Goal: Information Seeking & Learning: Compare options

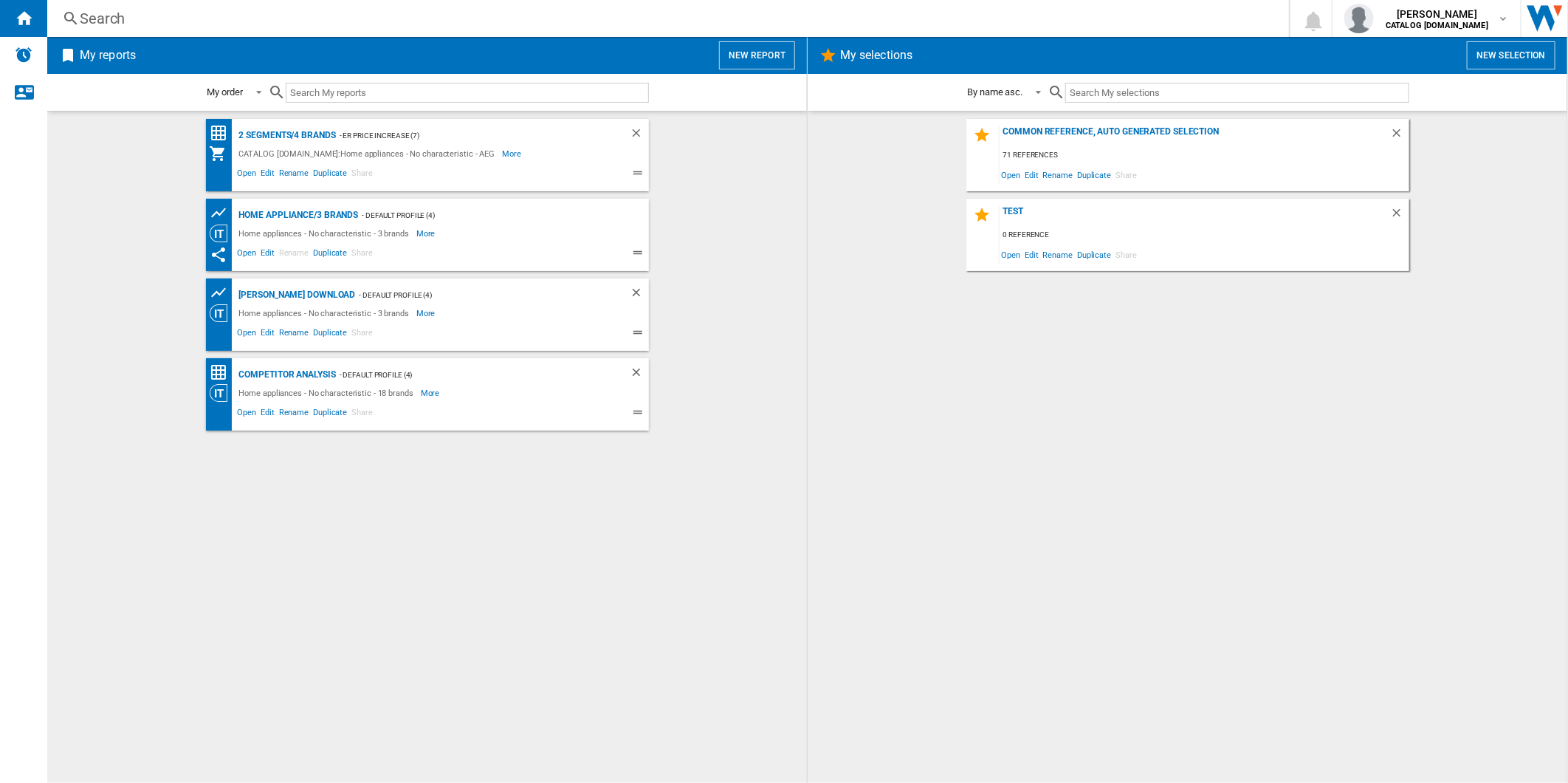
click at [758, 286] on wk-bookmarked-report "[PERSON_NAME] Download - Default profile (4) Home appliances - No characteristi…" at bounding box center [427, 314] width 730 height 72
drag, startPoint x: 770, startPoint y: 59, endPoint x: 764, endPoint y: 180, distance: 121.1
click at [764, 180] on div "My reports New report My order My order By report type By name asc. By name des…" at bounding box center [427, 410] width 759 height 746
click at [304, 125] on div "2 segments/4 brands - ER Price Increase (7) CATALOG ELECTROLUX.UK:Home applianc…" at bounding box center [427, 155] width 443 height 72
click at [304, 126] on div "2 segments/4 brands" at bounding box center [286, 135] width 101 height 18
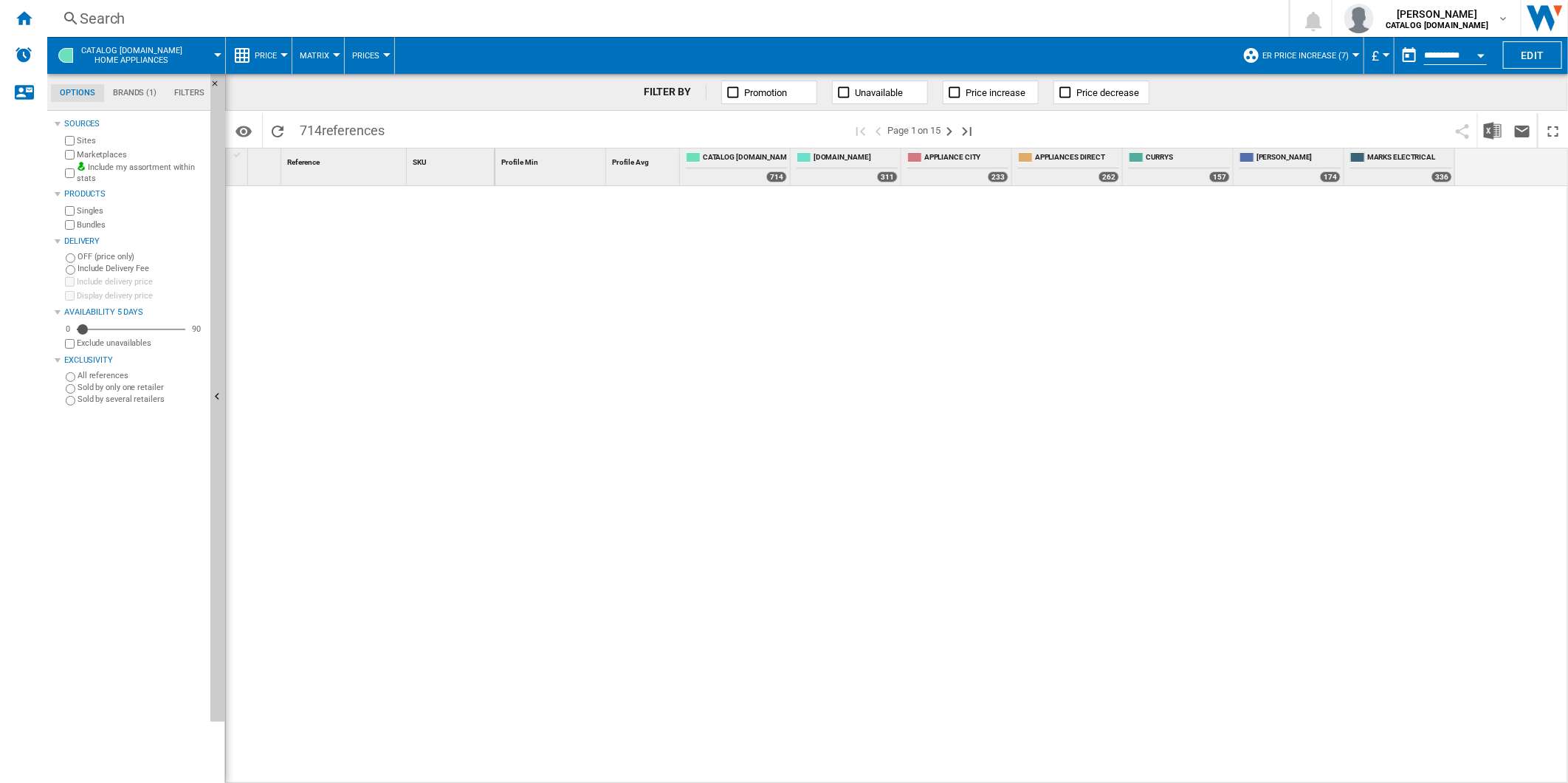
click at [1325, 52] on span "ER Price Increase (7)" at bounding box center [1305, 55] width 87 height 9
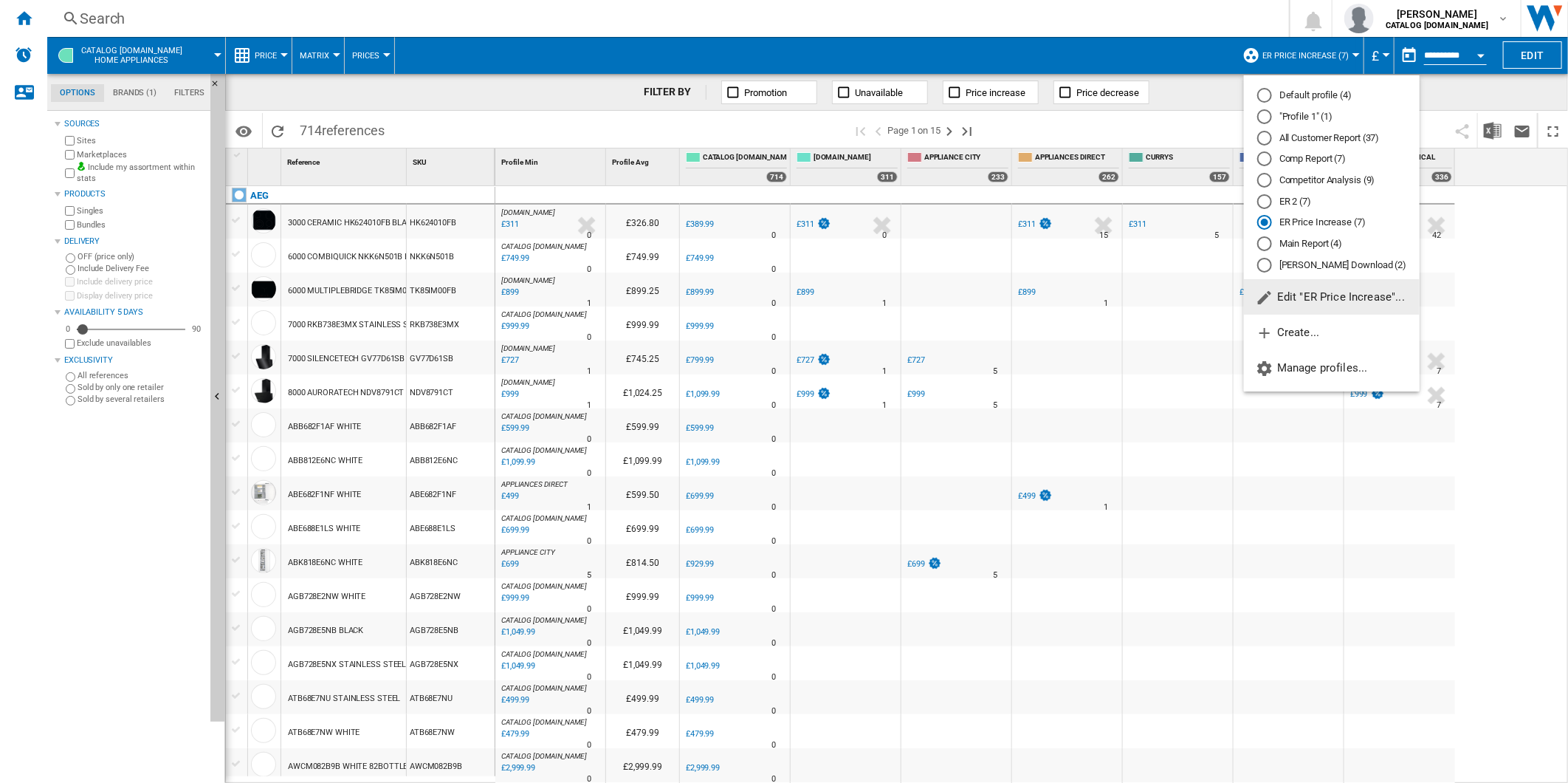
click at [1259, 186] on div "Competitor Analysis (9)" at bounding box center [1265, 181] width 15 height 15
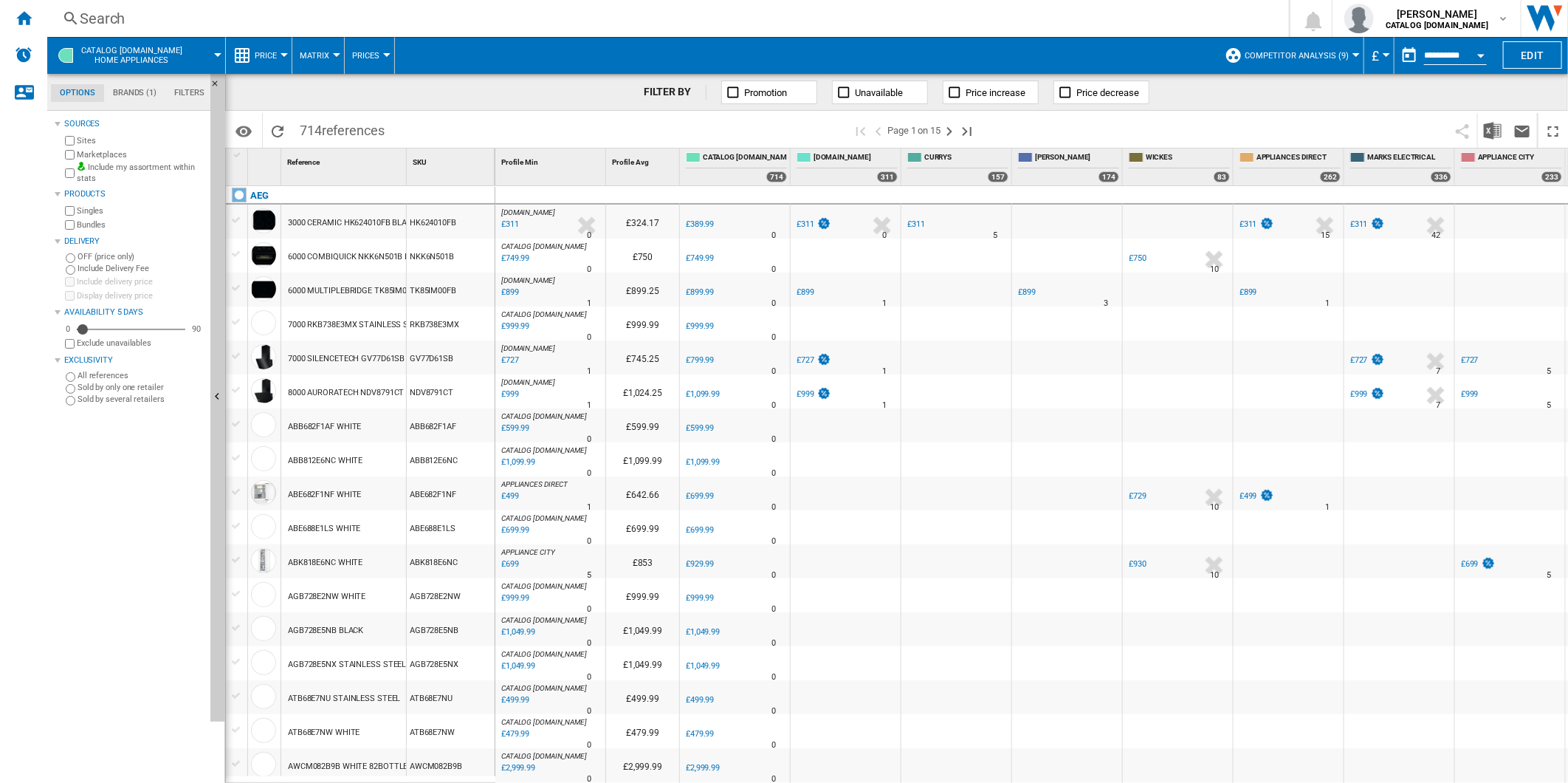
click at [773, 32] on div "Search Search 0 [PERSON_NAME] CATALOG [DOMAIN_NAME] CATALOG [DOMAIN_NAME] My se…" at bounding box center [807, 18] width 1520 height 37
click at [764, 19] on div "Search" at bounding box center [665, 18] width 1171 height 21
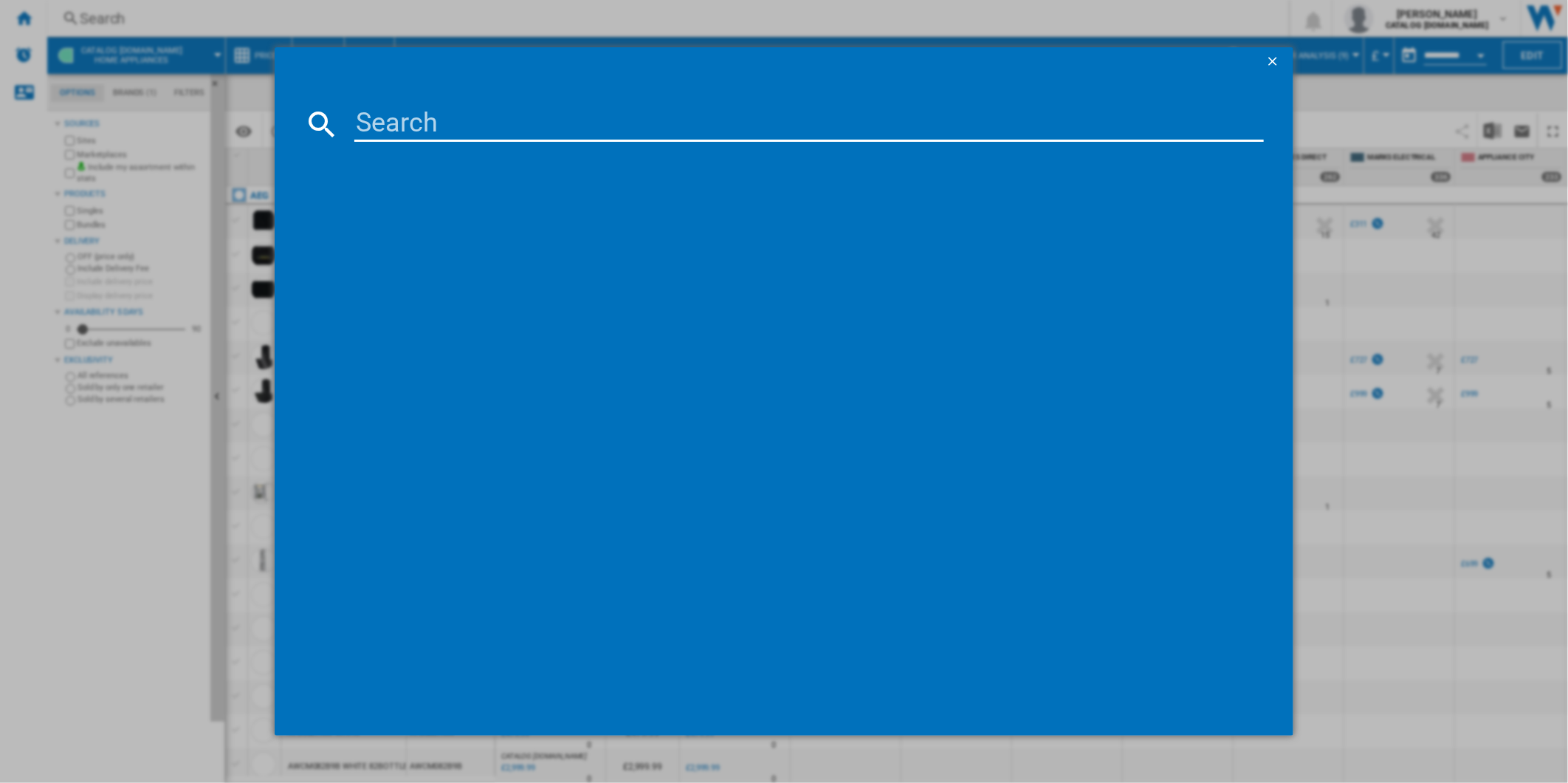
click at [595, 144] on md-dialog-content at bounding box center [784, 406] width 1020 height 660
click at [598, 133] on input at bounding box center [810, 124] width 910 height 35
paste input "TXH508A4R"
type input "TXH508A4R"
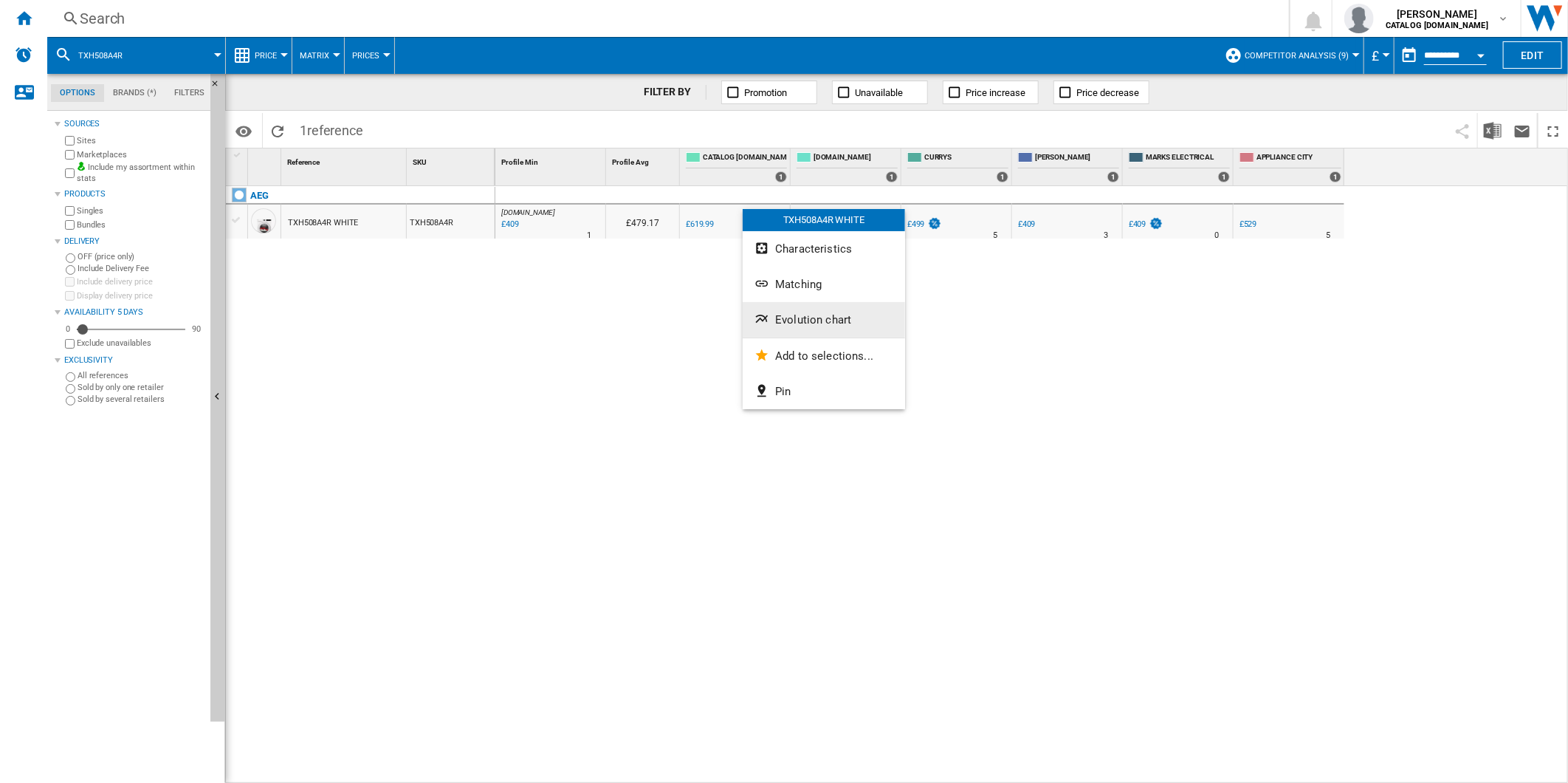
click at [826, 310] on button "Evolution chart" at bounding box center [823, 319] width 162 height 35
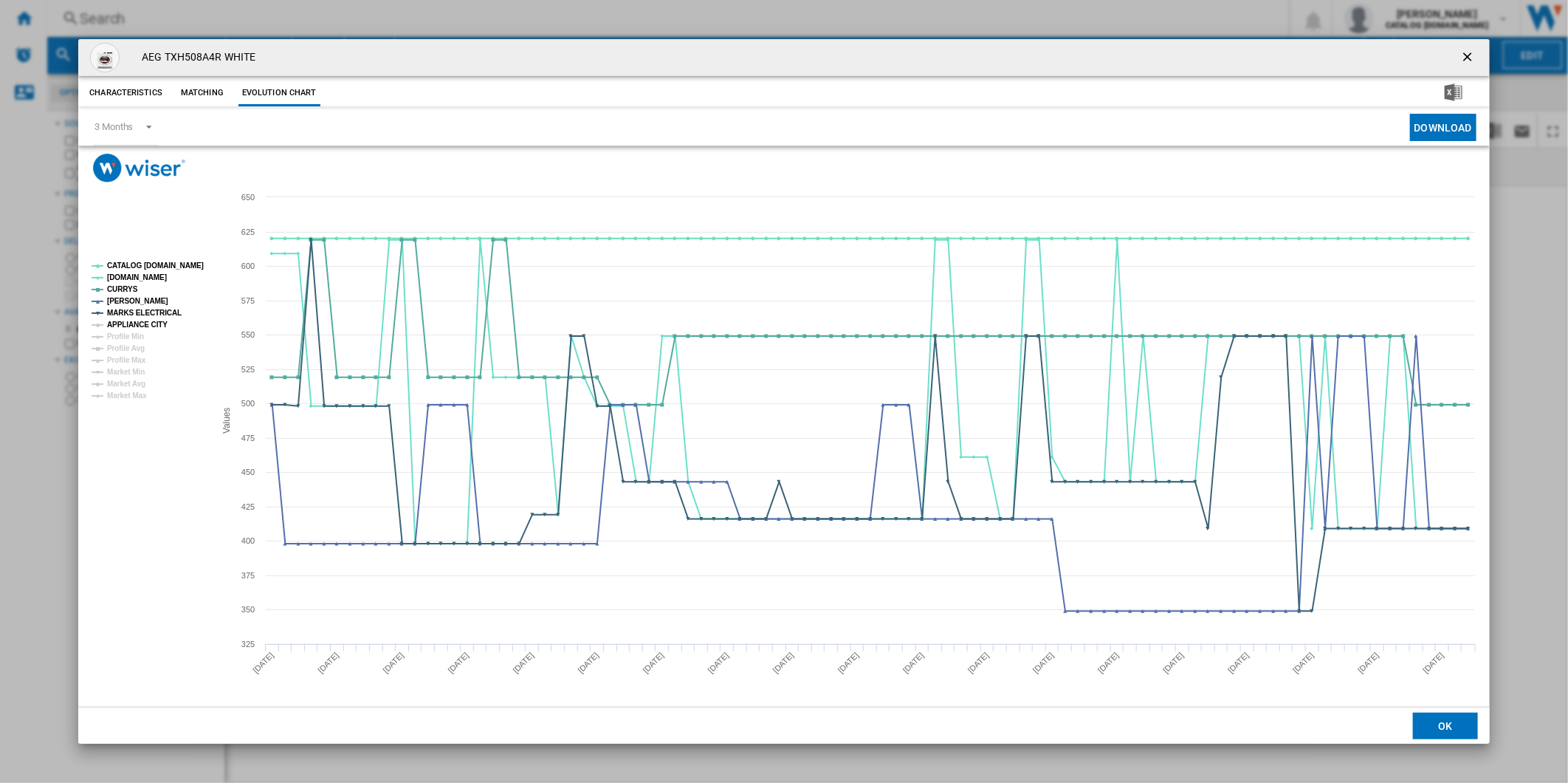
click at [143, 320] on tspan "APPLIANCE CITY" at bounding box center [137, 324] width 60 height 8
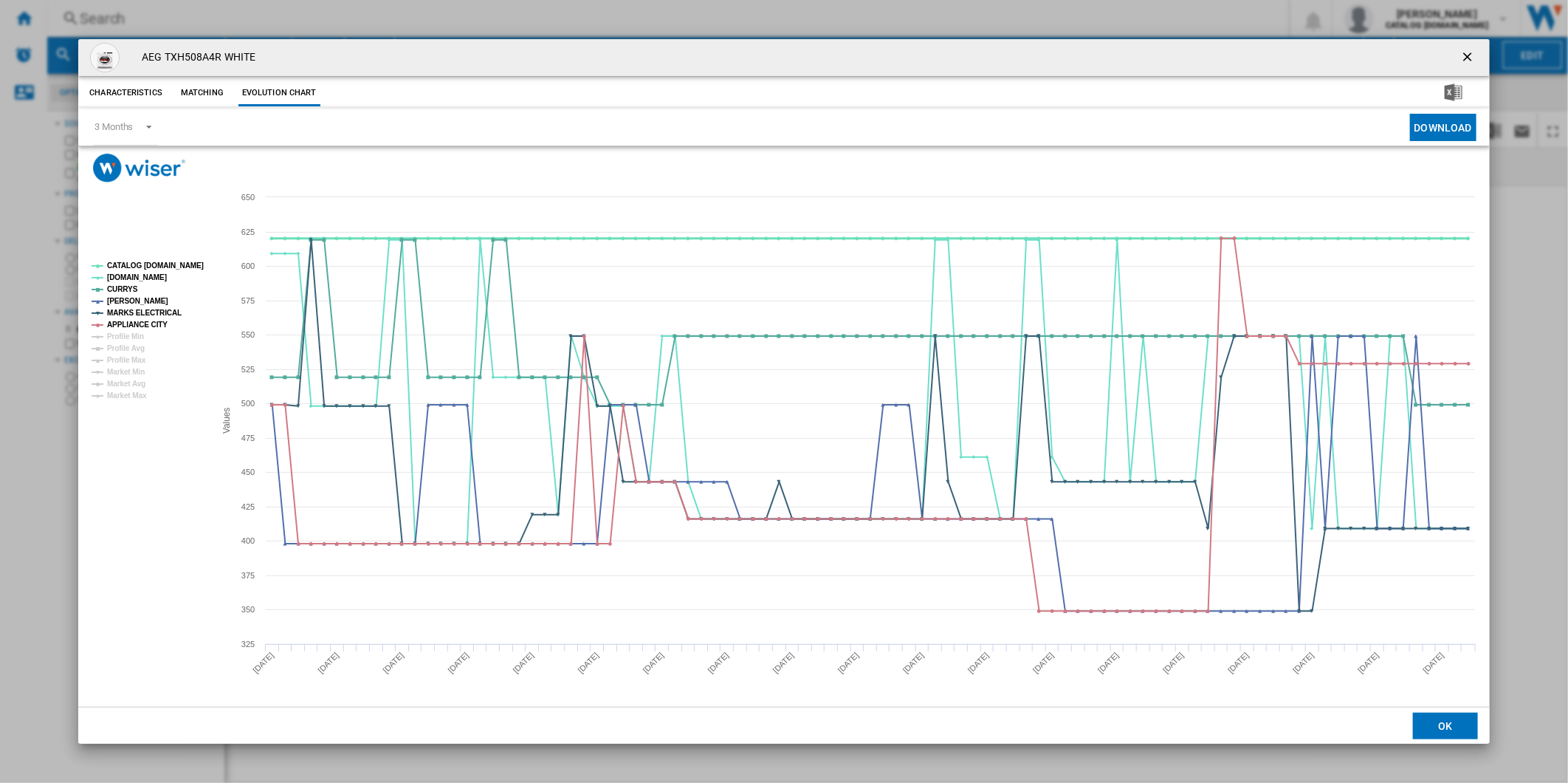
click at [148, 264] on tspan "CATALOG [DOMAIN_NAME]" at bounding box center [155, 265] width 97 height 8
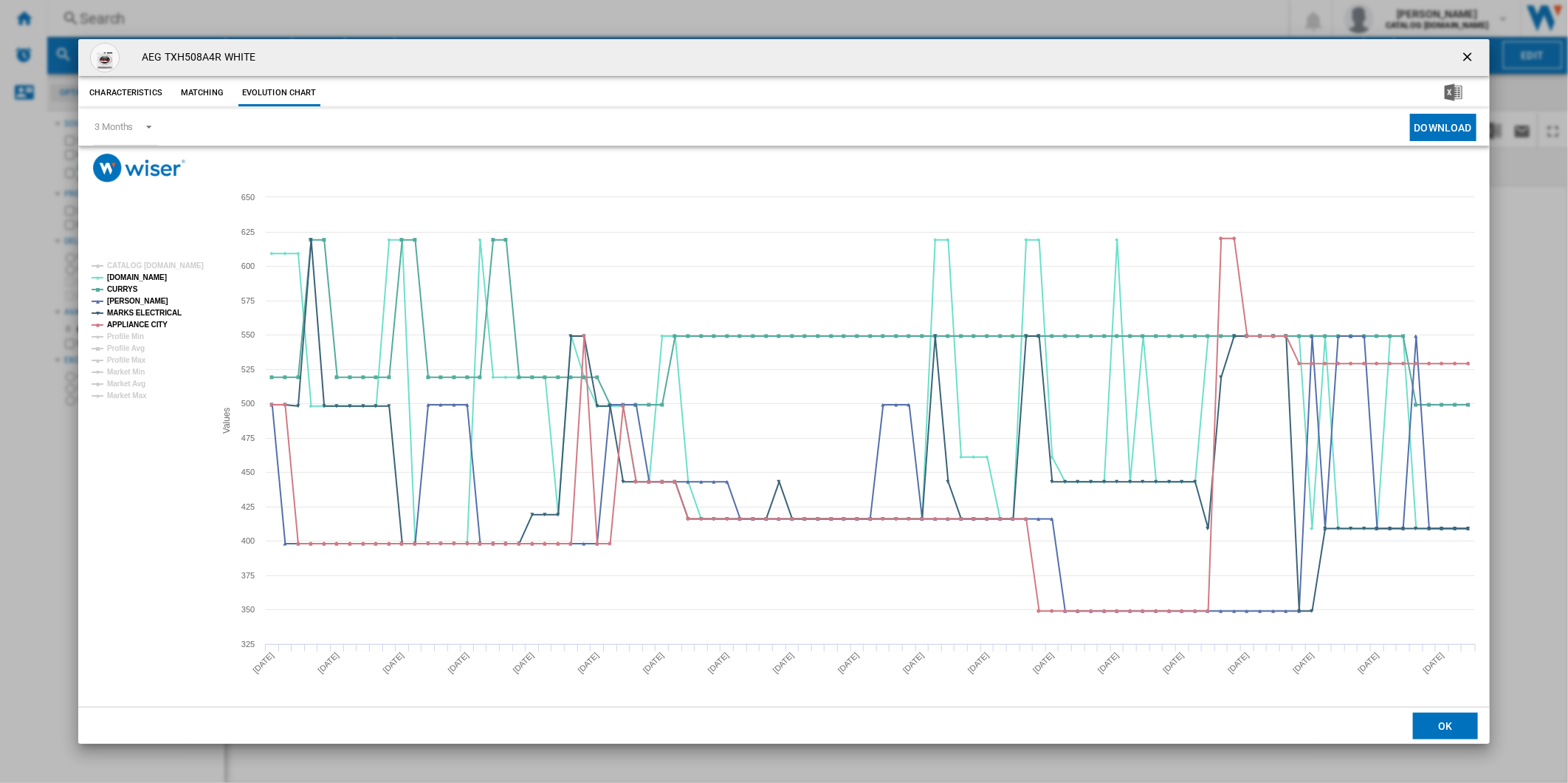
click at [1463, 56] on ng-md-icon "getI18NText('BUTTONS.CLOSE_DIALOG')" at bounding box center [1468, 58] width 18 height 18
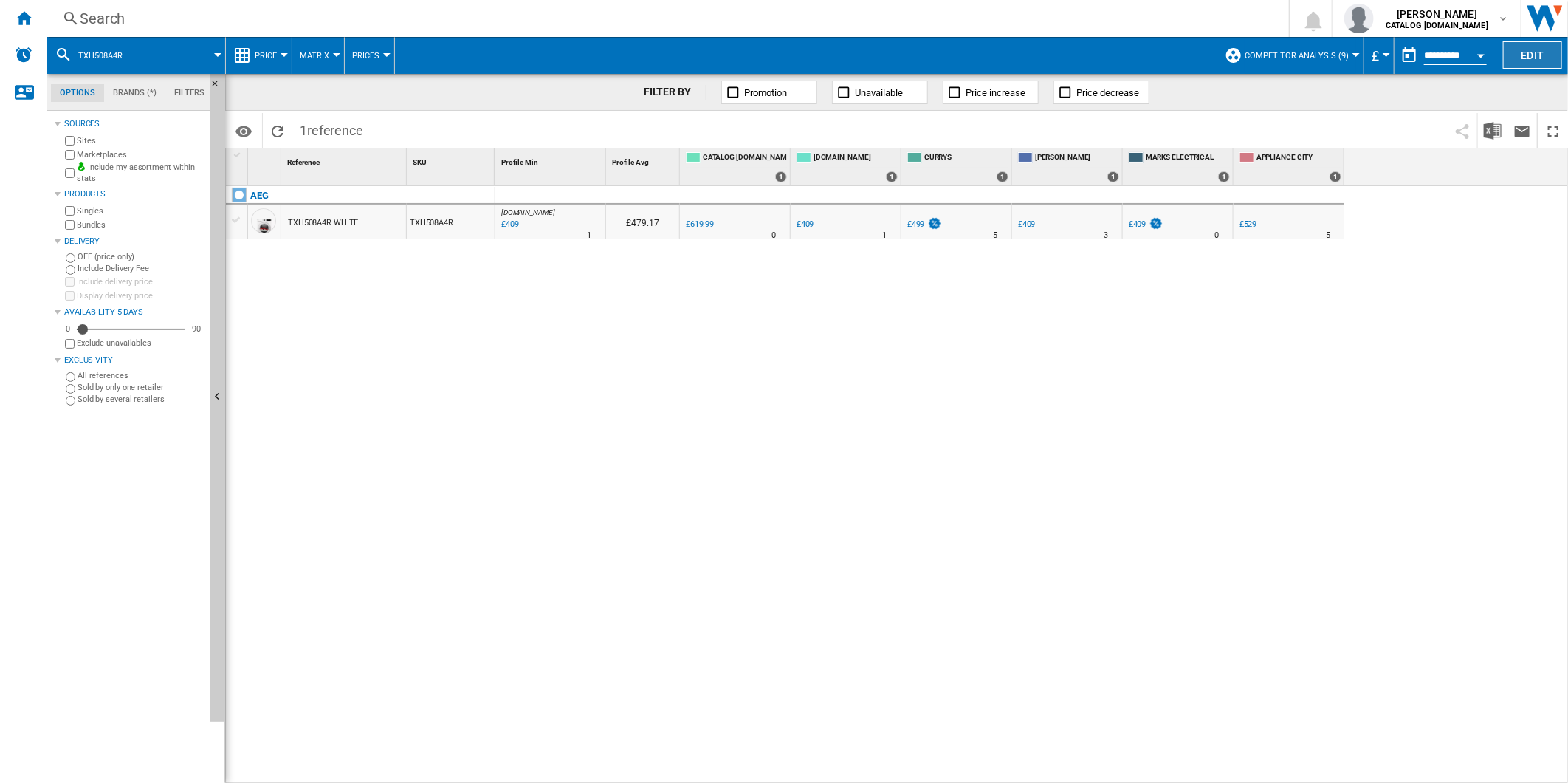
click at [1537, 54] on button "Edit" at bounding box center [1532, 55] width 59 height 28
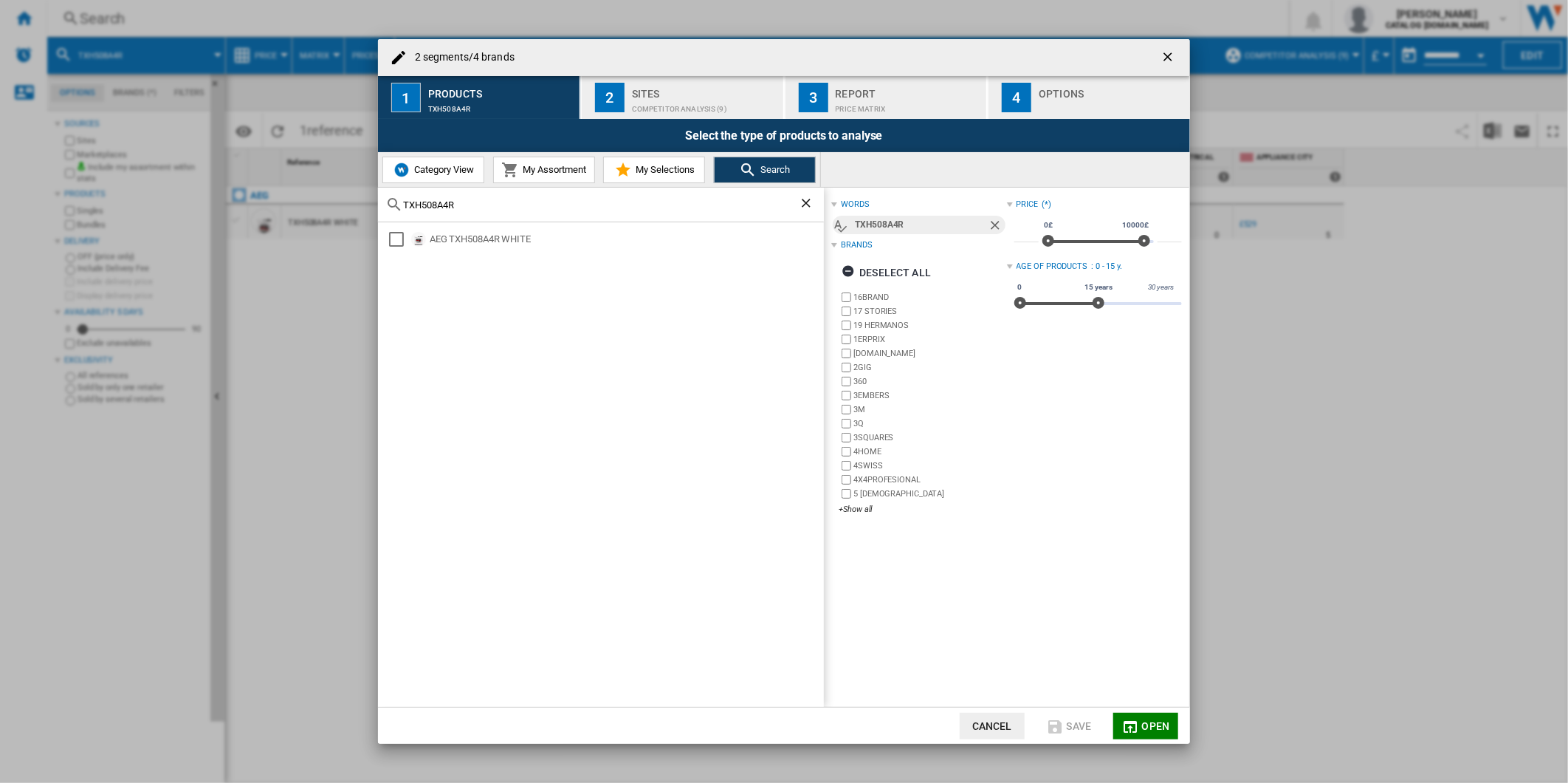
click at [660, 109] on div "Competitor Analysis (9)" at bounding box center [704, 105] width 145 height 15
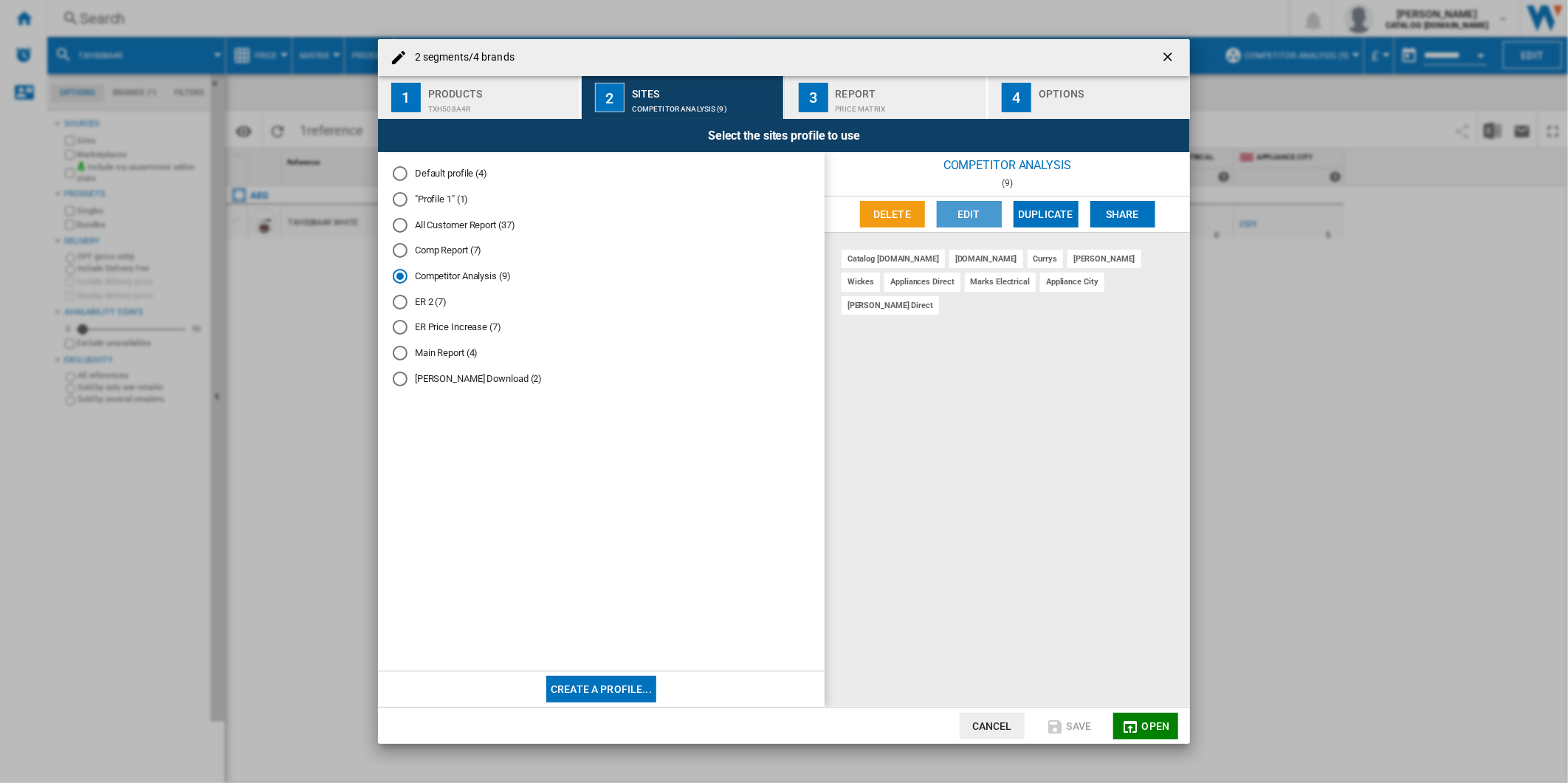
click at [977, 209] on button "Edit" at bounding box center [968, 214] width 65 height 27
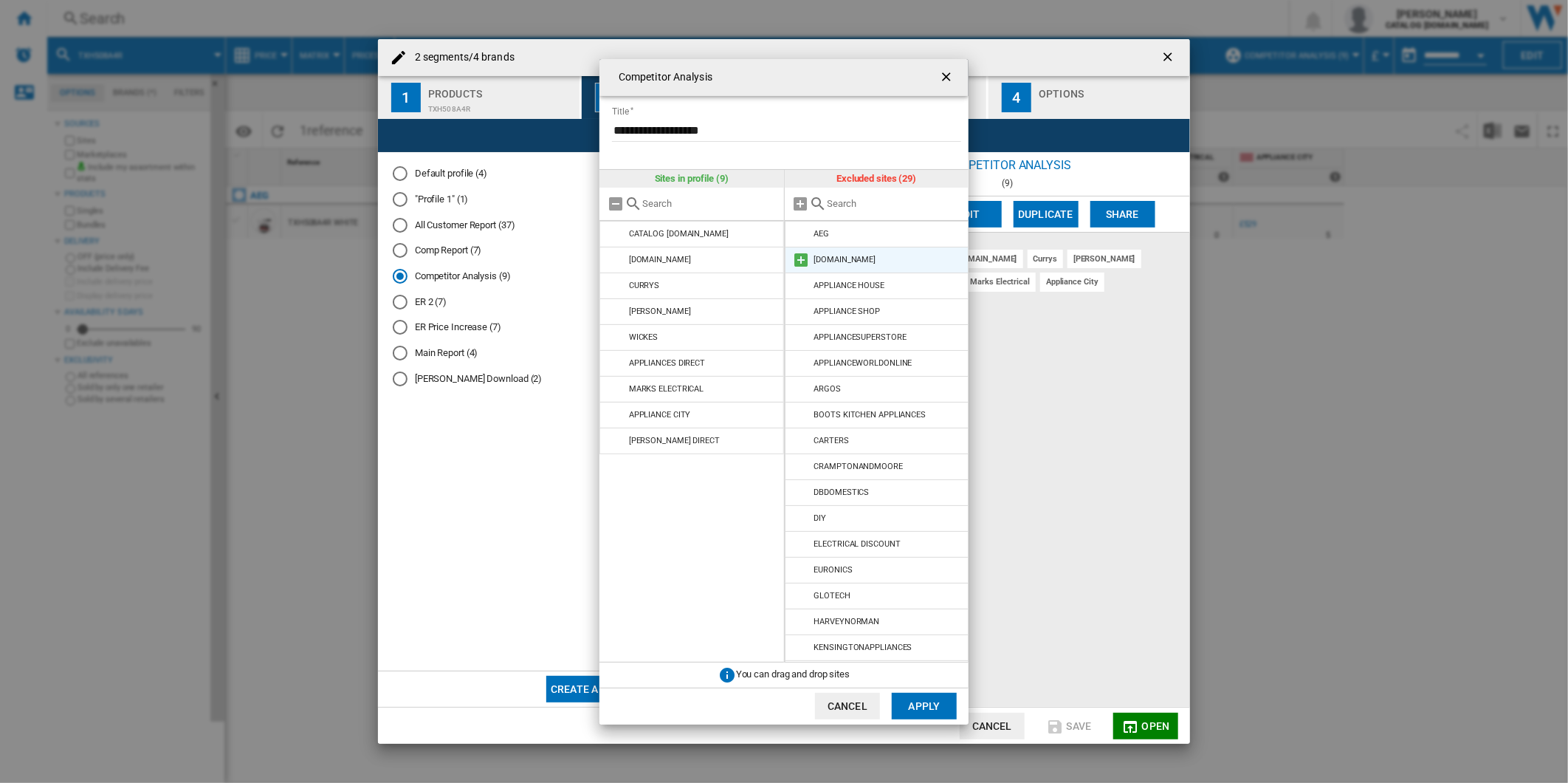
click at [800, 260] on md-icon at bounding box center [801, 260] width 18 height 18
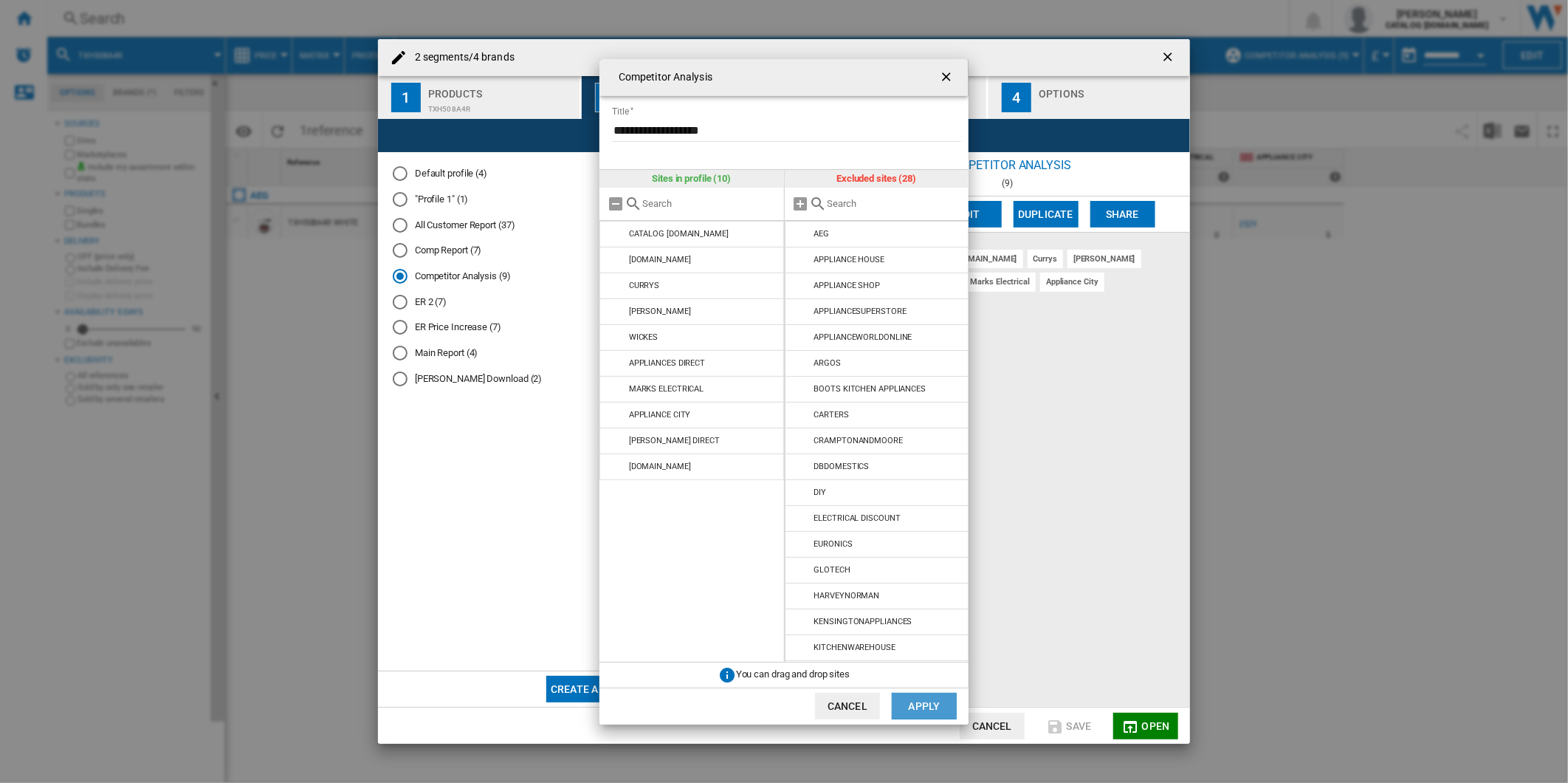
click at [937, 696] on button "Apply" at bounding box center [924, 706] width 65 height 27
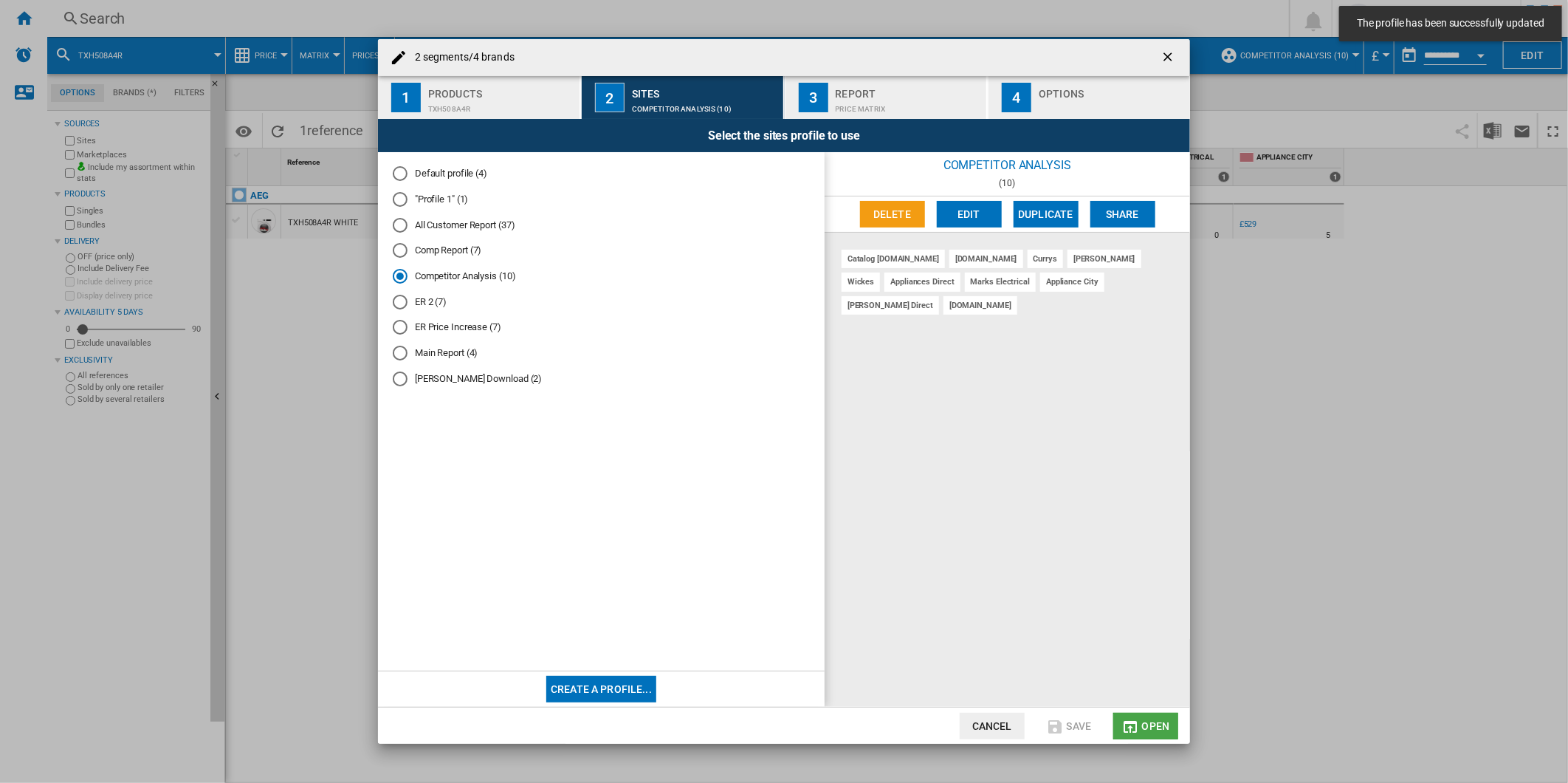
click at [1156, 728] on span "Open" at bounding box center [1156, 726] width 28 height 12
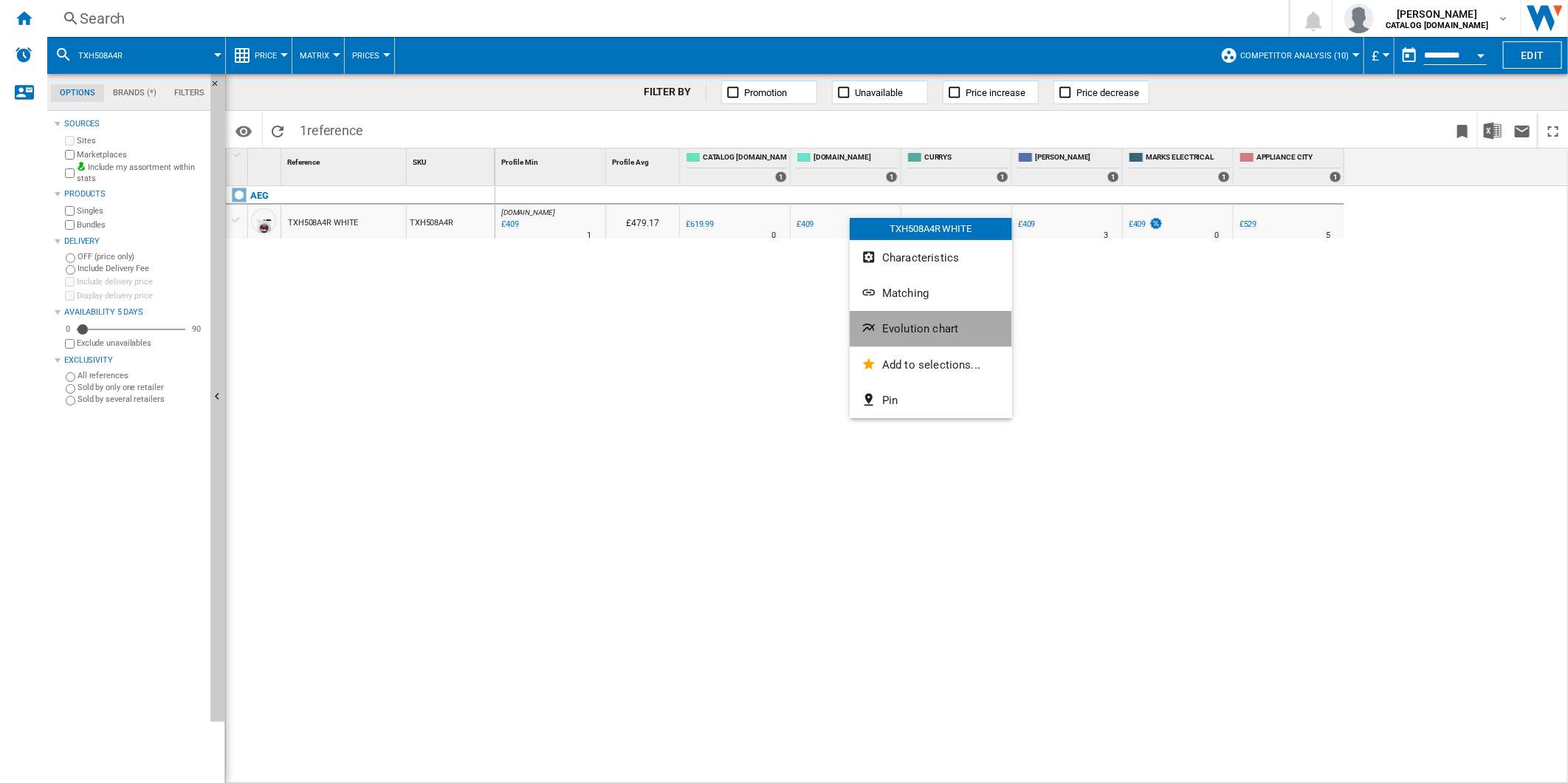
click at [920, 326] on span "Evolution chart" at bounding box center [920, 328] width 76 height 13
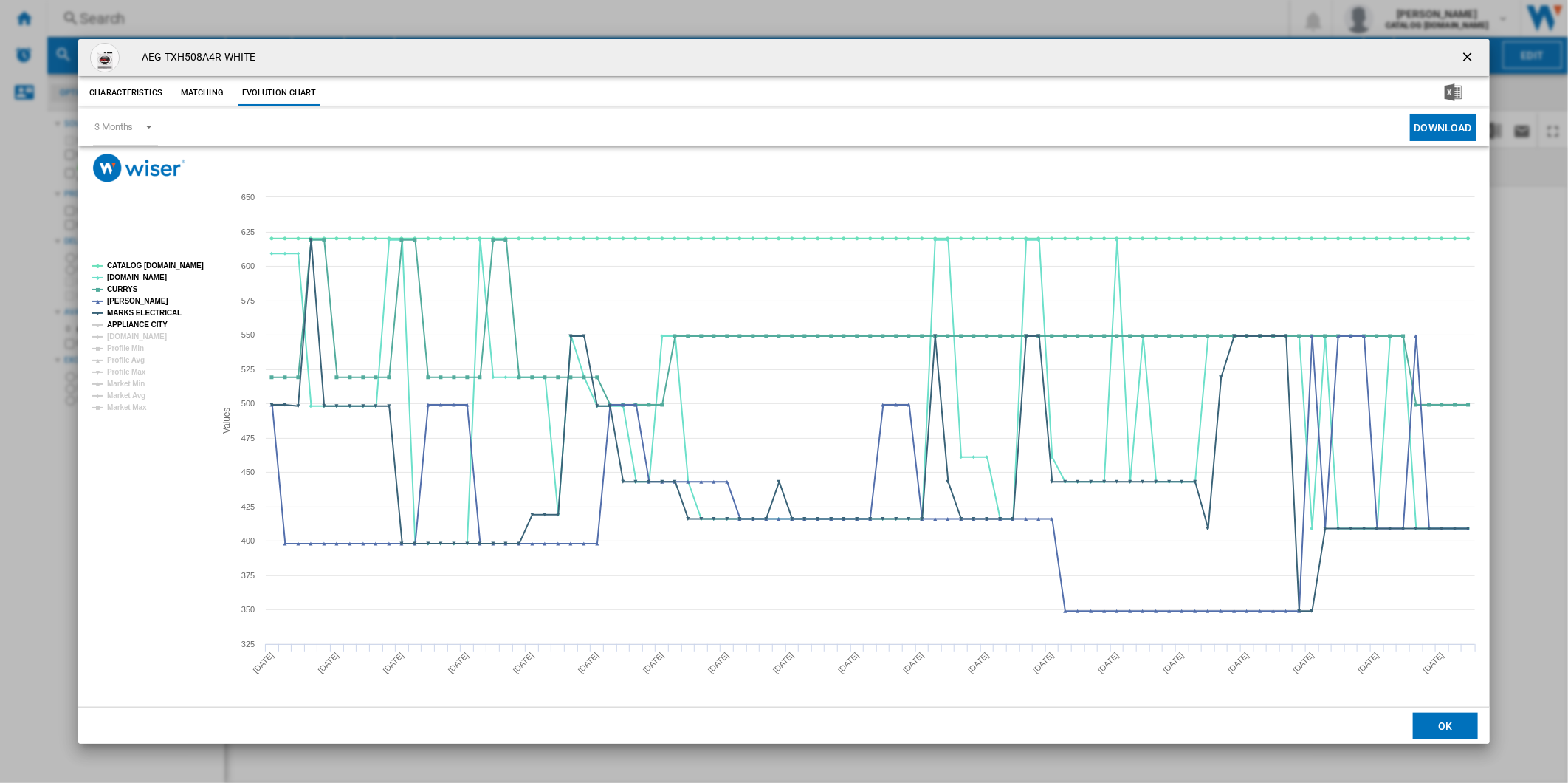
click at [144, 325] on tspan "APPLIANCE CITY" at bounding box center [137, 324] width 60 height 8
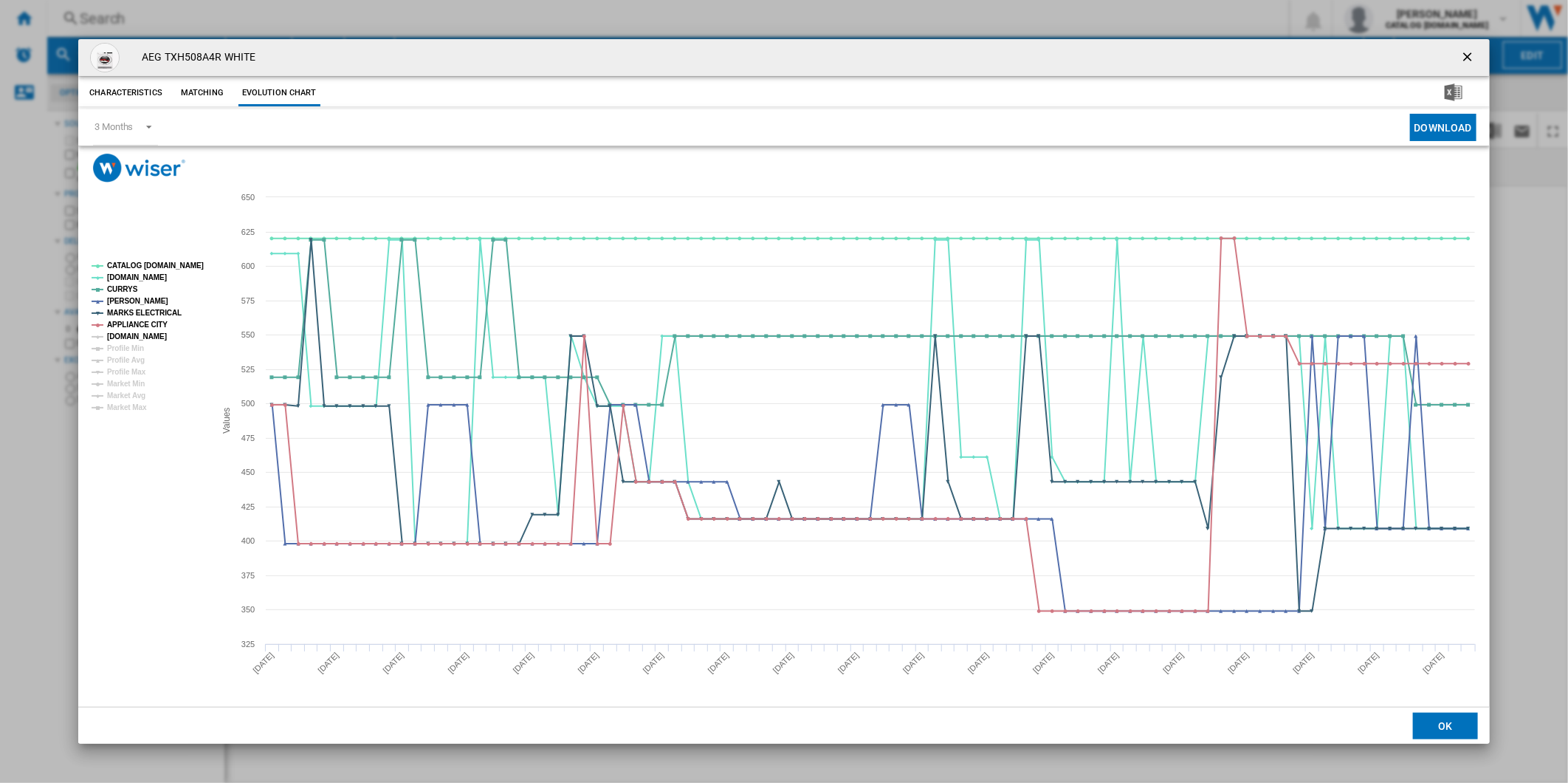
click at [144, 334] on tspan "[DOMAIN_NAME]" at bounding box center [136, 336] width 60 height 8
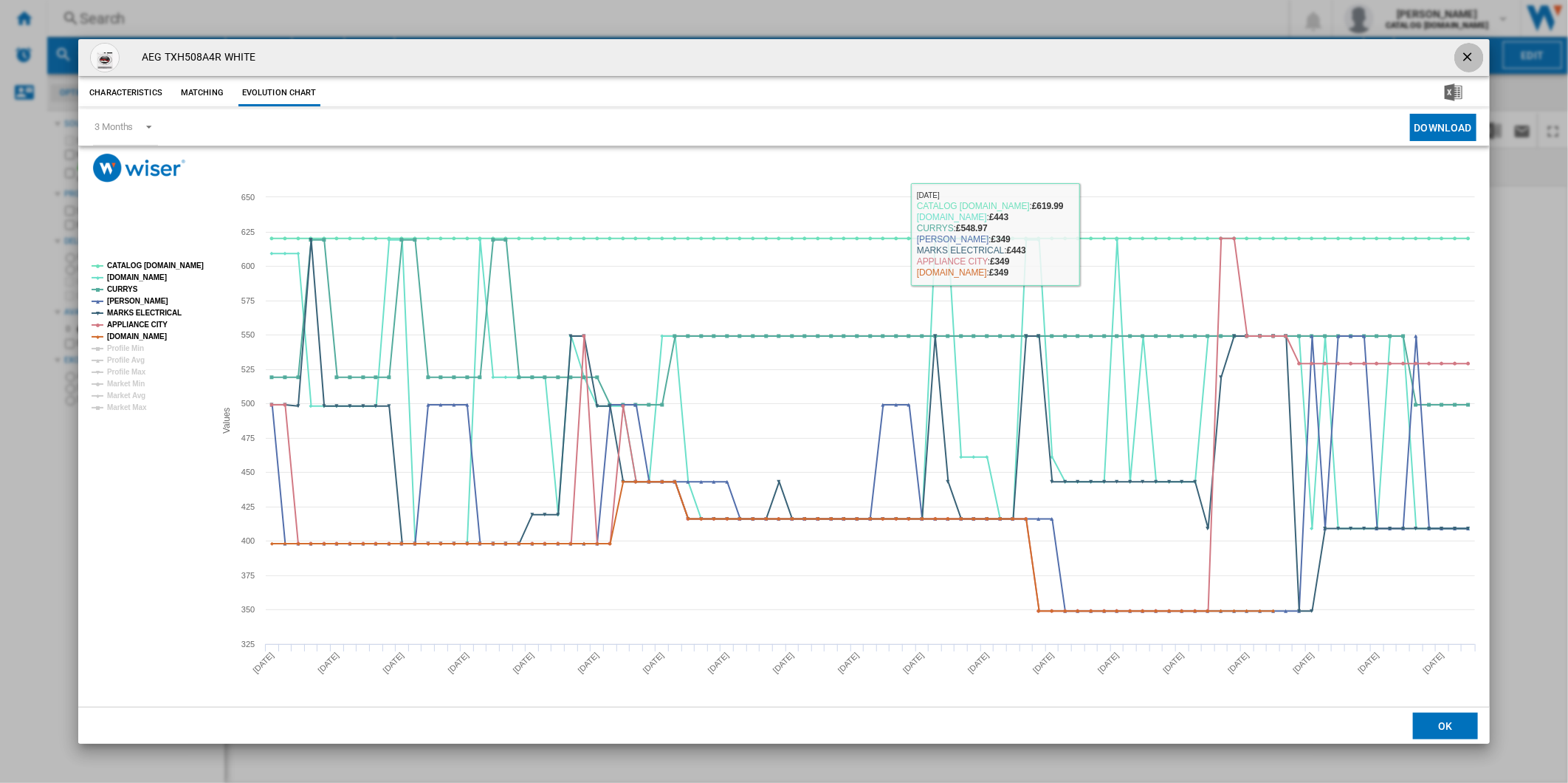
click at [1471, 54] on ng-md-icon "getI18NText('BUTTONS.CLOSE_DIALOG')" at bounding box center [1468, 58] width 18 height 18
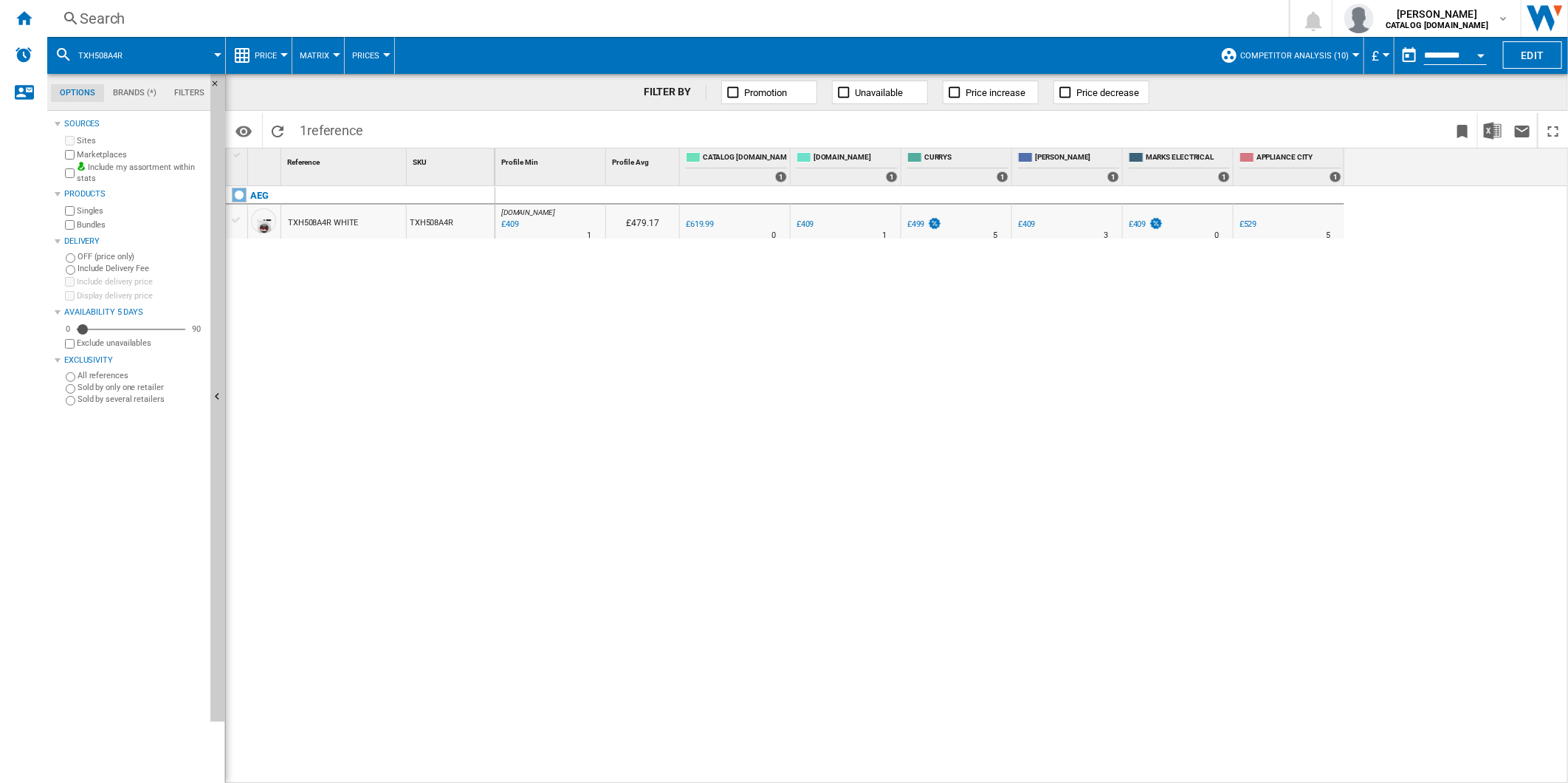
click at [847, 27] on div "Search" at bounding box center [665, 18] width 1171 height 21
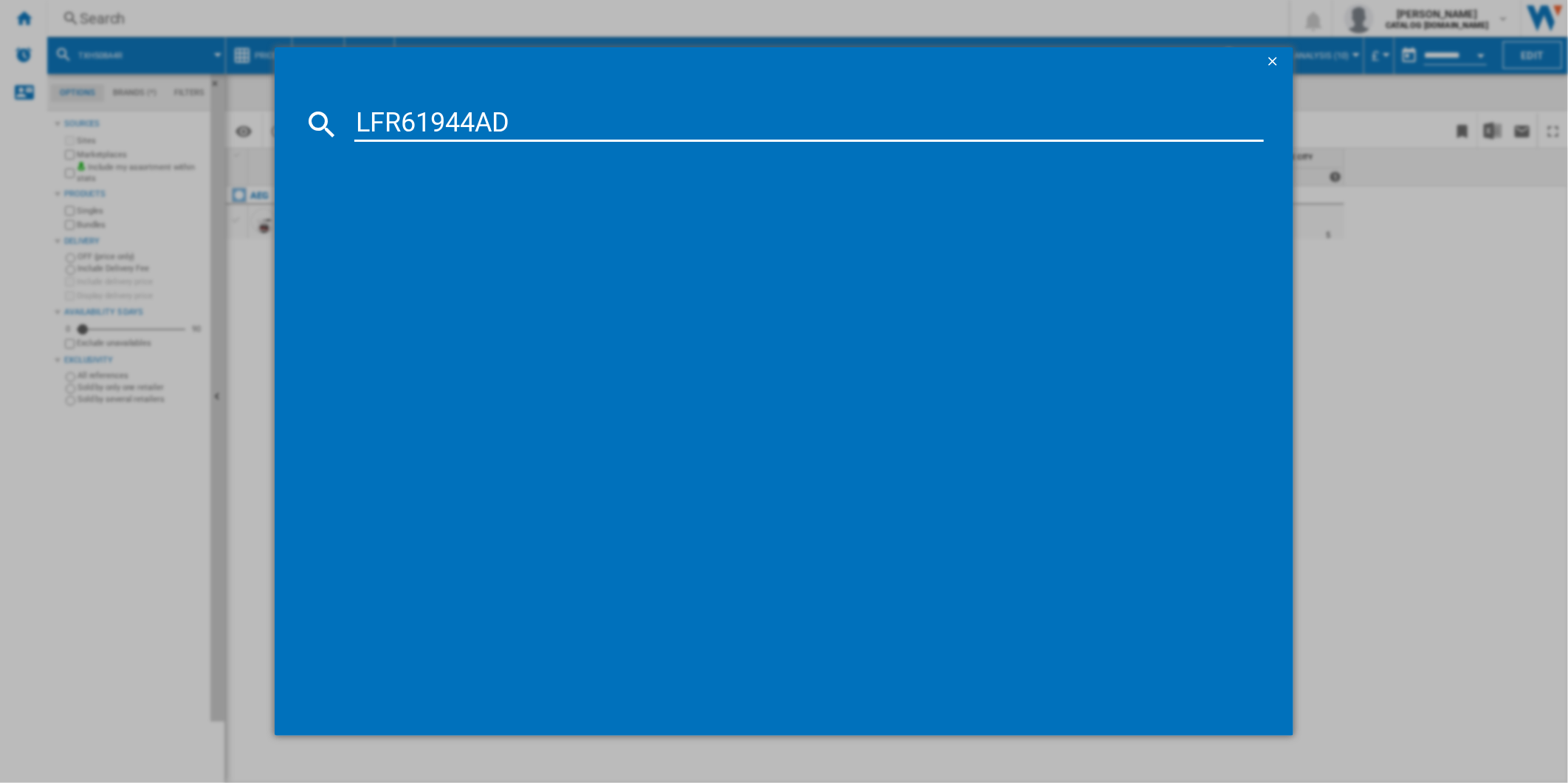
type input "LFR61944AD"
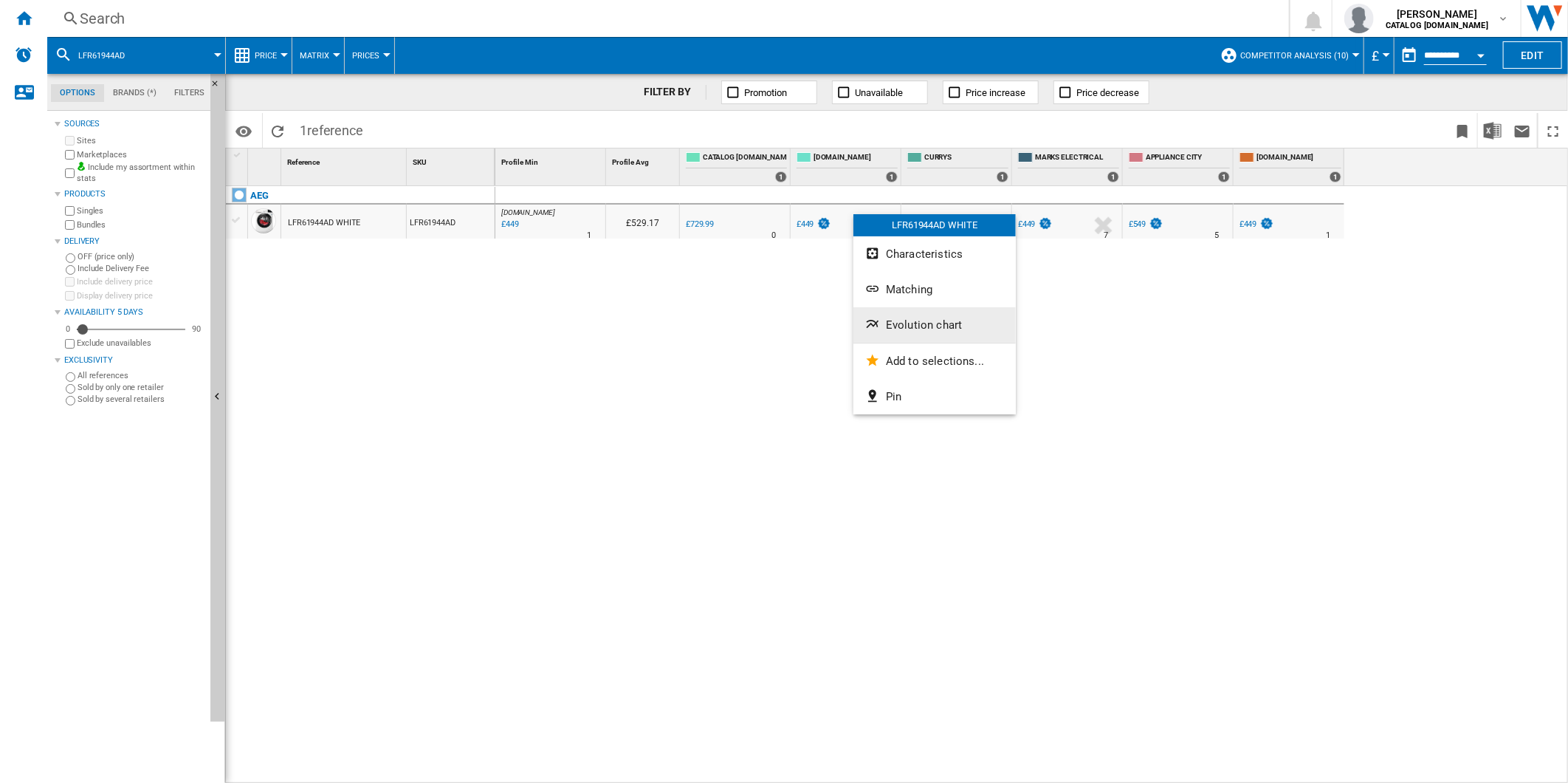
click at [906, 329] on span "Evolution chart" at bounding box center [924, 325] width 76 height 13
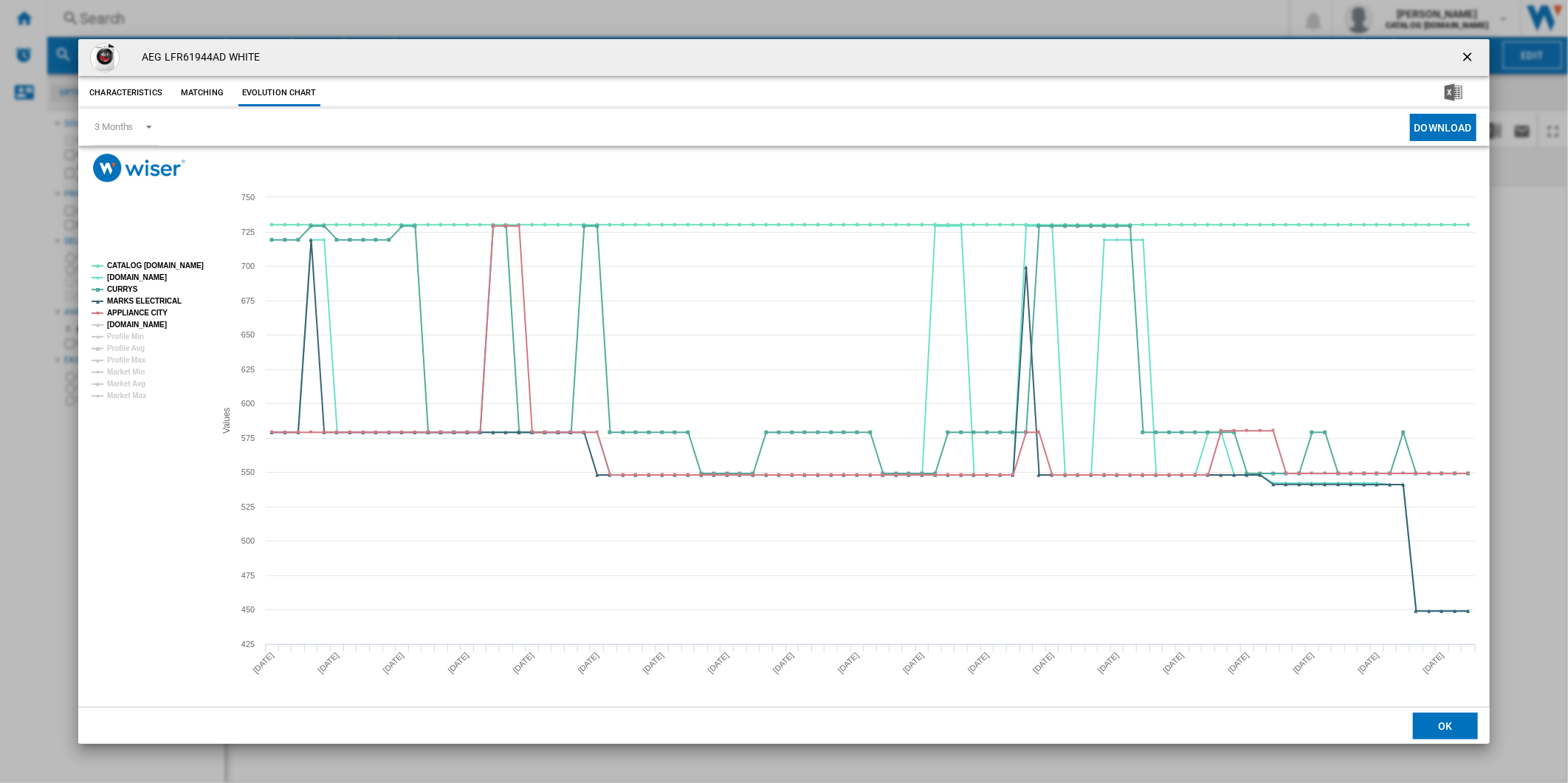
click at [144, 321] on tspan "[DOMAIN_NAME]" at bounding box center [136, 324] width 60 height 8
click at [159, 265] on tspan "CATALOG [DOMAIN_NAME]" at bounding box center [155, 265] width 97 height 8
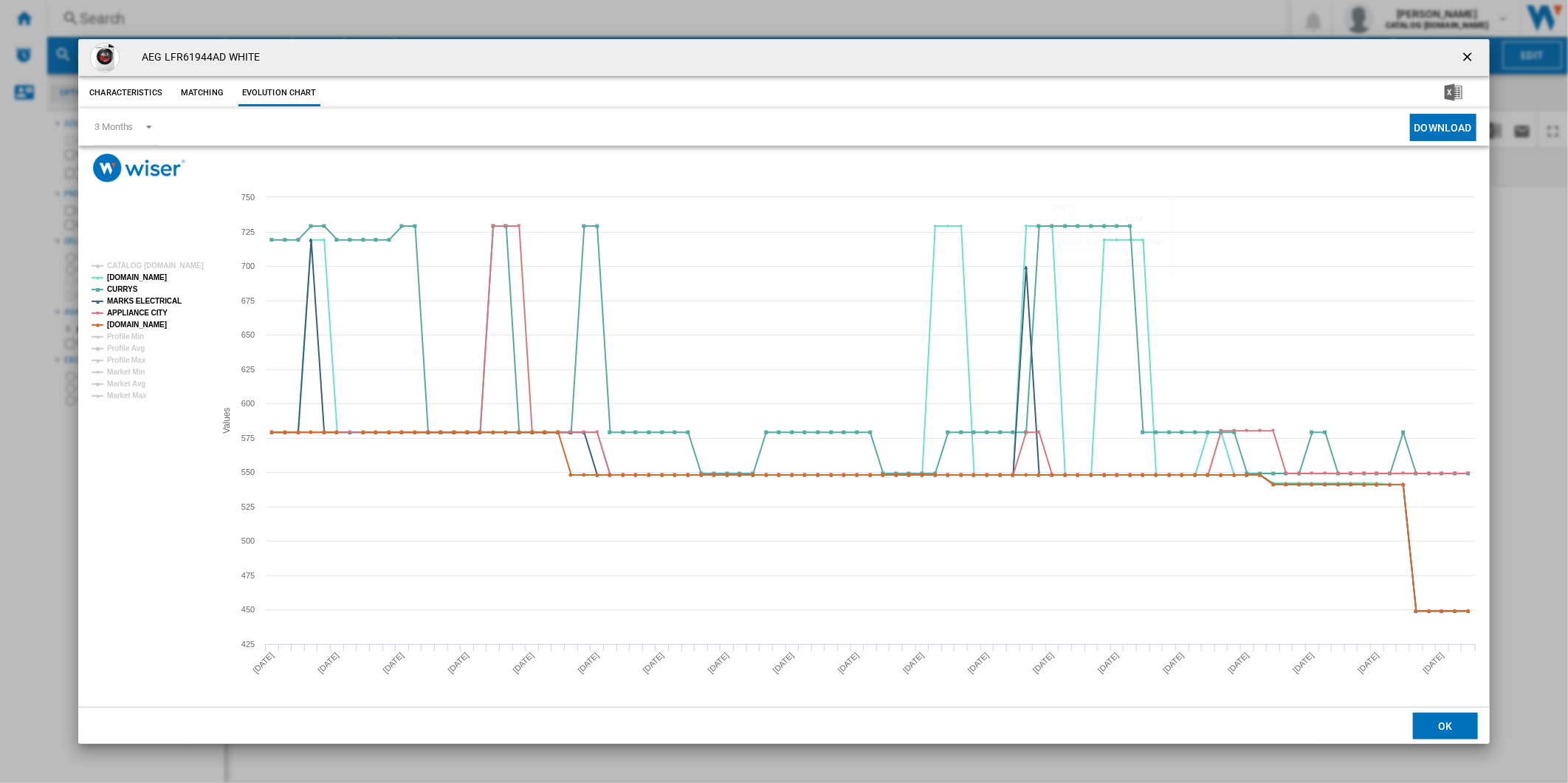
click at [1463, 52] on ng-md-icon "getI18NText('BUTTONS.CLOSE_DIALOG')" at bounding box center [1468, 58] width 18 height 18
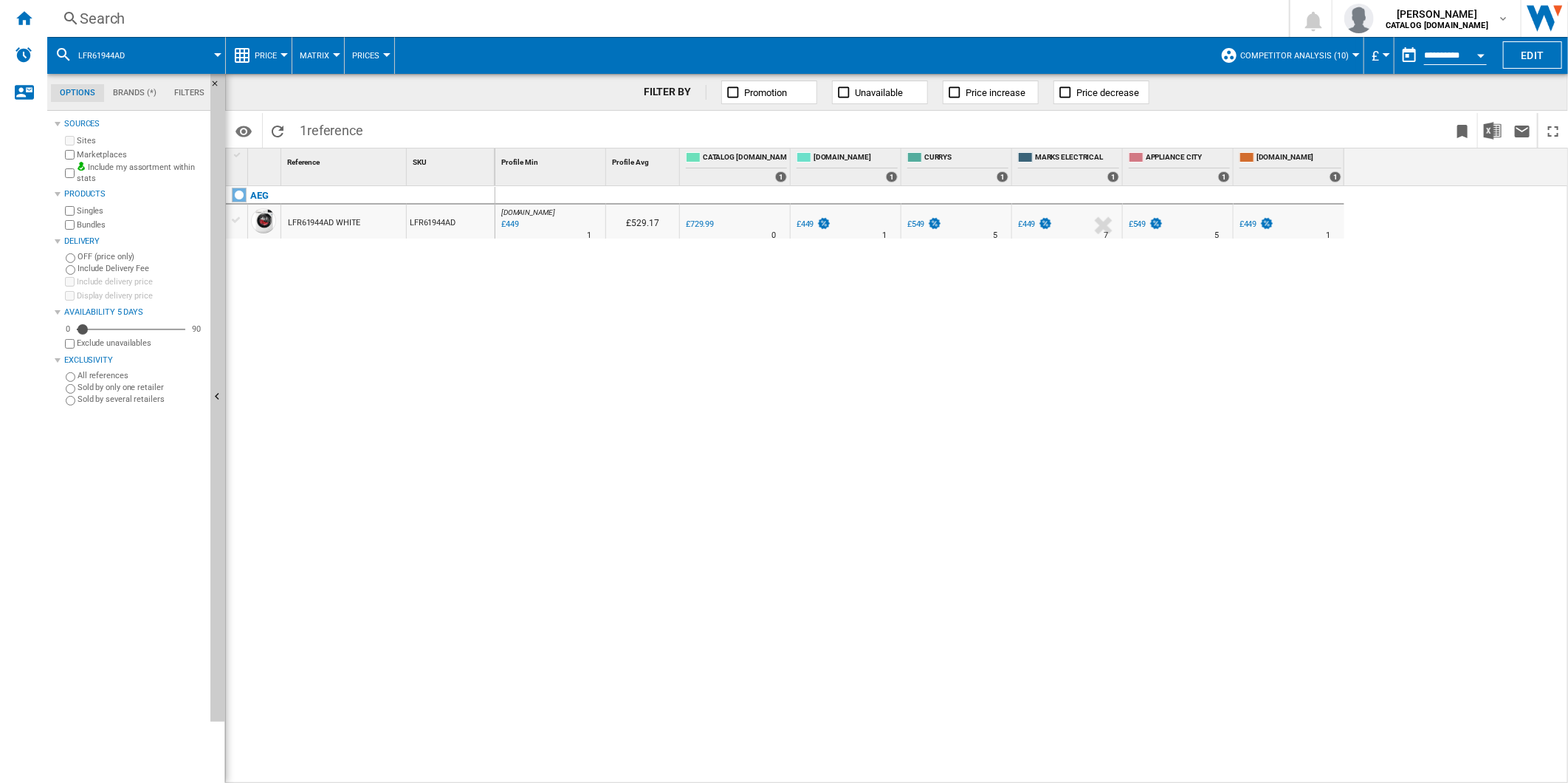
click at [1243, 220] on div "£449" at bounding box center [1248, 223] width 18 height 9
click at [76, 152] on label "Marketplaces" at bounding box center [140, 155] width 128 height 11
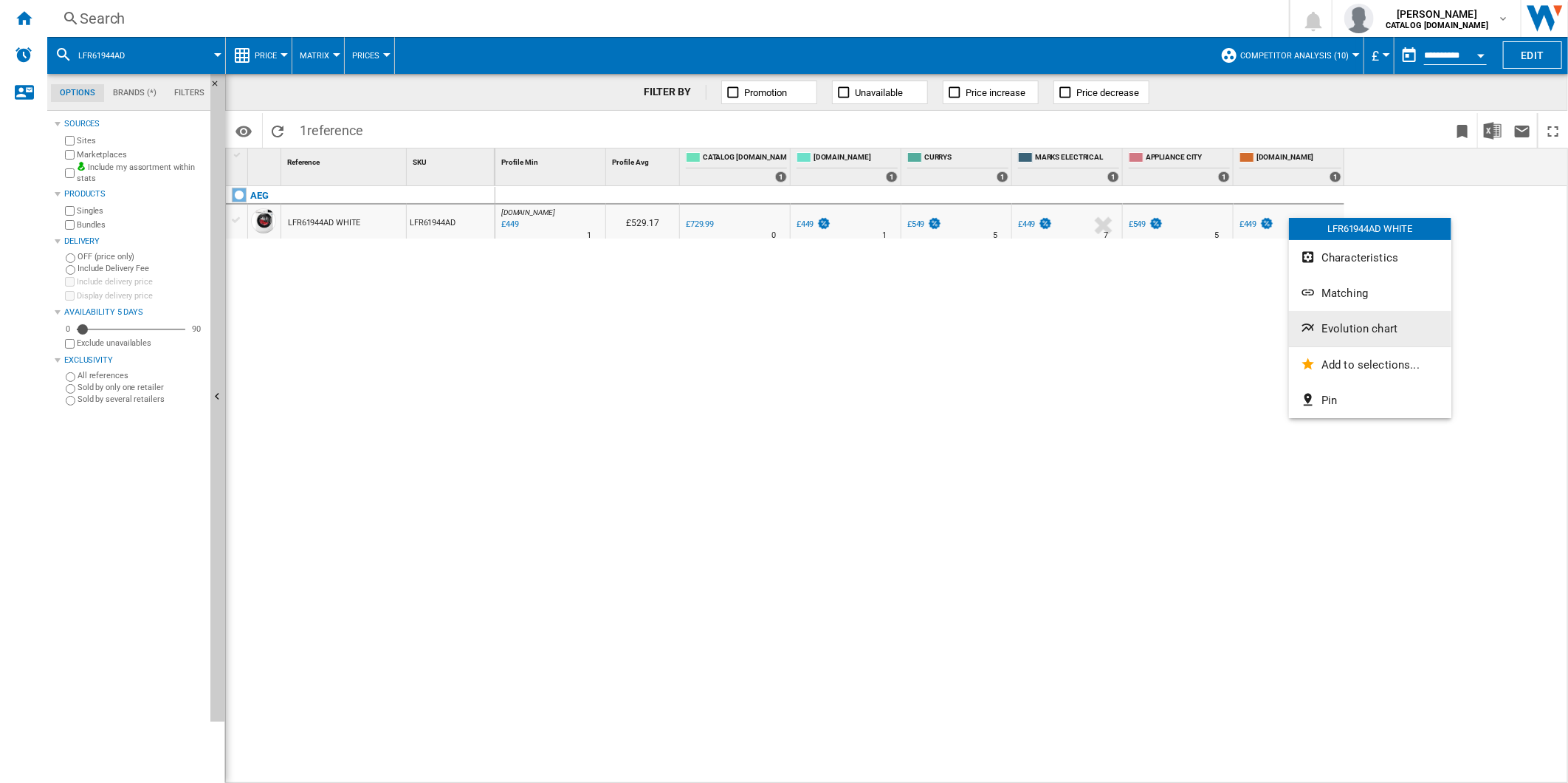
click at [1323, 320] on button "Evolution chart" at bounding box center [1369, 328] width 162 height 35
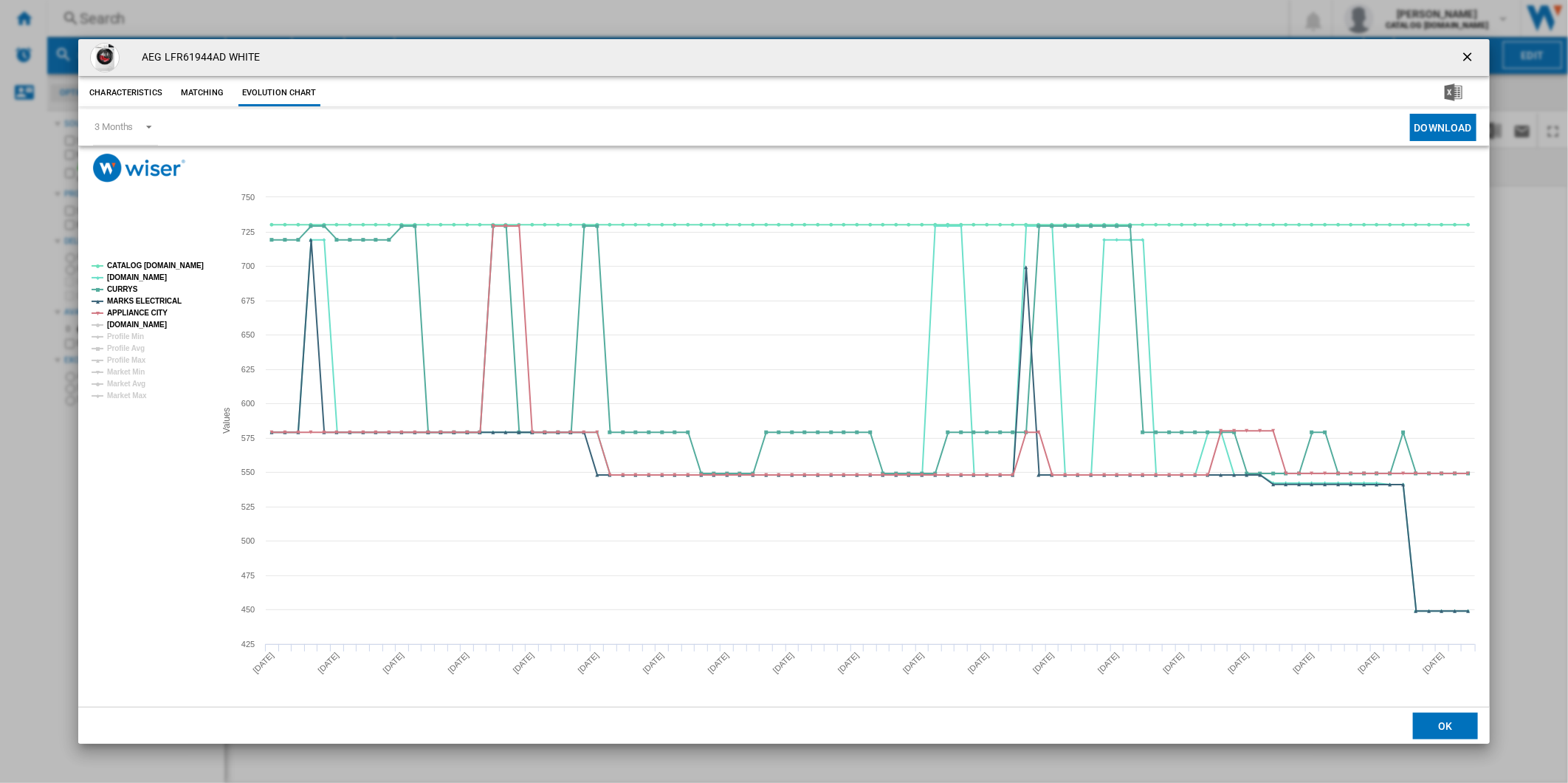
click at [146, 325] on tspan "[DOMAIN_NAME]" at bounding box center [136, 324] width 60 height 8
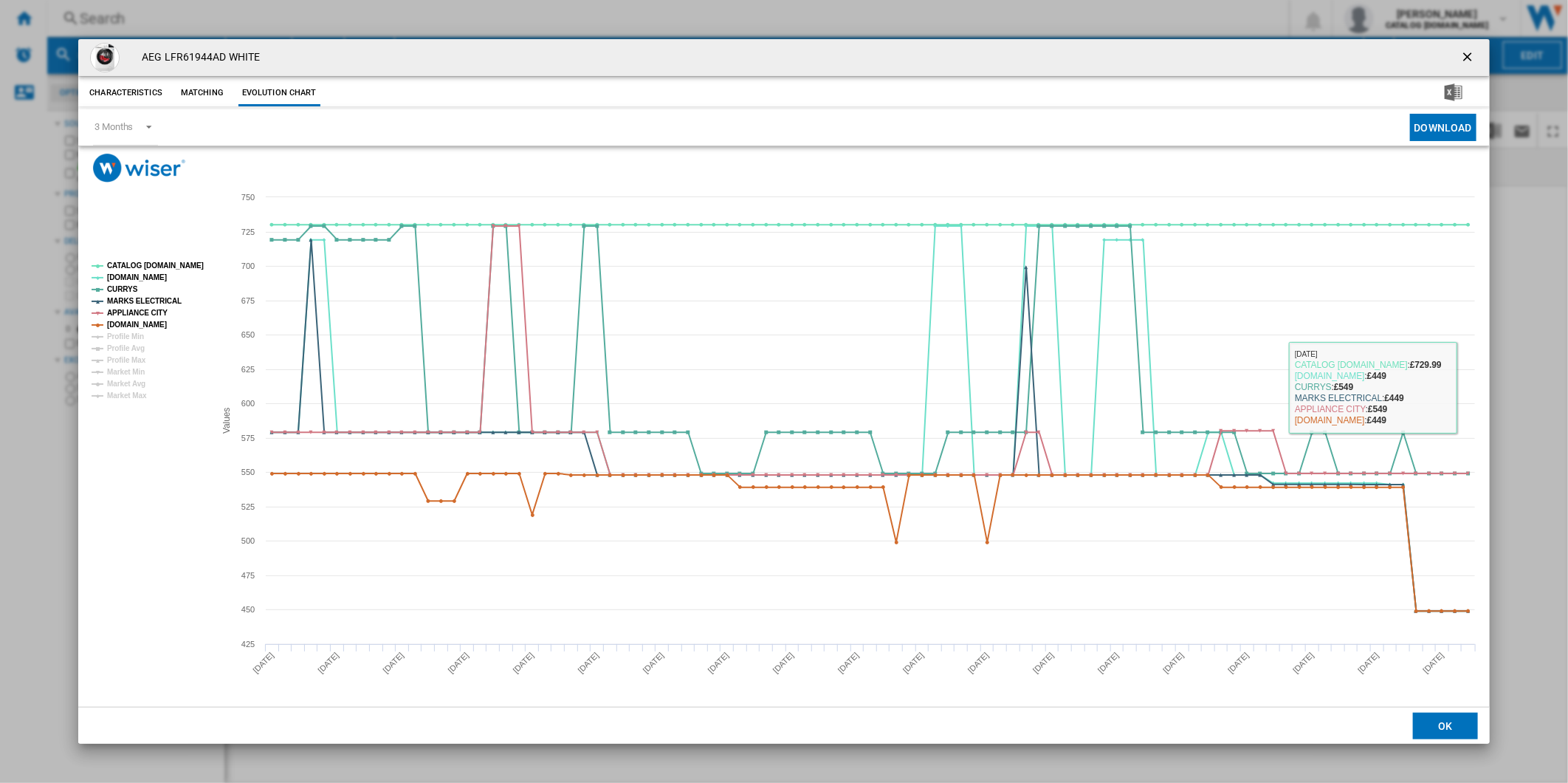
click at [1462, 45] on button "Product popup" at bounding box center [1468, 57] width 29 height 29
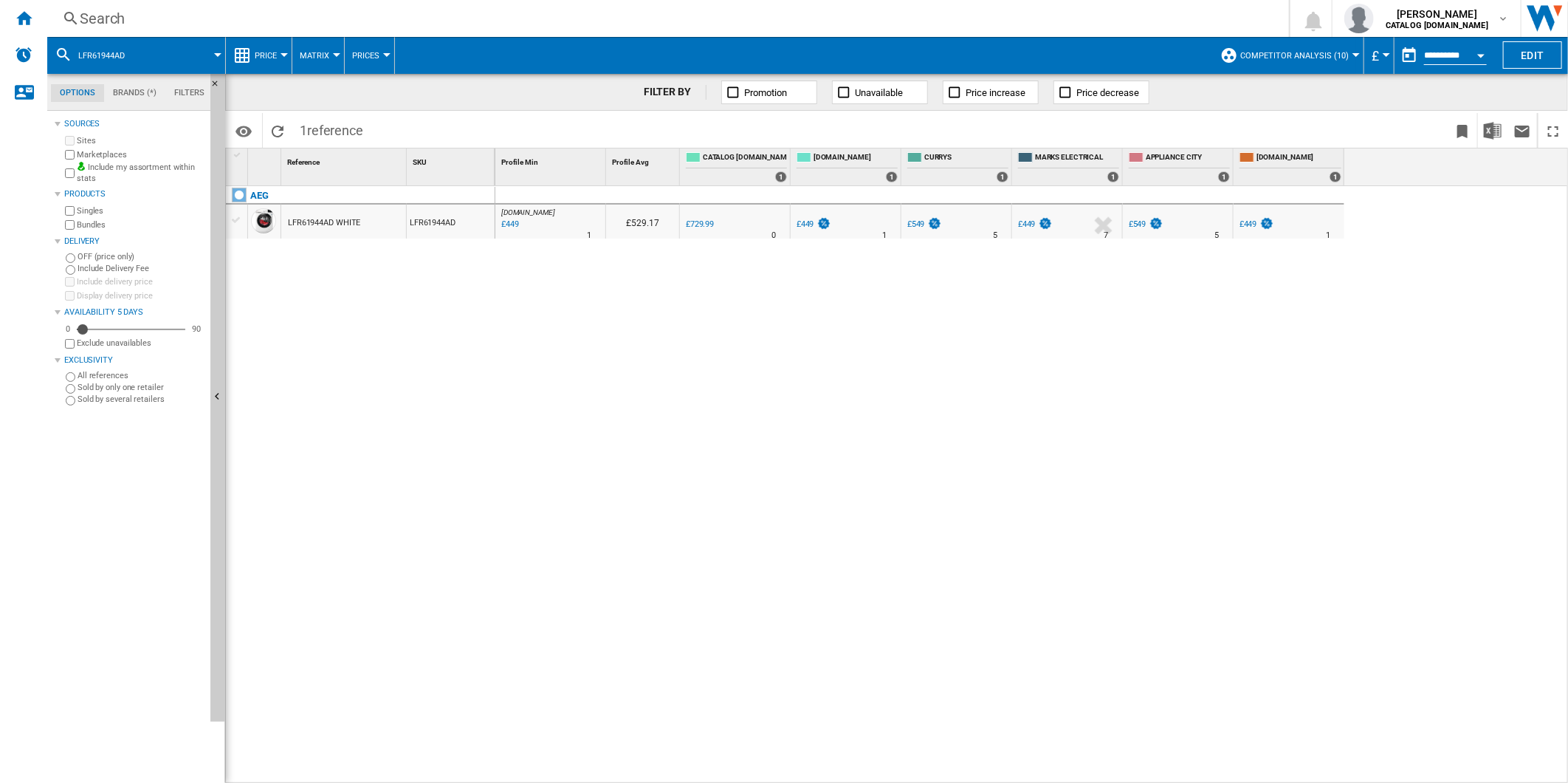
click at [751, 28] on div "Search" at bounding box center [665, 18] width 1171 height 21
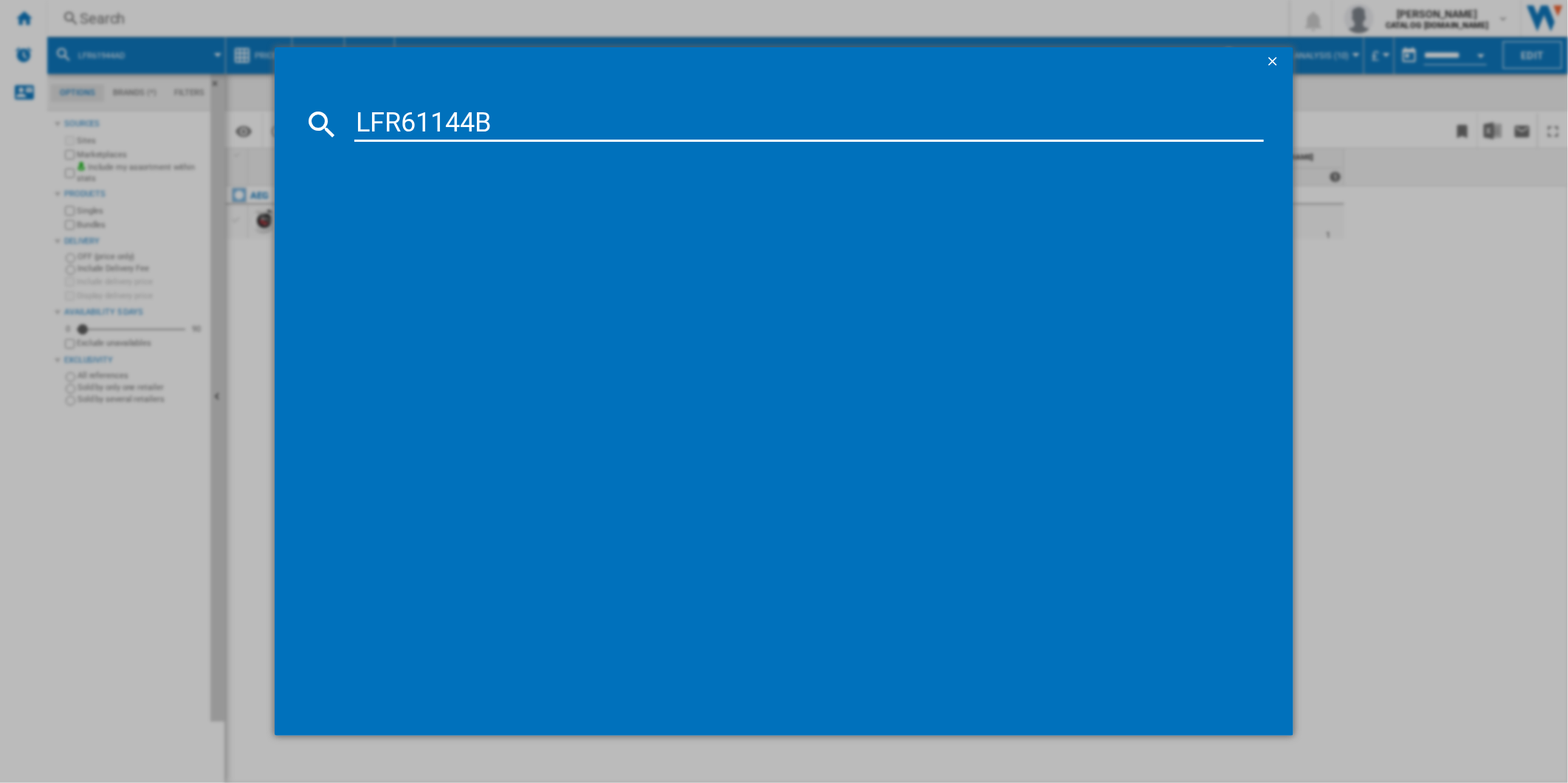
type input "LFR61144B"
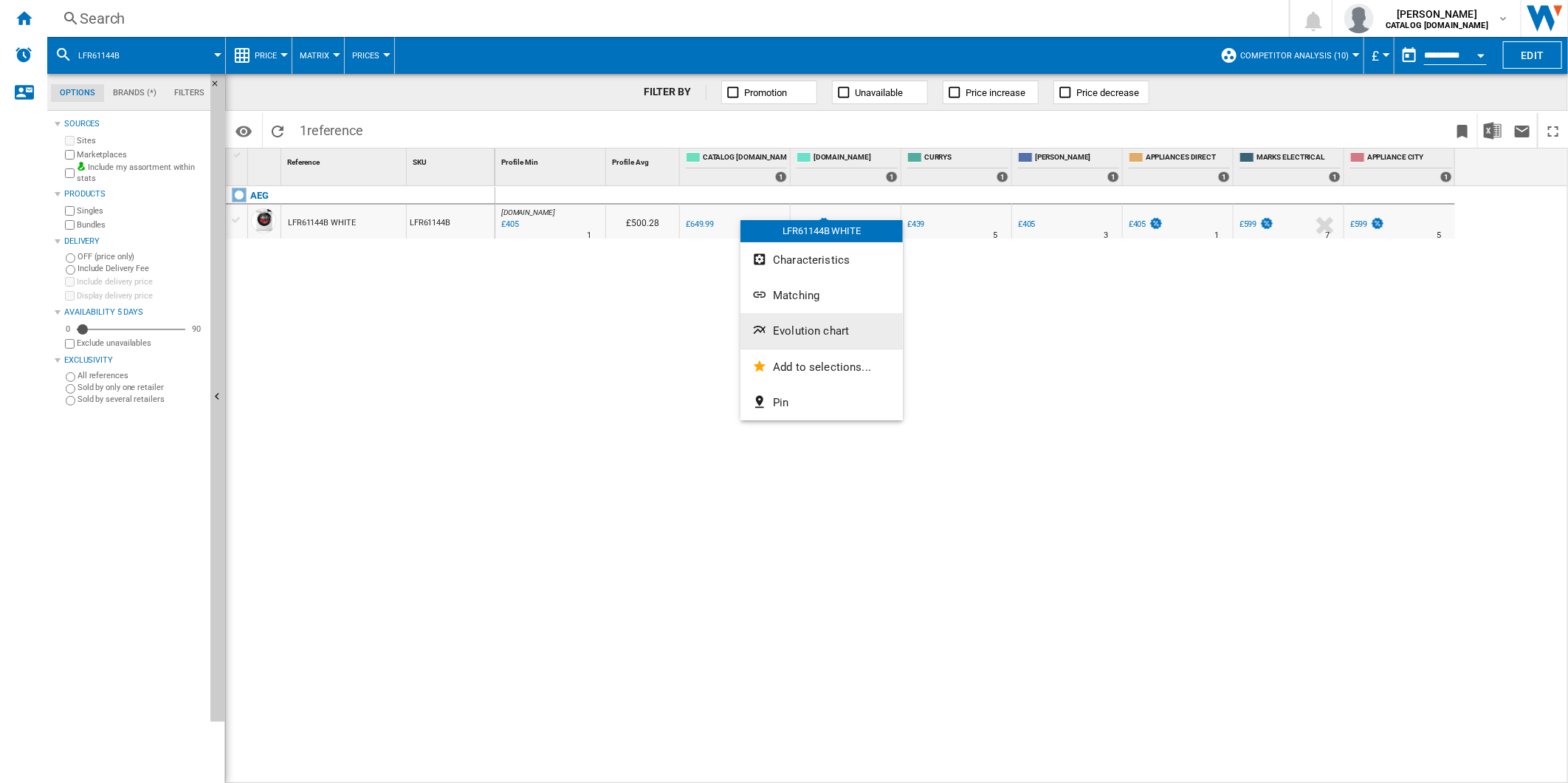
click at [836, 338] on button "Evolution chart" at bounding box center [821, 331] width 162 height 35
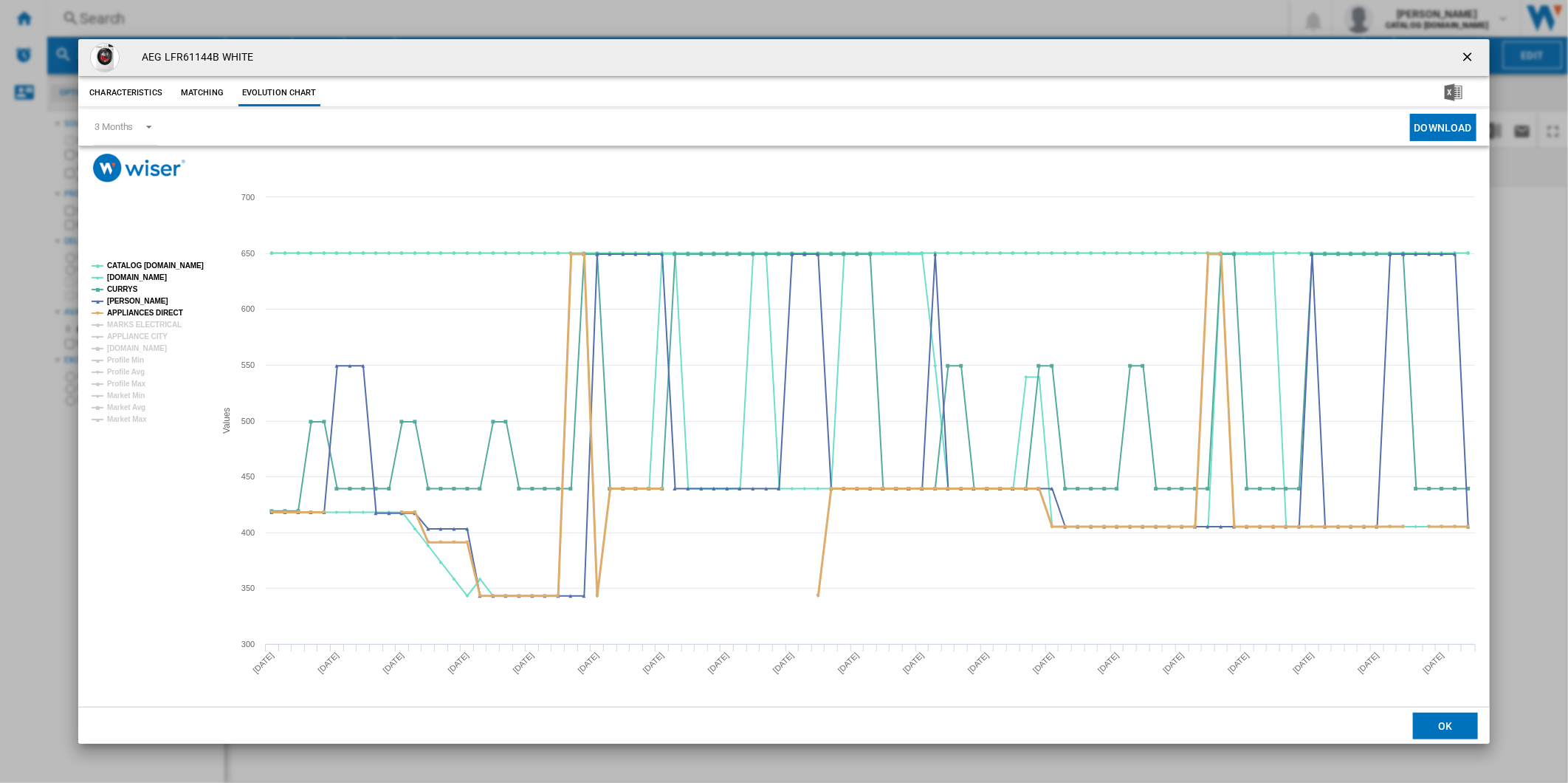
click at [148, 317] on tspan "APPLIANCES DIRECT" at bounding box center [144, 313] width 76 height 8
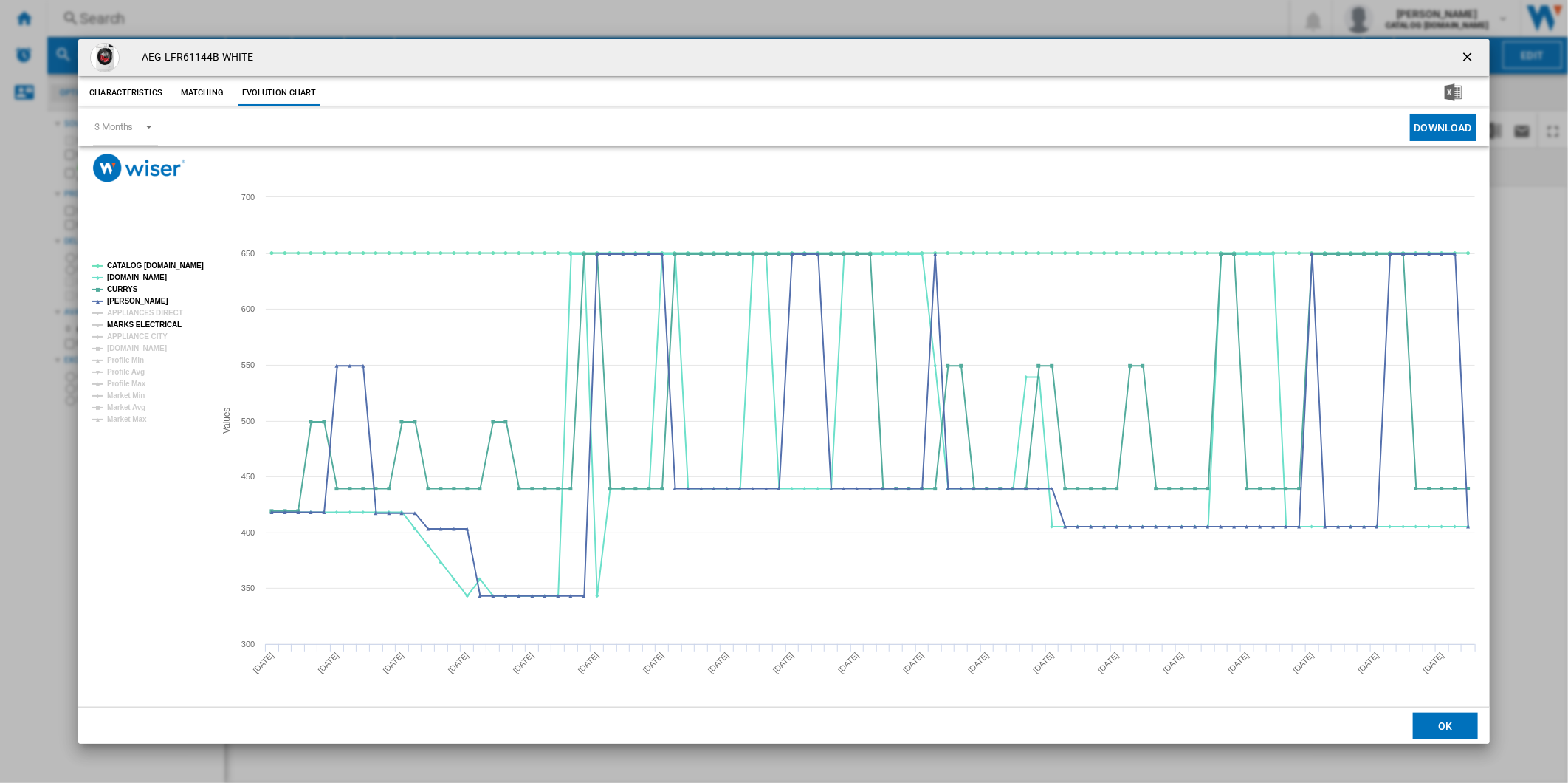
click at [146, 323] on tspan "MARKS ELECTRICAL" at bounding box center [144, 324] width 75 height 8
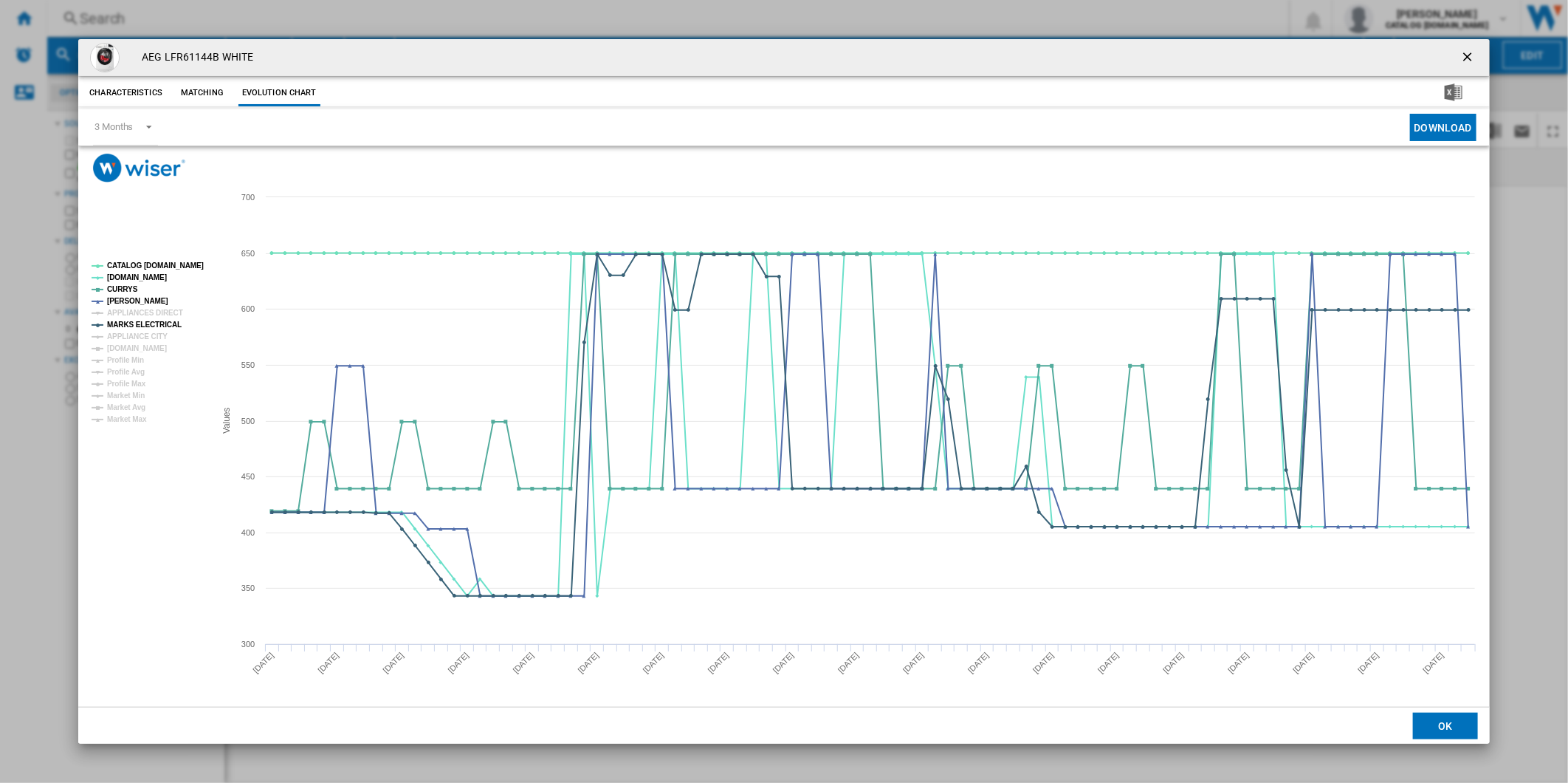
click at [142, 332] on tspan "APPLIANCE CITY" at bounding box center [137, 336] width 60 height 8
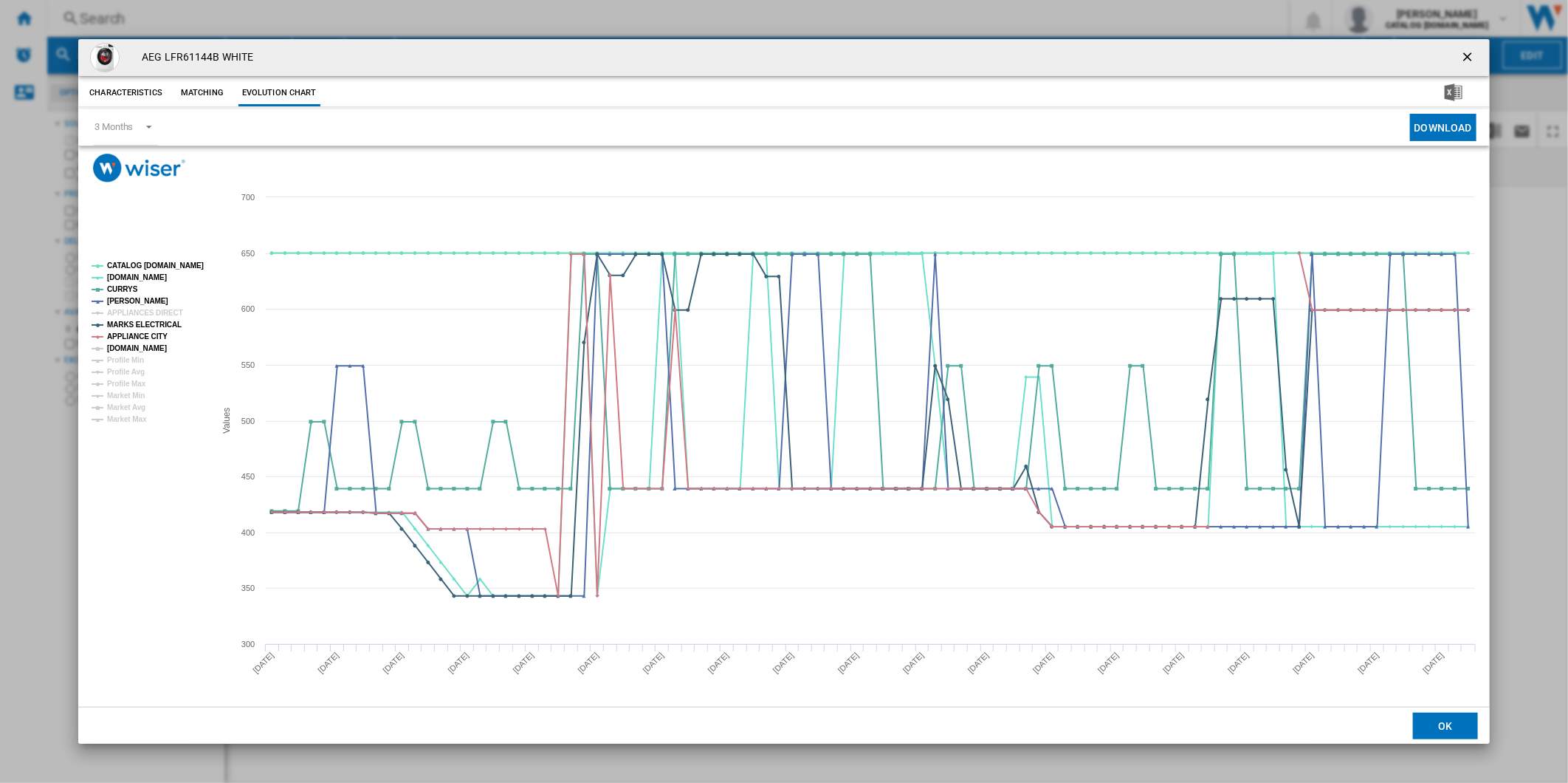
click at [142, 344] on tspan "[DOMAIN_NAME]" at bounding box center [136, 349] width 60 height 8
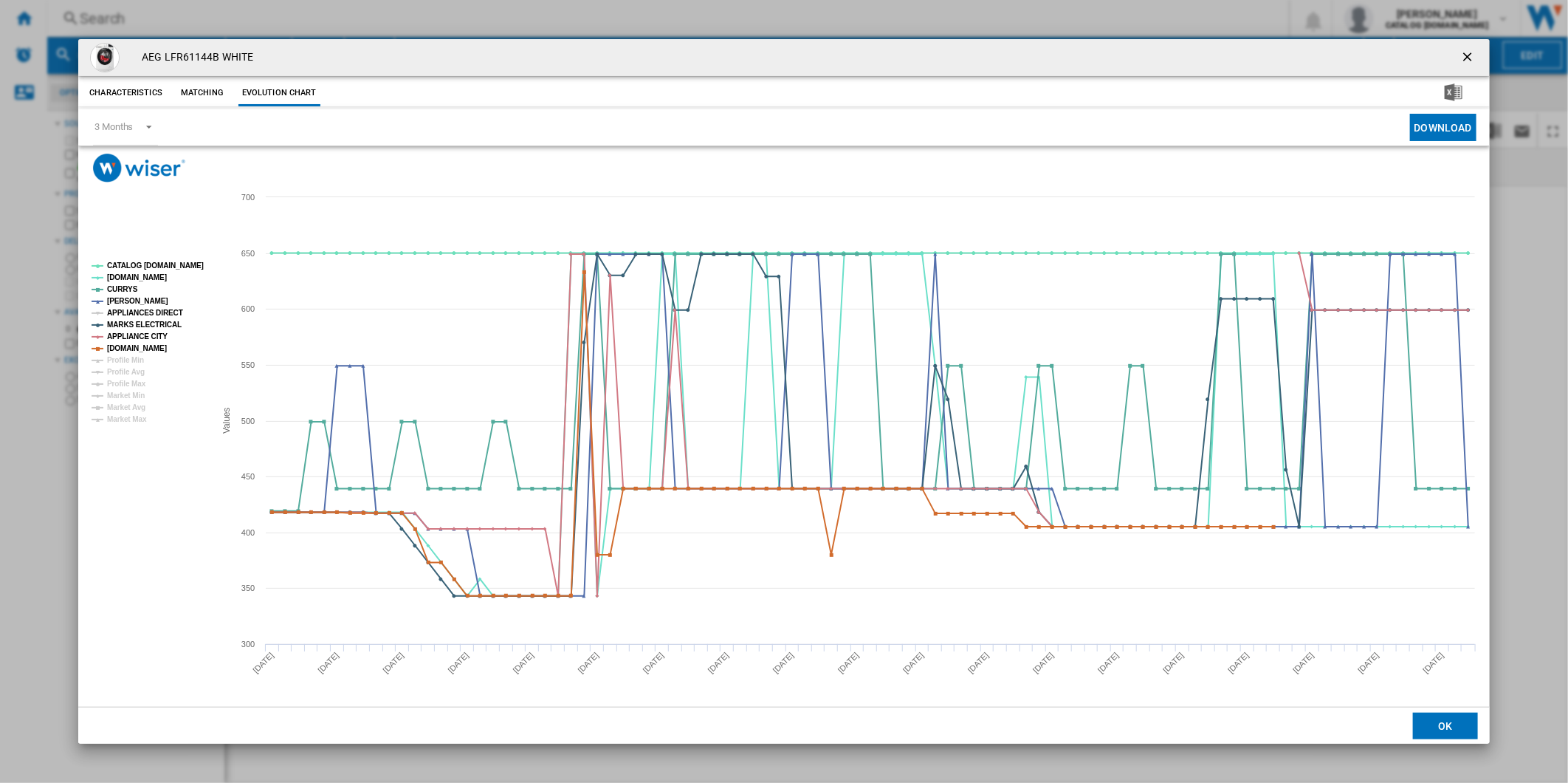
click at [144, 314] on tspan "APPLIANCES DIRECT" at bounding box center [144, 313] width 76 height 8
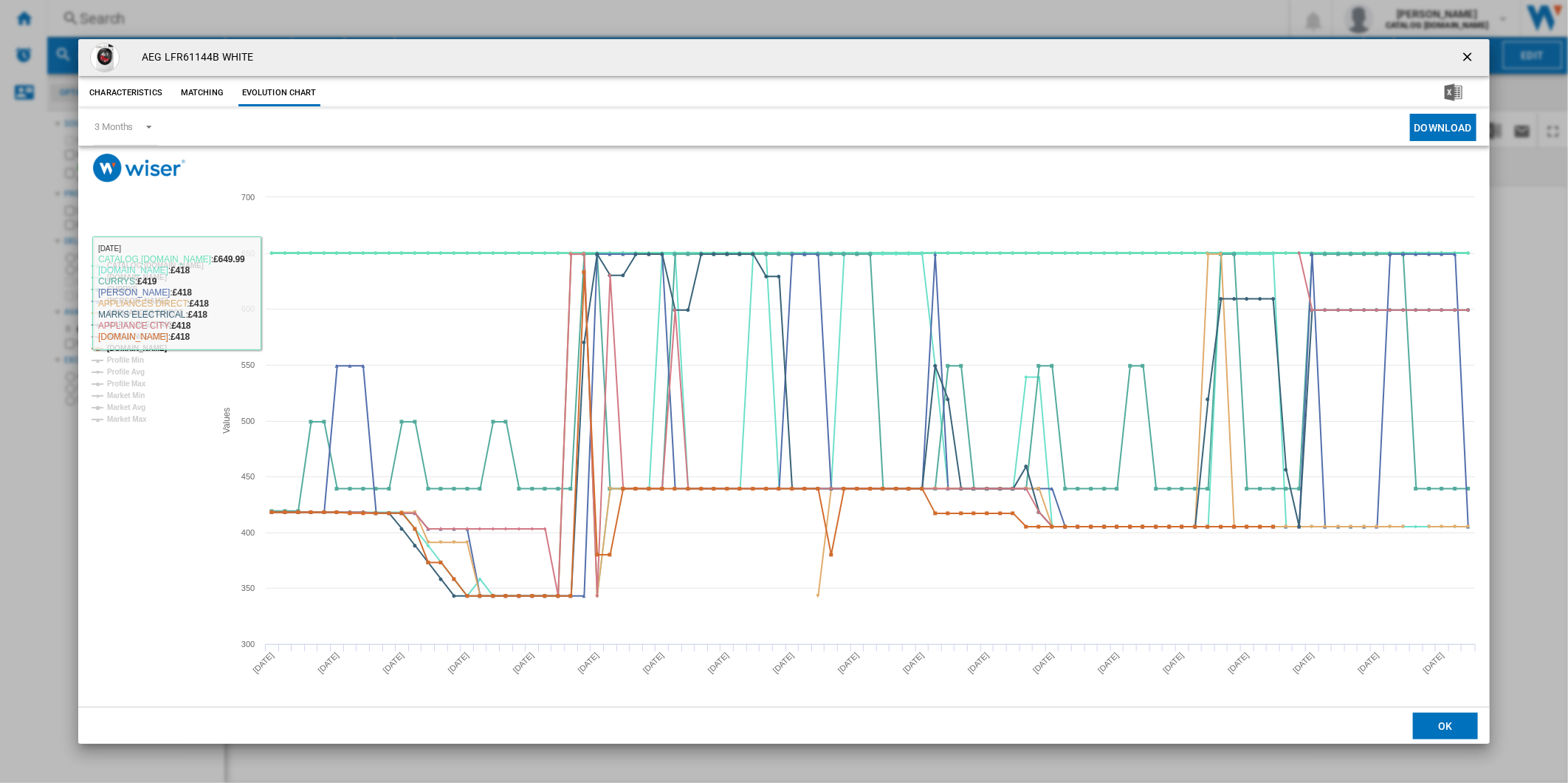
click at [183, 267] on tspan "CATALOG [DOMAIN_NAME]" at bounding box center [155, 265] width 97 height 8
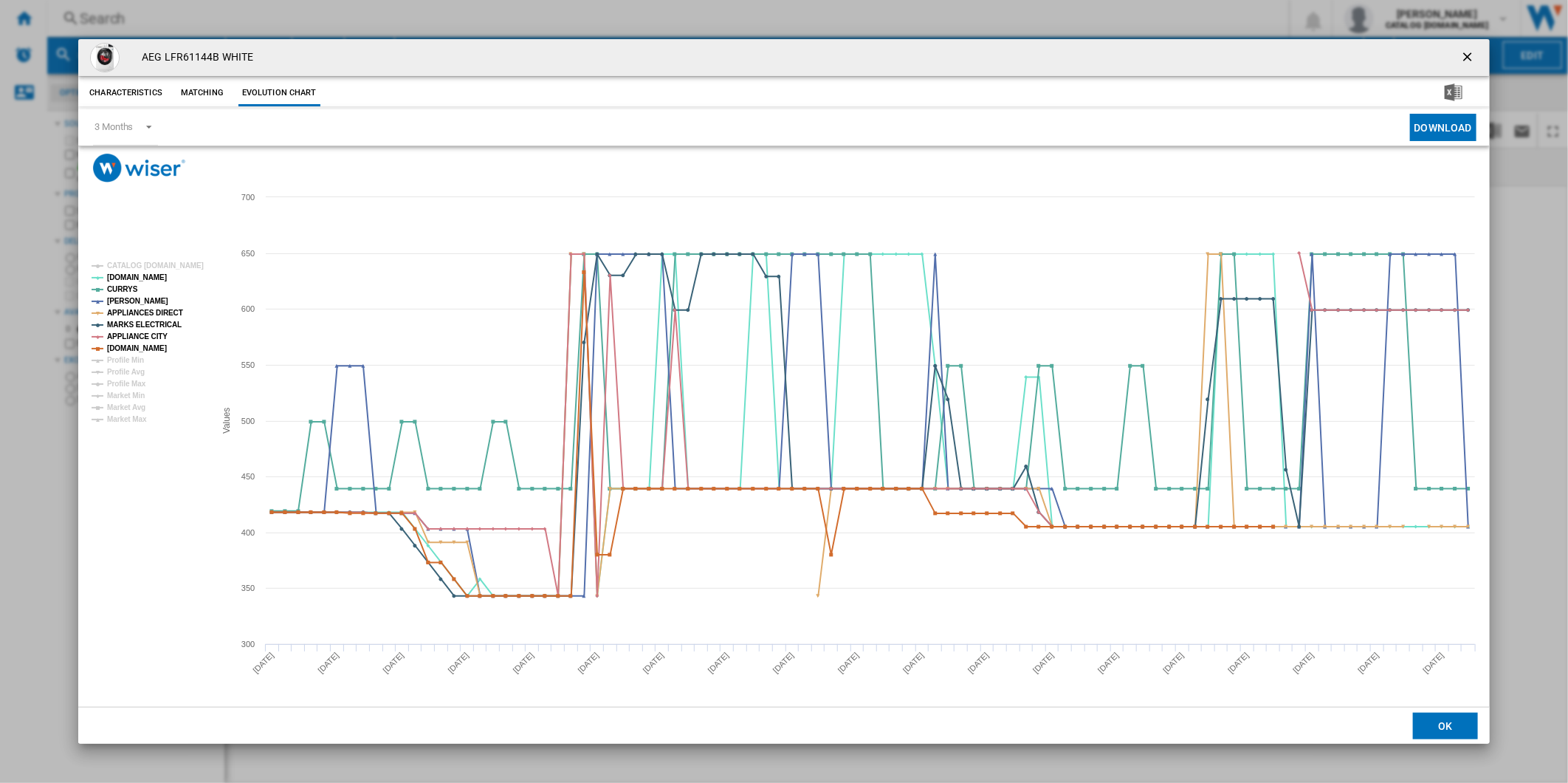
click at [1465, 52] on ng-md-icon "getI18NText('BUTTONS.CLOSE_DIALOG')" at bounding box center [1468, 58] width 18 height 18
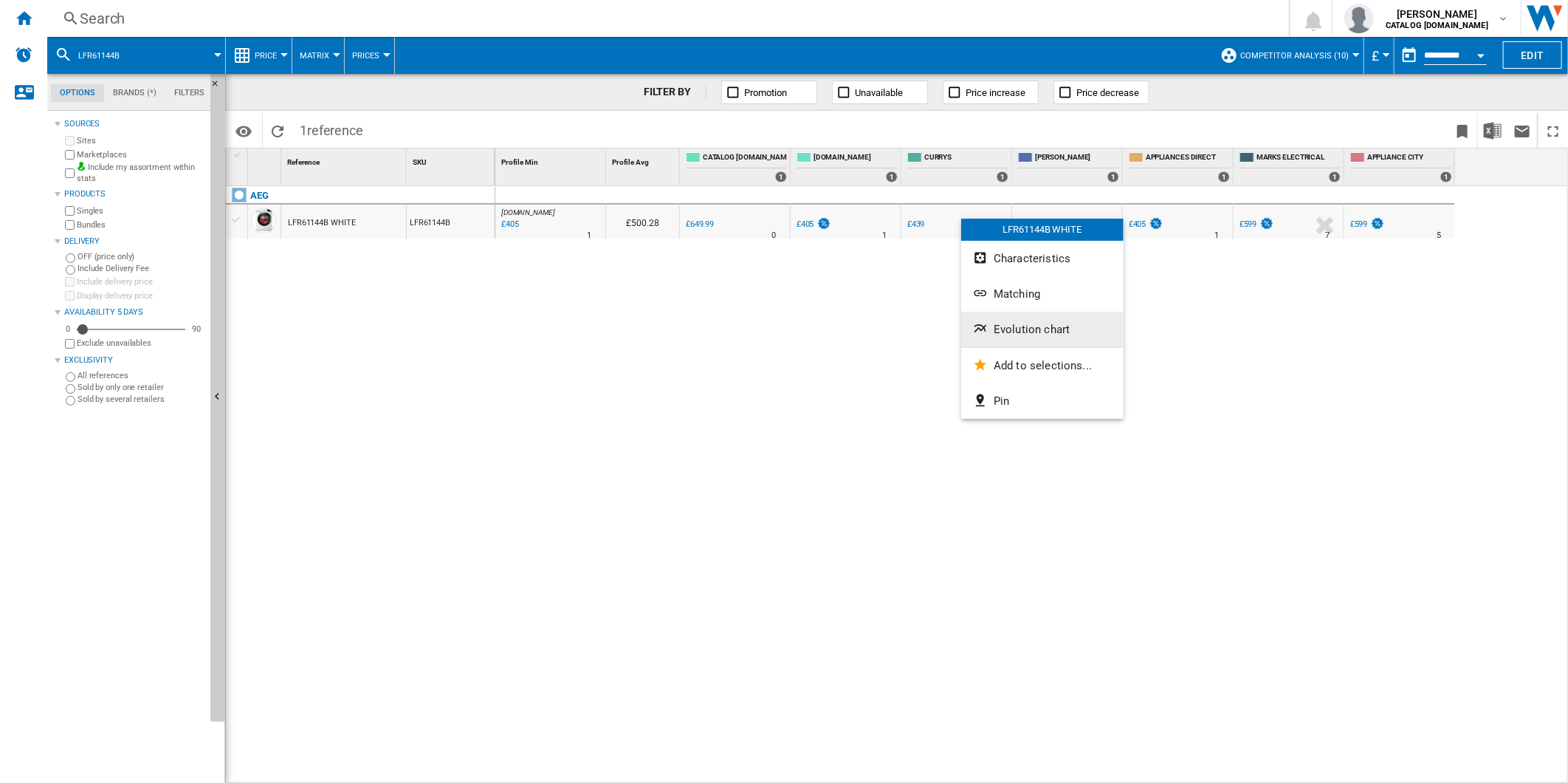
click at [1024, 323] on span "Evolution chart" at bounding box center [1031, 329] width 76 height 13
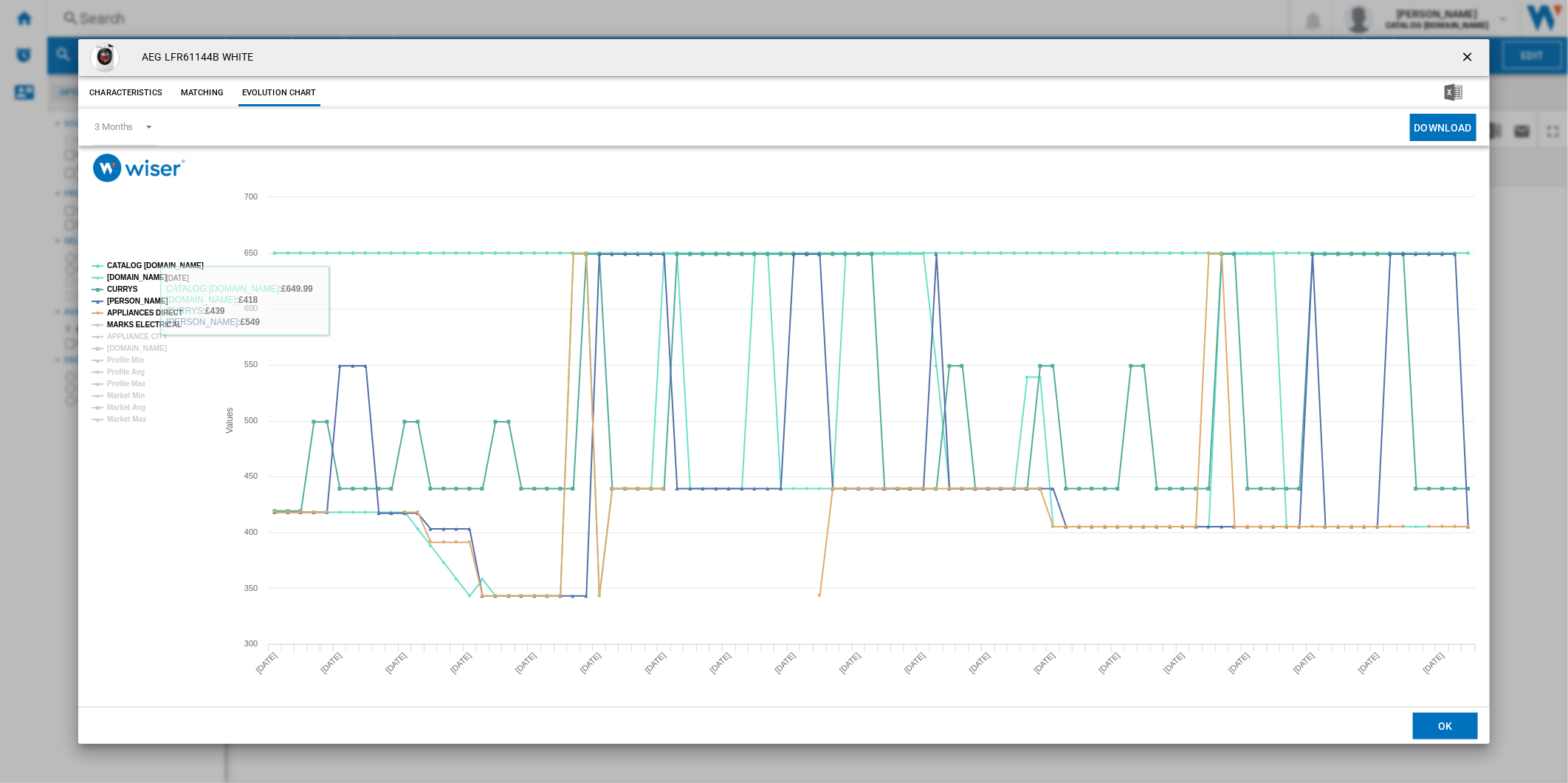
click at [141, 321] on tspan "MARKS ELECTRICAL" at bounding box center [144, 324] width 75 height 8
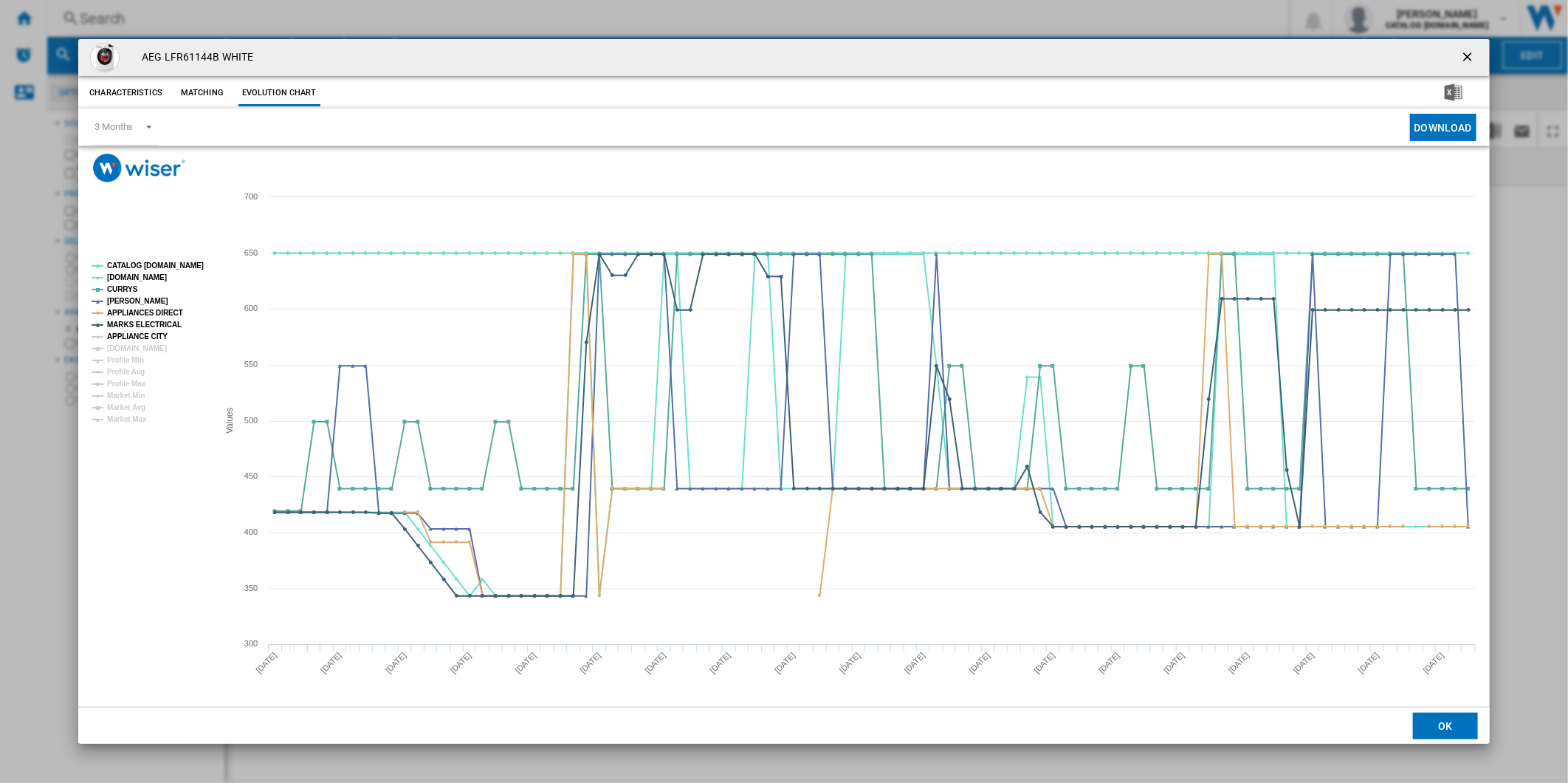
click at [143, 338] on tspan "APPLIANCE CITY" at bounding box center [137, 336] width 60 height 8
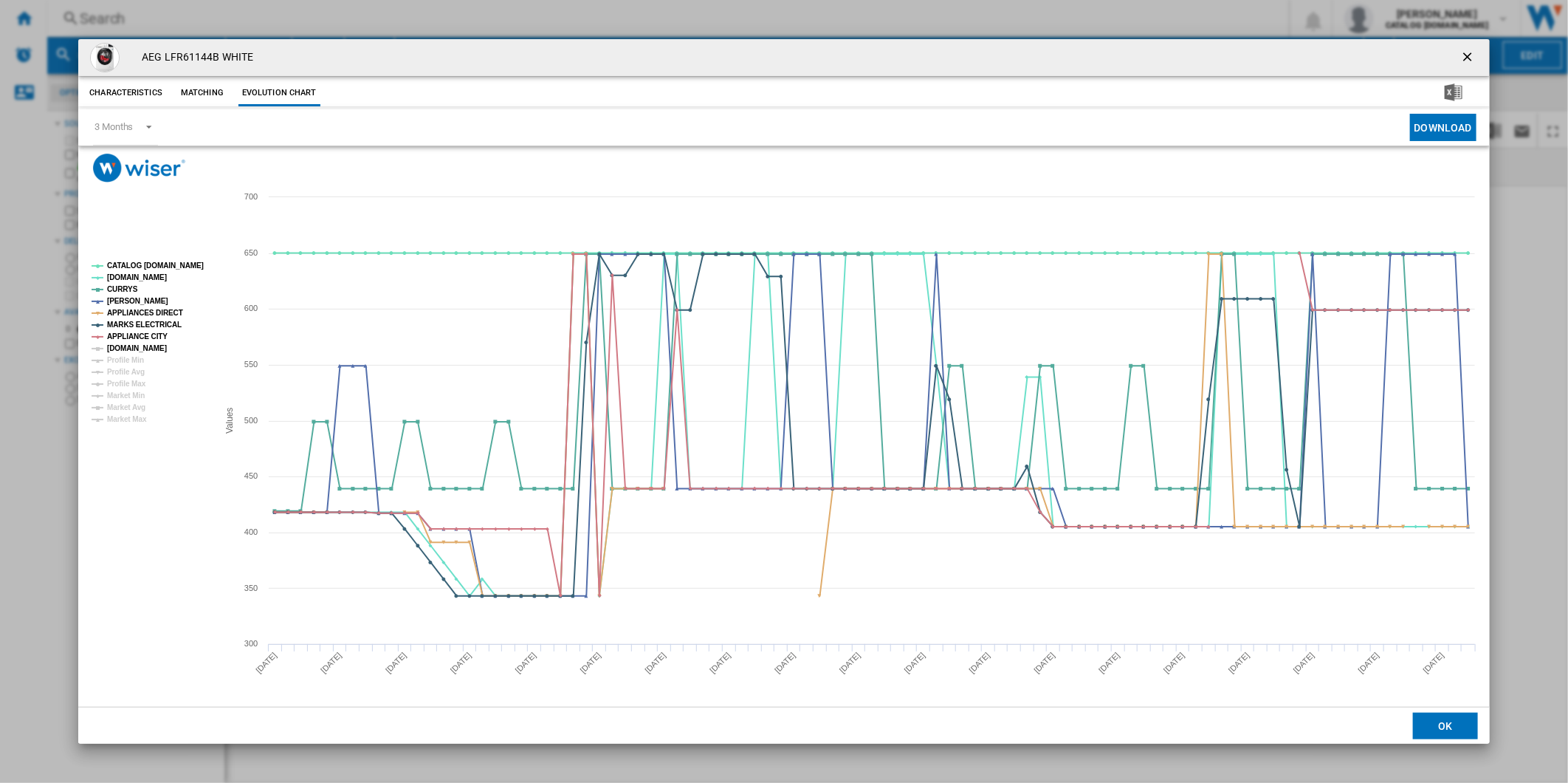
click at [142, 347] on tspan "[DOMAIN_NAME]" at bounding box center [136, 349] width 60 height 8
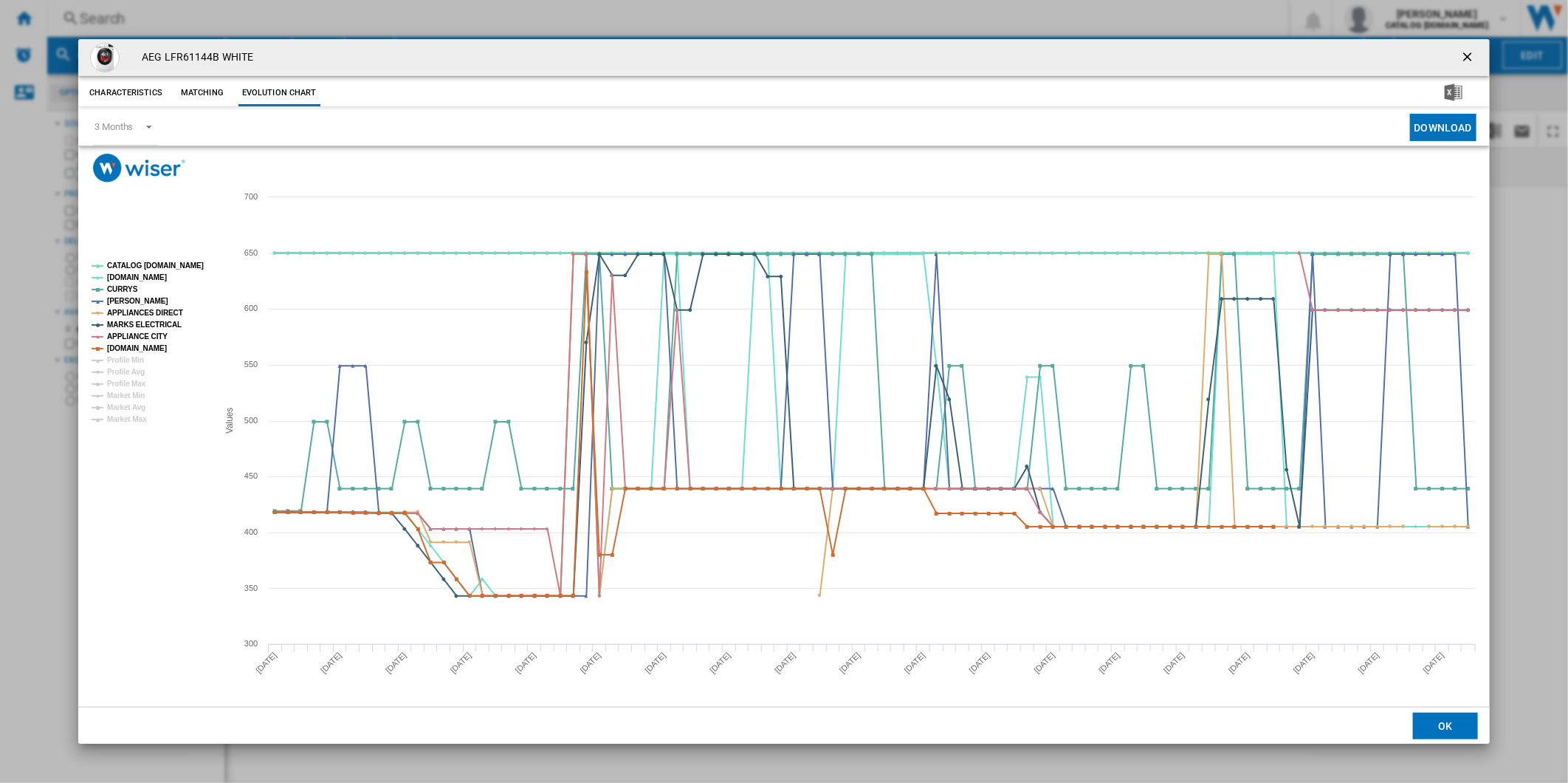
click at [151, 264] on tspan "CATALOG [DOMAIN_NAME]" at bounding box center [155, 265] width 97 height 8
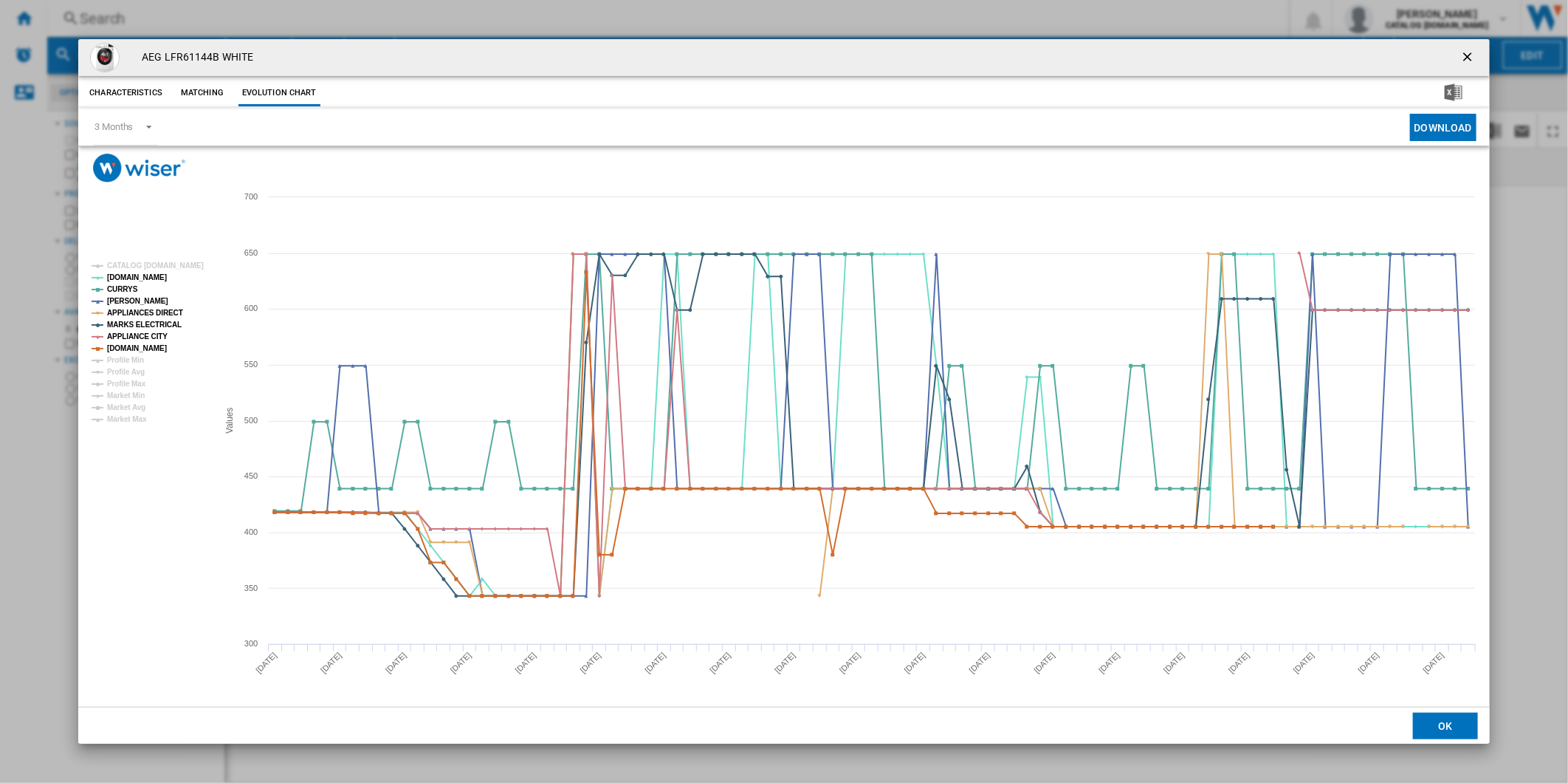
drag, startPoint x: 1466, startPoint y: 47, endPoint x: 1156, endPoint y: 49, distance: 310.0
click at [1466, 48] on button "Product popup" at bounding box center [1468, 57] width 29 height 29
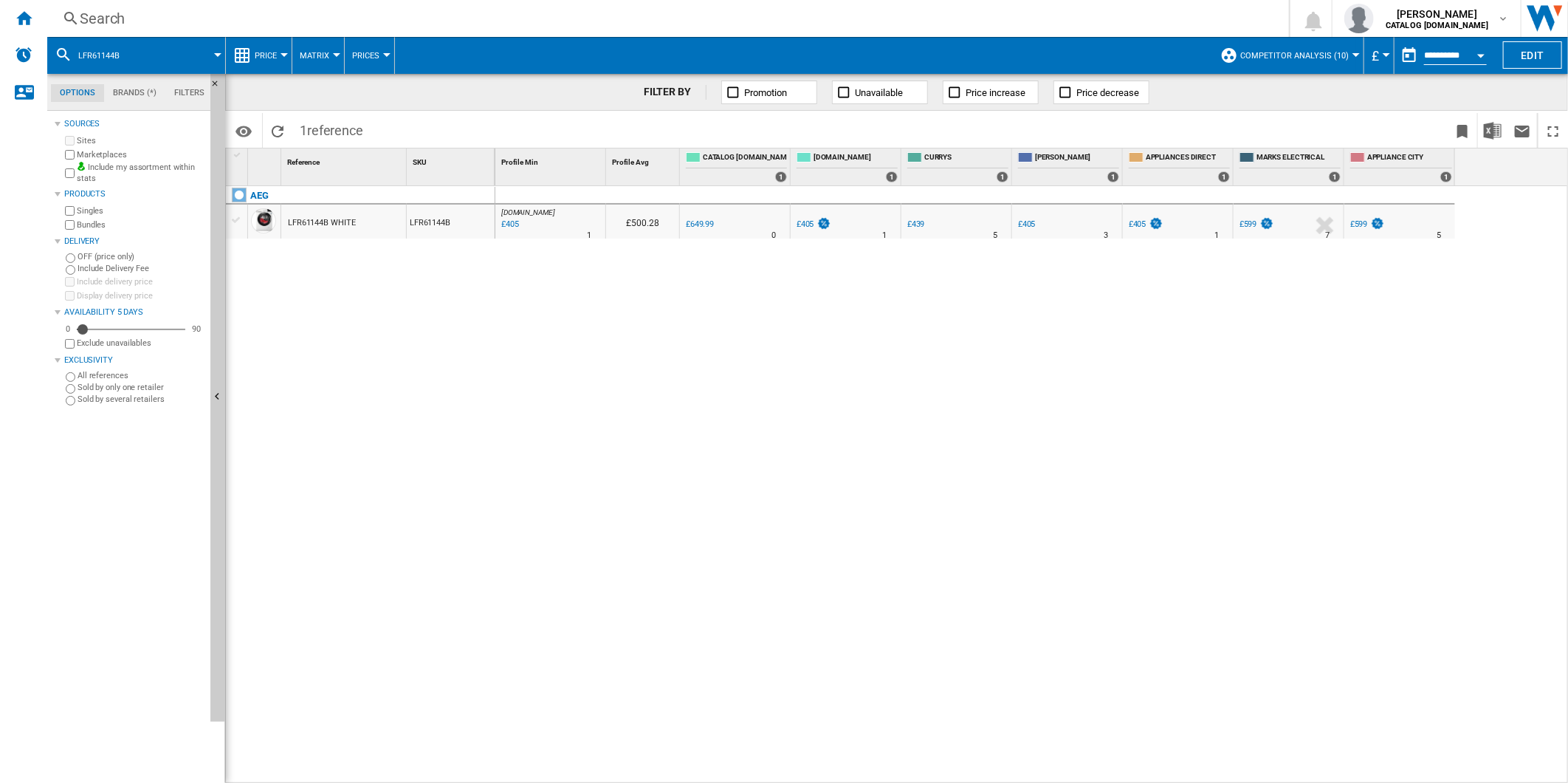
click at [794, 23] on div "Search" at bounding box center [665, 18] width 1171 height 21
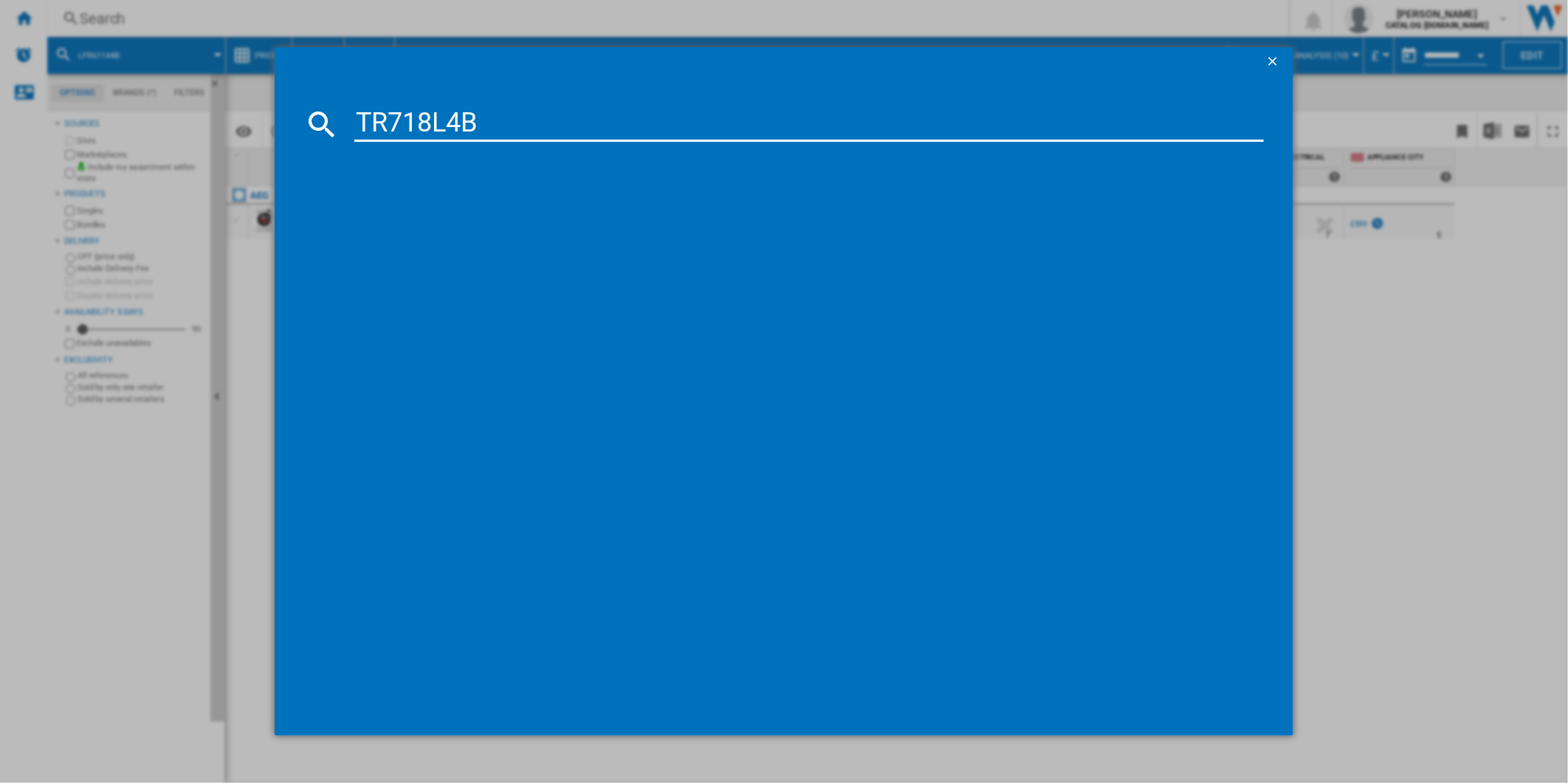
type input "TR718L4B"
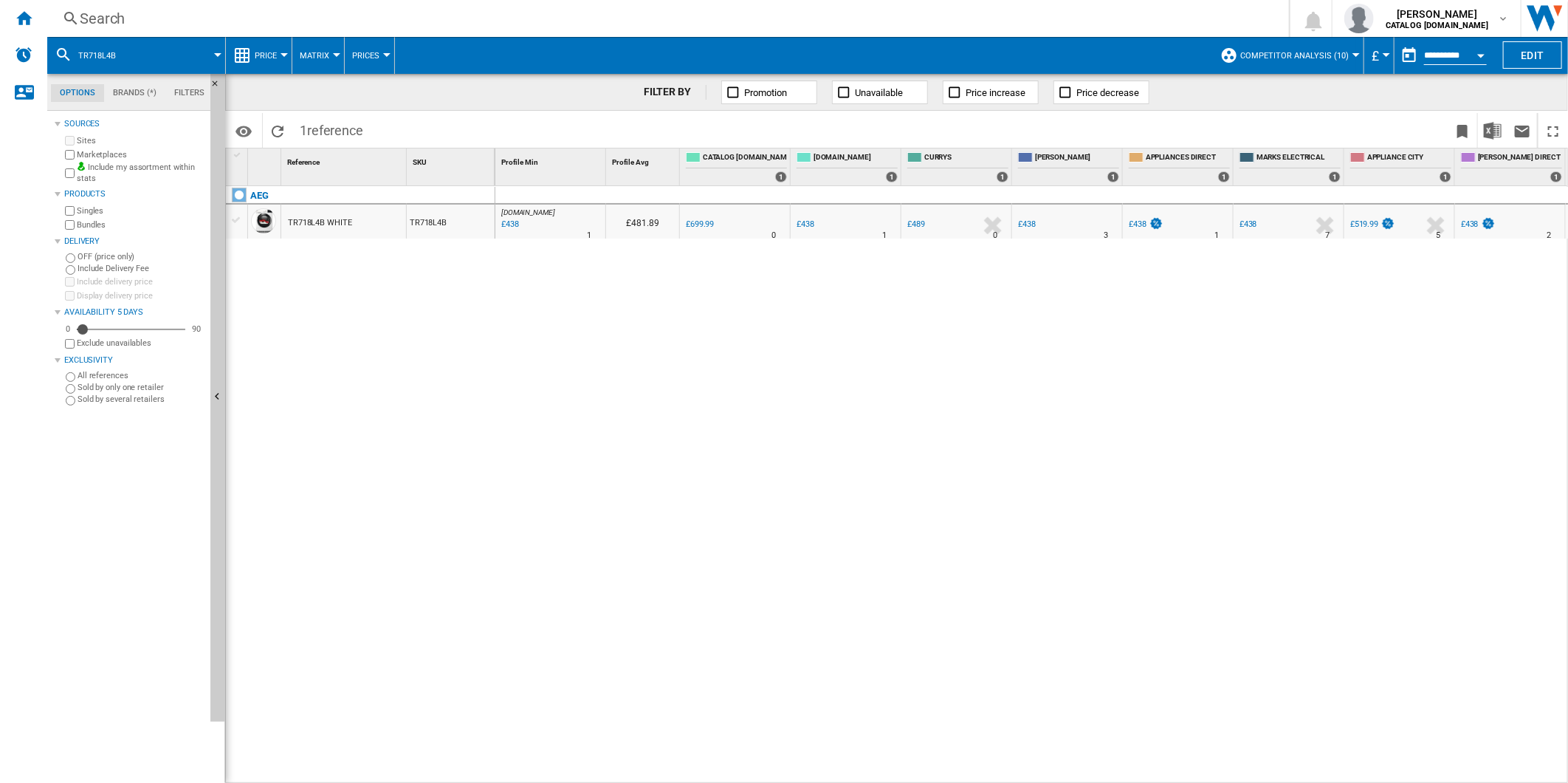
drag, startPoint x: 756, startPoint y: 218, endPoint x: 728, endPoint y: 241, distance: 36.2
click at [729, 323] on div at bounding box center [784, 392] width 1568 height 783
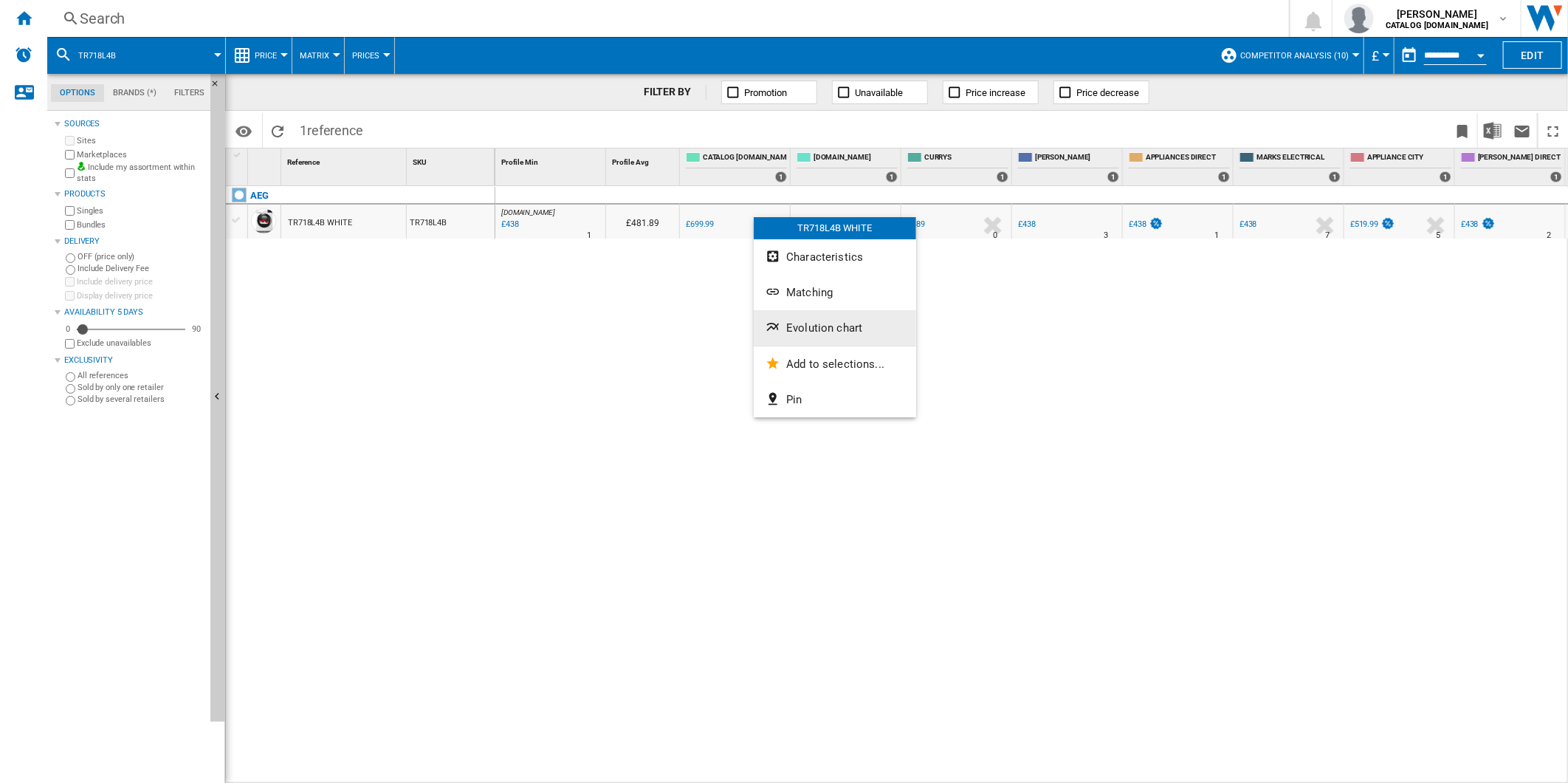
click at [836, 329] on span "Evolution chart" at bounding box center [824, 328] width 76 height 13
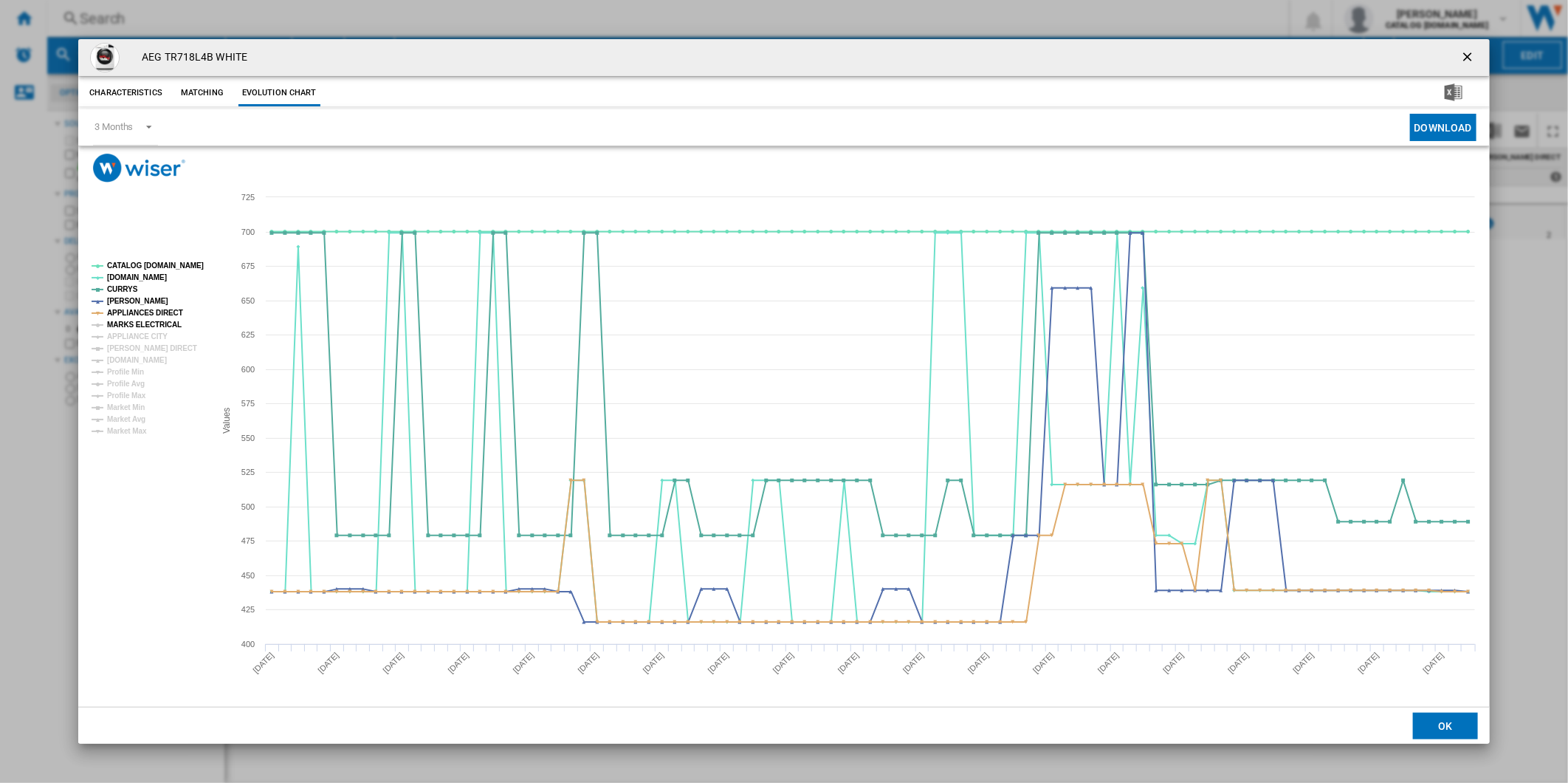
click at [136, 322] on tspan "MARKS ELECTRICAL" at bounding box center [144, 324] width 75 height 8
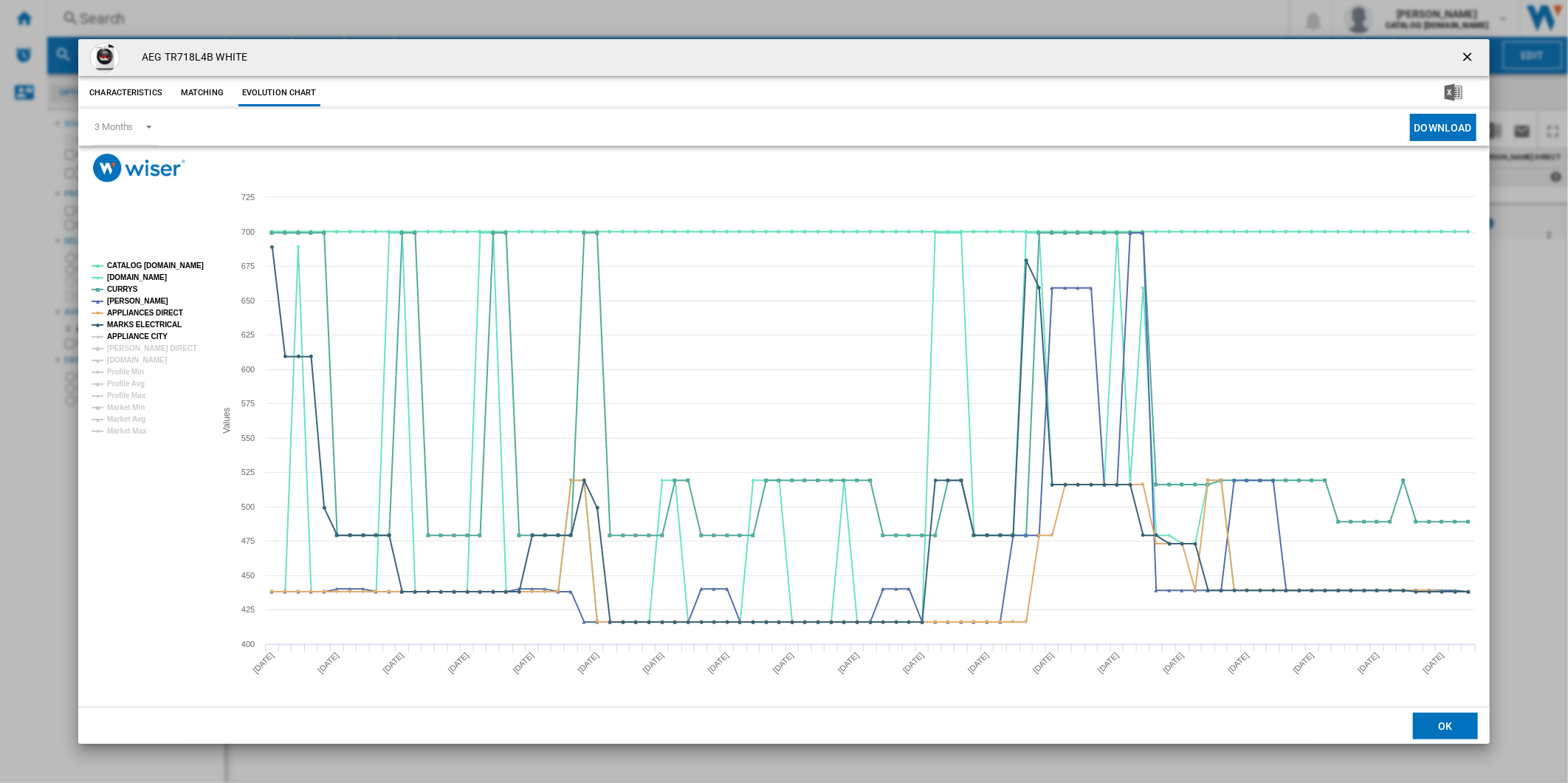
click at [137, 334] on tspan "APPLIANCE CITY" at bounding box center [137, 336] width 60 height 8
click at [136, 344] on tspan "[PERSON_NAME] DIRECT" at bounding box center [151, 349] width 90 height 8
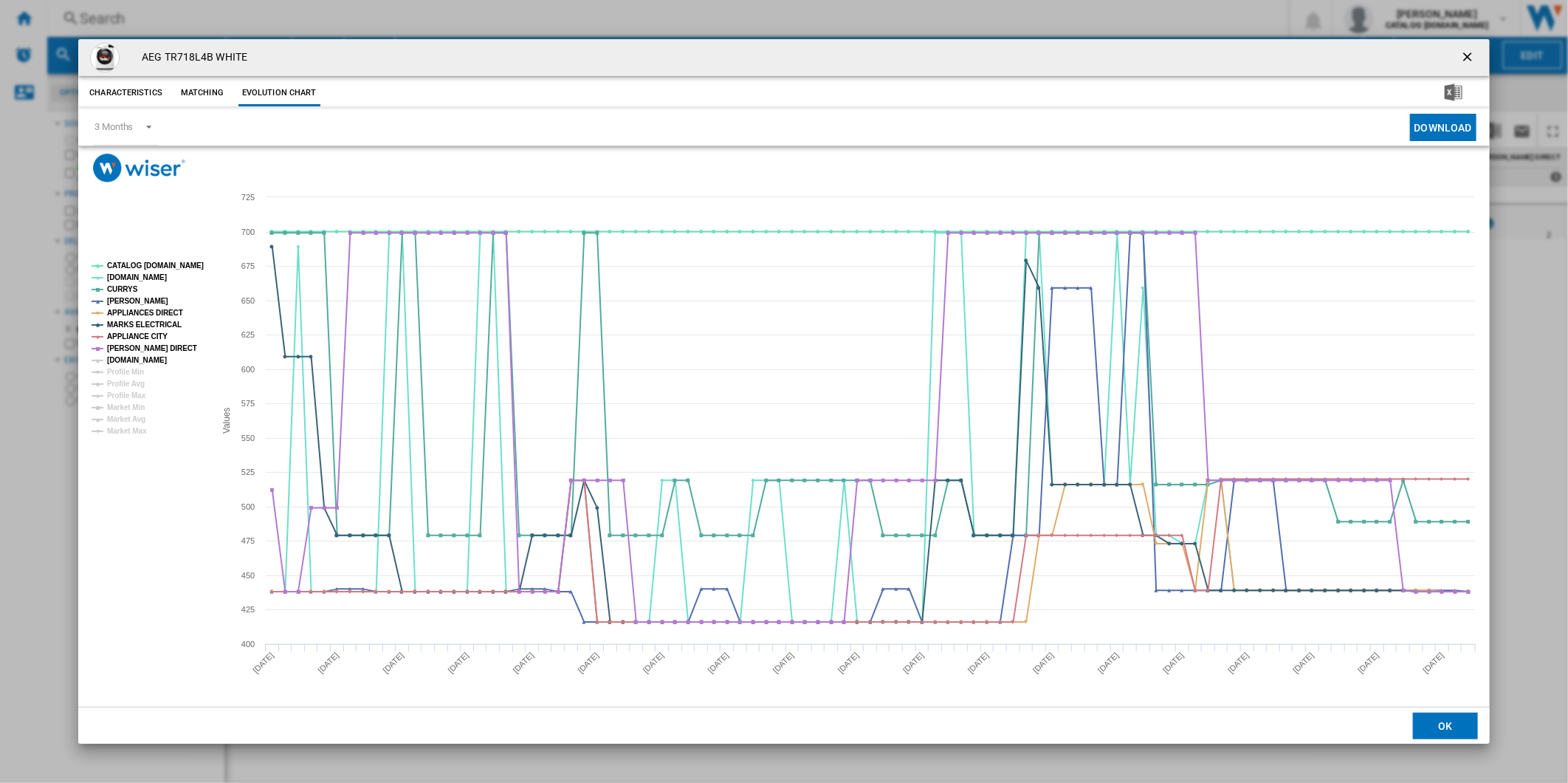
click at [135, 356] on tspan "[DOMAIN_NAME]" at bounding box center [136, 360] width 60 height 8
click at [142, 269] on tspan "CATALOG [DOMAIN_NAME]" at bounding box center [155, 265] width 97 height 8
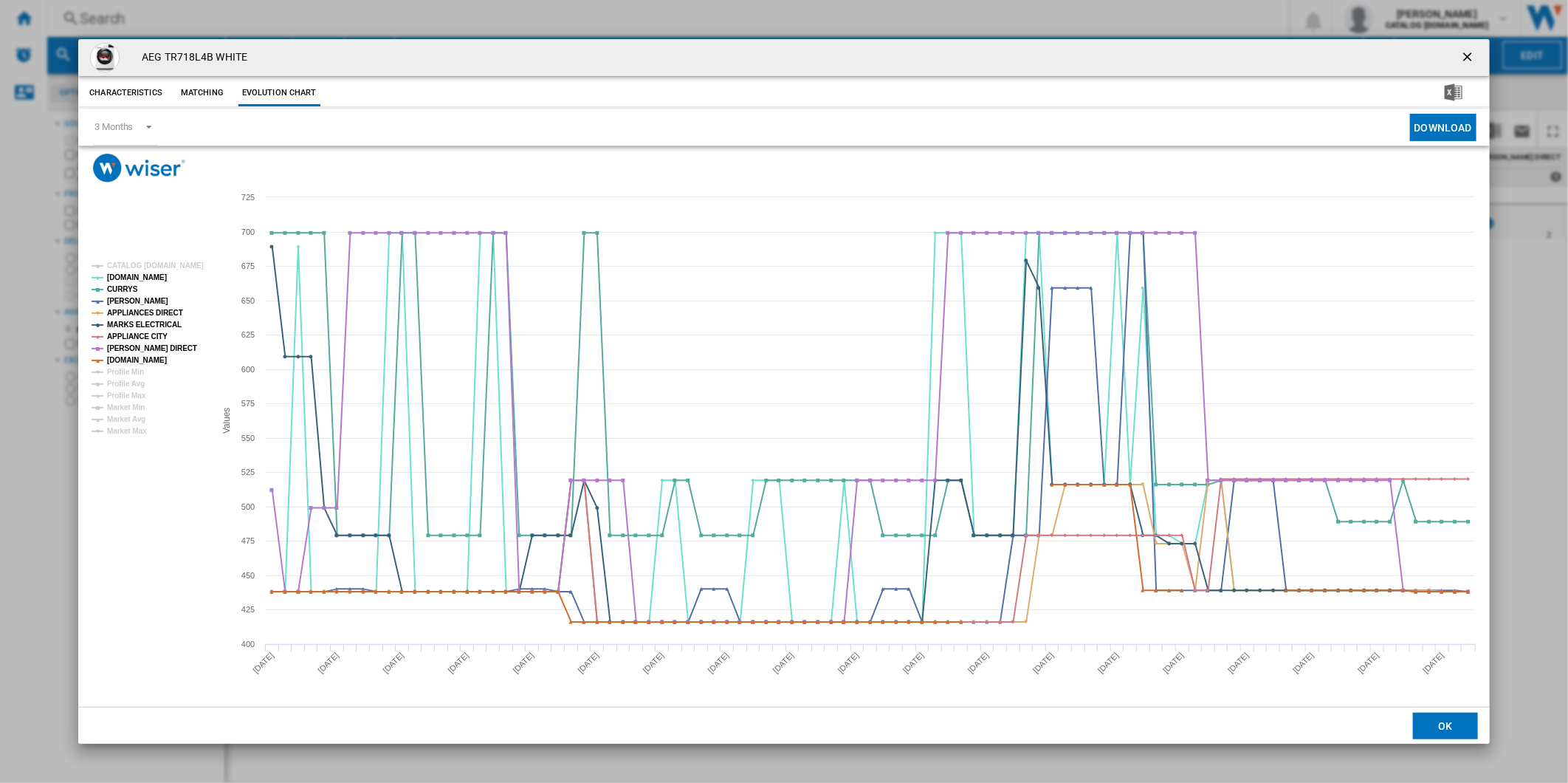
click at [1463, 60] on ng-md-icon "getI18NText('BUTTONS.CLOSE_DIALOG')" at bounding box center [1468, 58] width 18 height 18
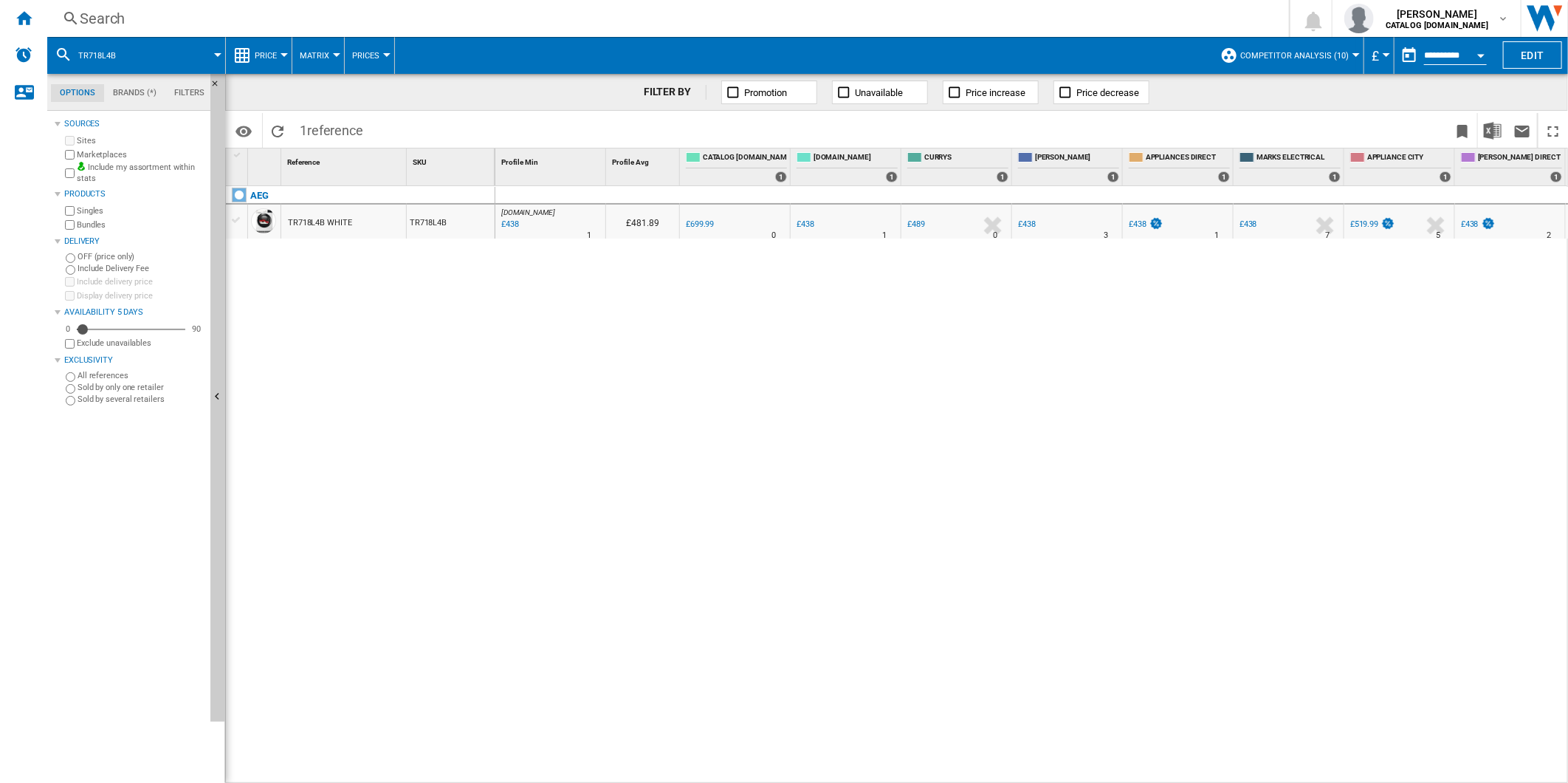
scroll to position [0, 107]
click at [1476, 219] on div "£438" at bounding box center [1473, 223] width 18 height 9
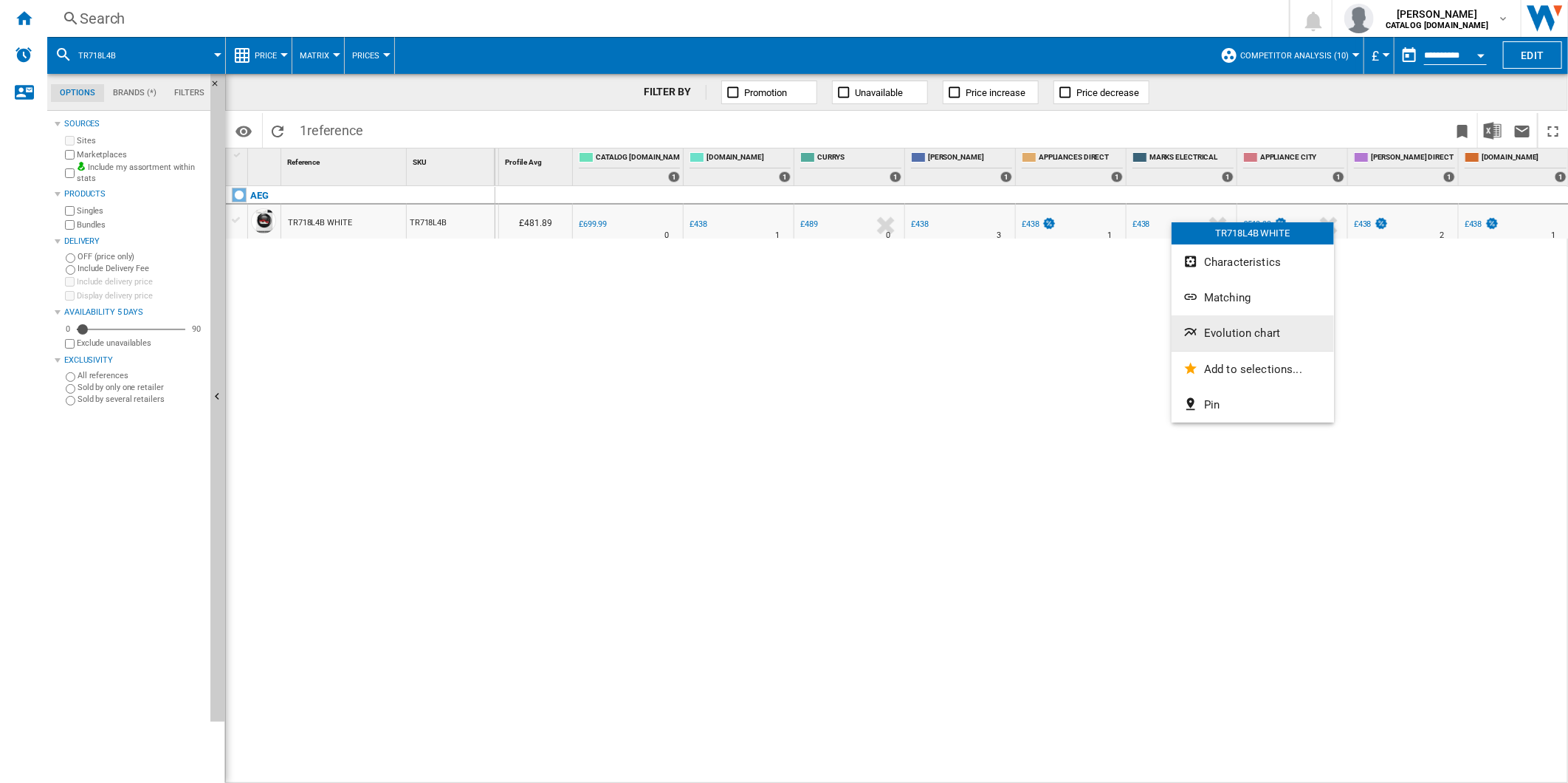
click at [1225, 326] on span "Evolution chart" at bounding box center [1241, 333] width 76 height 13
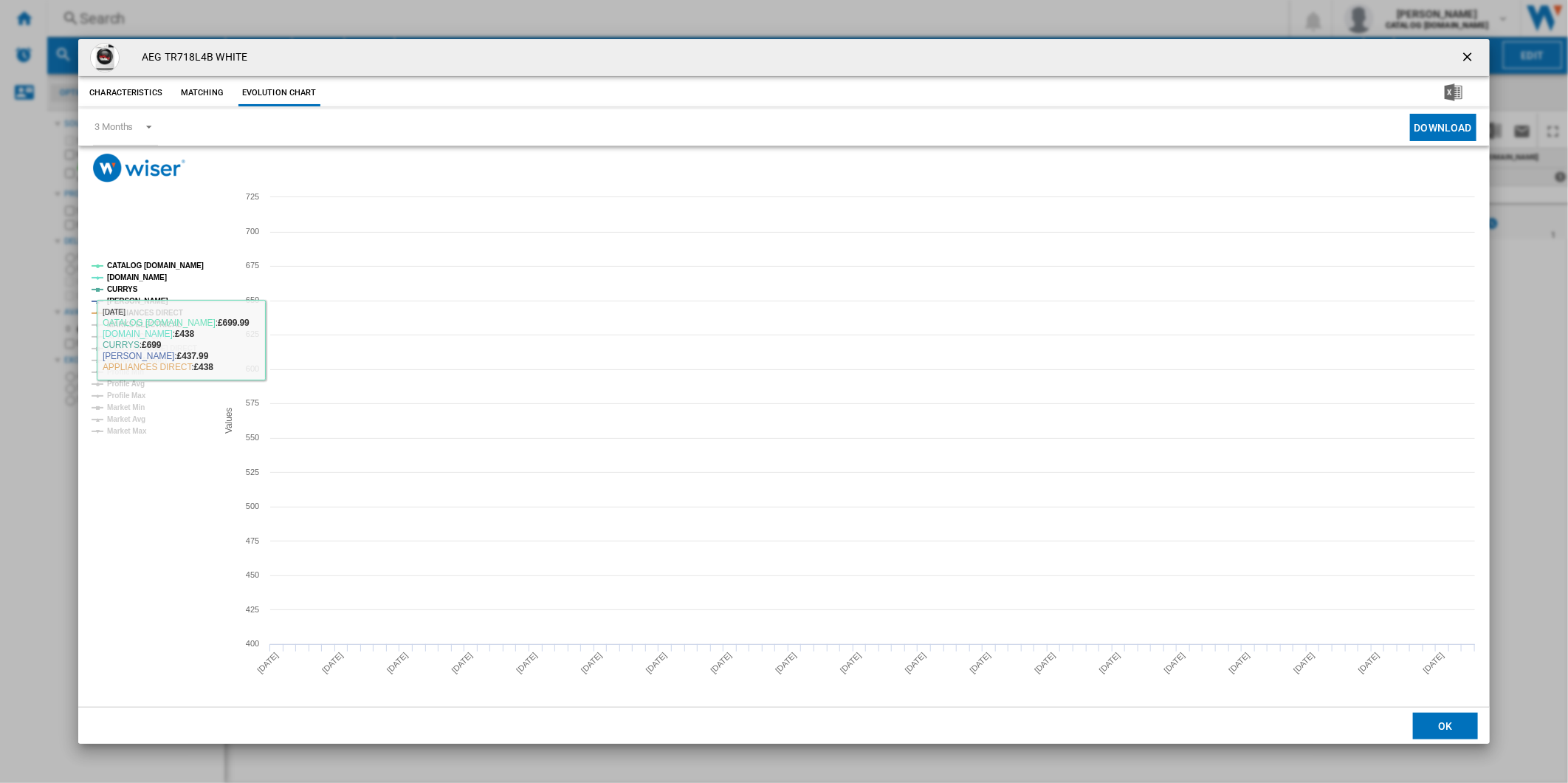
click at [149, 323] on tspan "MARKS ELECTRICAL" at bounding box center [144, 324] width 75 height 8
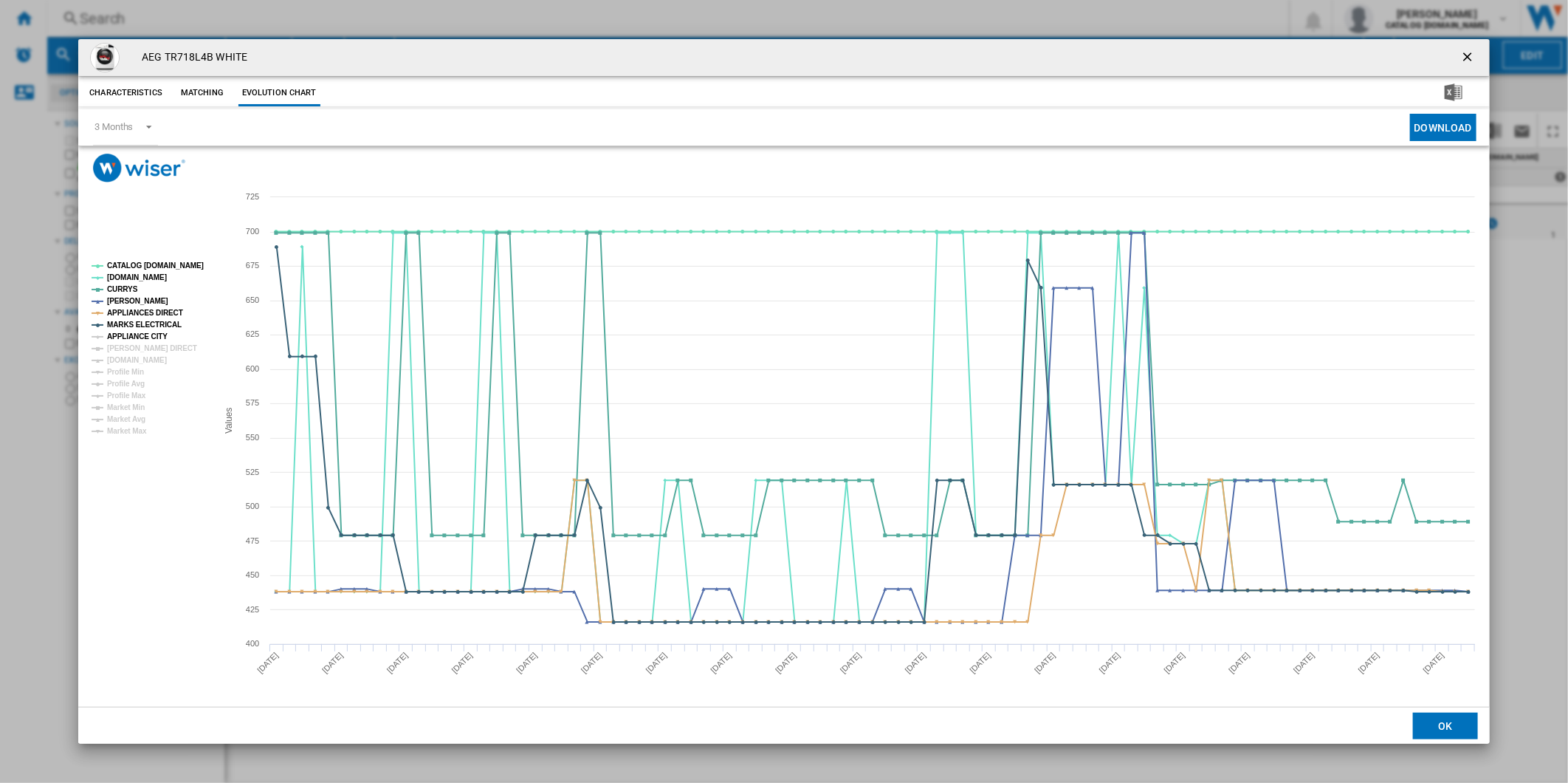
click at [145, 333] on tspan "APPLIANCE CITY" at bounding box center [137, 336] width 60 height 8
click at [148, 344] on tspan "[PERSON_NAME] DIRECT" at bounding box center [151, 349] width 90 height 8
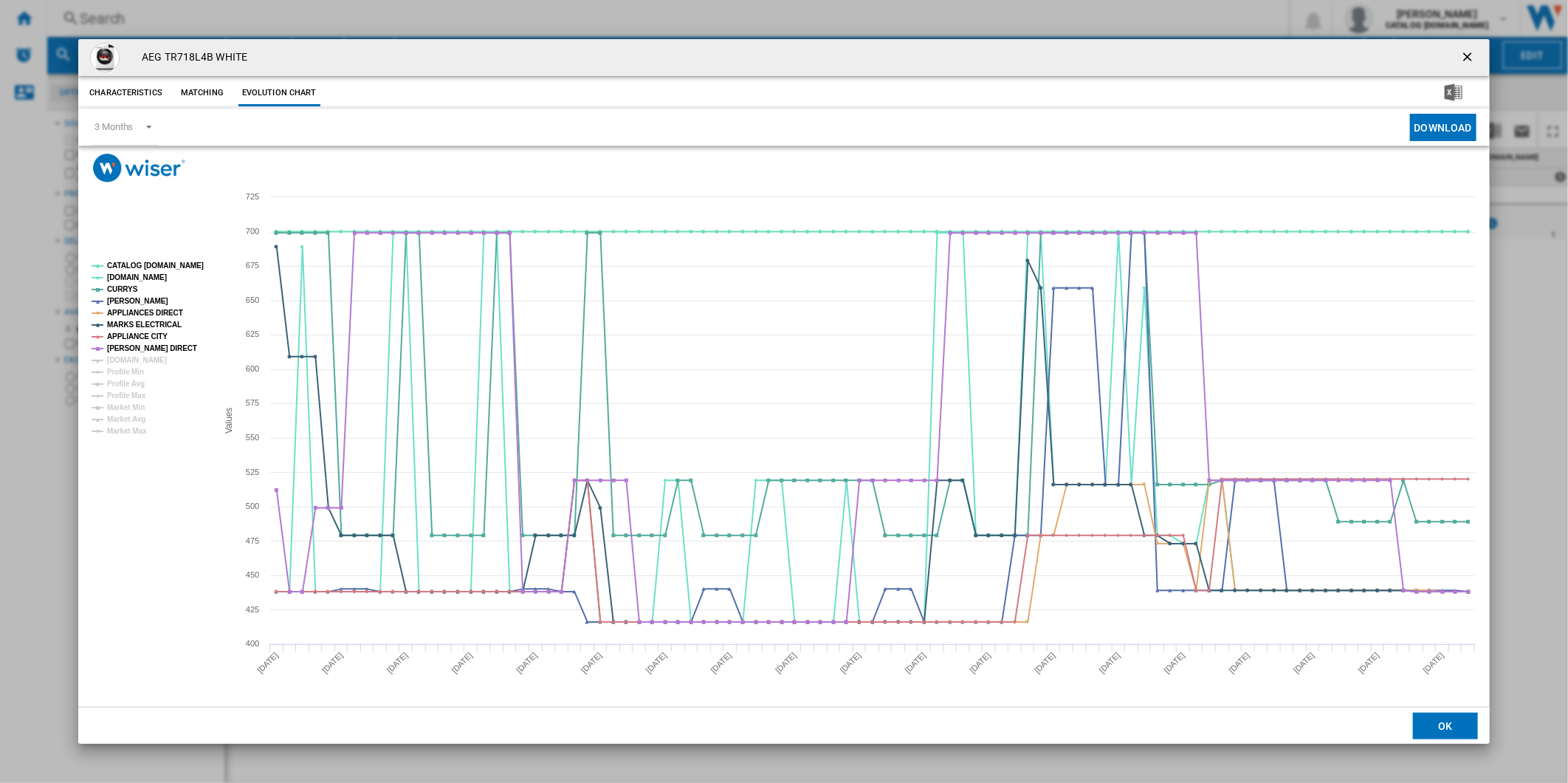
click at [148, 356] on tspan "[DOMAIN_NAME]" at bounding box center [136, 360] width 60 height 8
click at [152, 265] on tspan "CATALOG [DOMAIN_NAME]" at bounding box center [155, 265] width 97 height 8
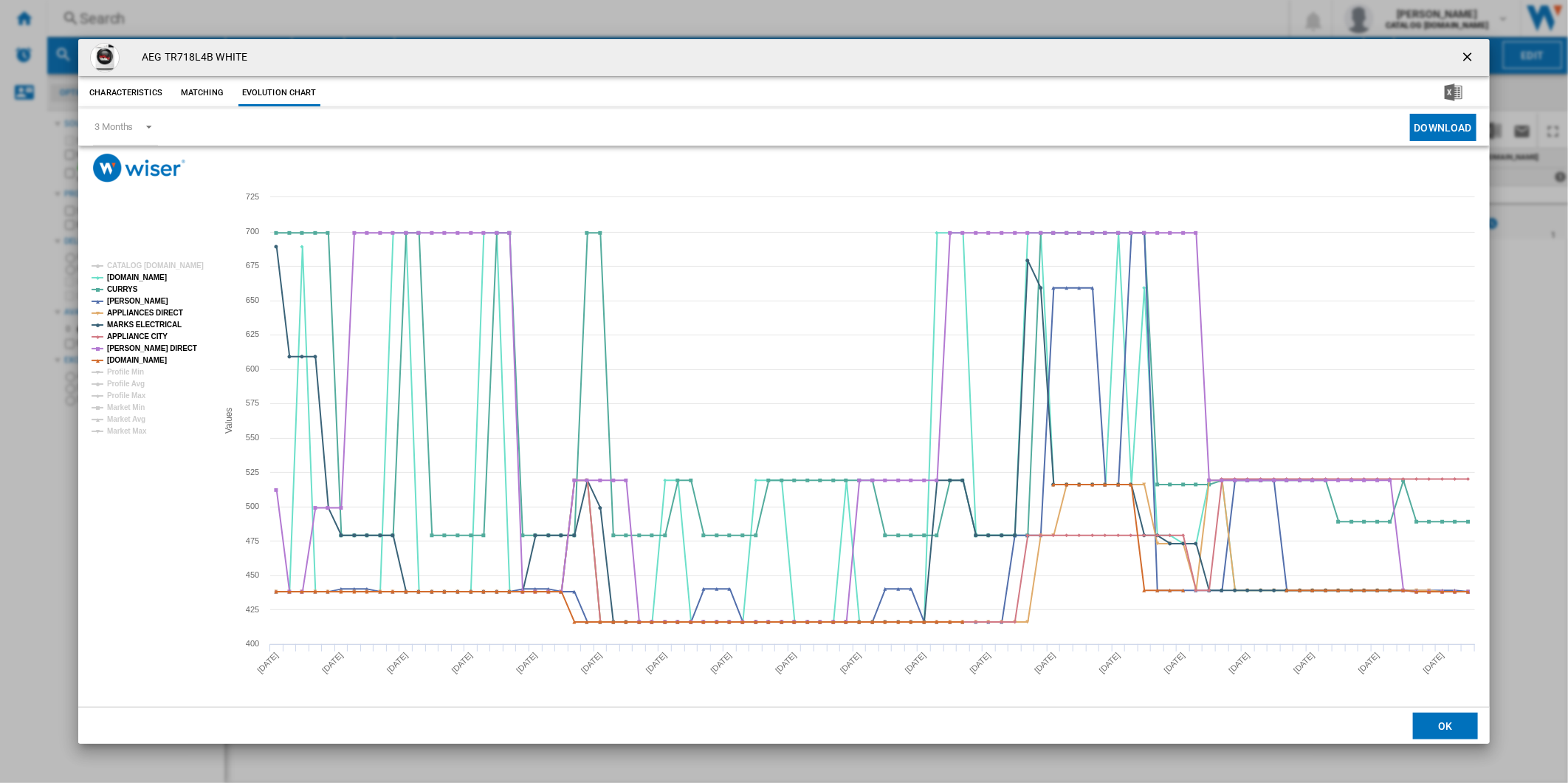
drag, startPoint x: 1456, startPoint y: 52, endPoint x: 1400, endPoint y: 52, distance: 56.0
click at [1457, 52] on button "Product popup" at bounding box center [1468, 57] width 29 height 29
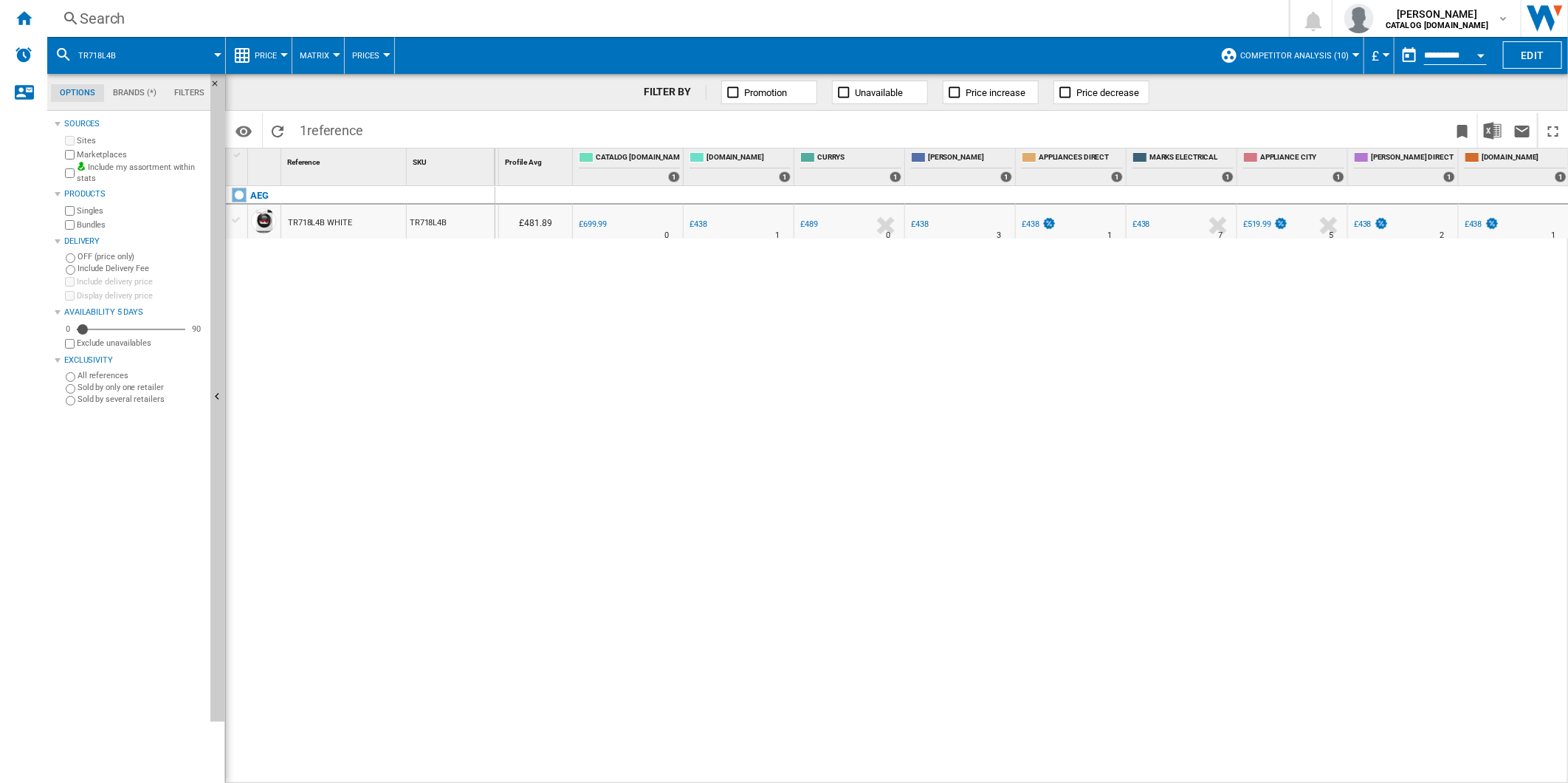
click at [999, 16] on div "Search" at bounding box center [665, 18] width 1171 height 21
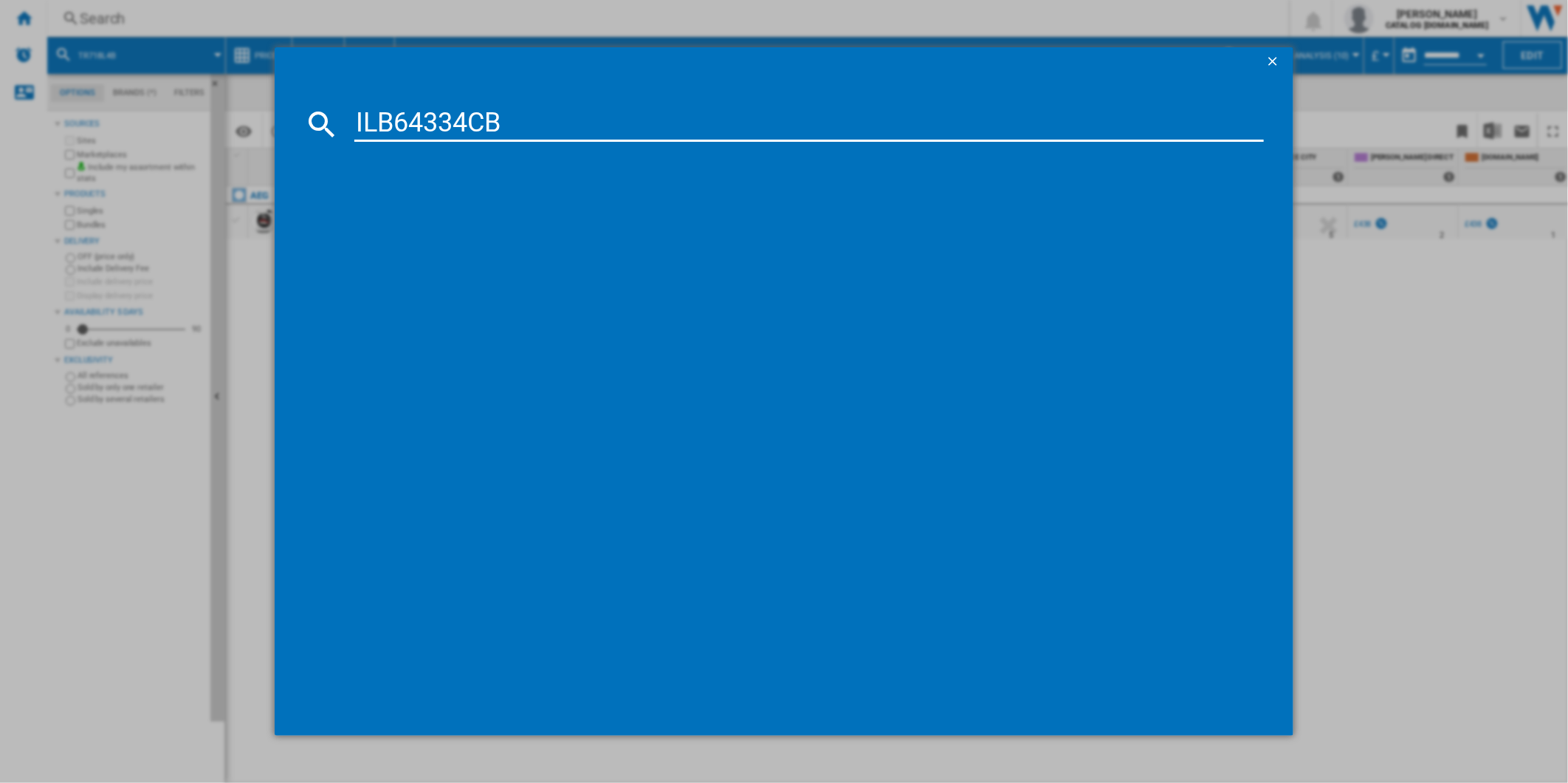
type input "ILB64334CB"
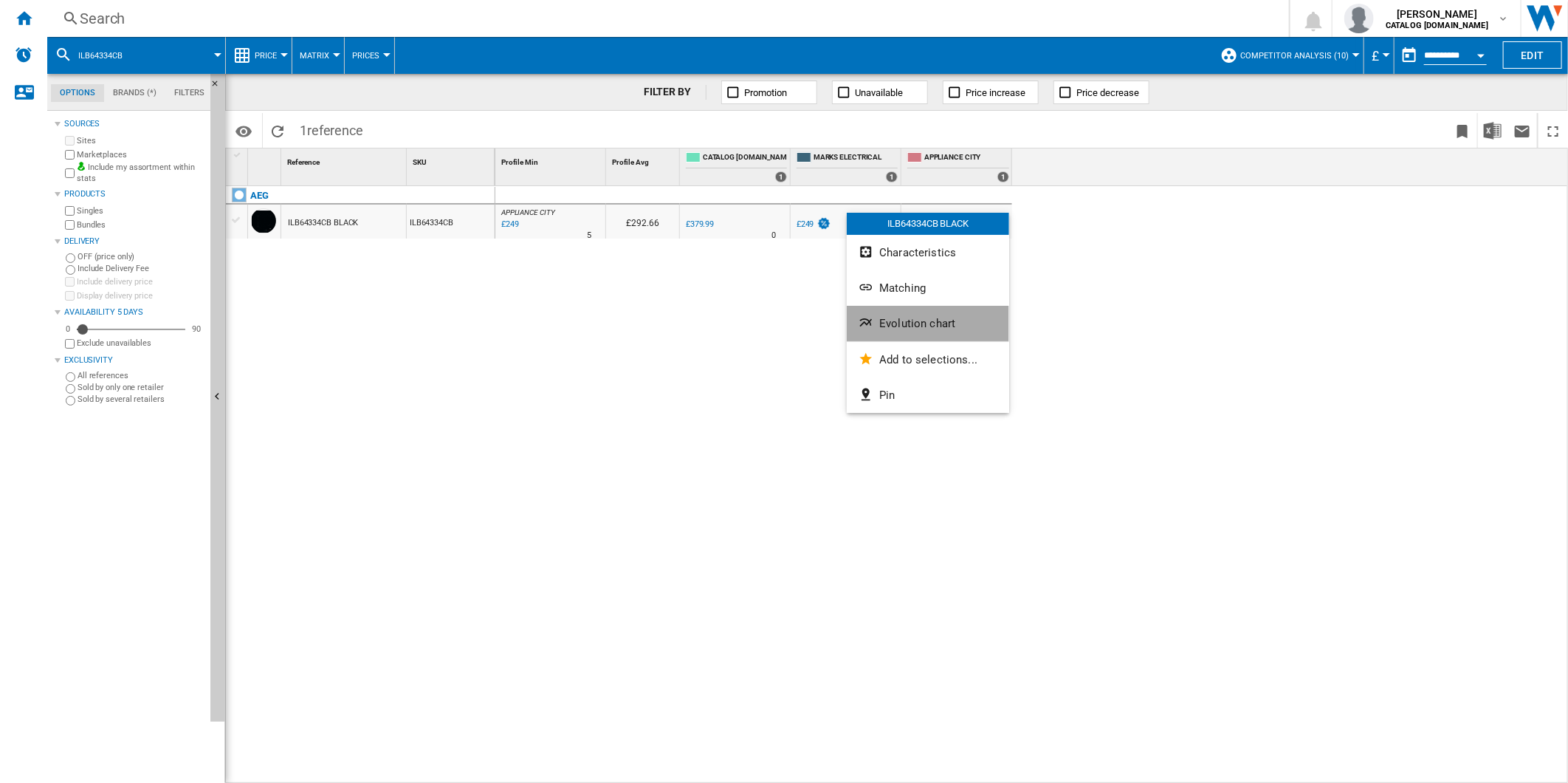
click at [927, 313] on button "Evolution chart" at bounding box center [927, 323] width 162 height 35
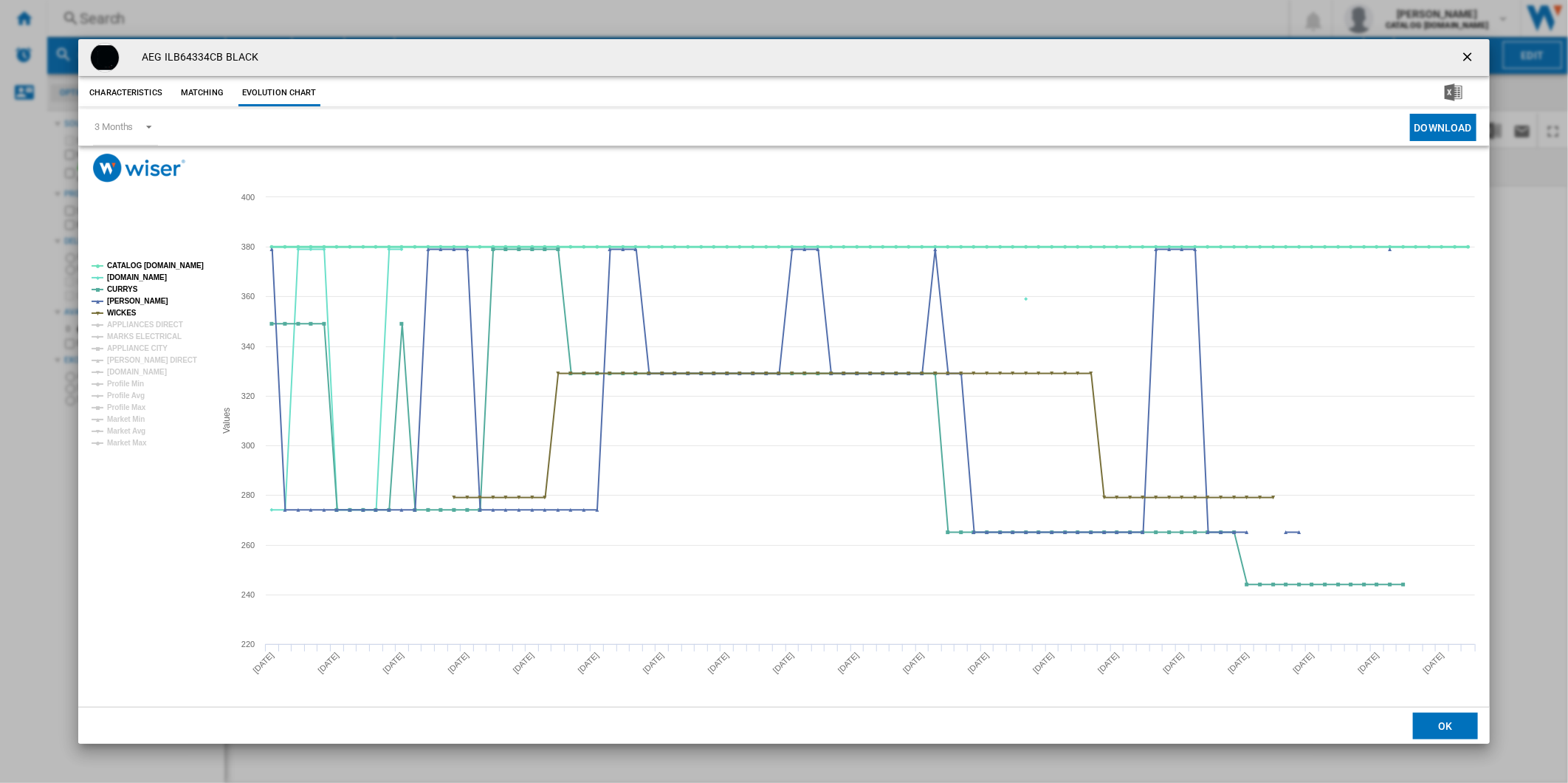
click at [148, 270] on tspan "CATALOG [DOMAIN_NAME]" at bounding box center [155, 265] width 97 height 8
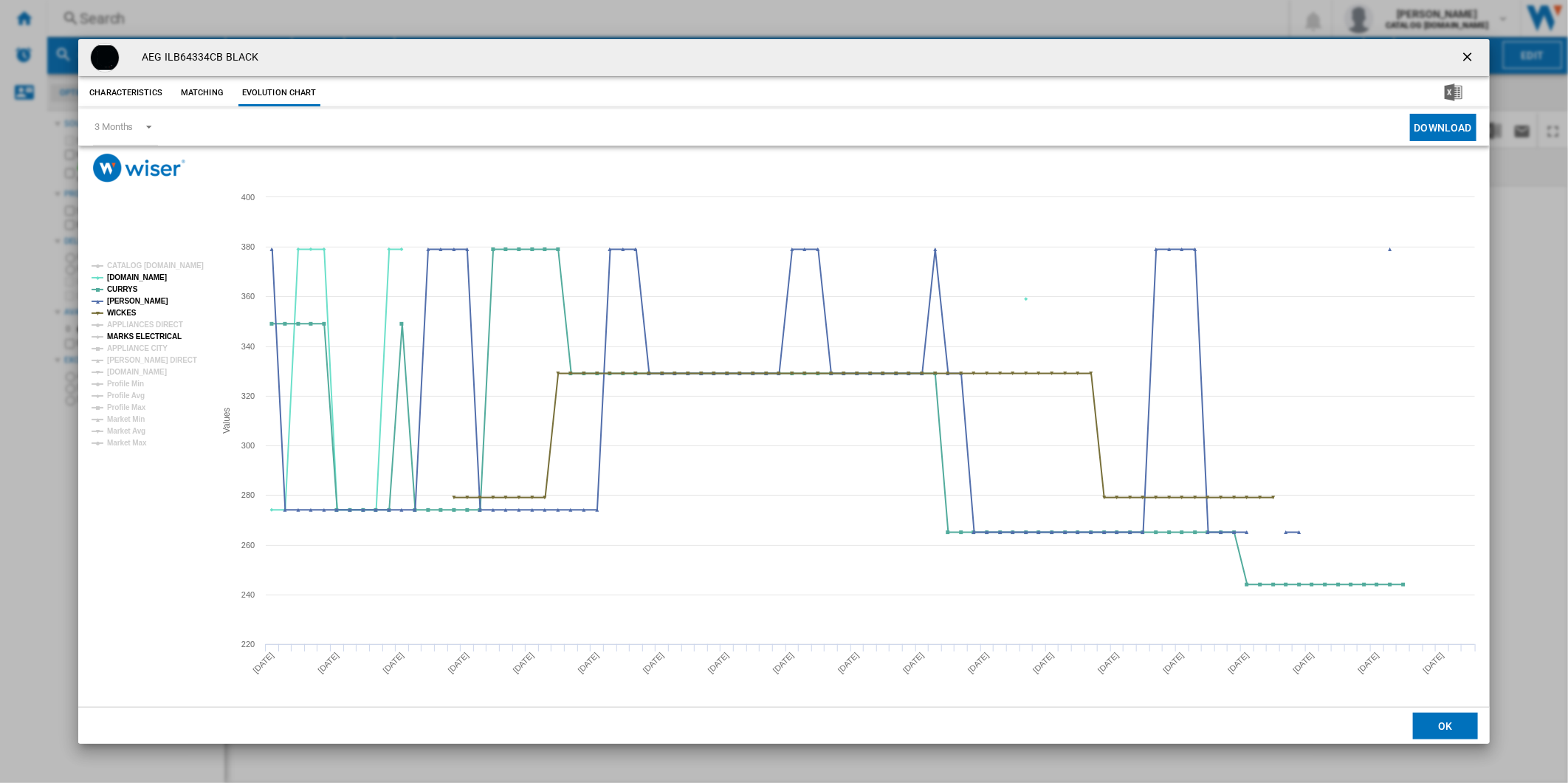
click at [137, 332] on tspan "MARKS ELECTRICAL" at bounding box center [144, 336] width 75 height 8
click at [145, 326] on tspan "APPLIANCES DIRECT" at bounding box center [144, 324] width 76 height 8
click at [143, 350] on tspan "APPLIANCE CITY" at bounding box center [137, 349] width 60 height 8
click at [143, 356] on tspan "[PERSON_NAME] DIRECT" at bounding box center [151, 360] width 90 height 8
click at [143, 364] on tspan "[PERSON_NAME] DIRECT" at bounding box center [151, 360] width 90 height 8
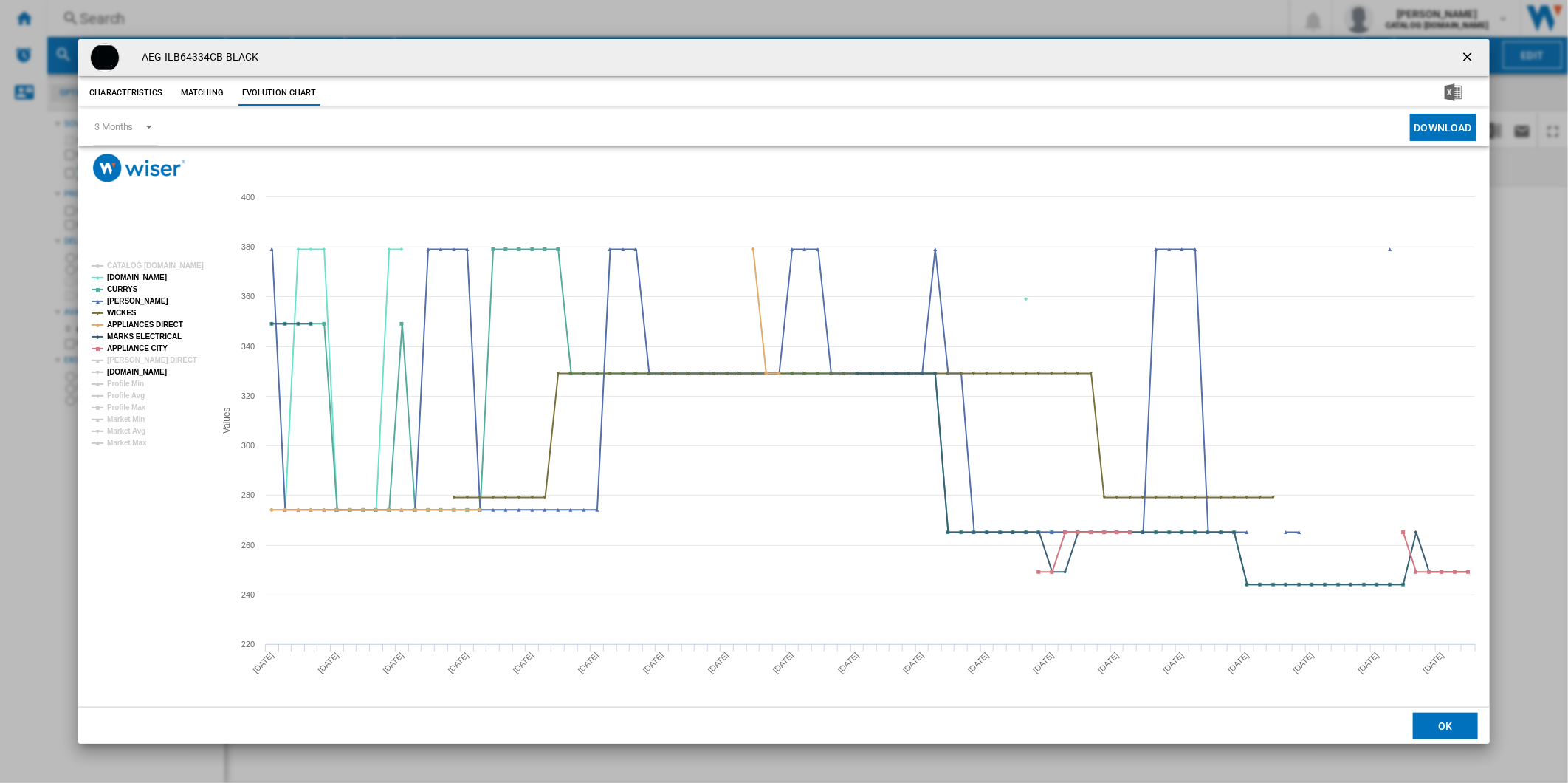
click at [142, 368] on tspan "[DOMAIN_NAME]" at bounding box center [136, 372] width 60 height 8
click at [143, 362] on tspan "[PERSON_NAME] DIRECT" at bounding box center [151, 360] width 90 height 8
click at [1465, 53] on button "Product popup" at bounding box center [1468, 57] width 29 height 29
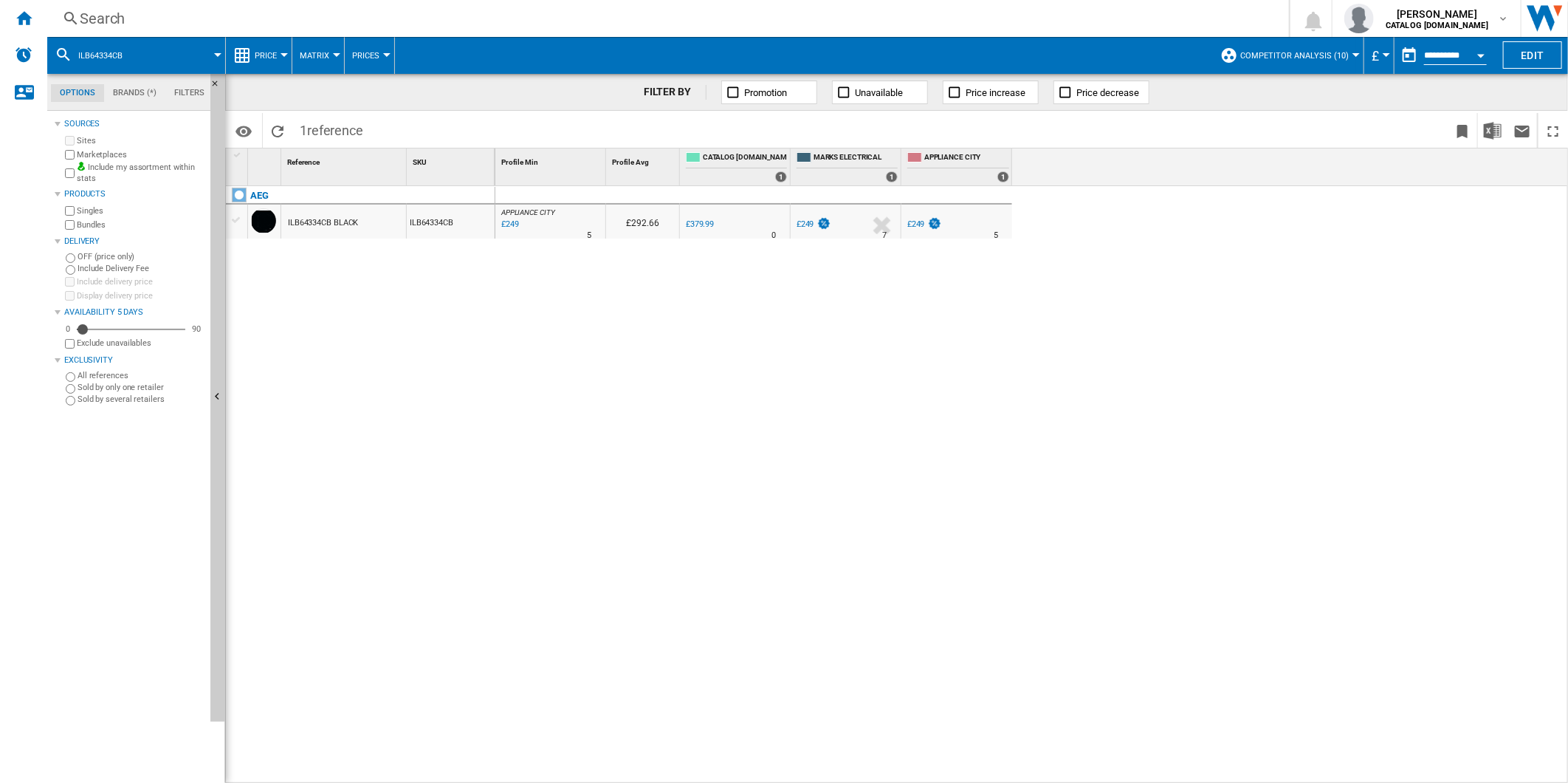
click at [947, 8] on div "Search" at bounding box center [665, 18] width 1171 height 21
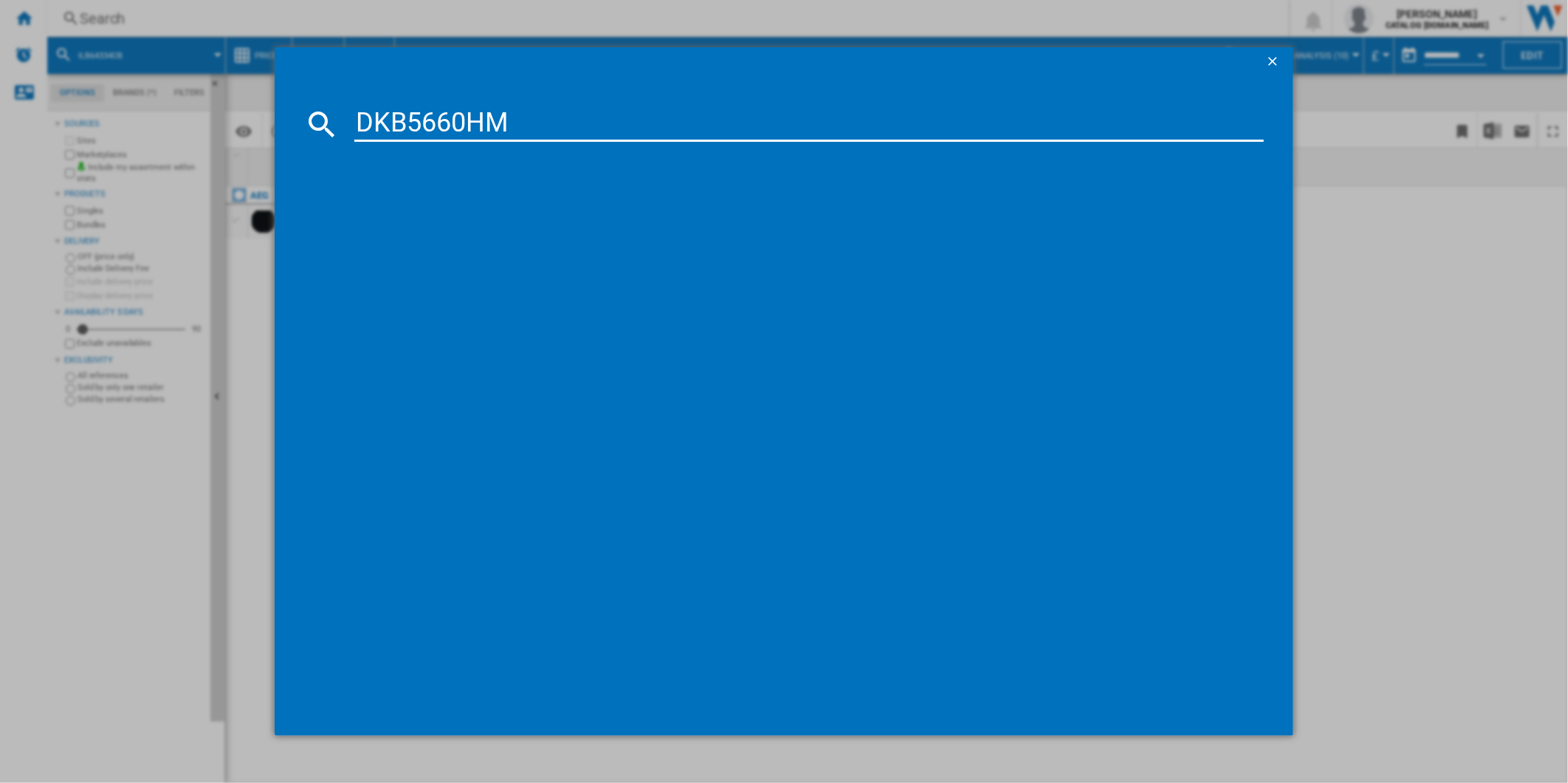
type input "DKB5660HM"
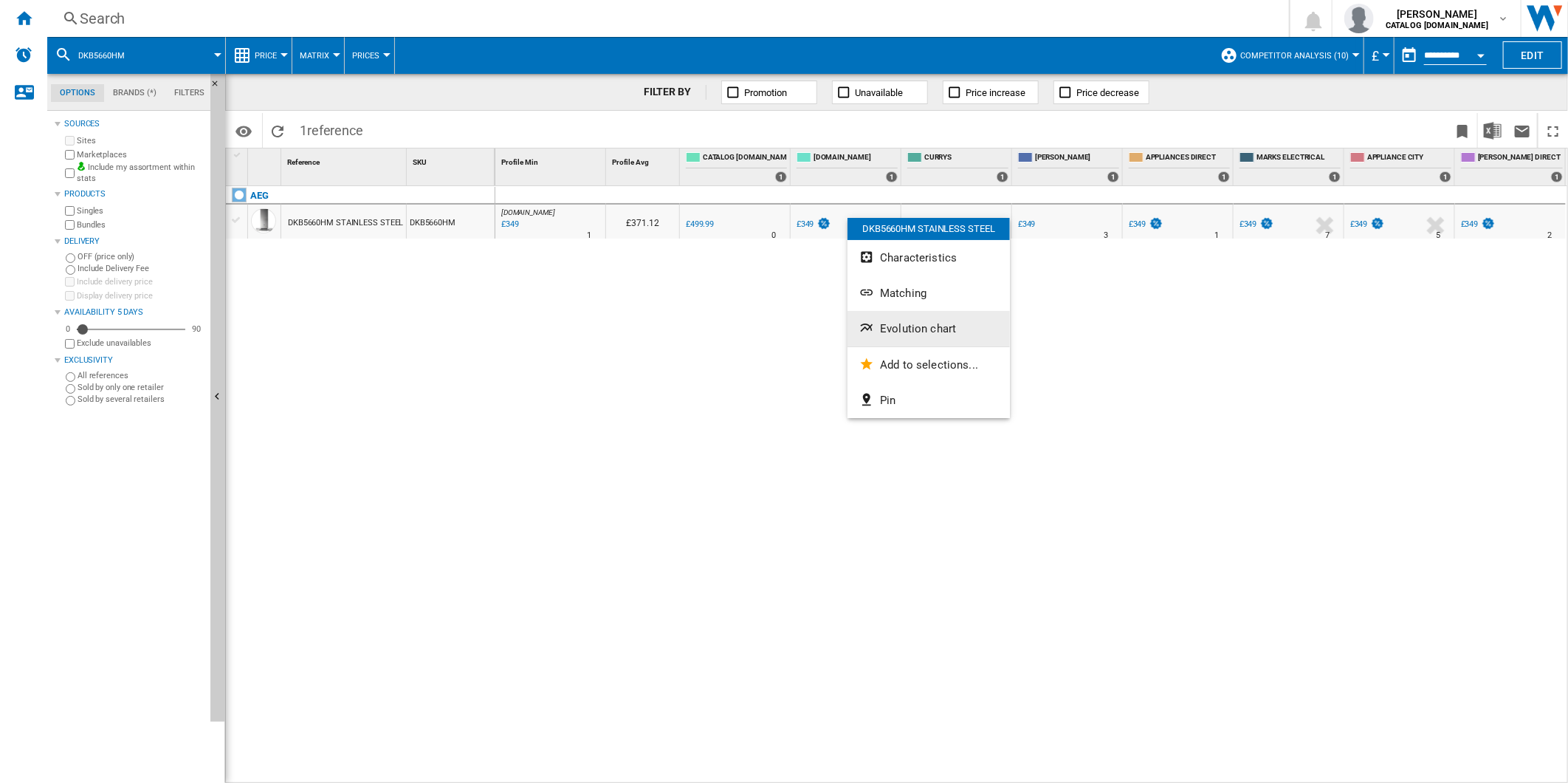
click at [949, 326] on span "Evolution chart" at bounding box center [918, 328] width 76 height 13
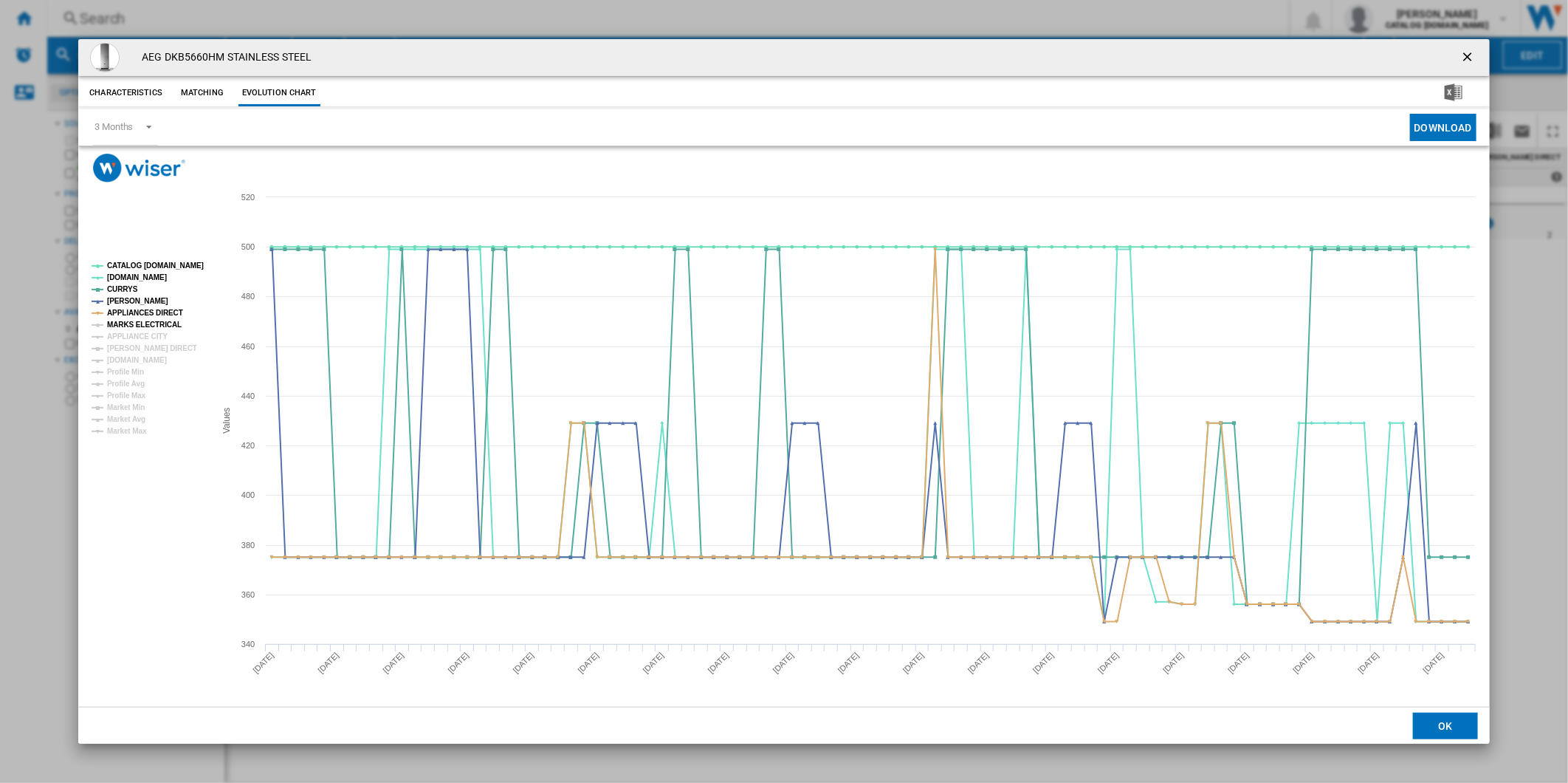
click at [142, 320] on tspan "MARKS ELECTRICAL" at bounding box center [144, 324] width 75 height 8
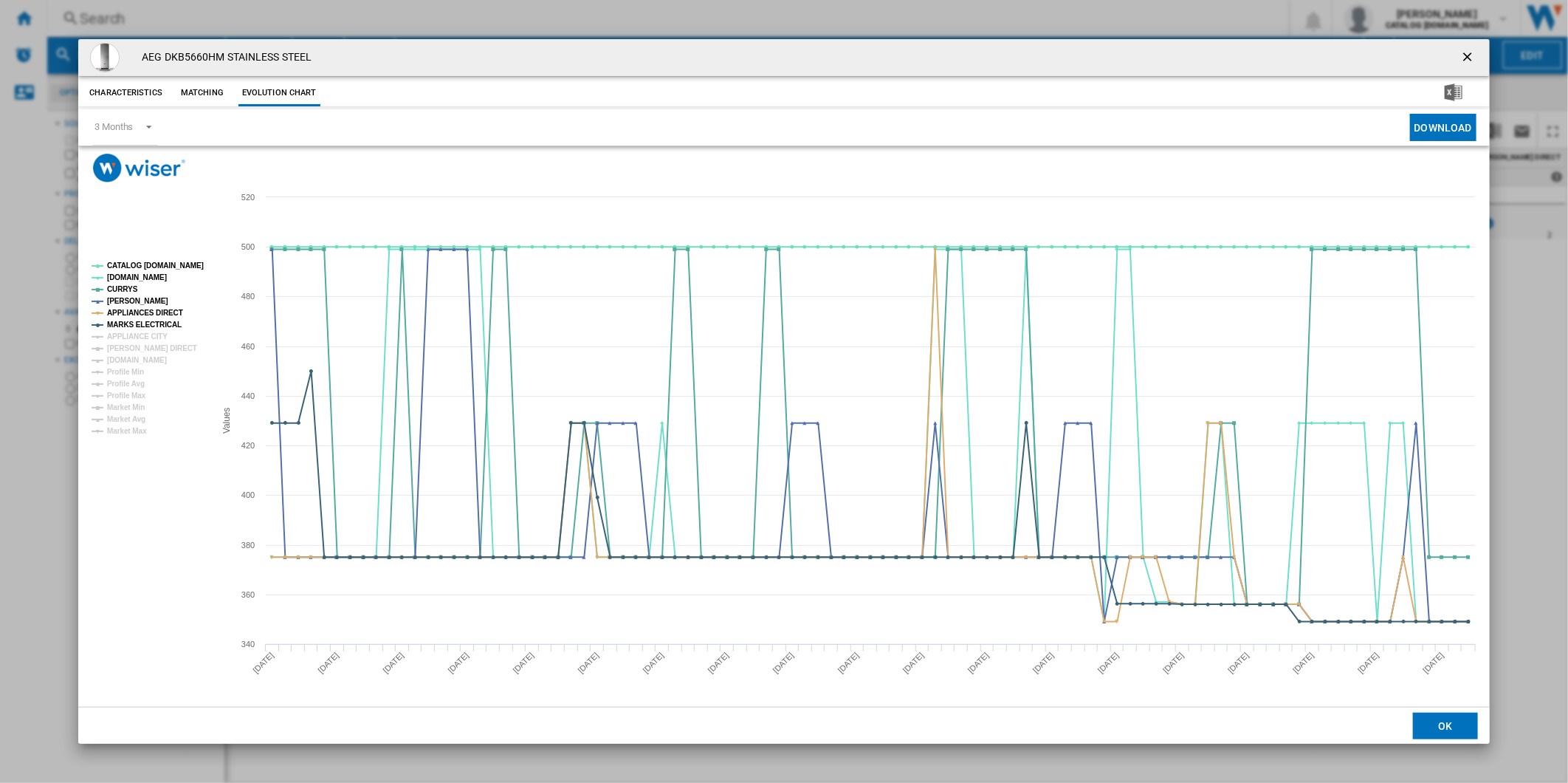
click at [142, 332] on tspan "APPLIANCE CITY" at bounding box center [137, 336] width 60 height 8
click at [143, 344] on tspan "[PERSON_NAME] DIRECT" at bounding box center [151, 349] width 90 height 8
click at [139, 356] on tspan "[DOMAIN_NAME]" at bounding box center [136, 360] width 60 height 8
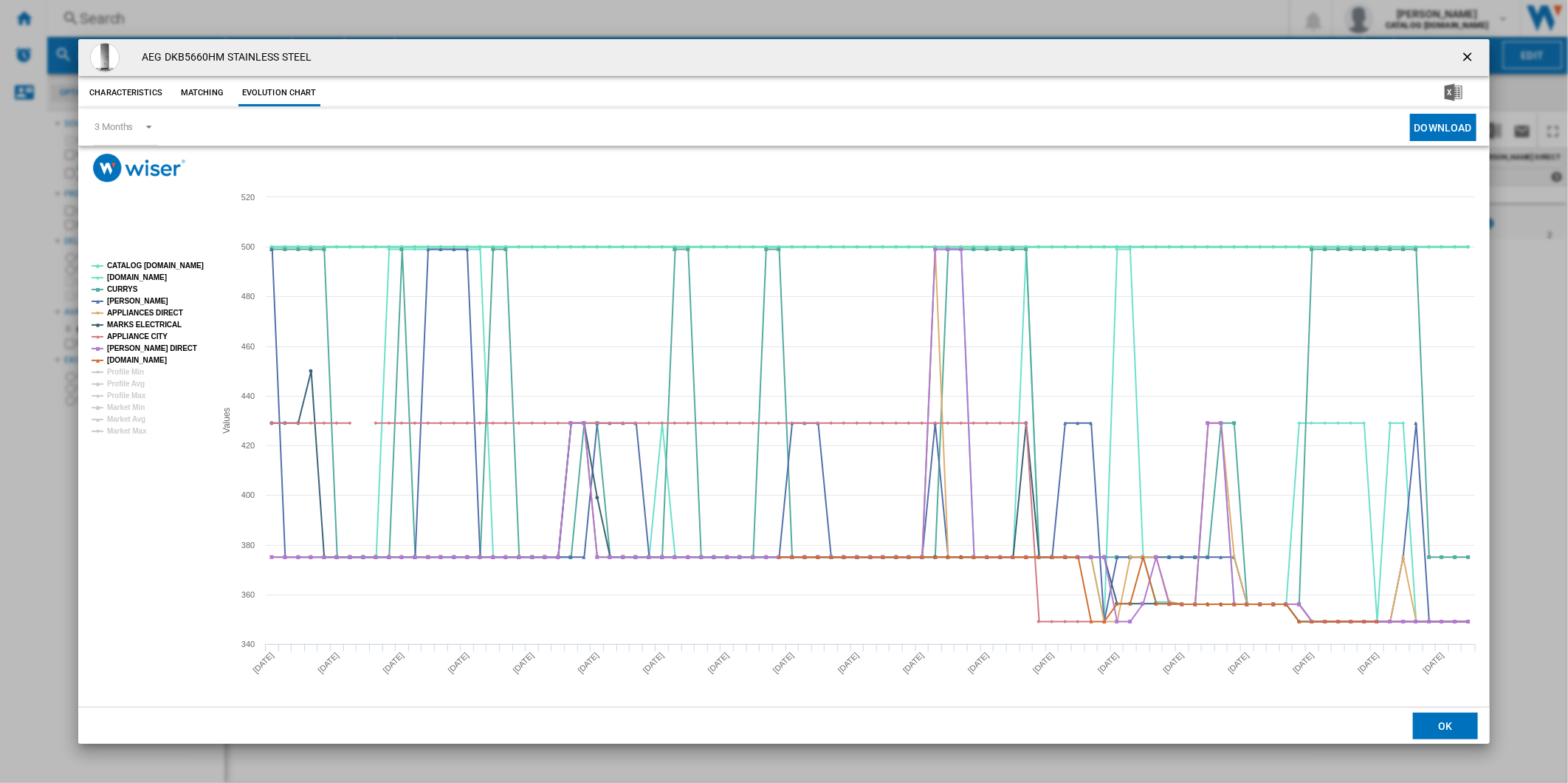
click at [155, 265] on tspan "CATALOG [DOMAIN_NAME]" at bounding box center [155, 265] width 97 height 8
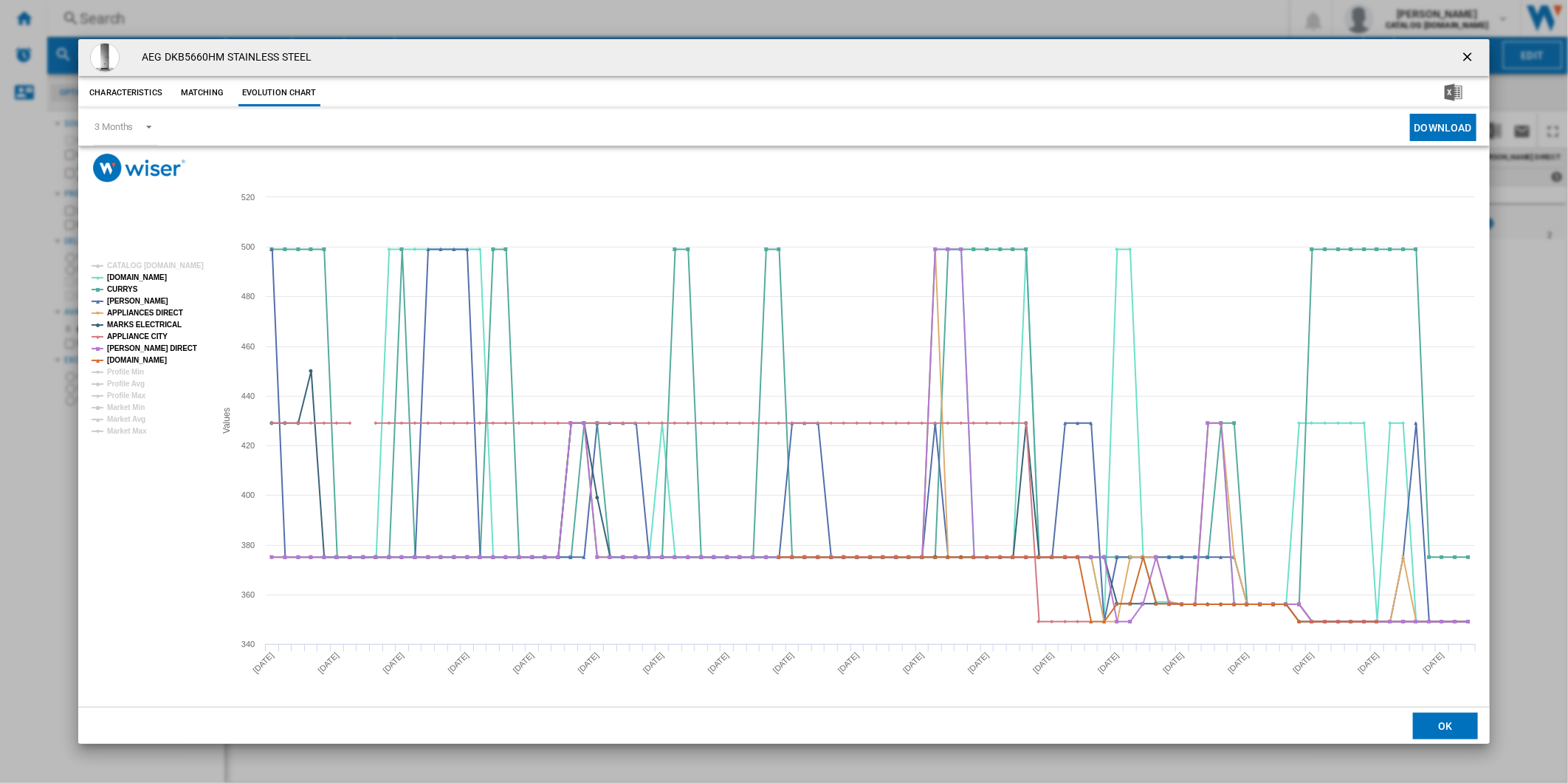
click at [1471, 56] on ng-md-icon "getI18NText('BUTTONS.CLOSE_DIALOG')" at bounding box center [1468, 58] width 18 height 18
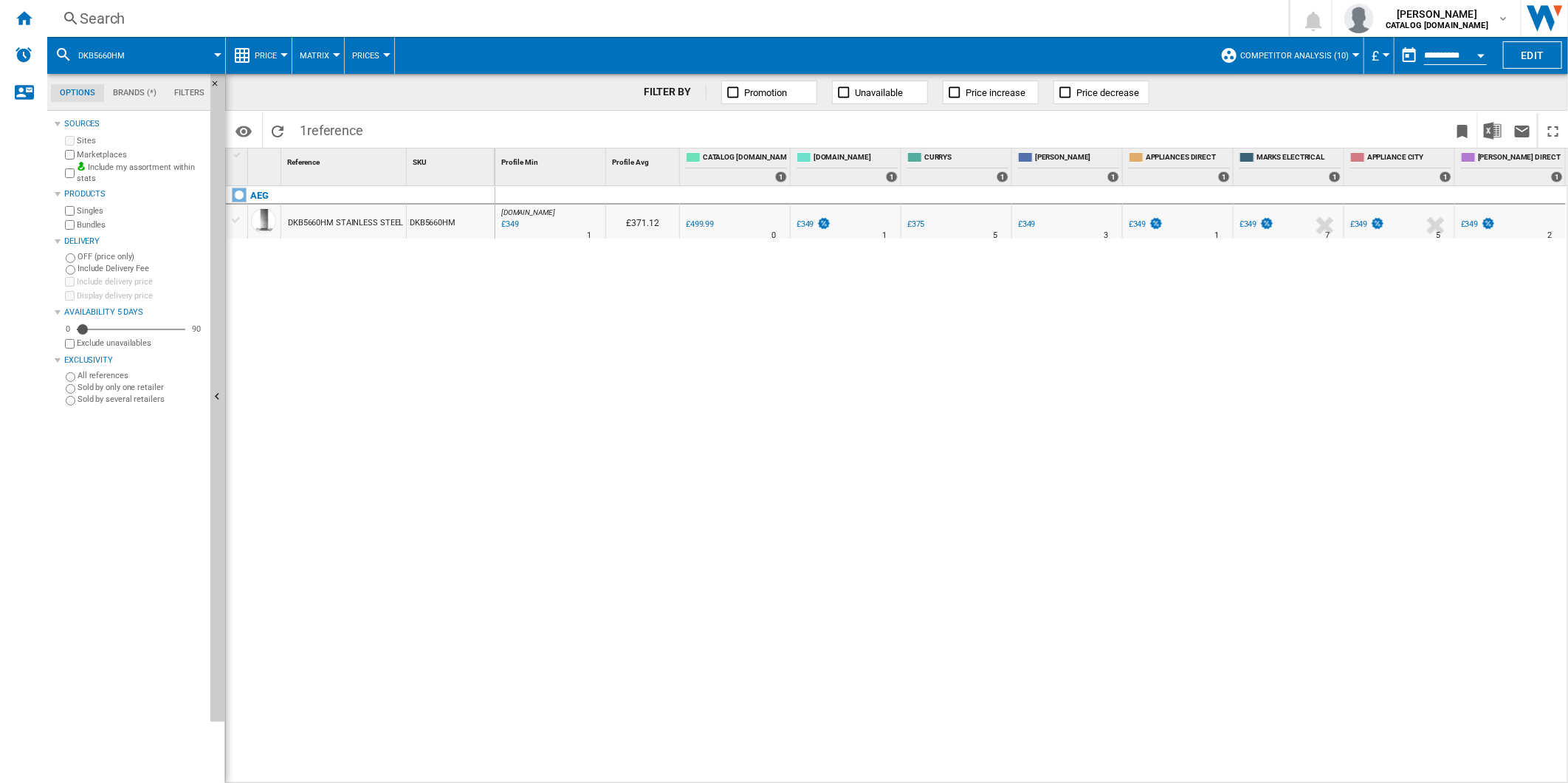
click at [854, 13] on div "Search" at bounding box center [665, 18] width 1171 height 21
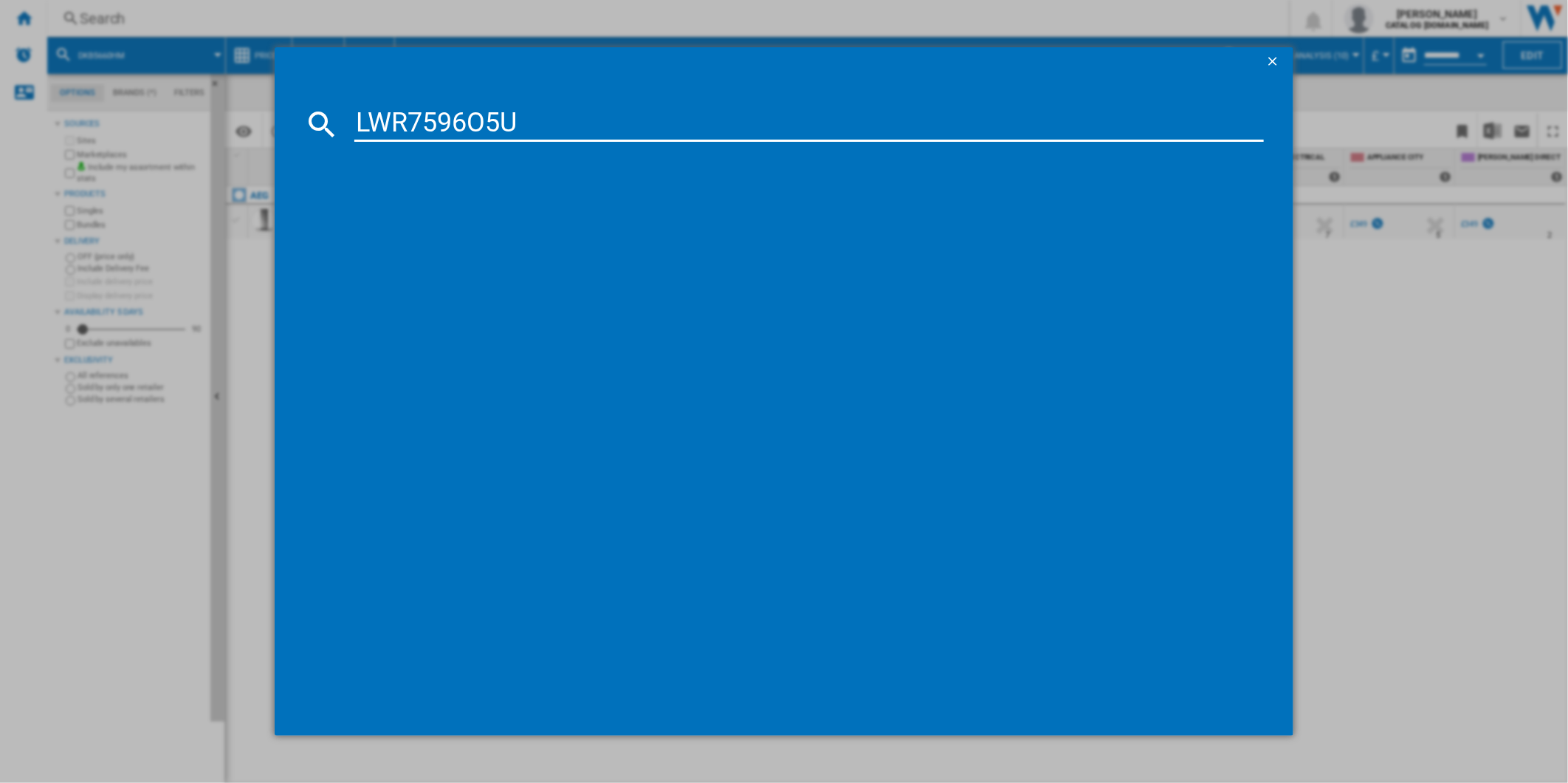
type input "LWR7596O5U"
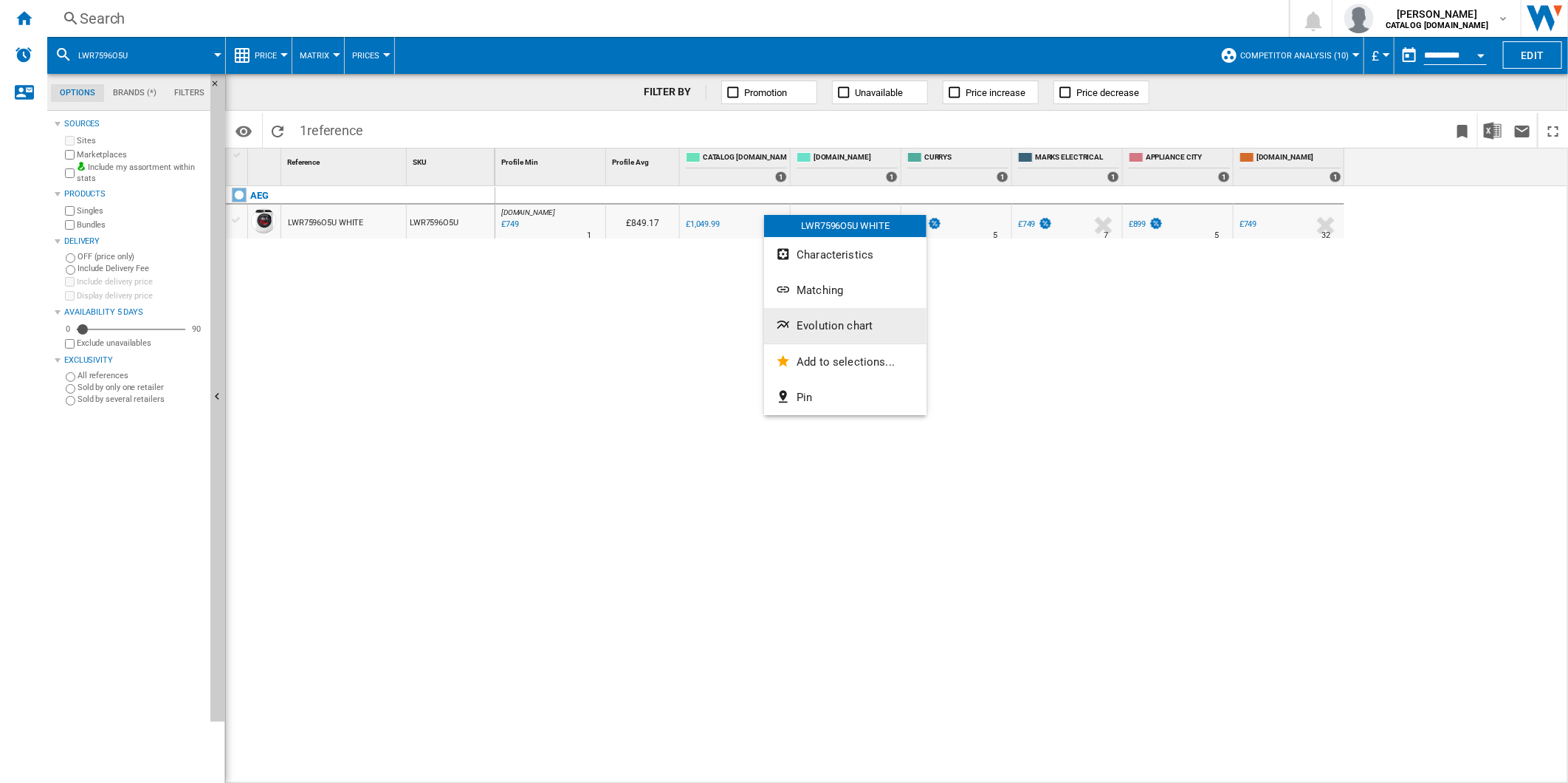
click at [847, 335] on button "Evolution chart" at bounding box center [845, 325] width 162 height 35
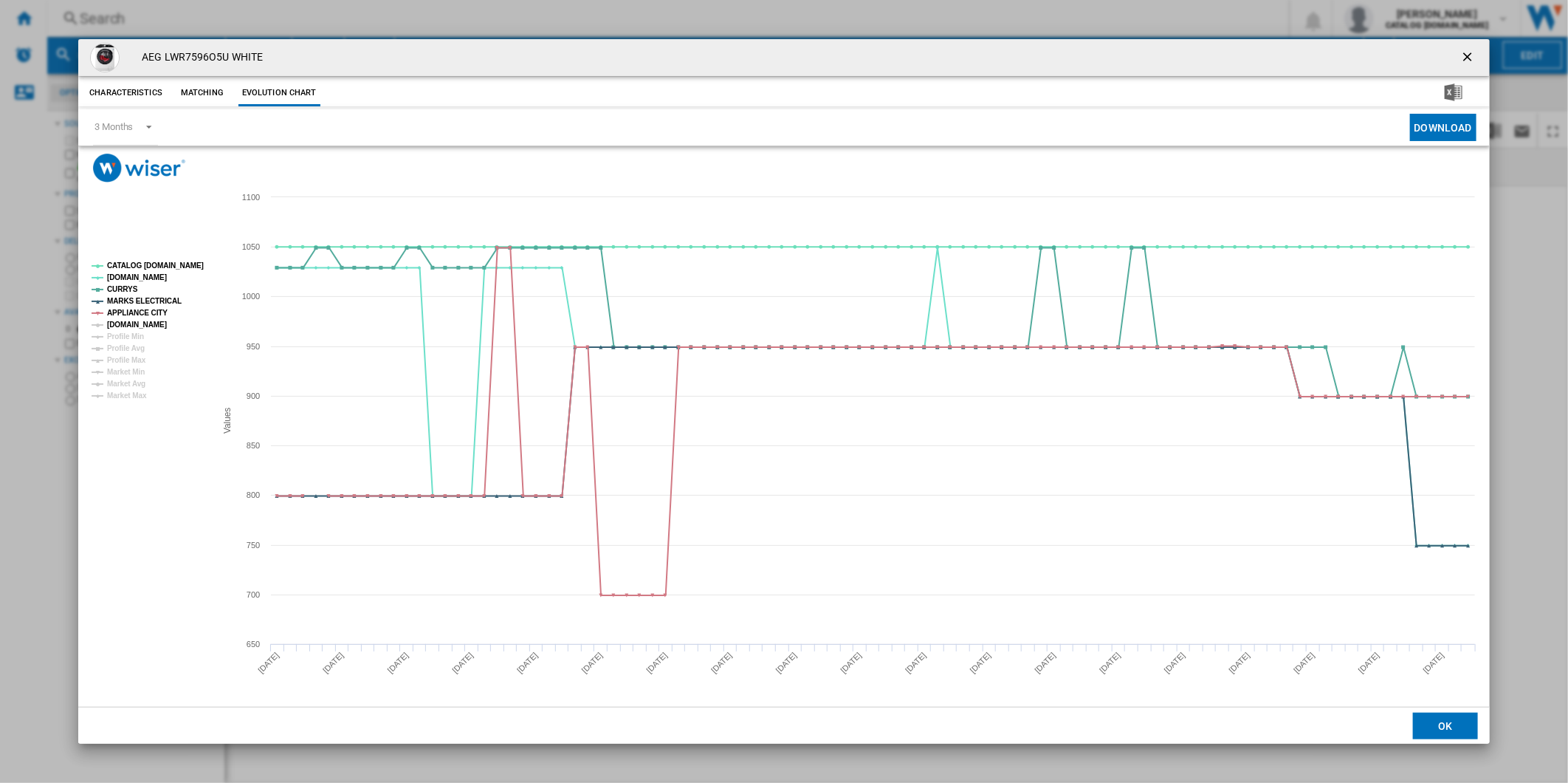
click at [149, 322] on tspan "[DOMAIN_NAME]" at bounding box center [136, 324] width 60 height 8
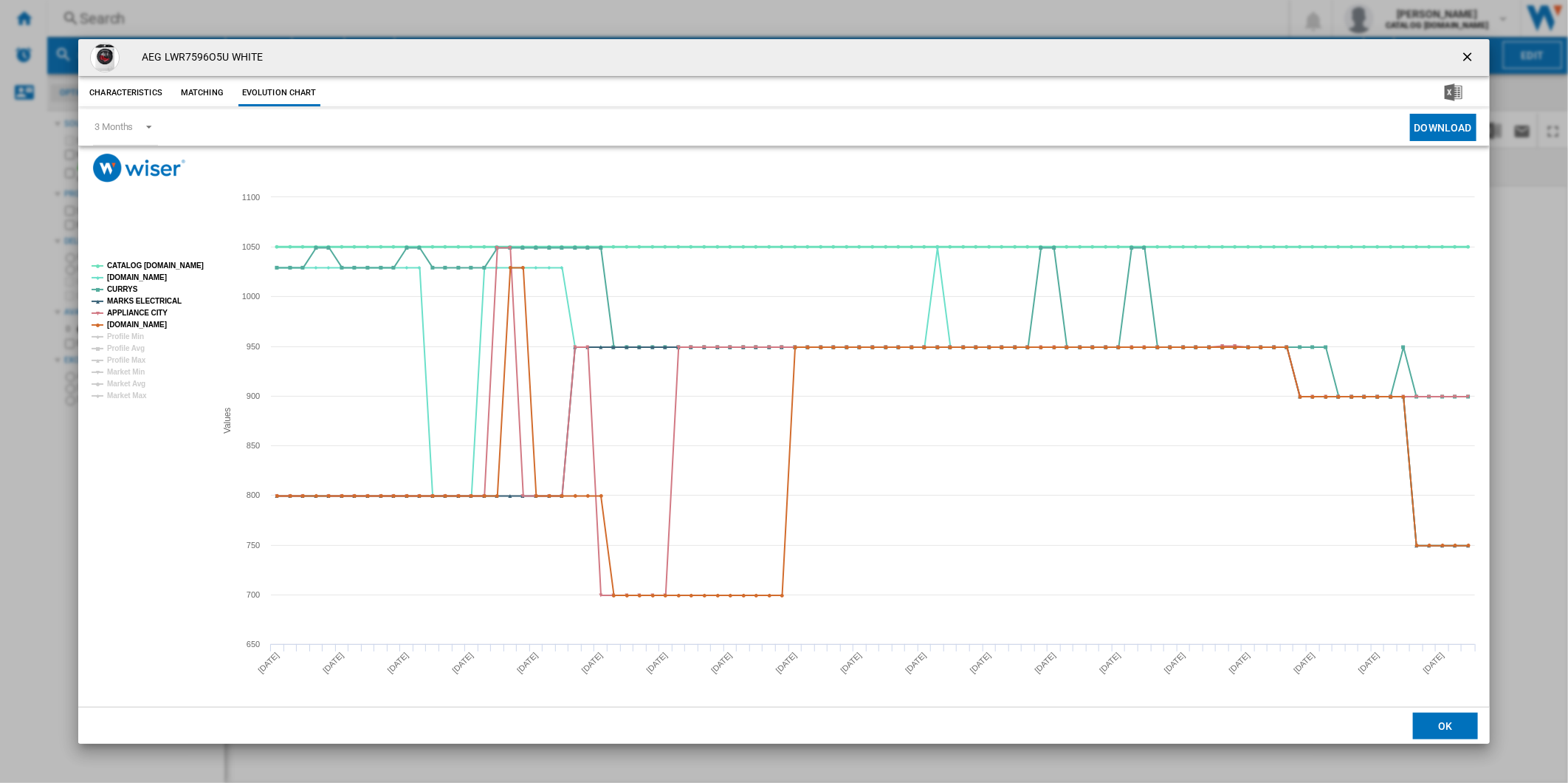
click at [173, 261] on tspan "CATALOG [DOMAIN_NAME]" at bounding box center [155, 265] width 97 height 8
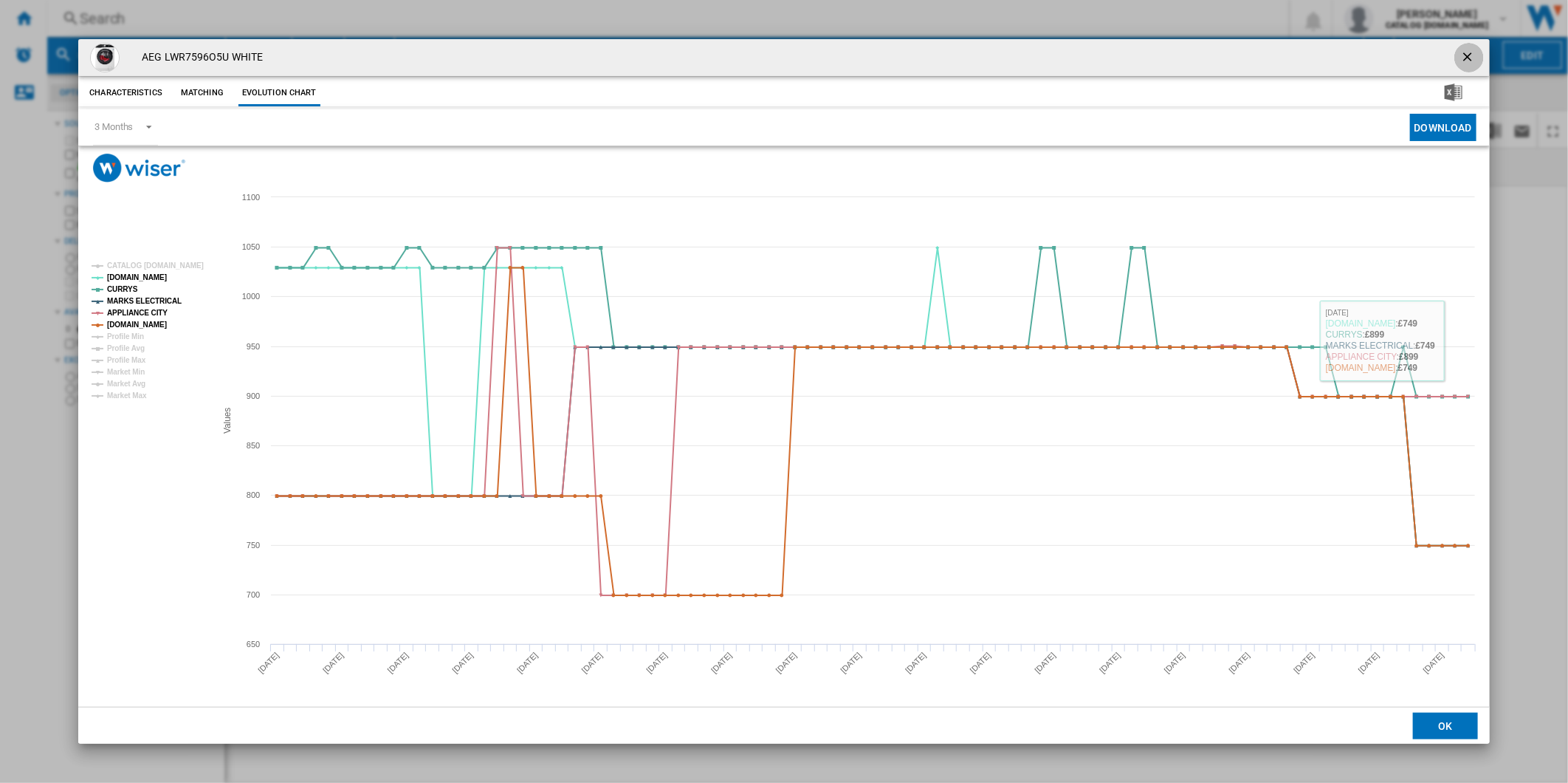
click at [1464, 50] on ng-md-icon "getI18NText('BUTTONS.CLOSE_DIALOG')" at bounding box center [1468, 58] width 18 height 18
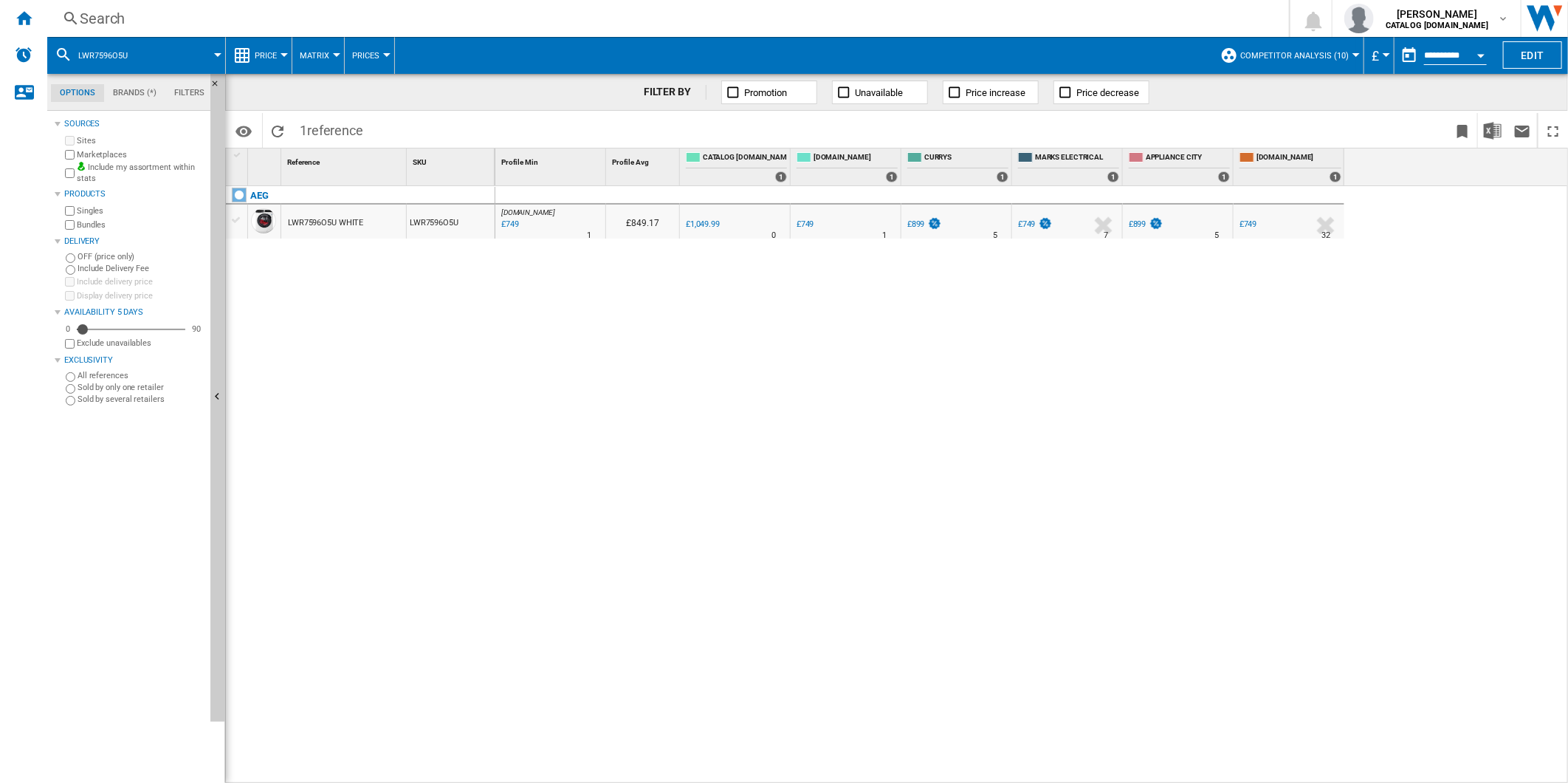
click at [1263, 223] on div at bounding box center [1261, 234] width 8 height 35
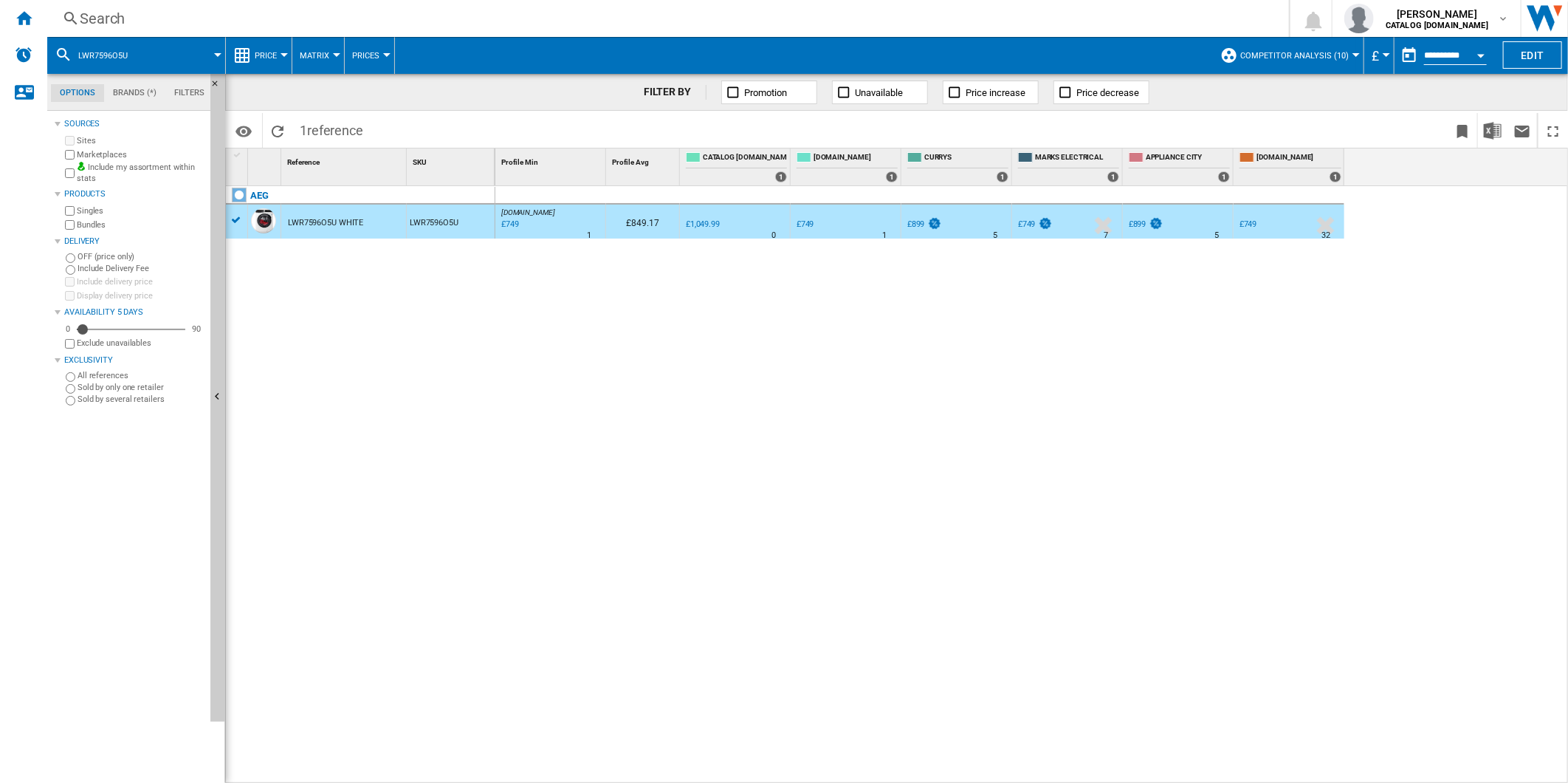
click at [1248, 223] on div "£749" at bounding box center [1248, 223] width 18 height 9
click at [1028, 227] on div "£749" at bounding box center [1026, 223] width 18 height 9
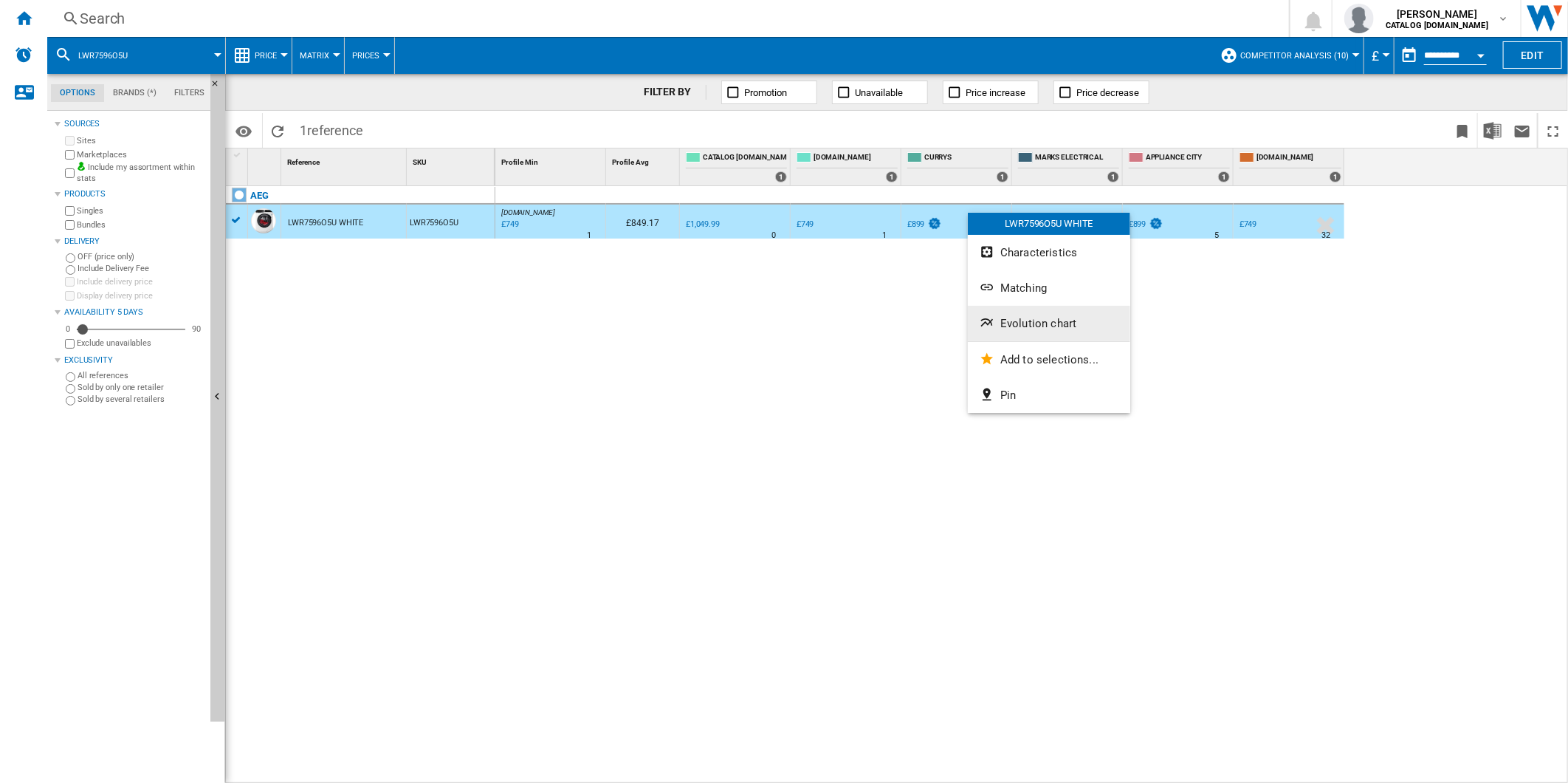
click at [1041, 314] on button "Evolution chart" at bounding box center [1048, 323] width 162 height 35
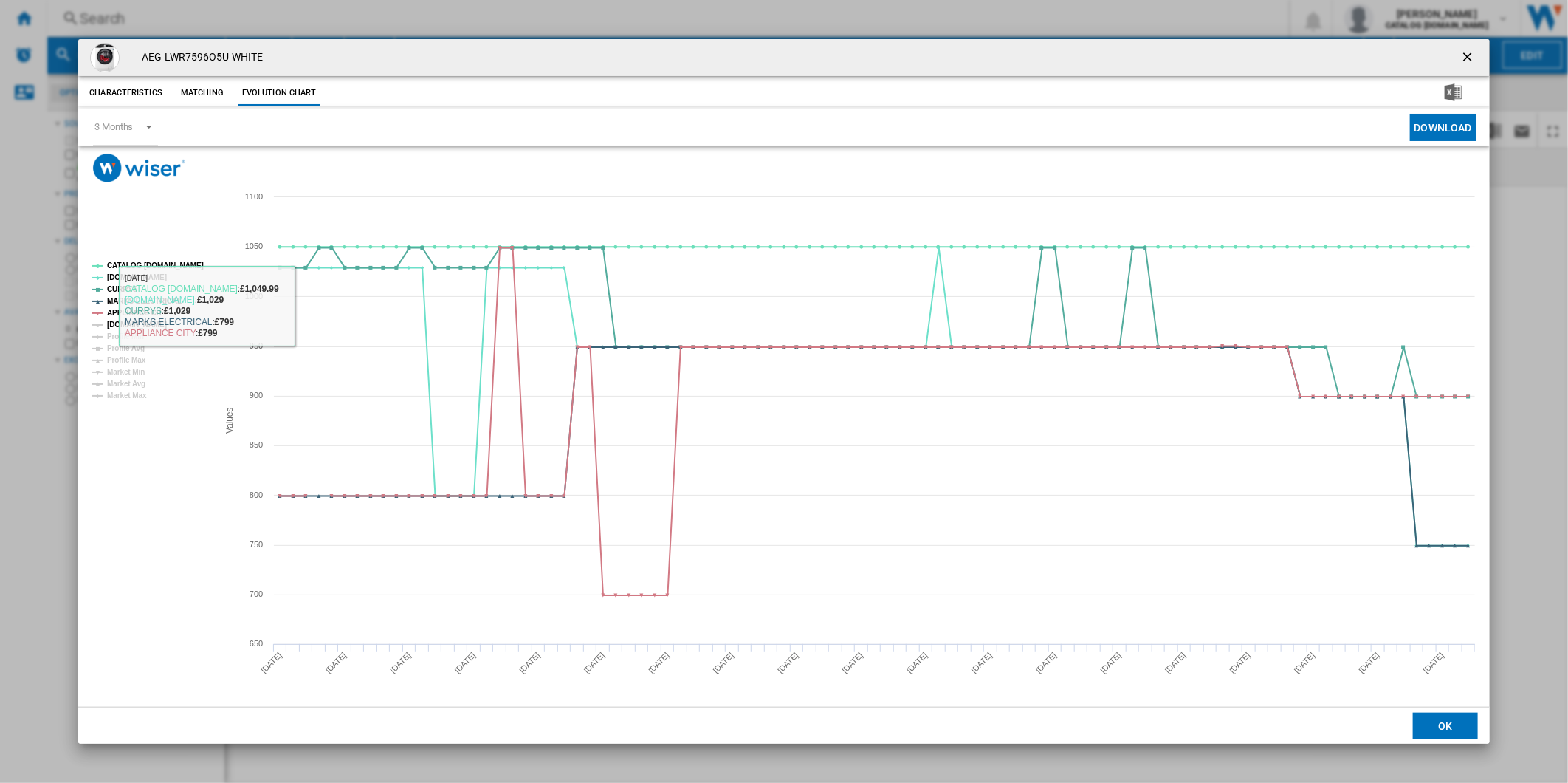
click at [116, 326] on tspan "[DOMAIN_NAME]" at bounding box center [136, 324] width 60 height 8
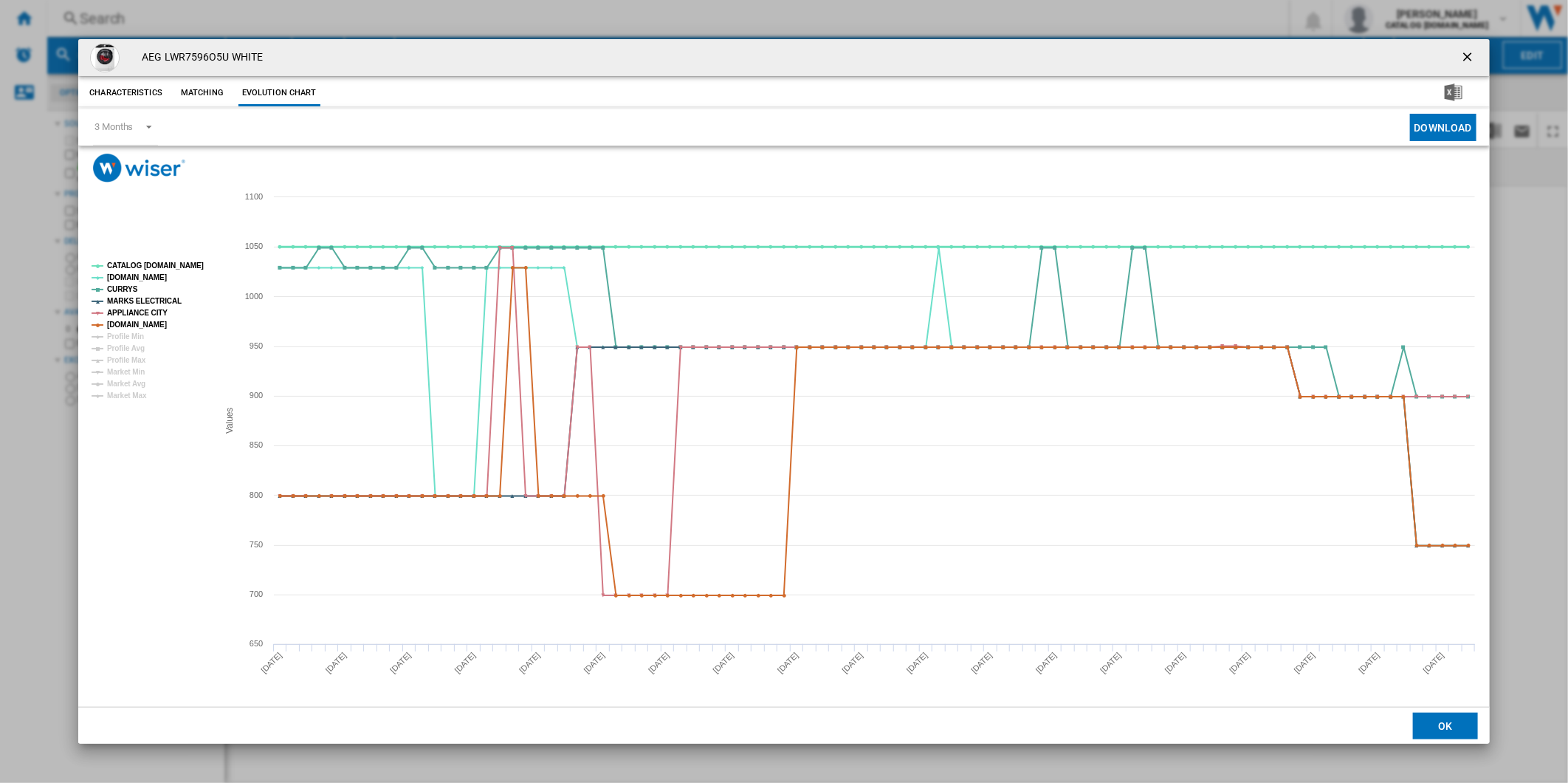
click at [154, 264] on tspan "CATALOG [DOMAIN_NAME]" at bounding box center [155, 265] width 97 height 8
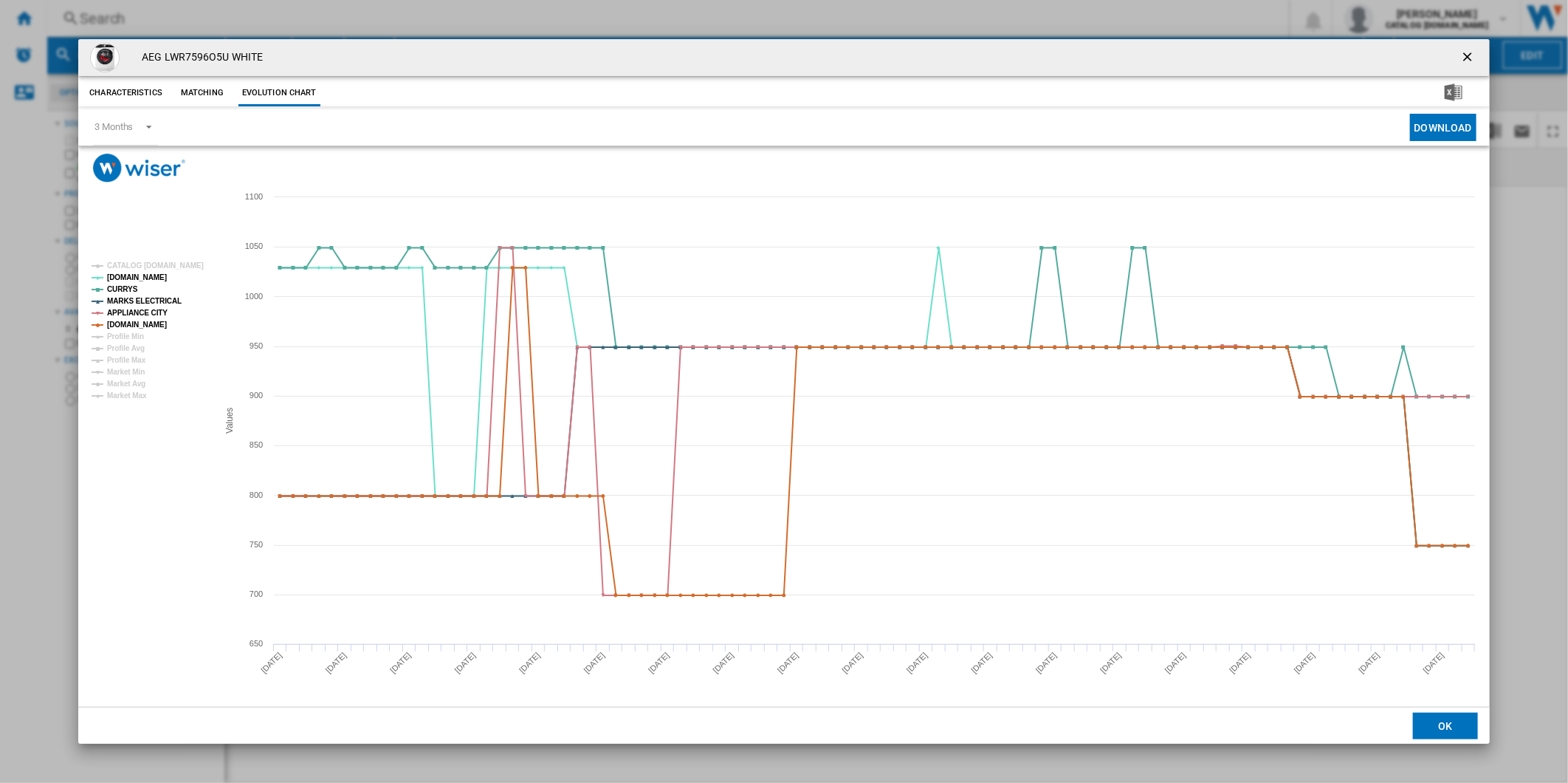
drag, startPoint x: 1469, startPoint y: 55, endPoint x: 1116, endPoint y: 28, distance: 354.0
click at [1454, 52] on button "Product popup" at bounding box center [1468, 57] width 29 height 29
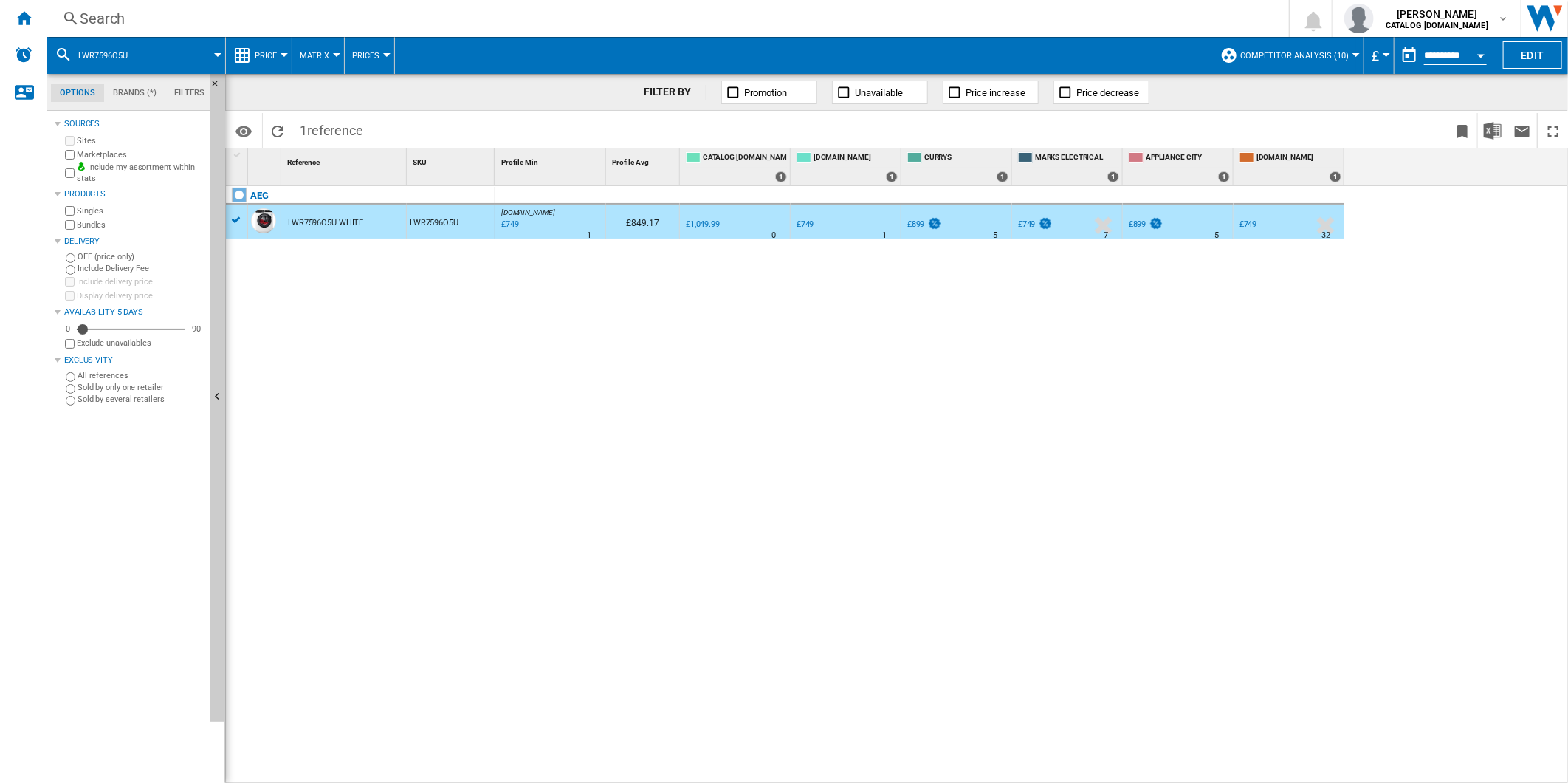
click at [941, 18] on div "Search" at bounding box center [665, 18] width 1171 height 21
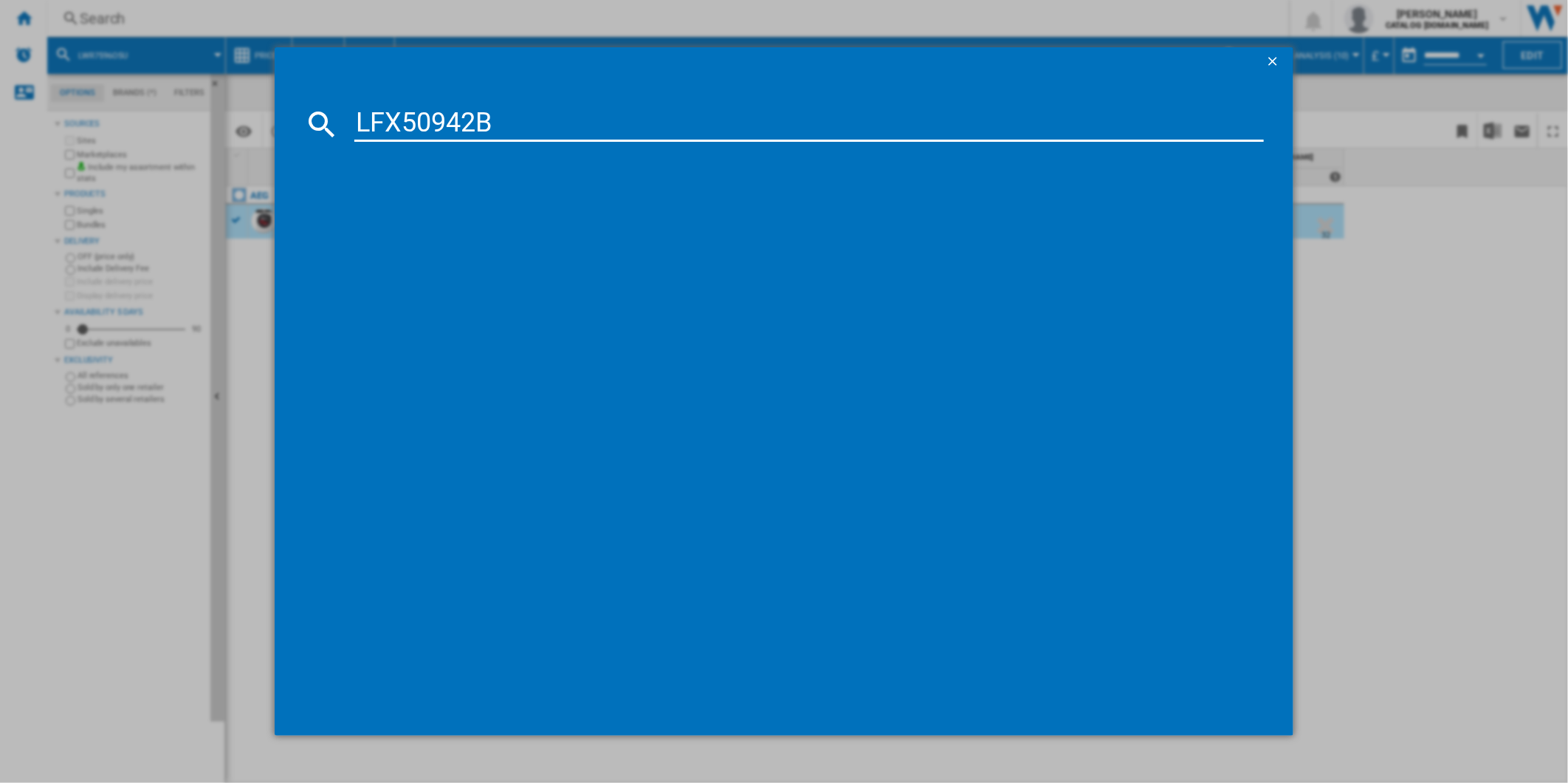
type input "LFX50942B"
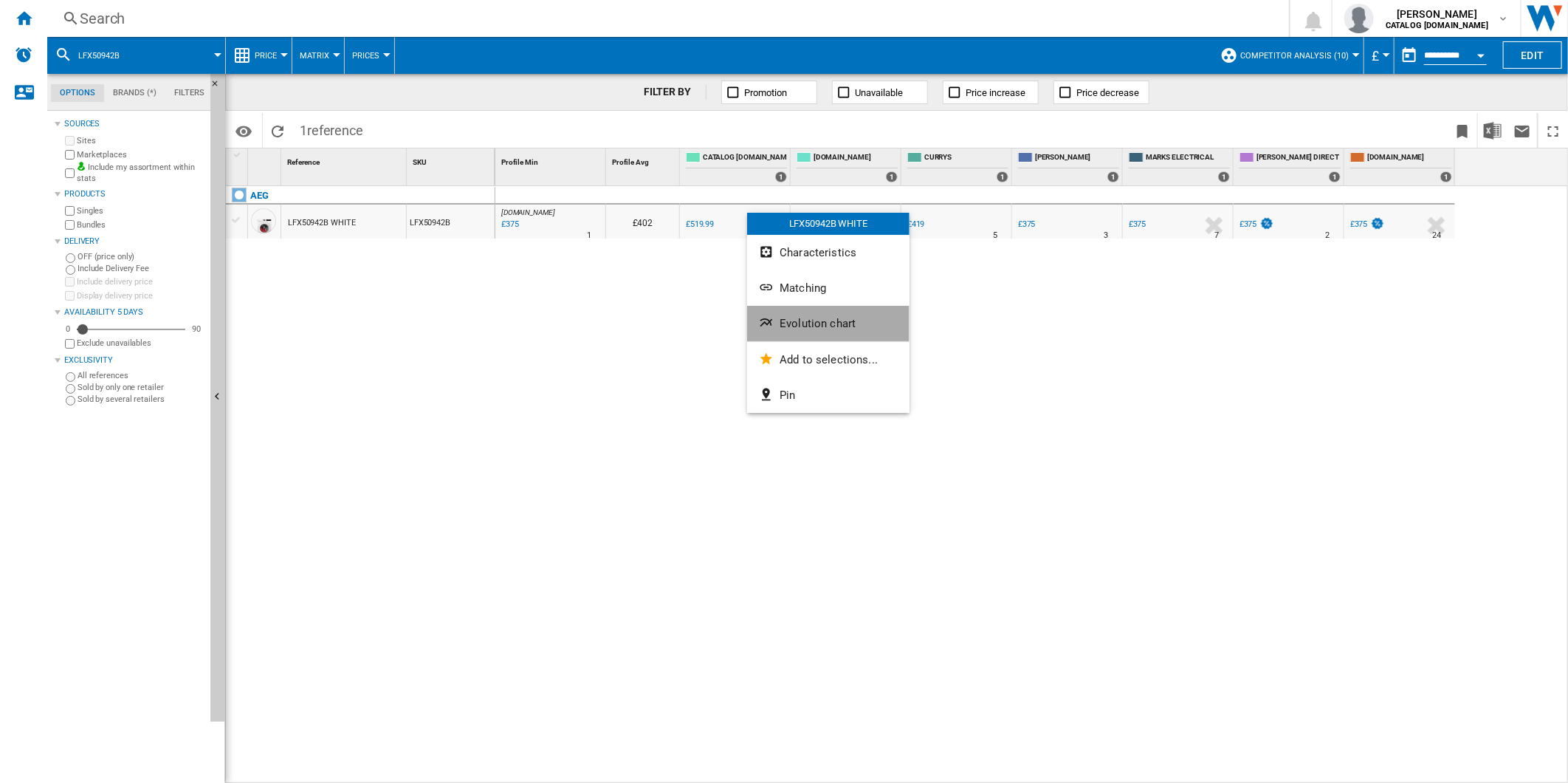
click at [842, 327] on span "Evolution chart" at bounding box center [817, 323] width 76 height 13
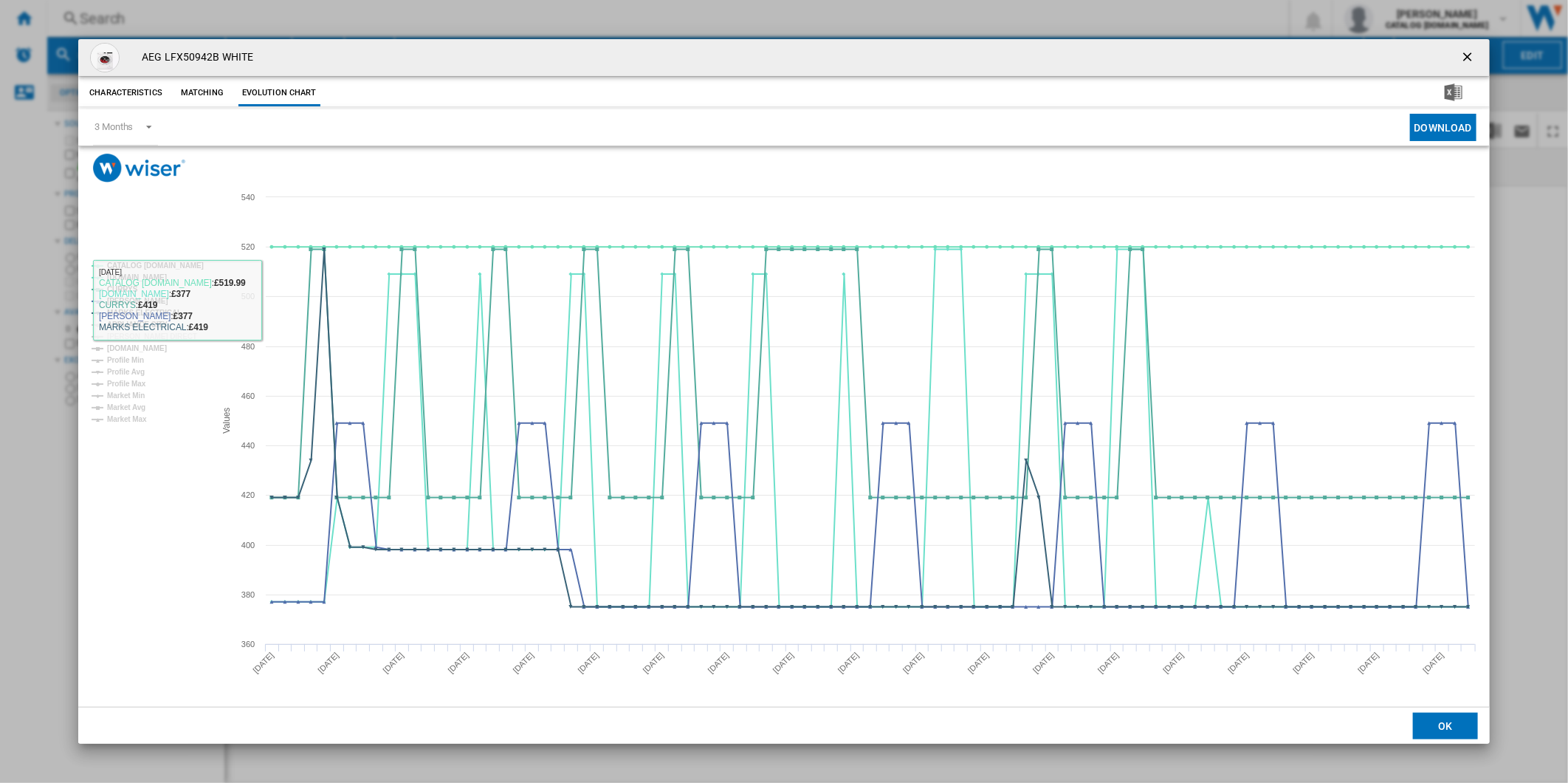
click at [144, 320] on tspan "APPLIANCE CITY" at bounding box center [137, 324] width 60 height 8
click at [141, 334] on tspan "[PERSON_NAME] DIRECT" at bounding box center [151, 336] width 90 height 8
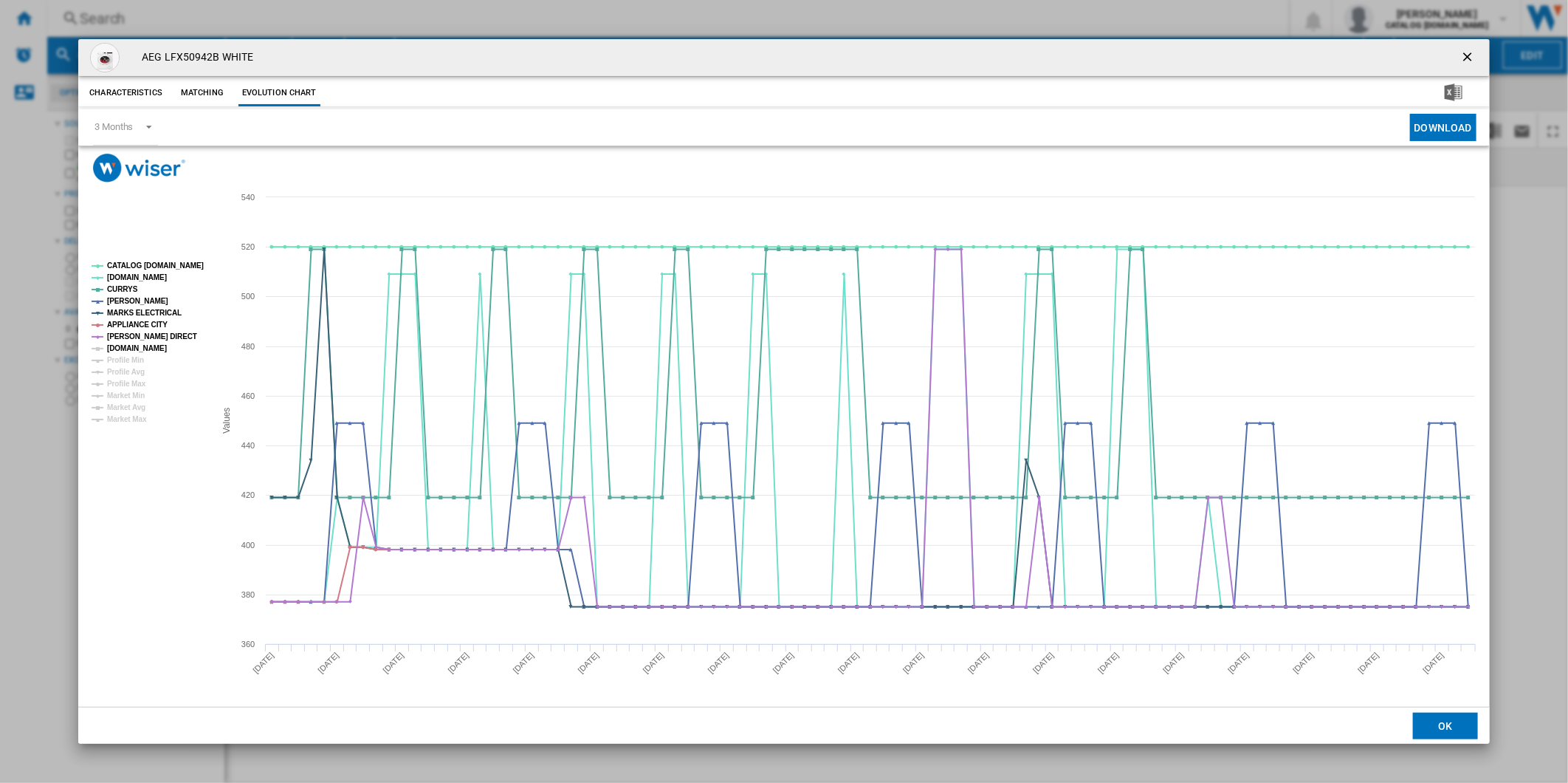
click at [144, 344] on tspan "[DOMAIN_NAME]" at bounding box center [136, 349] width 60 height 8
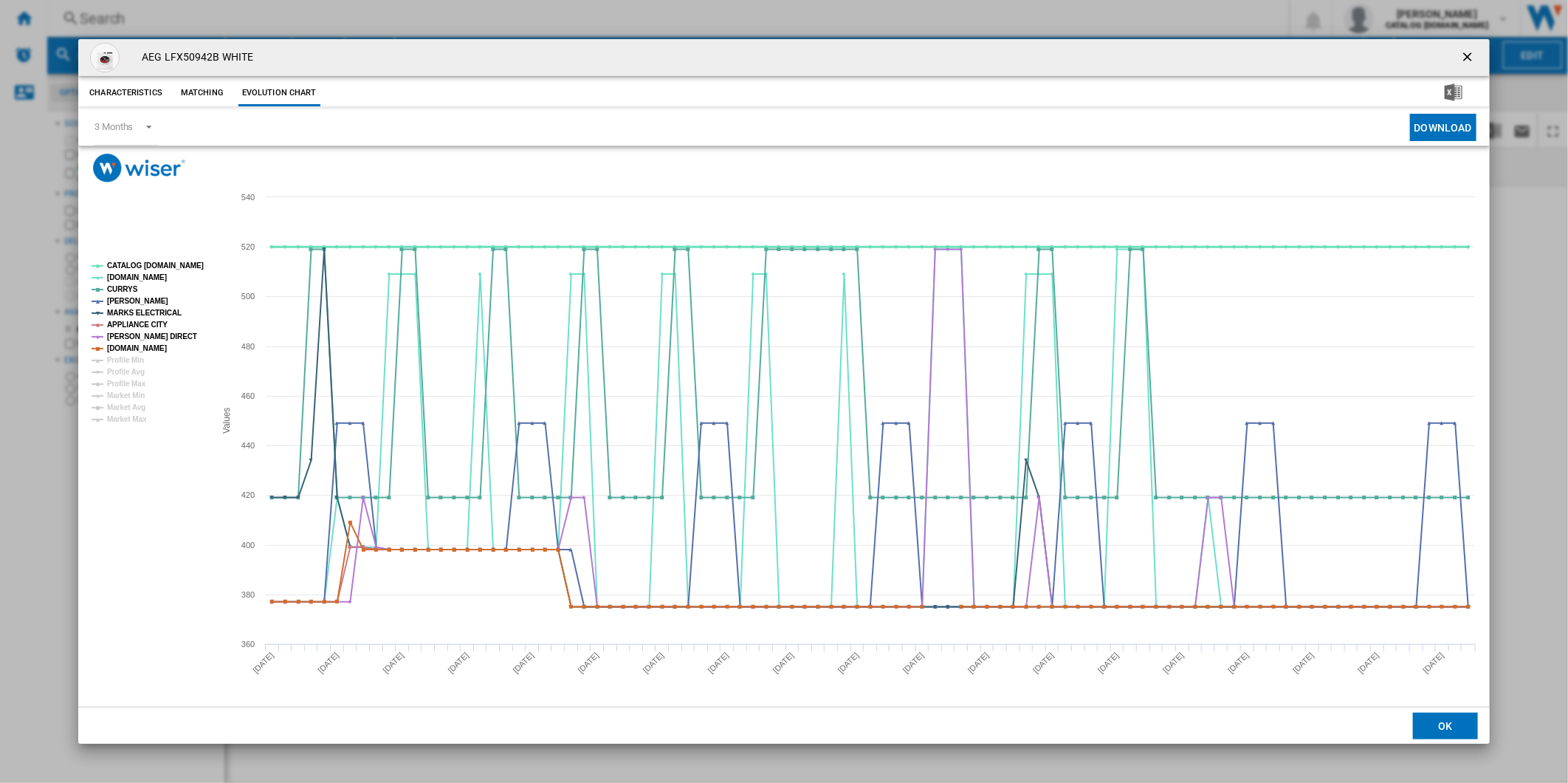
click at [157, 269] on tspan "CATALOG [DOMAIN_NAME]" at bounding box center [155, 265] width 97 height 8
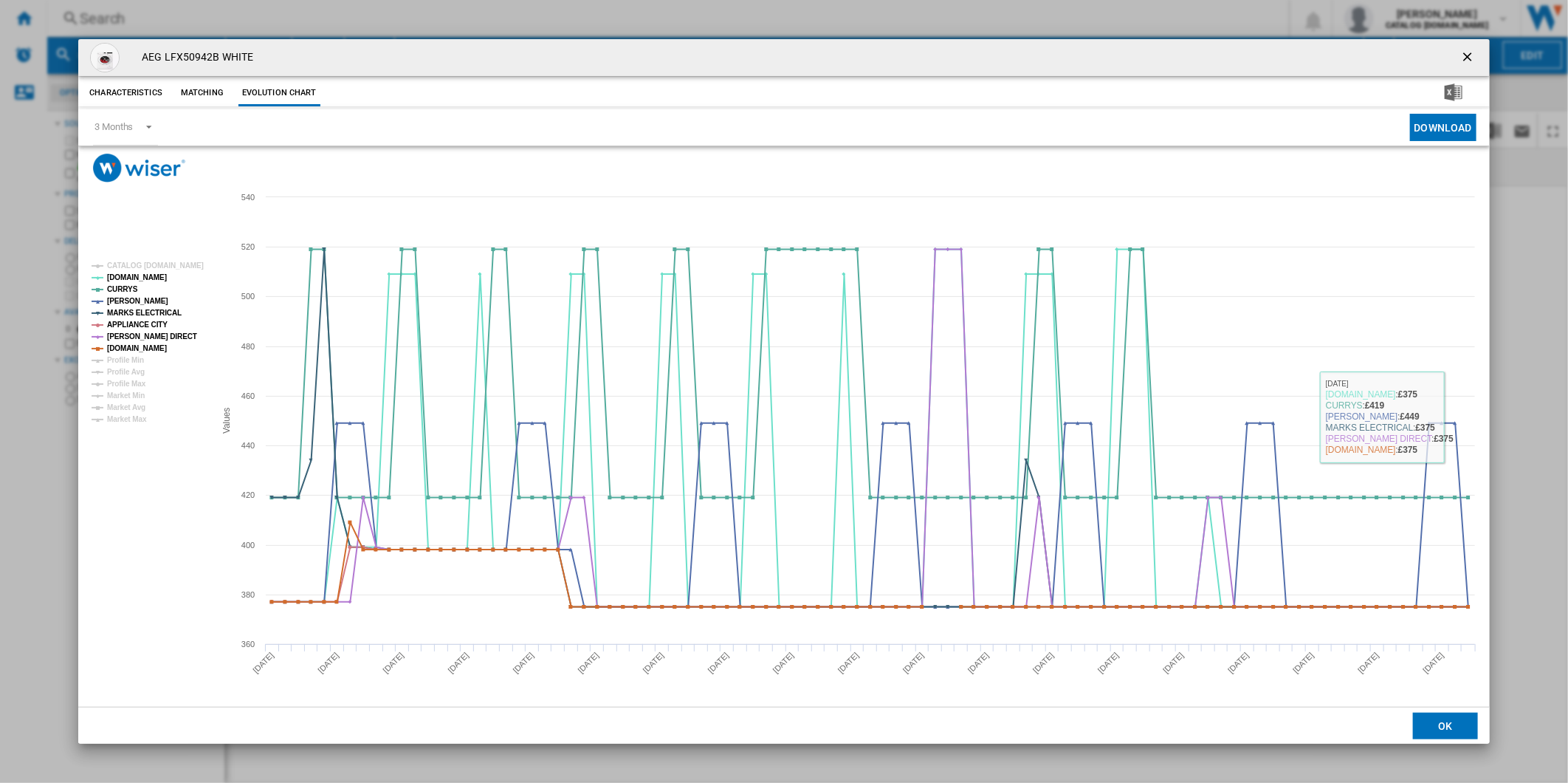
click at [1465, 55] on ng-md-icon "getI18NText('BUTTONS.CLOSE_DIALOG')" at bounding box center [1468, 58] width 18 height 18
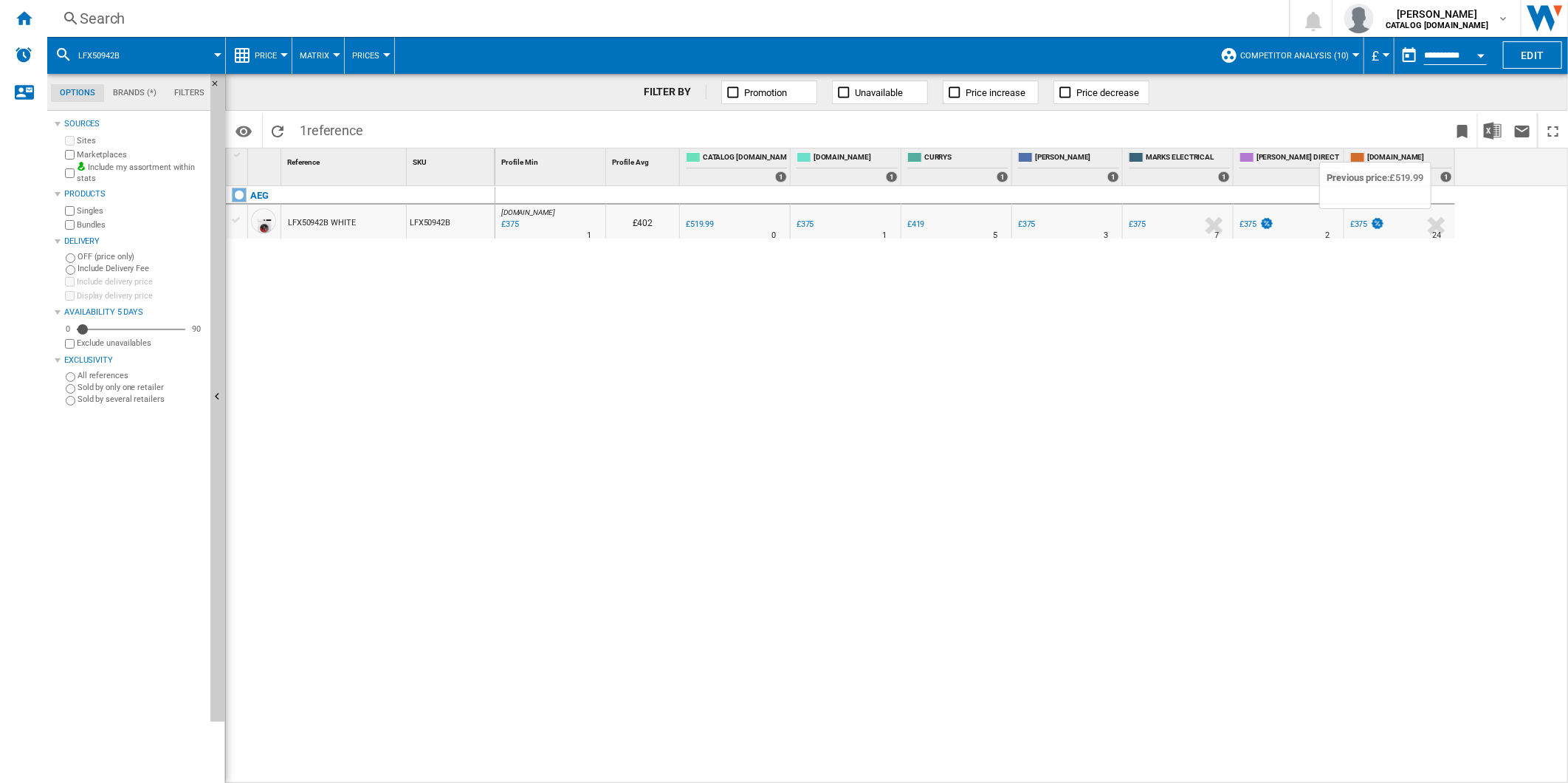
click at [1370, 226] on img at bounding box center [1377, 223] width 15 height 13
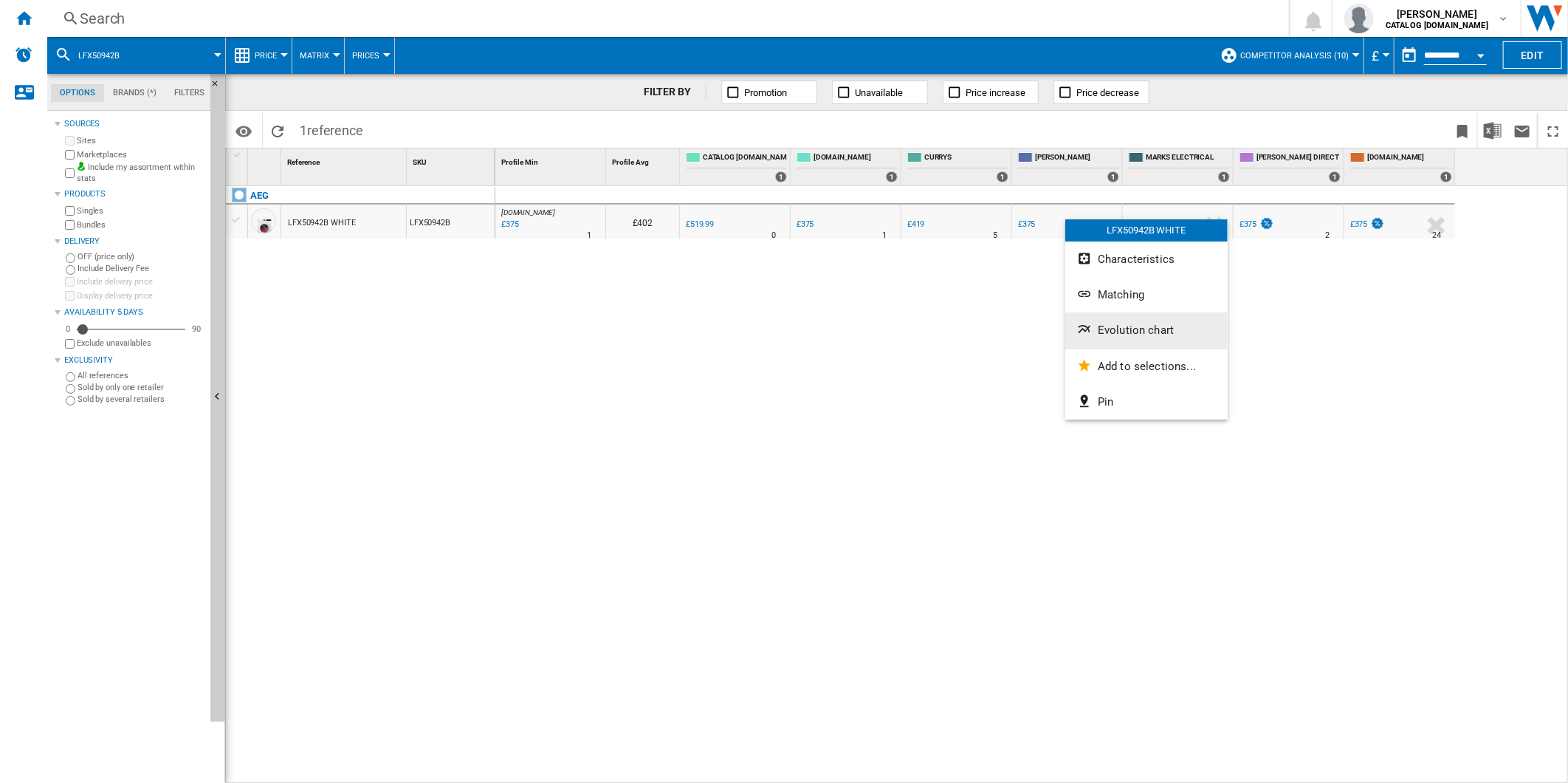
click at [1130, 334] on span "Evolution chart" at bounding box center [1135, 330] width 76 height 13
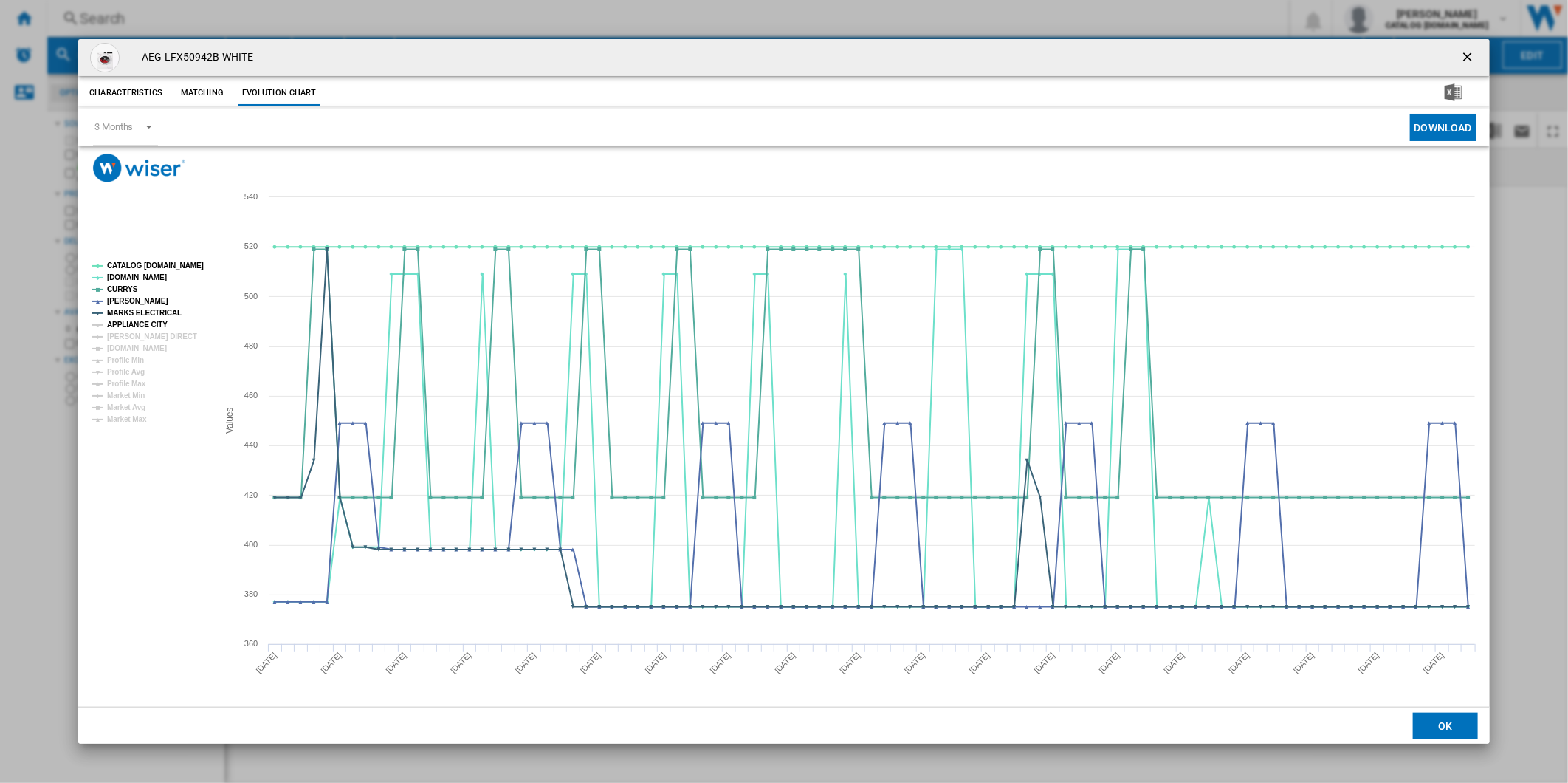
click at [130, 320] on tspan "APPLIANCE CITY" at bounding box center [137, 324] width 60 height 8
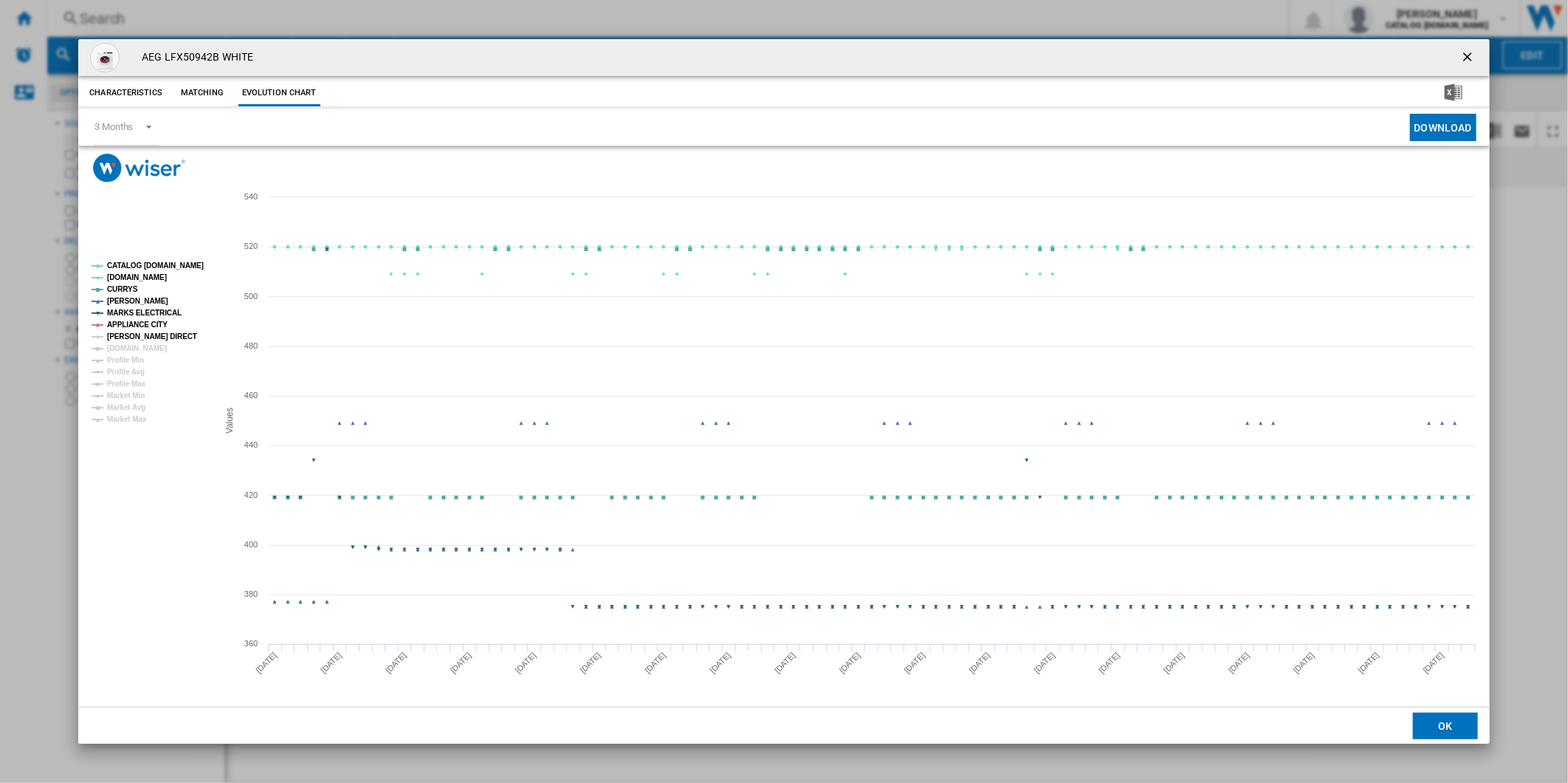
click at [131, 332] on tspan "[PERSON_NAME] DIRECT" at bounding box center [151, 336] width 90 height 8
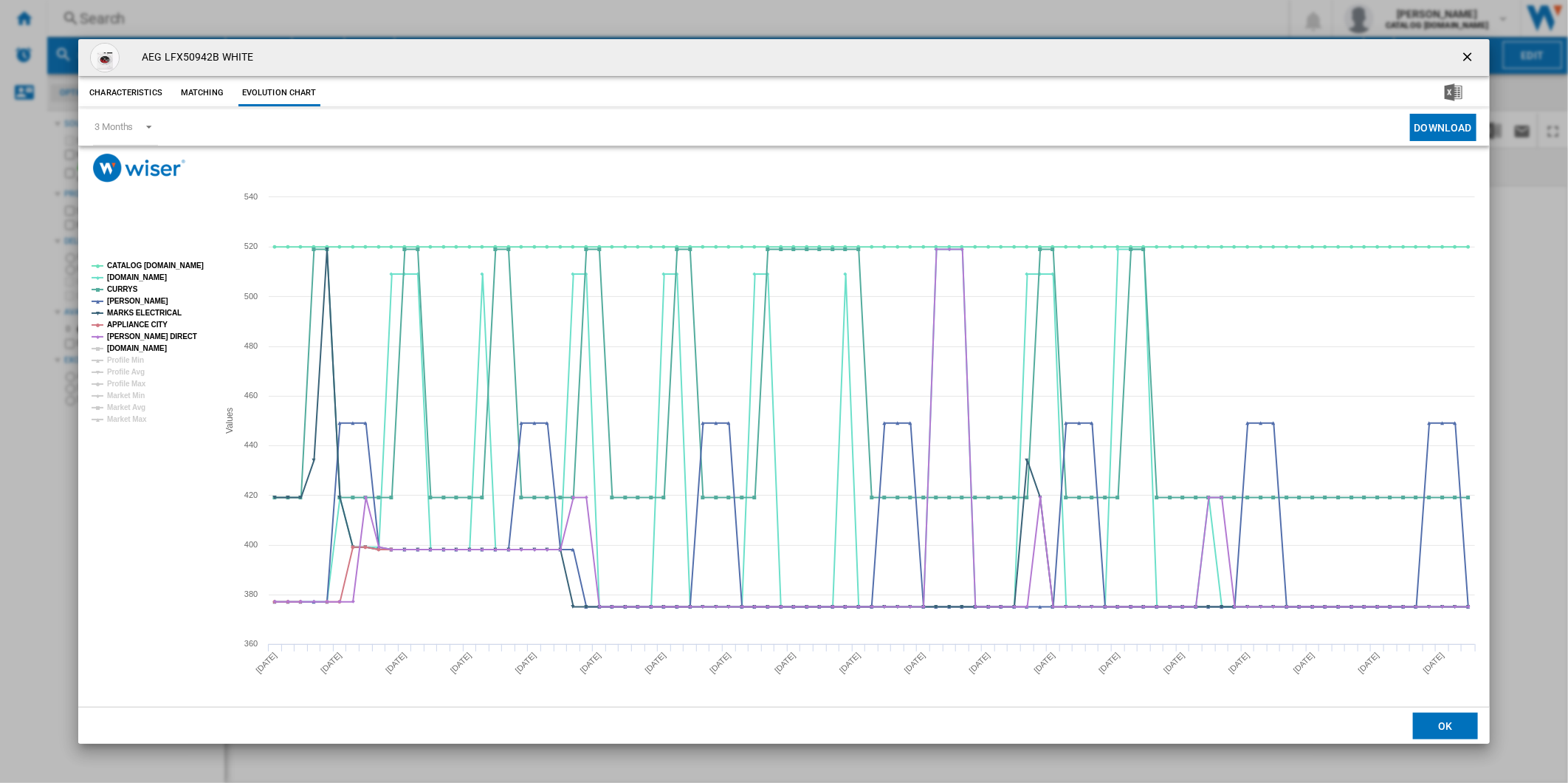
click at [131, 344] on tspan "[DOMAIN_NAME]" at bounding box center [136, 349] width 60 height 8
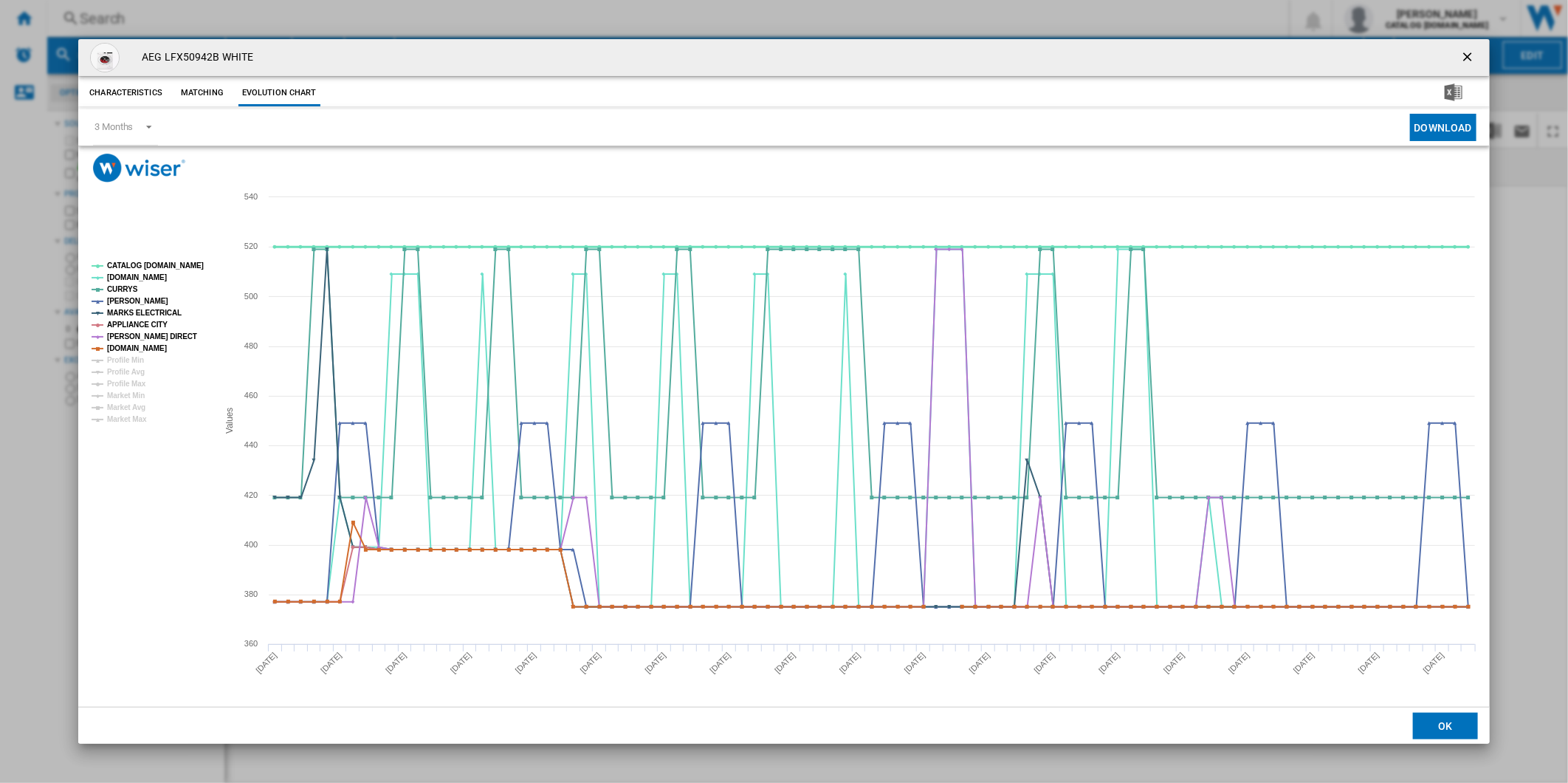
click at [153, 268] on tspan "CATALOG [DOMAIN_NAME]" at bounding box center [155, 265] width 97 height 8
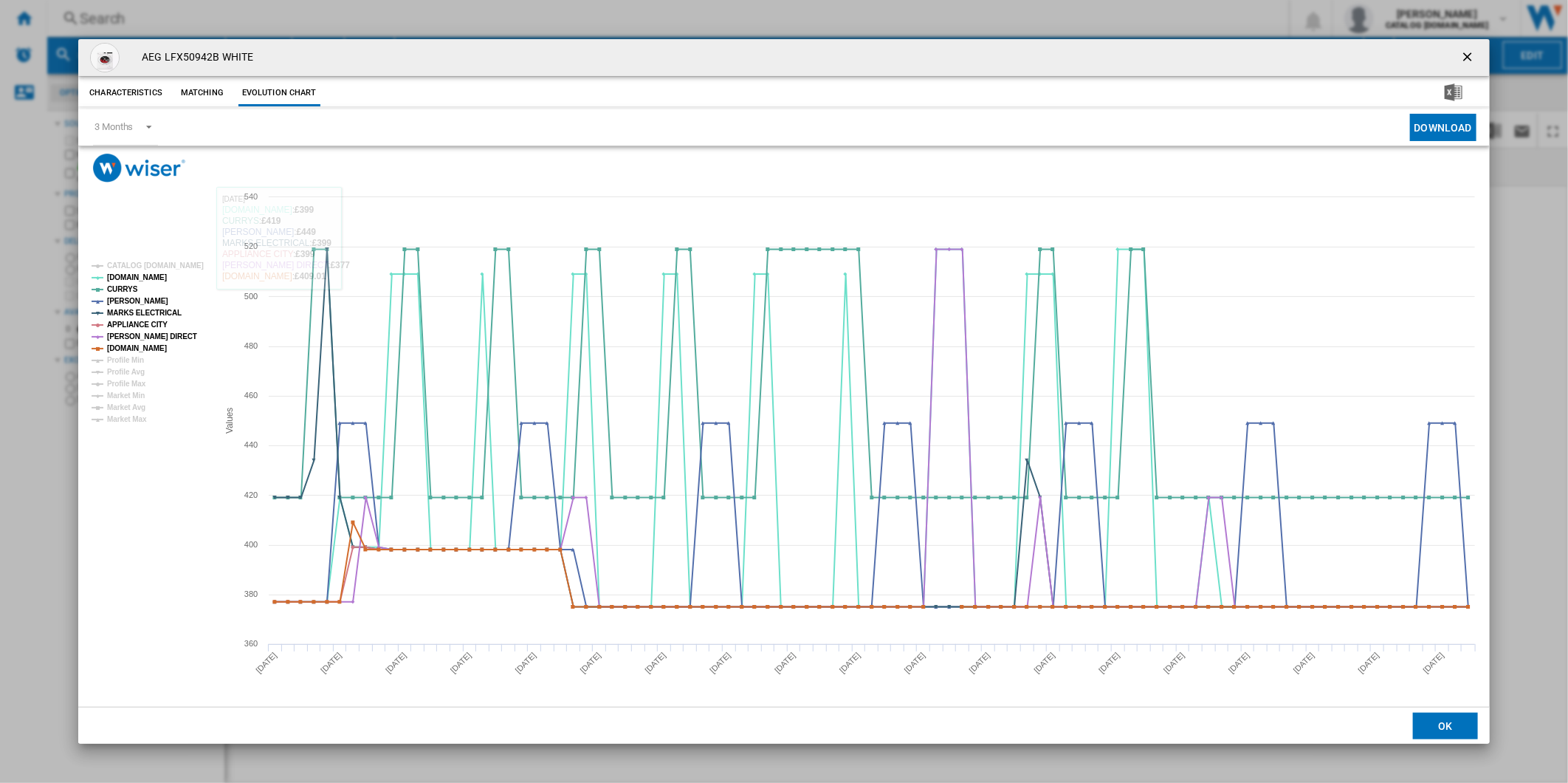
drag, startPoint x: 1475, startPoint y: 55, endPoint x: 1087, endPoint y: 46, distance: 388.1
click at [1475, 55] on ng-md-icon "getI18NText('BUTTONS.CLOSE_DIALOG')" at bounding box center [1468, 58] width 18 height 18
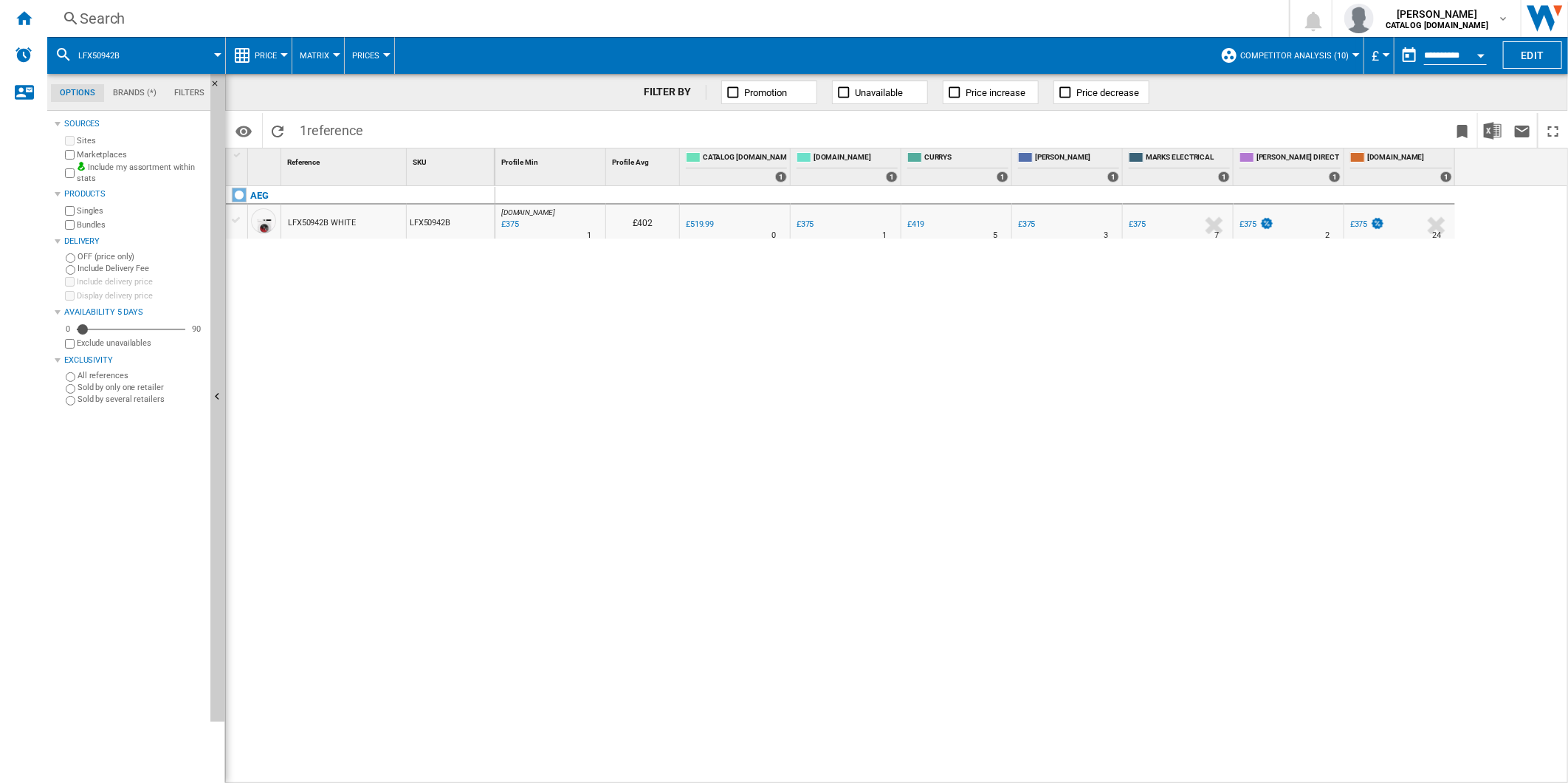
click at [920, 29] on div "Search Search 0 [PERSON_NAME] CATALOG [DOMAIN_NAME] CATALOG [DOMAIN_NAME] My se…" at bounding box center [807, 18] width 1520 height 37
click at [900, 23] on div "Search" at bounding box center [665, 18] width 1171 height 21
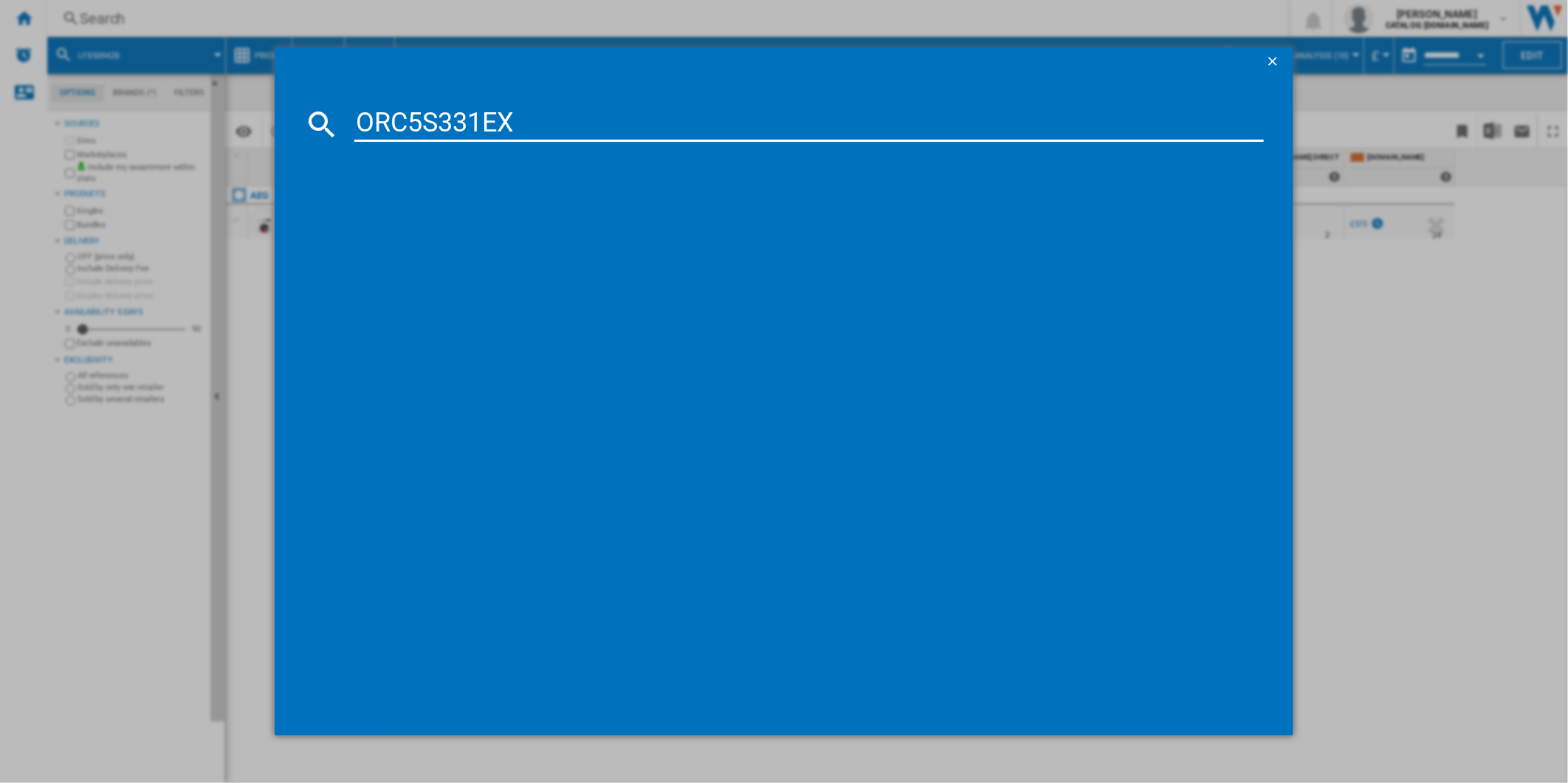
type input "ORC5S331EX"
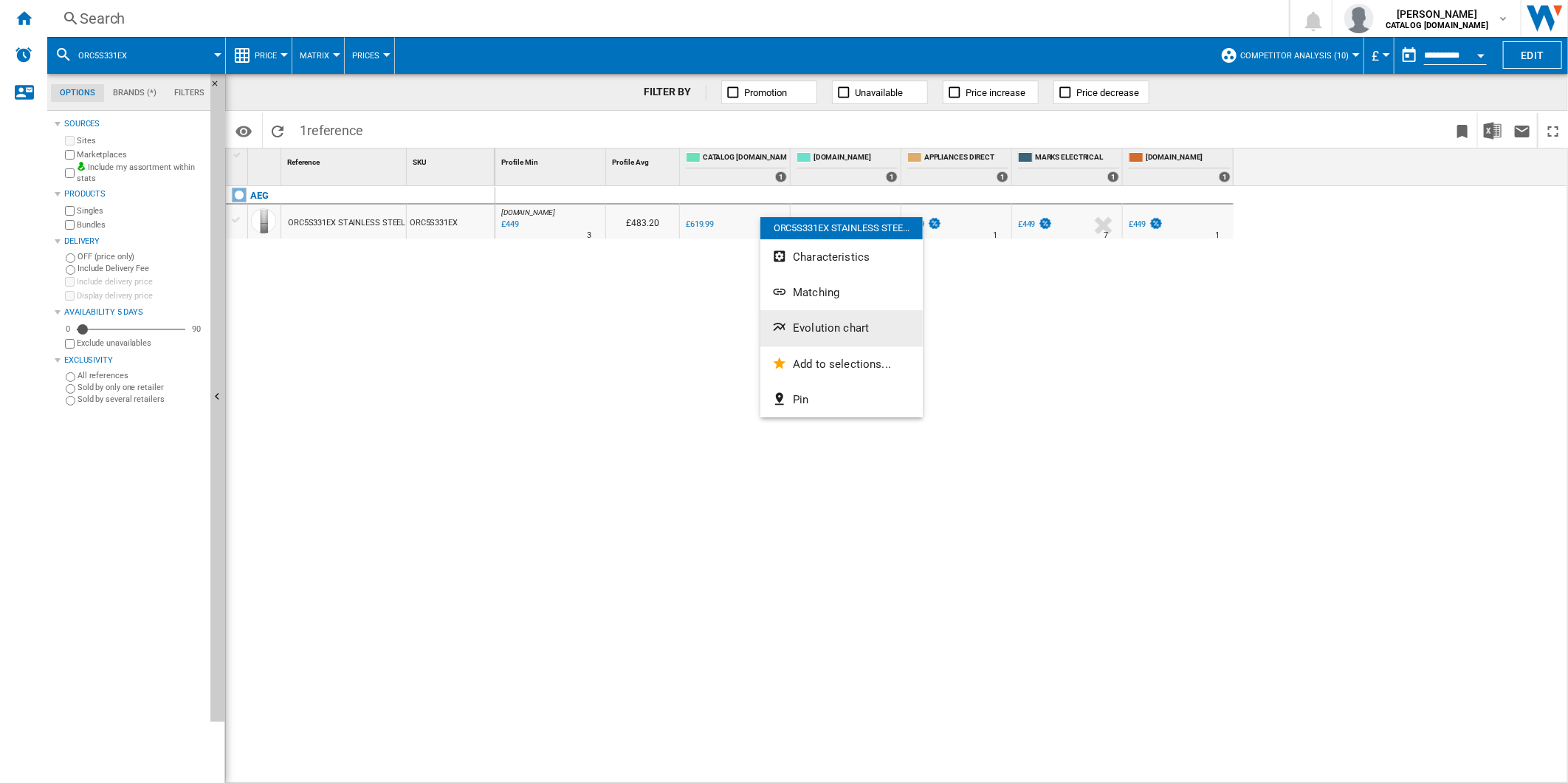
click at [817, 311] on button "Evolution chart" at bounding box center [841, 328] width 162 height 35
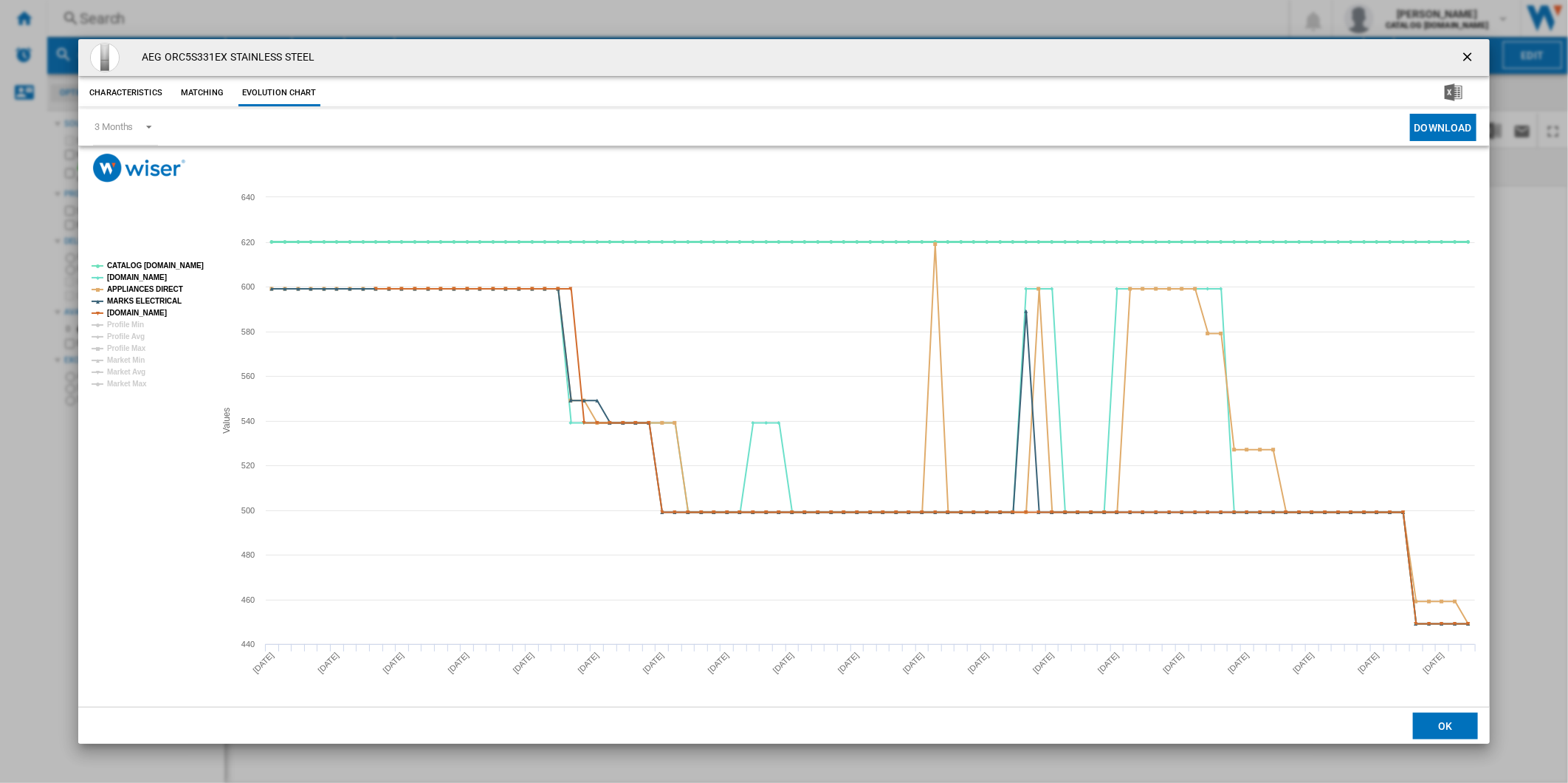
click at [149, 262] on tspan "CATALOG [DOMAIN_NAME]" at bounding box center [155, 265] width 97 height 8
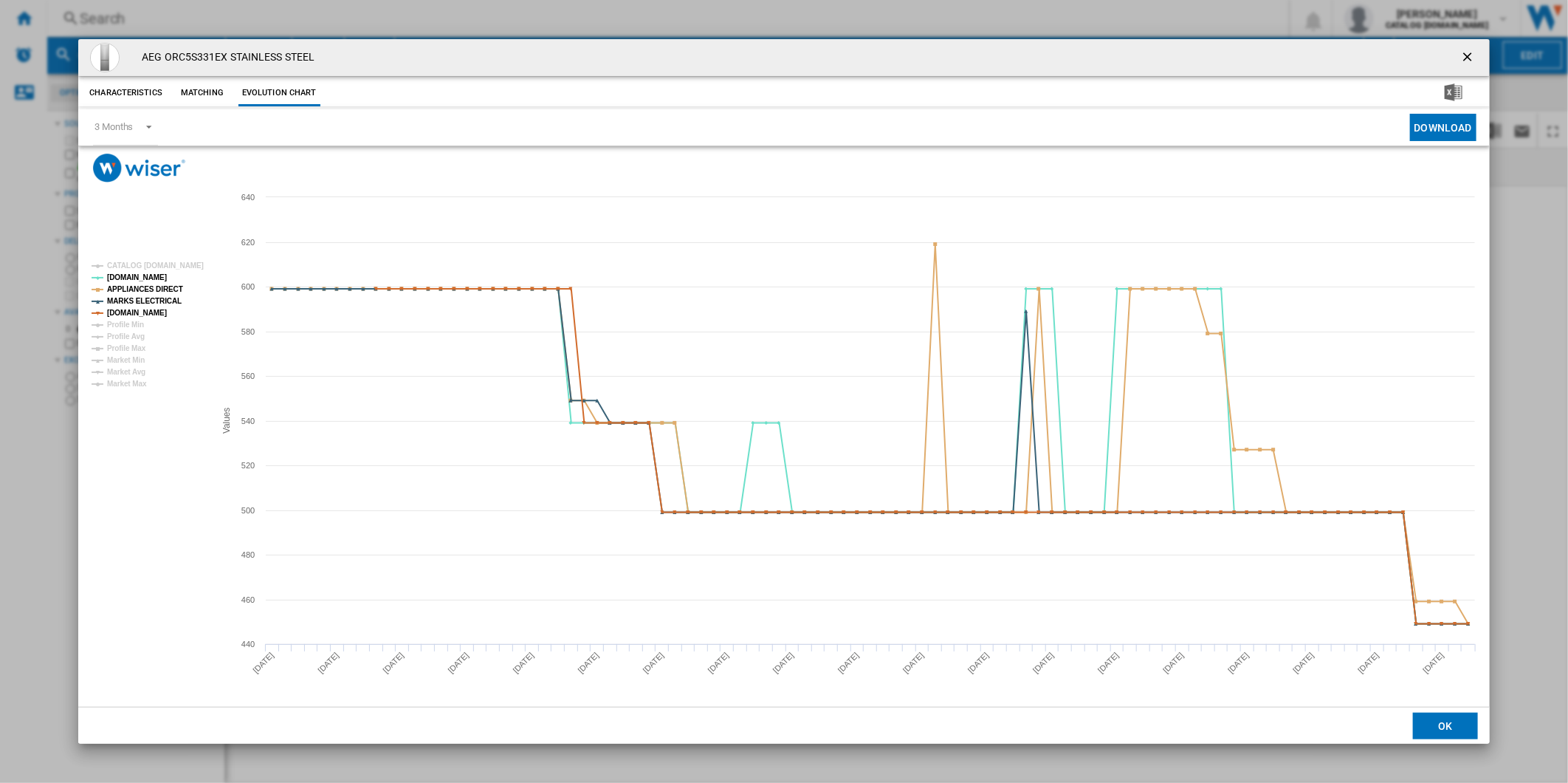
click at [1471, 60] on ng-md-icon "getI18NText('BUTTONS.CLOSE_DIALOG')" at bounding box center [1468, 58] width 18 height 18
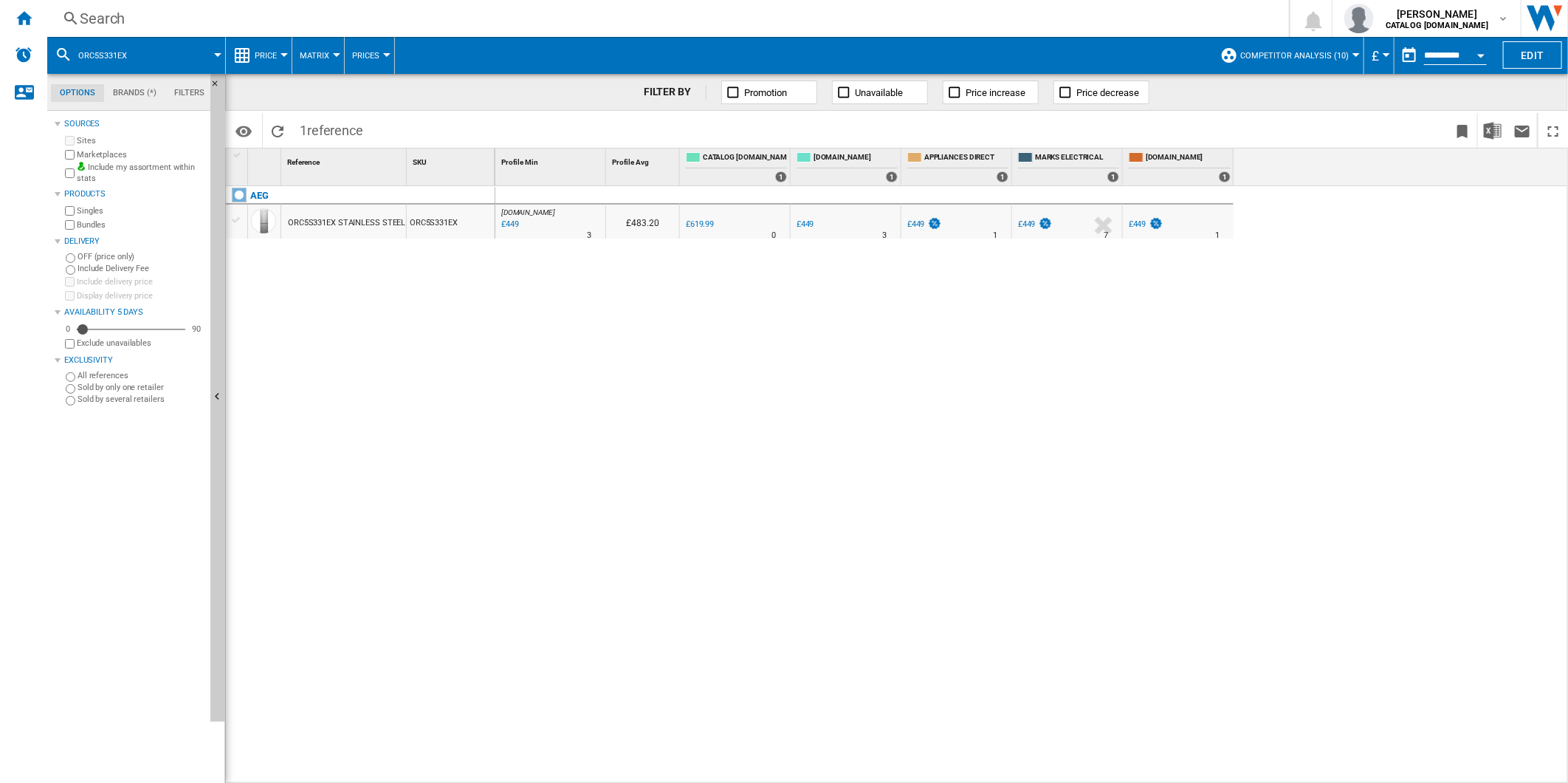
click at [1135, 228] on div "£449" at bounding box center [1137, 223] width 18 height 9
drag, startPoint x: 844, startPoint y: 220, endPoint x: 871, endPoint y: 227, distance: 27.9
click at [910, 328] on span "Evolution chart" at bounding box center [915, 331] width 76 height 13
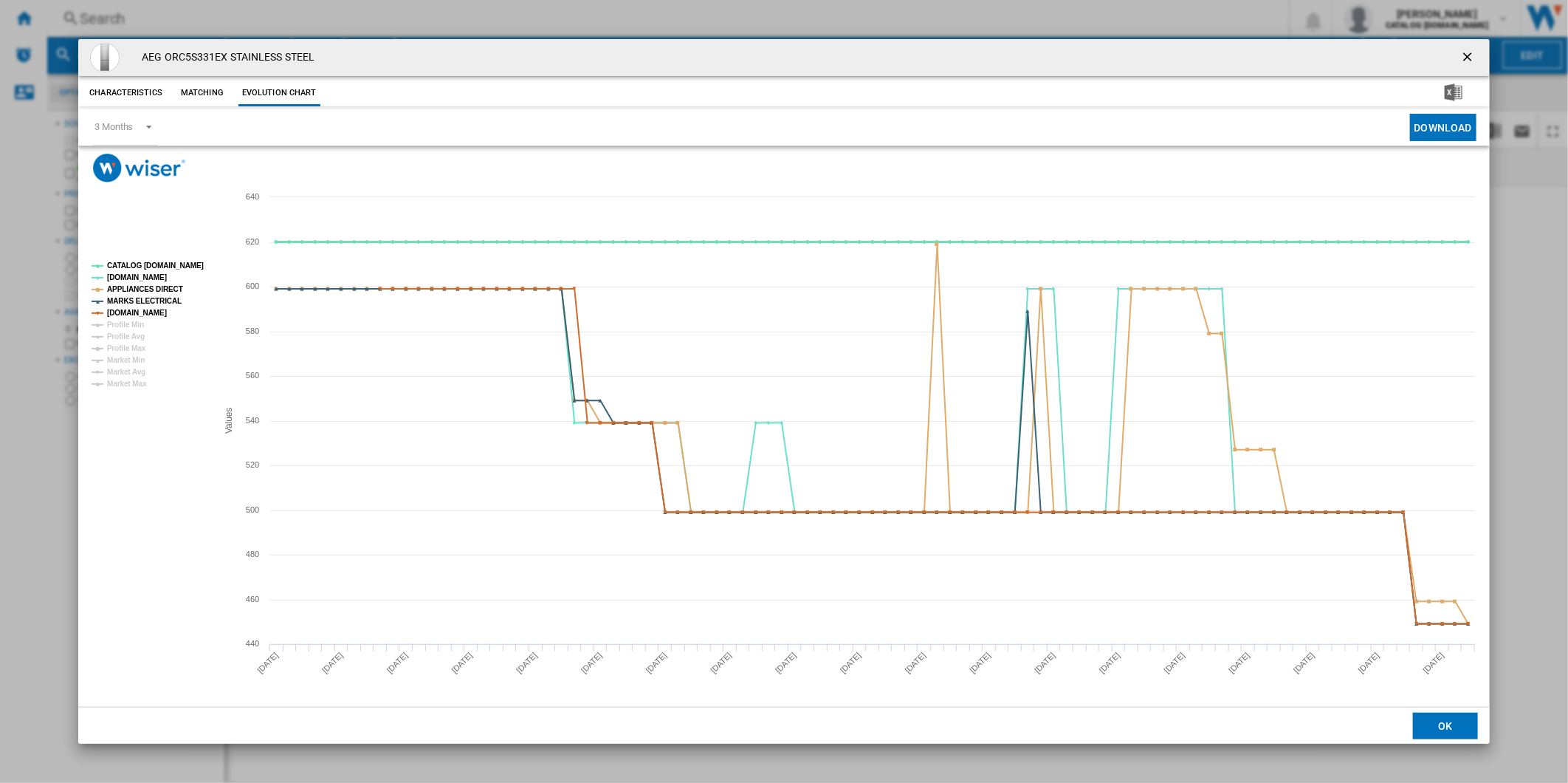
click at [151, 262] on tspan "CATALOG [DOMAIN_NAME]" at bounding box center [155, 265] width 97 height 8
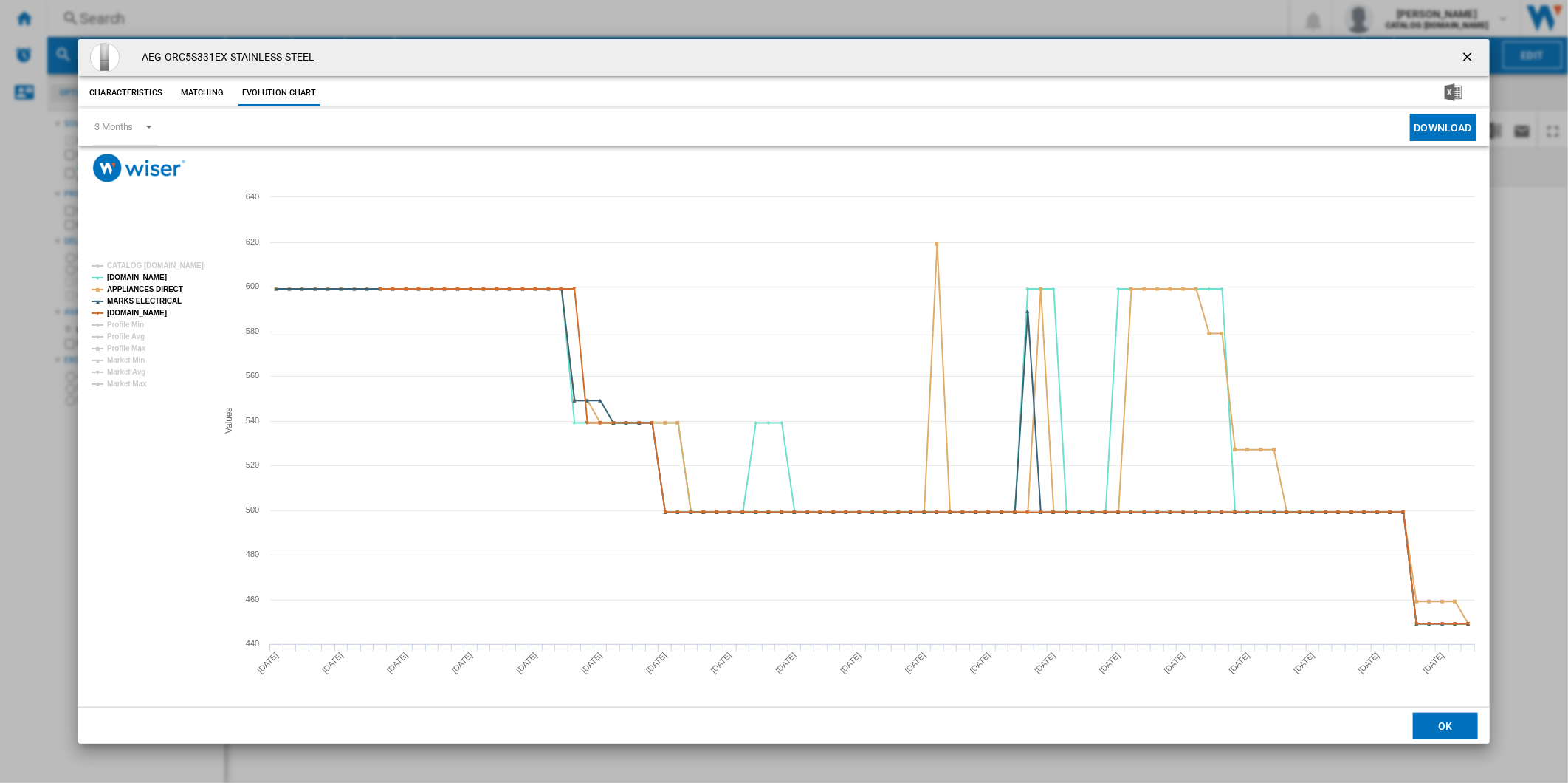
click at [1466, 50] on ng-md-icon "getI18NText('BUTTONS.CLOSE_DIALOG')" at bounding box center [1468, 58] width 18 height 18
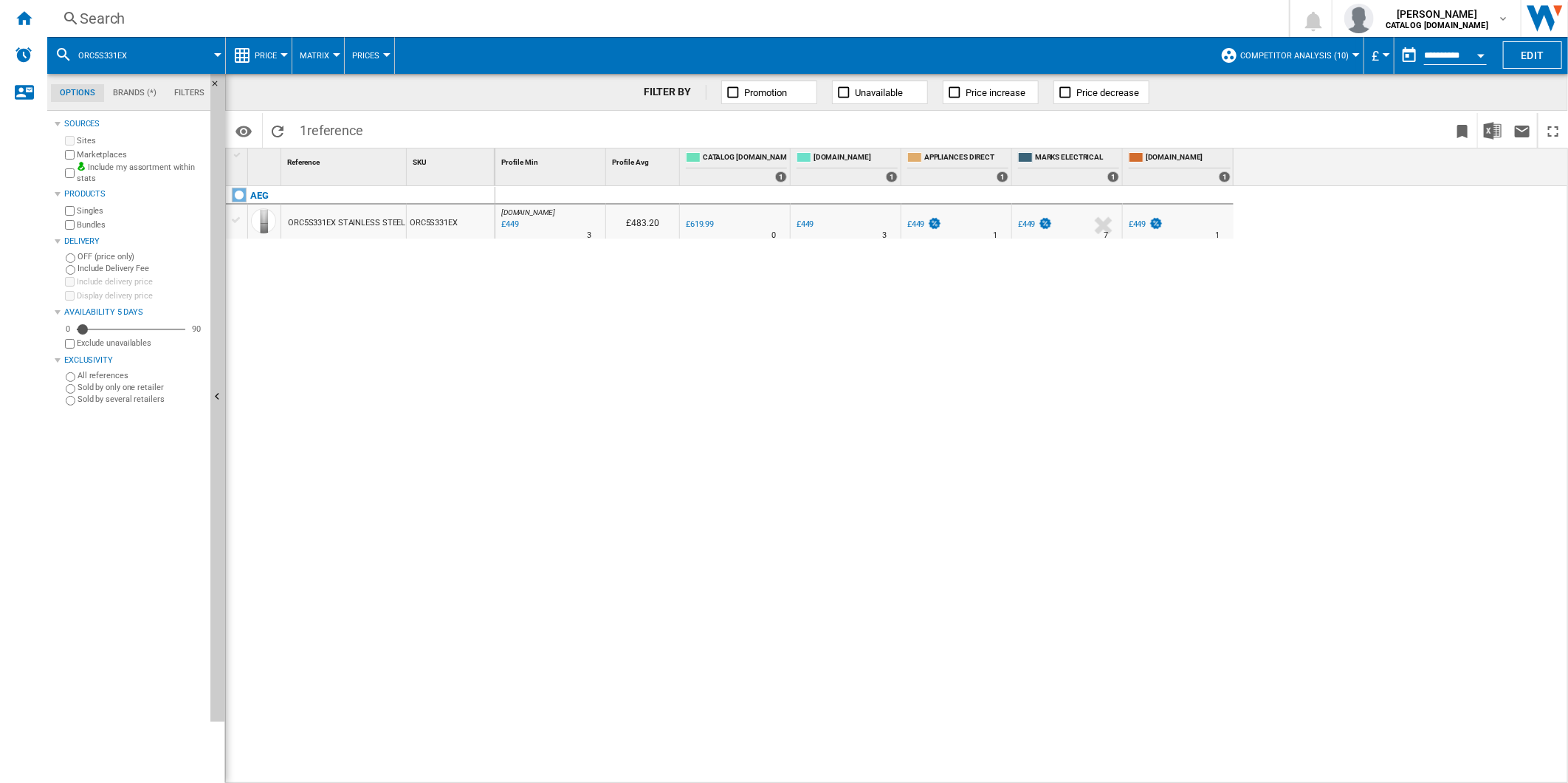
click at [679, 25] on div "Search" at bounding box center [665, 18] width 1171 height 21
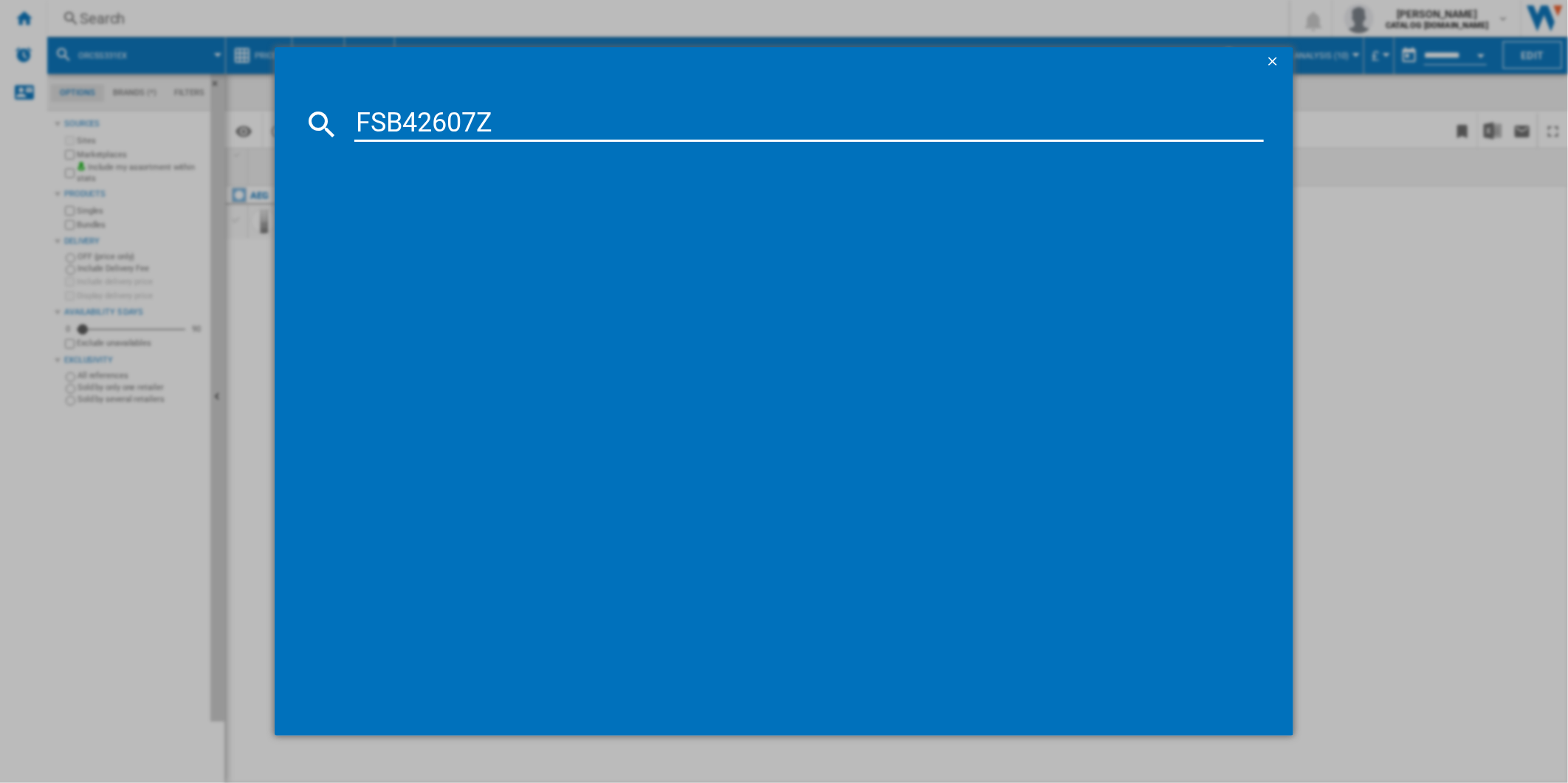
type input "FSB42607Z"
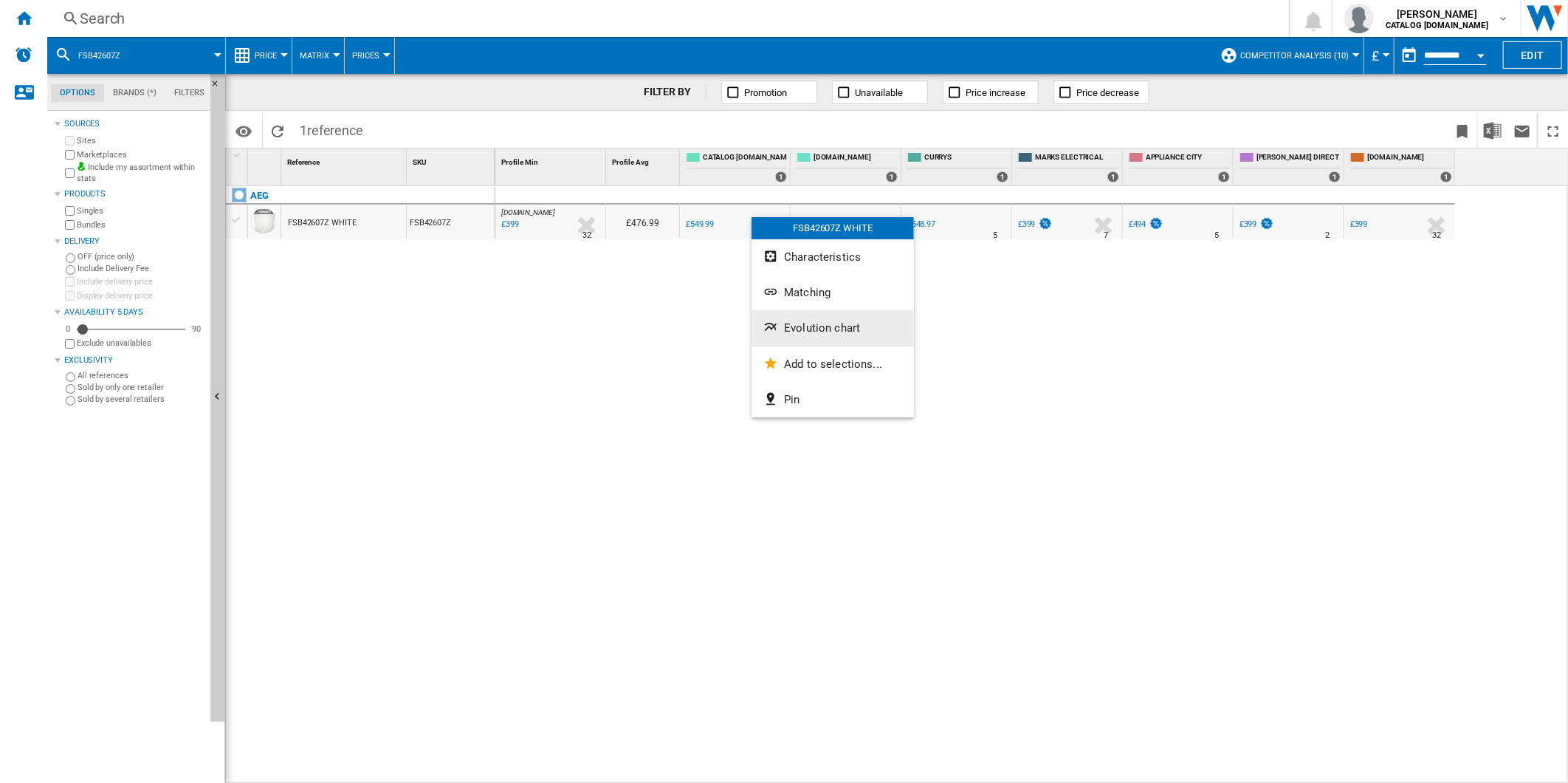
click at [813, 331] on span "Evolution chart" at bounding box center [821, 328] width 76 height 13
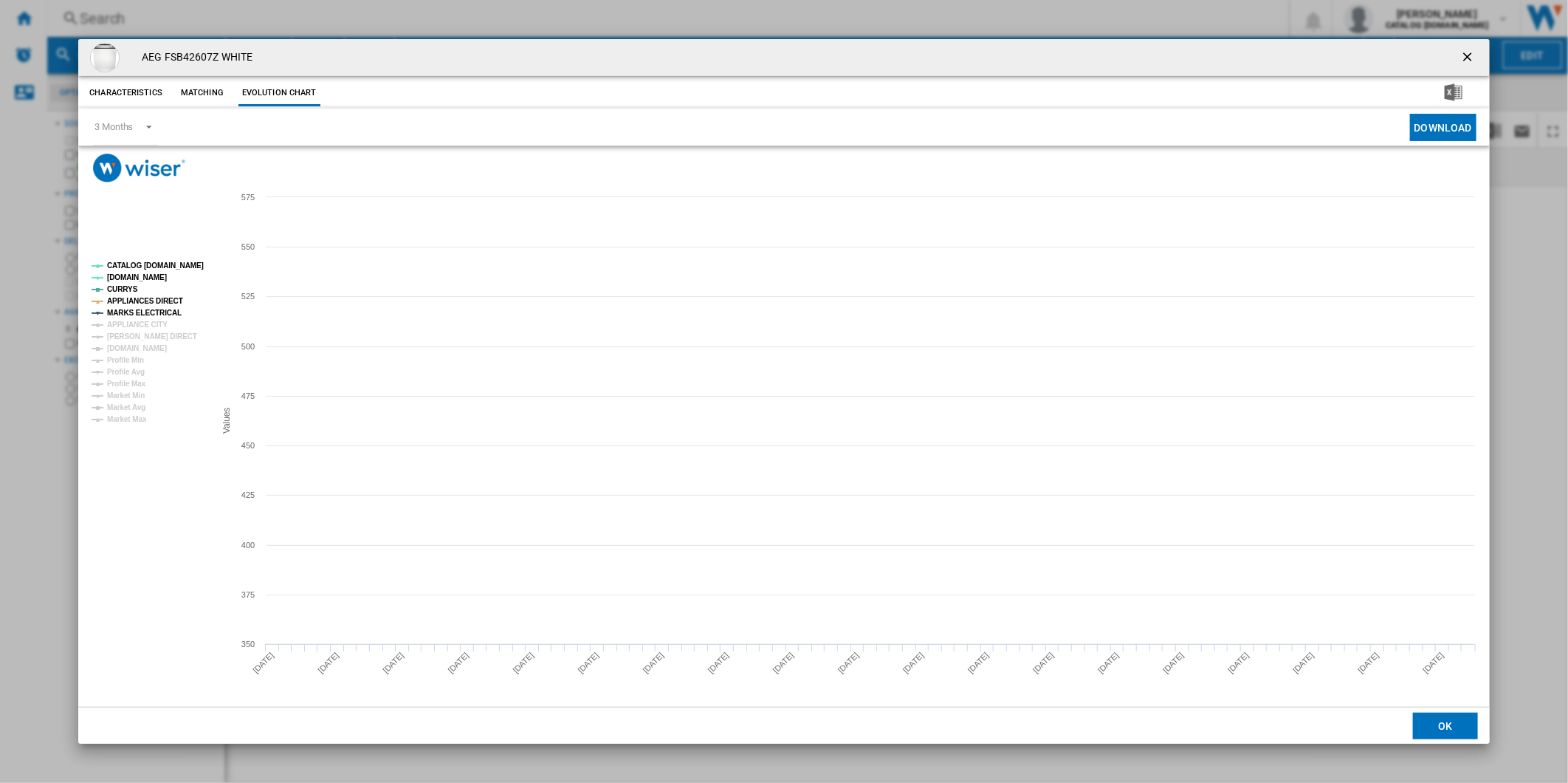
click at [145, 320] on tspan "APPLIANCE CITY" at bounding box center [137, 324] width 60 height 8
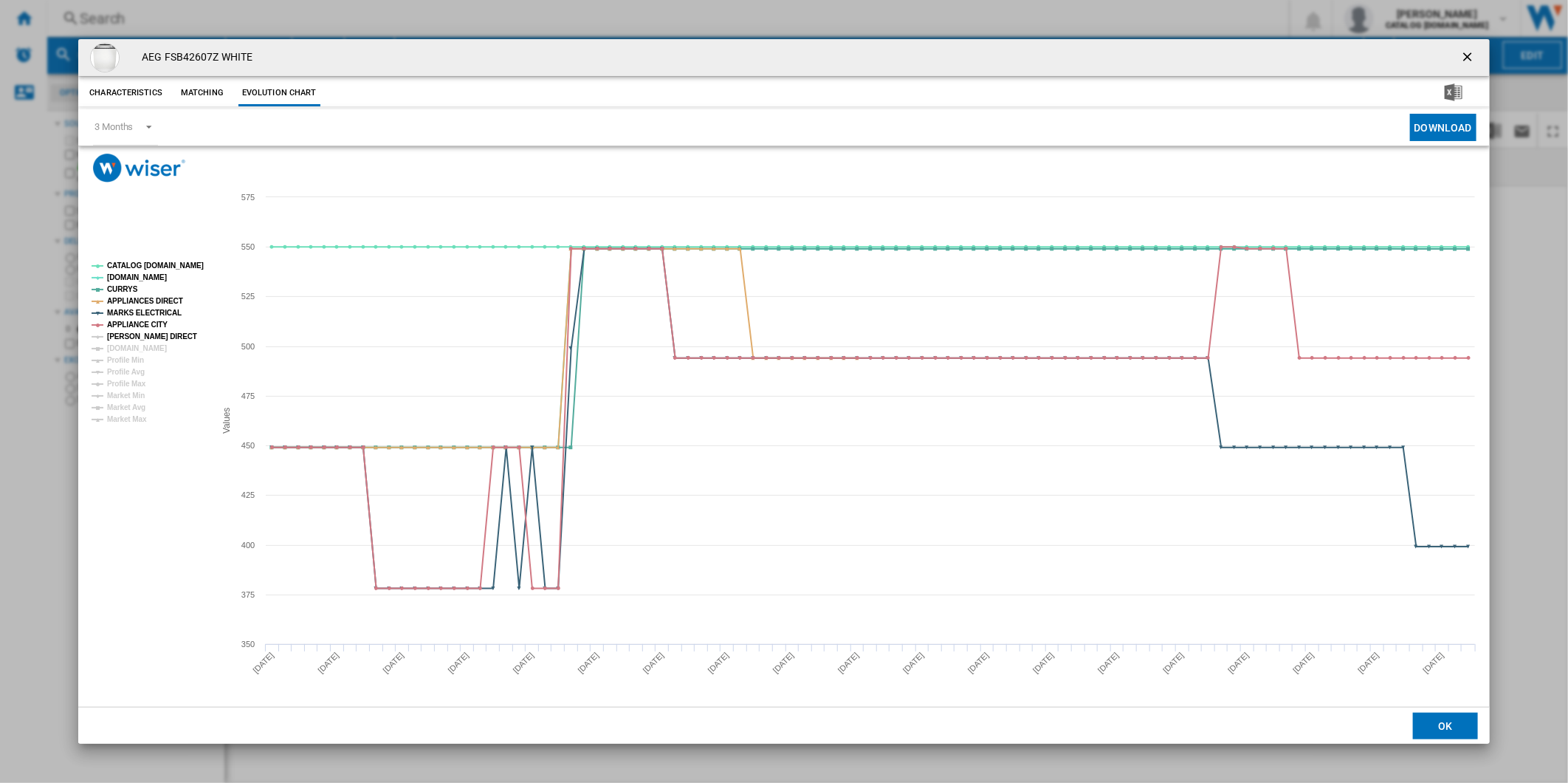
click at [144, 335] on tspan "[PERSON_NAME] DIRECT" at bounding box center [151, 336] width 90 height 8
click at [143, 344] on tspan "[DOMAIN_NAME]" at bounding box center [136, 349] width 60 height 8
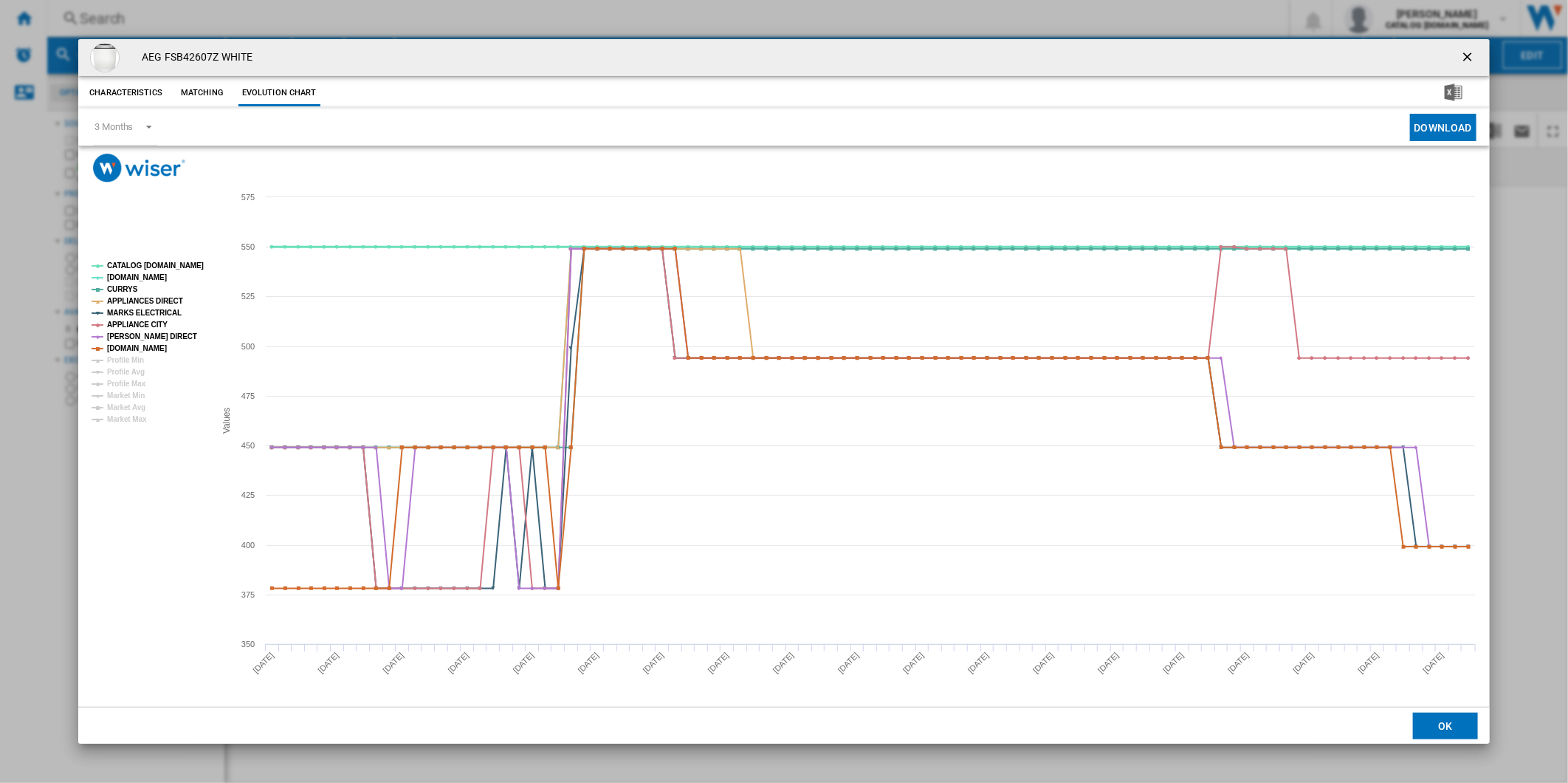
click at [160, 269] on tspan "CATALOG [DOMAIN_NAME]" at bounding box center [155, 265] width 97 height 8
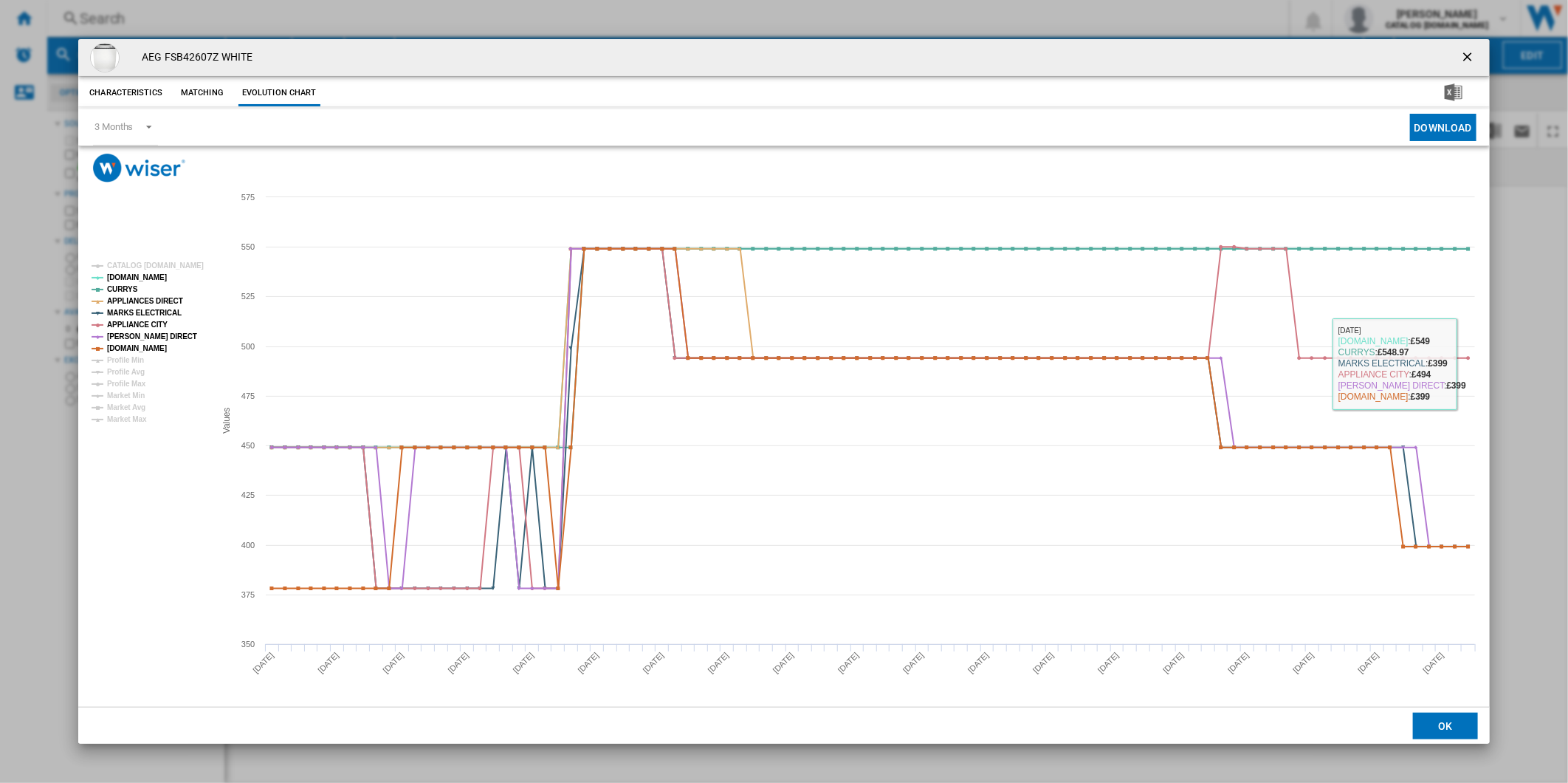
click at [1477, 46] on button "Product popup" at bounding box center [1468, 57] width 29 height 29
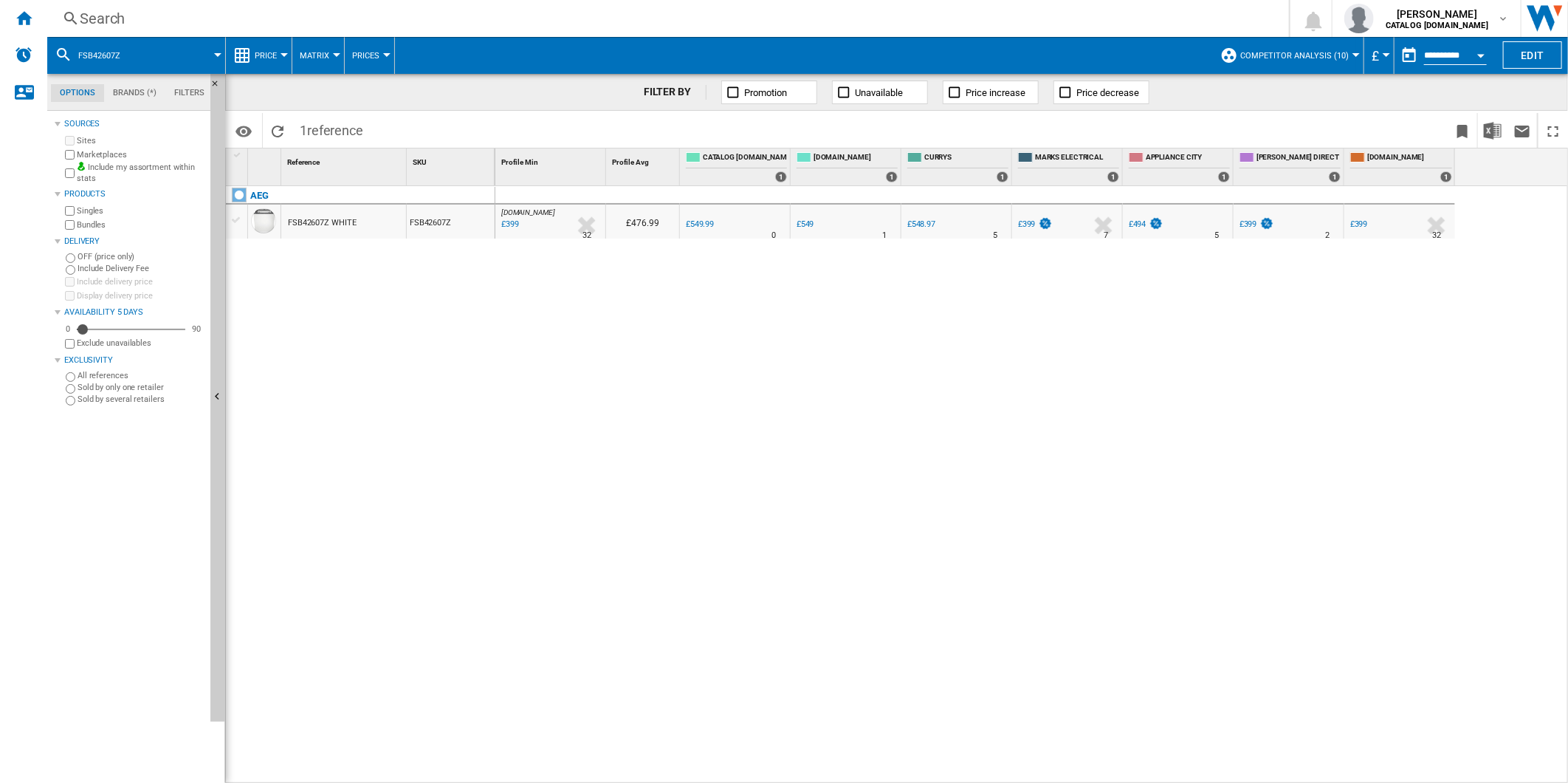
click at [1361, 233] on div "-27.5 % £399 % N/A" at bounding box center [1365, 234] width 34 height 35
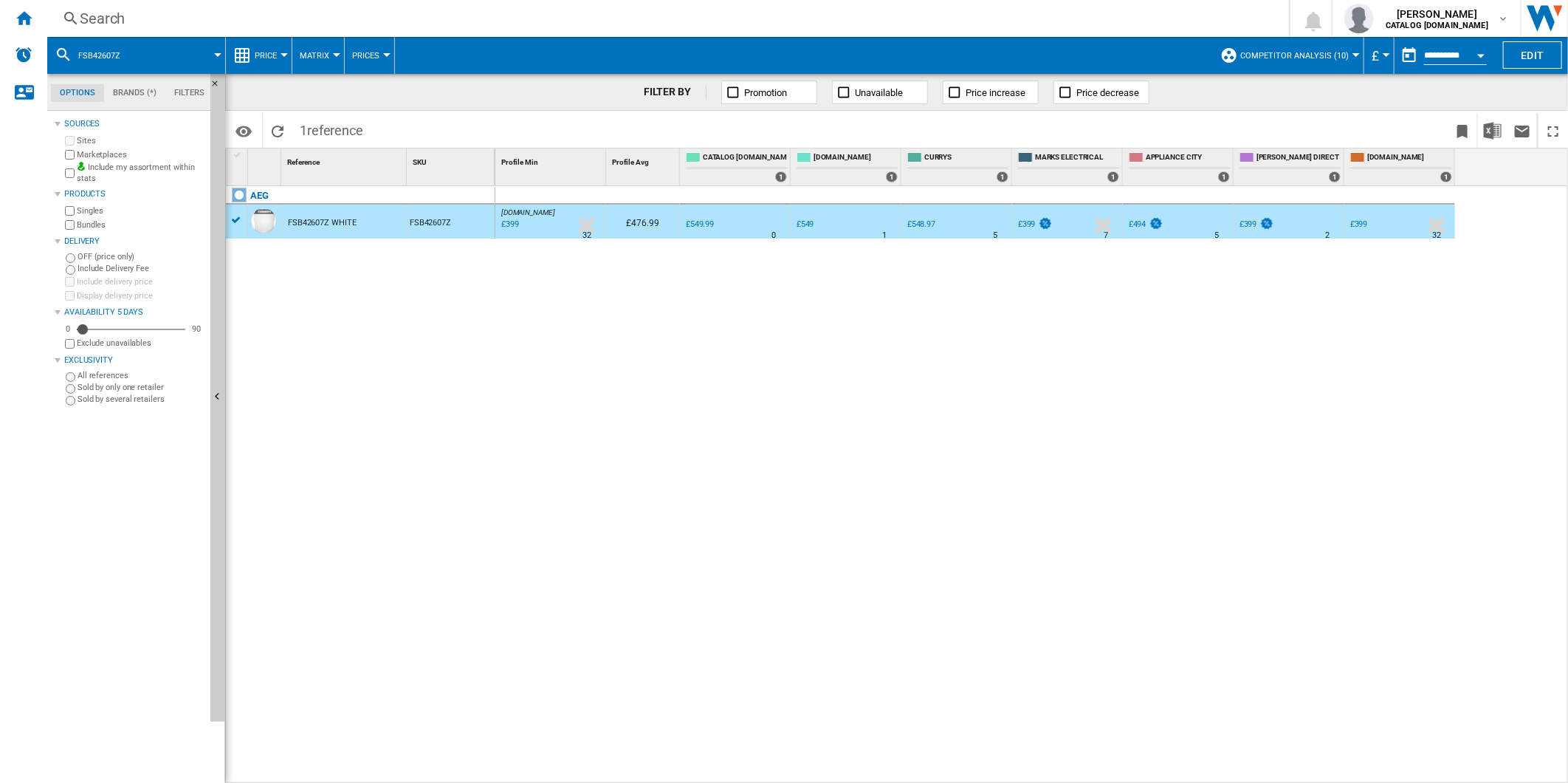
click at [1361, 227] on div "£399" at bounding box center [1358, 223] width 18 height 9
click at [850, 17] on div "Search" at bounding box center [665, 18] width 1171 height 21
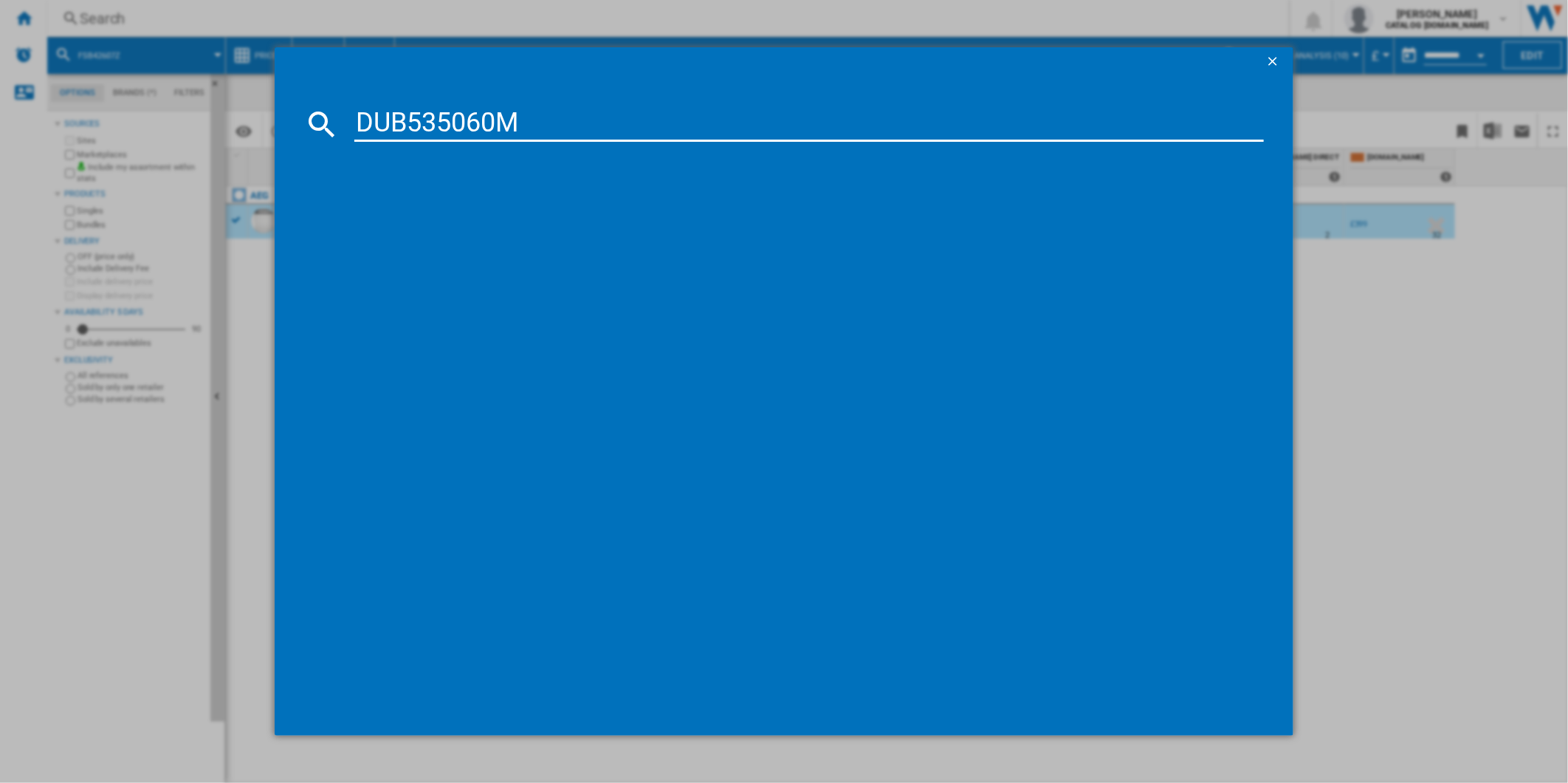
type input "DUB535060M"
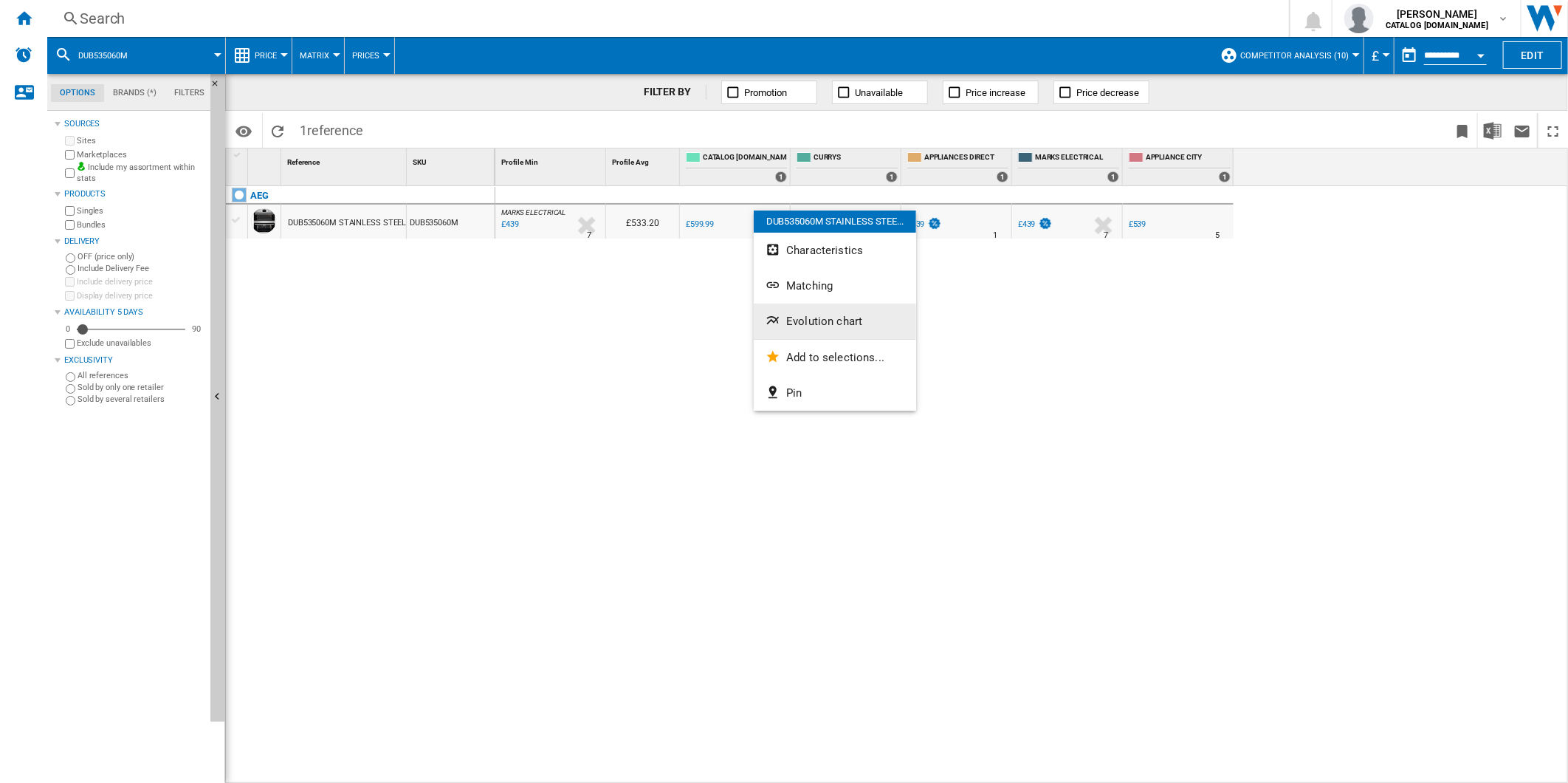
click at [836, 314] on span "Evolution chart" at bounding box center [824, 321] width 76 height 13
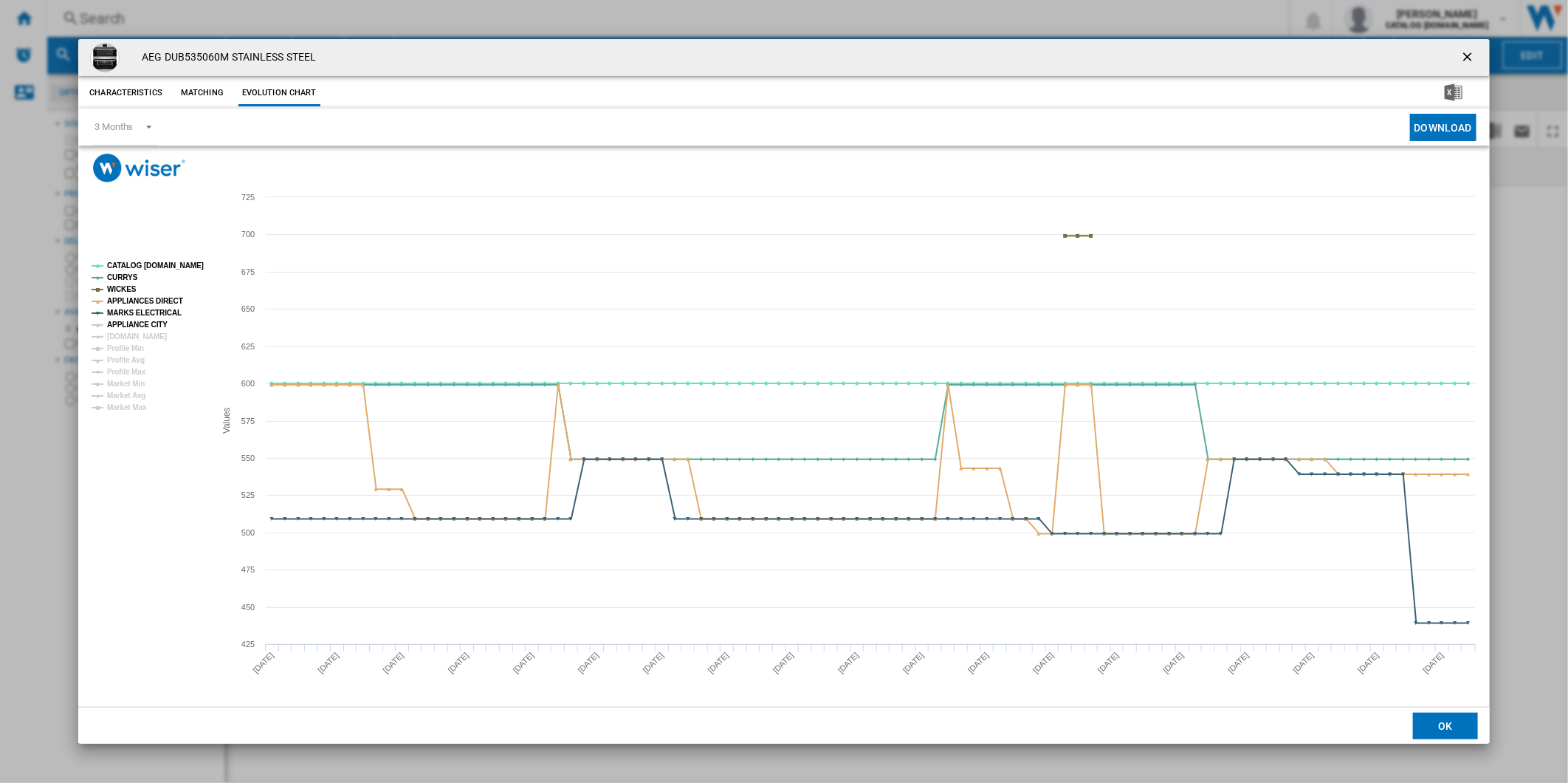
click at [142, 325] on tspan "APPLIANCE CITY" at bounding box center [137, 324] width 60 height 8
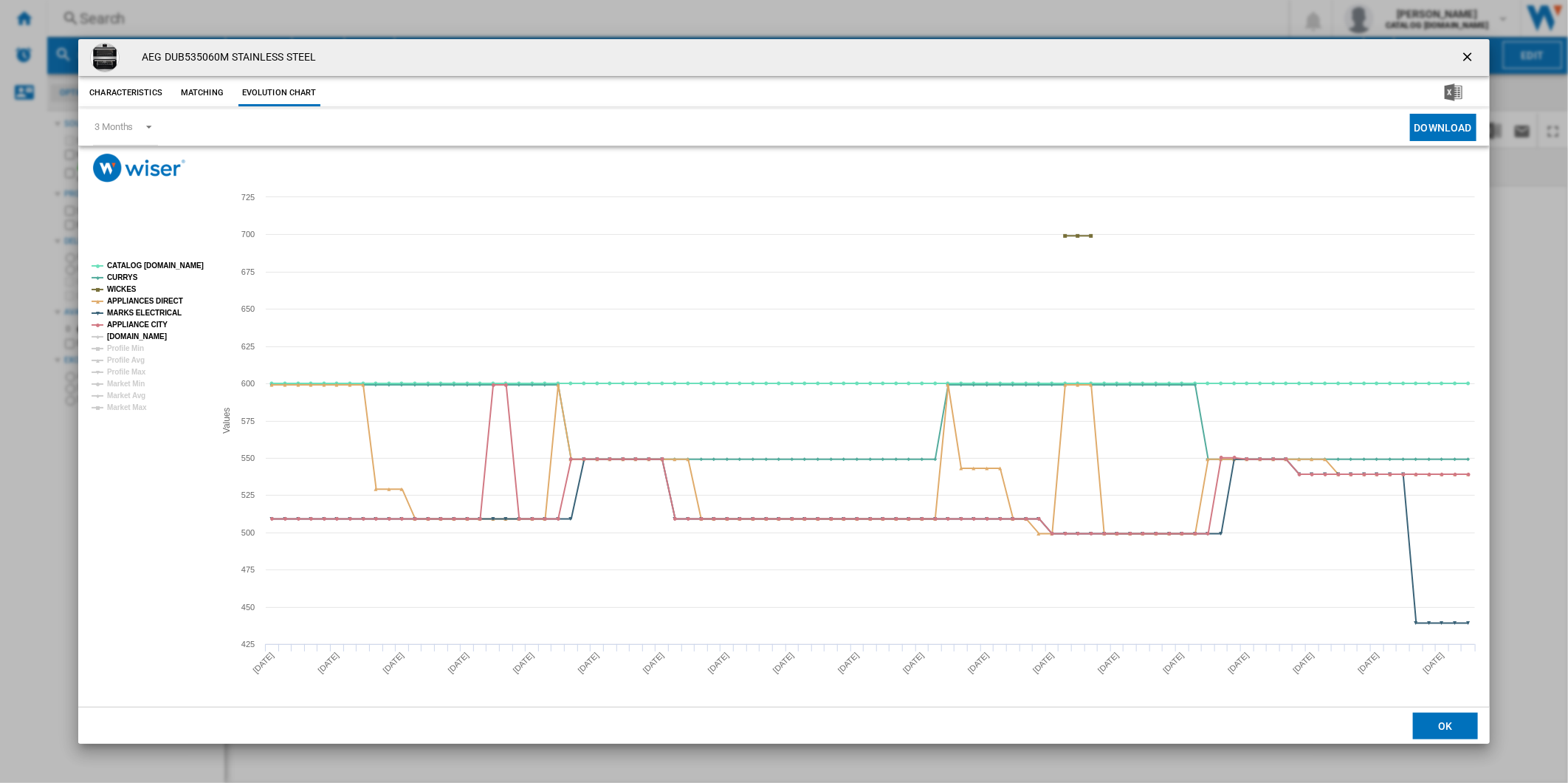
click at [135, 339] on tspan "[DOMAIN_NAME]" at bounding box center [136, 336] width 60 height 8
click at [150, 259] on rect "Product popup" at bounding box center [147, 337] width 123 height 161
click at [149, 265] on tspan "CATALOG [DOMAIN_NAME]" at bounding box center [155, 265] width 97 height 8
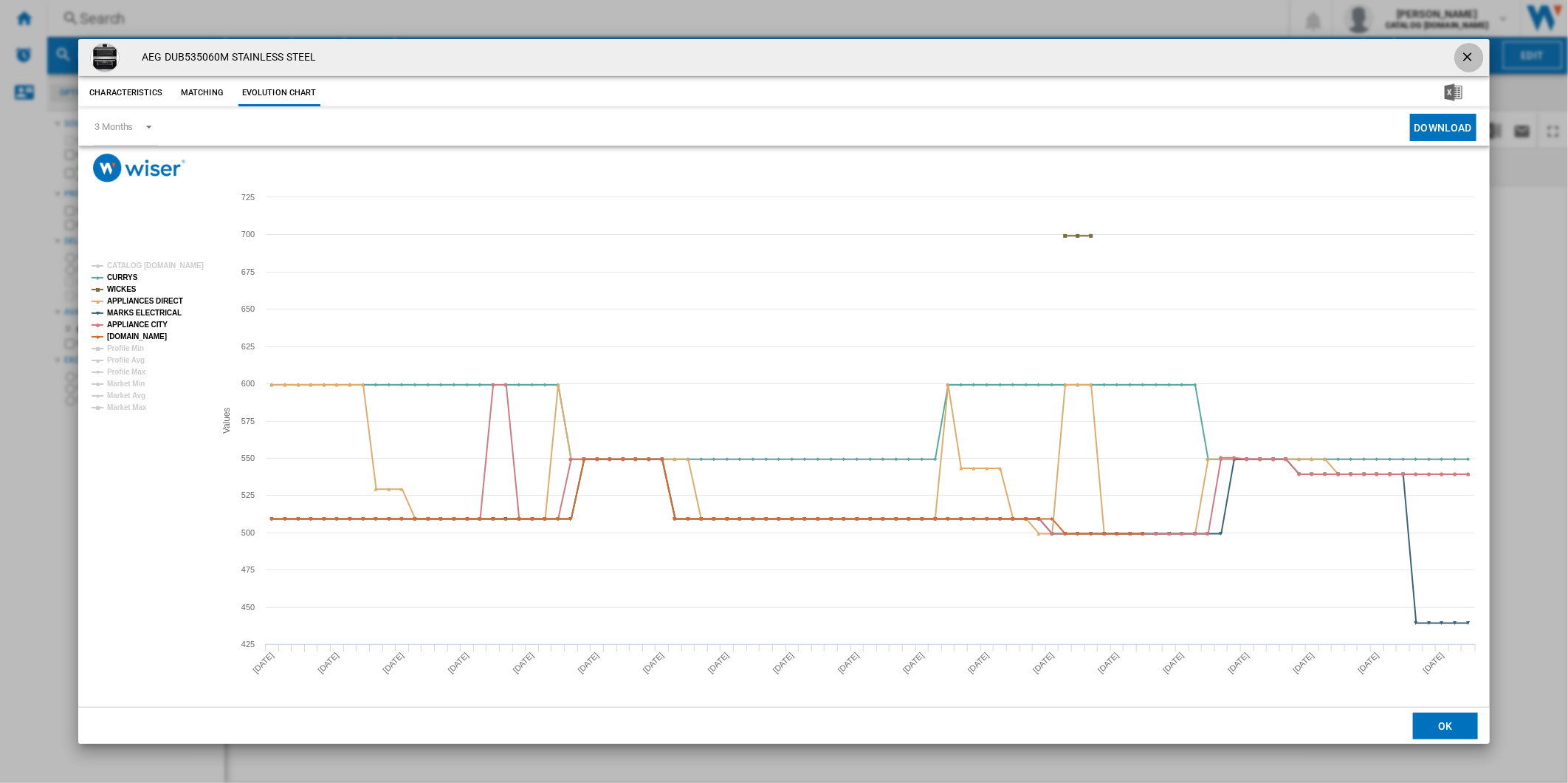
drag, startPoint x: 1466, startPoint y: 50, endPoint x: 920, endPoint y: 34, distance: 546.2
click at [1466, 50] on ng-md-icon "getI18NText('BUTTONS.CLOSE_DIALOG')" at bounding box center [1468, 58] width 18 height 18
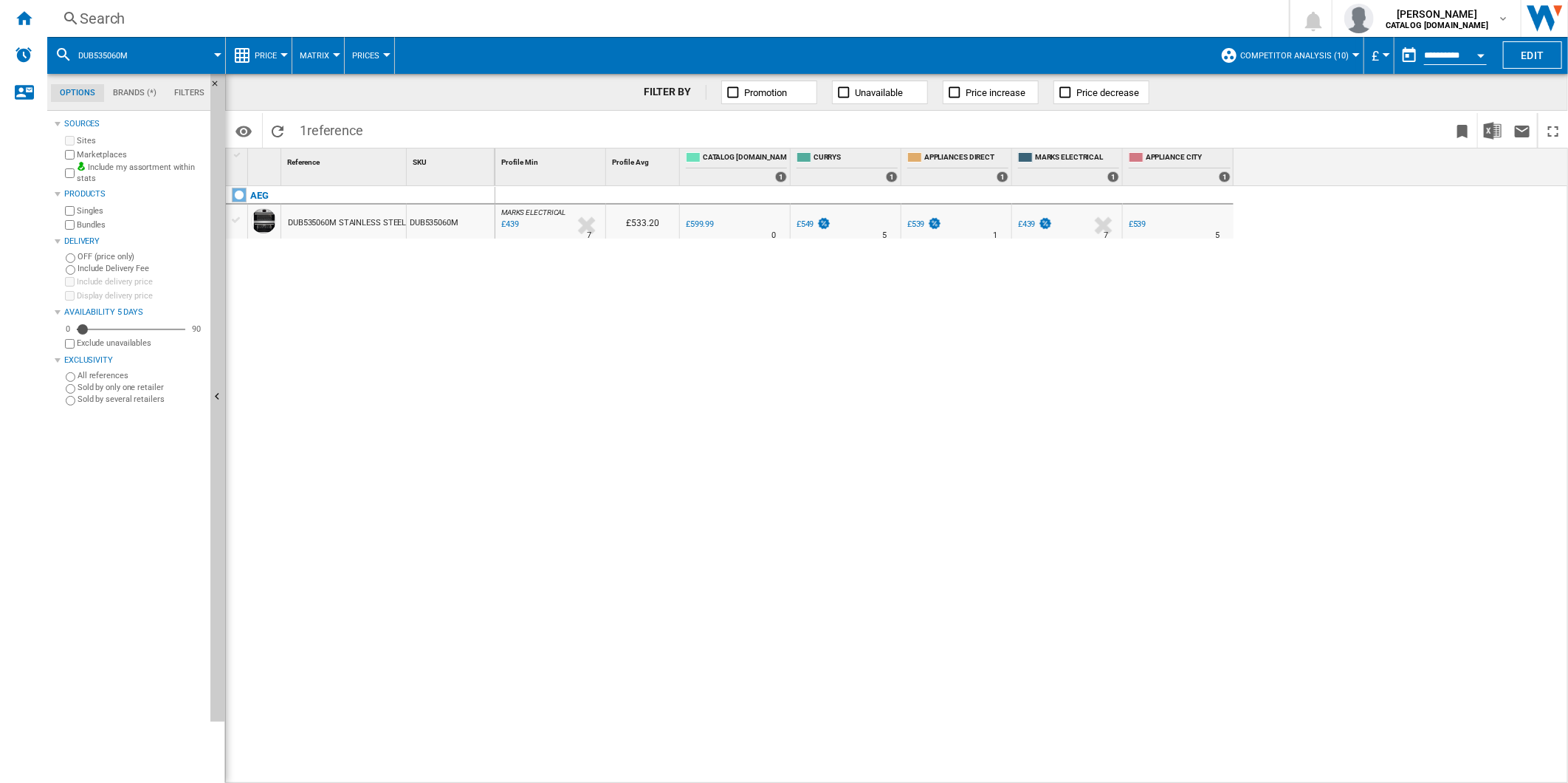
click at [876, 29] on div "Search Search 0 [PERSON_NAME] CATALOG [DOMAIN_NAME] CATALOG [DOMAIN_NAME] My se…" at bounding box center [807, 18] width 1520 height 37
click at [850, 27] on div "Search" at bounding box center [665, 18] width 1171 height 21
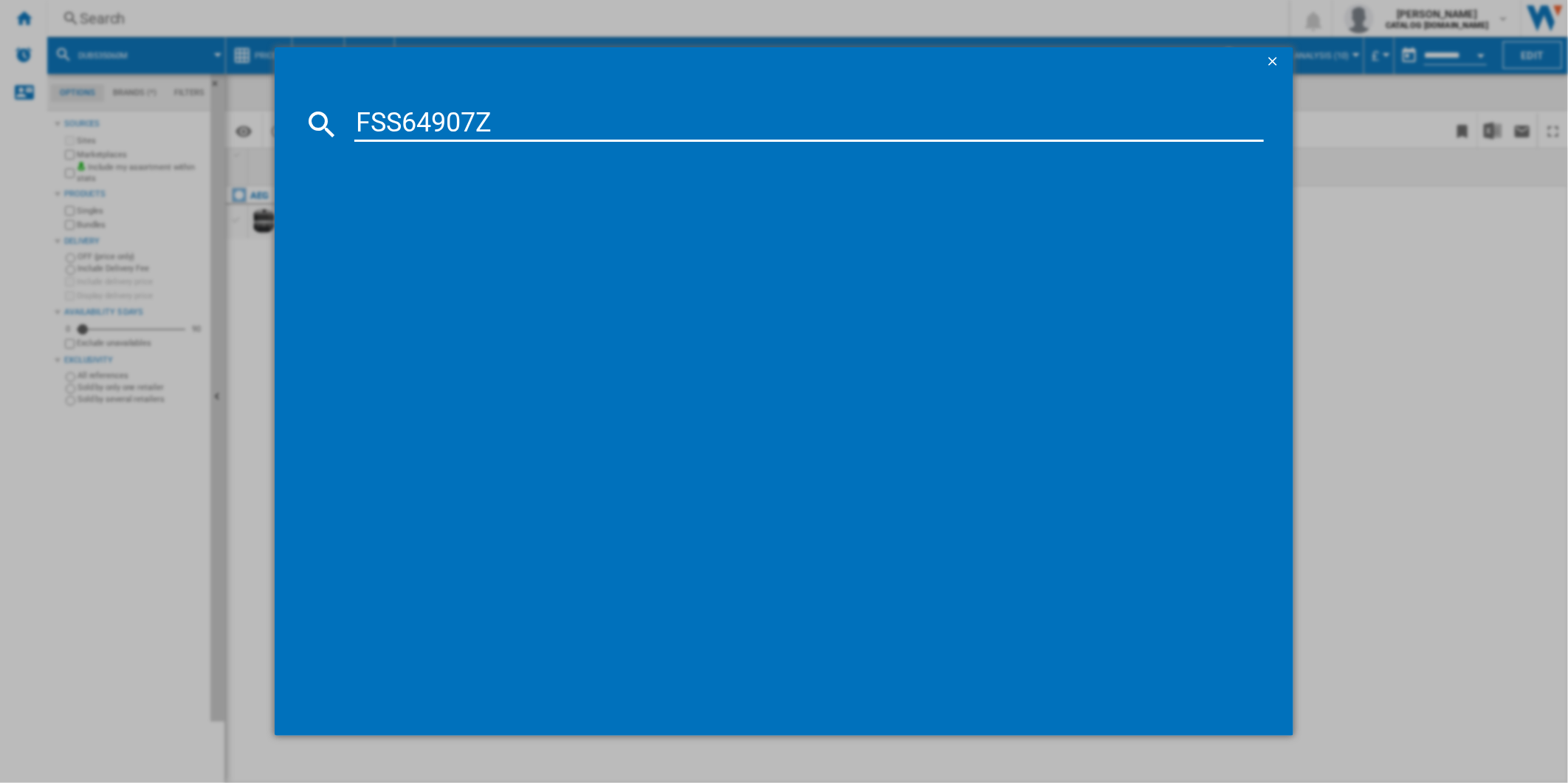
type input "FSS64907Z"
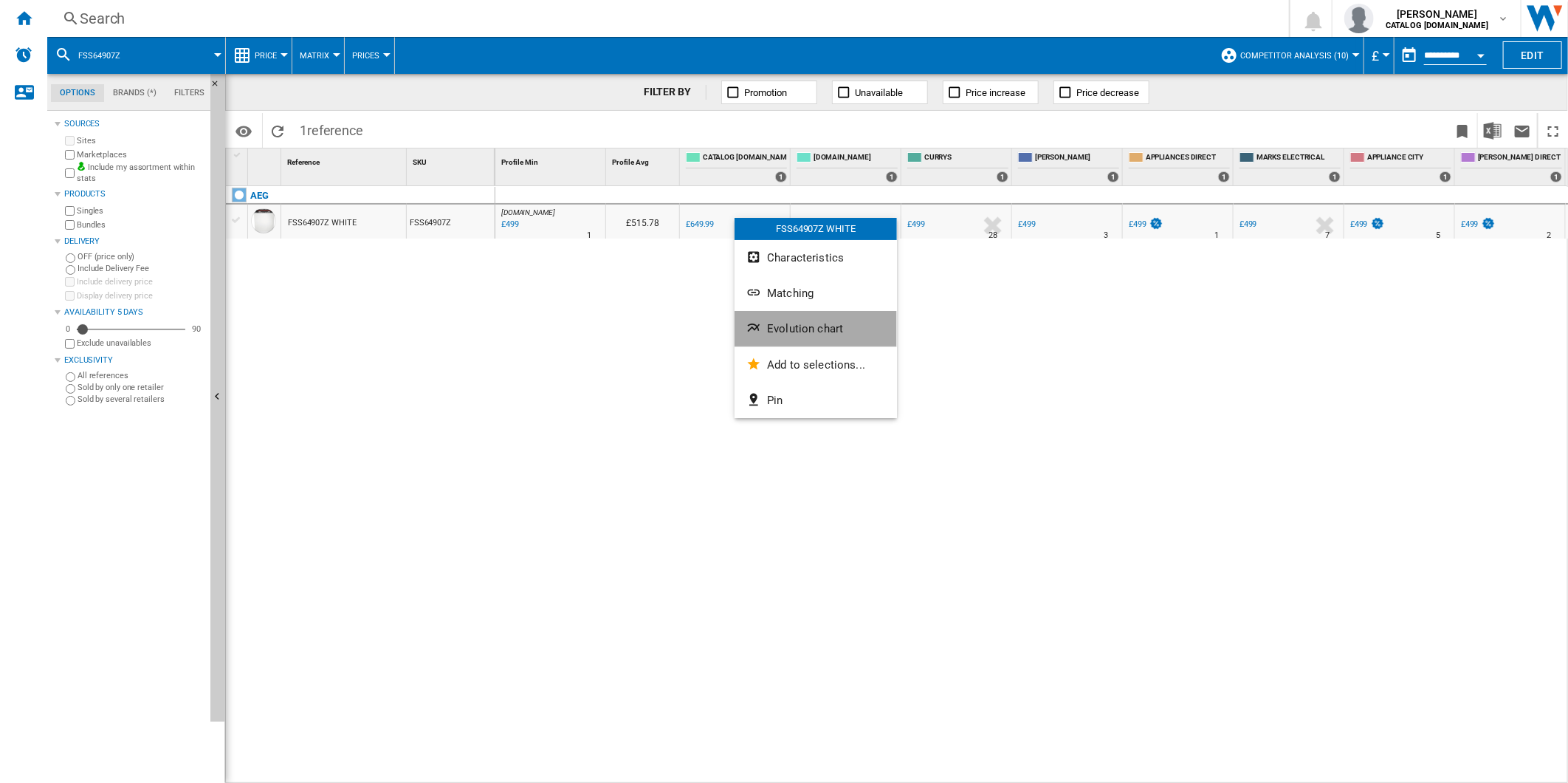
click at [803, 332] on span "Evolution chart" at bounding box center [805, 328] width 76 height 13
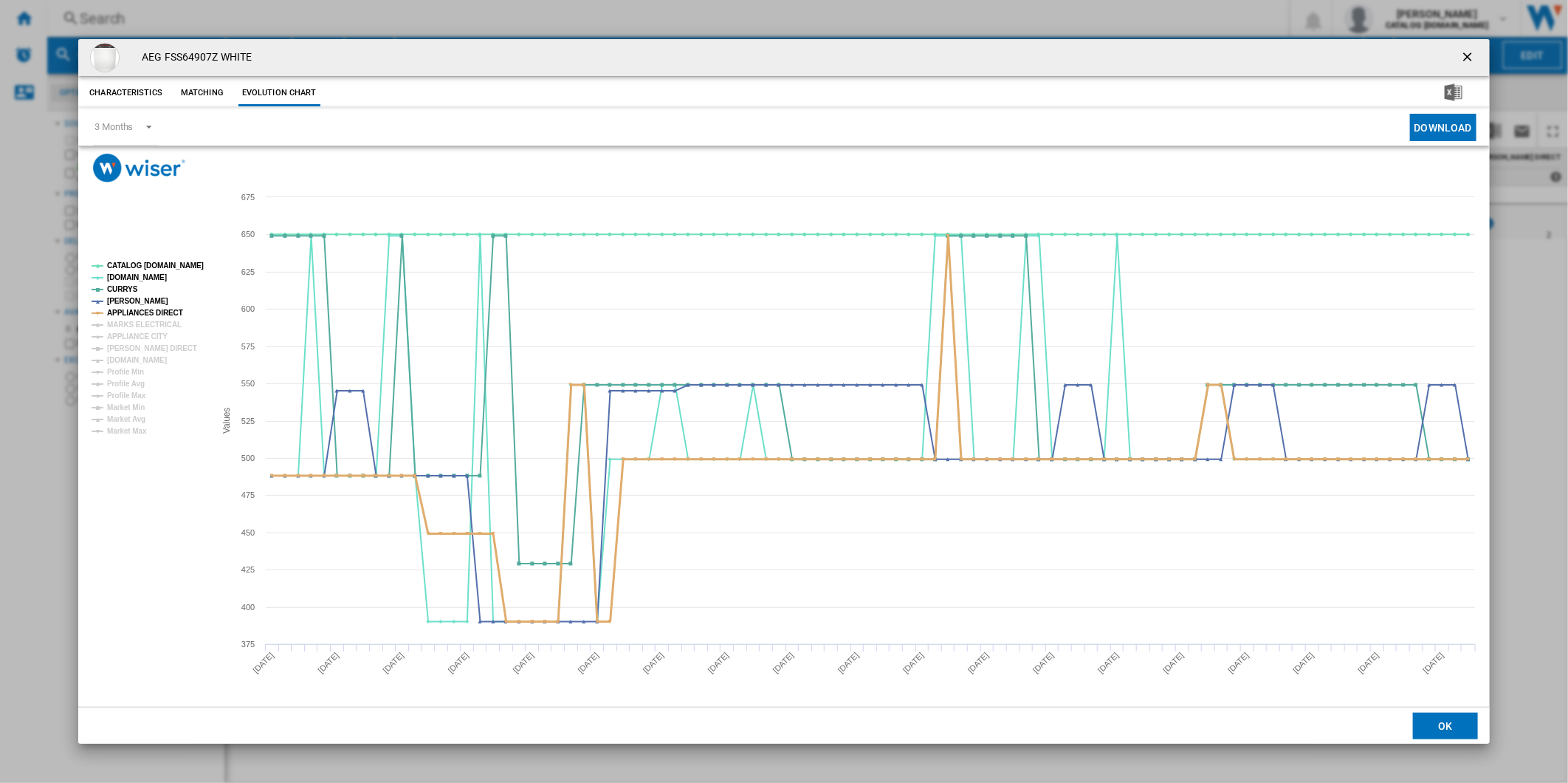
click at [149, 320] on tspan "MARKS ELECTRICAL" at bounding box center [144, 324] width 75 height 8
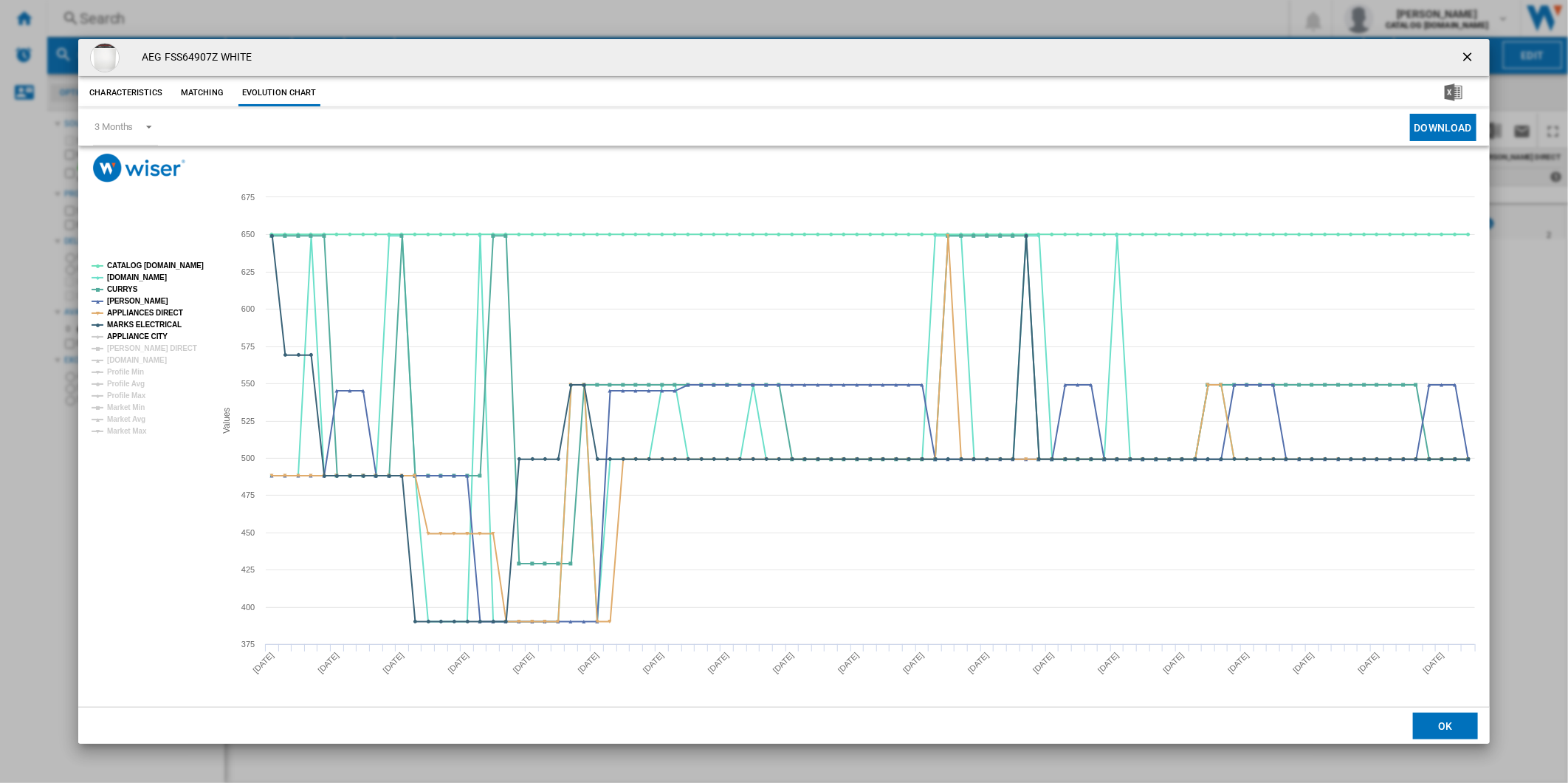
click at [145, 335] on tspan "APPLIANCE CITY" at bounding box center [137, 336] width 60 height 8
click at [144, 349] on tspan "[PERSON_NAME] DIRECT" at bounding box center [151, 349] width 90 height 8
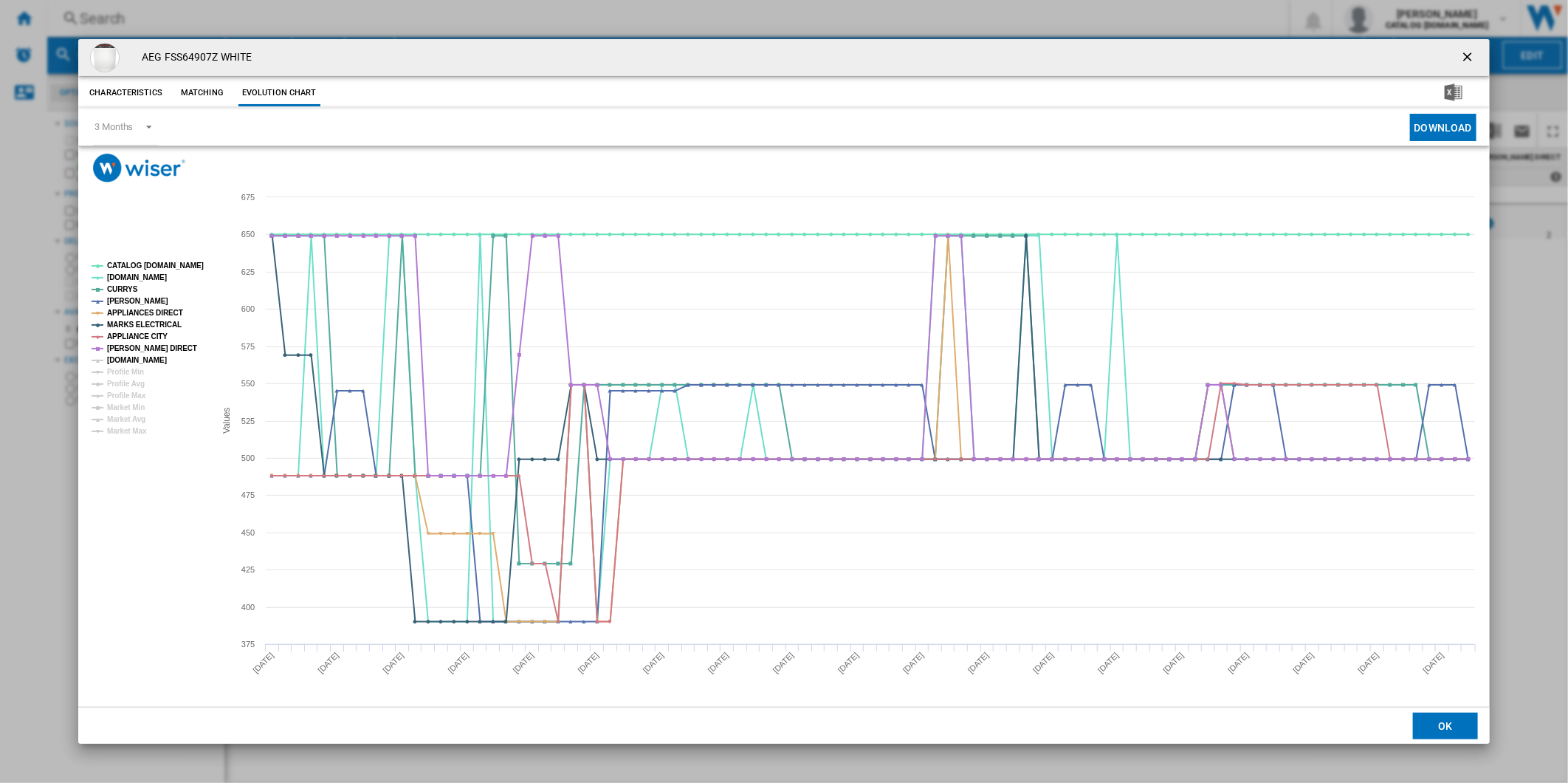
click at [144, 356] on tspan "[DOMAIN_NAME]" at bounding box center [136, 360] width 60 height 8
click at [160, 269] on tspan "CATALOG [DOMAIN_NAME]" at bounding box center [155, 265] width 97 height 8
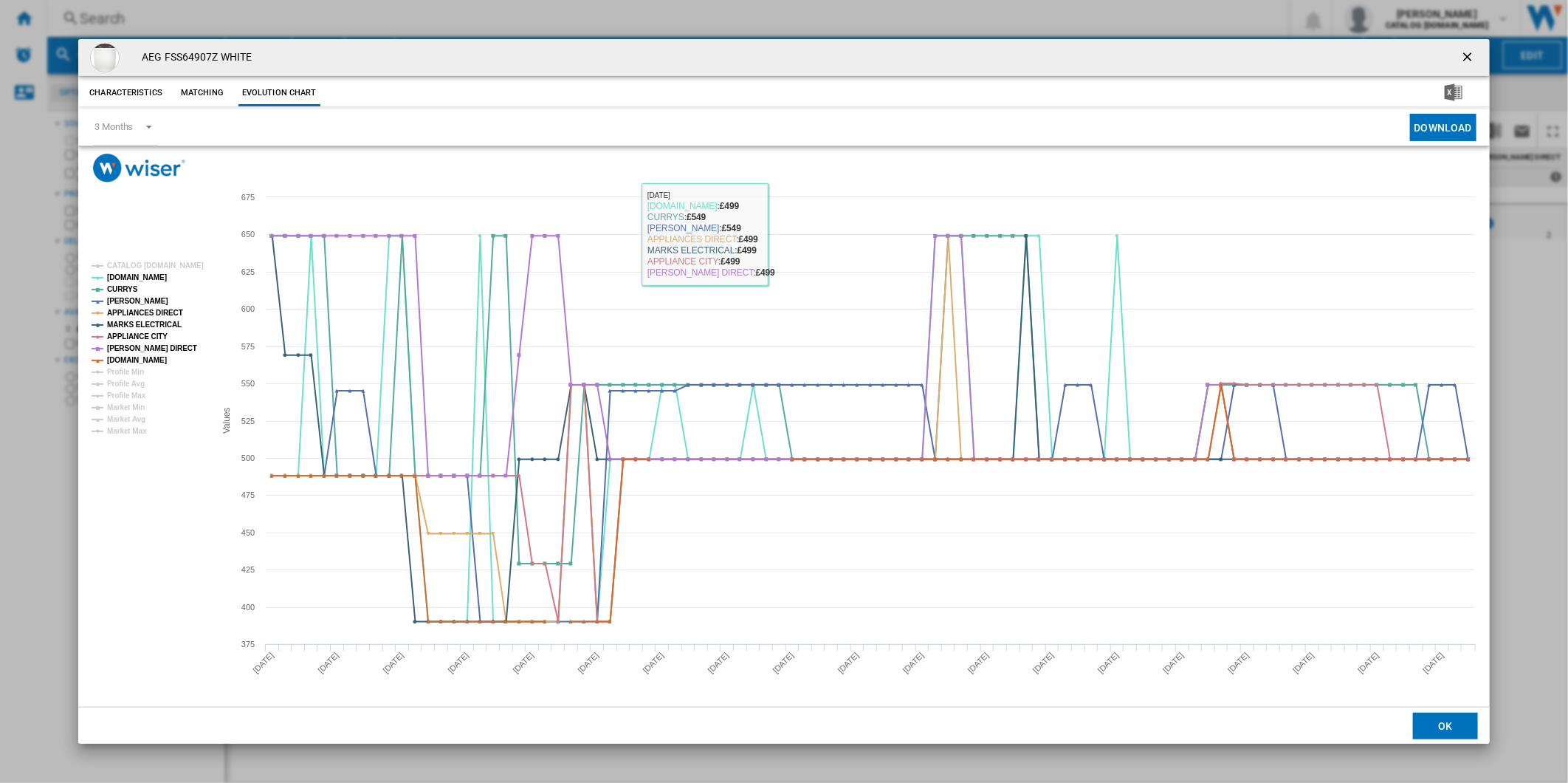
click at [1462, 58] on ng-md-icon "getI18NText('BUTTONS.CLOSE_DIALOG')" at bounding box center [1468, 58] width 18 height 18
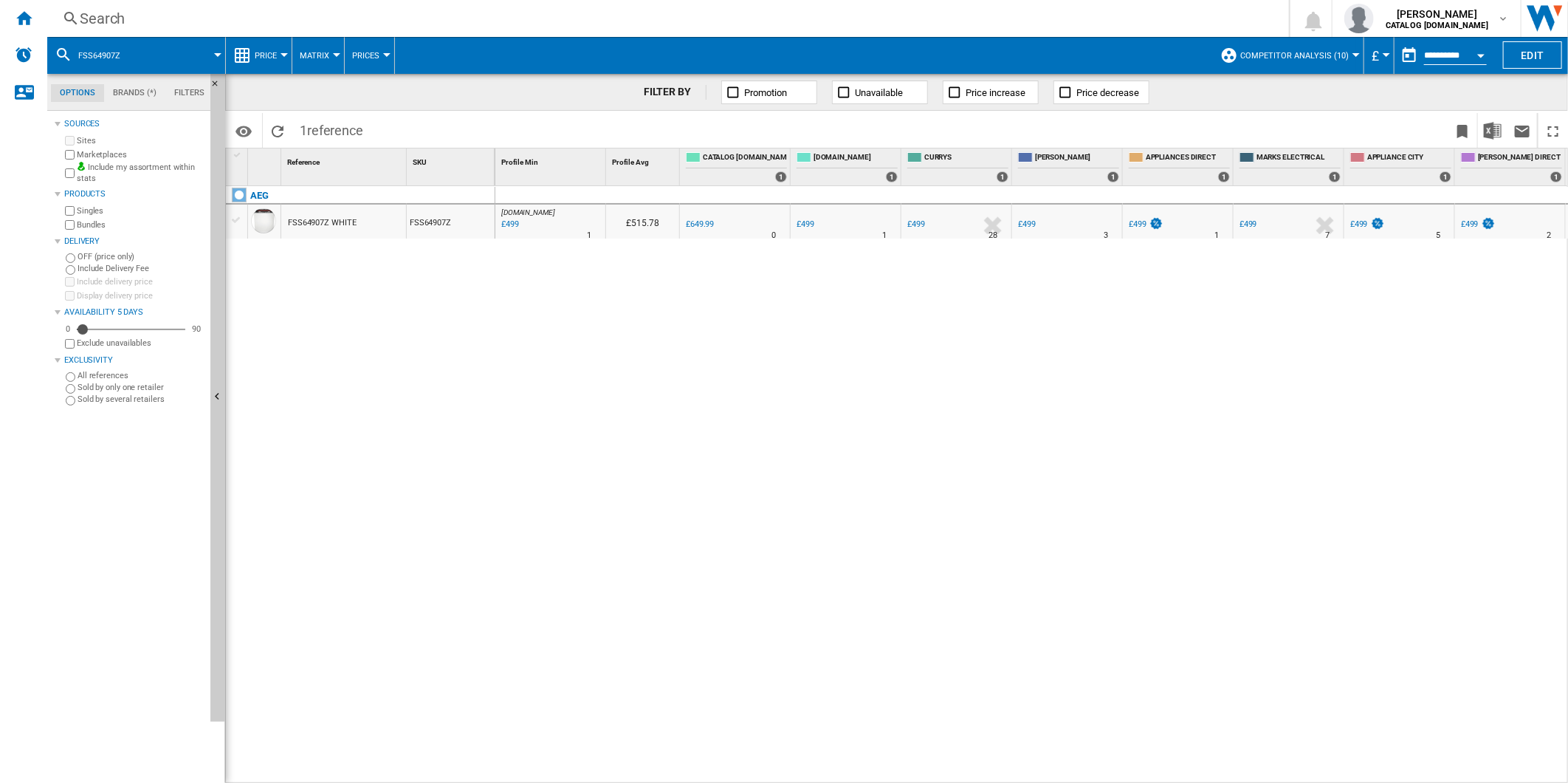
click at [873, 23] on div "Search" at bounding box center [665, 18] width 1171 height 21
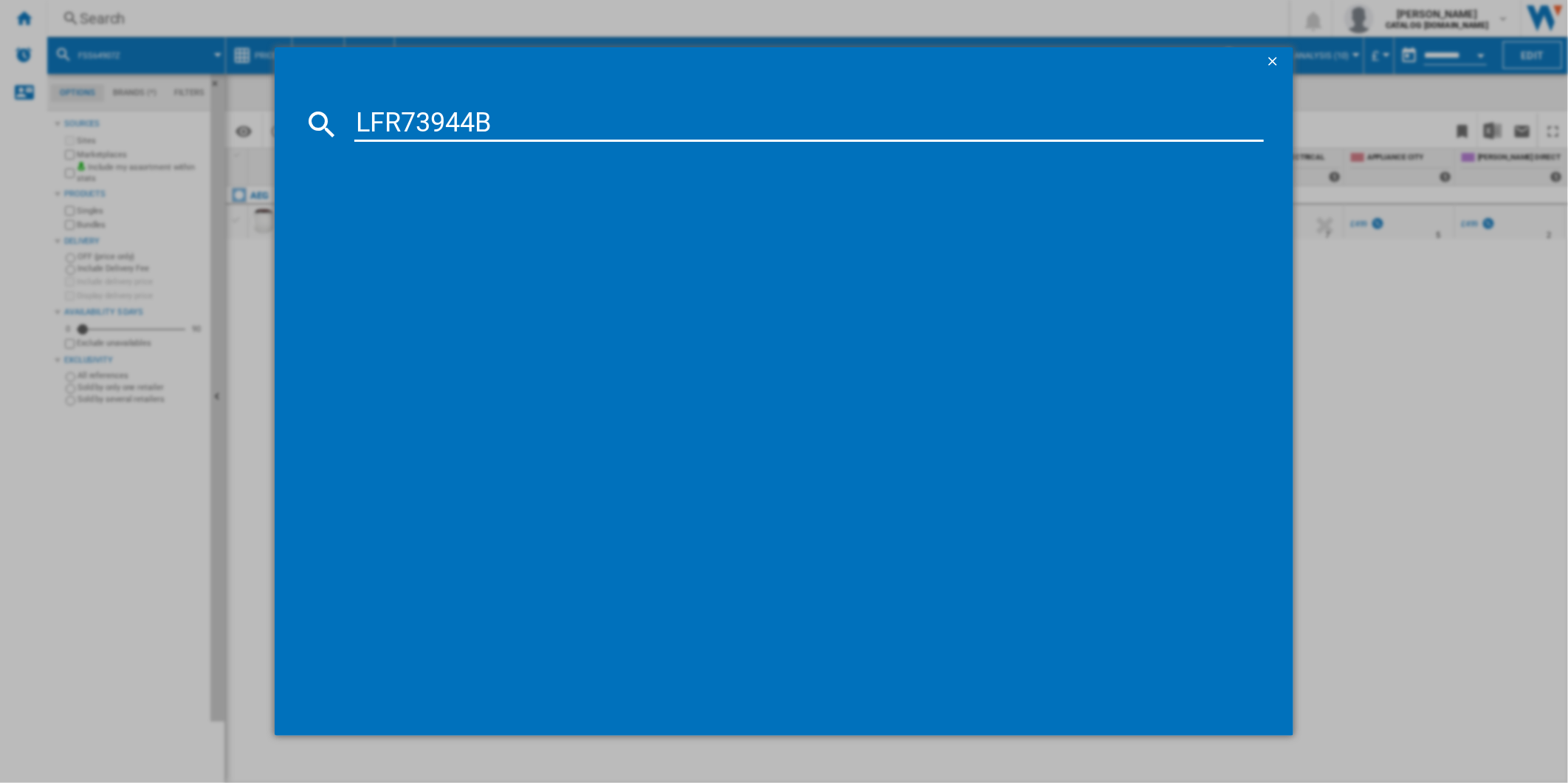
type input "LFR73944B"
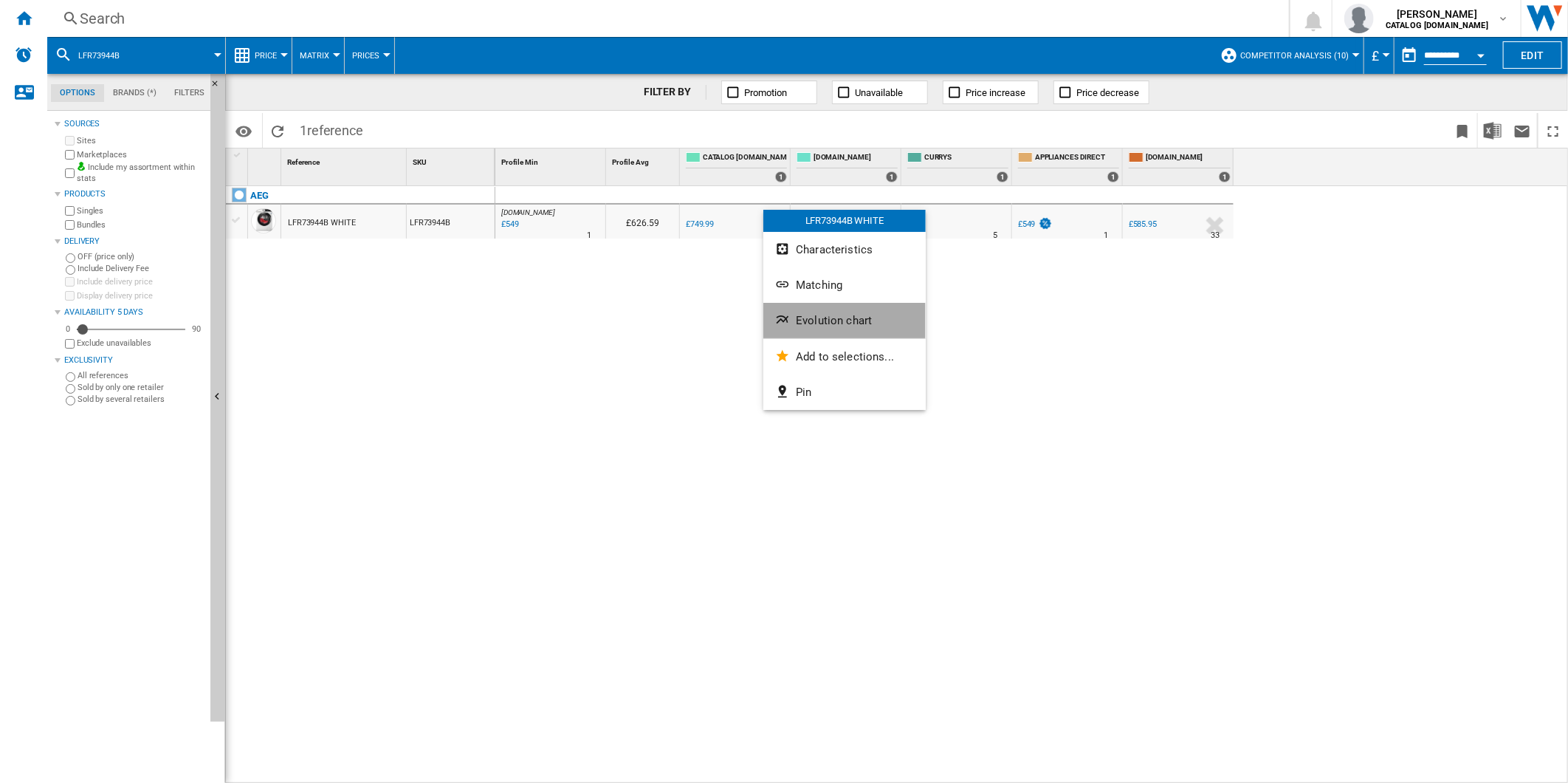
click at [836, 322] on span "Evolution chart" at bounding box center [833, 321] width 76 height 13
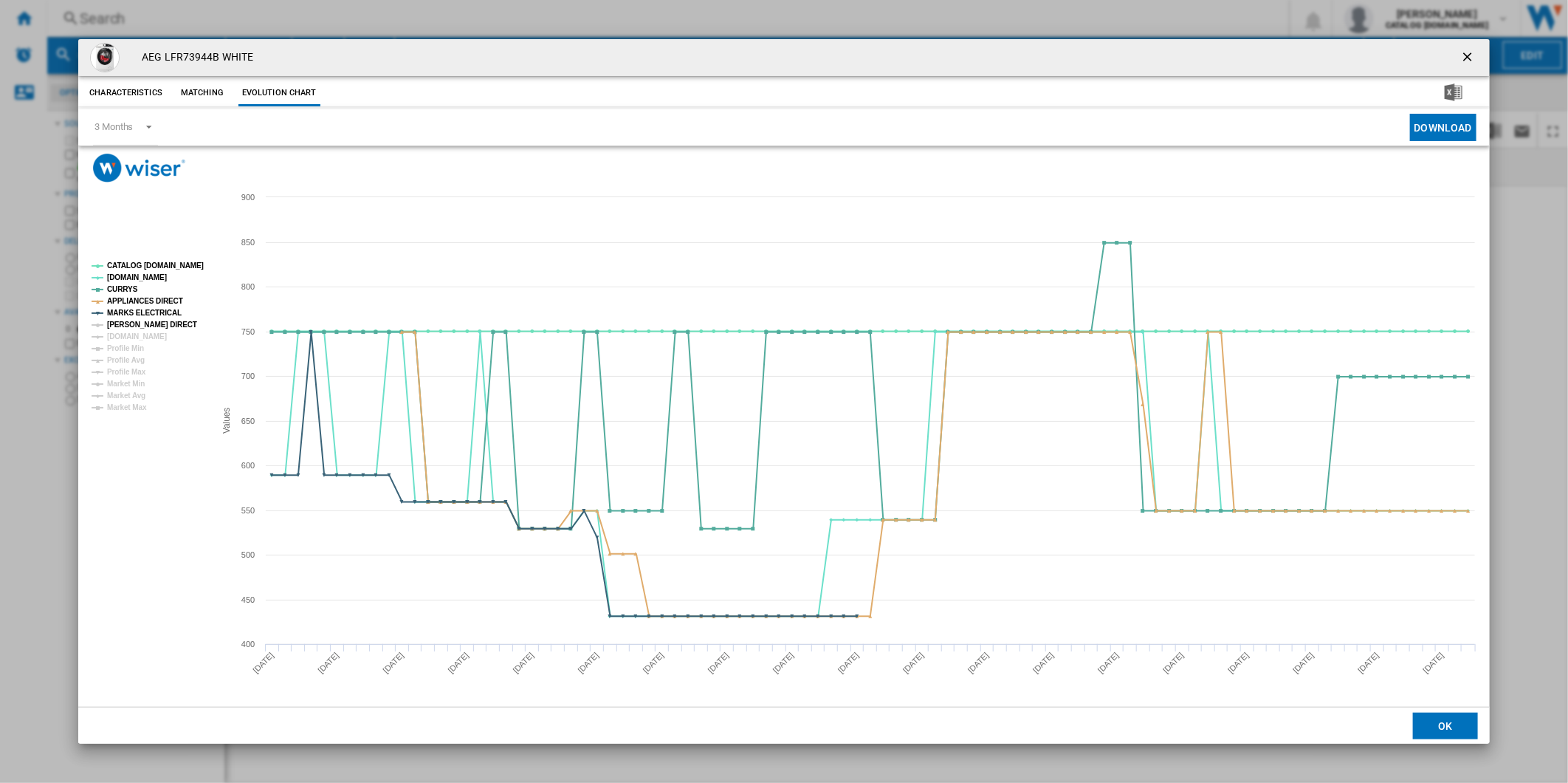
click at [148, 320] on tspan "[PERSON_NAME] DIRECT" at bounding box center [151, 324] width 90 height 8
click at [142, 338] on tspan "[DOMAIN_NAME]" at bounding box center [136, 336] width 60 height 8
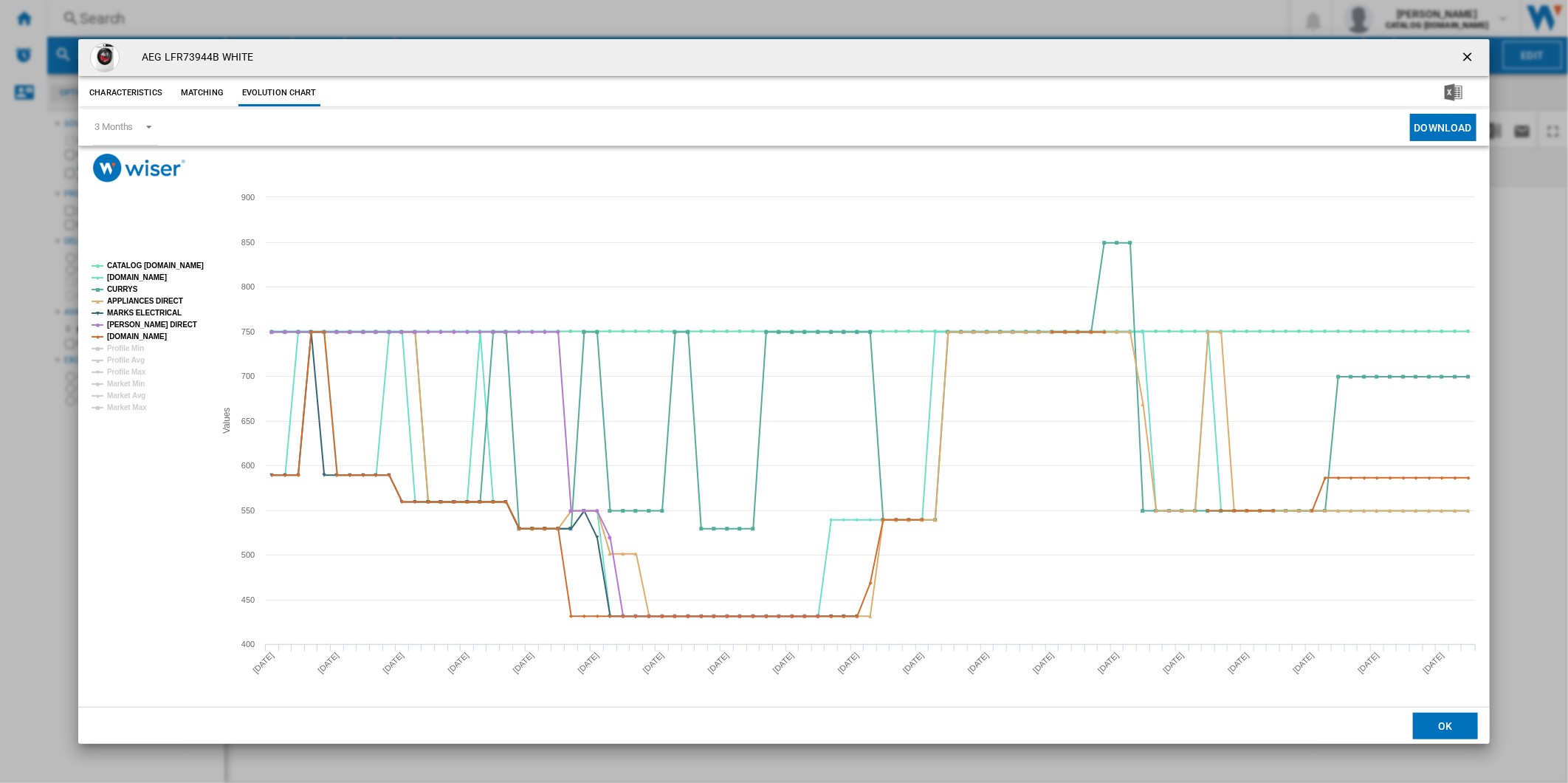
click at [160, 264] on tspan "CATALOG [DOMAIN_NAME]" at bounding box center [155, 265] width 97 height 8
click at [1477, 47] on button "Product popup" at bounding box center [1468, 57] width 29 height 29
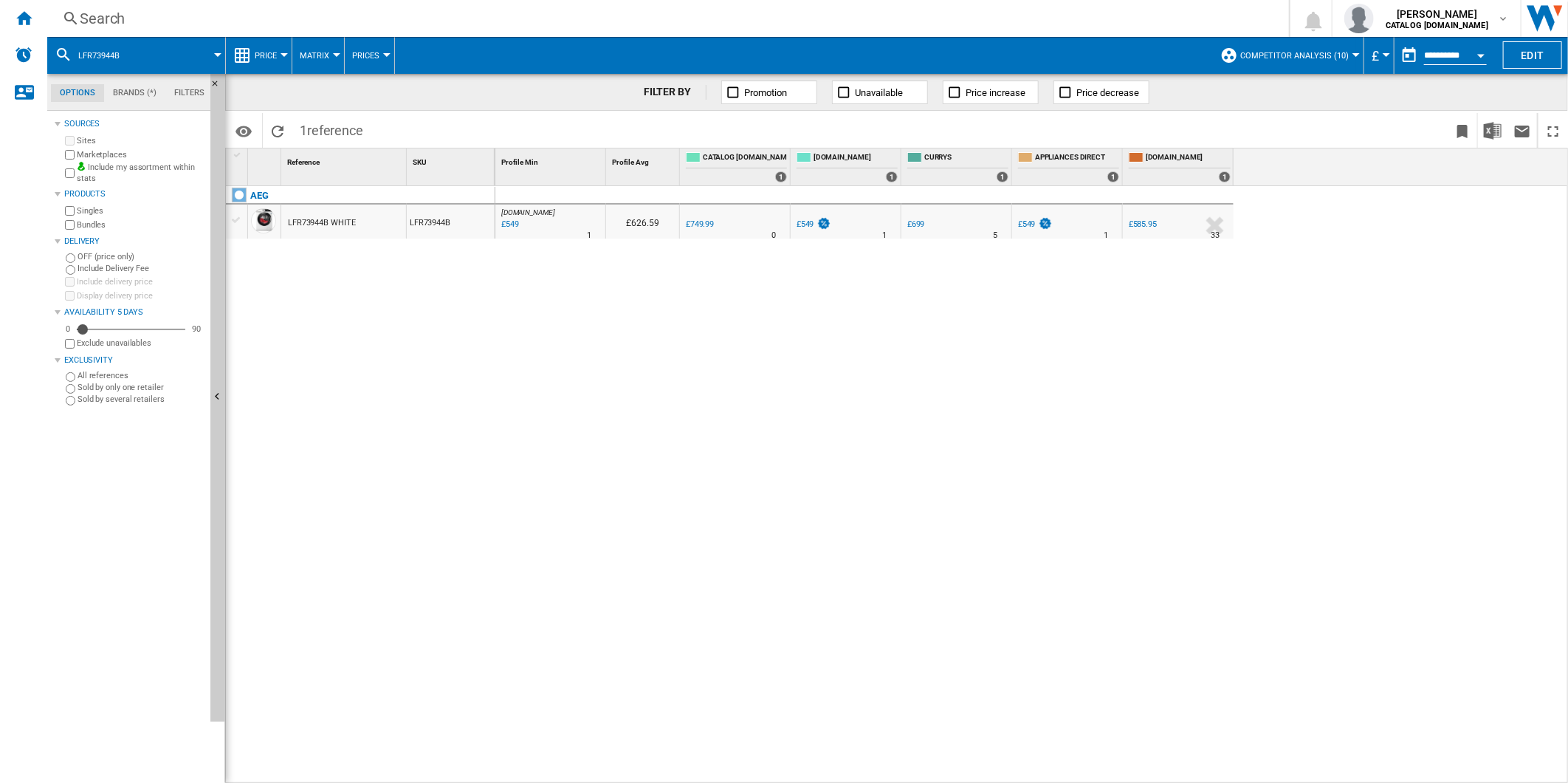
click at [1146, 224] on div "£585.95" at bounding box center [1142, 223] width 28 height 9
click at [690, 2] on div "Search Search 0 [PERSON_NAME] CATALOG [DOMAIN_NAME] CATALOG [DOMAIN_NAME] My se…" at bounding box center [807, 18] width 1520 height 37
click at [686, 13] on div "Search" at bounding box center [665, 18] width 1171 height 21
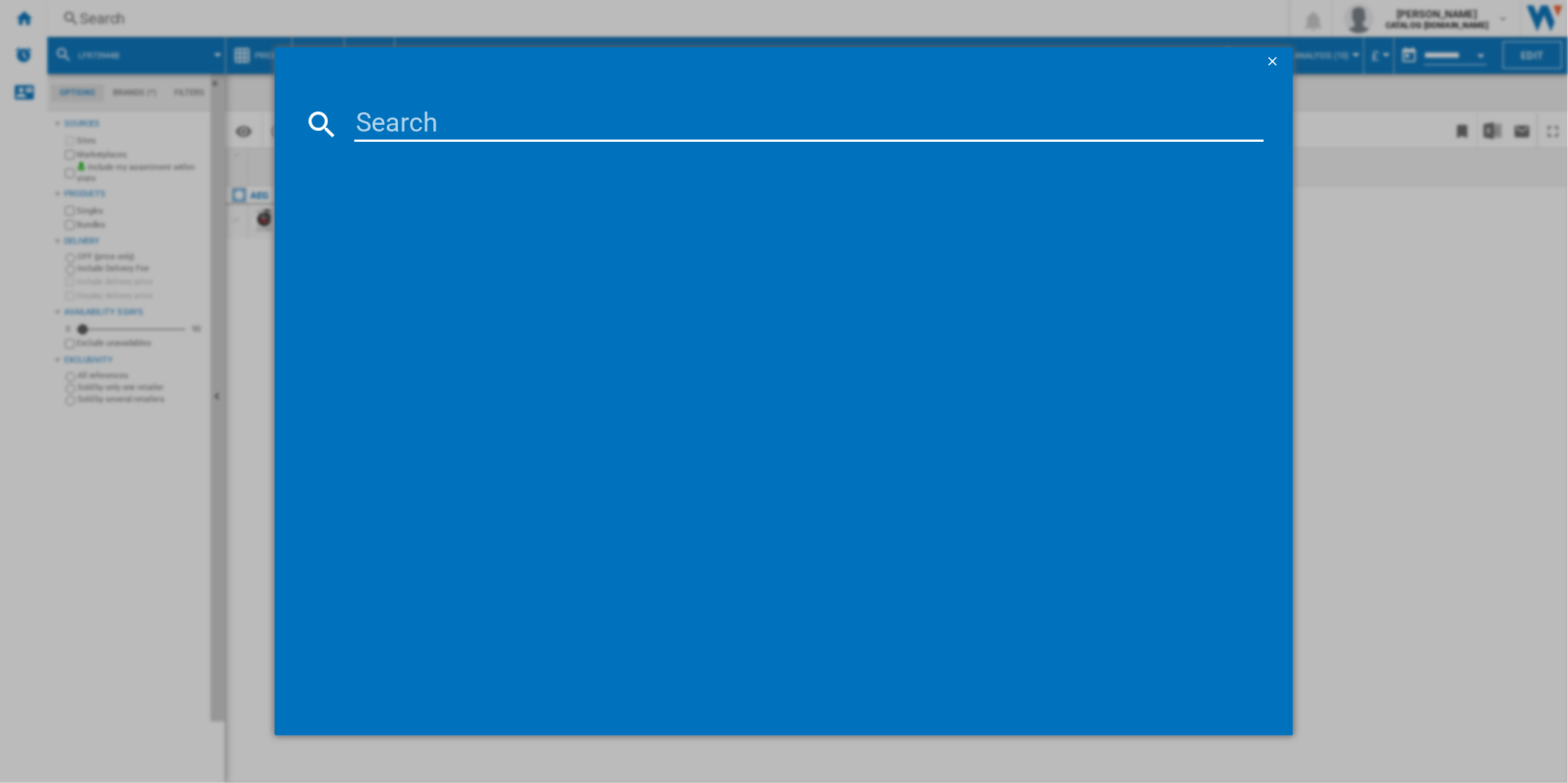
click at [526, 113] on input at bounding box center [810, 124] width 910 height 35
type input "IAE64411FB"
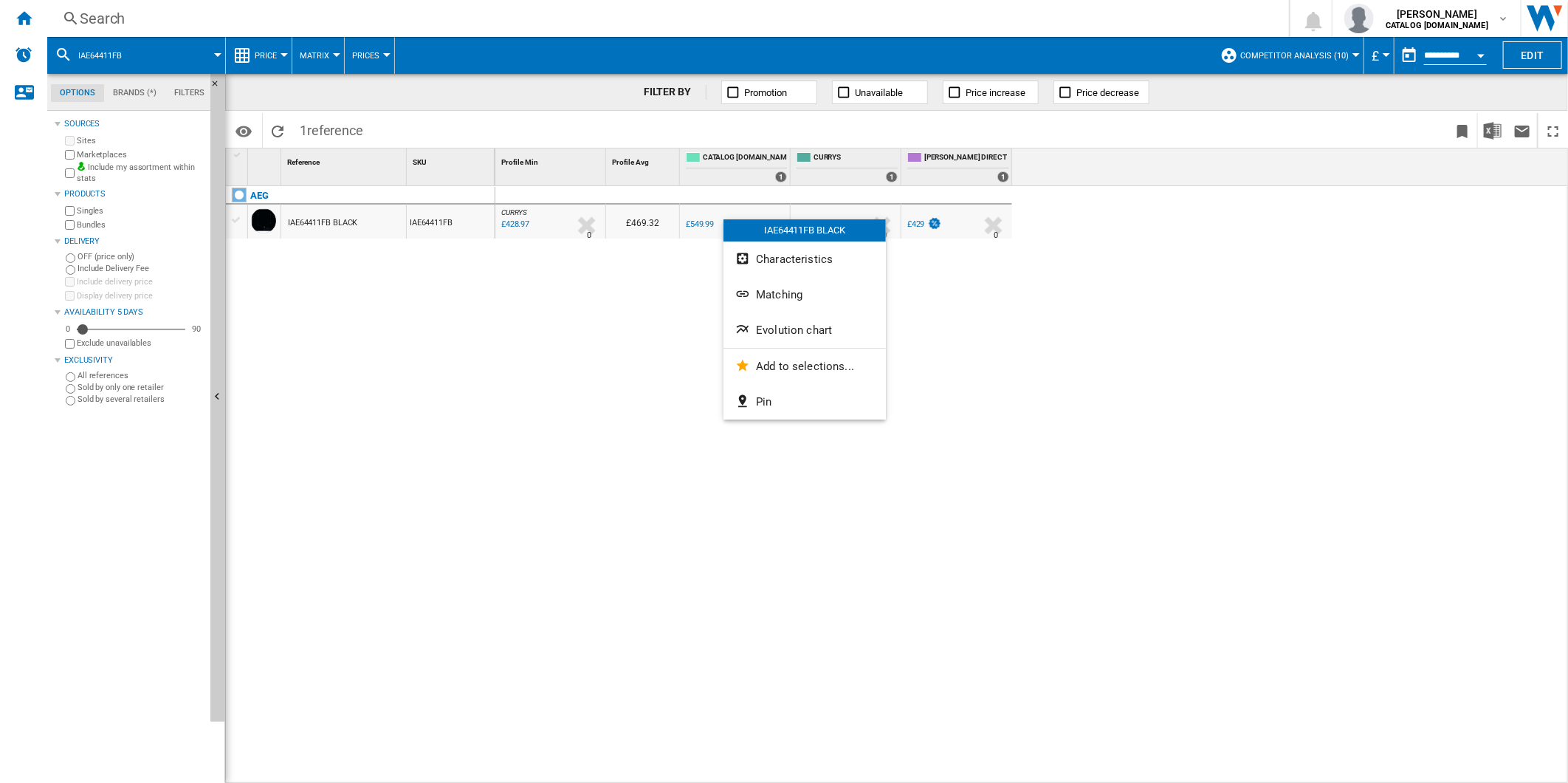
click at [766, 337] on div "IAE64411FB BLACK Characteristics Matching Evolution chart Add to selections... …" at bounding box center [804, 319] width 162 height 200
click at [795, 312] on button "Matching" at bounding box center [825, 295] width 162 height 35
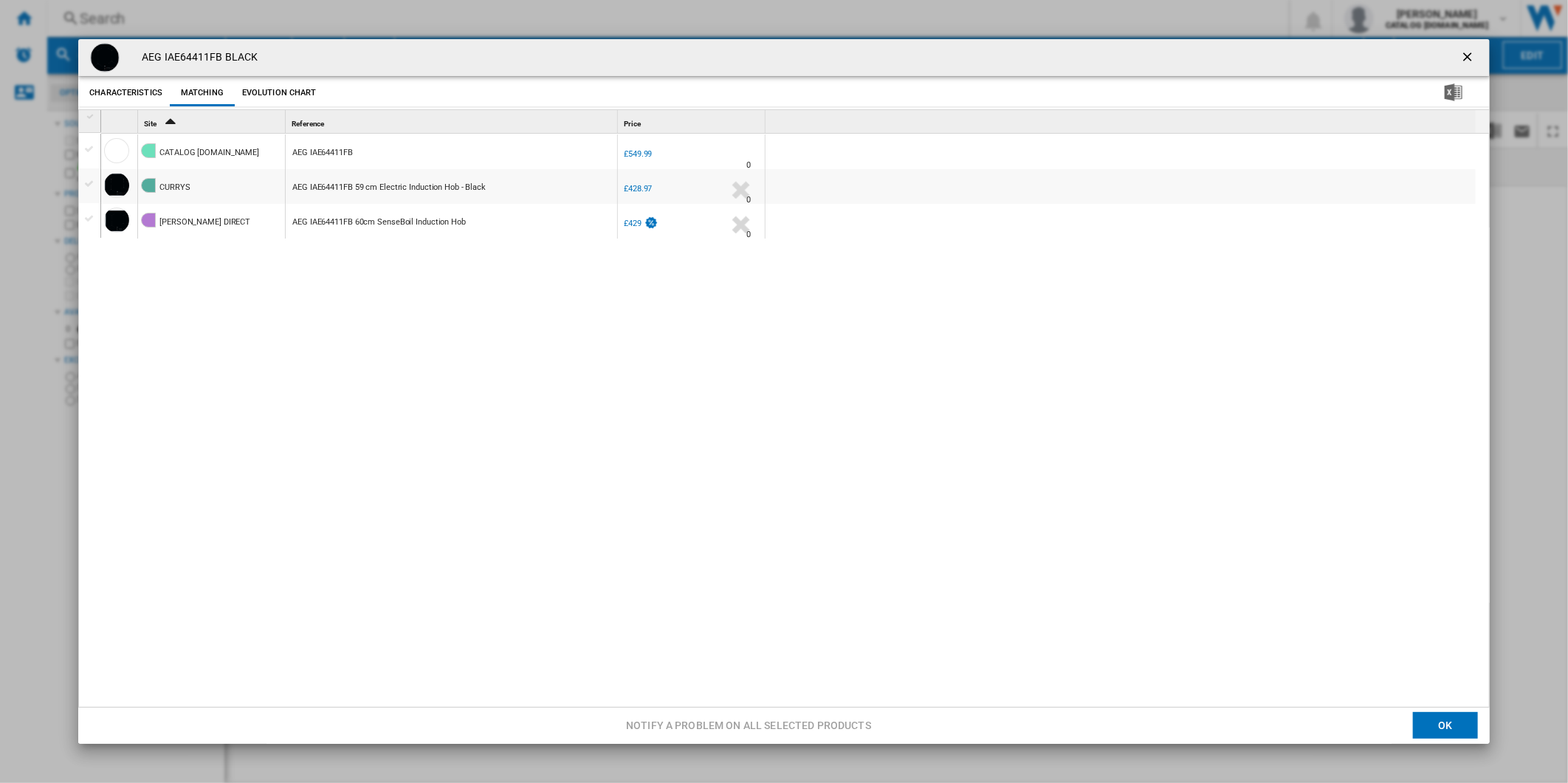
click at [1460, 58] on ng-md-icon "getI18NText('BUTTONS.CLOSE_DIALOG')" at bounding box center [1468, 58] width 18 height 18
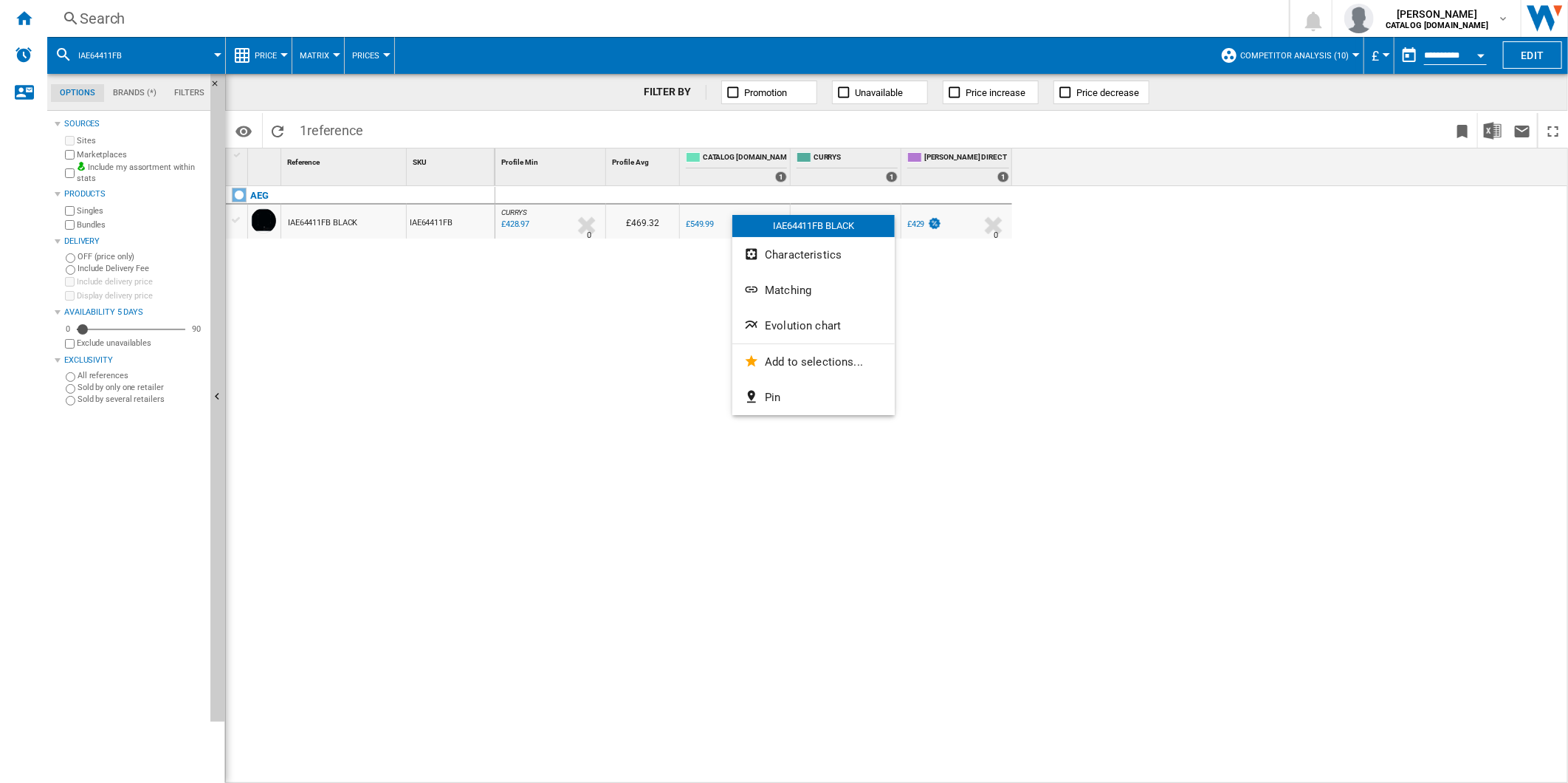
drag, startPoint x: 803, startPoint y: 322, endPoint x: 788, endPoint y: 322, distance: 15.0
click at [800, 322] on span "Evolution chart" at bounding box center [802, 326] width 76 height 13
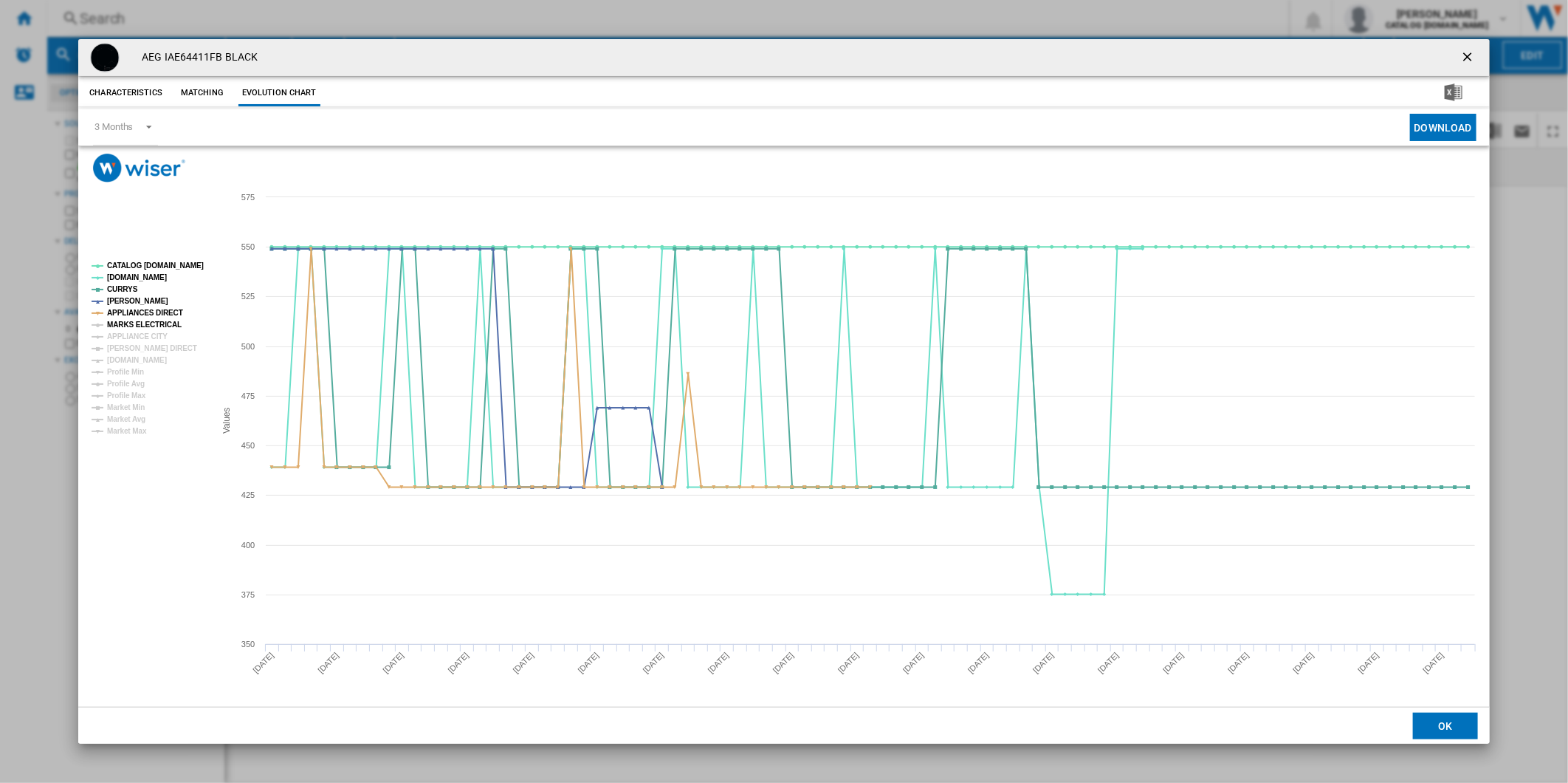
click at [135, 322] on tspan "MARKS ELECTRICAL" at bounding box center [144, 324] width 75 height 8
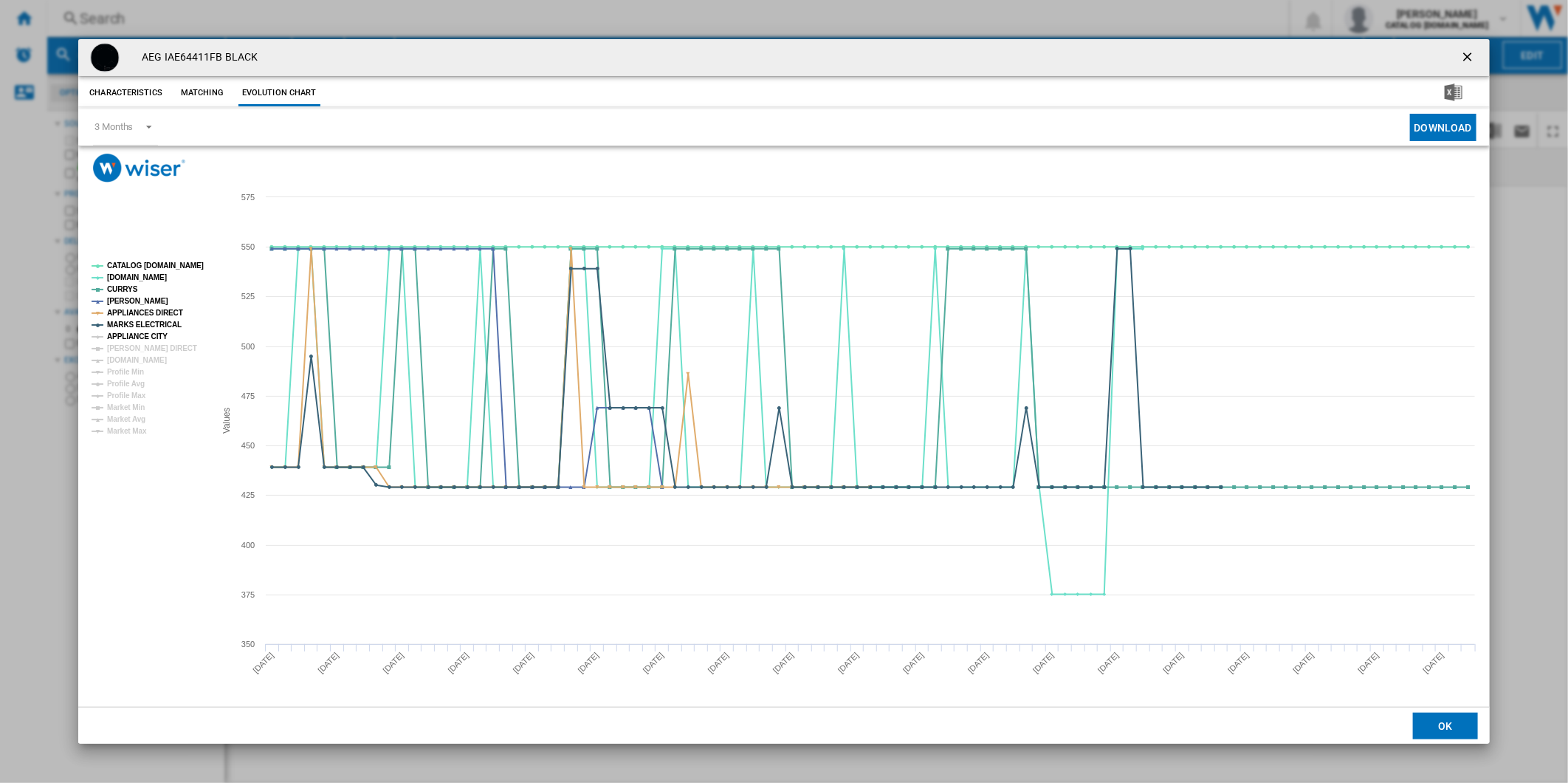
click at [138, 332] on tspan "APPLIANCE CITY" at bounding box center [137, 336] width 60 height 8
click at [138, 344] on tspan "[PERSON_NAME] DIRECT" at bounding box center [151, 349] width 90 height 8
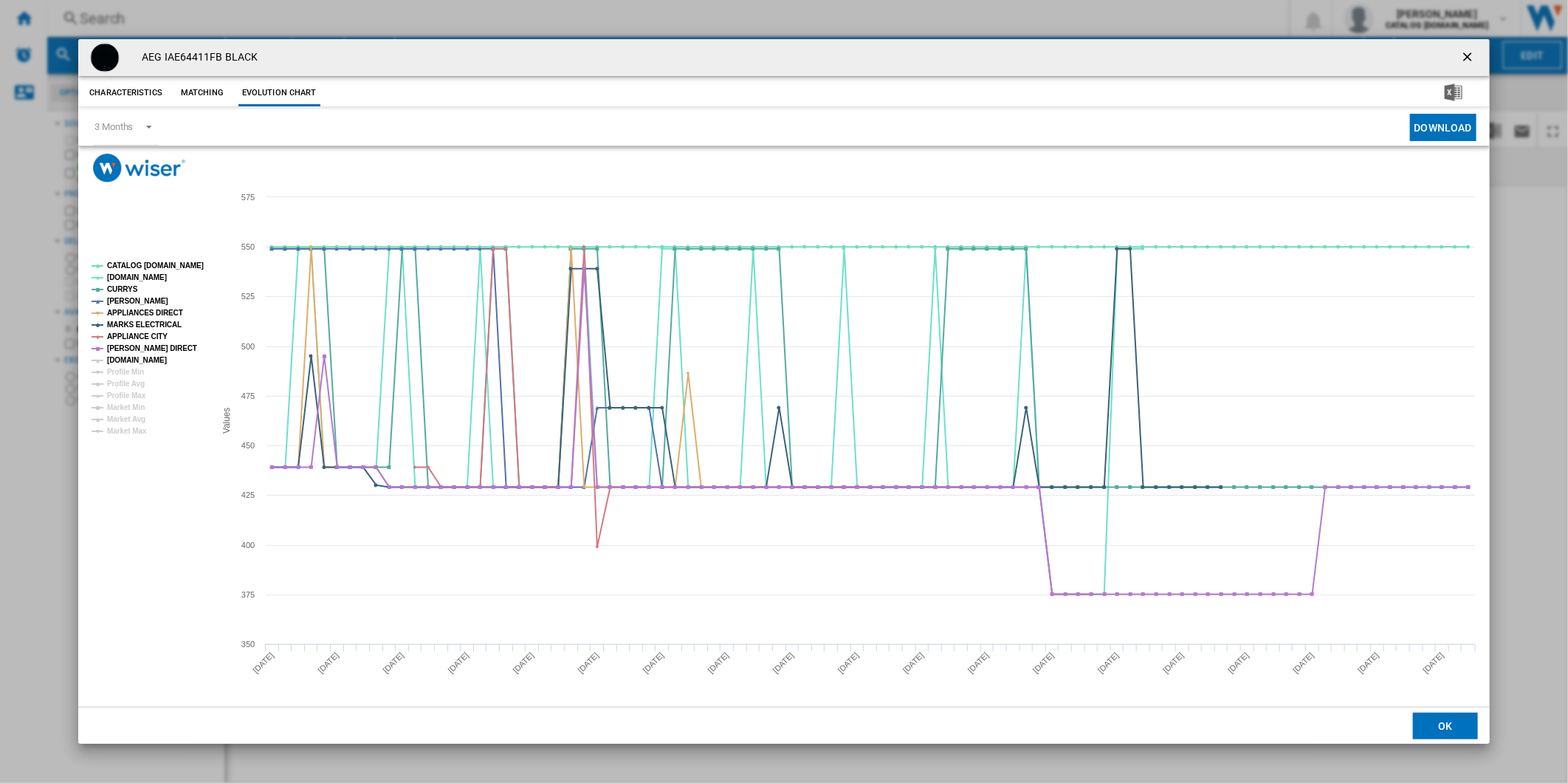
click at [136, 357] on tspan "[DOMAIN_NAME]" at bounding box center [136, 360] width 60 height 8
click at [156, 261] on tspan "CATALOG [DOMAIN_NAME]" at bounding box center [155, 265] width 97 height 8
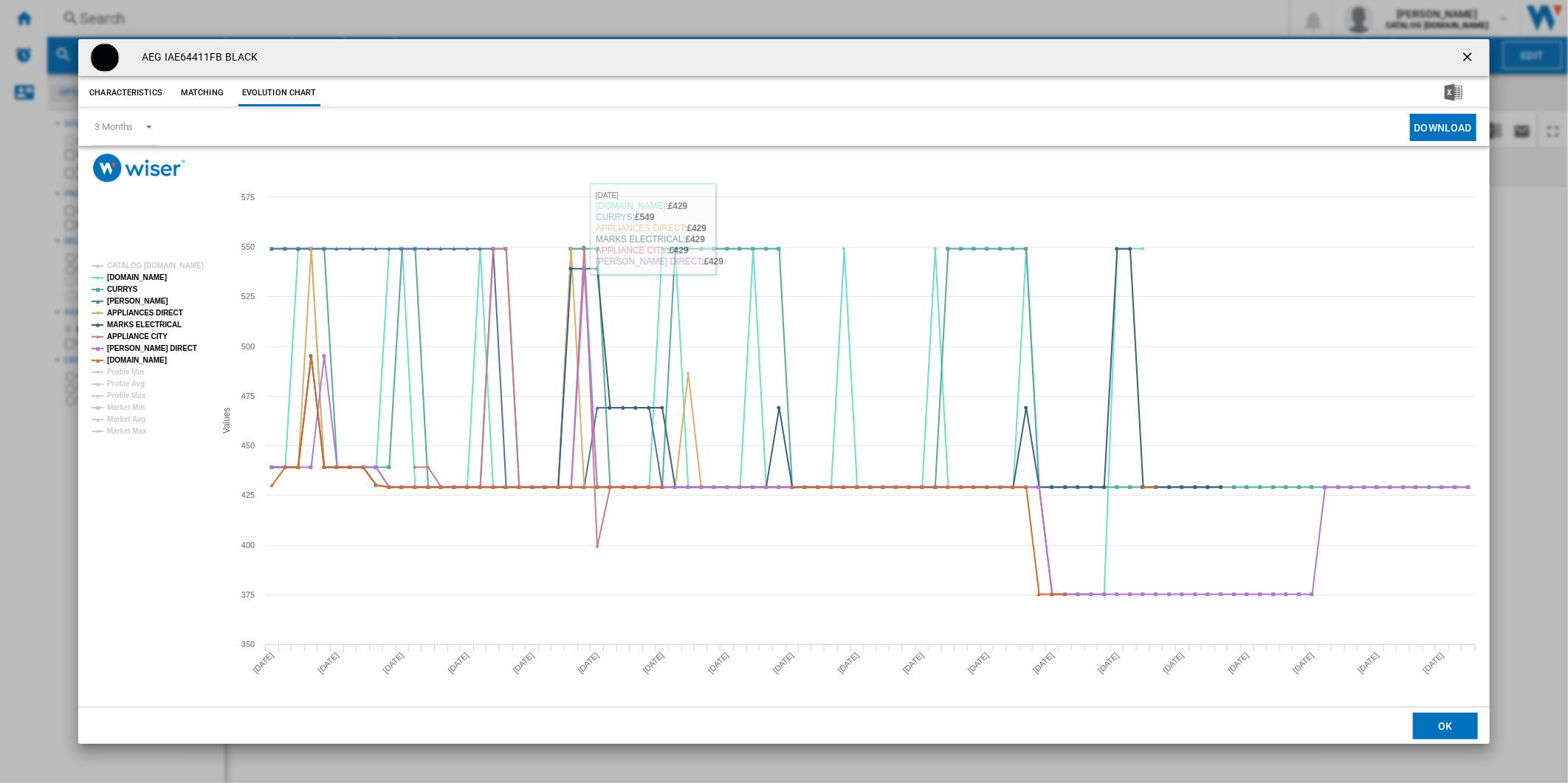
drag, startPoint x: 1471, startPoint y: 52, endPoint x: 1366, endPoint y: 49, distance: 105.0
click at [1471, 52] on ng-md-icon "getI18NText('BUTTONS.CLOSE_DIALOG')" at bounding box center [1468, 58] width 18 height 18
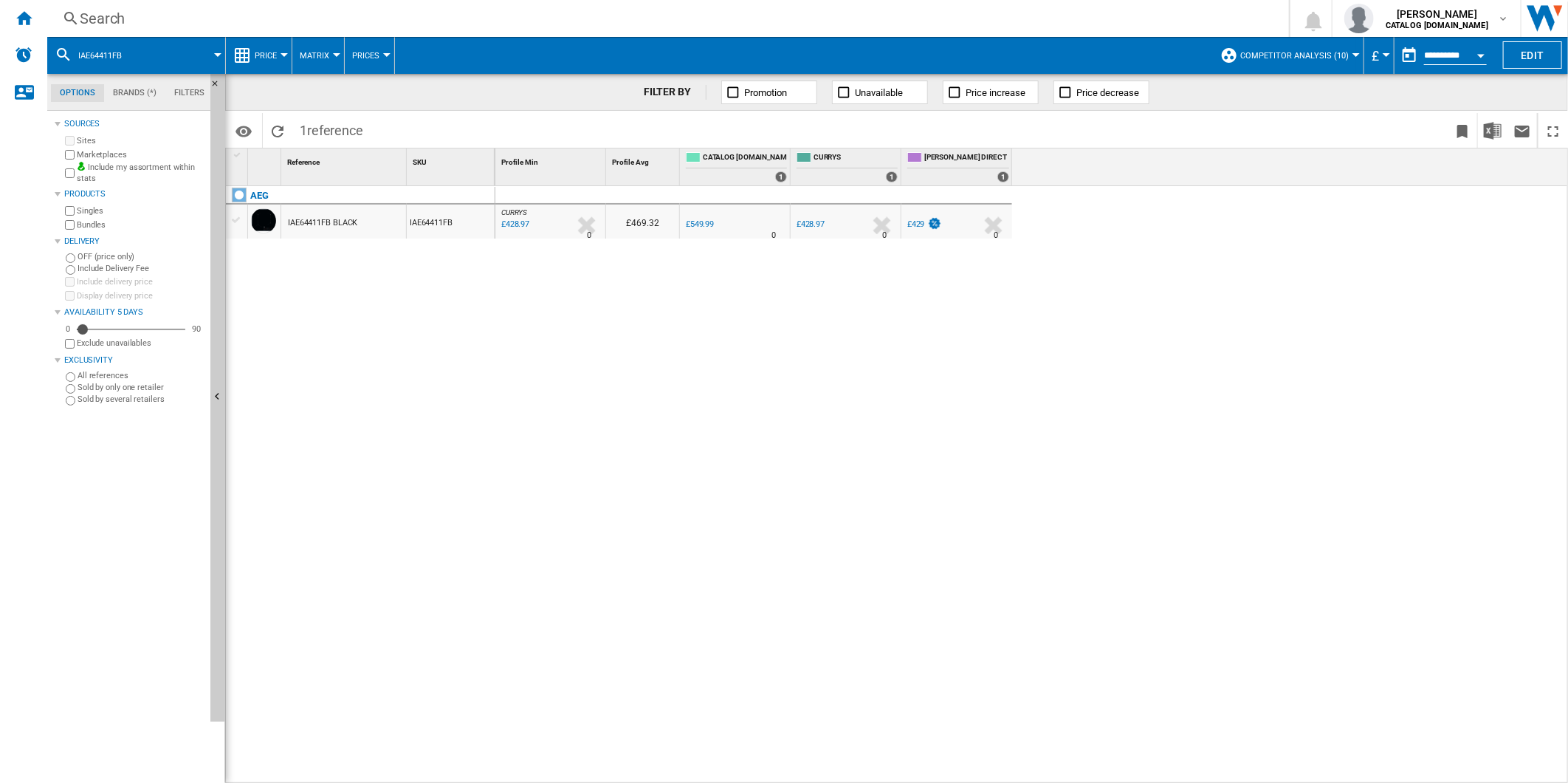
click at [917, 16] on div "Search" at bounding box center [665, 18] width 1171 height 21
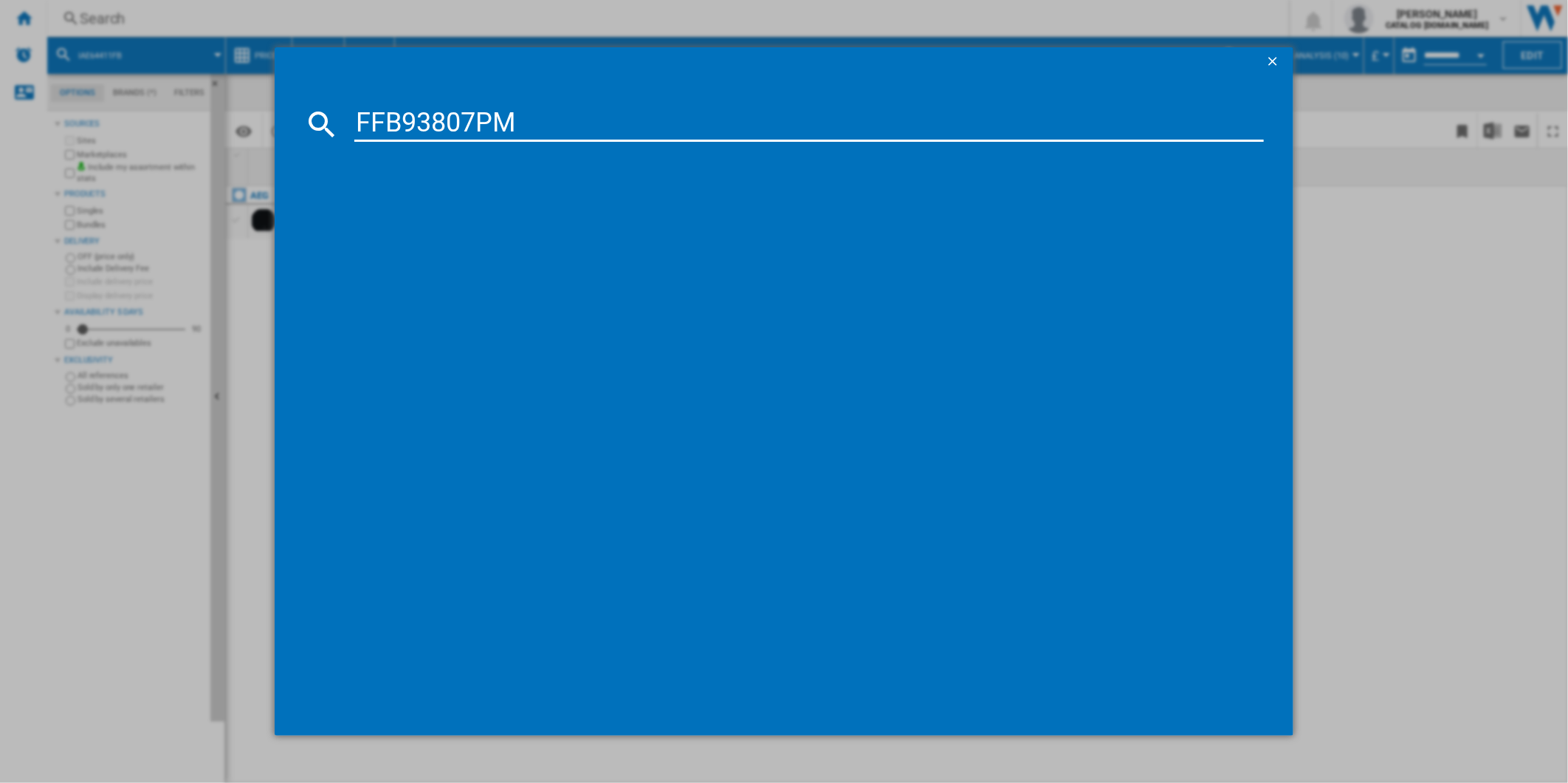
type input "FFB93807PM"
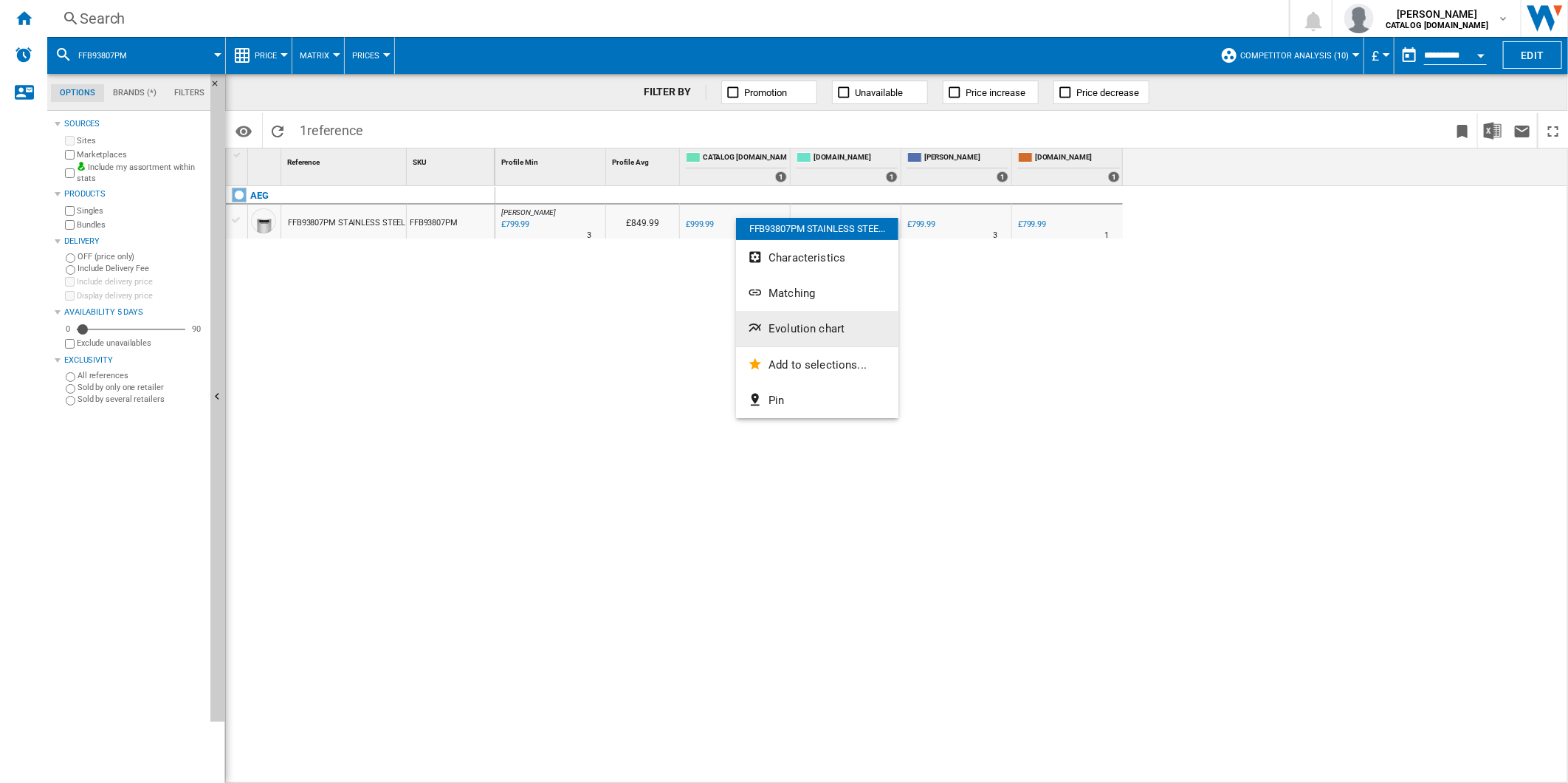
click at [817, 333] on span "Evolution chart" at bounding box center [806, 328] width 76 height 13
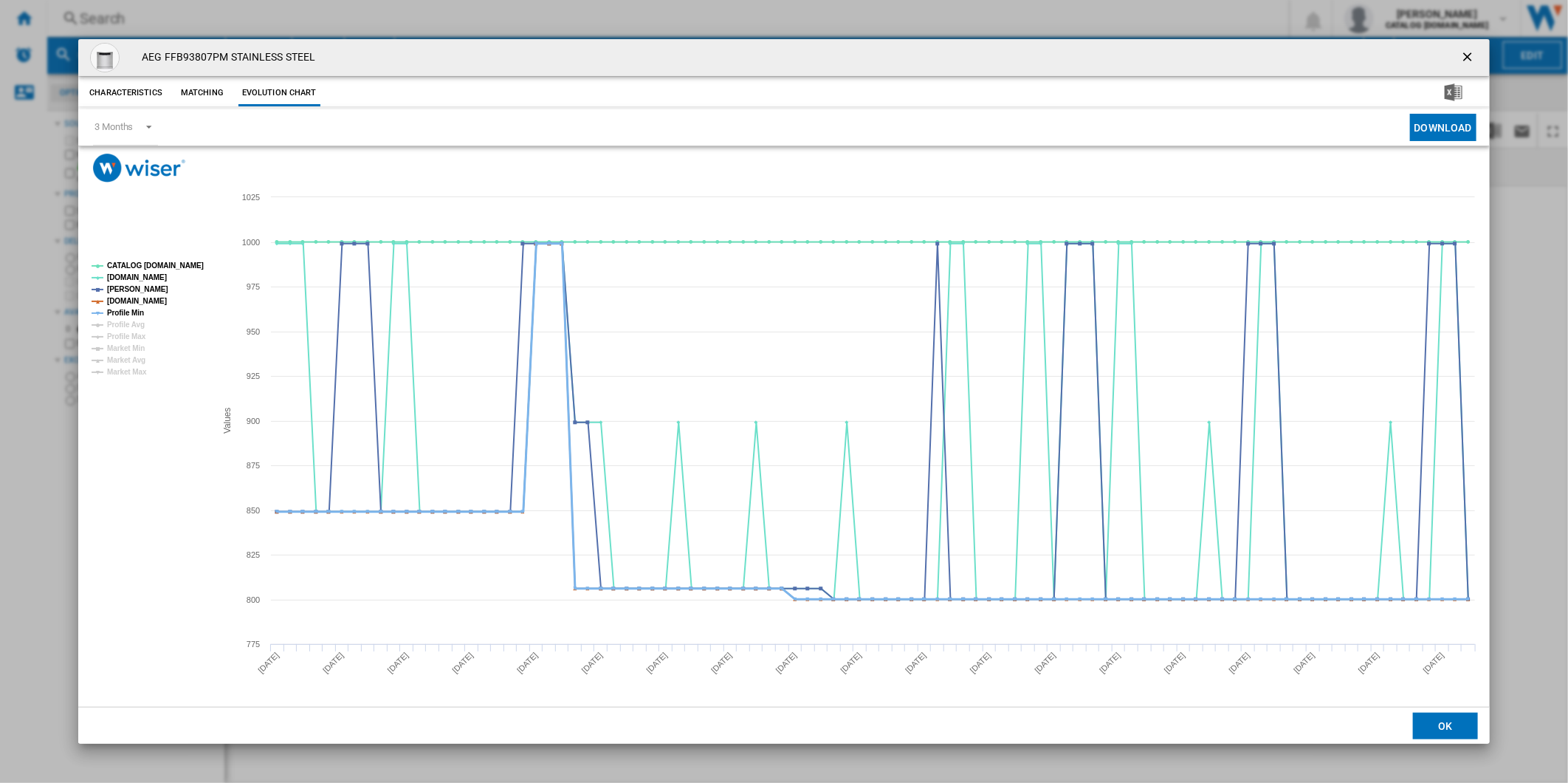
click at [123, 312] on tspan "Profile Min" at bounding box center [125, 313] width 37 height 8
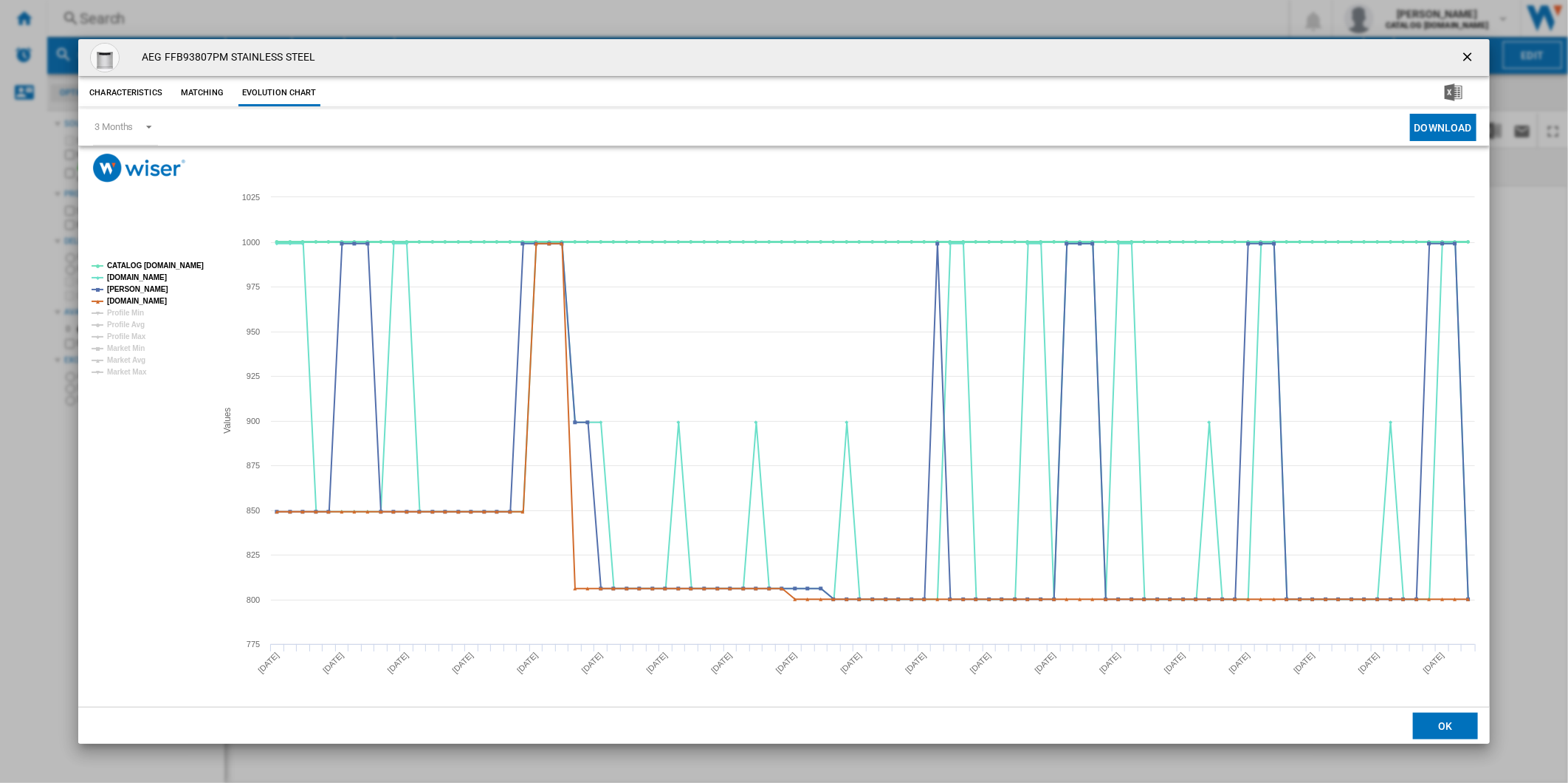
click at [155, 264] on tspan "CATALOG [DOMAIN_NAME]" at bounding box center [155, 265] width 97 height 8
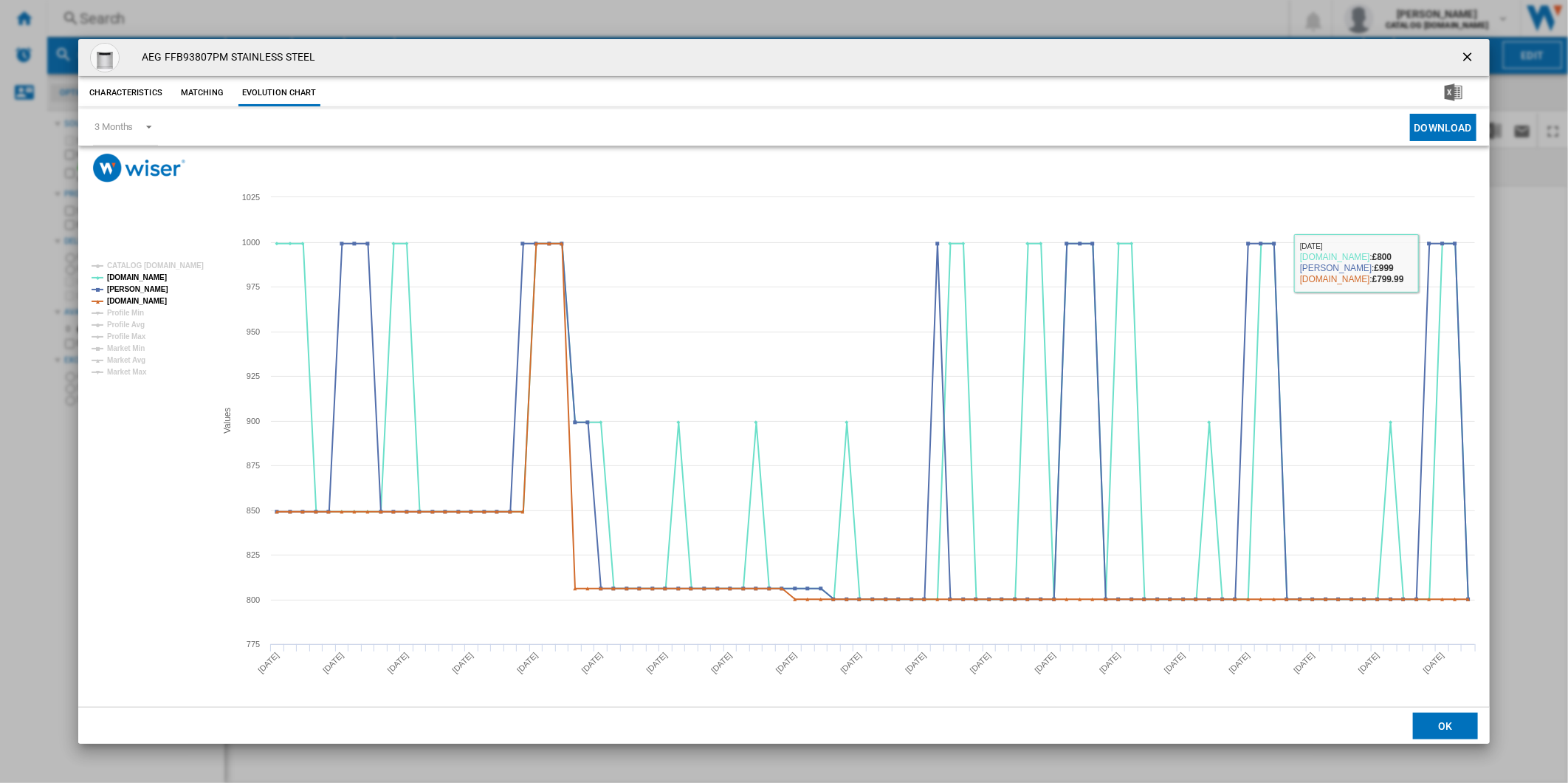
click at [1462, 63] on ng-md-icon "getI18NText('BUTTONS.CLOSE_DIALOG')" at bounding box center [1468, 58] width 18 height 18
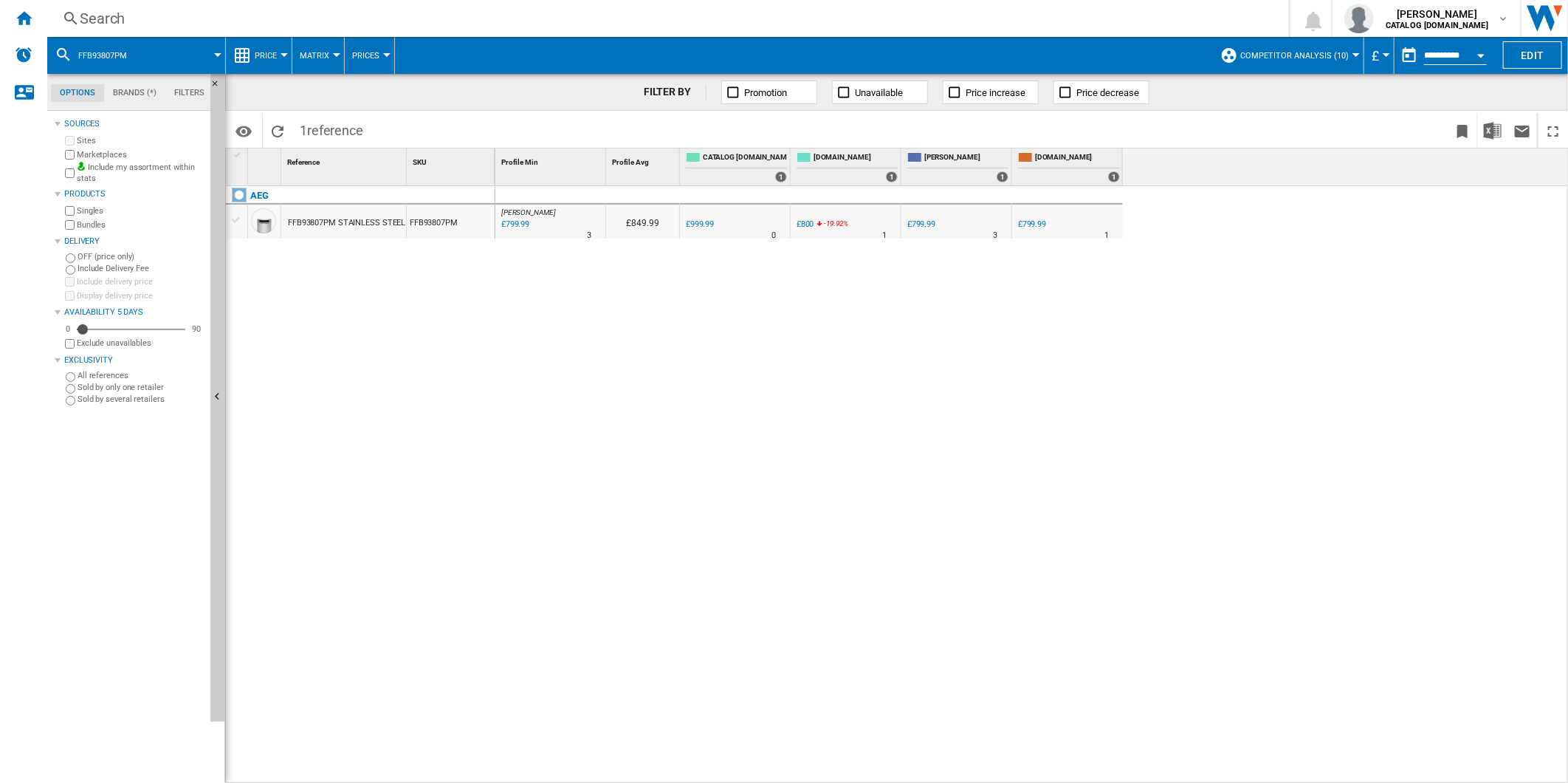
click at [1049, 226] on div at bounding box center [1049, 234] width 8 height 35
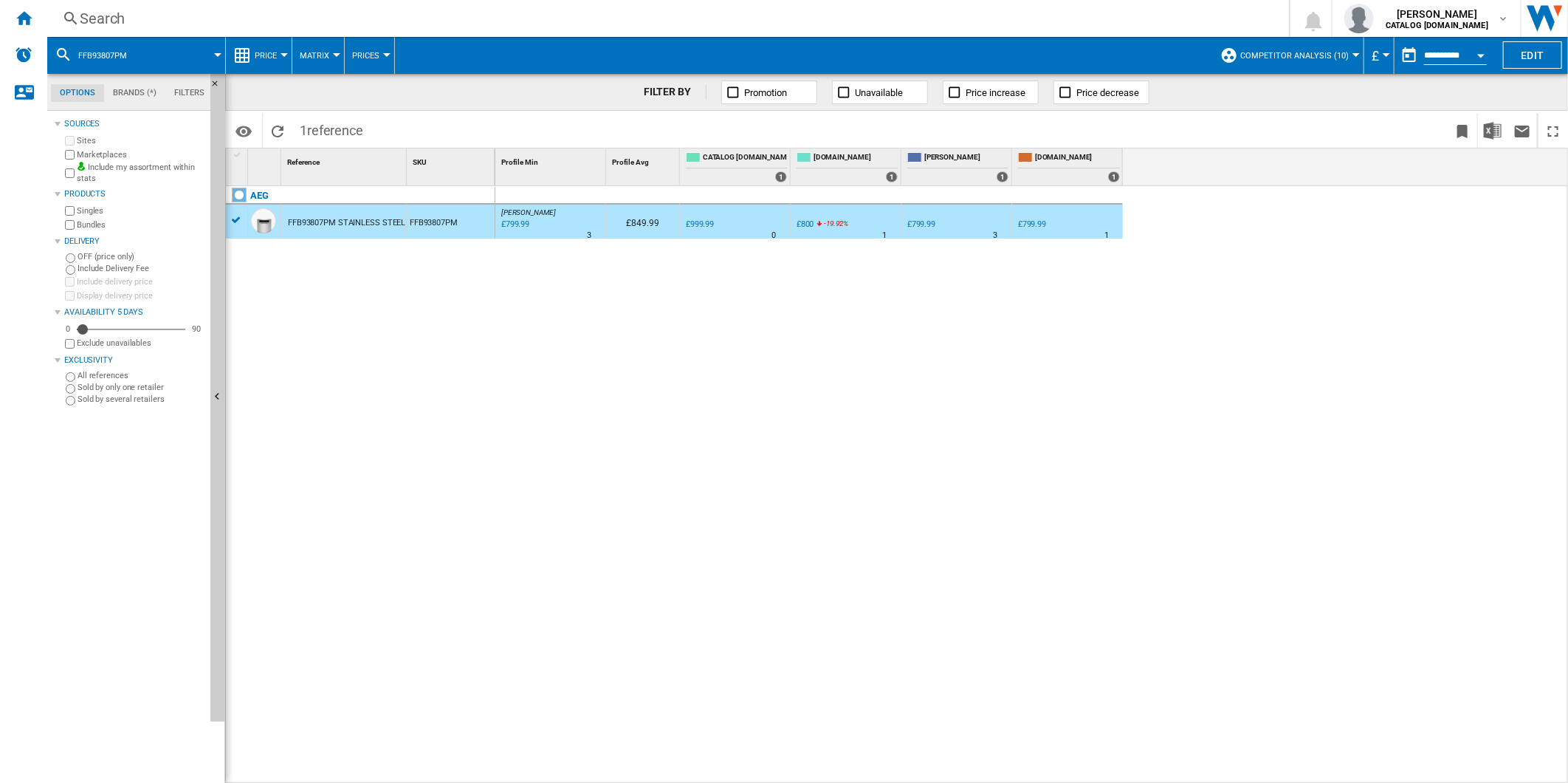
click at [1042, 224] on div "£799.99" at bounding box center [1031, 223] width 28 height 9
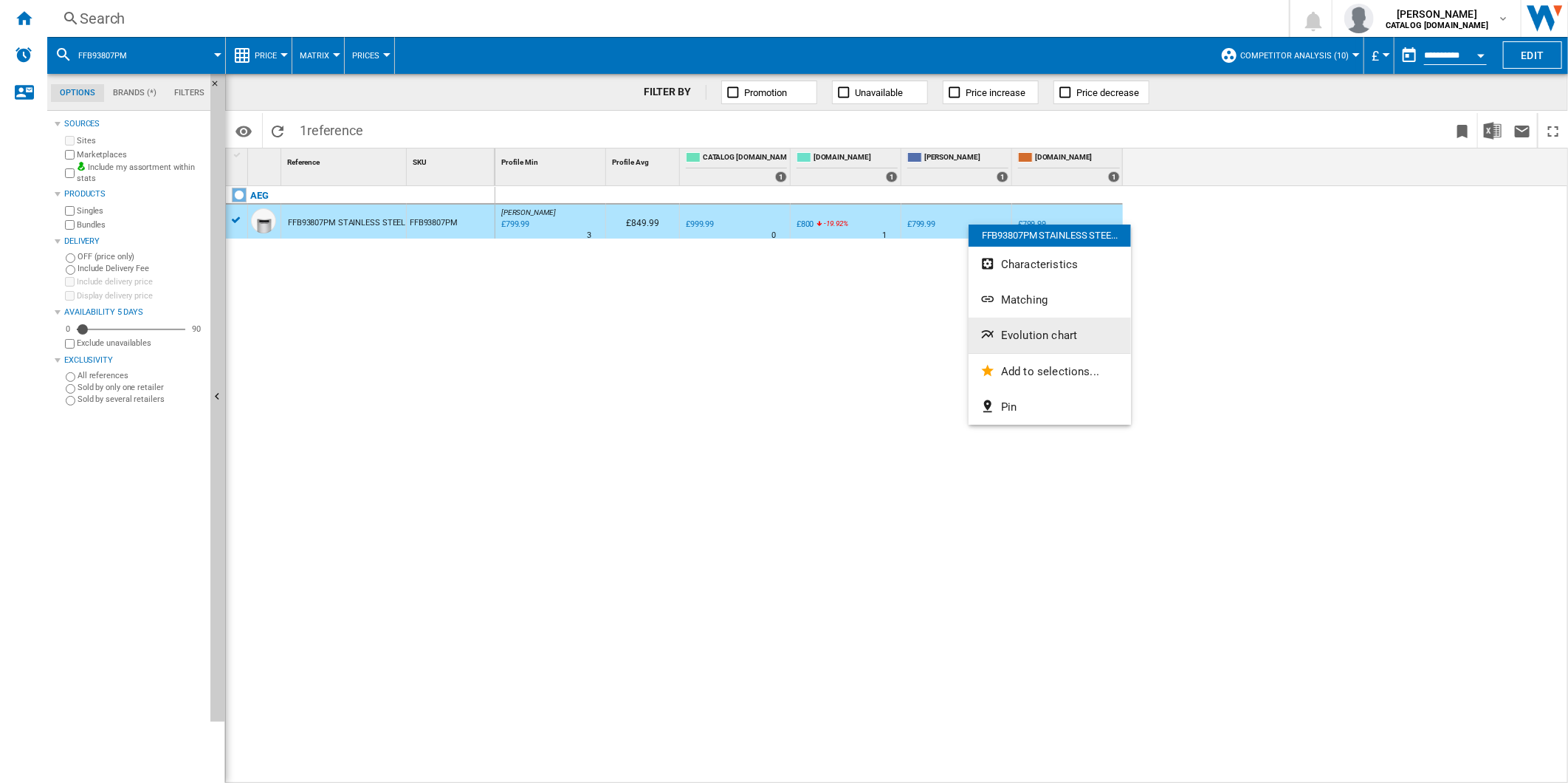
click at [1063, 335] on span "Evolution chart" at bounding box center [1039, 335] width 76 height 13
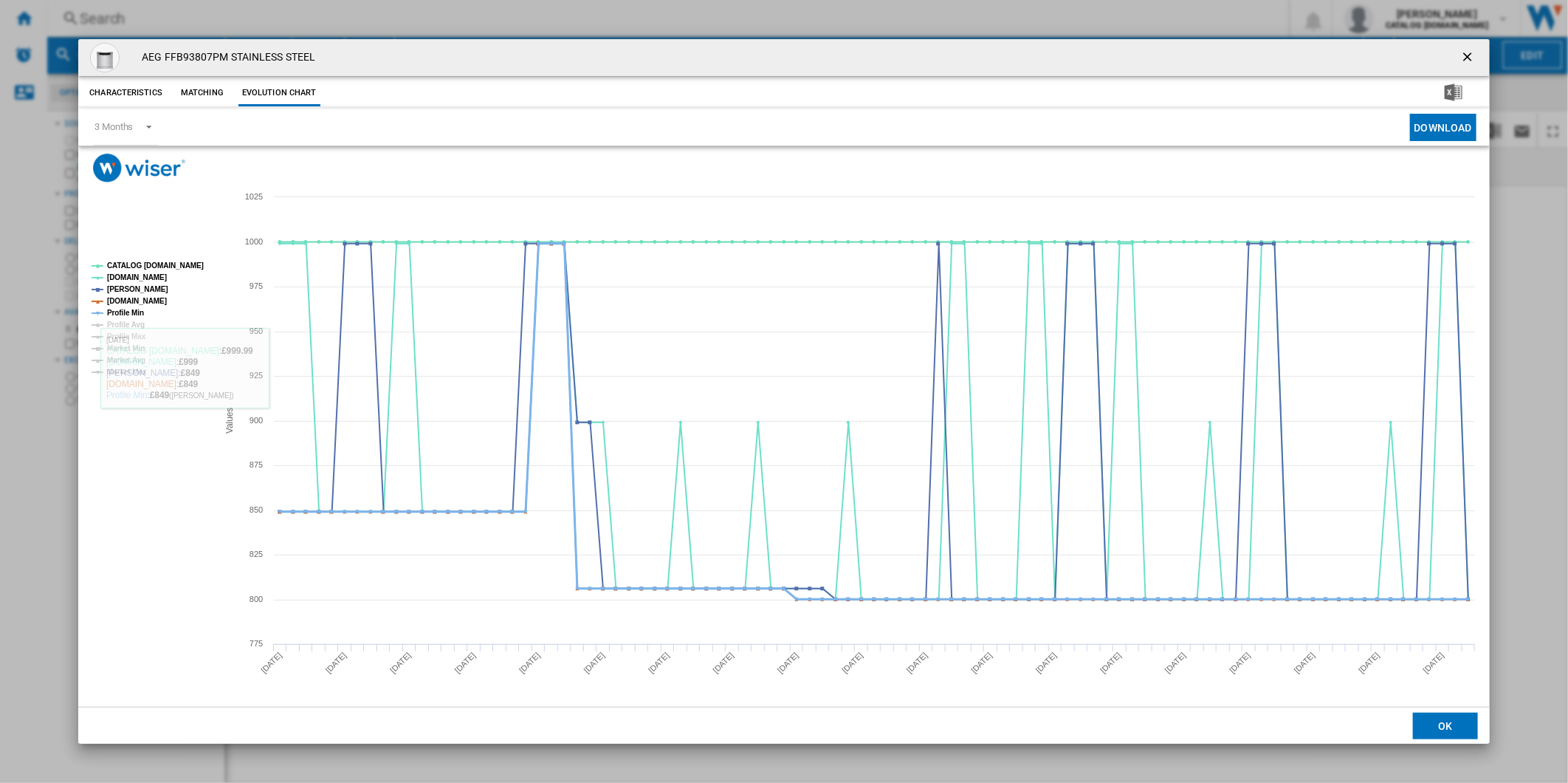
click at [123, 314] on tspan "Profile Min" at bounding box center [125, 313] width 37 height 8
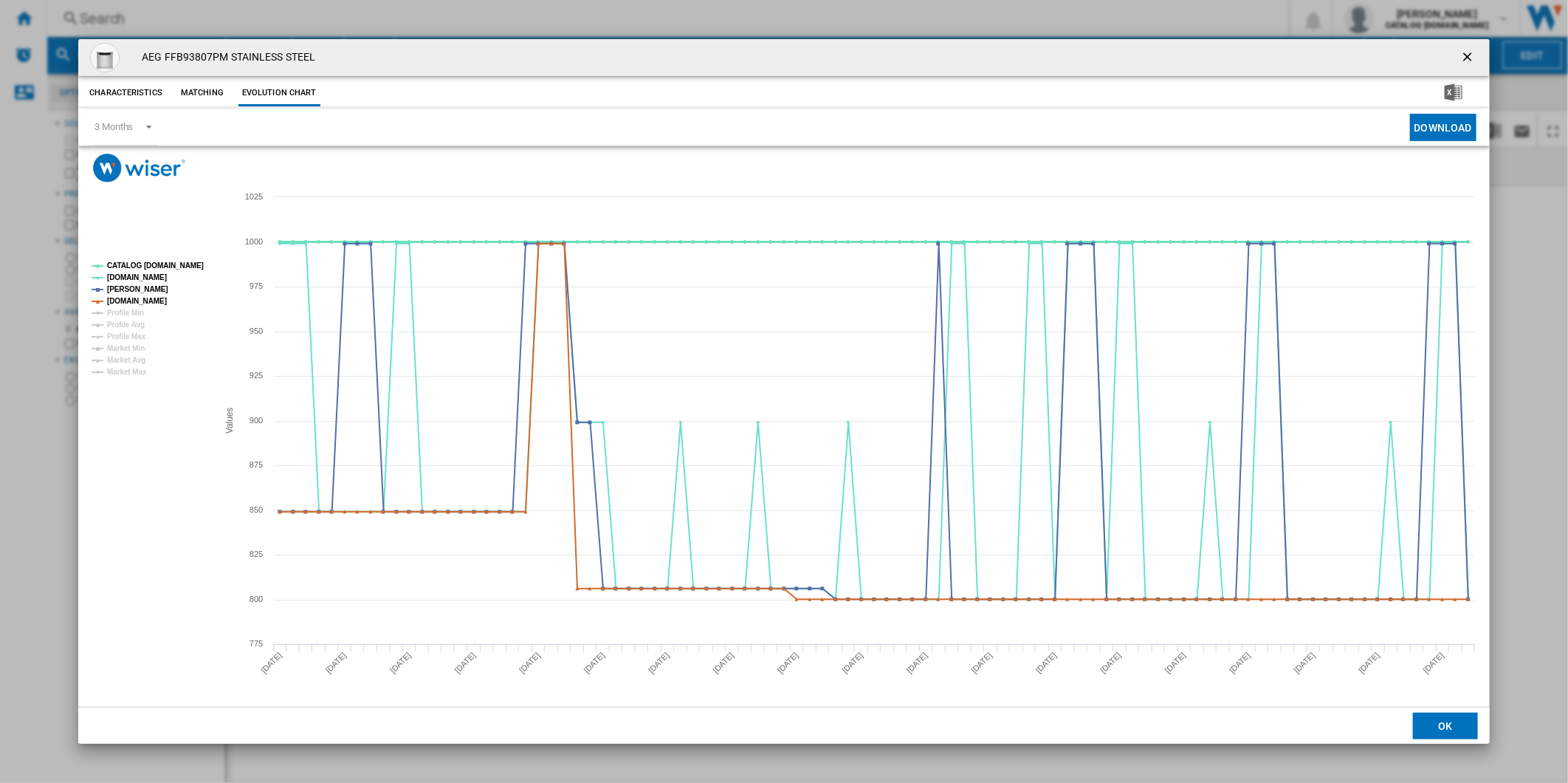
click at [137, 261] on tspan "CATALOG [DOMAIN_NAME]" at bounding box center [155, 265] width 97 height 8
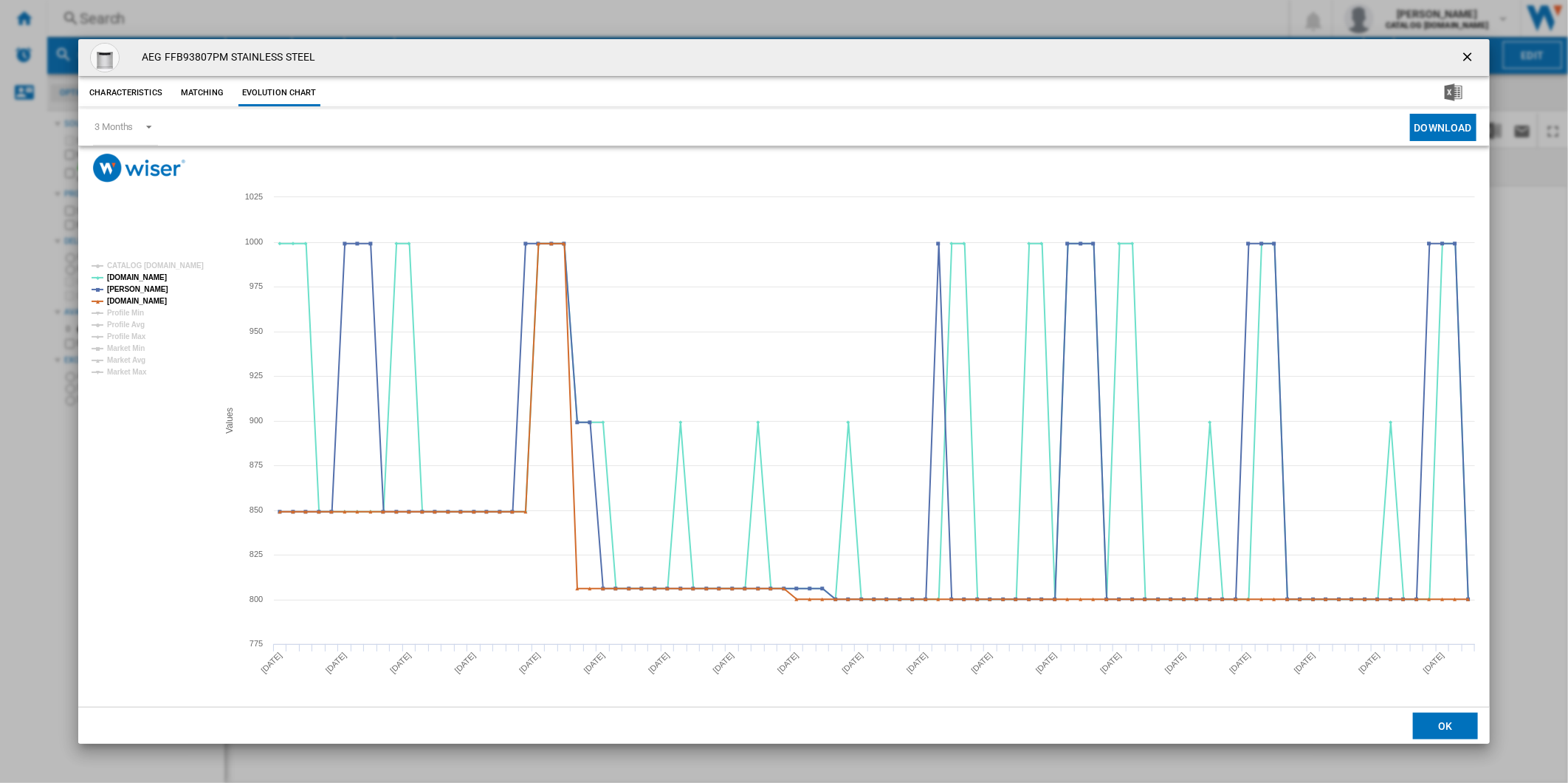
click at [1462, 52] on ng-md-icon "getI18NText('BUTTONS.CLOSE_DIALOG')" at bounding box center [1468, 58] width 18 height 18
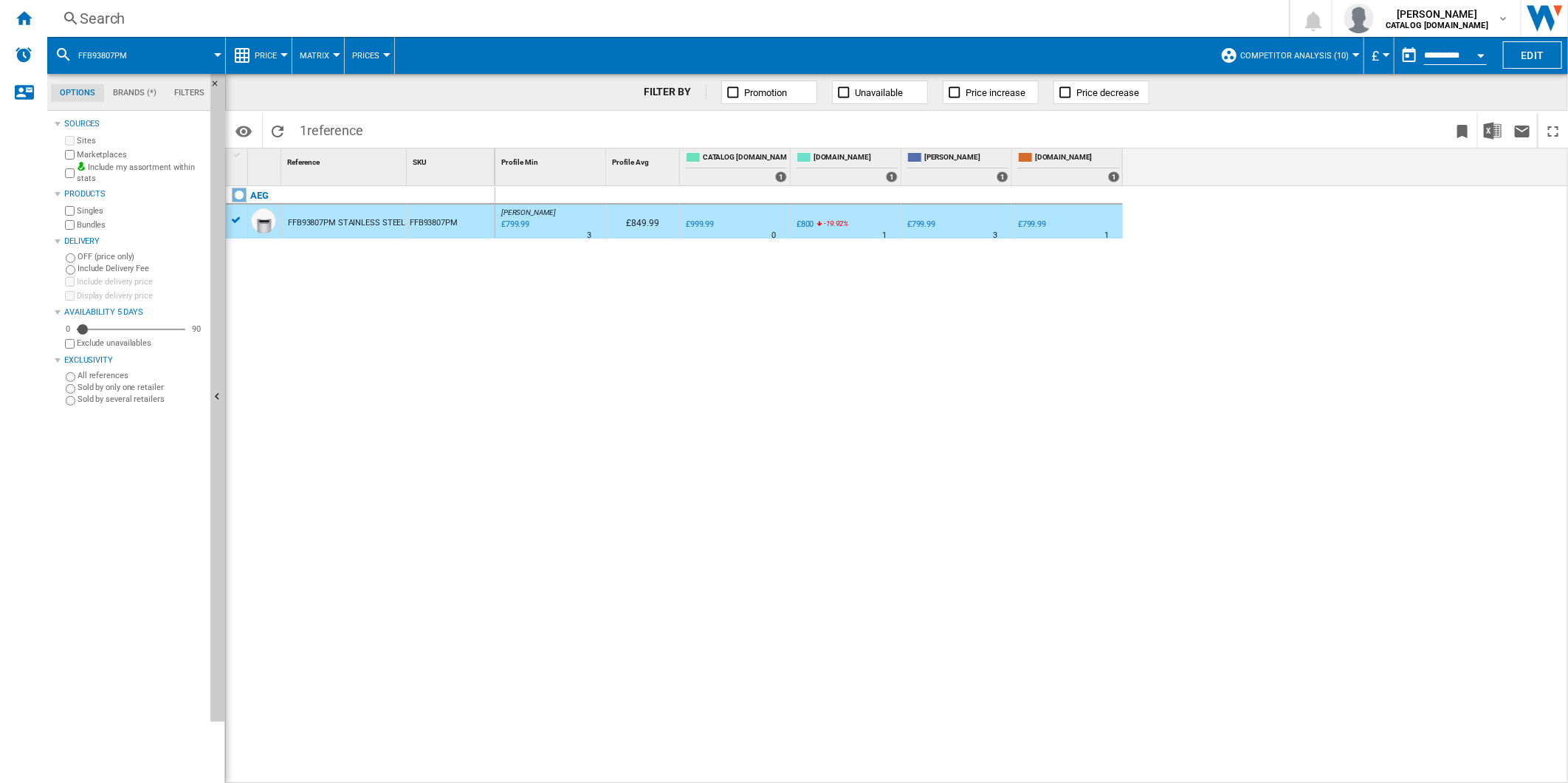
click at [1036, 225] on div "£799.99" at bounding box center [1031, 223] width 28 height 9
click at [595, 12] on div "Search" at bounding box center [665, 18] width 1171 height 21
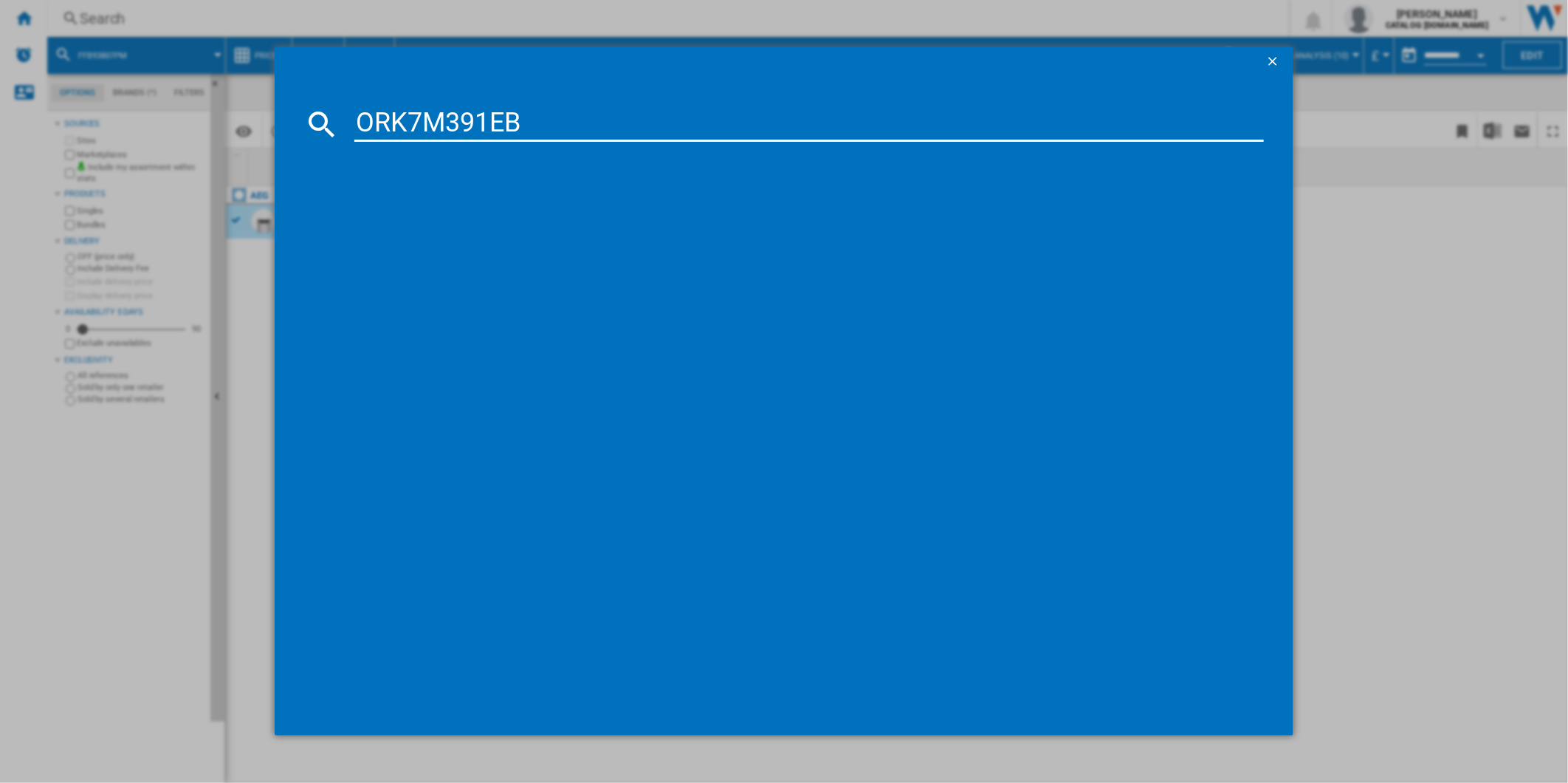
type input "ORK7M391EB"
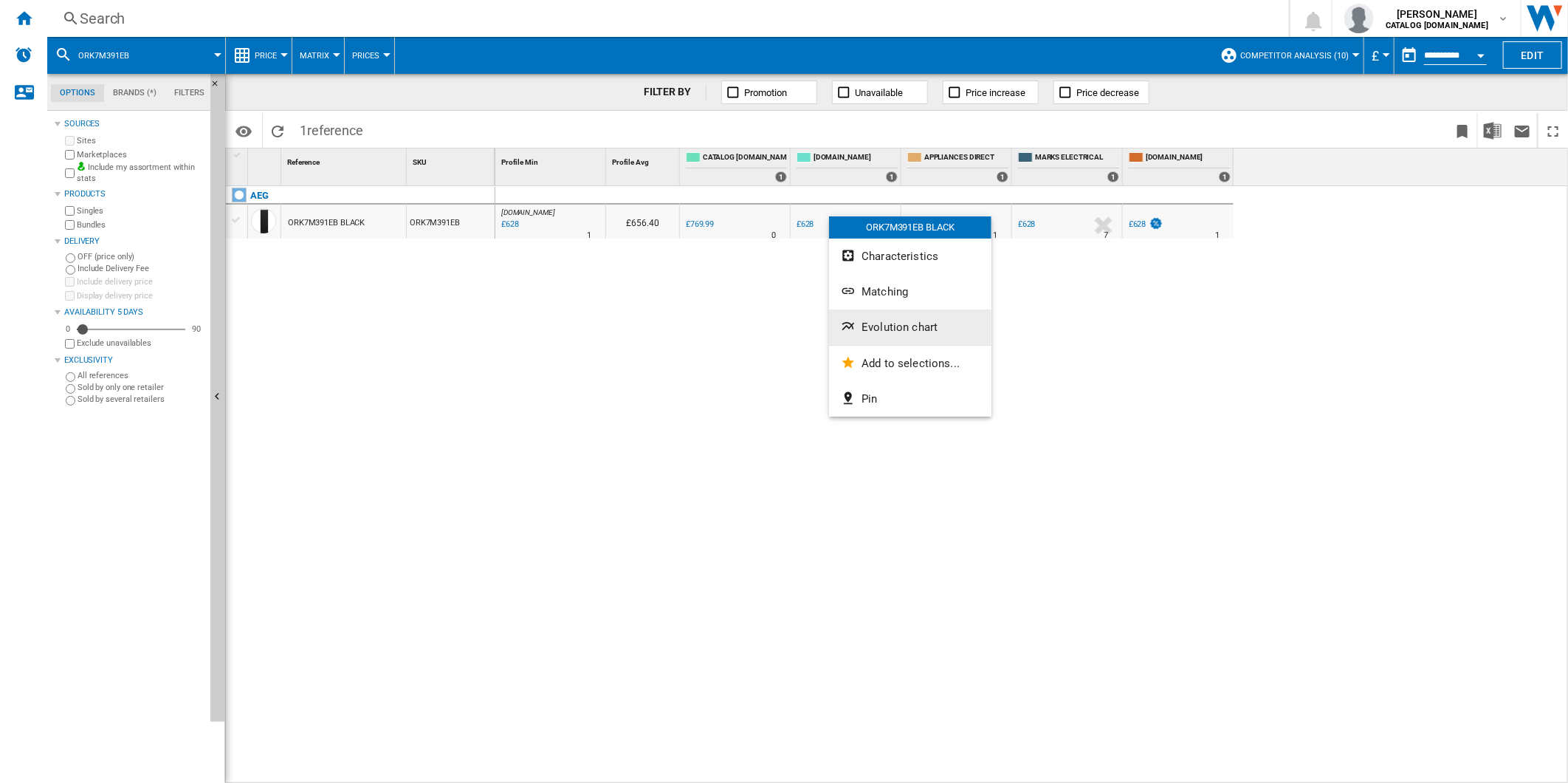
click at [940, 331] on button "Evolution chart" at bounding box center [910, 327] width 162 height 35
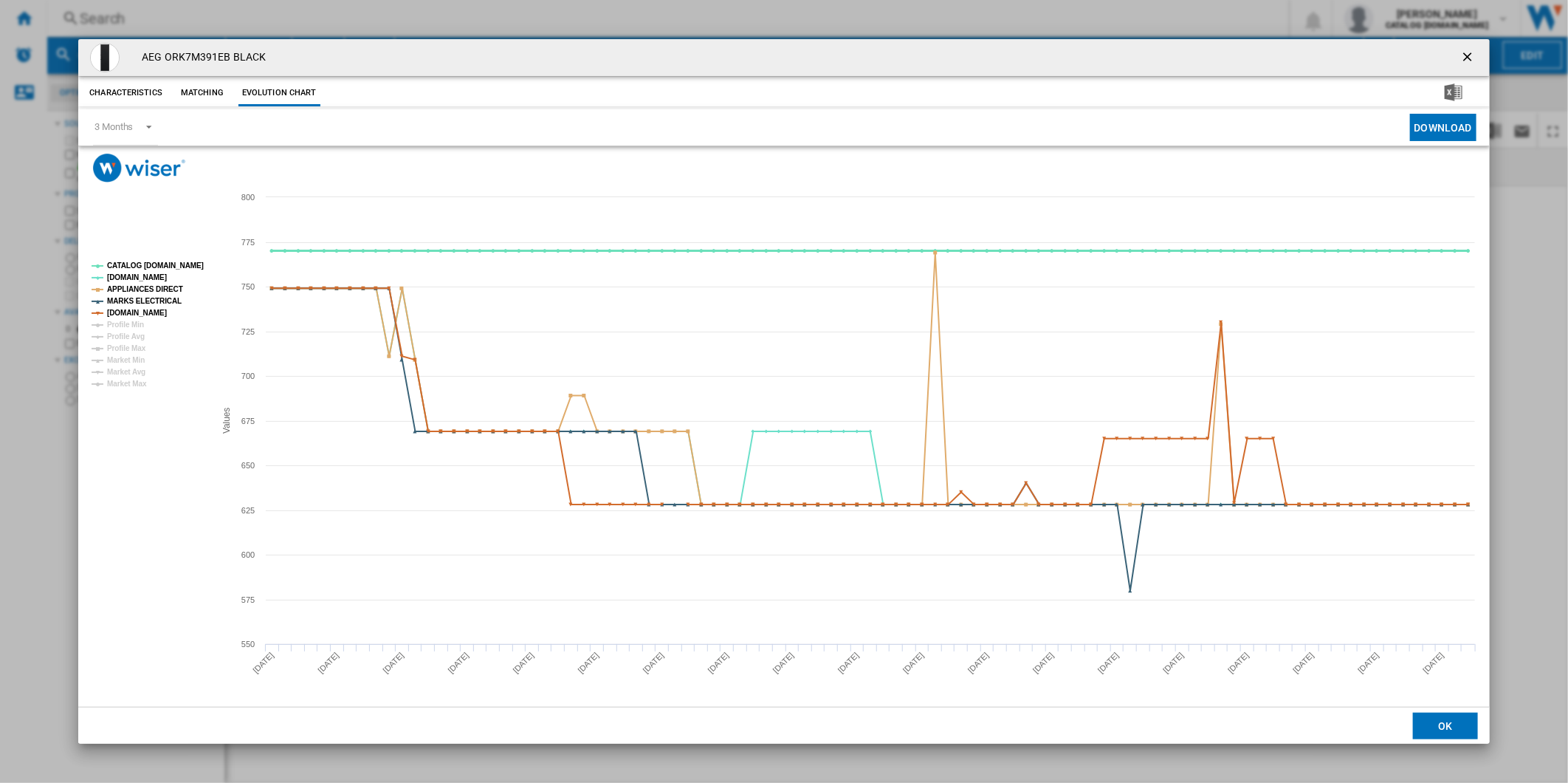
click at [162, 261] on tspan "CATALOG [DOMAIN_NAME]" at bounding box center [155, 265] width 97 height 8
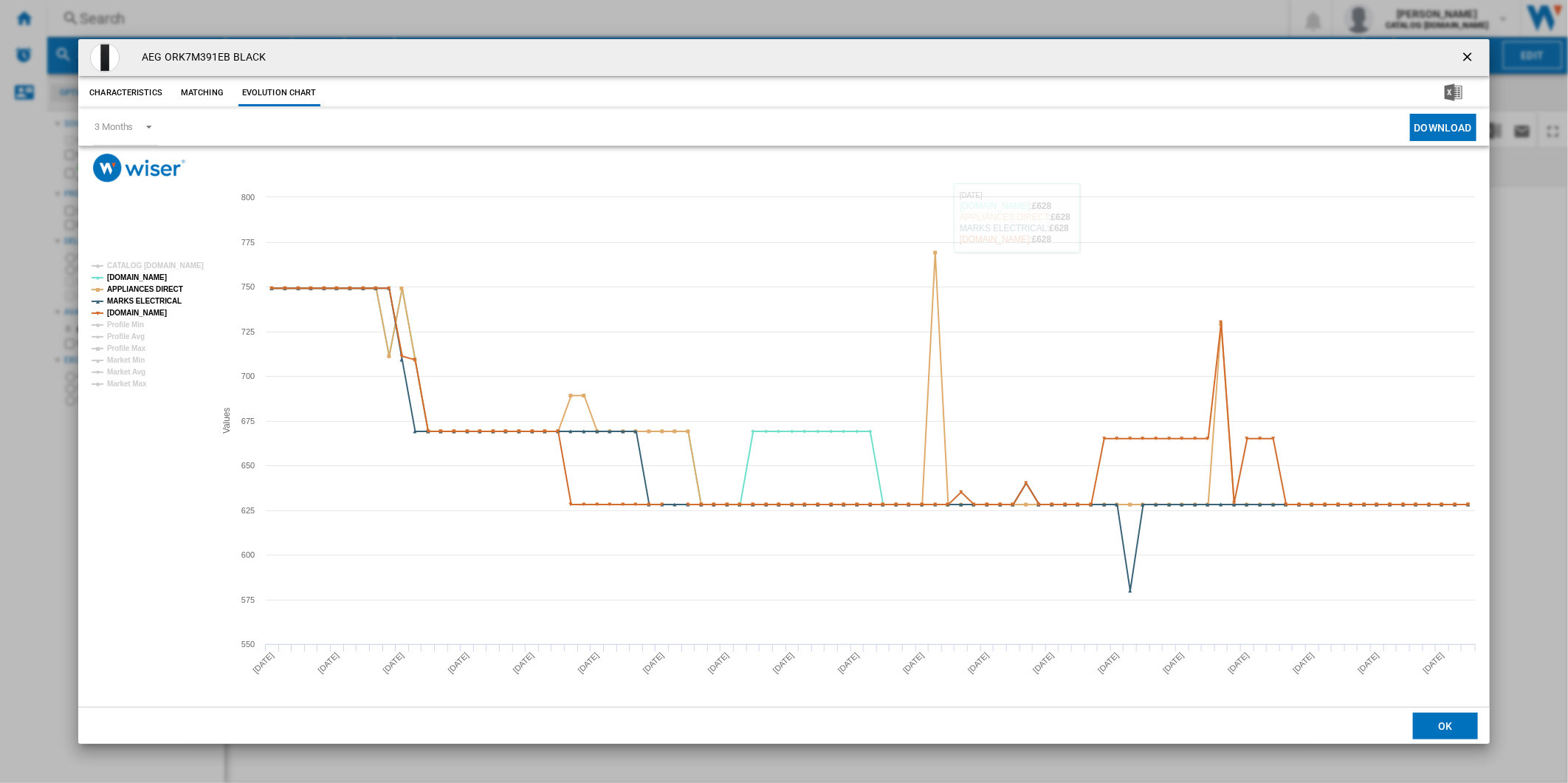
drag, startPoint x: 1466, startPoint y: 55, endPoint x: 1454, endPoint y: 71, distance: 20.0
click at [1466, 55] on ng-md-icon "getI18NText('BUTTONS.CLOSE_DIALOG')" at bounding box center [1468, 58] width 18 height 18
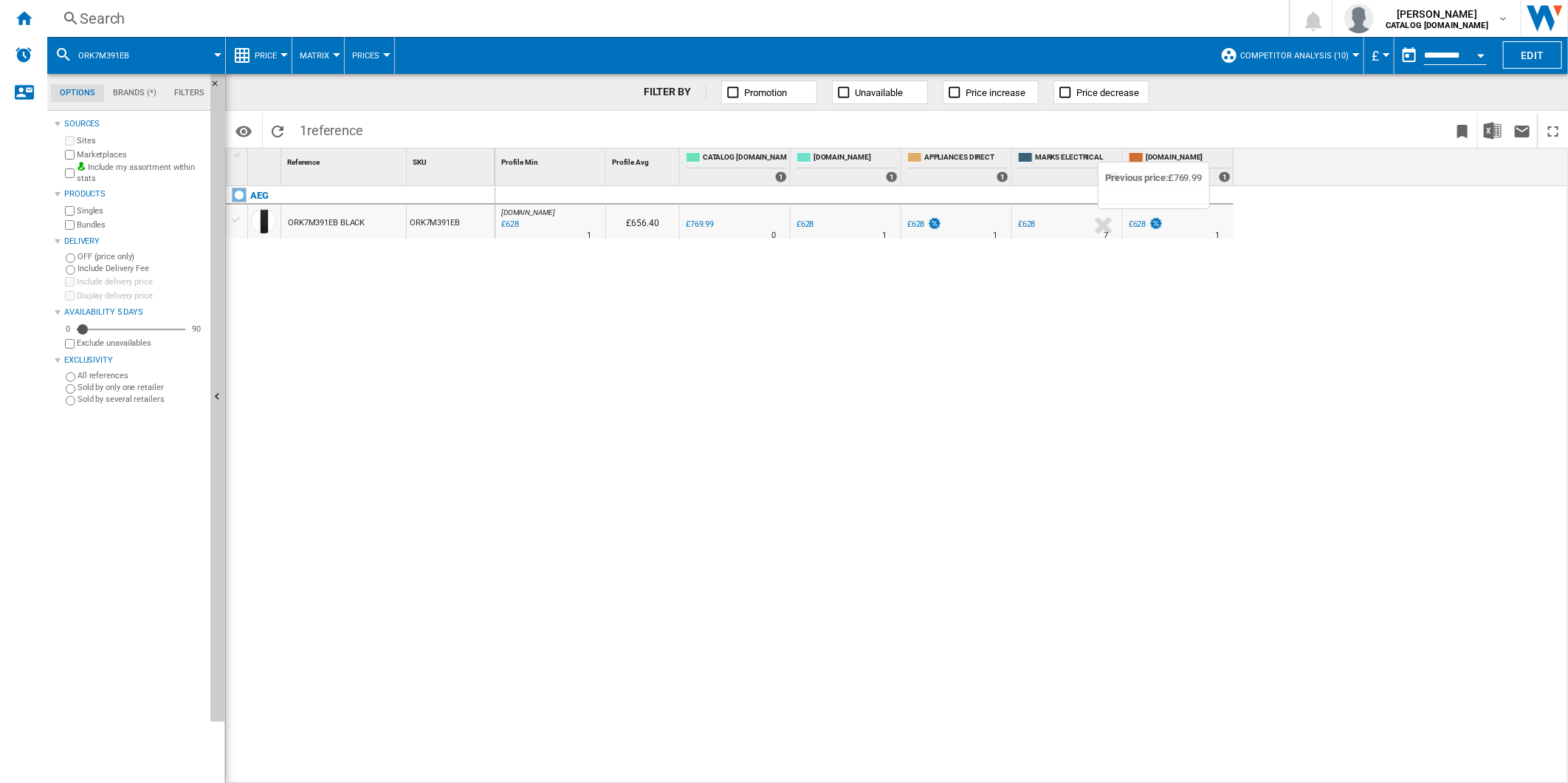
click at [1148, 223] on img at bounding box center [1156, 223] width 15 height 13
click at [844, 21] on div "Search" at bounding box center [665, 18] width 1171 height 21
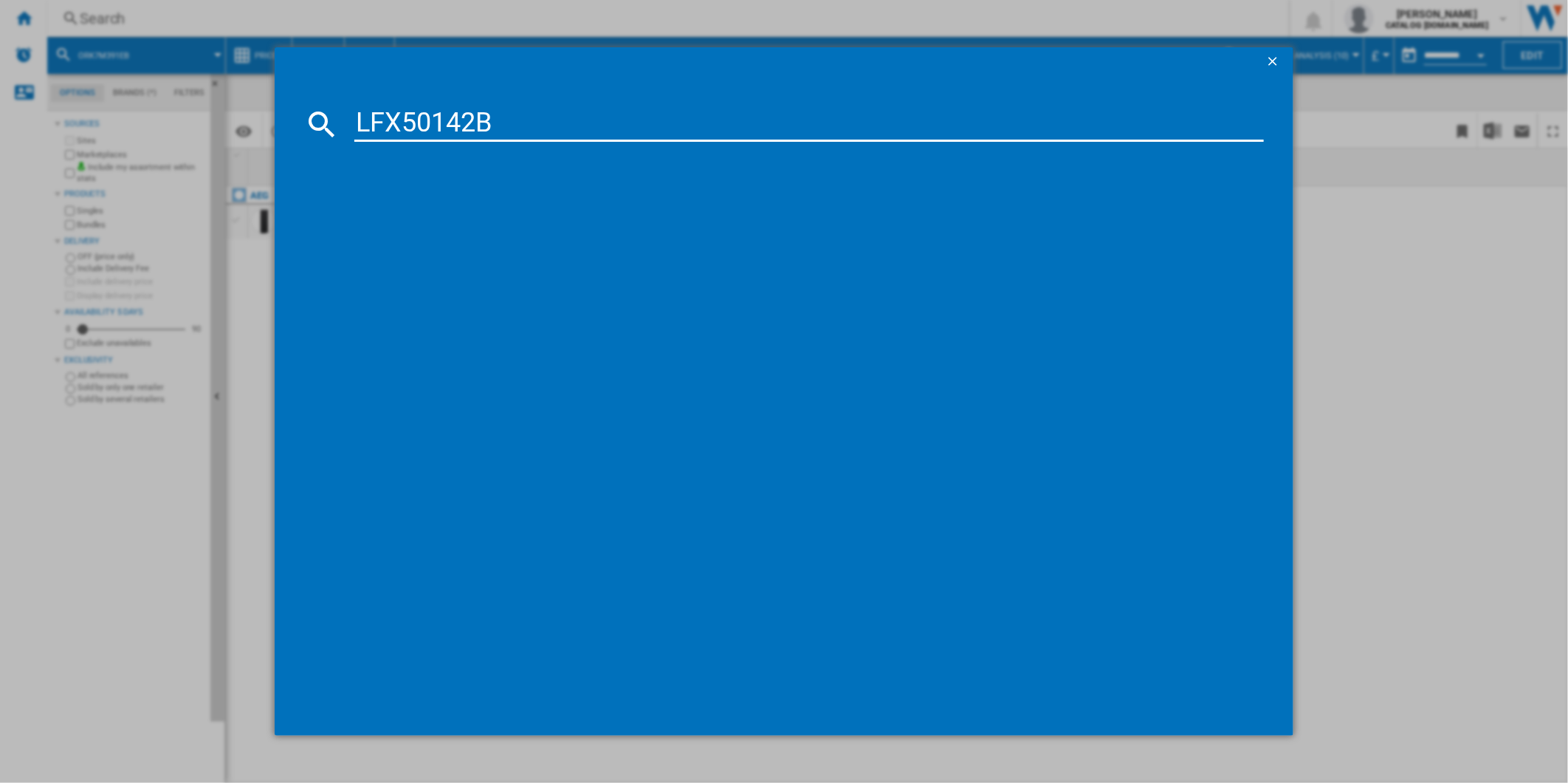
type input "LFX50142B"
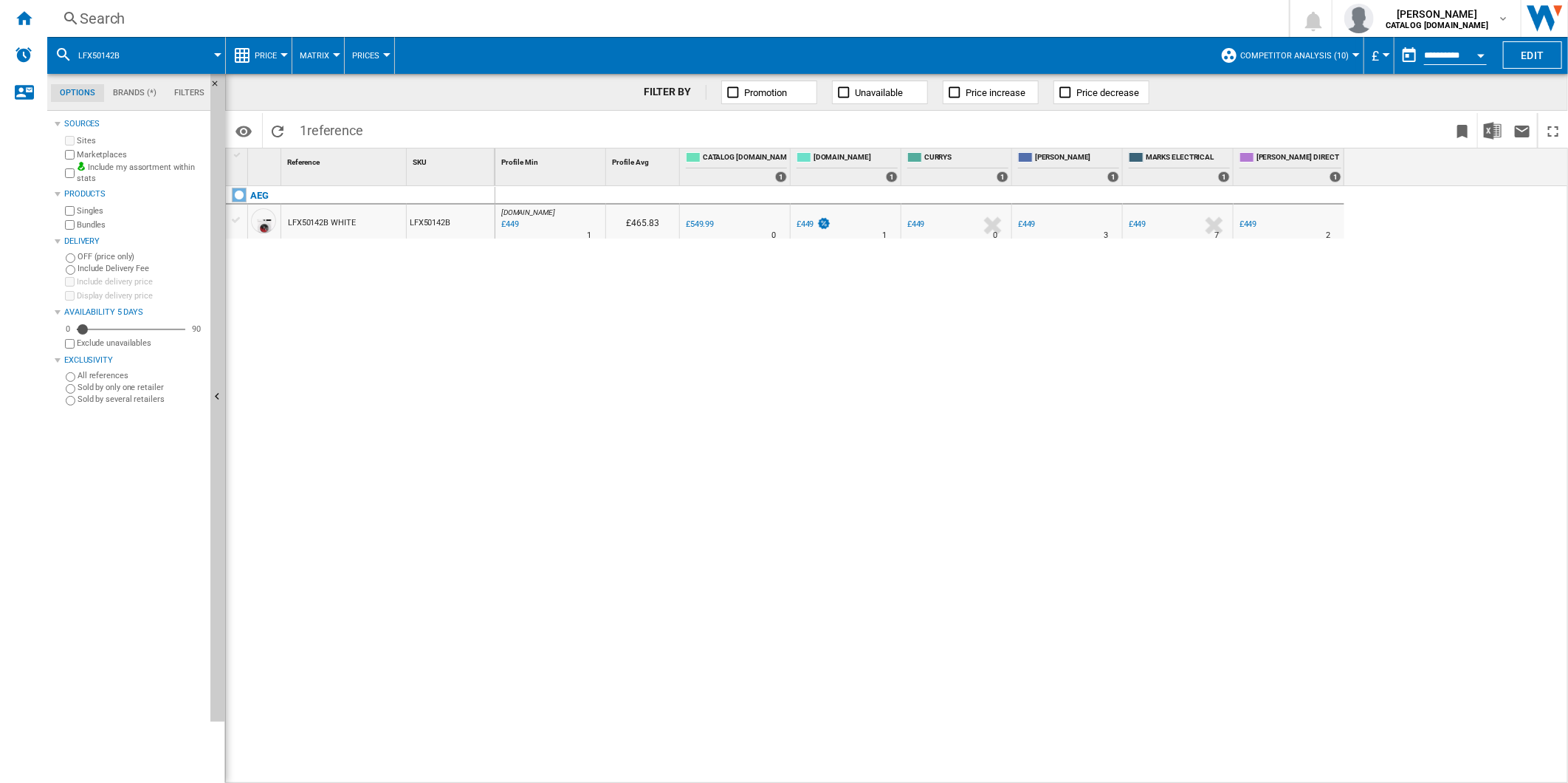
click at [690, 21] on div "Search" at bounding box center [665, 18] width 1171 height 21
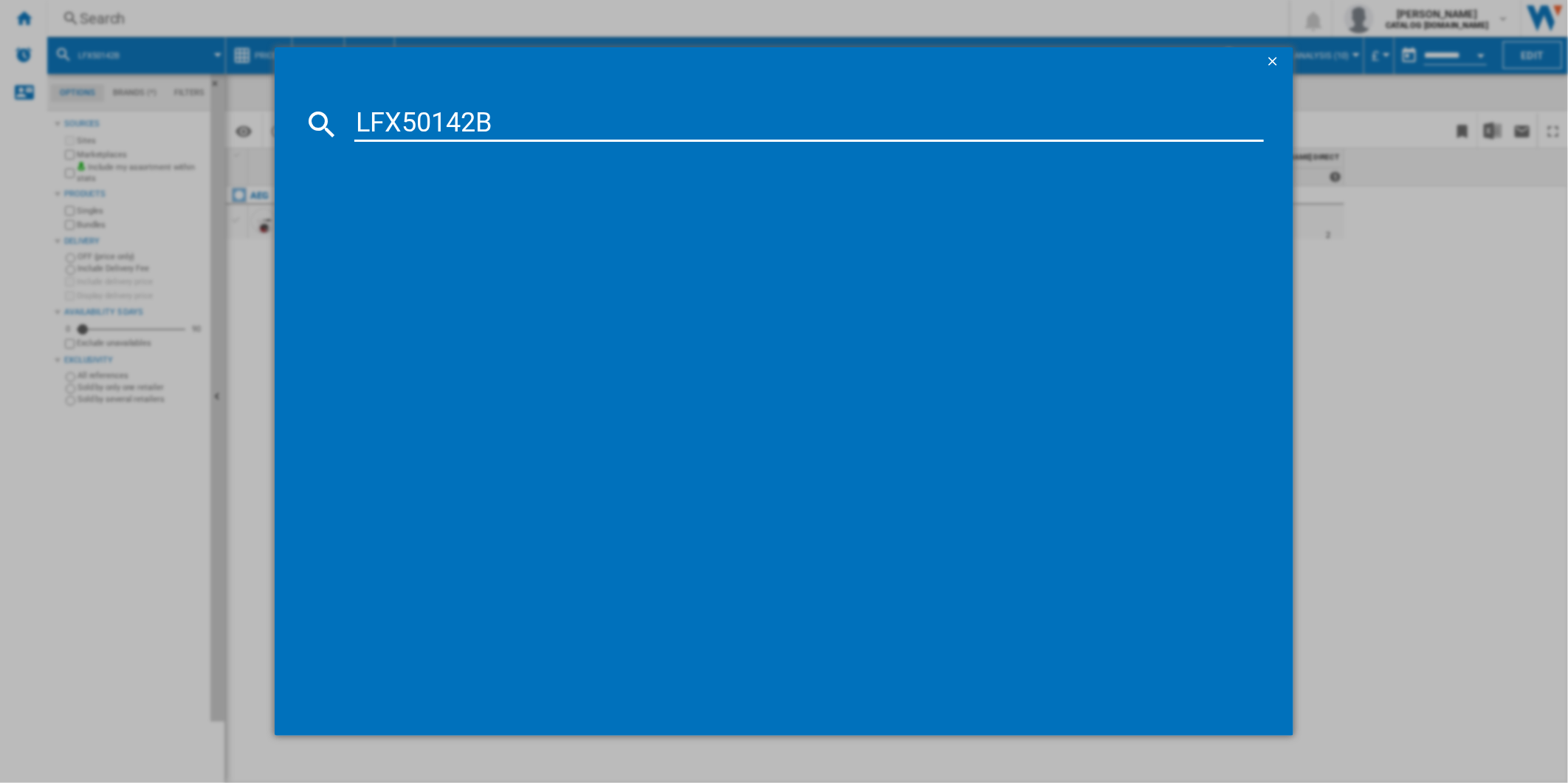
type input "LFX50142B"
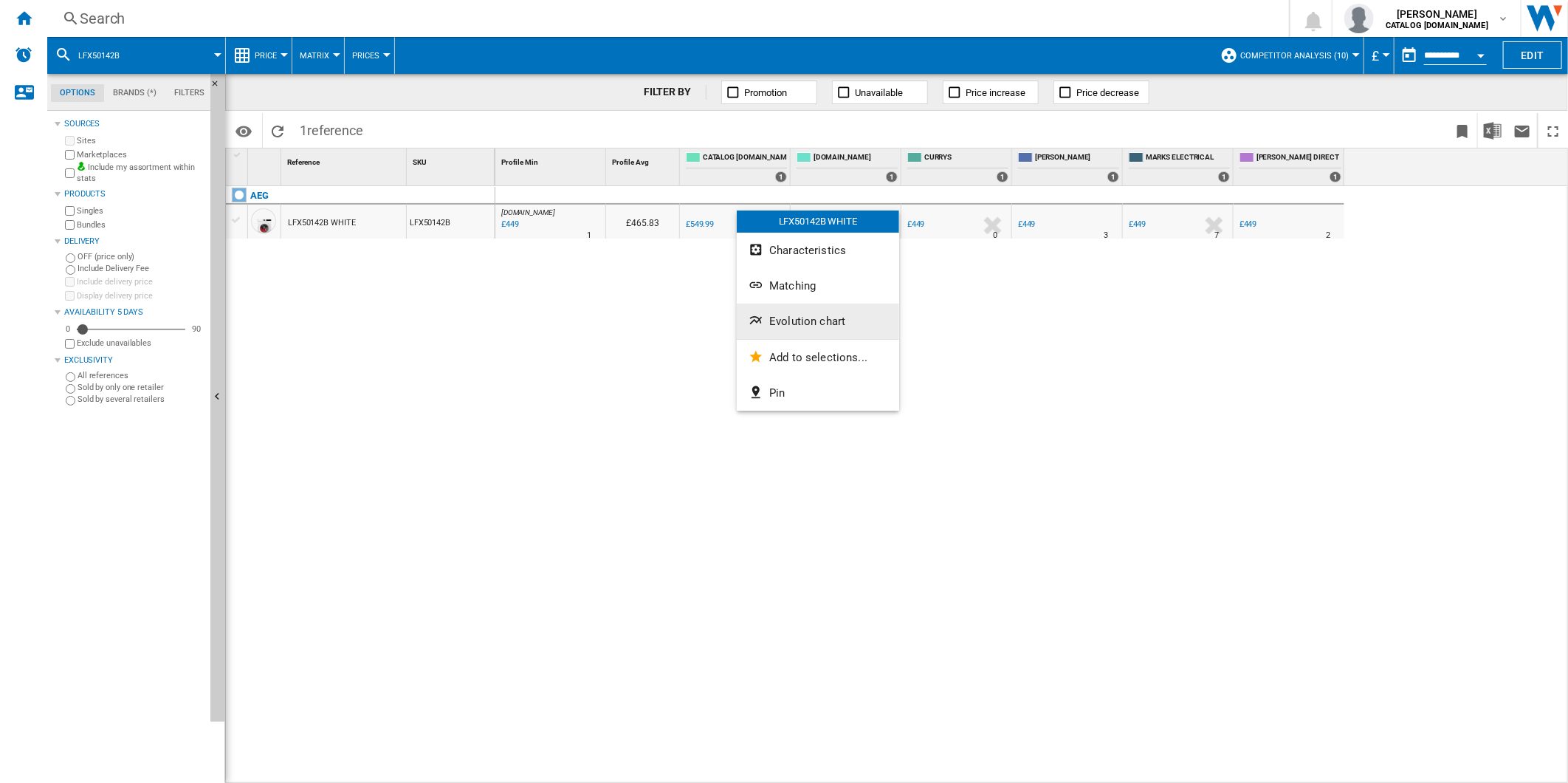
click at [816, 320] on span "Evolution chart" at bounding box center [807, 321] width 76 height 13
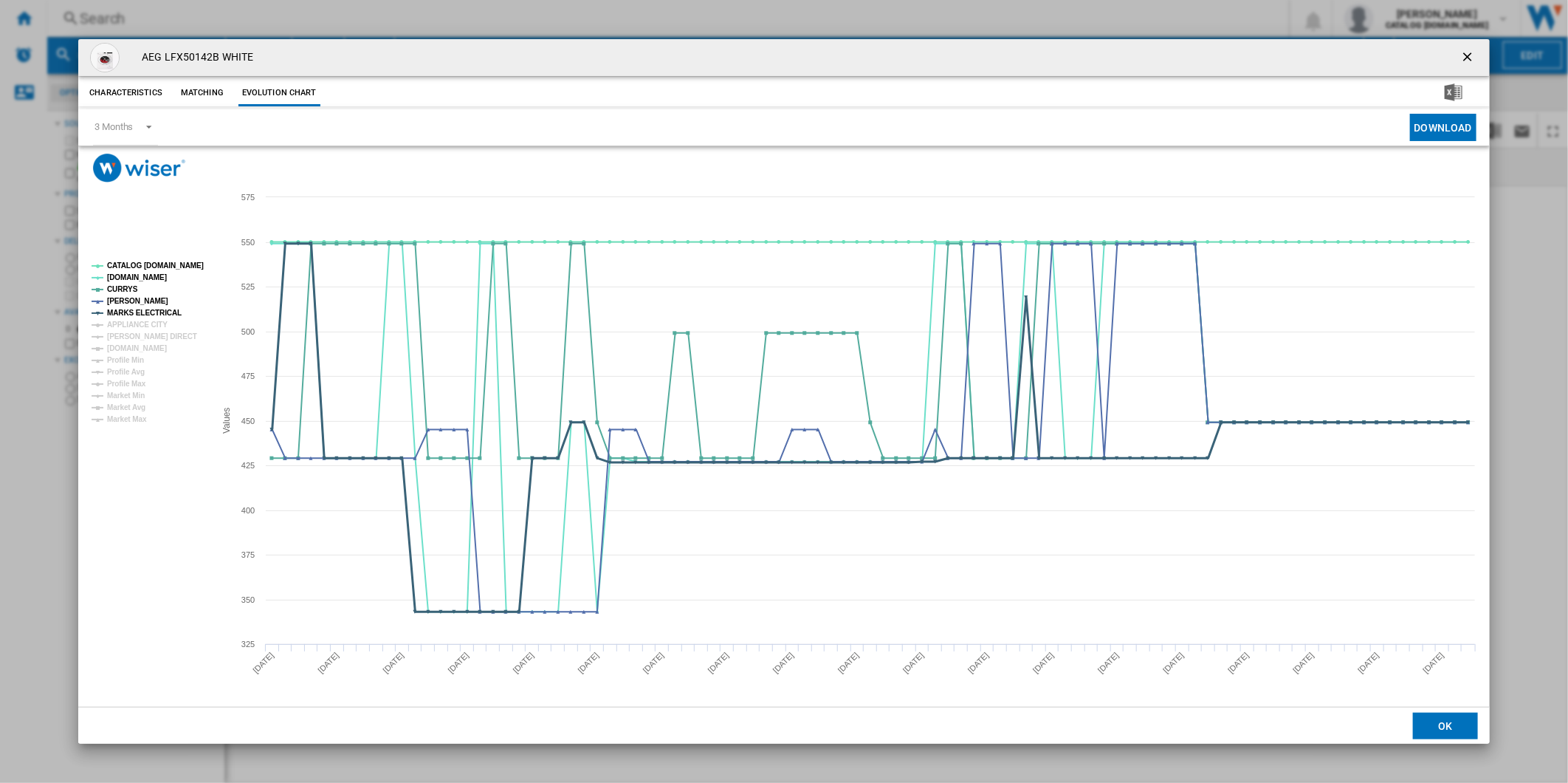
click at [144, 321] on tspan "APPLIANCE CITY" at bounding box center [137, 324] width 60 height 8
click at [142, 330] on g "CATALOG [DOMAIN_NAME] [DOMAIN_NAME] [PERSON_NAME] [PERSON_NAME] MARKS ELECTRICA…" at bounding box center [148, 342] width 113 height 161
click at [138, 345] on tspan "[DOMAIN_NAME]" at bounding box center [136, 349] width 60 height 8
click at [135, 332] on tspan "[PERSON_NAME] DIRECT" at bounding box center [151, 336] width 90 height 8
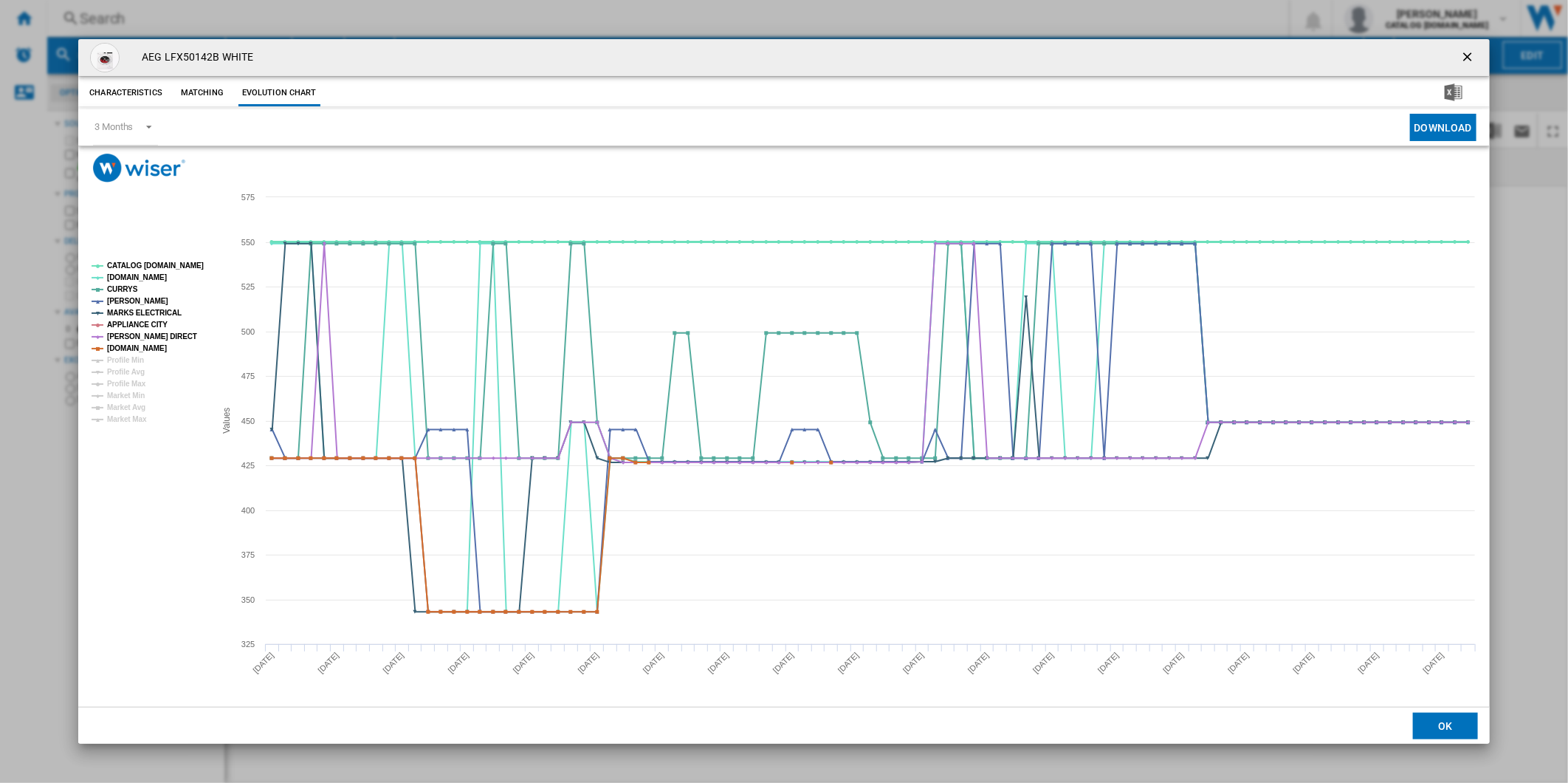
click at [140, 265] on tspan "CATALOG [DOMAIN_NAME]" at bounding box center [155, 265] width 97 height 8
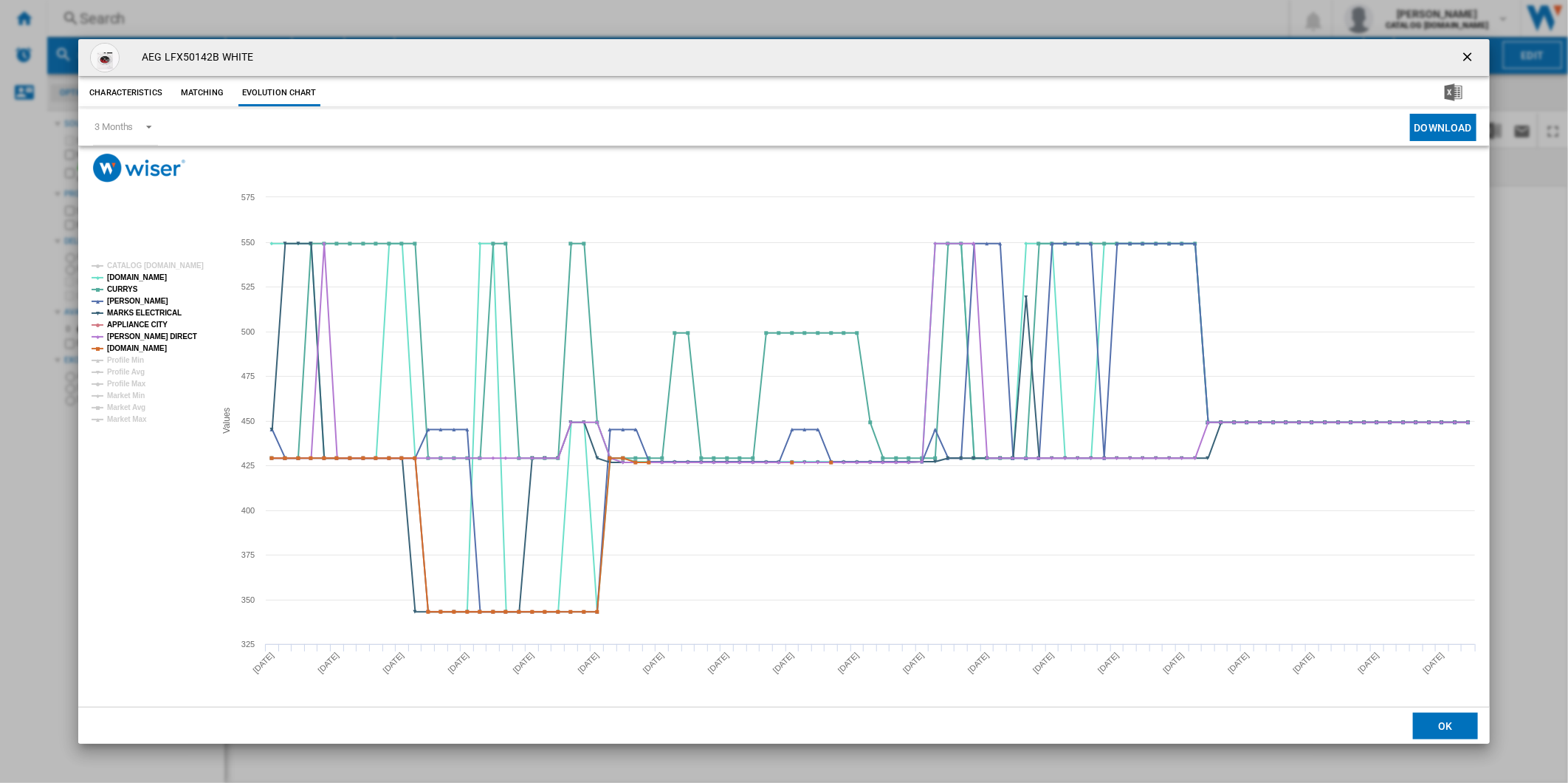
click at [1454, 55] on button "Product popup" at bounding box center [1468, 57] width 29 height 29
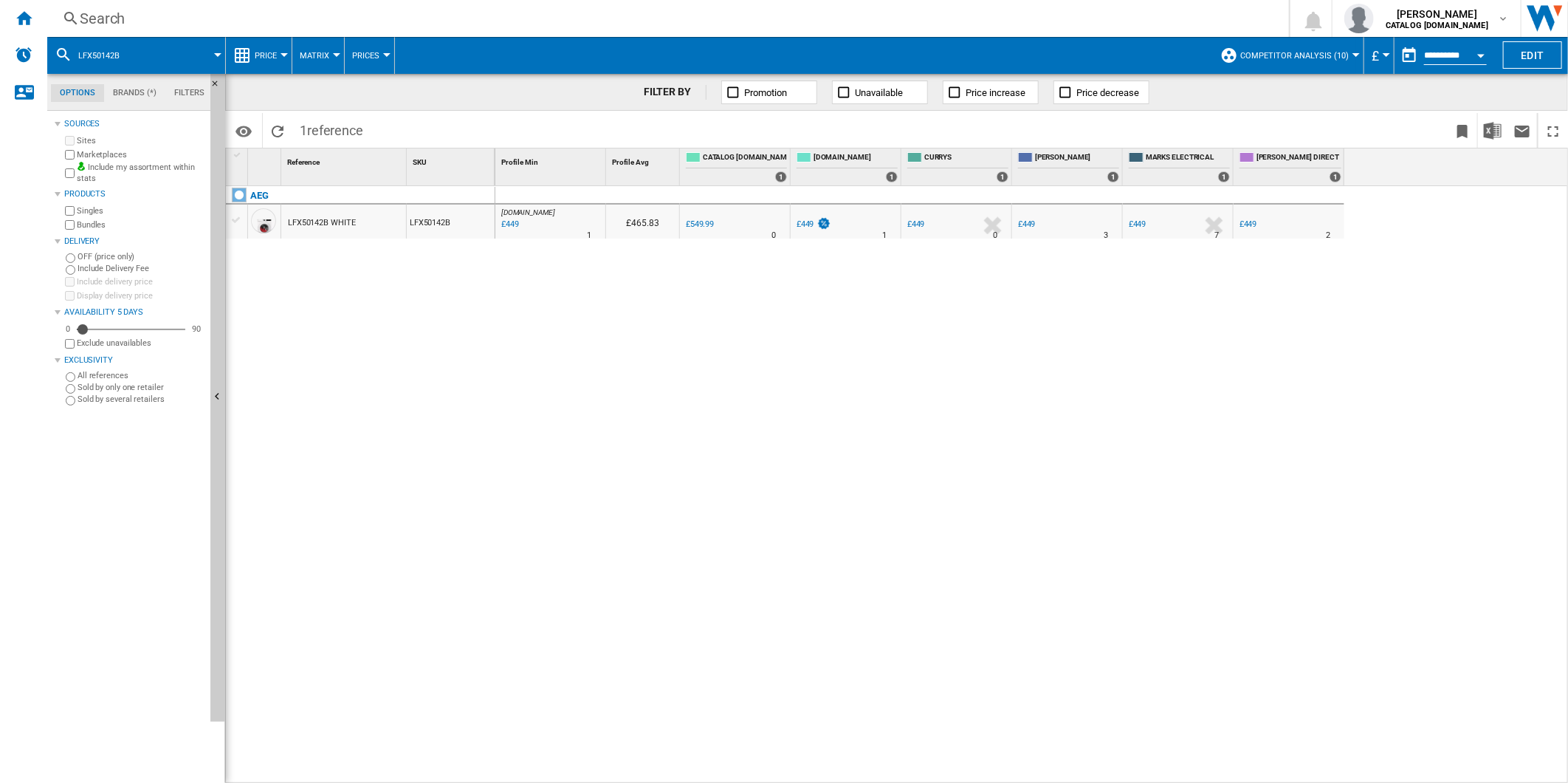
click at [963, 15] on div "Search" at bounding box center [665, 18] width 1171 height 21
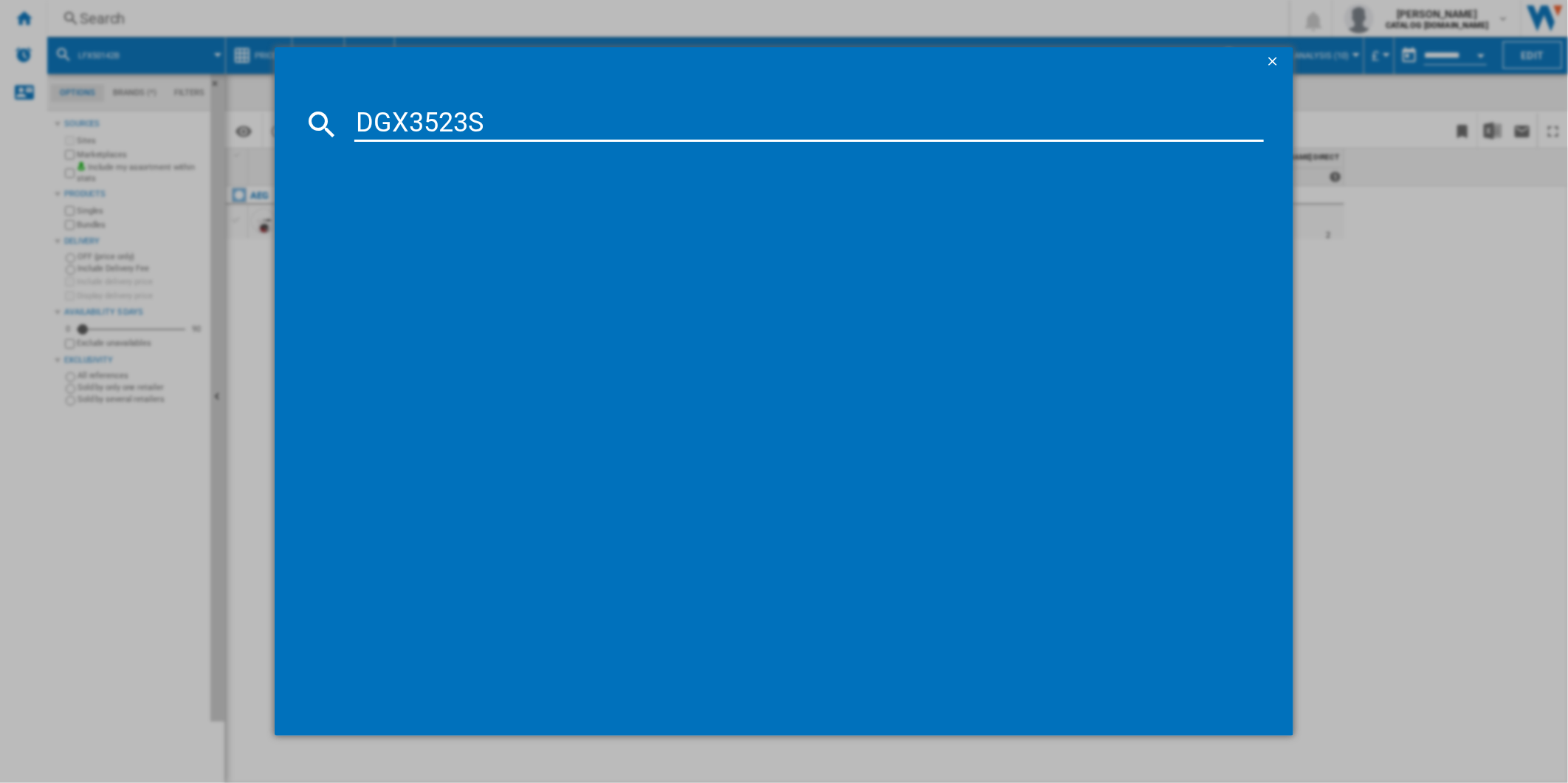
type input "DGX3523S"
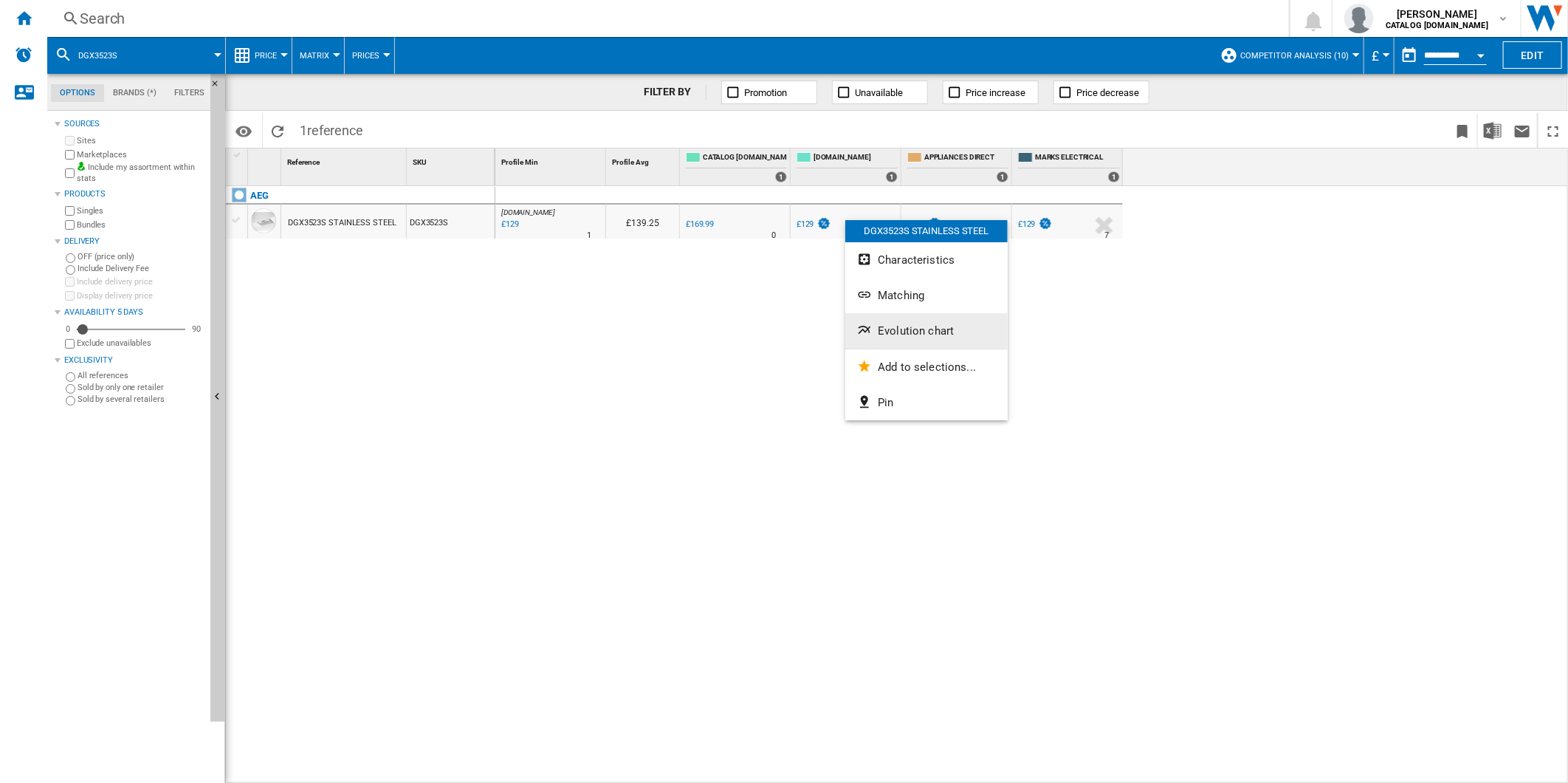
click at [911, 335] on span "Evolution chart" at bounding box center [915, 331] width 76 height 13
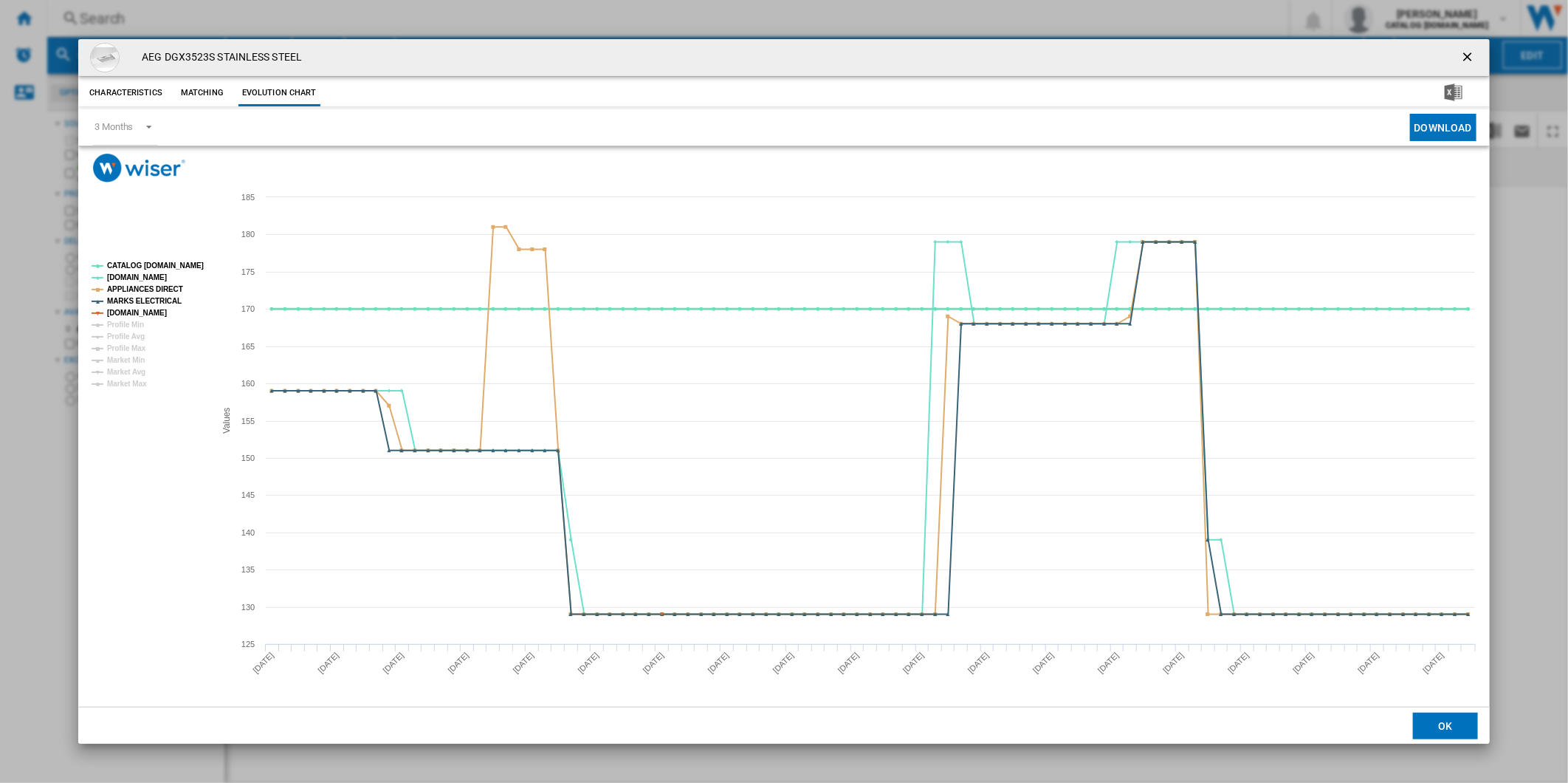
click at [155, 266] on tspan "CATALOG [DOMAIN_NAME]" at bounding box center [155, 265] width 97 height 8
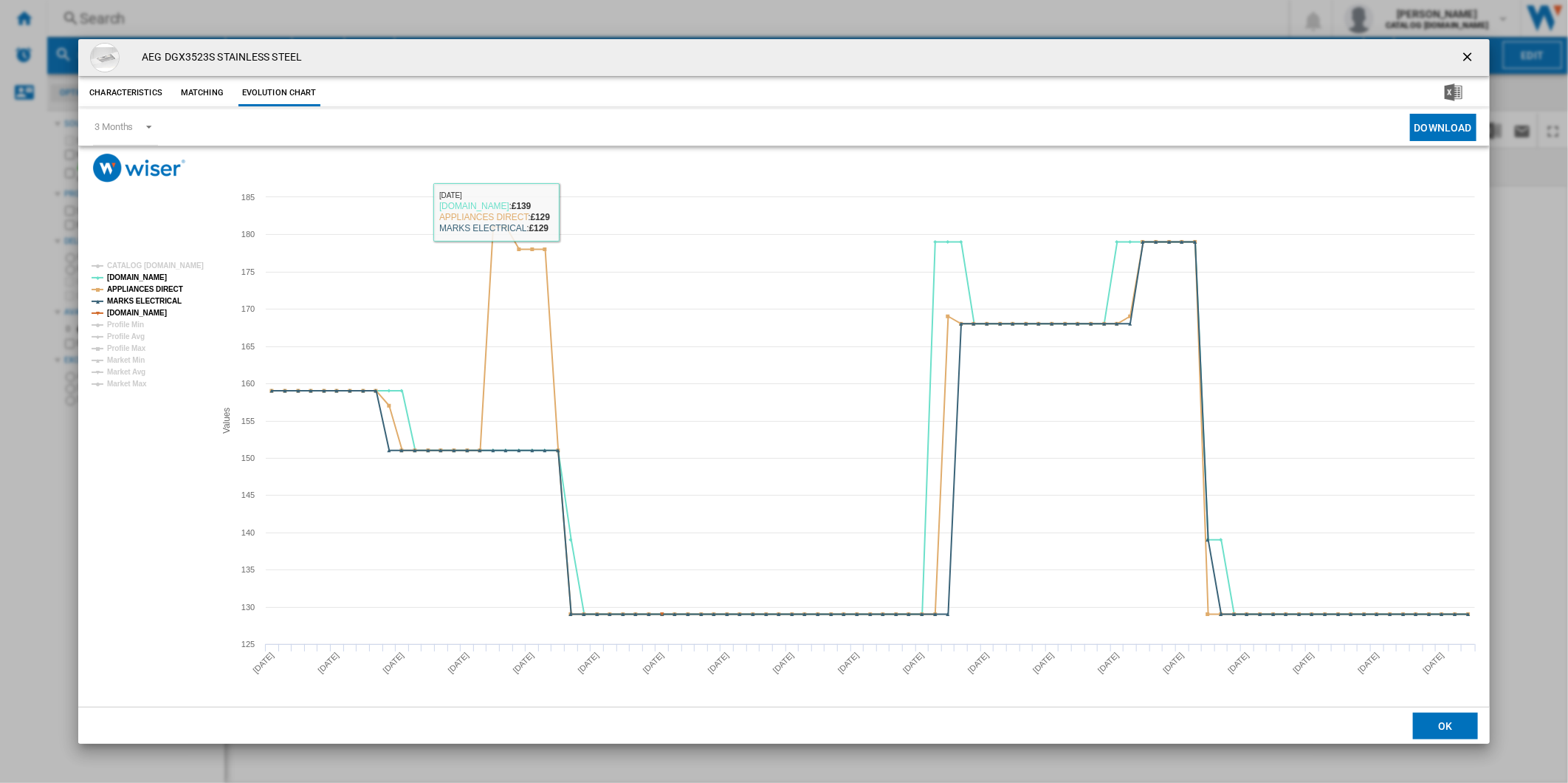
drag, startPoint x: 1464, startPoint y: 53, endPoint x: 1221, endPoint y: 46, distance: 243.1
click at [1464, 53] on ng-md-icon "getI18NText('BUTTONS.CLOSE_DIALOG')" at bounding box center [1468, 58] width 18 height 18
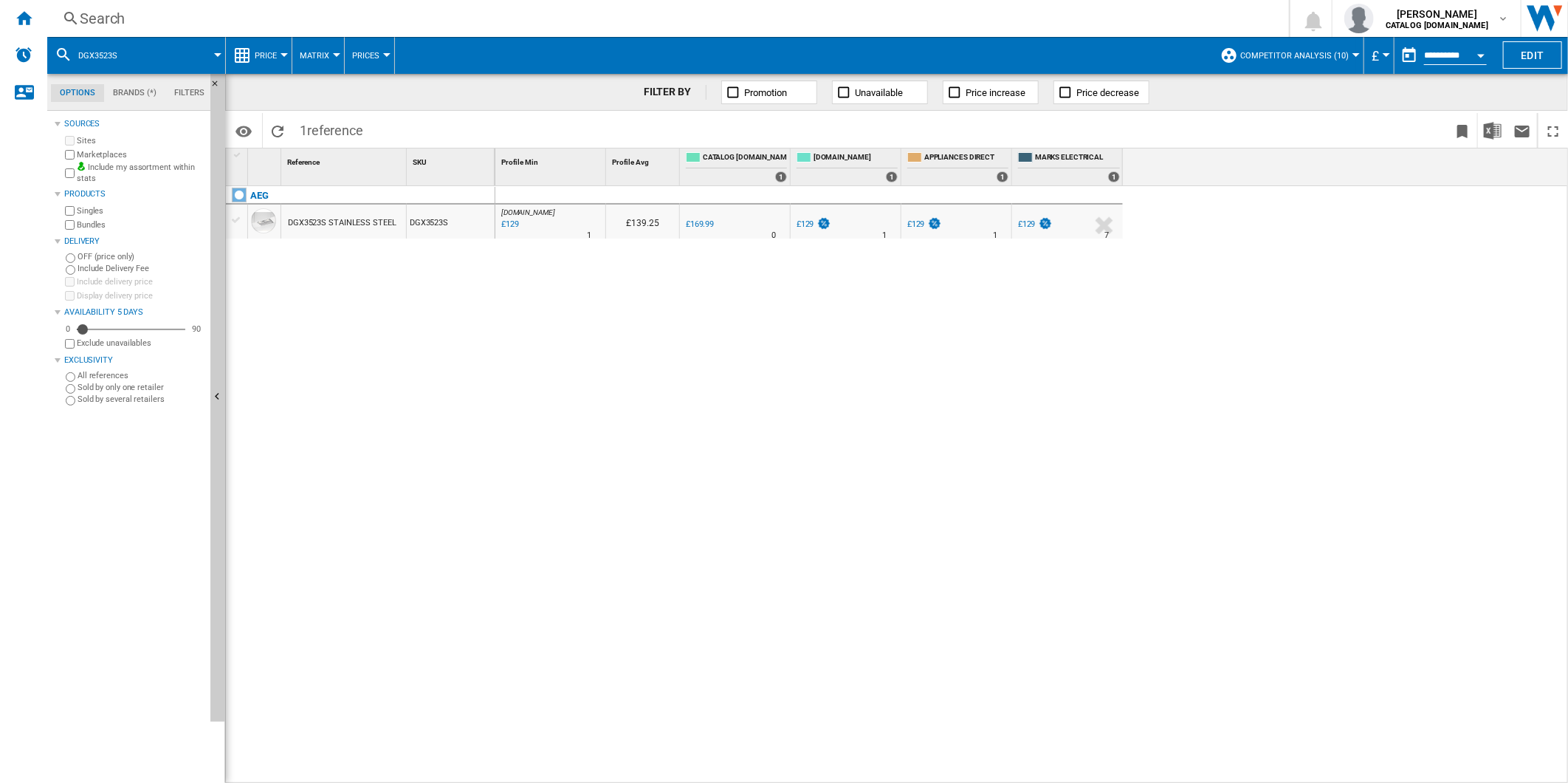
click at [912, 18] on div "Search" at bounding box center [665, 18] width 1171 height 21
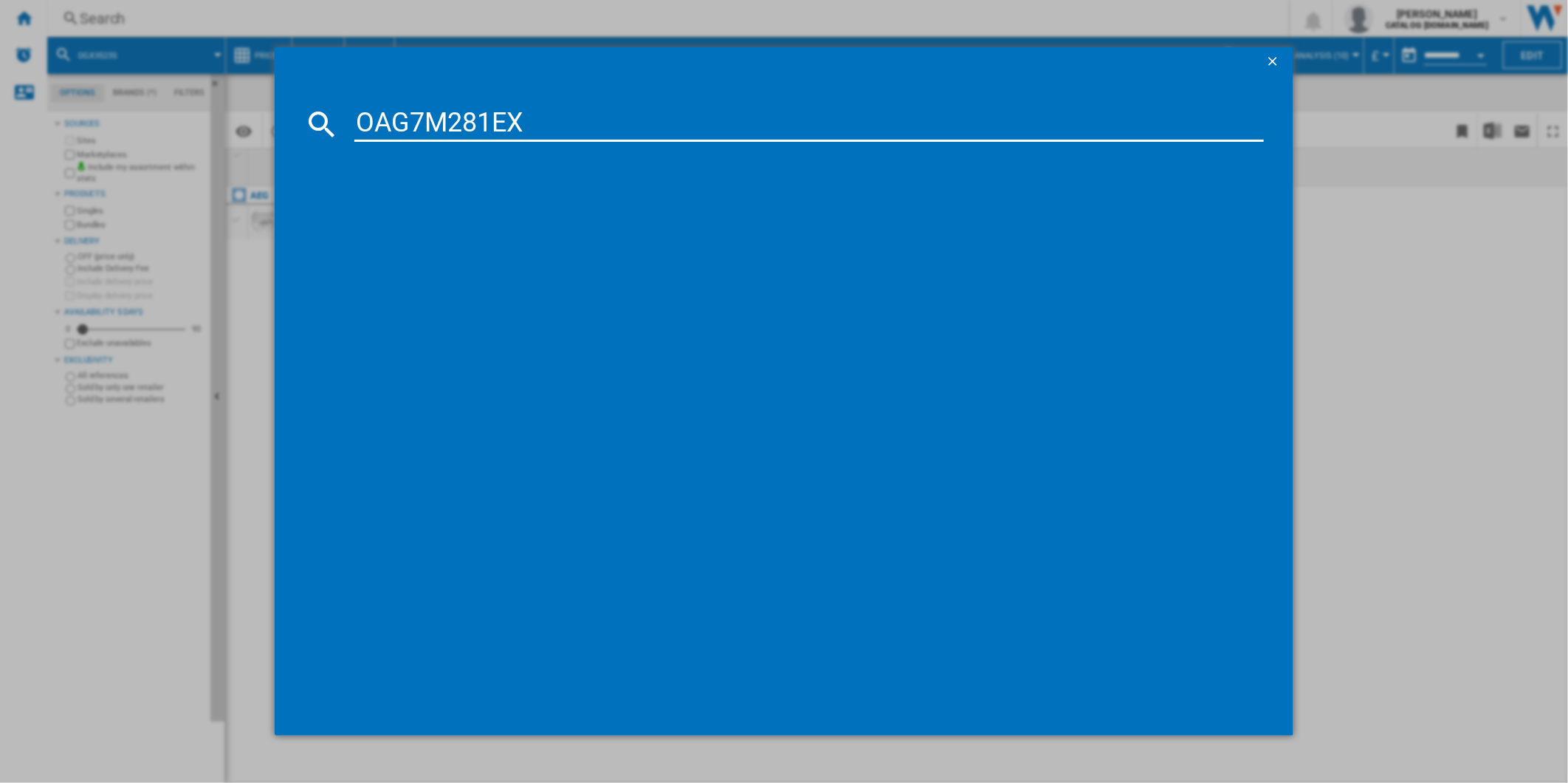
type input "OAG7M281EX"
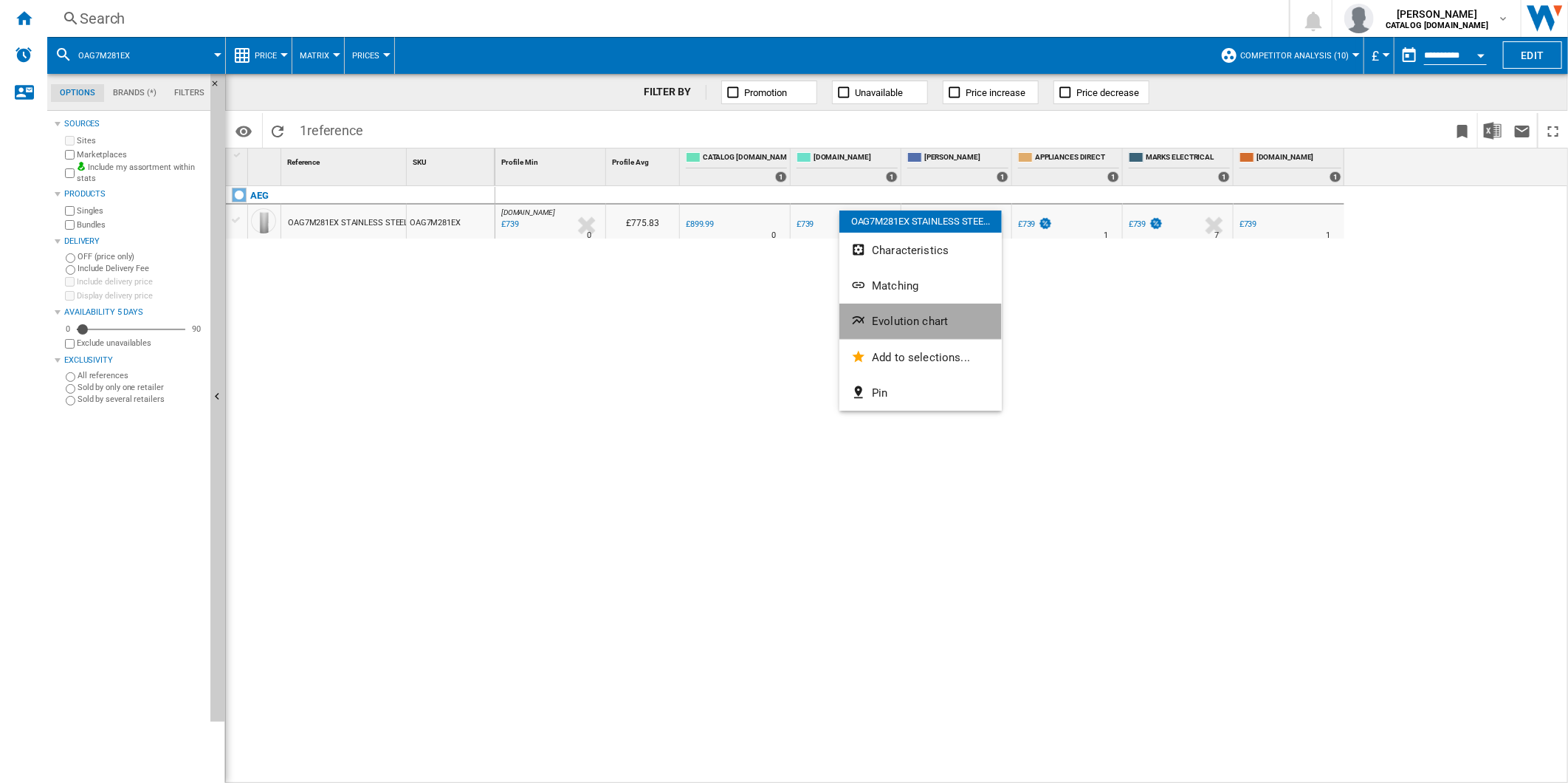
click at [887, 323] on span "Evolution chart" at bounding box center [910, 321] width 76 height 13
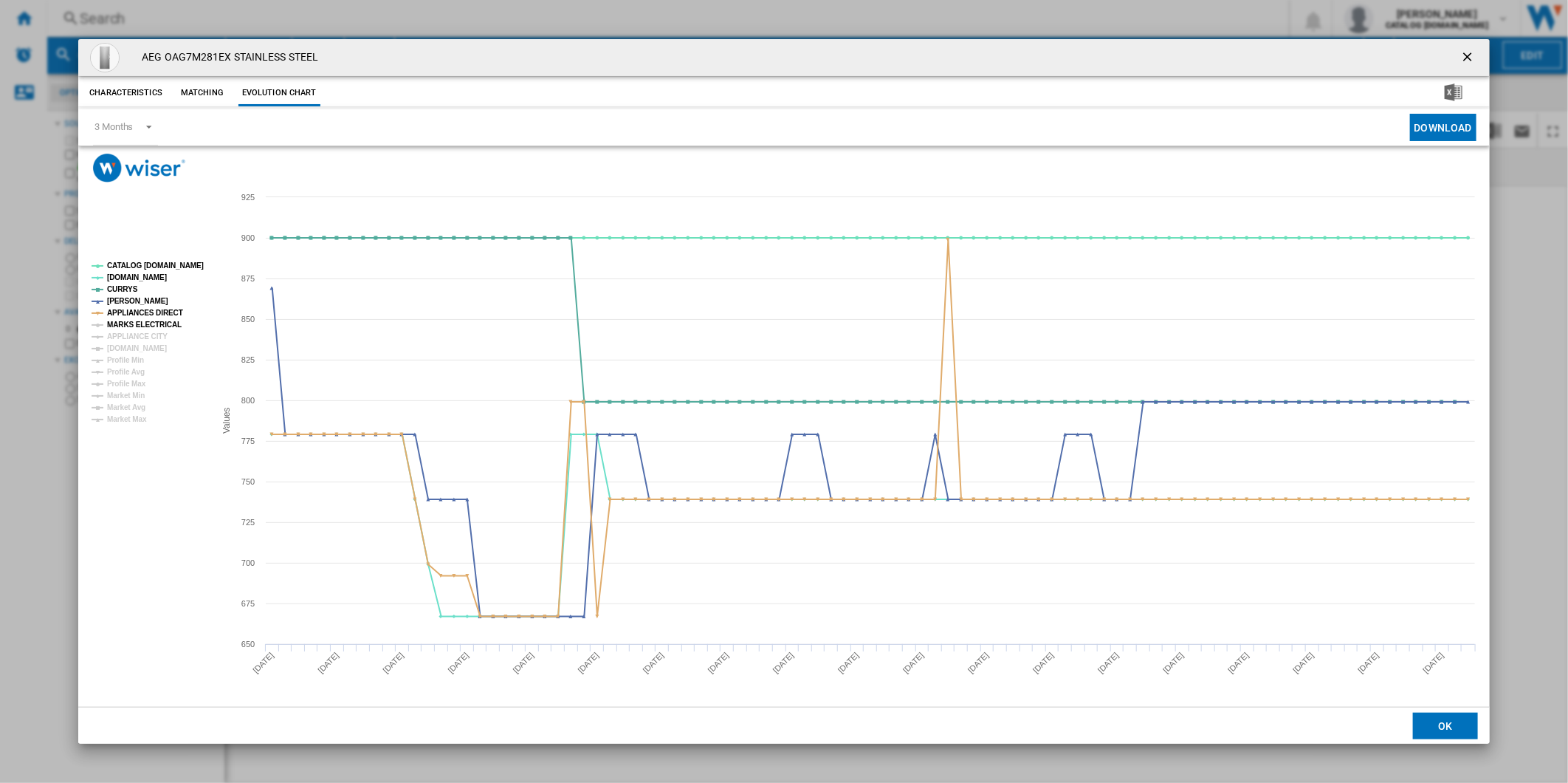
click at [146, 325] on tspan "MARKS ELECTRICAL" at bounding box center [144, 324] width 75 height 8
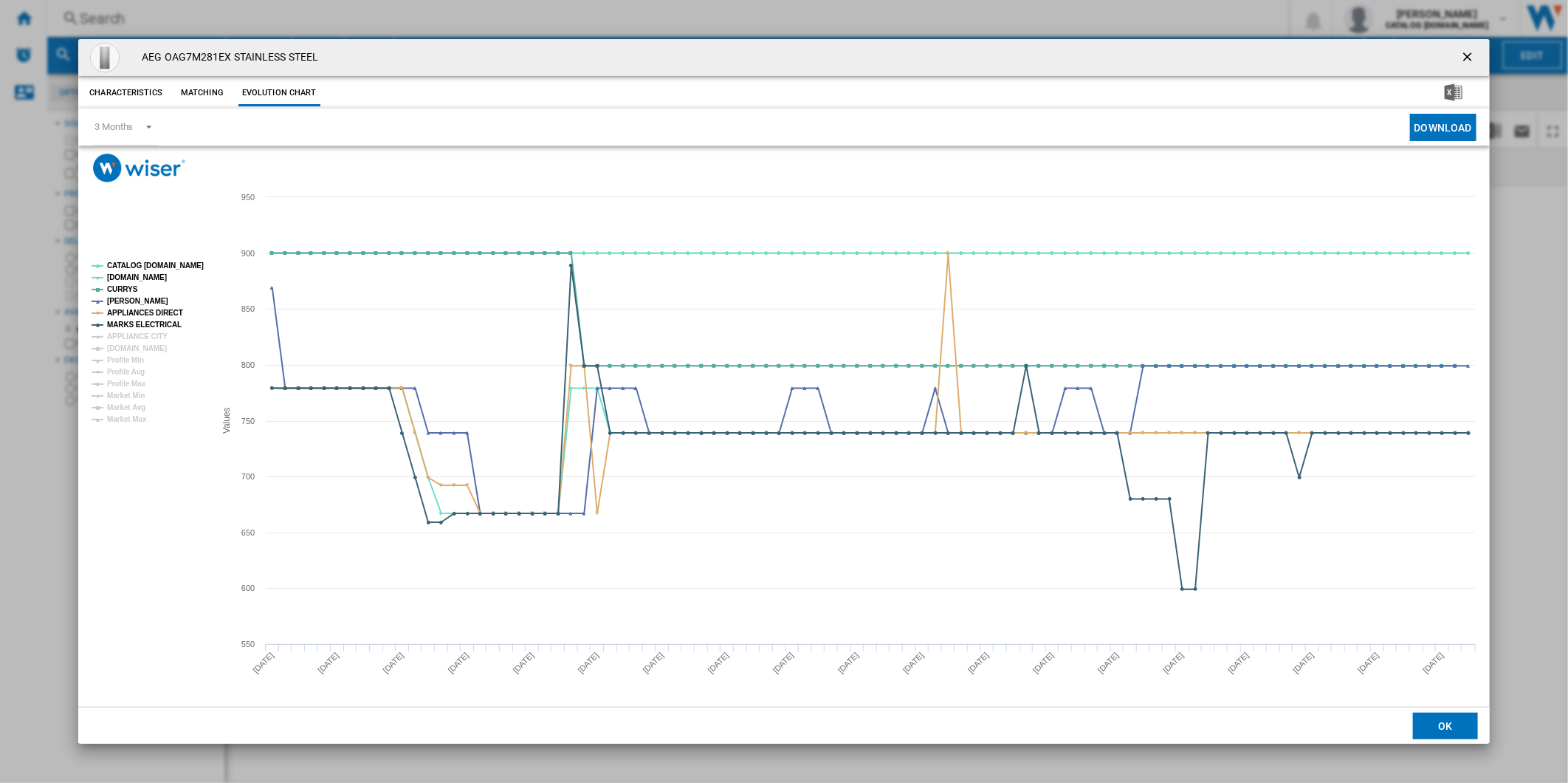
click at [146, 334] on tspan "APPLIANCE CITY" at bounding box center [137, 336] width 60 height 8
click at [146, 347] on tspan "[DOMAIN_NAME]" at bounding box center [136, 349] width 60 height 8
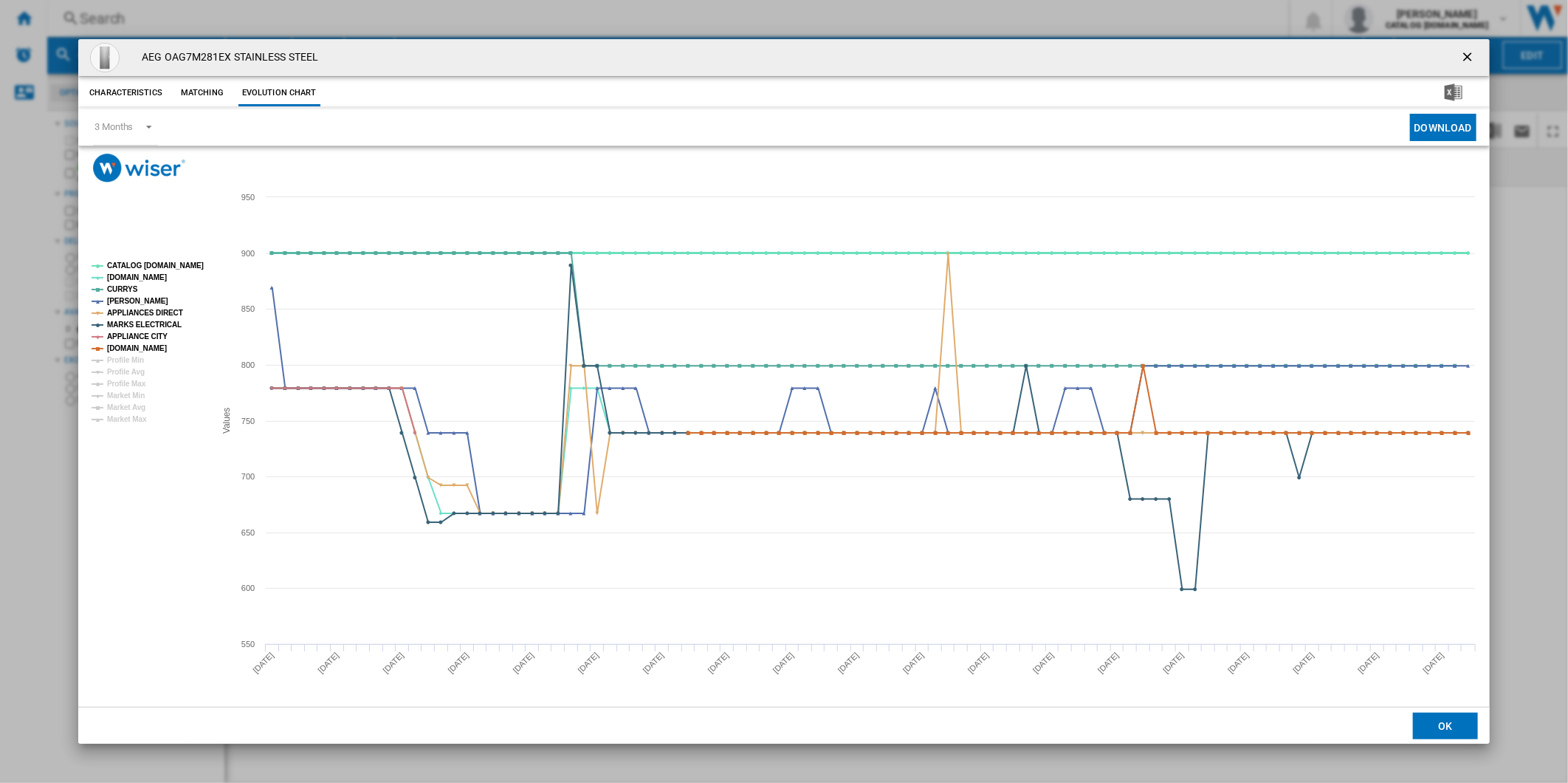
click at [153, 265] on tspan "CATALOG [DOMAIN_NAME]" at bounding box center [155, 265] width 97 height 8
click at [1475, 50] on ng-md-icon "getI18NText('BUTTONS.CLOSE_DIALOG')" at bounding box center [1468, 58] width 18 height 18
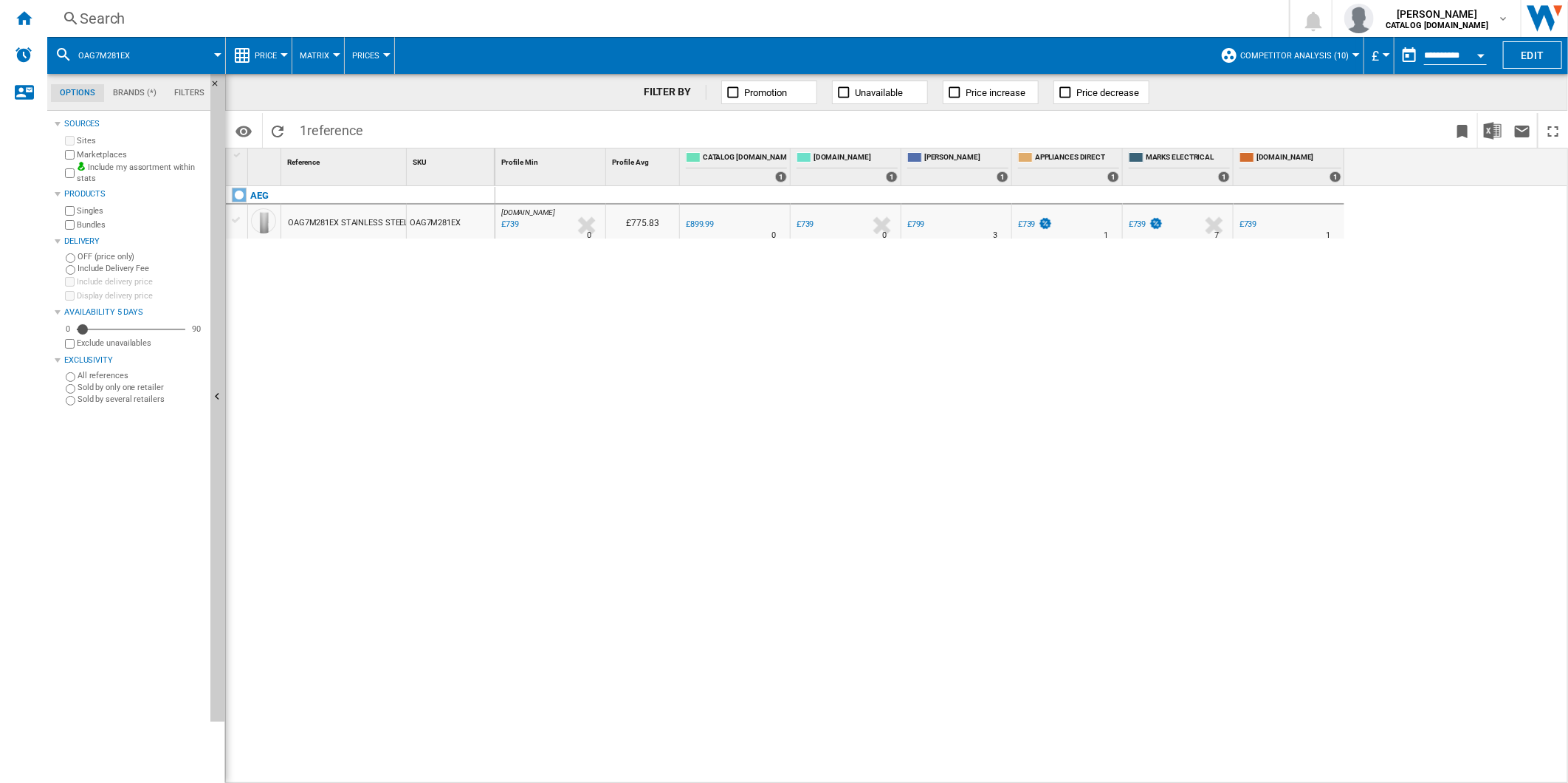
click at [789, 24] on div "Search" at bounding box center [665, 18] width 1171 height 21
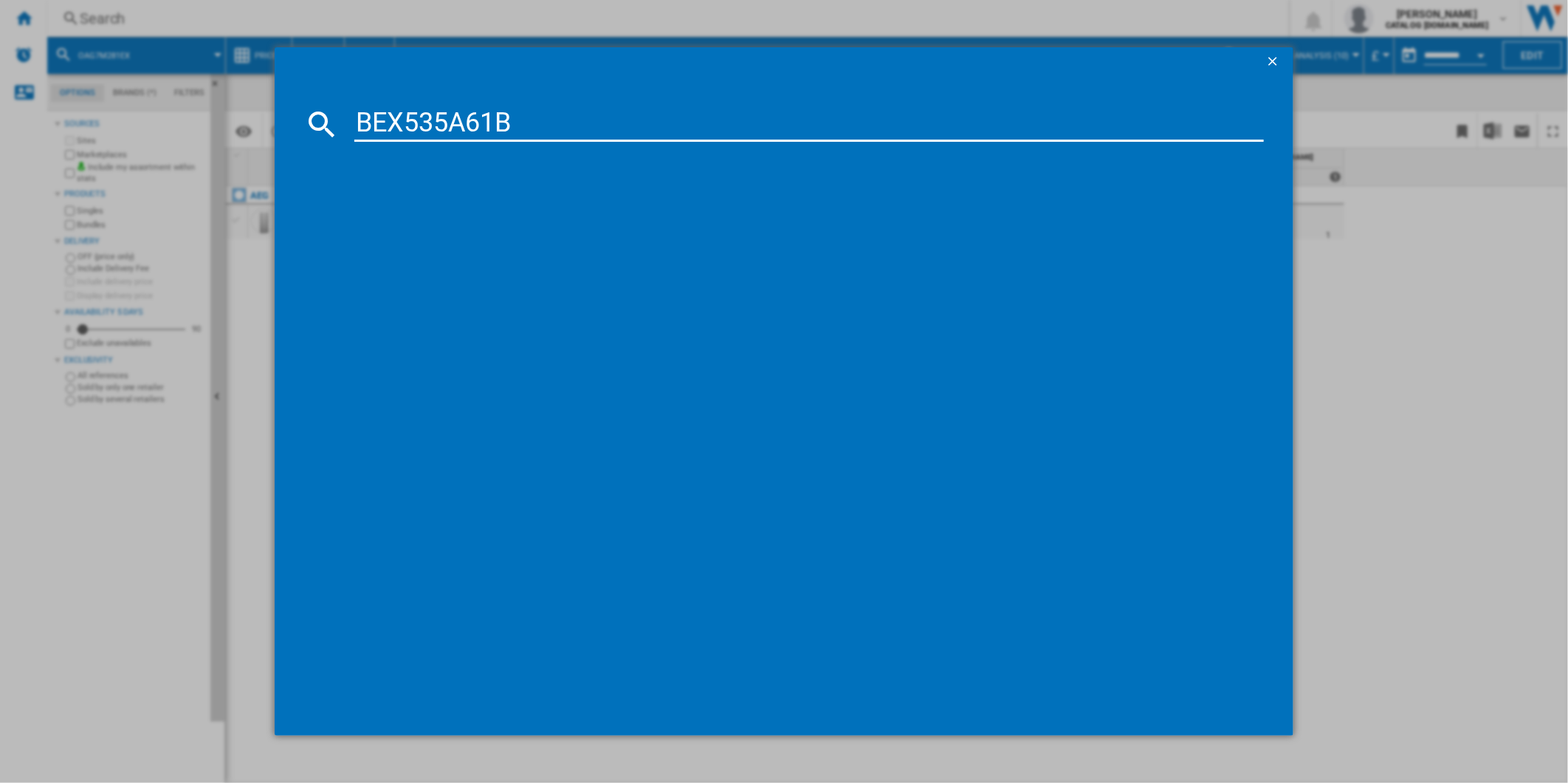
type input "BEX535A61B"
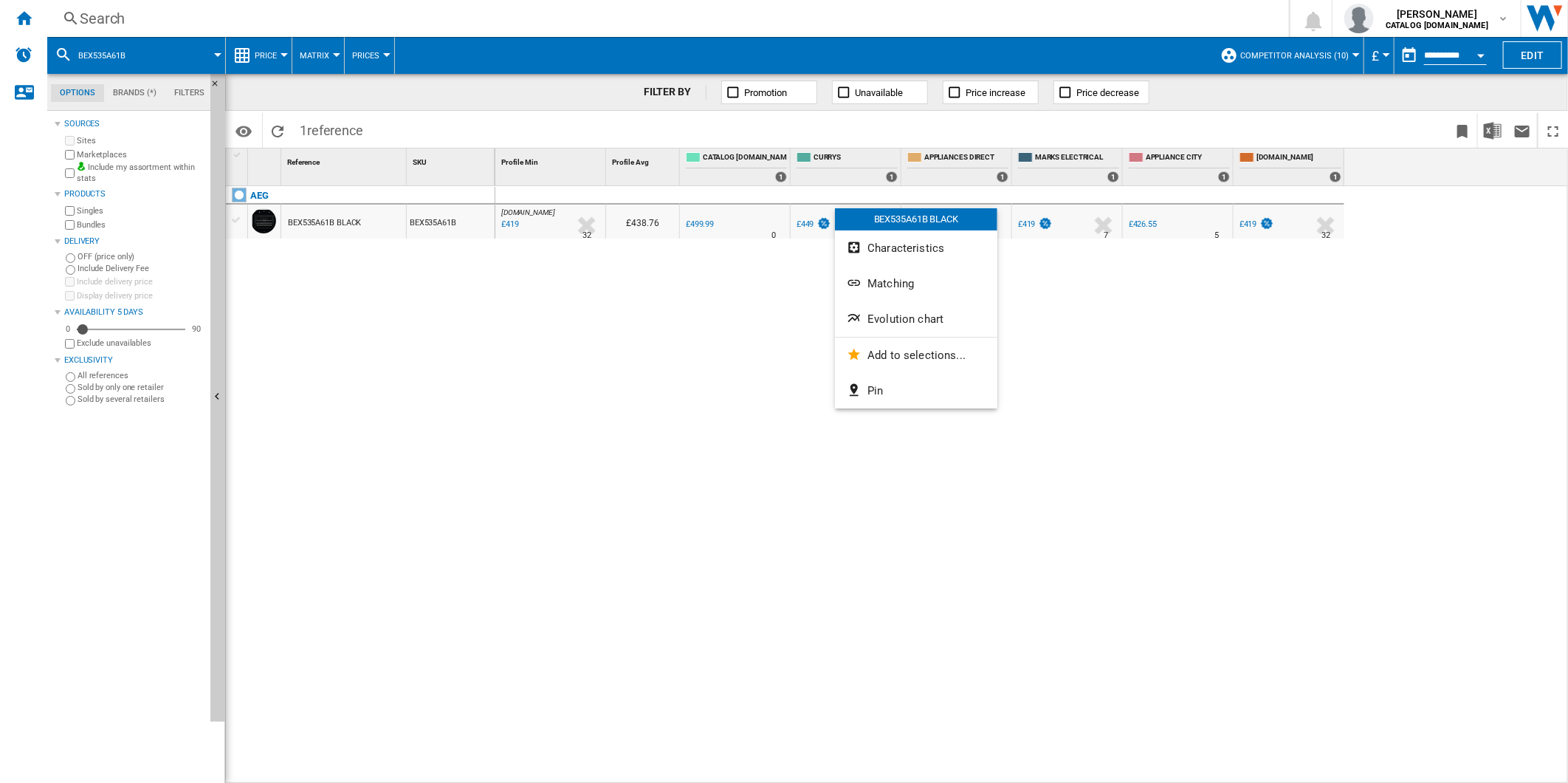
click at [927, 321] on span "Evolution chart" at bounding box center [905, 319] width 76 height 13
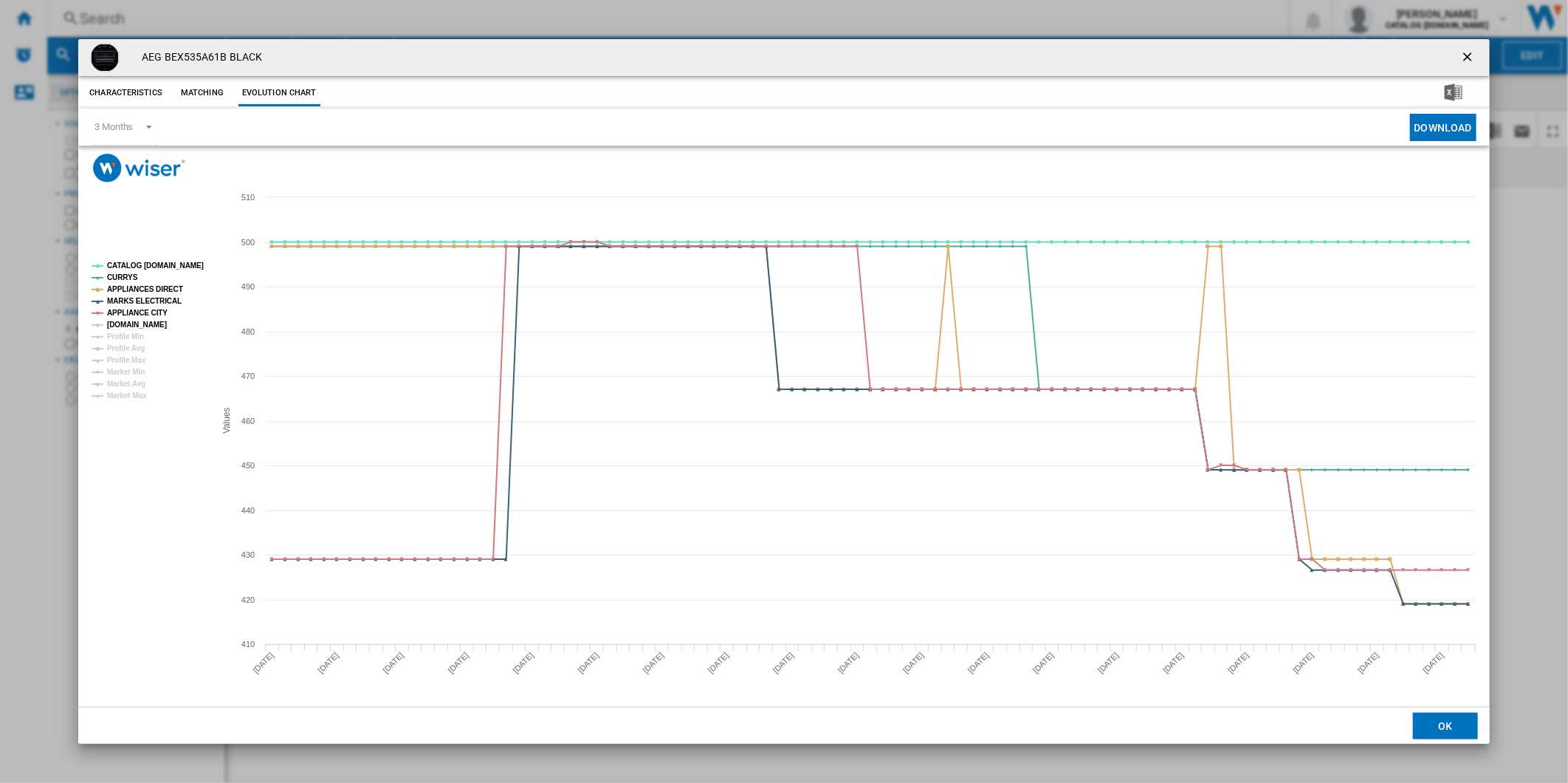
click at [128, 328] on tspan "[DOMAIN_NAME]" at bounding box center [136, 324] width 60 height 8
click at [157, 259] on rect "Product popup" at bounding box center [147, 331] width 123 height 150
drag, startPoint x: 1473, startPoint y: 50, endPoint x: 1311, endPoint y: 52, distance: 162.0
click at [1471, 50] on ng-md-icon "getI18NText('BUTTONS.CLOSE_DIALOG')" at bounding box center [1468, 58] width 18 height 18
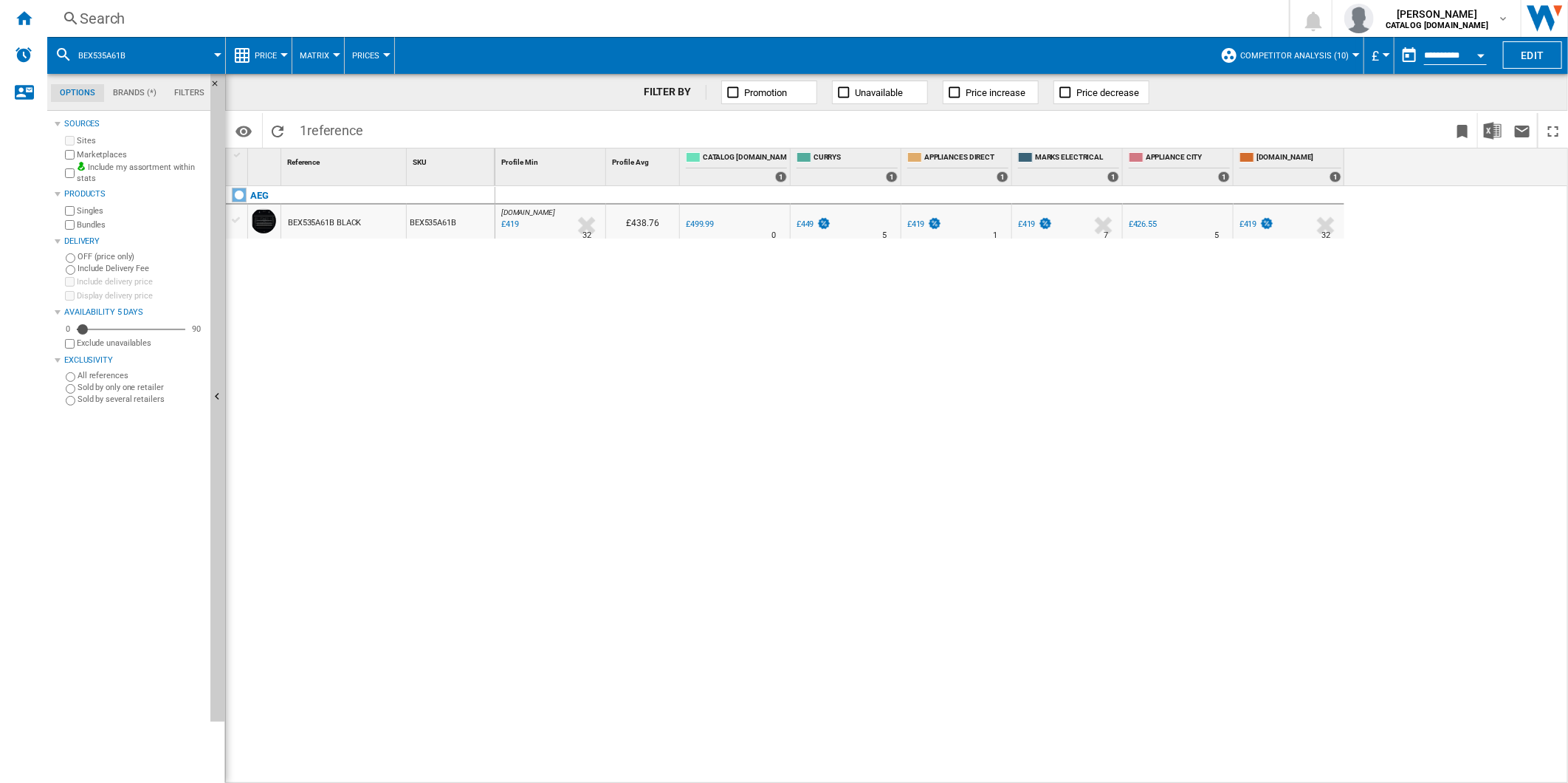
click at [886, 21] on div "Search" at bounding box center [665, 18] width 1171 height 21
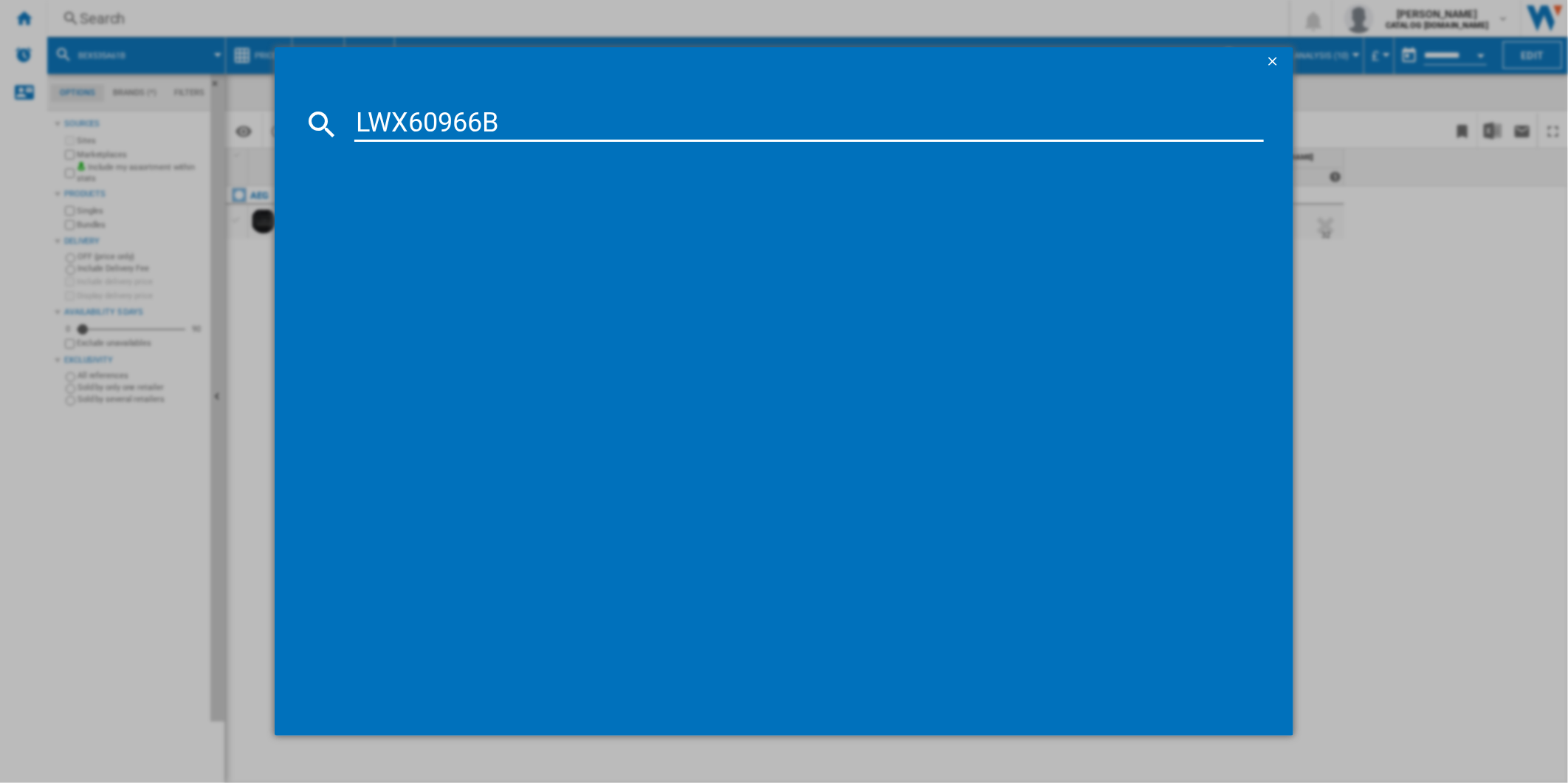
type input "LWX60966B"
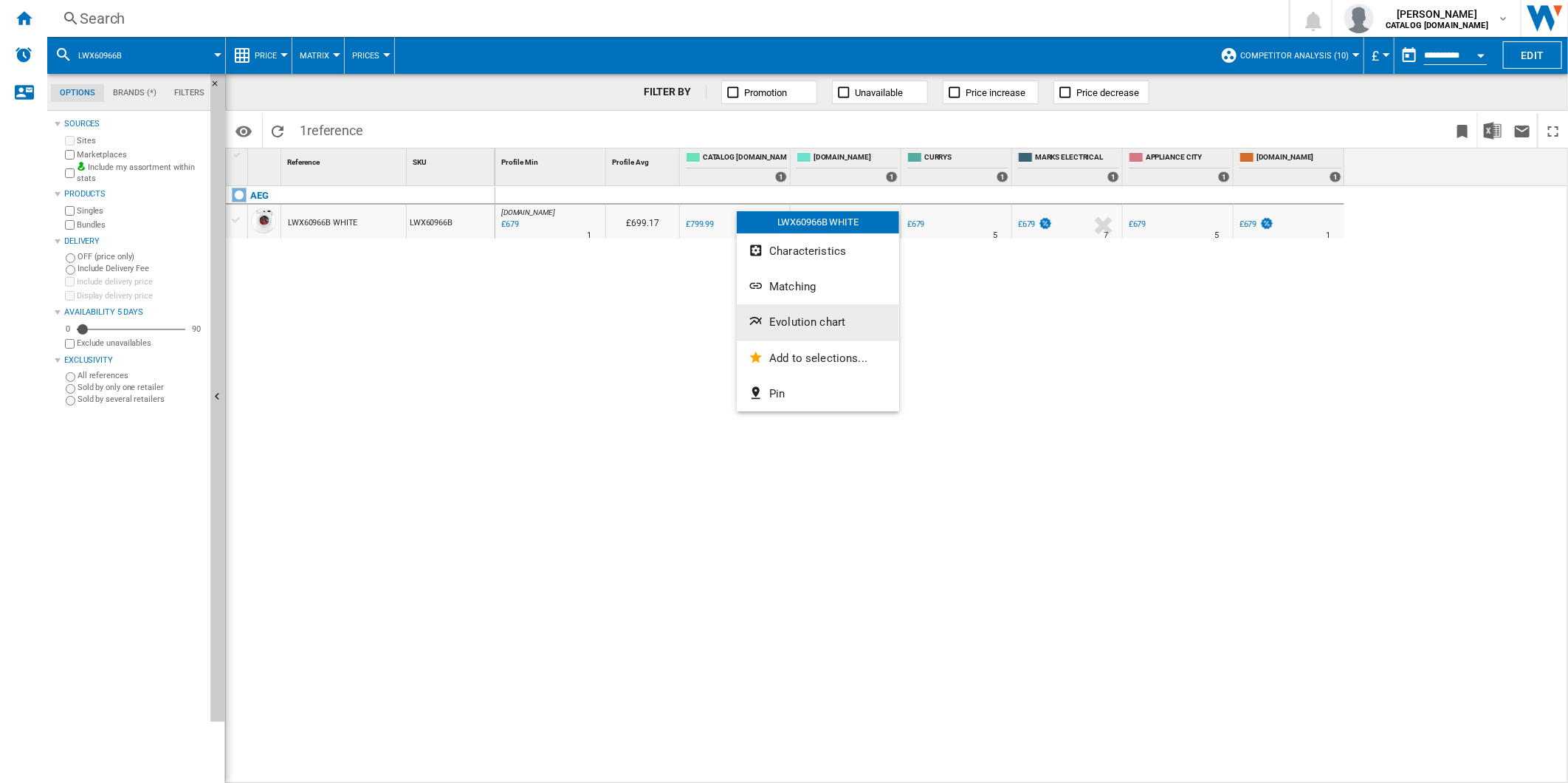
click at [794, 316] on span "Evolution chart" at bounding box center [807, 322] width 76 height 13
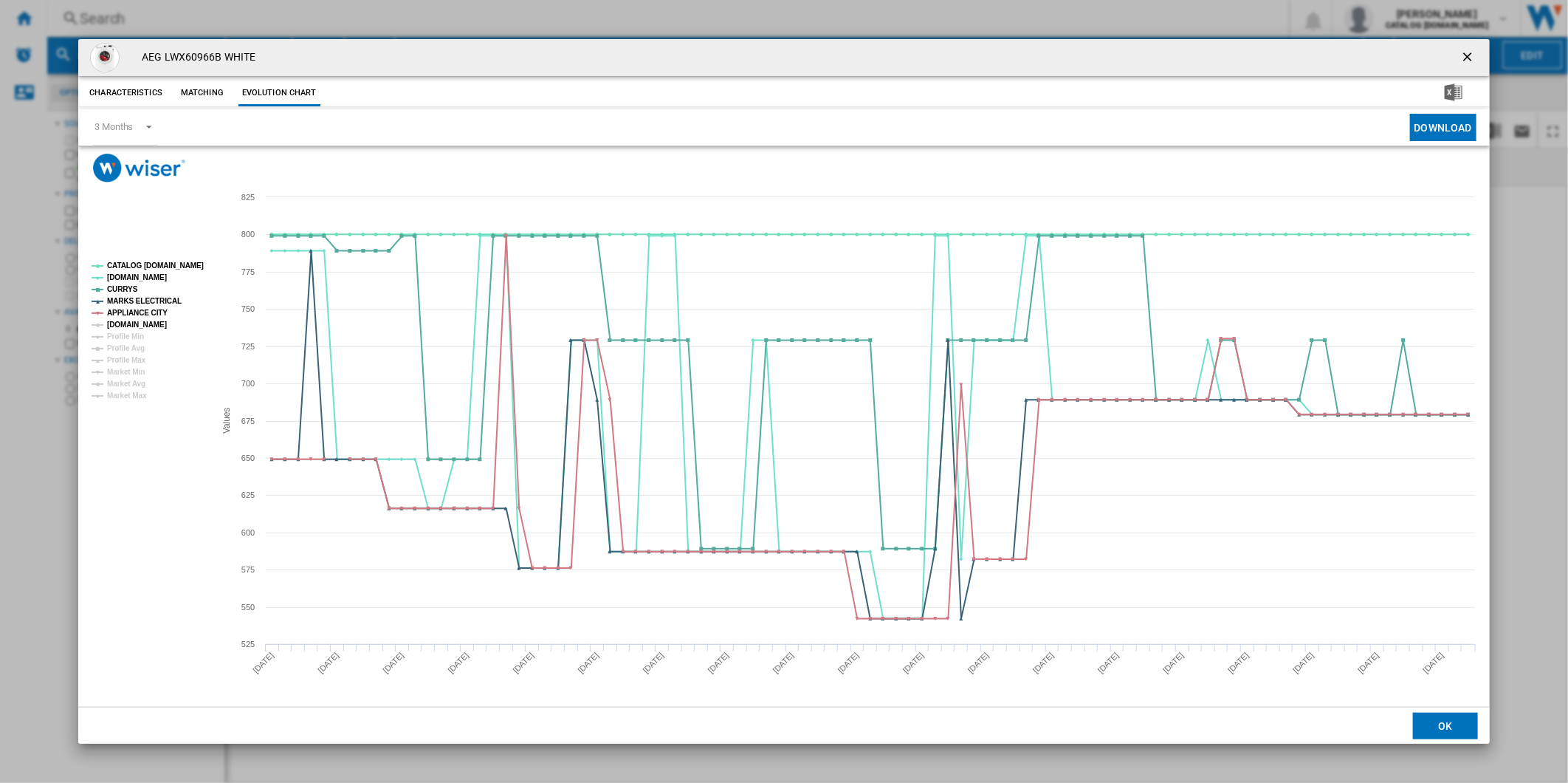
click at [146, 317] on tspan "APPLIANCE CITY" at bounding box center [137, 313] width 60 height 8
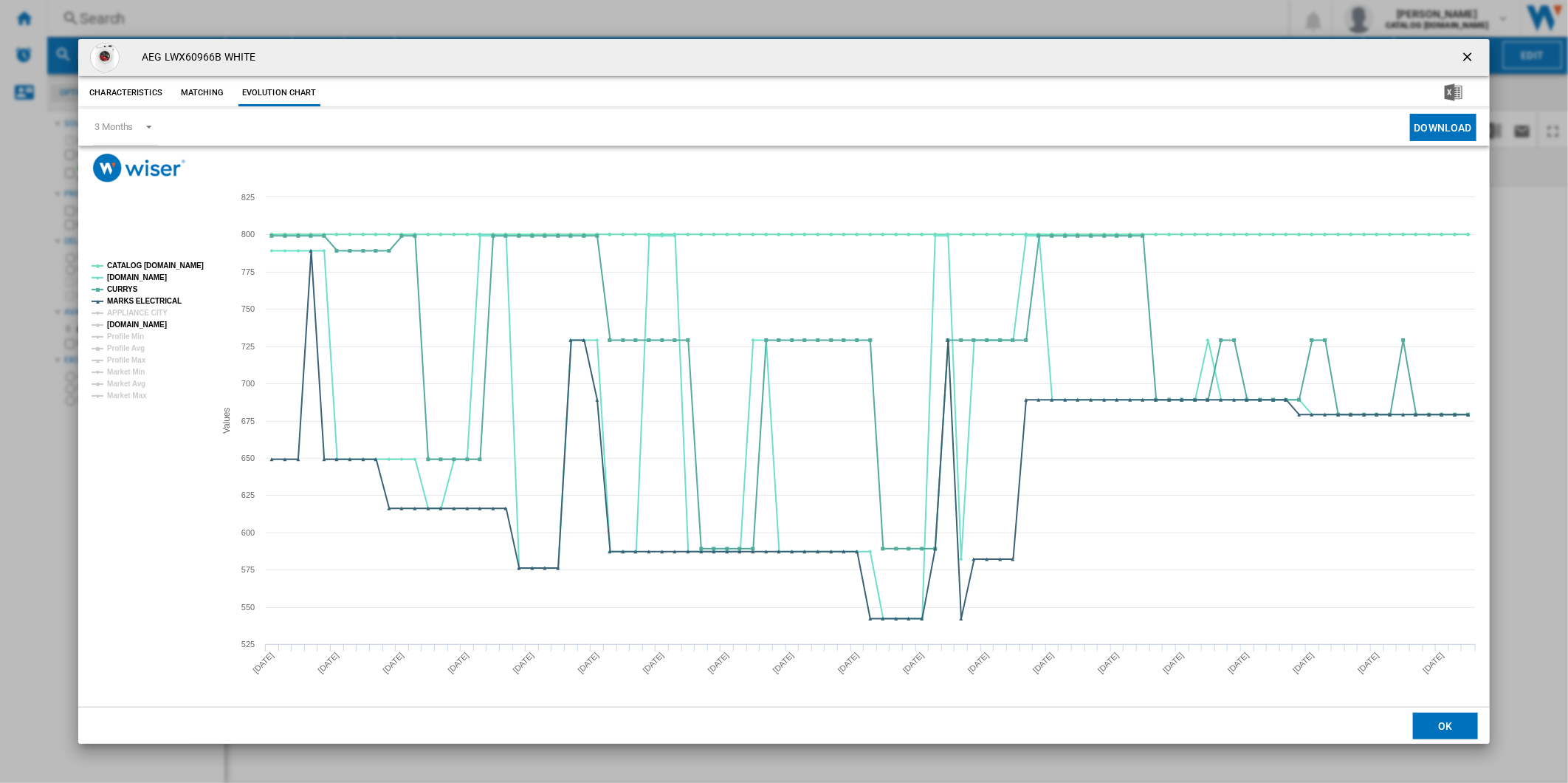
click at [140, 321] on tspan "[DOMAIN_NAME]" at bounding box center [136, 324] width 60 height 8
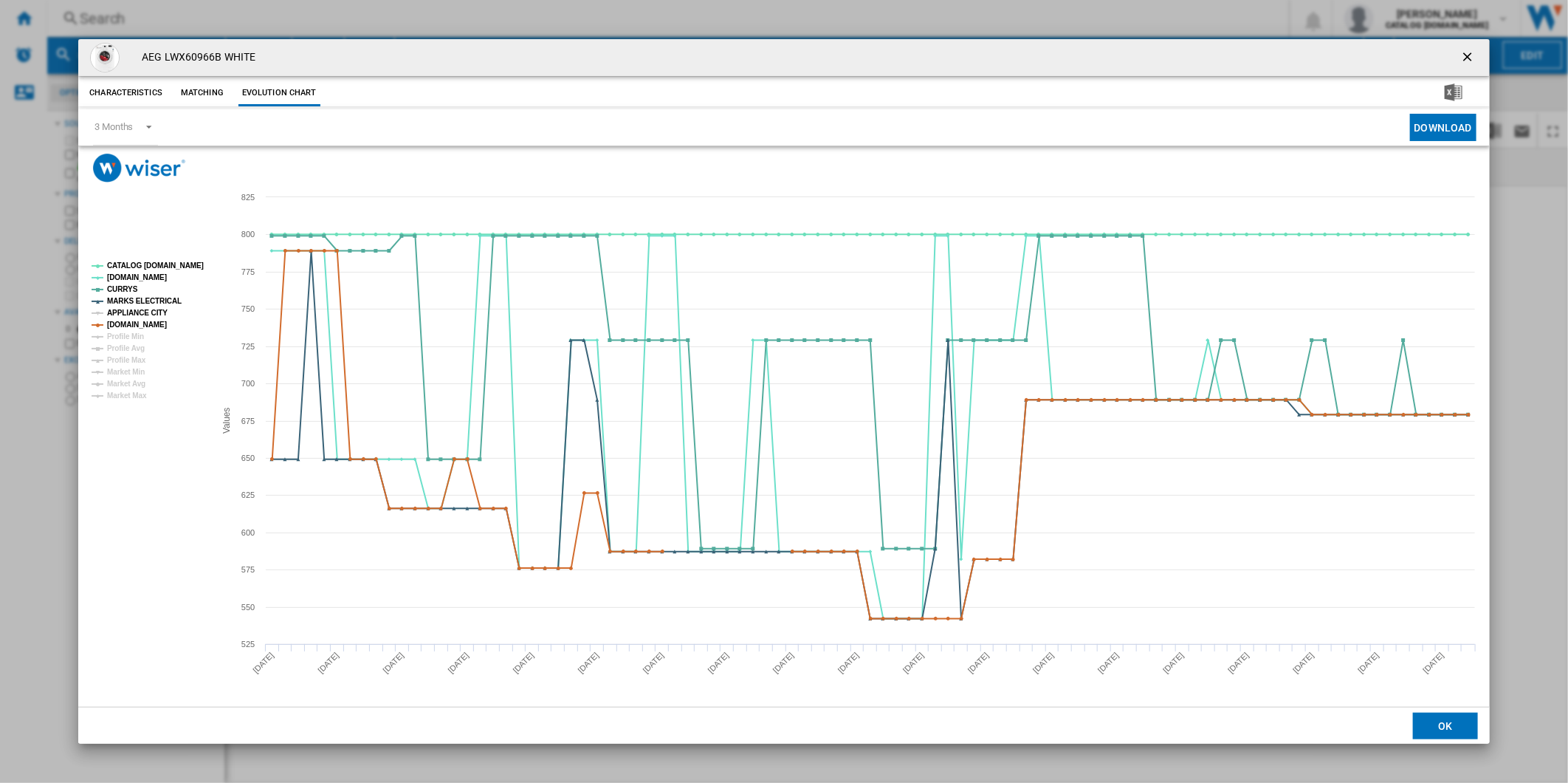
click at [143, 313] on tspan "APPLIANCE CITY" at bounding box center [137, 313] width 60 height 8
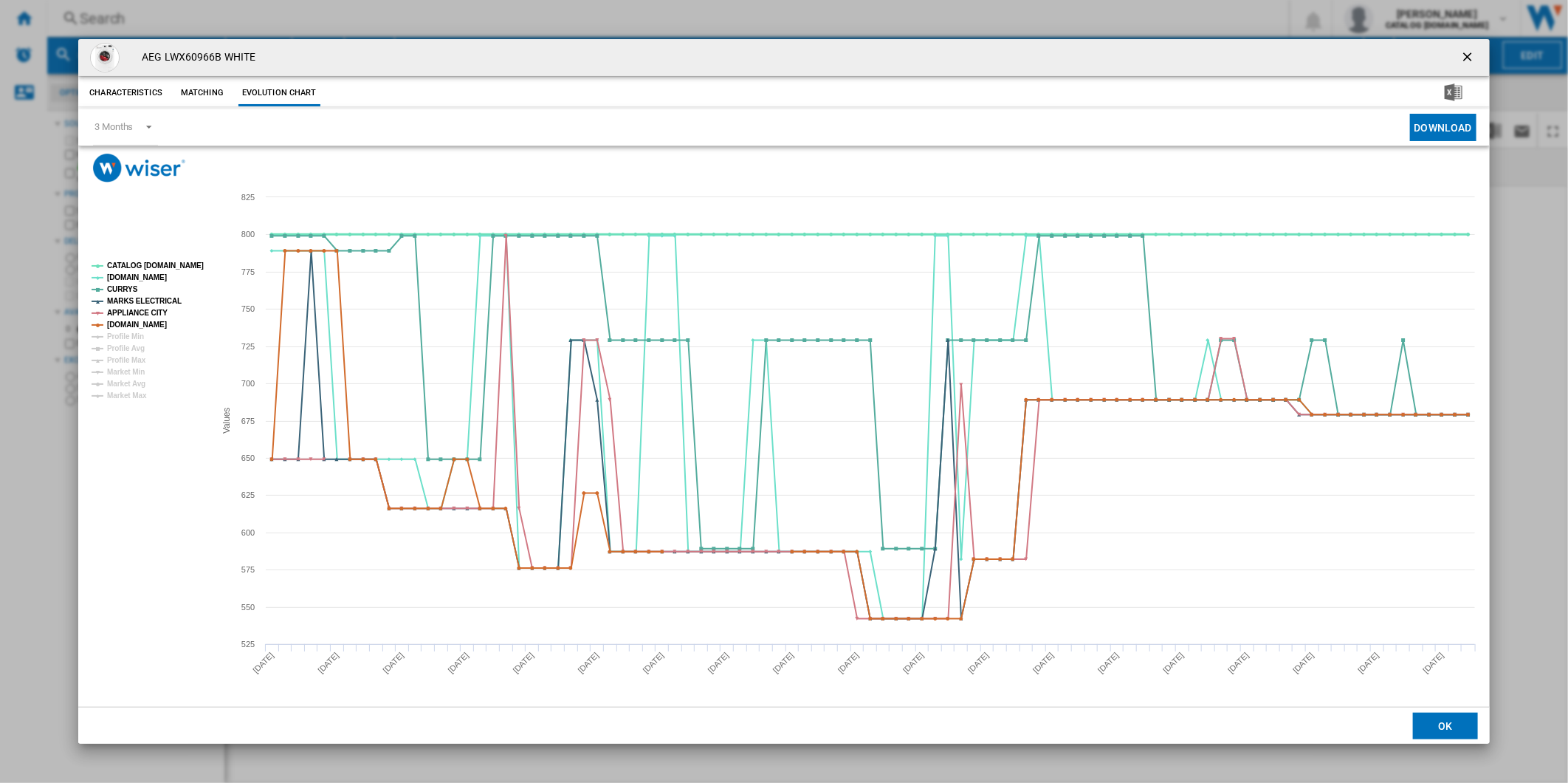
click at [157, 268] on tspan "CATALOG [DOMAIN_NAME]" at bounding box center [155, 265] width 97 height 8
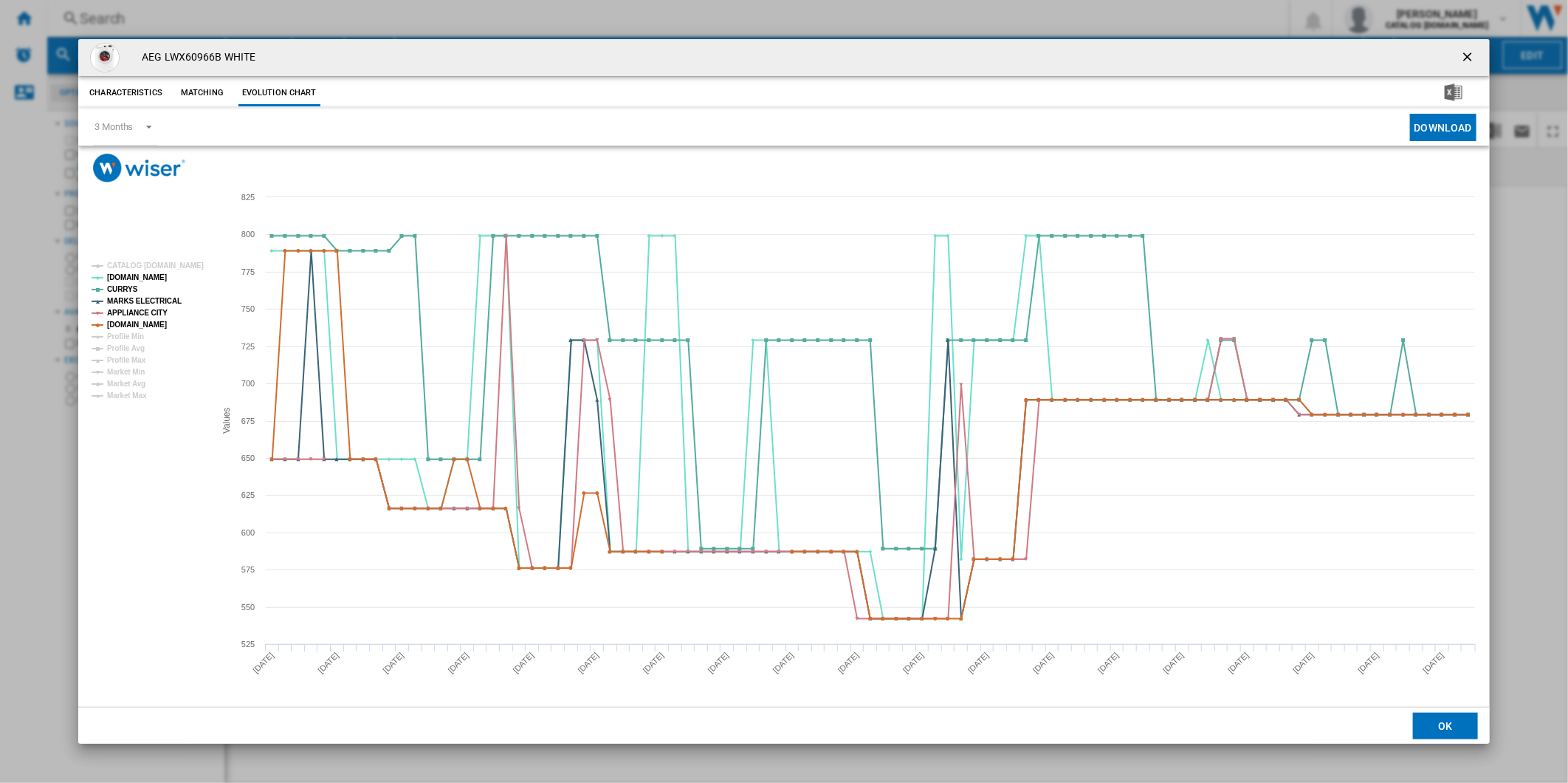
click at [1457, 55] on button "Product popup" at bounding box center [1468, 57] width 29 height 29
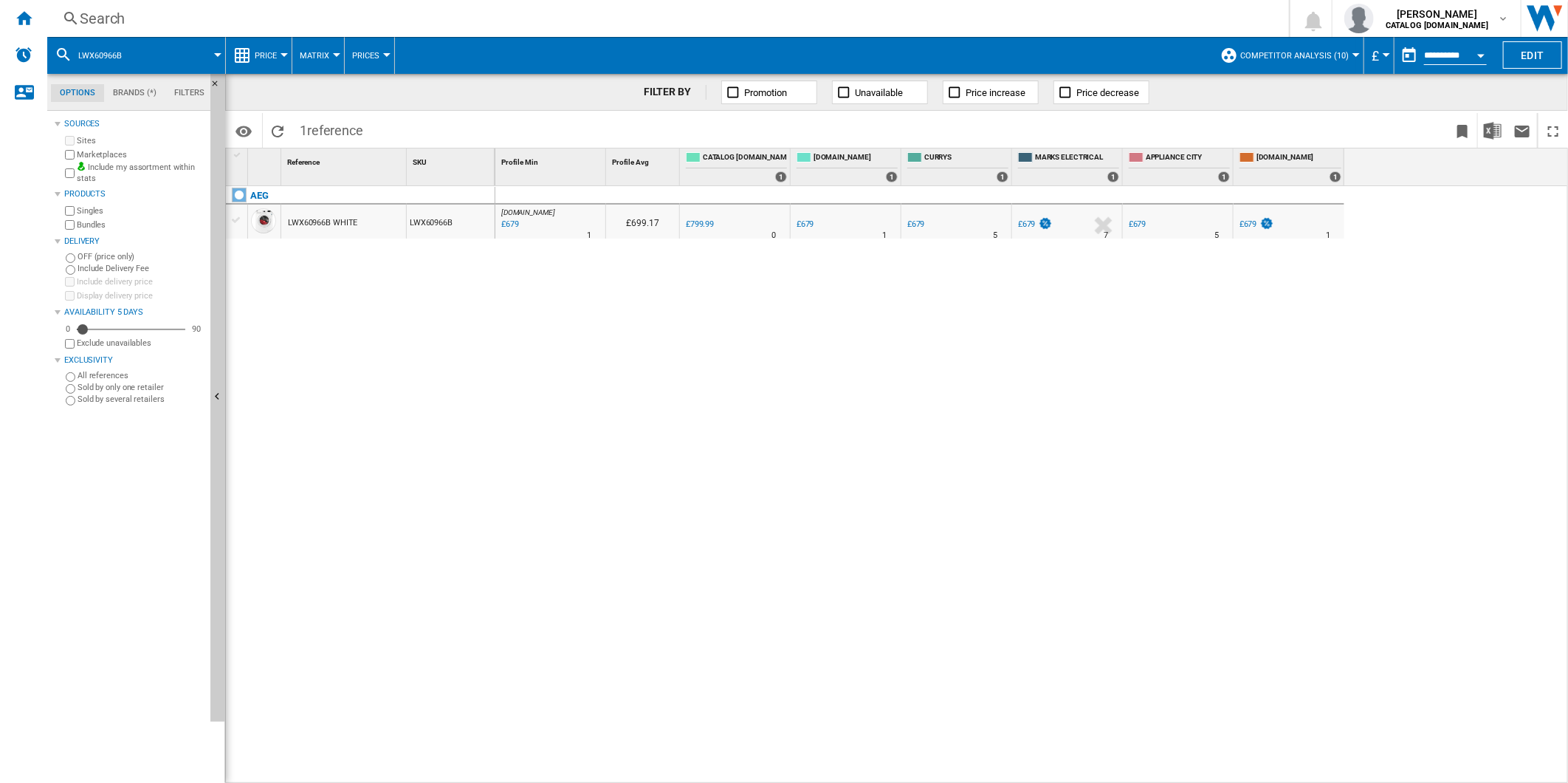
click at [923, 18] on div "Search" at bounding box center [665, 18] width 1171 height 21
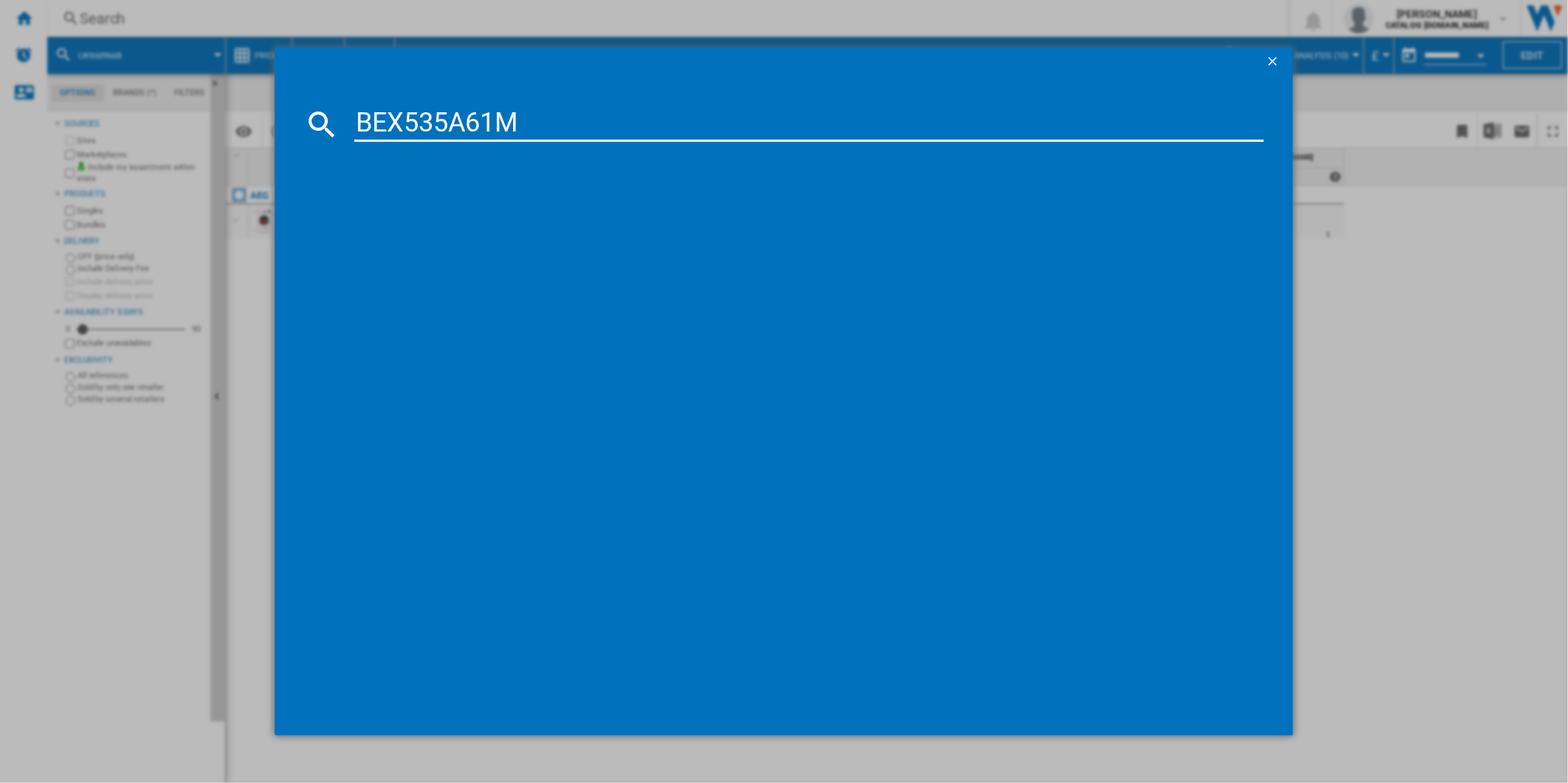
type input "BEX535A61M"
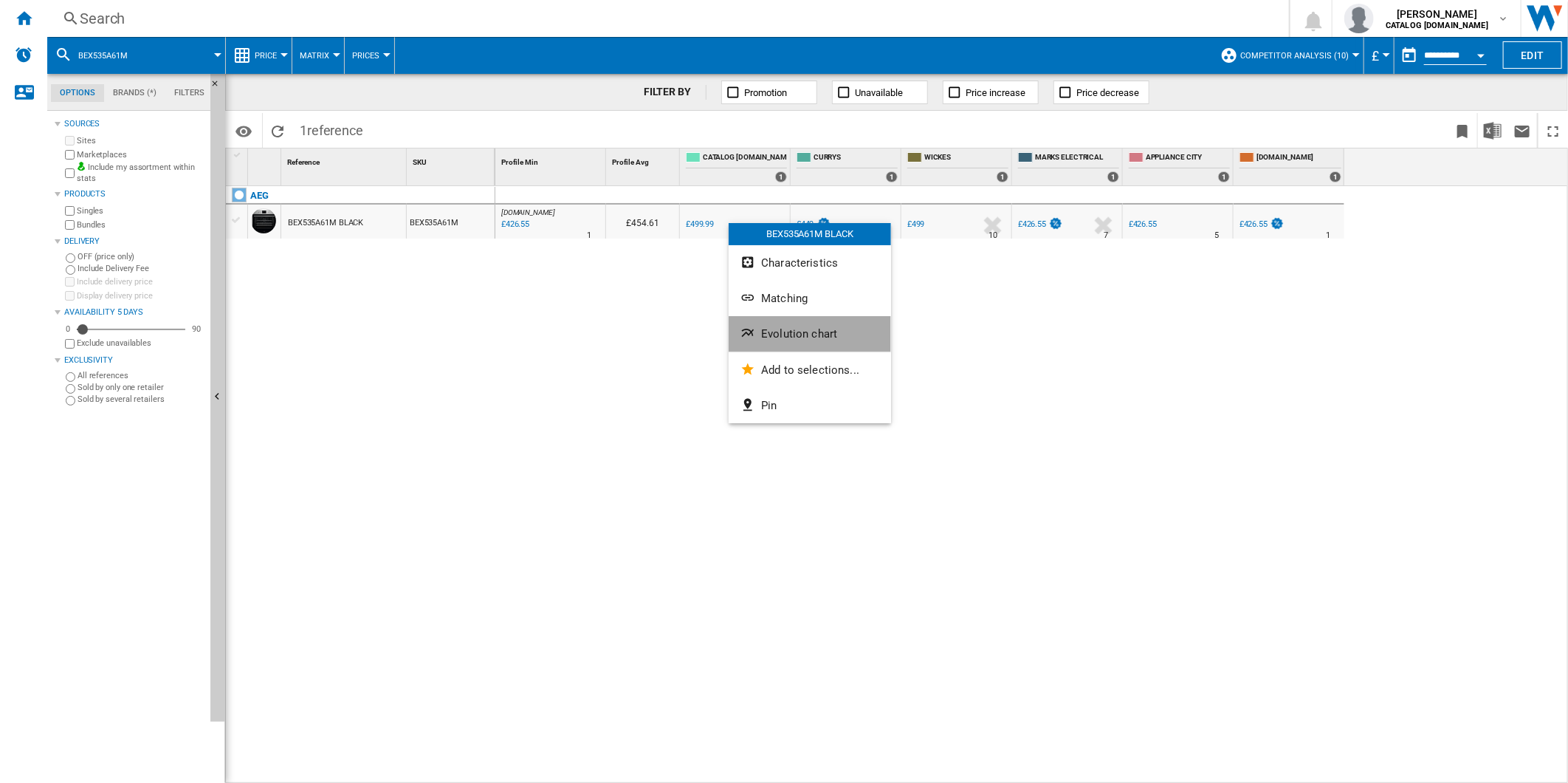
click at [826, 328] on span "Evolution chart" at bounding box center [799, 334] width 76 height 13
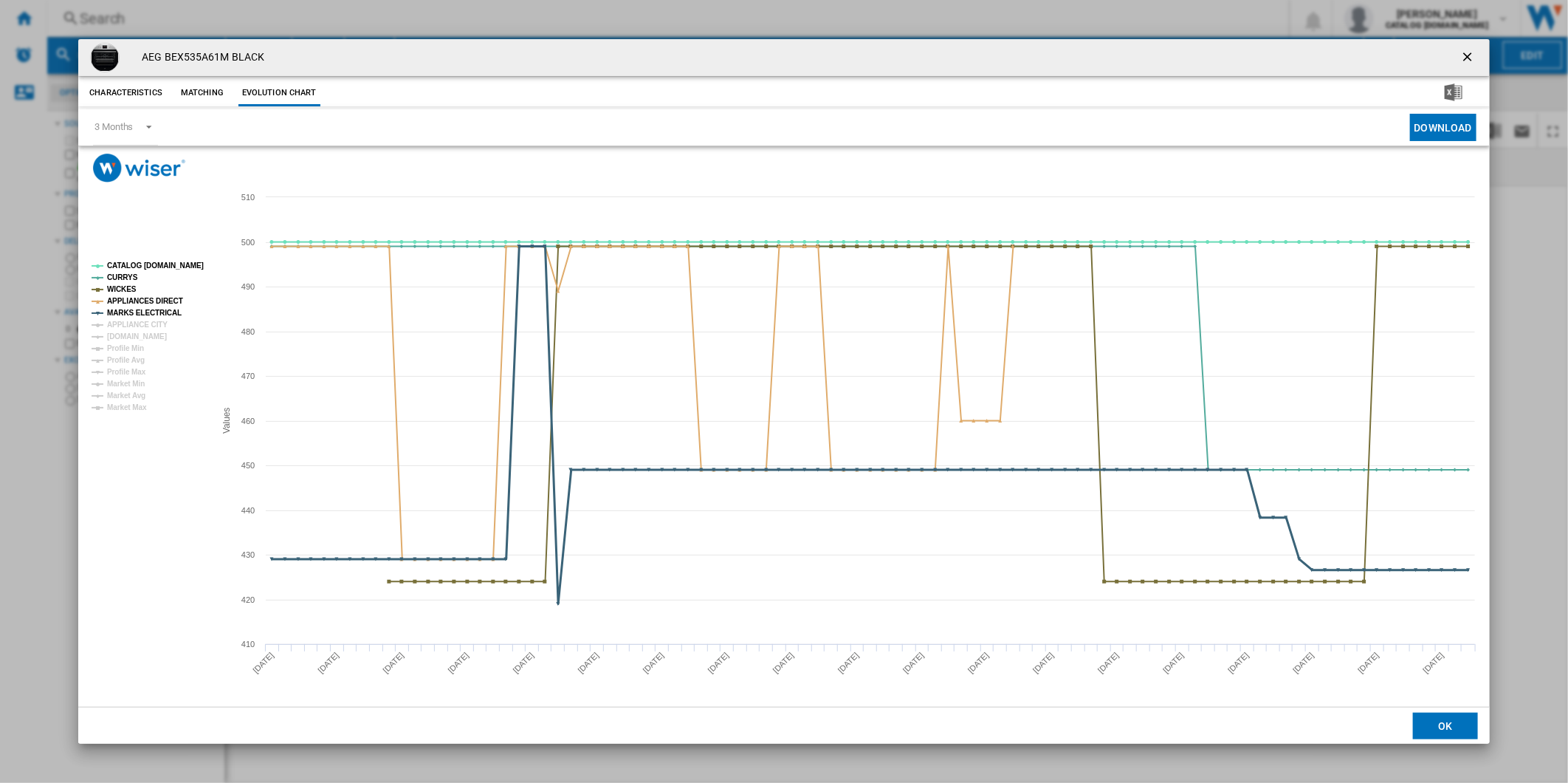
click at [142, 320] on tspan "APPLIANCE CITY" at bounding box center [137, 324] width 60 height 8
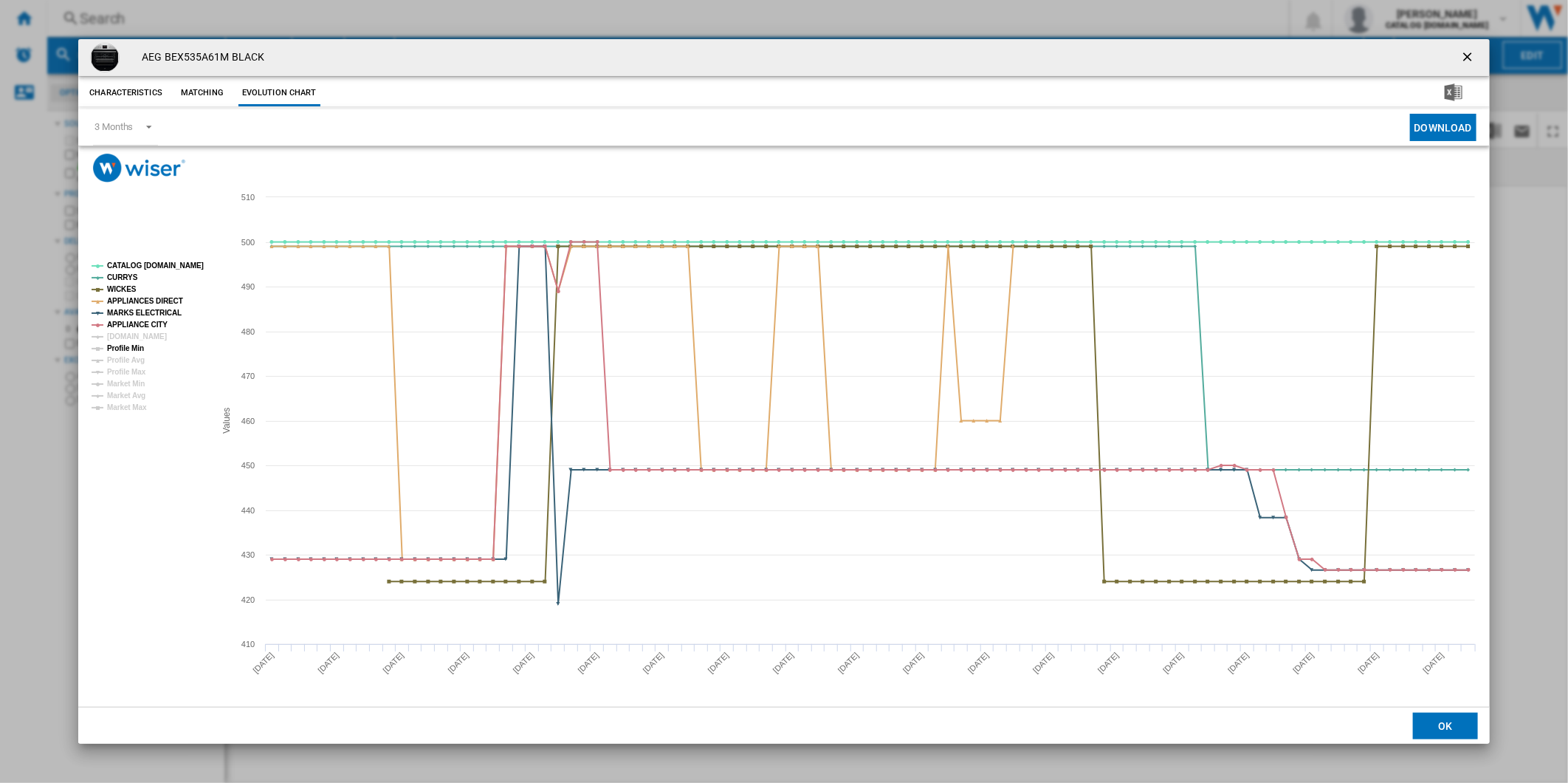
click at [137, 344] on tspan "Profile Min" at bounding box center [125, 349] width 37 height 8
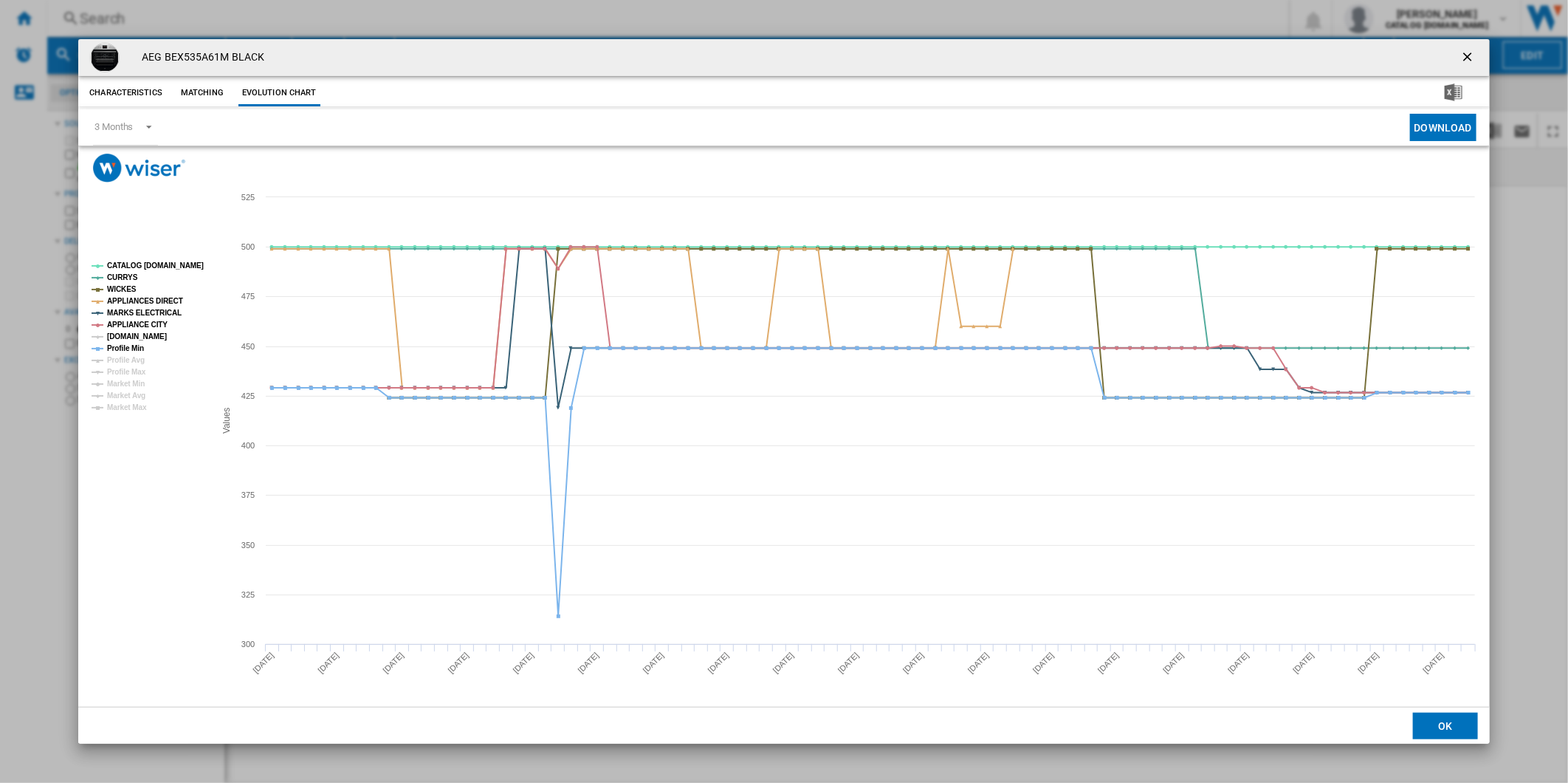
click at [137, 337] on tspan "[DOMAIN_NAME]" at bounding box center [136, 336] width 60 height 8
click at [121, 349] on tspan "Profile Min" at bounding box center [125, 349] width 37 height 8
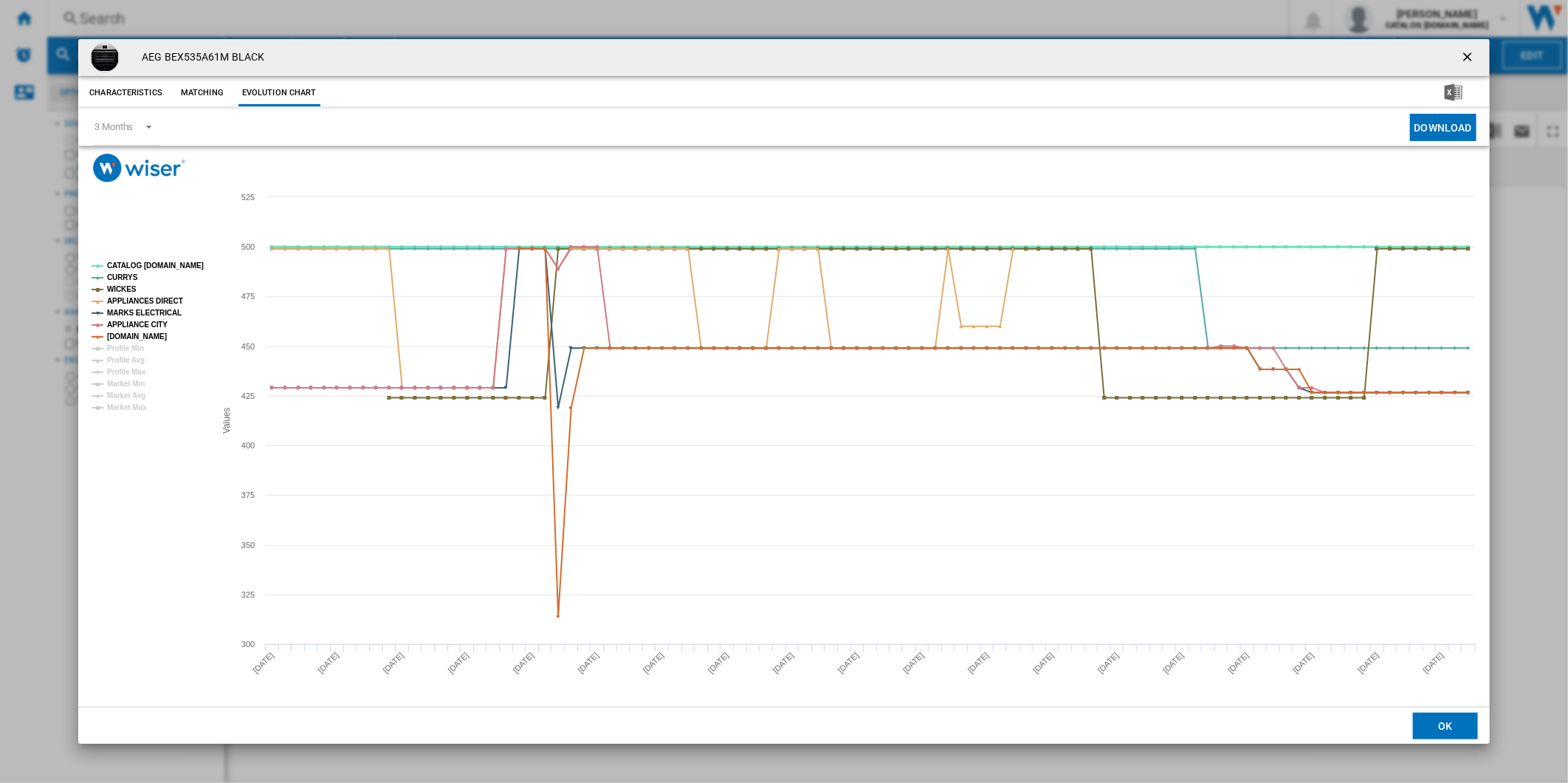
click at [143, 265] on tspan "CATALOG [DOMAIN_NAME]" at bounding box center [155, 265] width 97 height 8
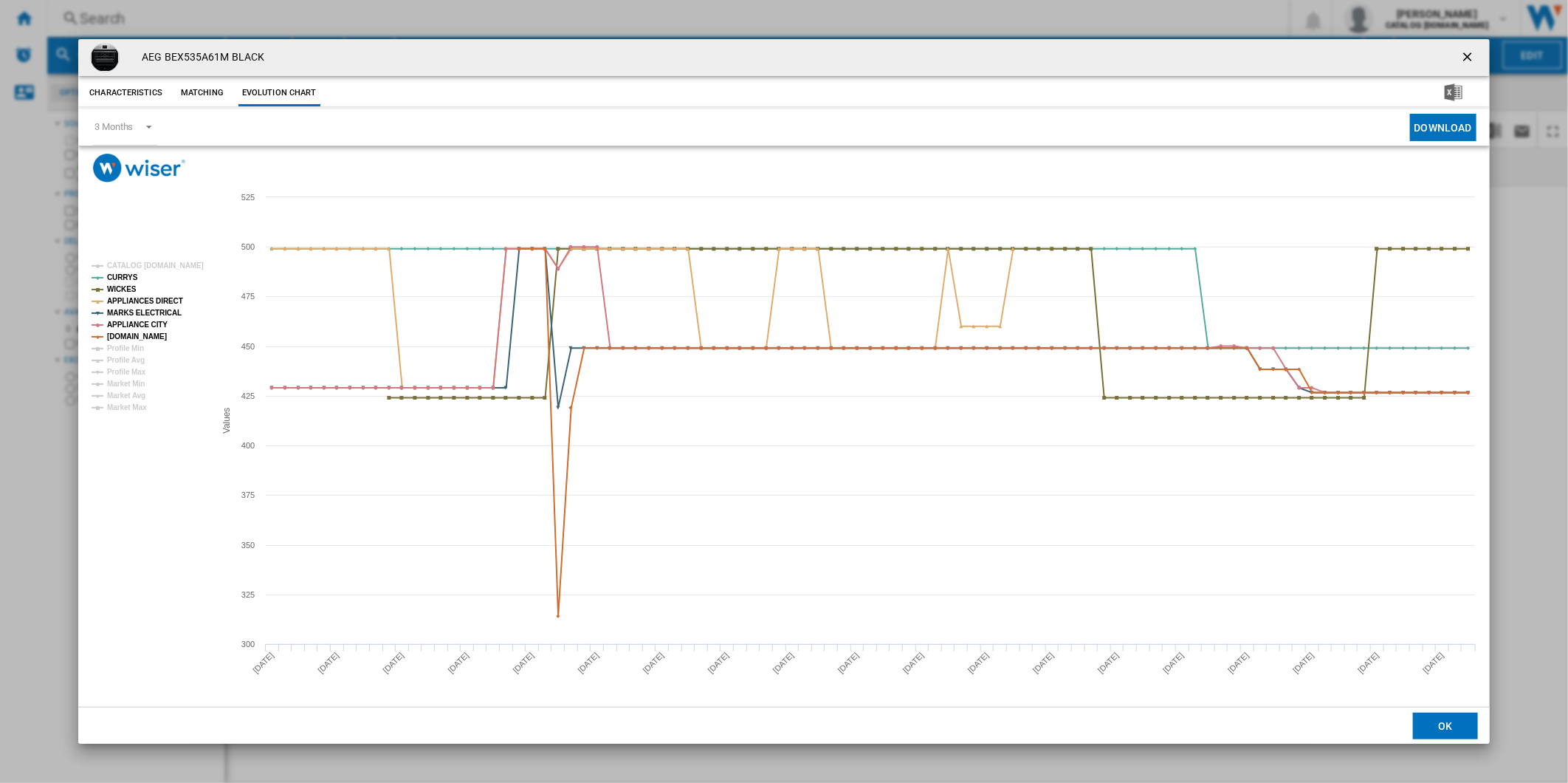
click at [1445, 45] on div "AEG BEX535A61M BLACK" at bounding box center [784, 58] width 1411 height 37
click at [1458, 50] on button "Product popup" at bounding box center [1468, 57] width 29 height 29
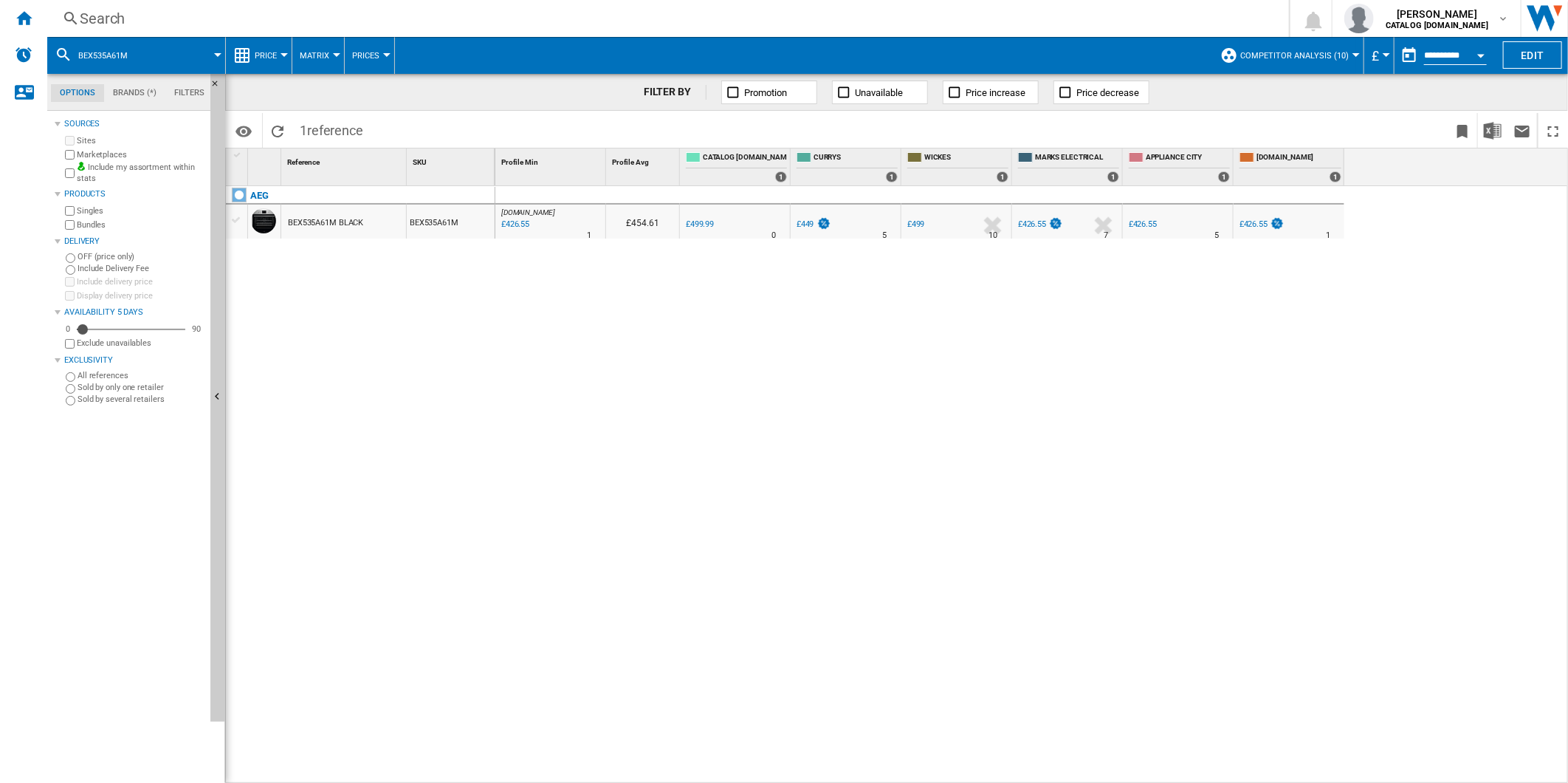
click at [926, 19] on div "Search" at bounding box center [665, 18] width 1171 height 21
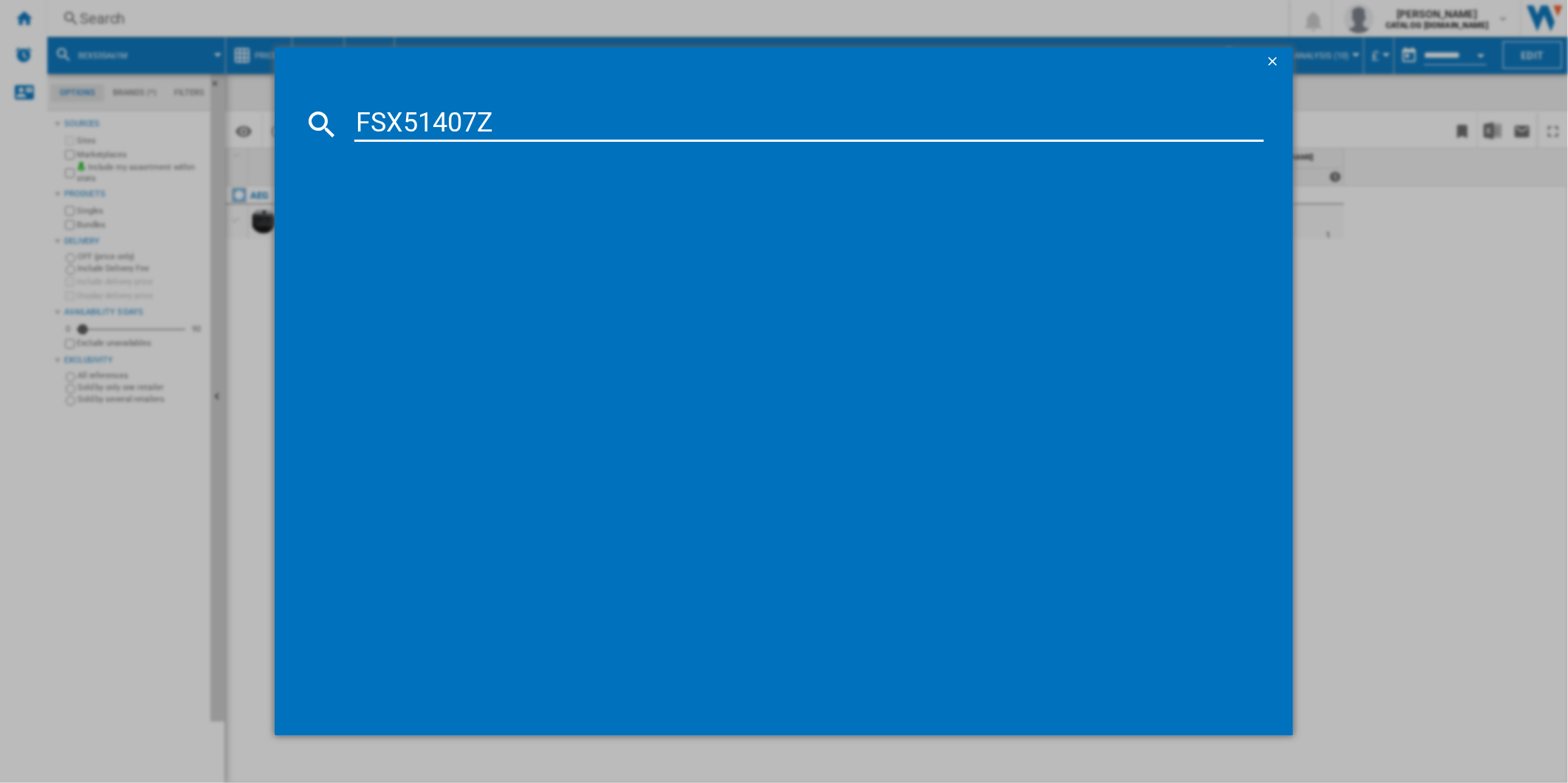
type input "FSX51407Z"
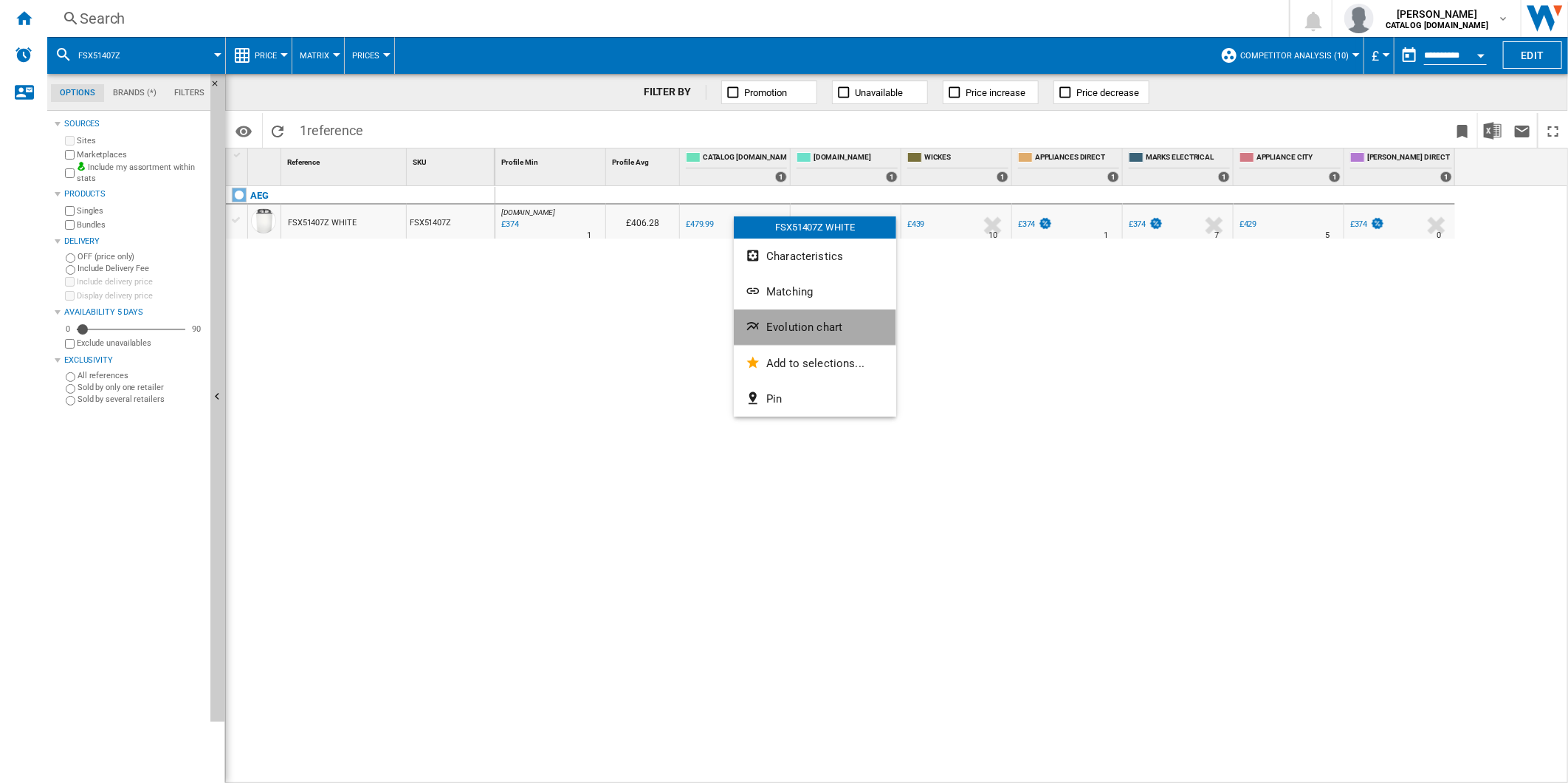
click at [831, 332] on span "Evolution chart" at bounding box center [804, 327] width 76 height 13
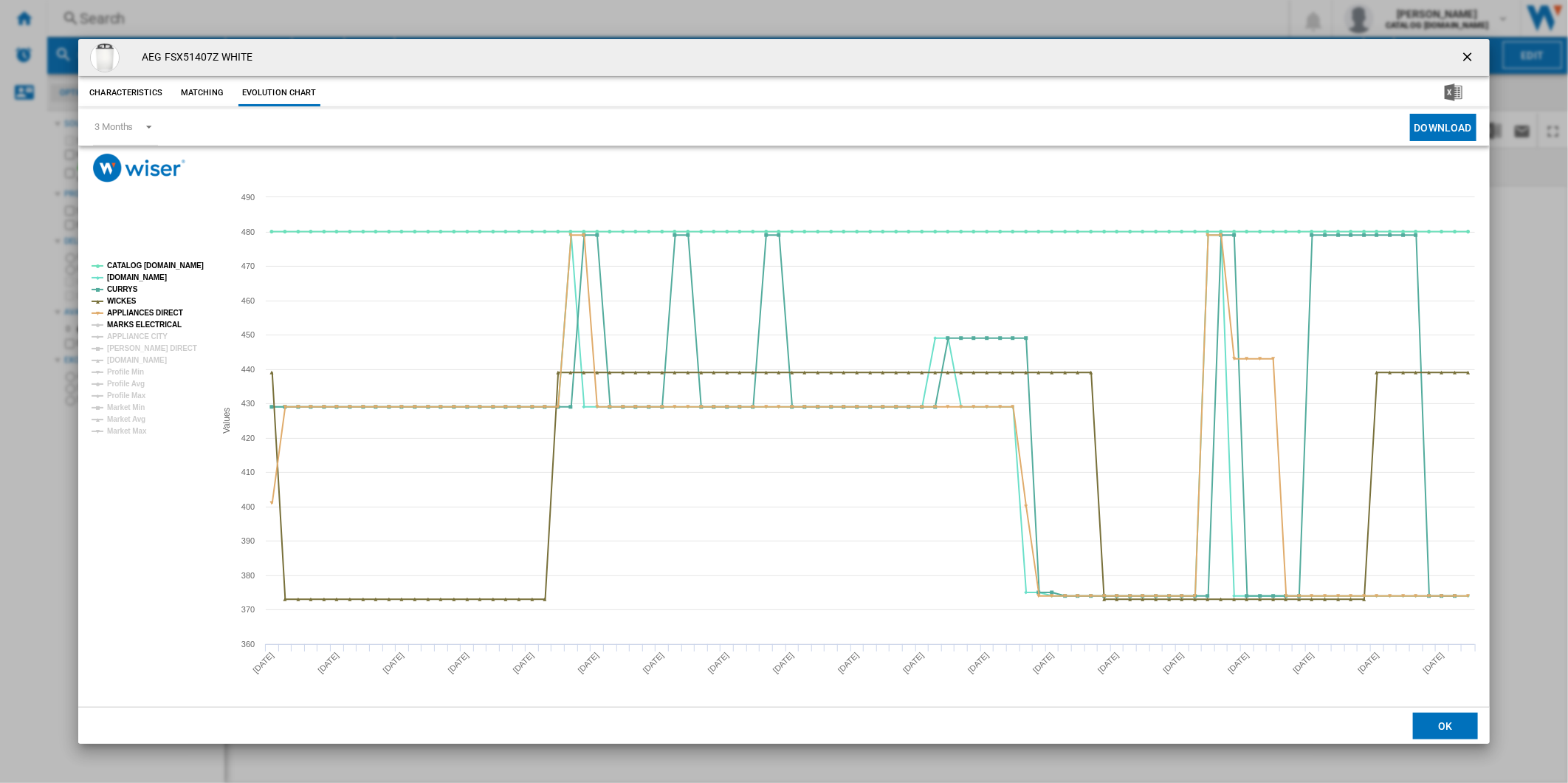
click at [160, 320] on tspan "MARKS ELECTRICAL" at bounding box center [144, 324] width 75 height 8
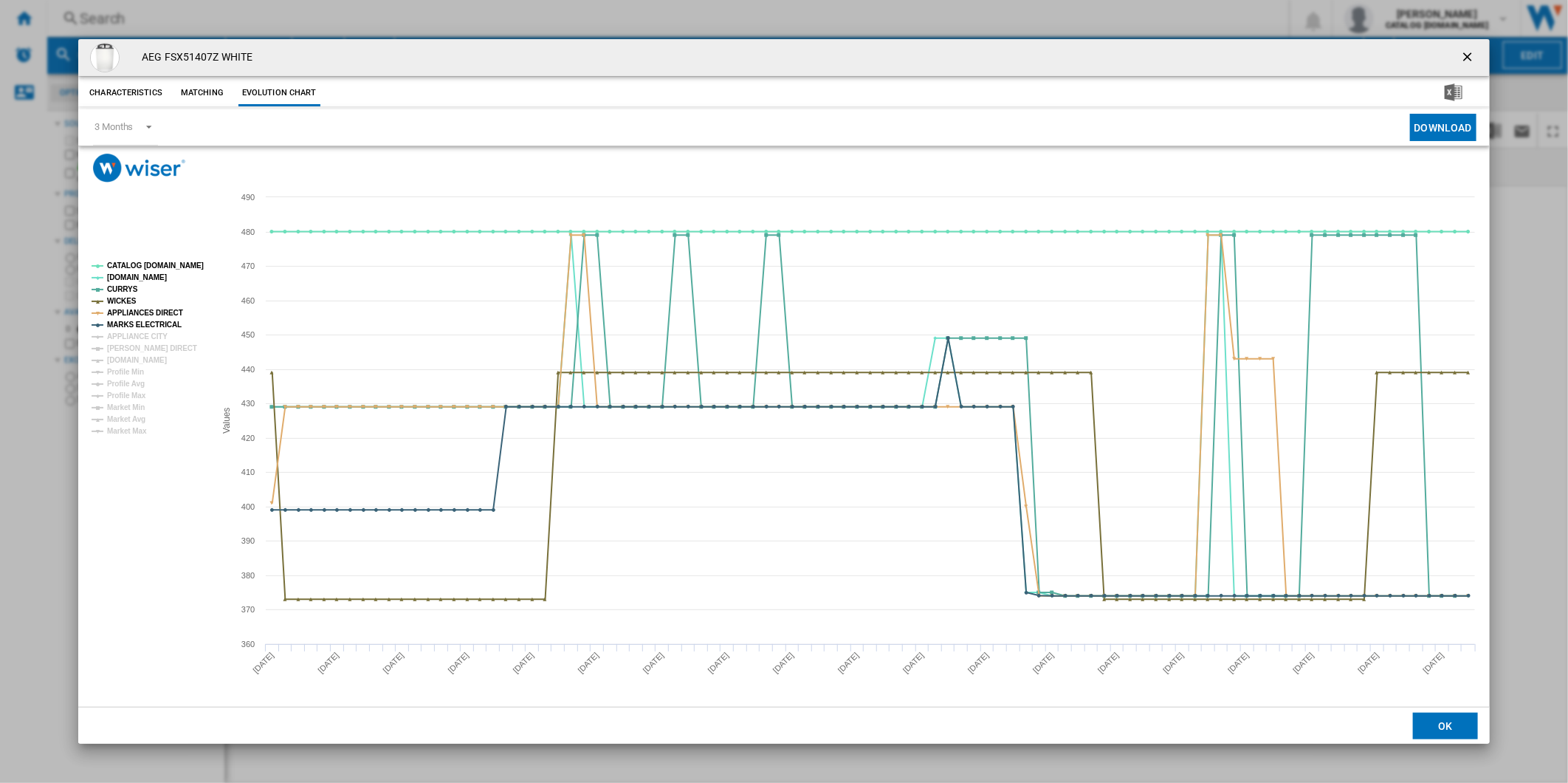
click at [144, 328] on tspan "MARKS ELECTRICAL" at bounding box center [144, 324] width 75 height 8
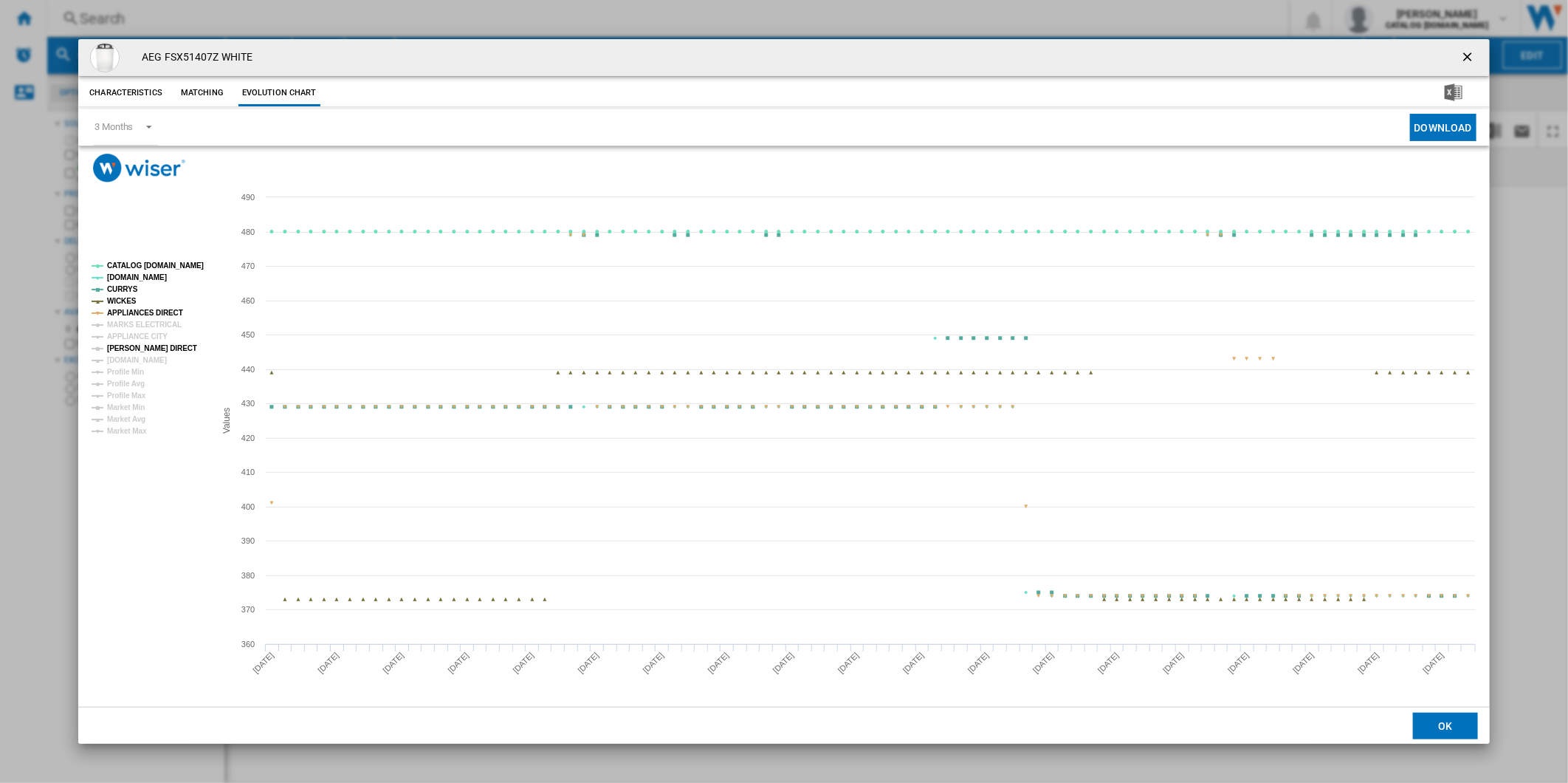
click at [142, 344] on tspan "[PERSON_NAME] DIRECT" at bounding box center [151, 349] width 90 height 8
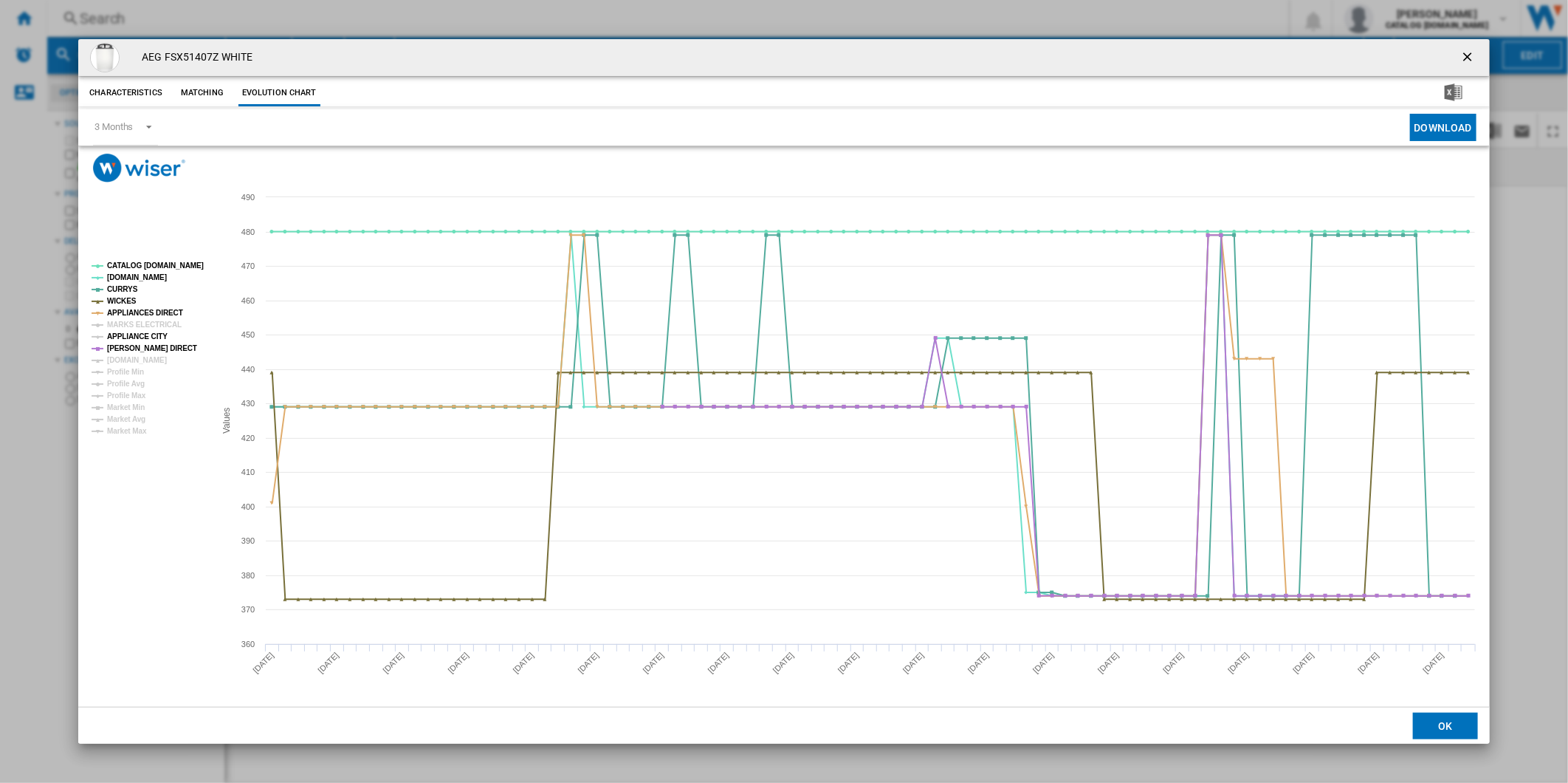
click at [142, 336] on tspan "APPLIANCE CITY" at bounding box center [137, 336] width 60 height 8
click at [144, 321] on tspan "MARKS ELECTRICAL" at bounding box center [144, 324] width 75 height 8
click at [149, 358] on tspan "[DOMAIN_NAME]" at bounding box center [136, 360] width 60 height 8
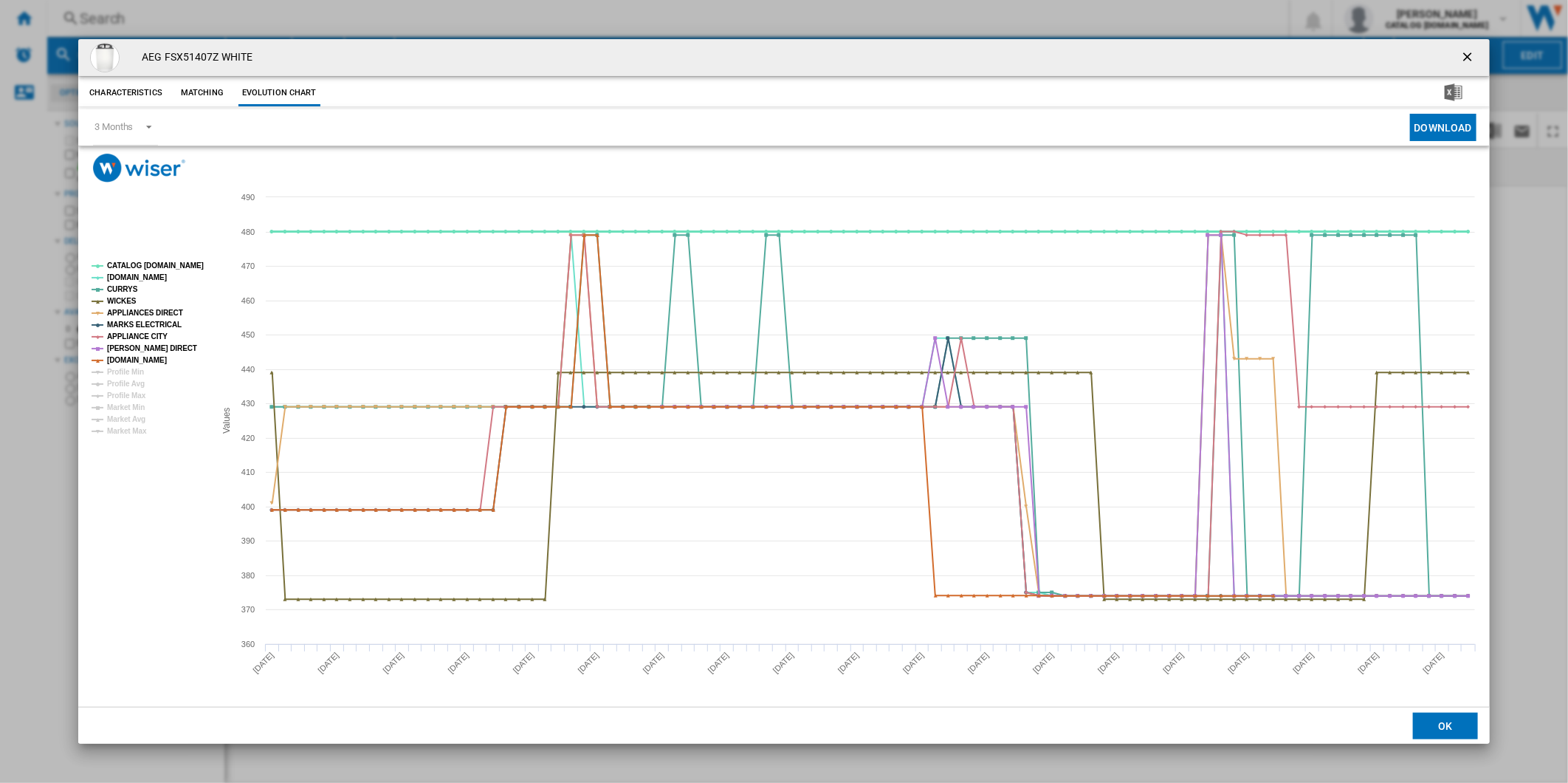
click at [168, 265] on tspan "CATALOG [DOMAIN_NAME]" at bounding box center [155, 265] width 97 height 8
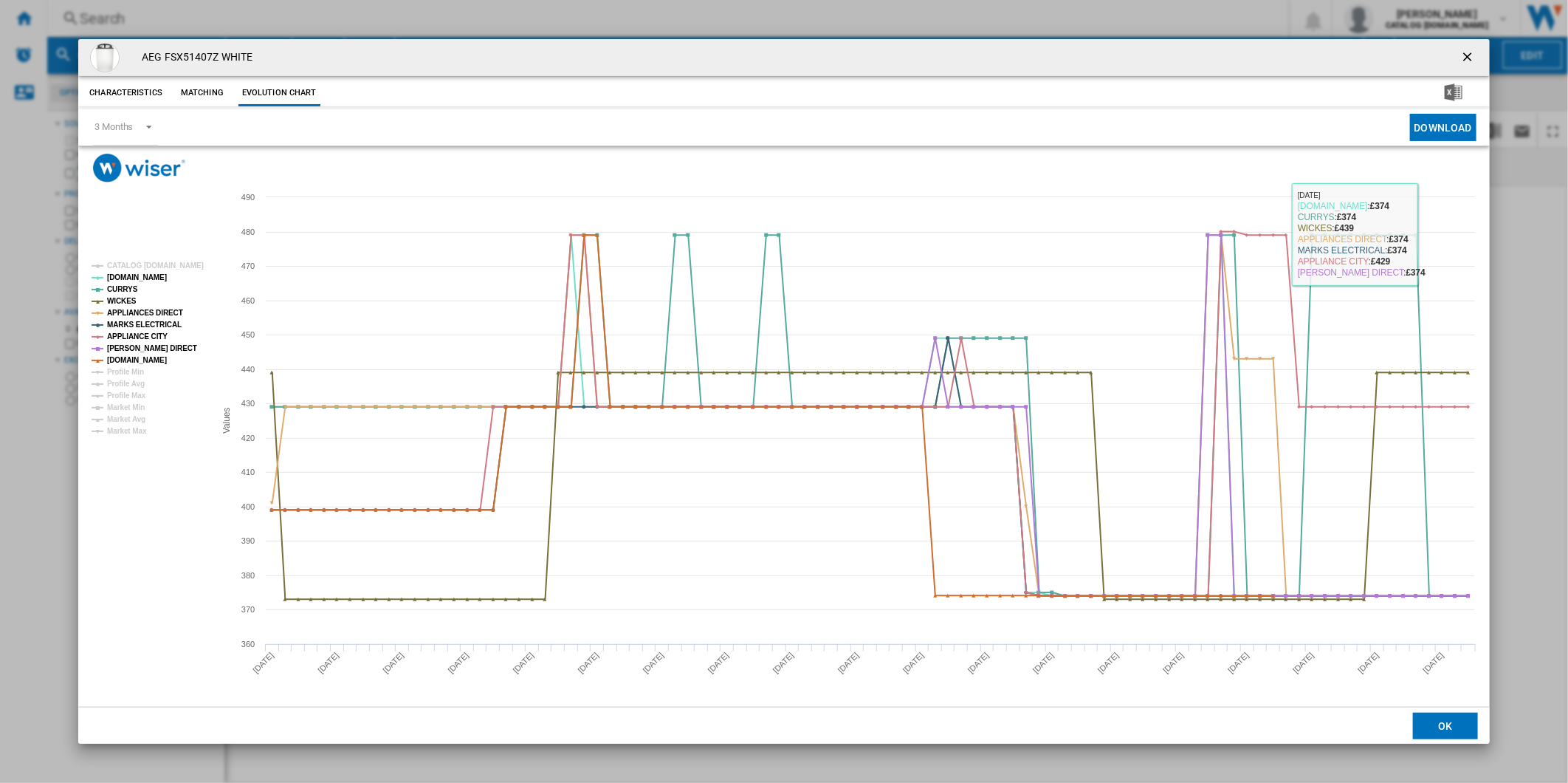
click at [1461, 60] on ng-md-icon "getI18NText('BUTTONS.CLOSE_DIALOG')" at bounding box center [1468, 58] width 18 height 18
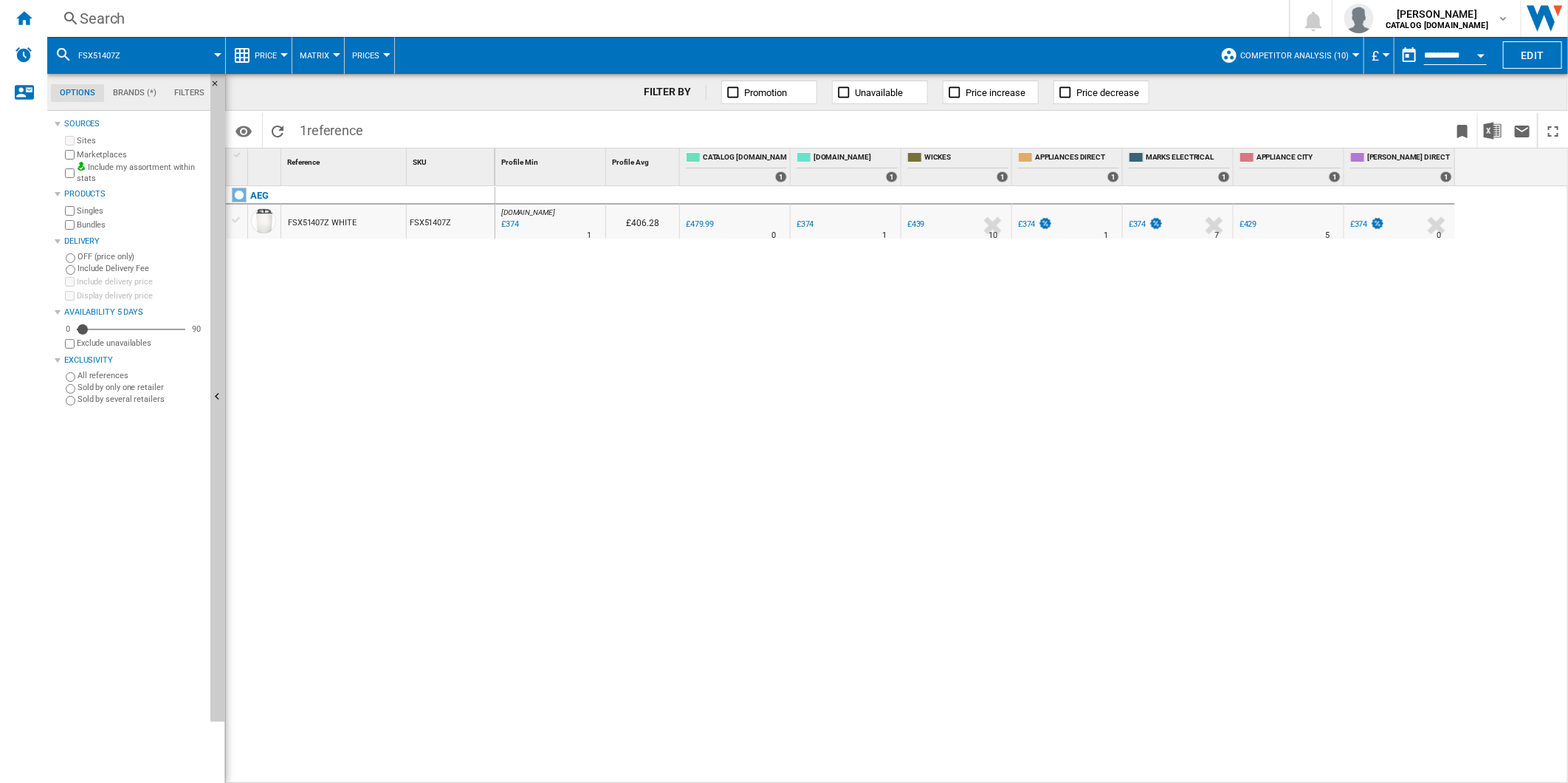
click at [94, 154] on label "Marketplaces" at bounding box center [140, 155] width 128 height 11
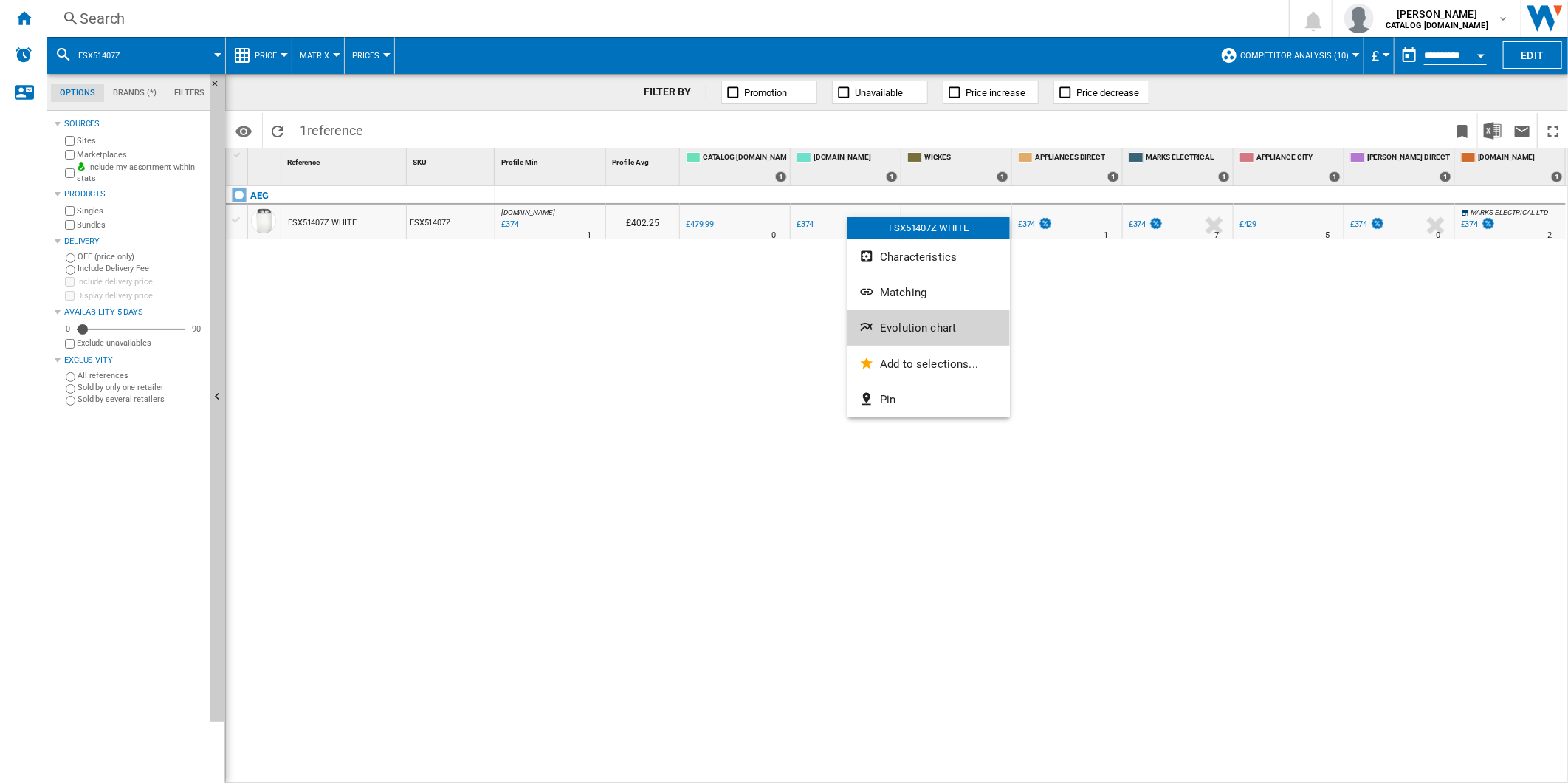
click at [920, 323] on span "Evolution chart" at bounding box center [918, 328] width 76 height 13
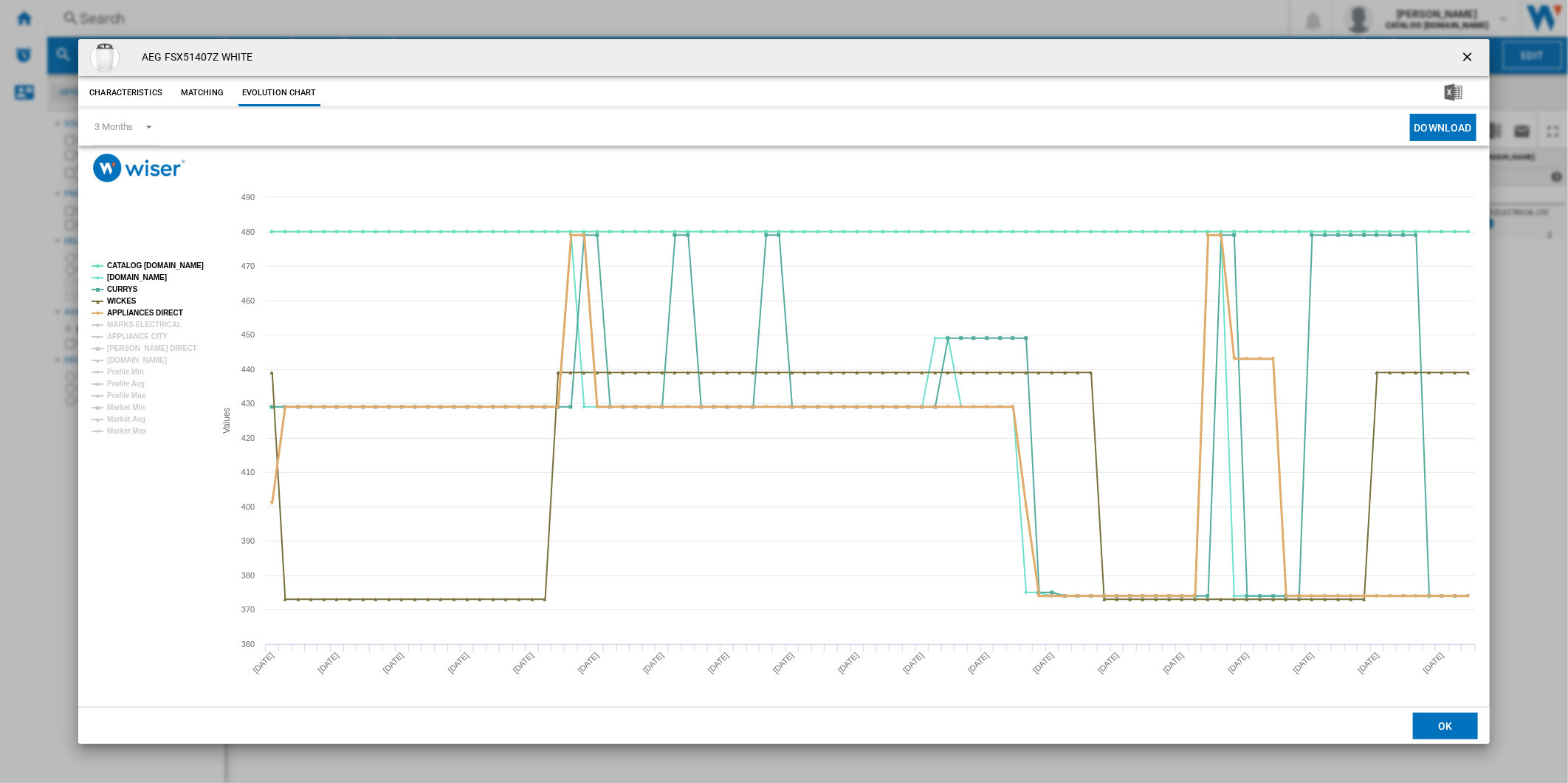
click at [141, 308] on tspan "APPLIANCES DIRECT" at bounding box center [144, 313] width 76 height 8
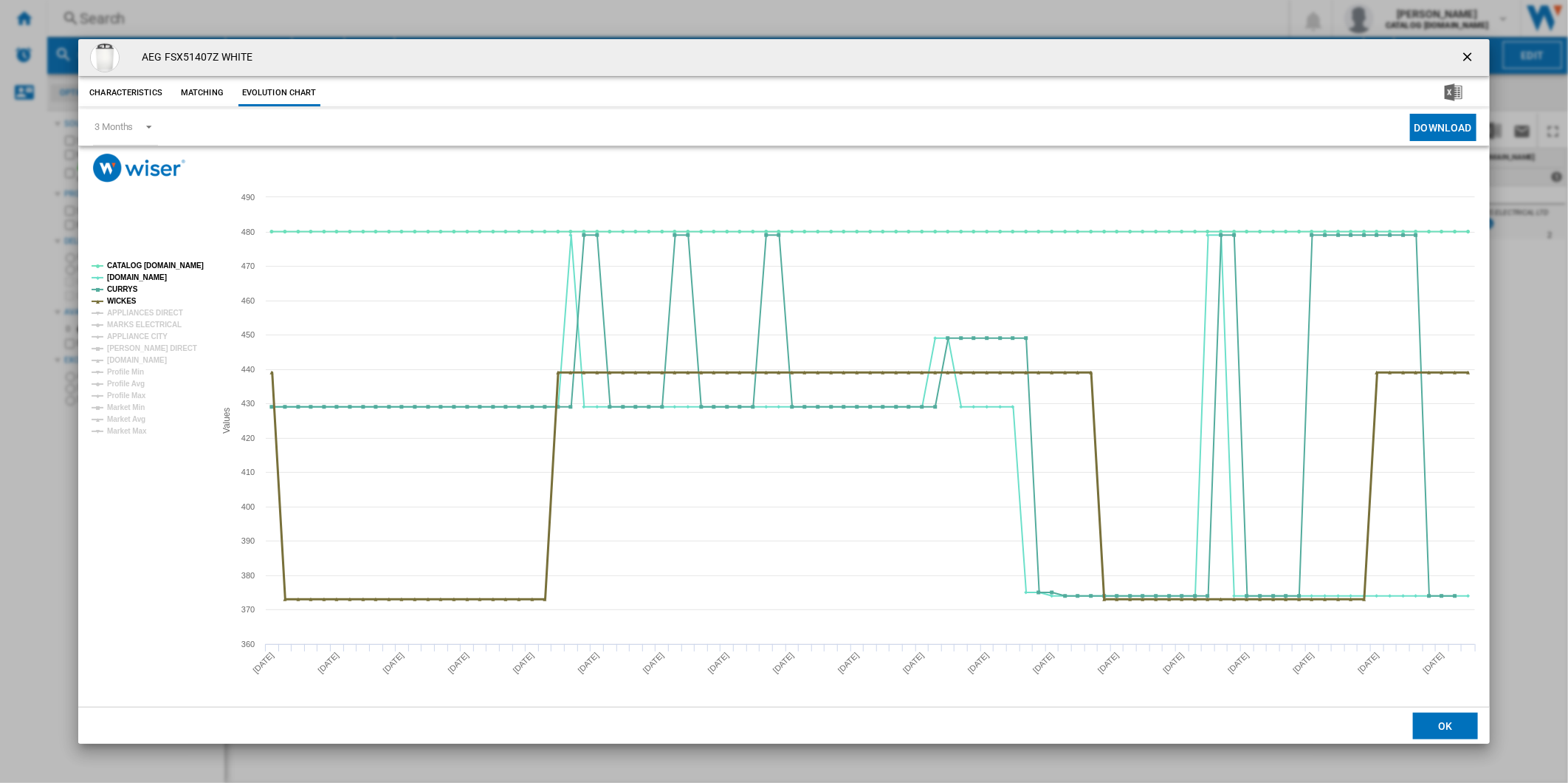
click at [124, 300] on tspan "WICKES" at bounding box center [121, 301] width 29 height 8
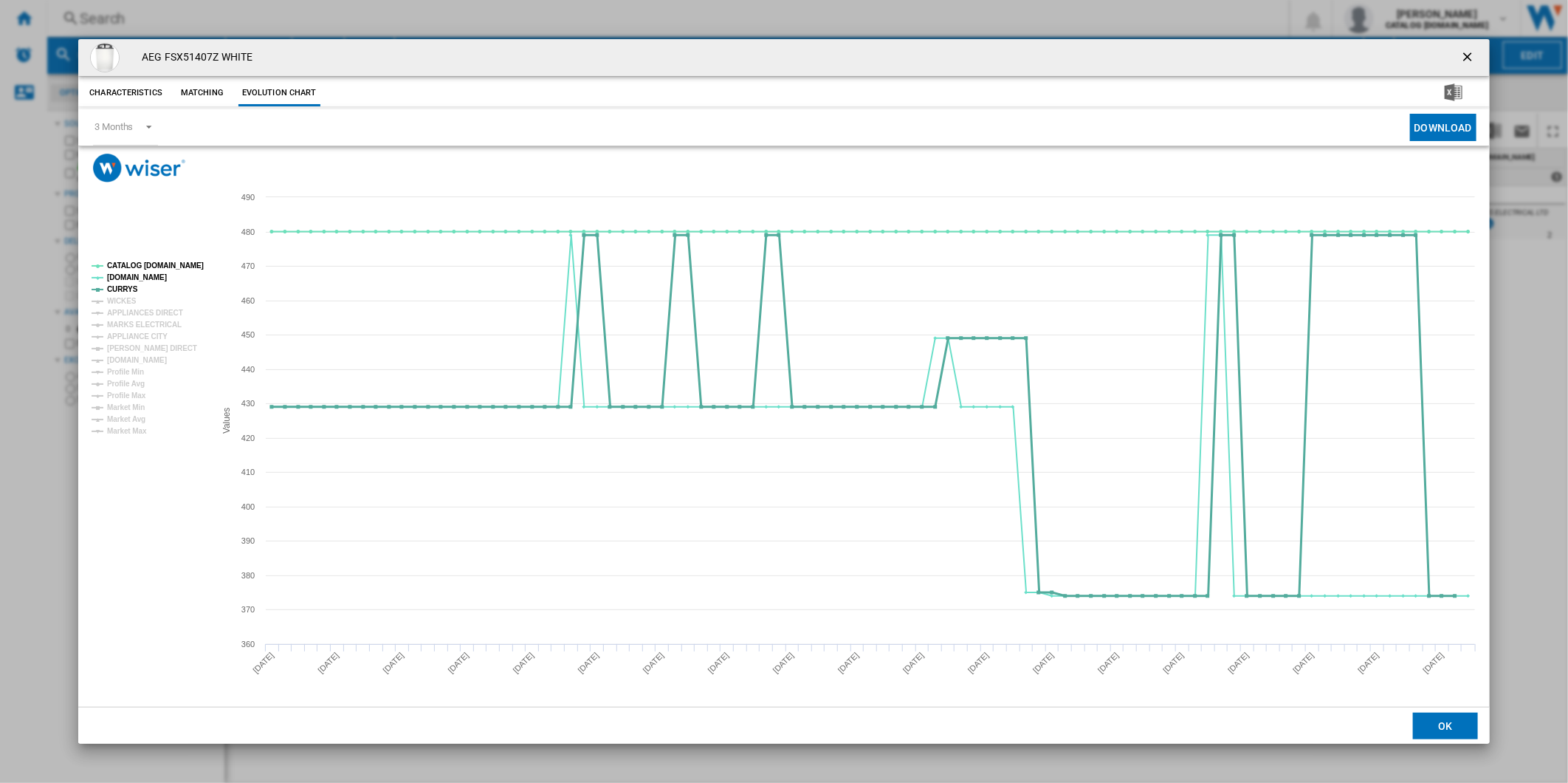
click at [125, 290] on tspan "CURRYS" at bounding box center [122, 289] width 31 height 8
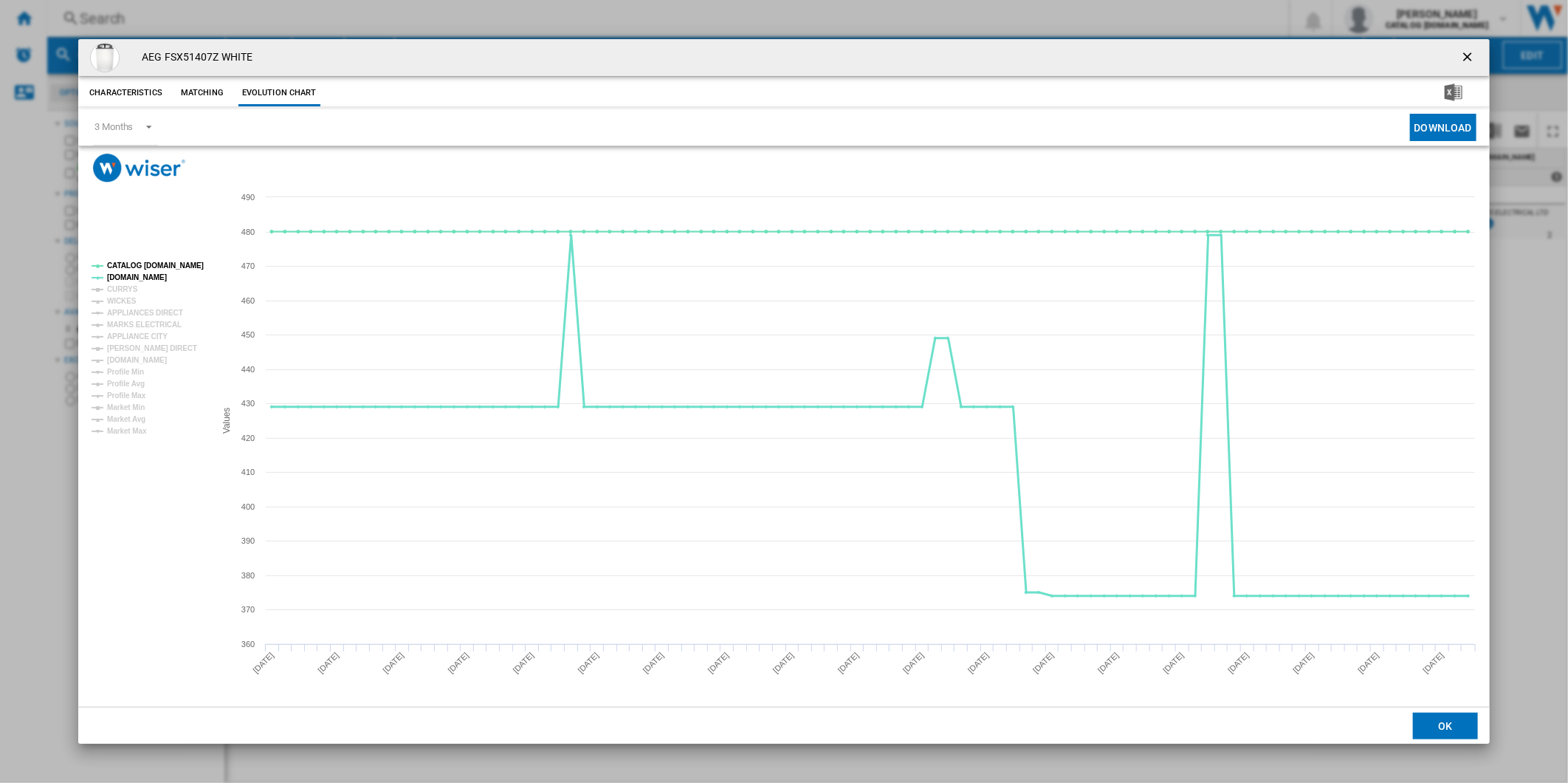
click at [128, 278] on tspan "[DOMAIN_NAME]" at bounding box center [136, 277] width 60 height 8
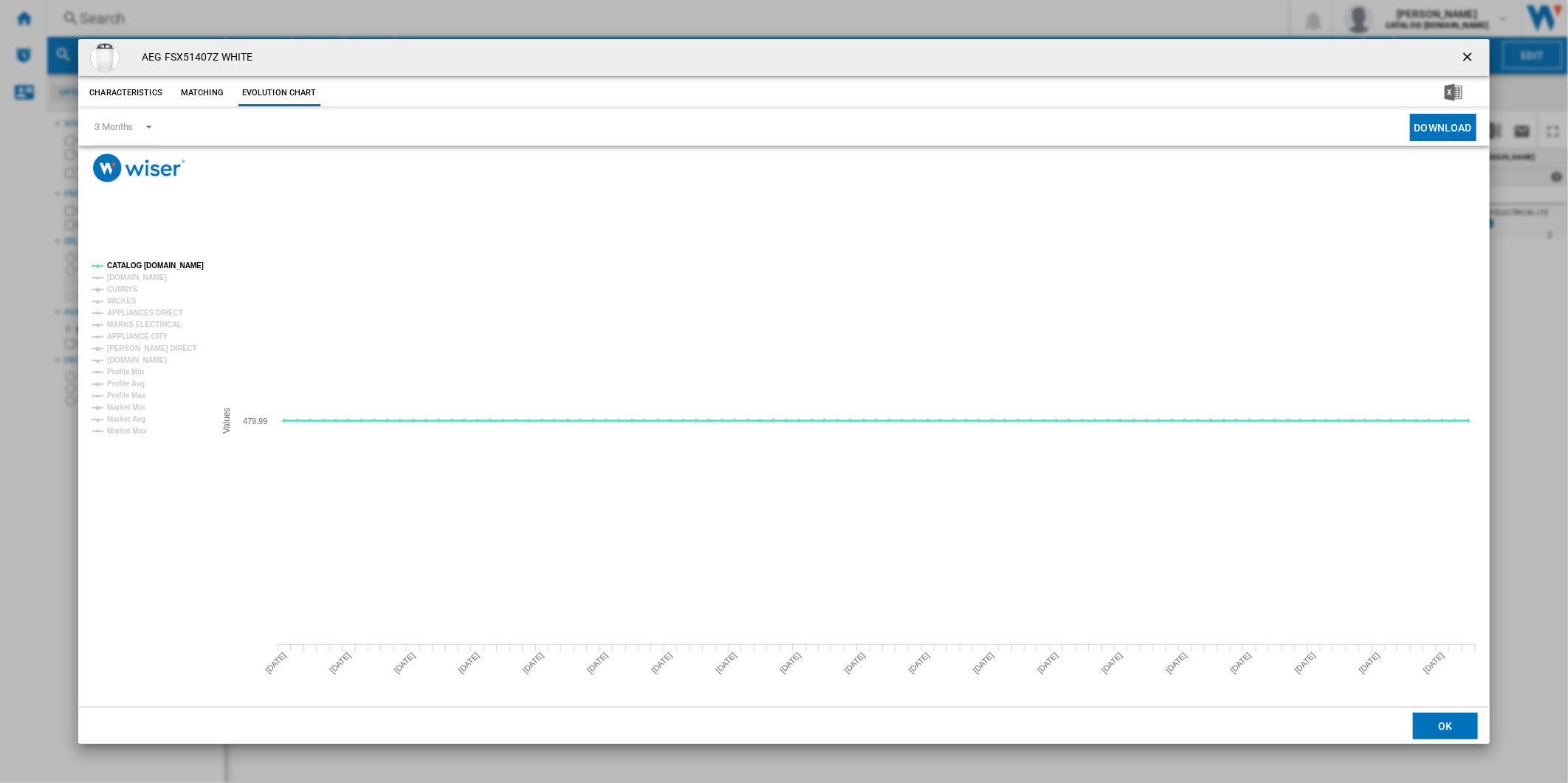
click at [137, 268] on tspan "CATALOG [DOMAIN_NAME]" at bounding box center [155, 265] width 97 height 8
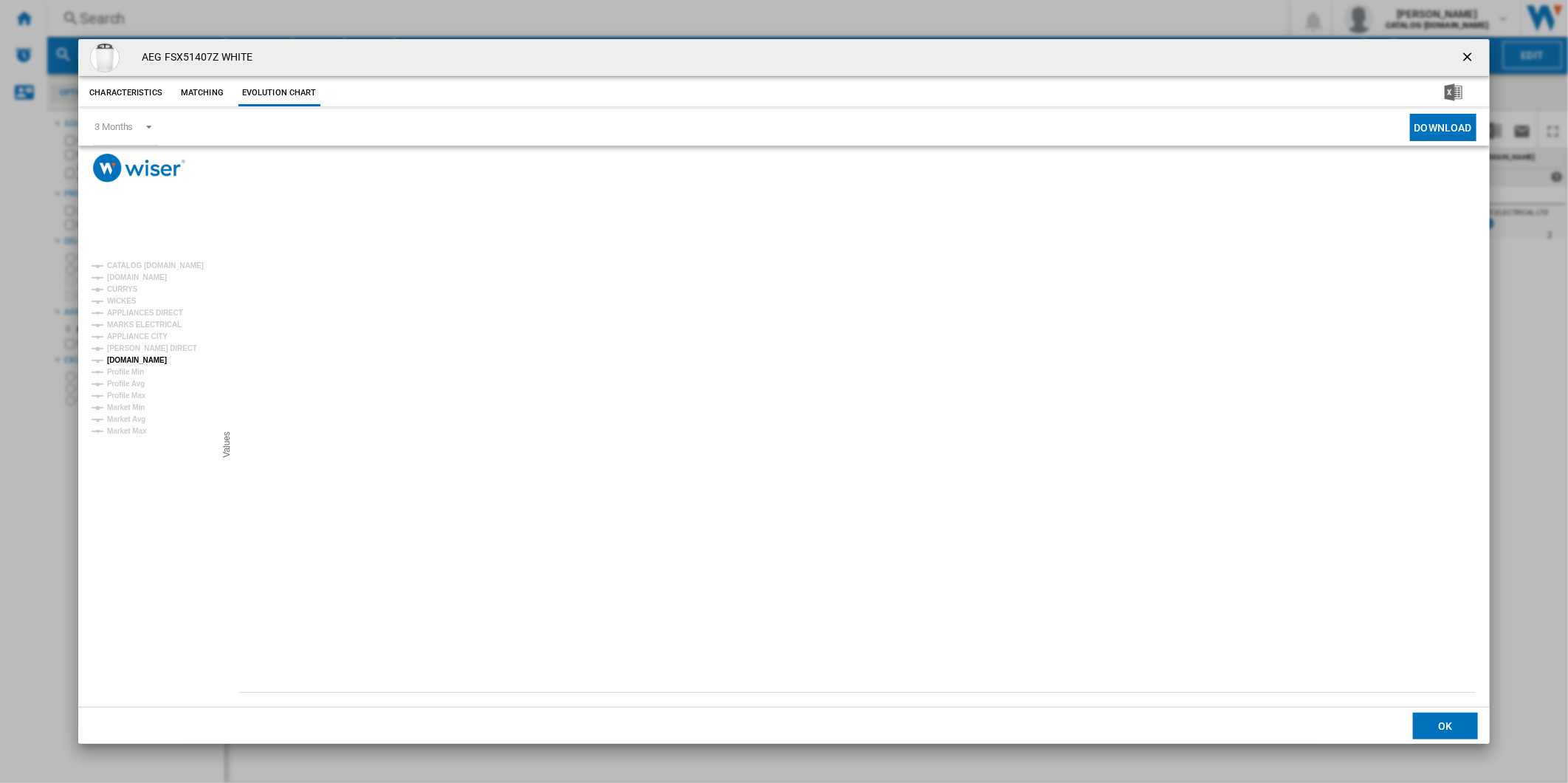
click at [137, 360] on tspan "[DOMAIN_NAME]" at bounding box center [136, 360] width 60 height 8
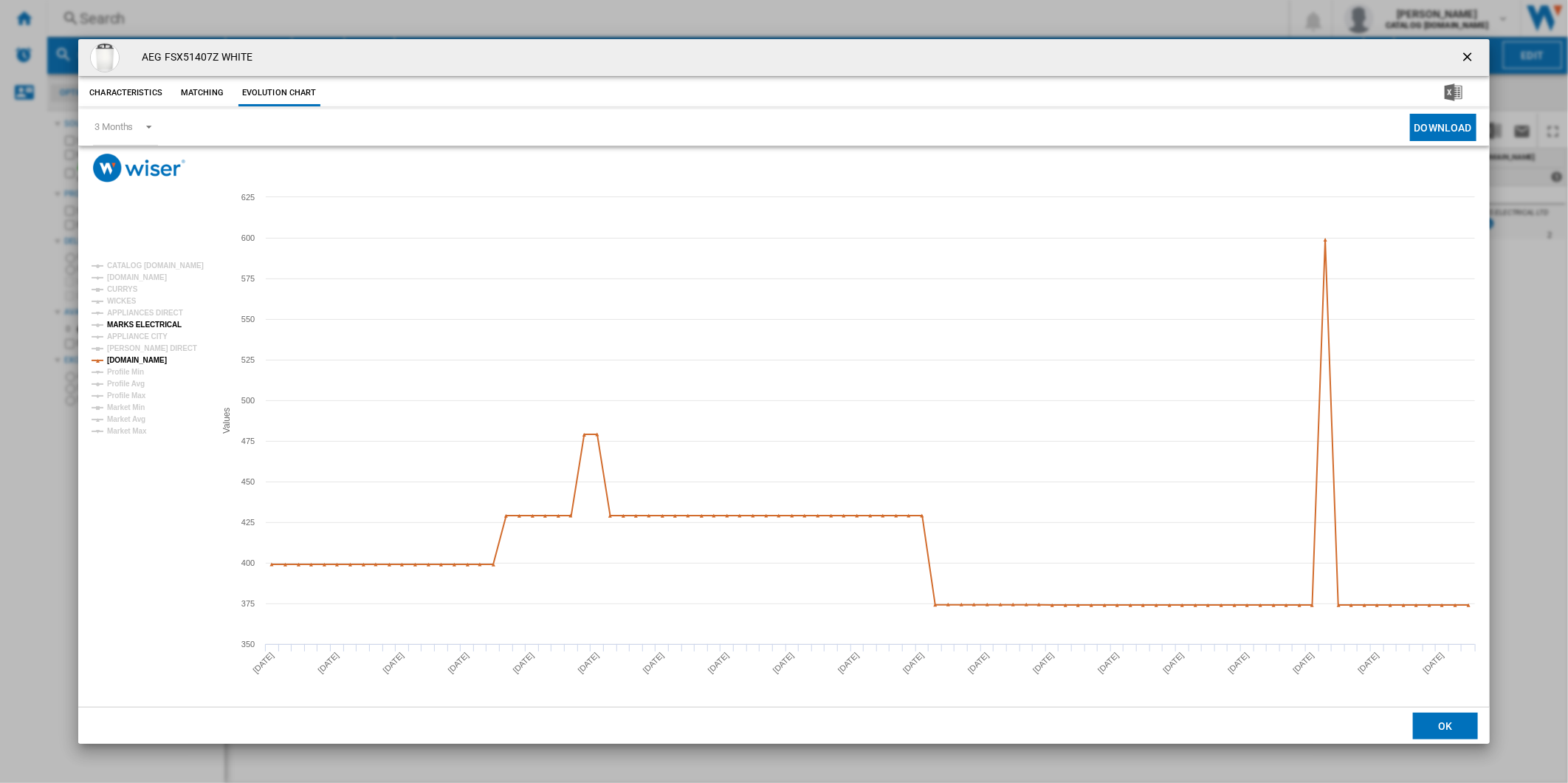
click at [153, 328] on tspan "MARKS ELECTRICAL" at bounding box center [144, 324] width 75 height 8
click at [1471, 46] on button "Product popup" at bounding box center [1468, 57] width 29 height 29
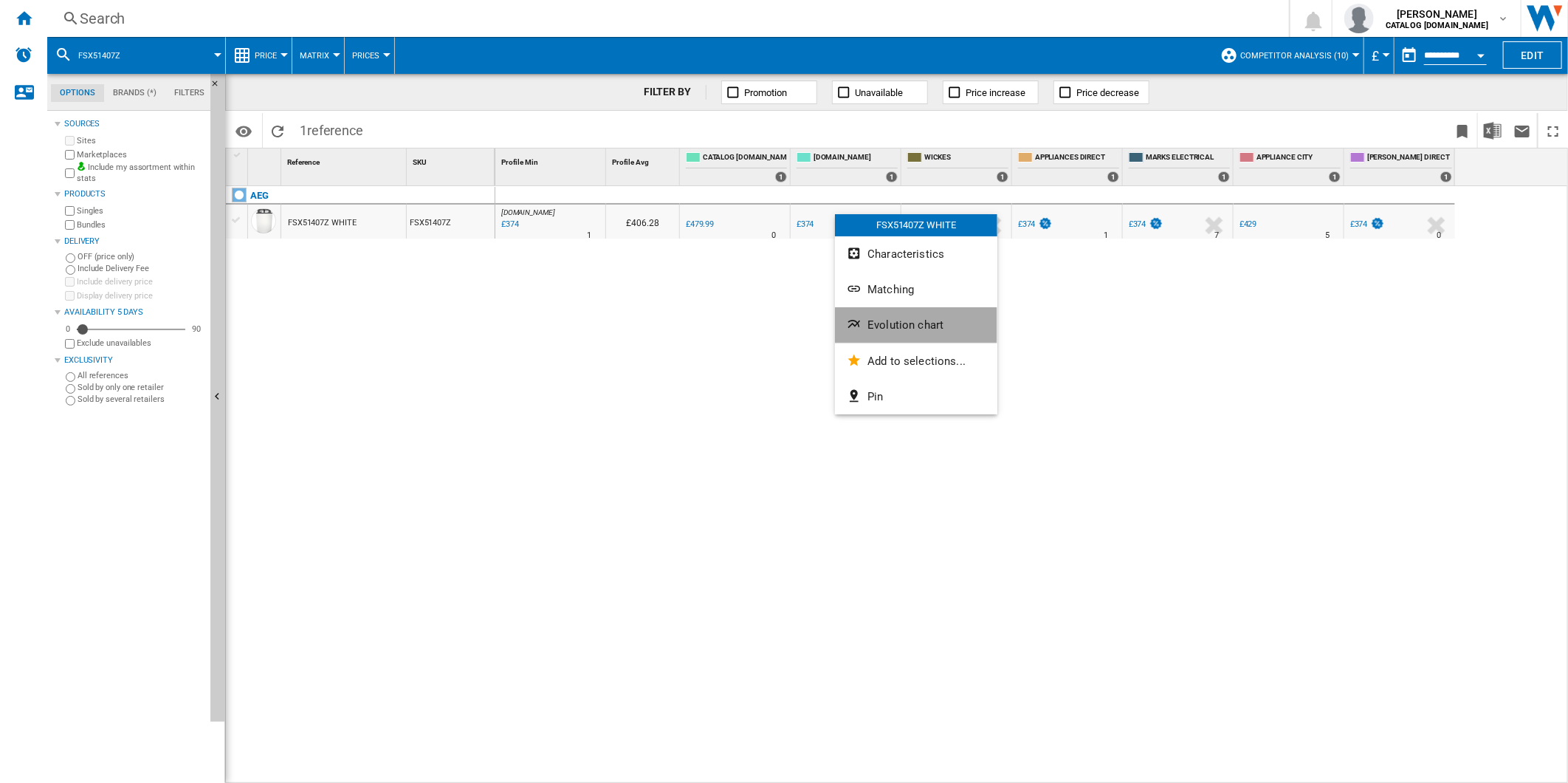
click at [947, 323] on button "Evolution chart" at bounding box center [915, 325] width 162 height 35
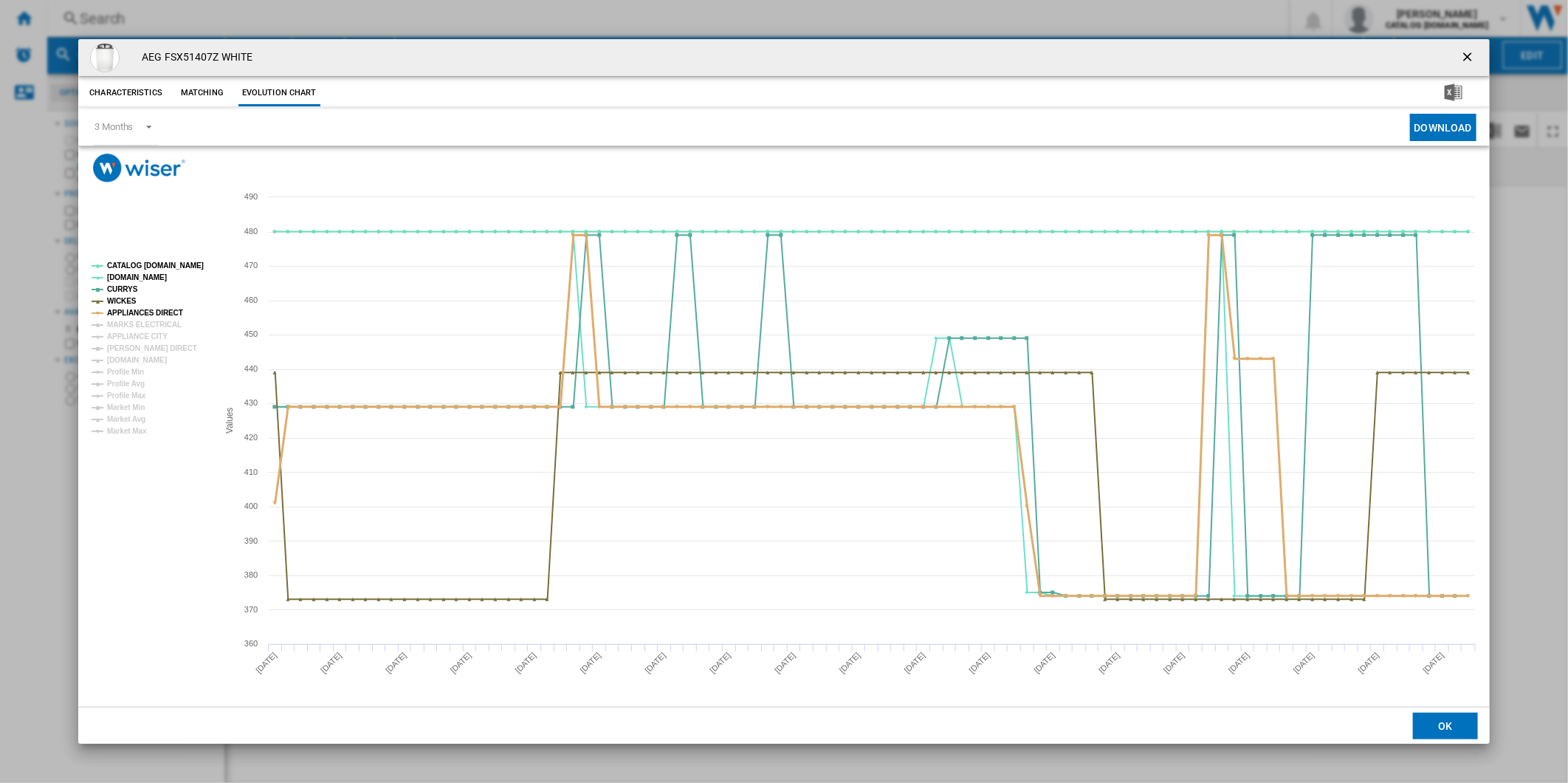
click at [134, 312] on tspan "APPLIANCES DIRECT" at bounding box center [144, 313] width 76 height 8
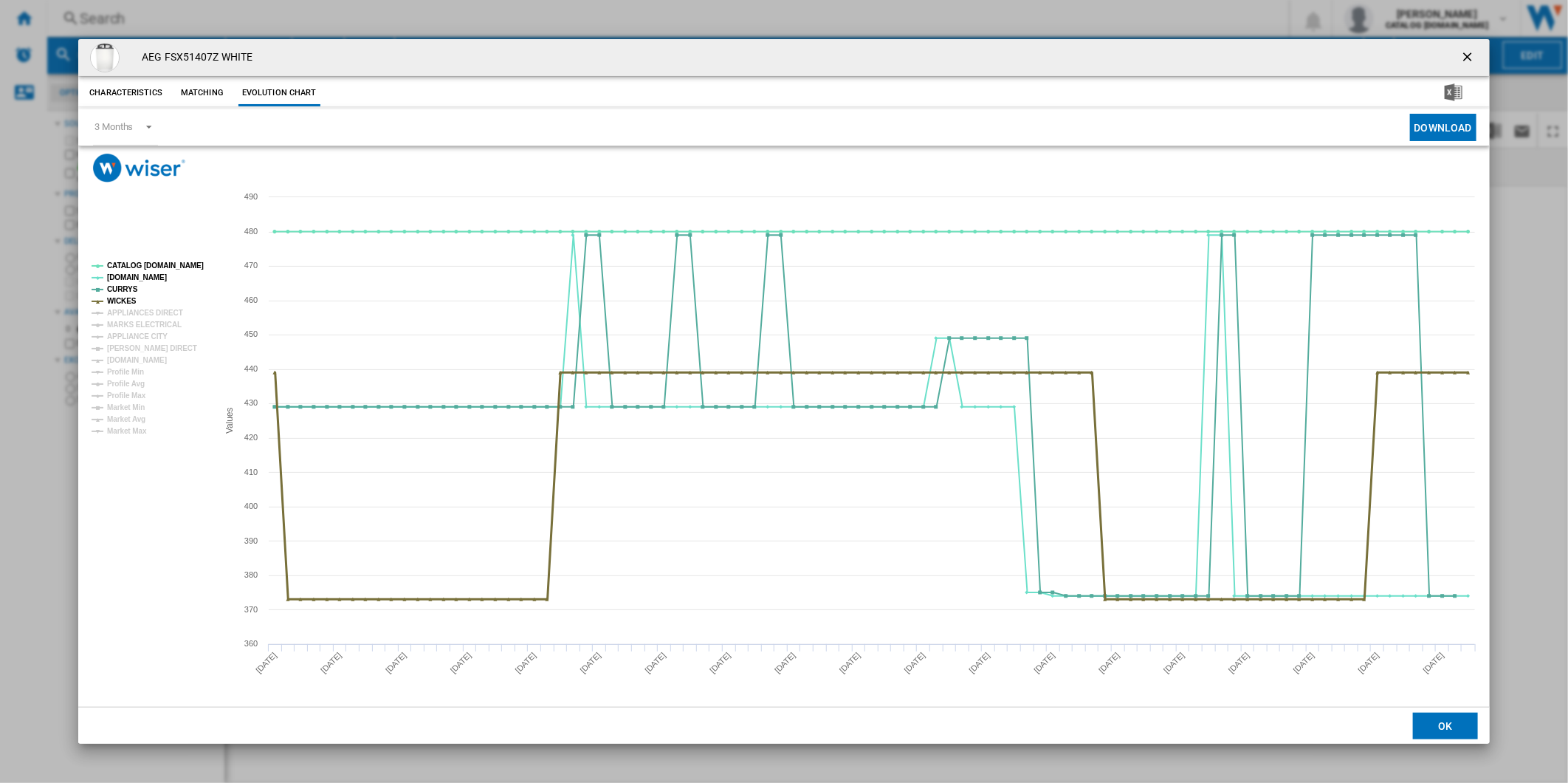
drag, startPoint x: 124, startPoint y: 300, endPoint x: 124, endPoint y: 292, distance: 8.0
click at [124, 298] on tspan "WICKES" at bounding box center [121, 301] width 29 height 8
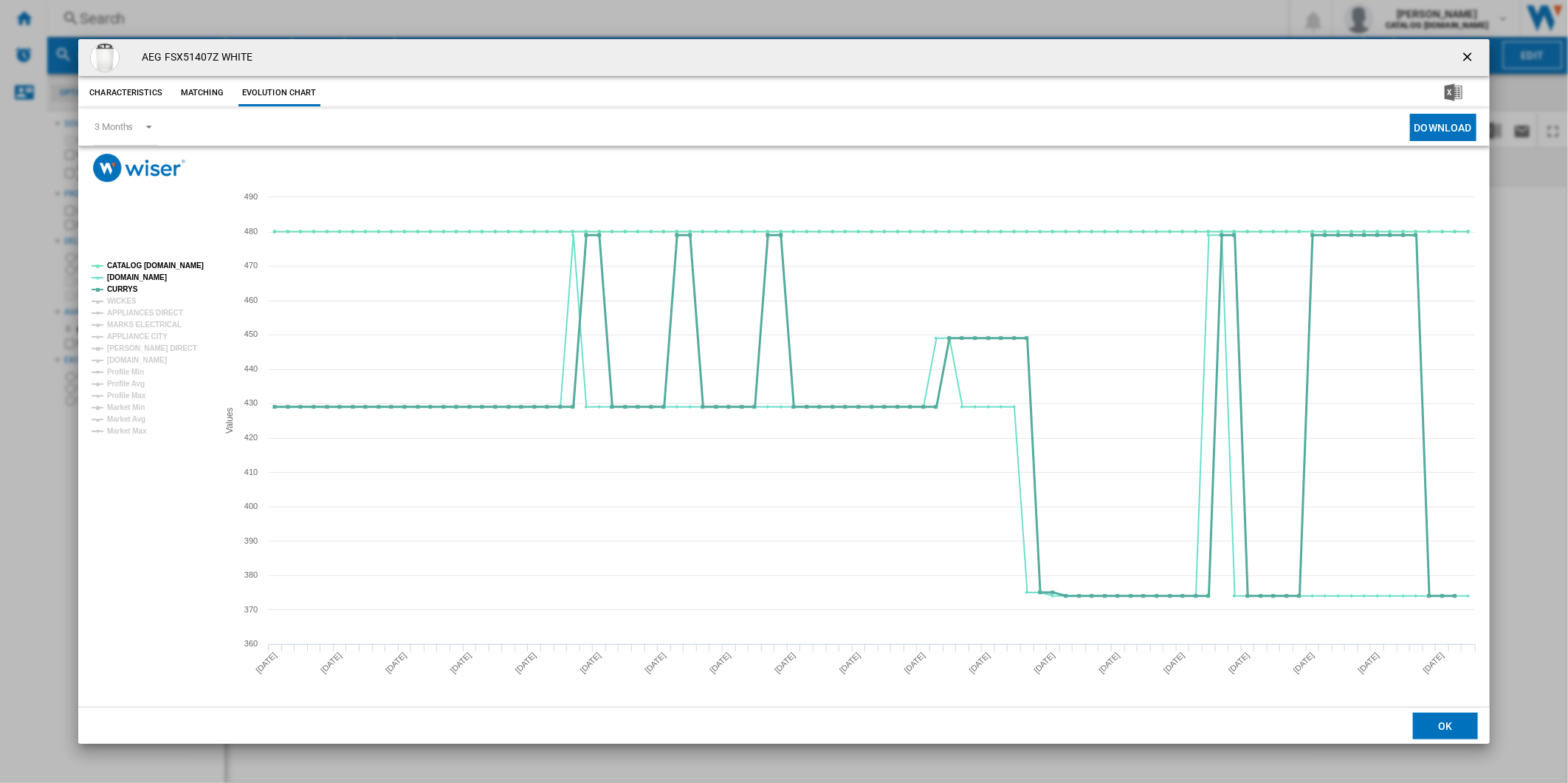
click at [123, 286] on tspan "CURRYS" at bounding box center [122, 289] width 31 height 8
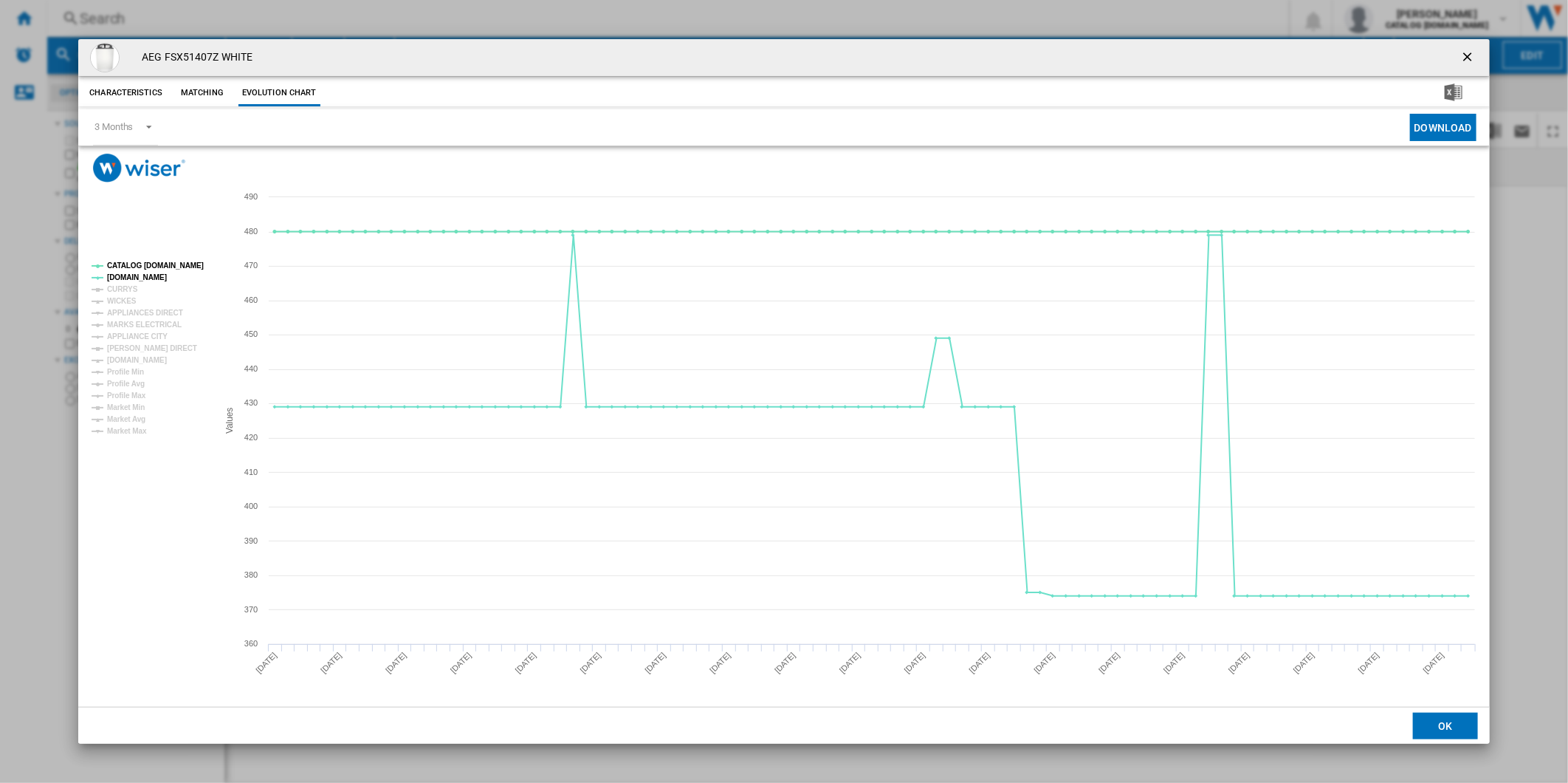
click at [123, 278] on tspan "[DOMAIN_NAME]" at bounding box center [136, 277] width 60 height 8
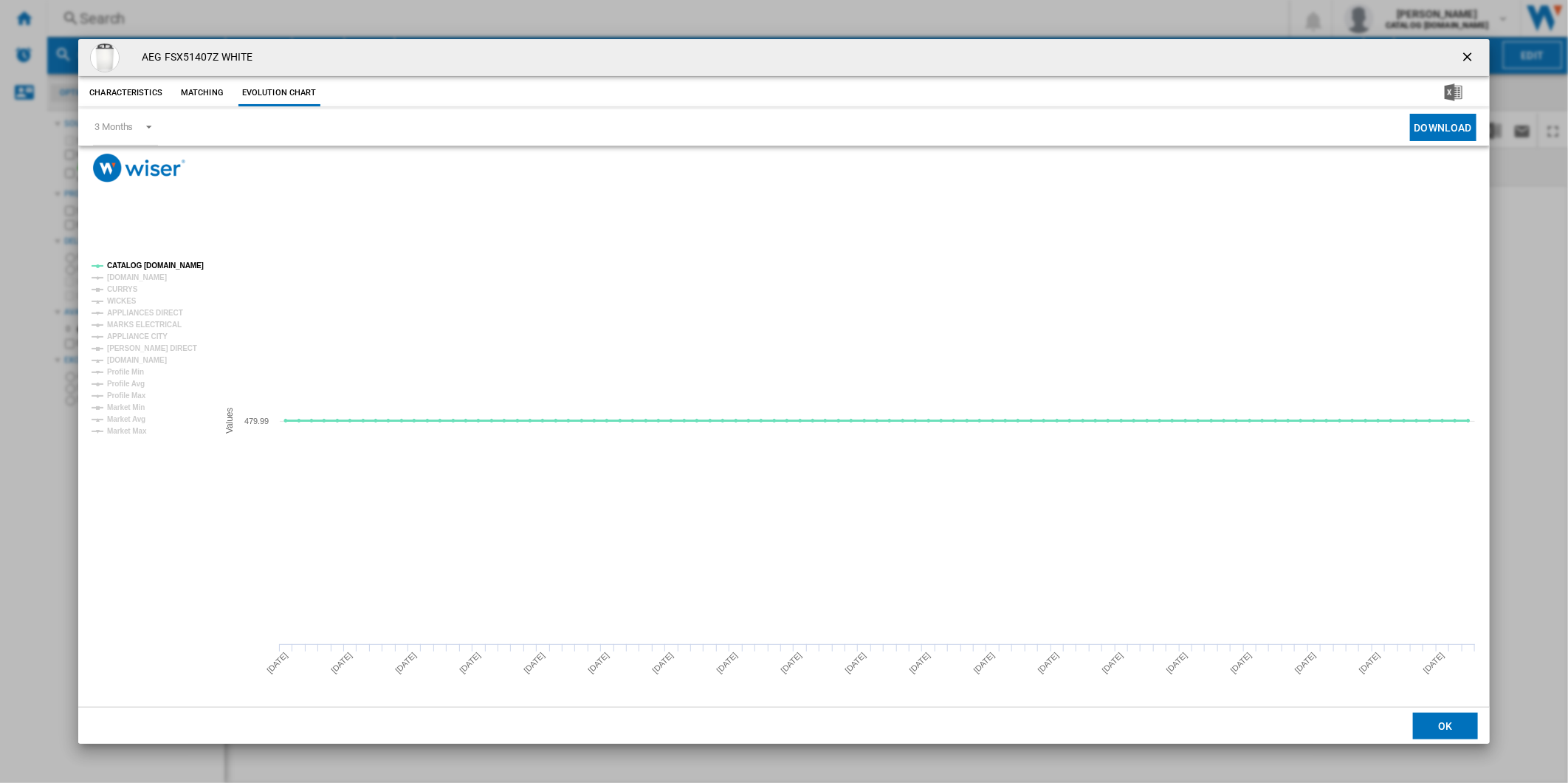
click at [135, 270] on tspan "CATALOG [DOMAIN_NAME]" at bounding box center [155, 265] width 97 height 8
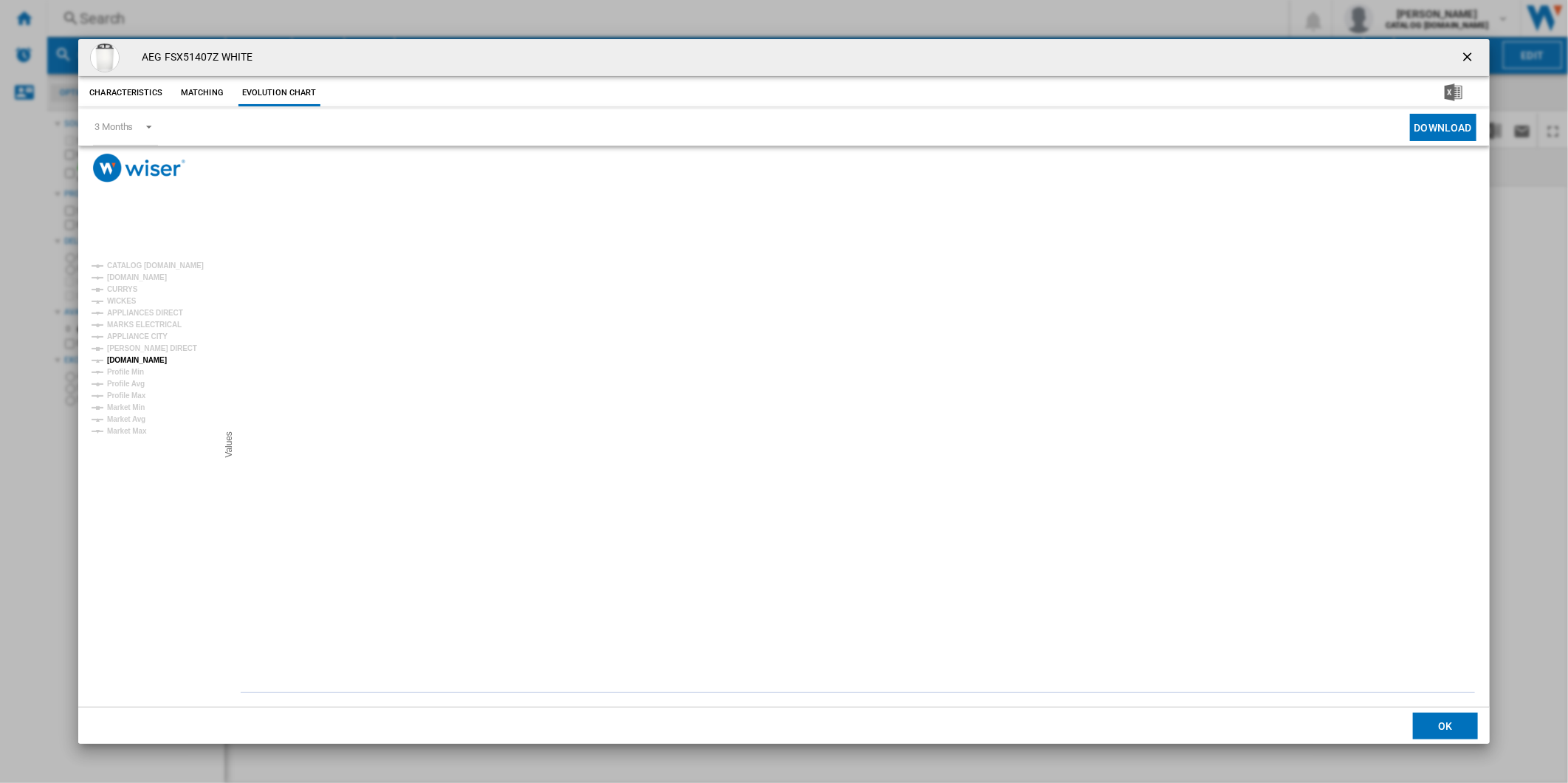
click at [143, 357] on tspan "[DOMAIN_NAME]" at bounding box center [136, 360] width 60 height 8
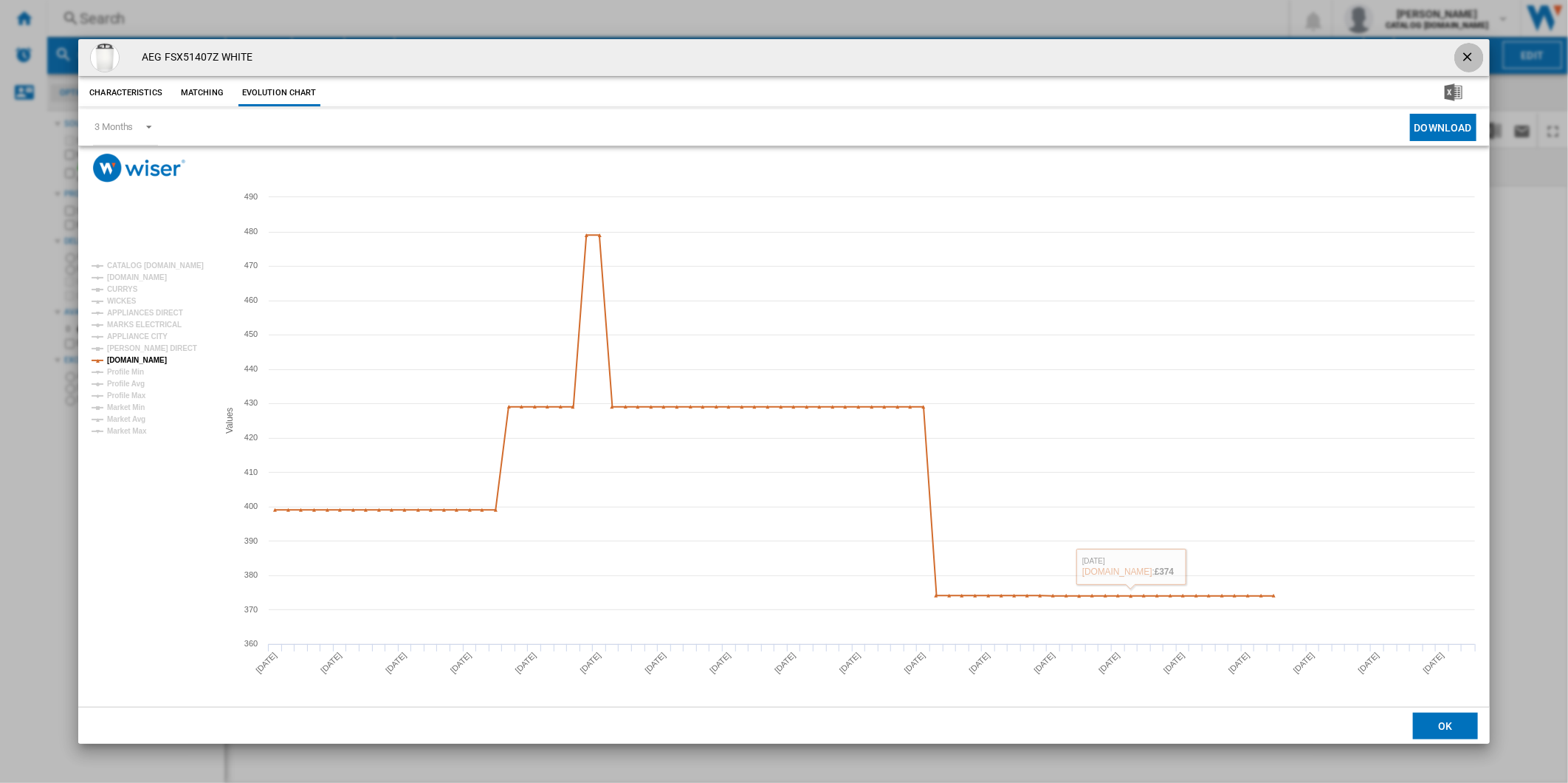
click at [1459, 47] on button "Product popup" at bounding box center [1468, 57] width 29 height 29
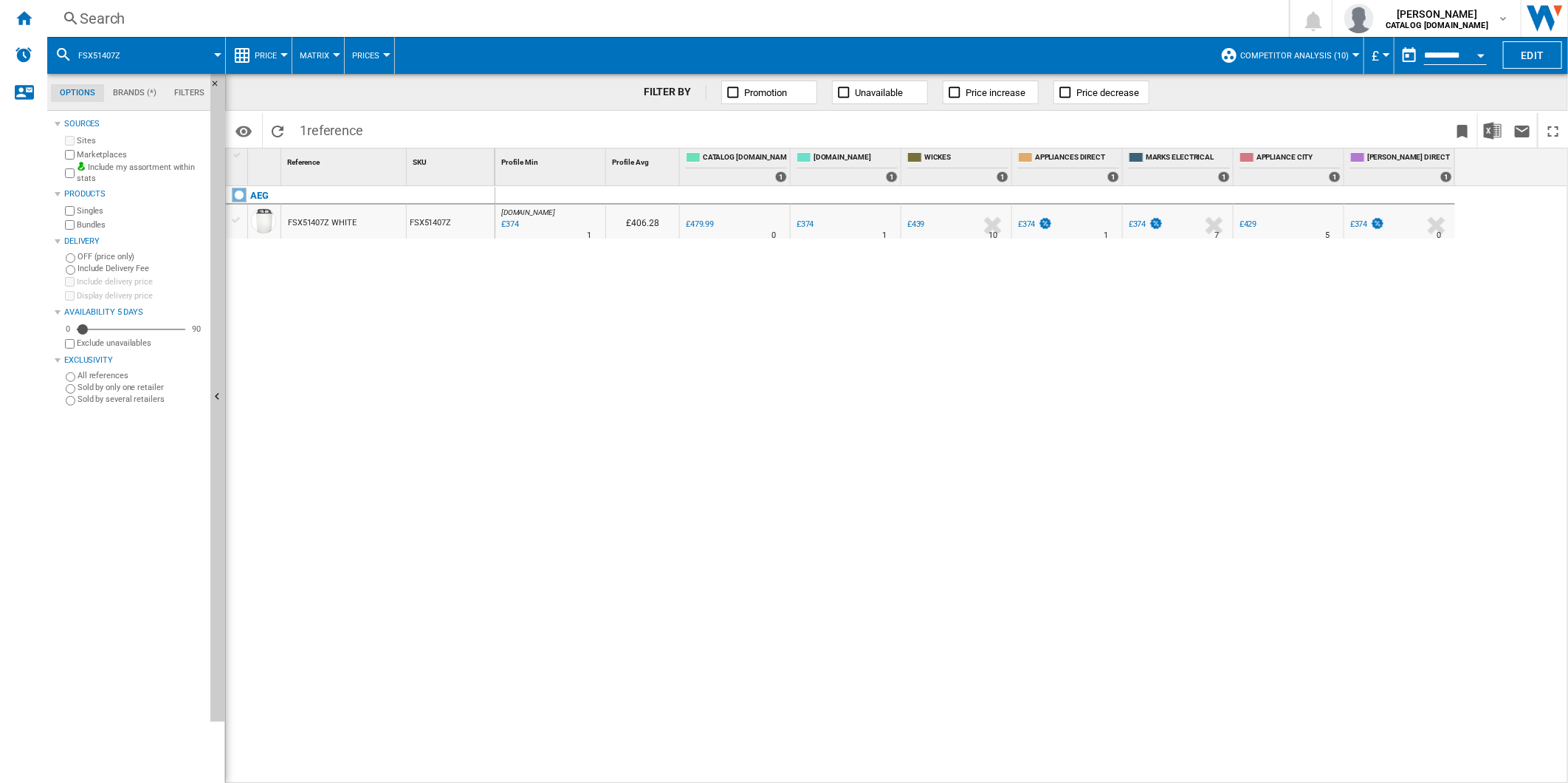
click at [736, 28] on div "Search" at bounding box center [665, 18] width 1171 height 21
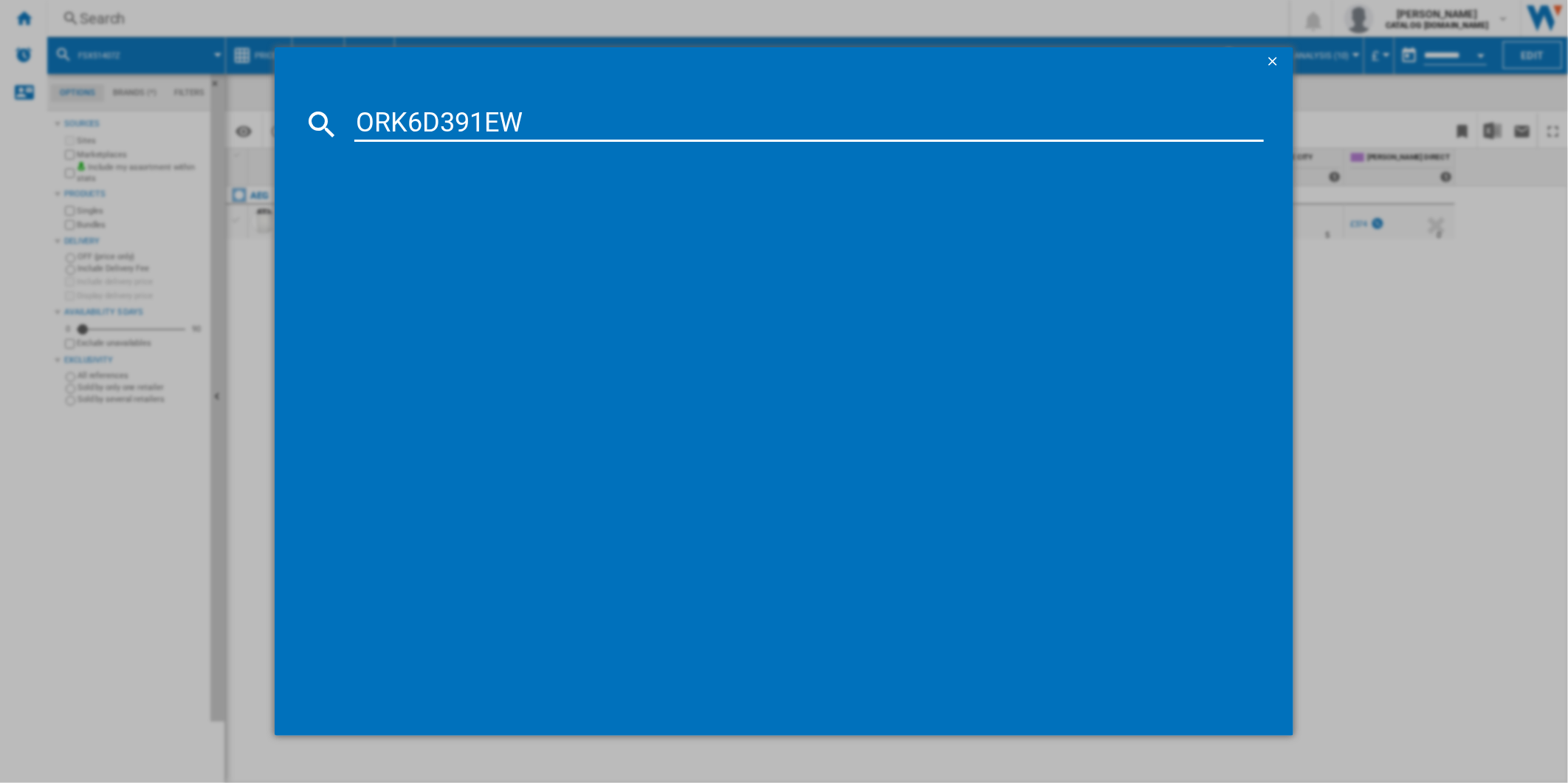
type input "ORK6D391EW"
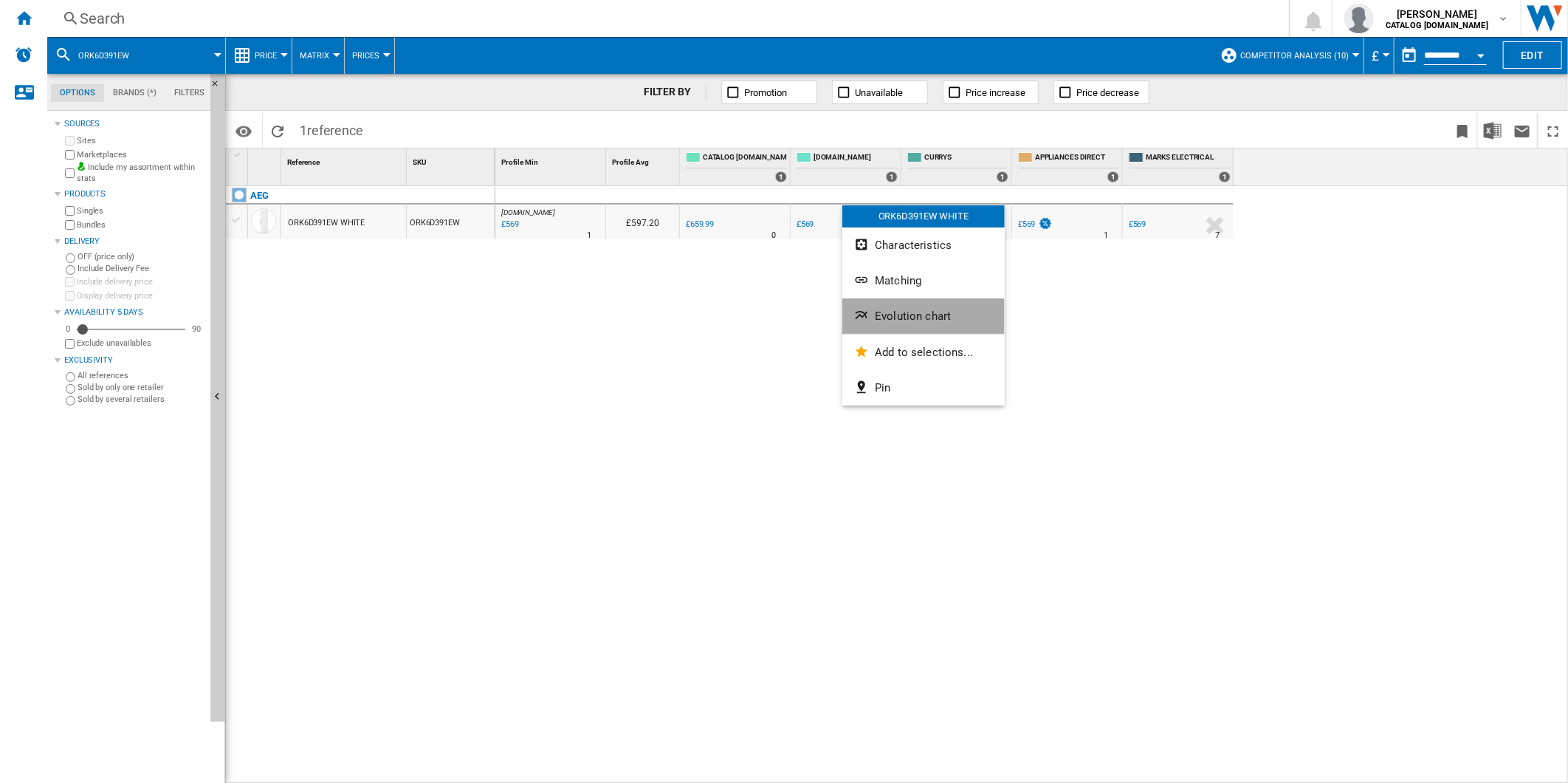
click at [905, 326] on button "Evolution chart" at bounding box center [923, 316] width 162 height 35
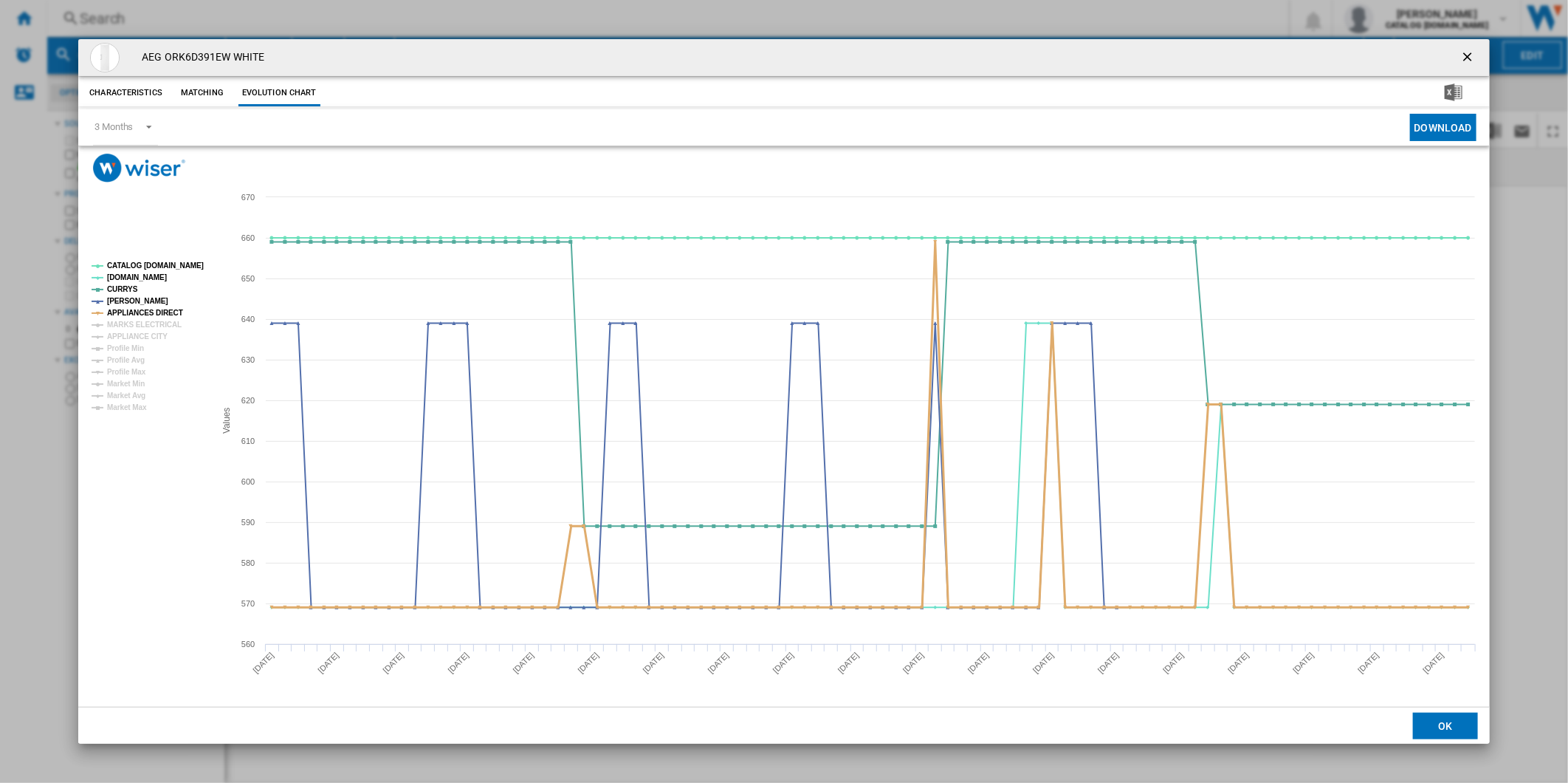
click at [160, 314] on tspan "APPLIANCES DIRECT" at bounding box center [144, 313] width 76 height 8
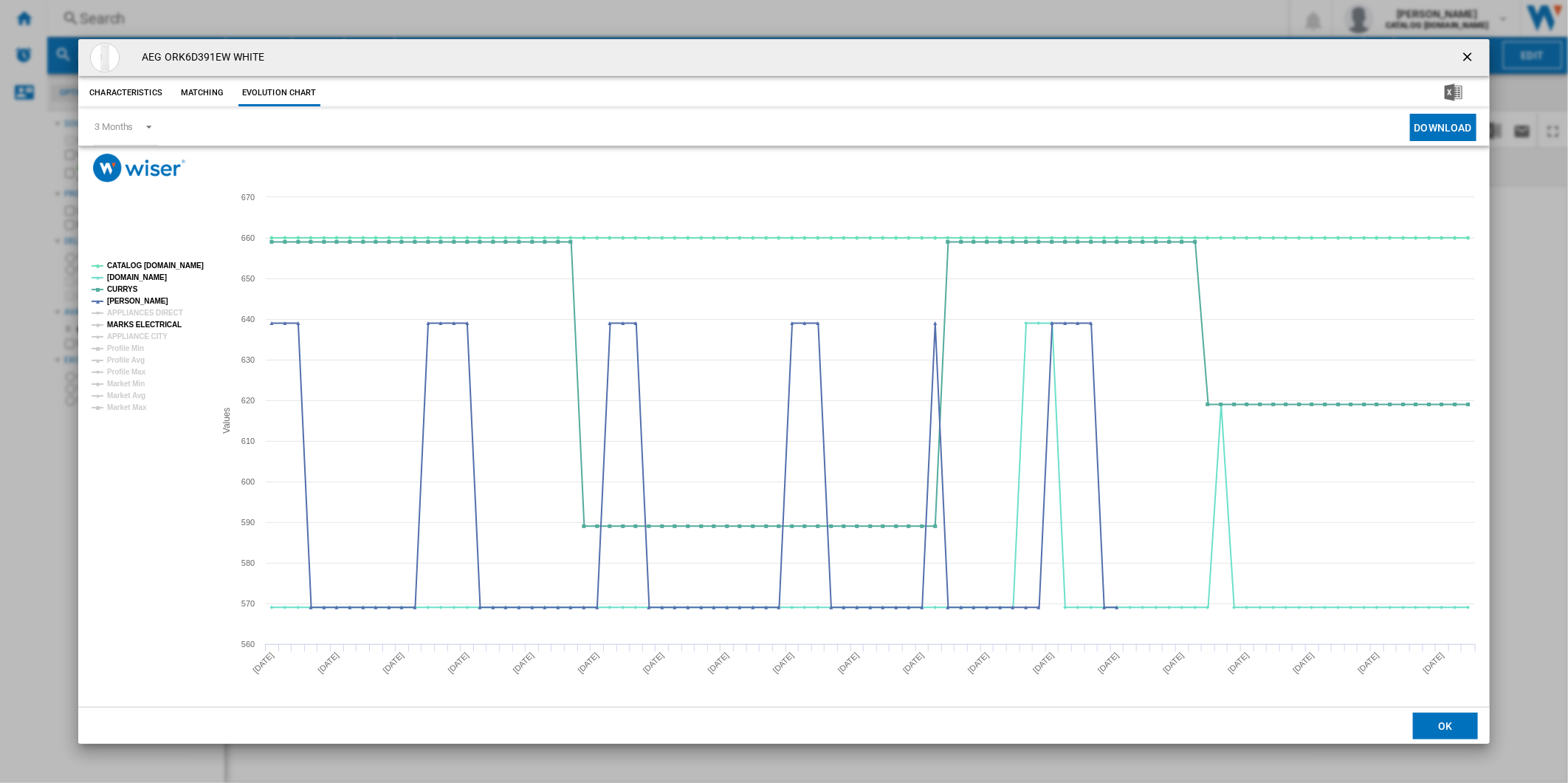
drag, startPoint x: 150, startPoint y: 323, endPoint x: 149, endPoint y: 336, distance: 13.0
click at [150, 325] on tspan "MARKS ELECTRICAL" at bounding box center [144, 324] width 75 height 8
click at [149, 336] on tspan "APPLIANCE CITY" at bounding box center [137, 336] width 60 height 8
click at [139, 312] on tspan "APPLIANCES DIRECT" at bounding box center [144, 313] width 76 height 8
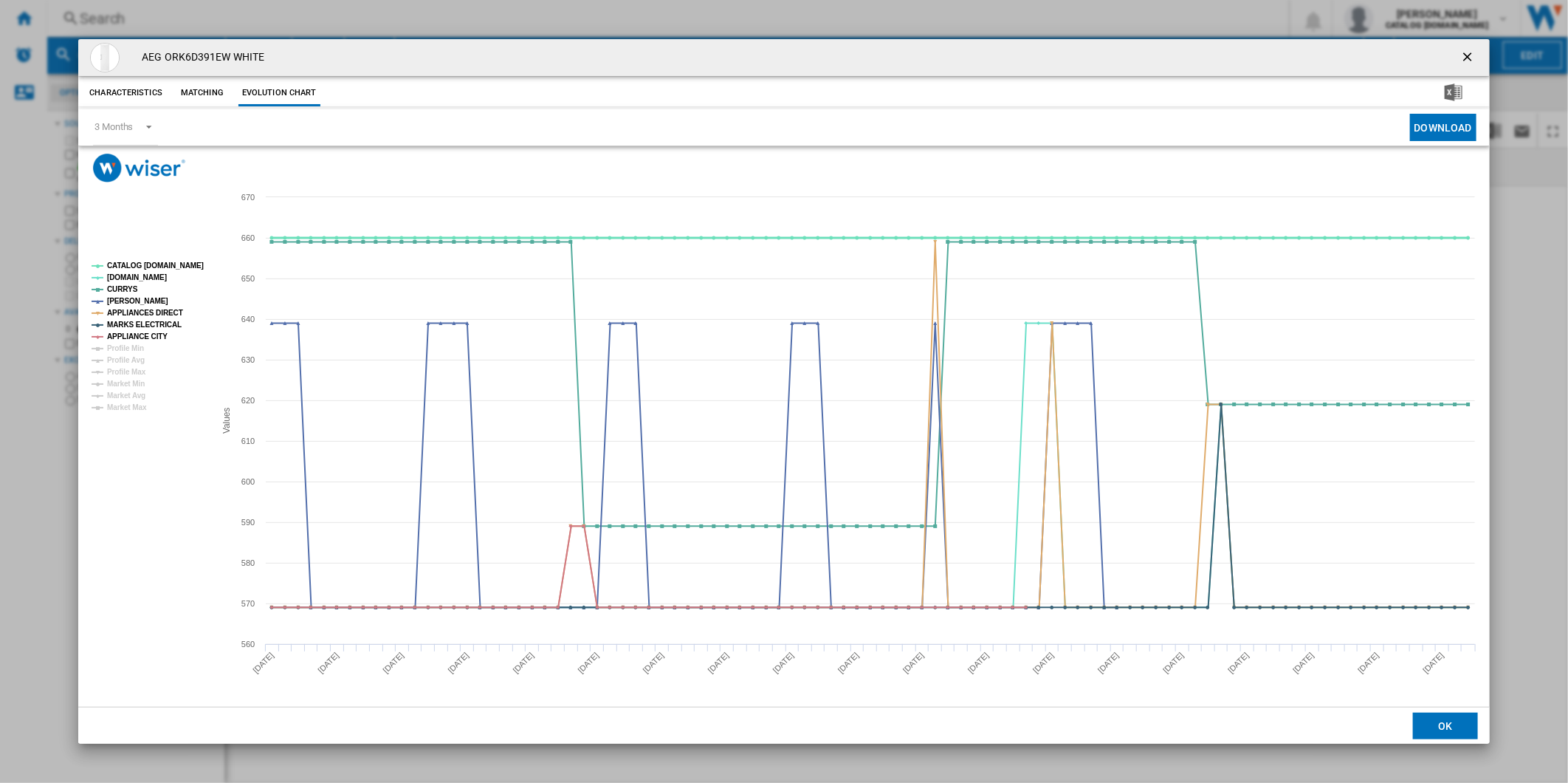
click at [152, 265] on tspan "CATALOG [DOMAIN_NAME]" at bounding box center [155, 265] width 97 height 8
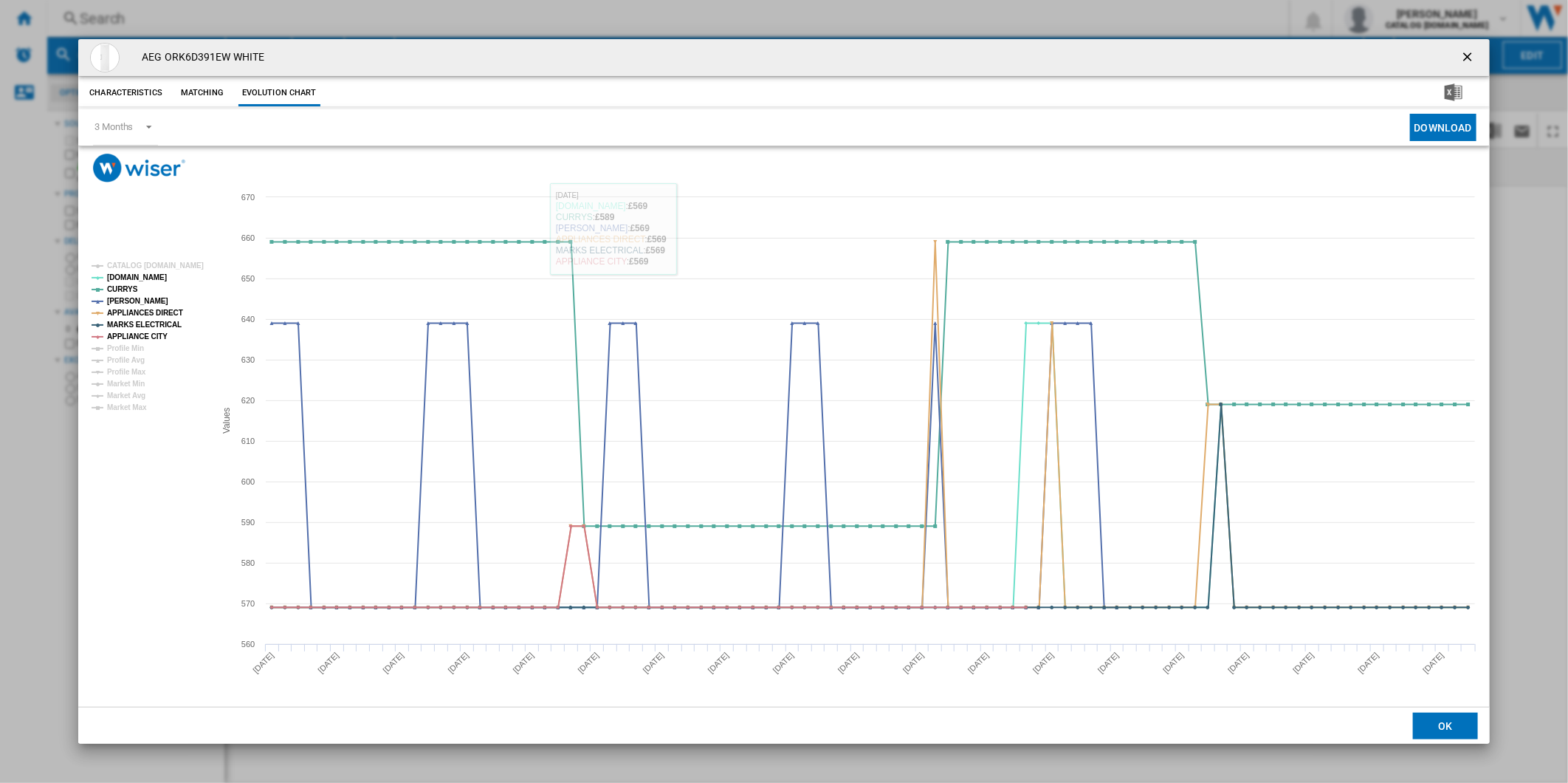
click at [1458, 57] on button "Product popup" at bounding box center [1468, 57] width 29 height 29
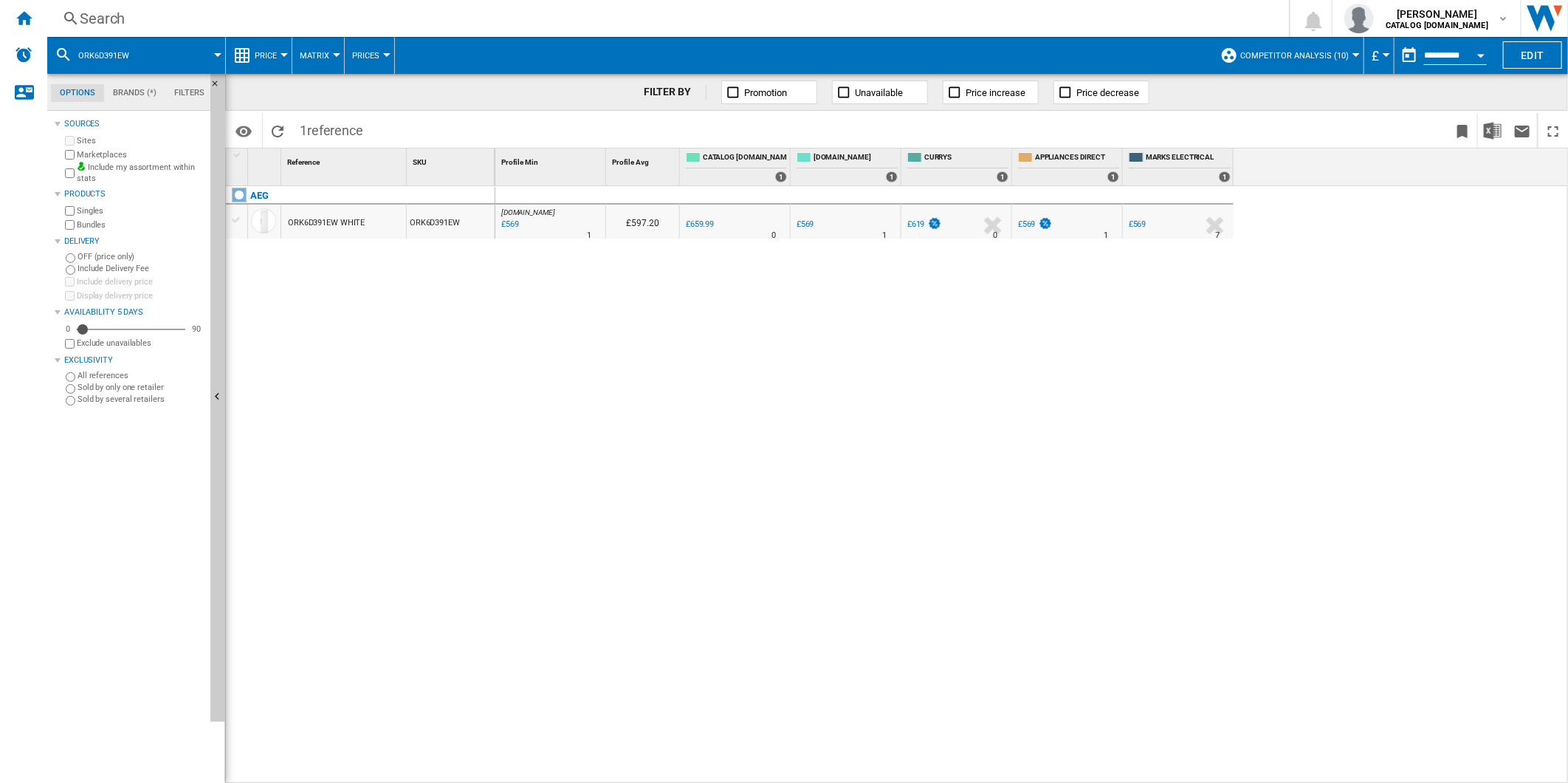
click at [904, 15] on div "Search" at bounding box center [665, 18] width 1171 height 21
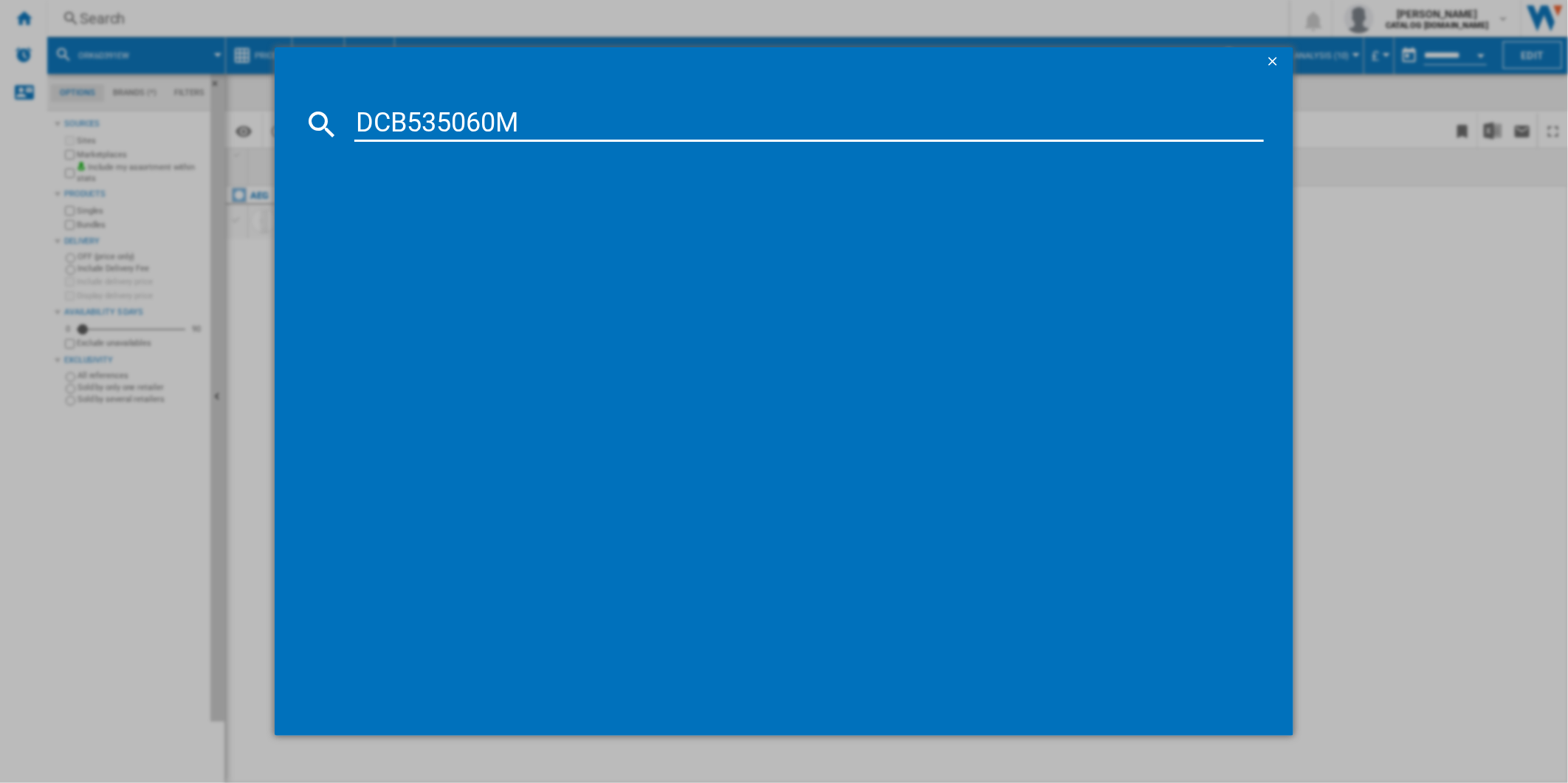
type input "DCB535060M"
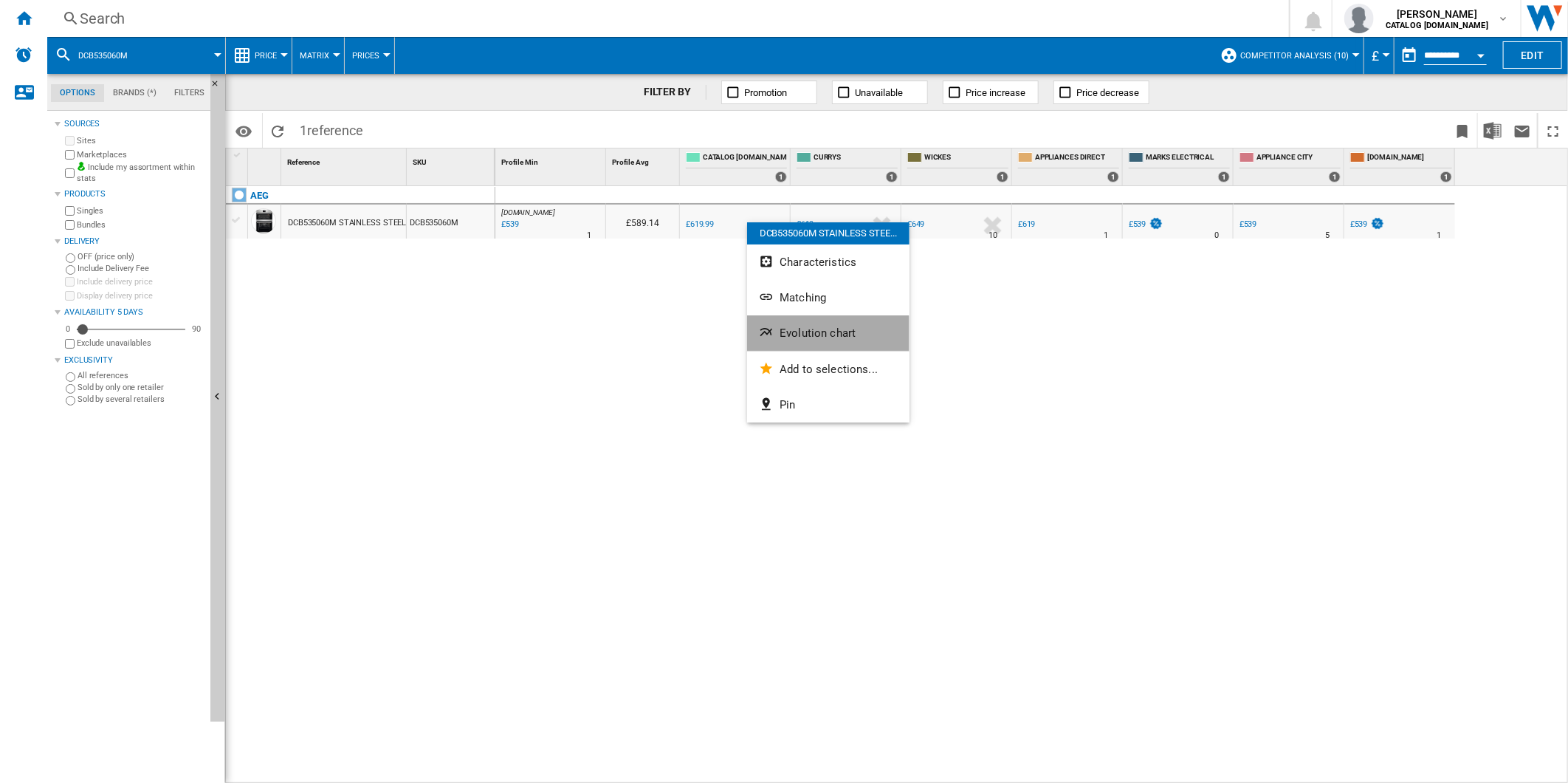
click at [820, 340] on button "Evolution chart" at bounding box center [827, 333] width 162 height 35
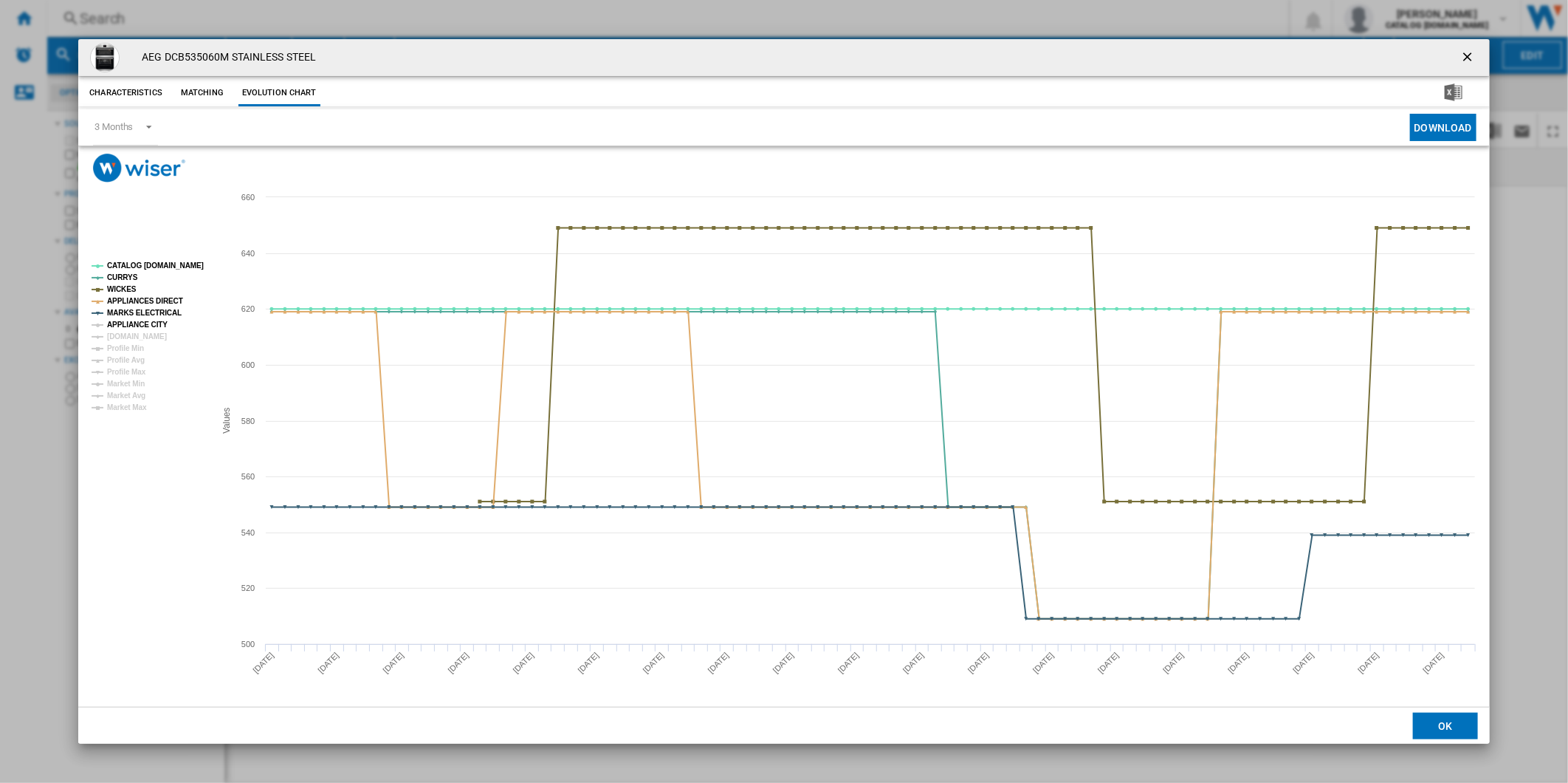
click at [146, 320] on tspan "APPLIANCE CITY" at bounding box center [137, 324] width 60 height 8
click at [143, 334] on tspan "[DOMAIN_NAME]" at bounding box center [136, 336] width 60 height 8
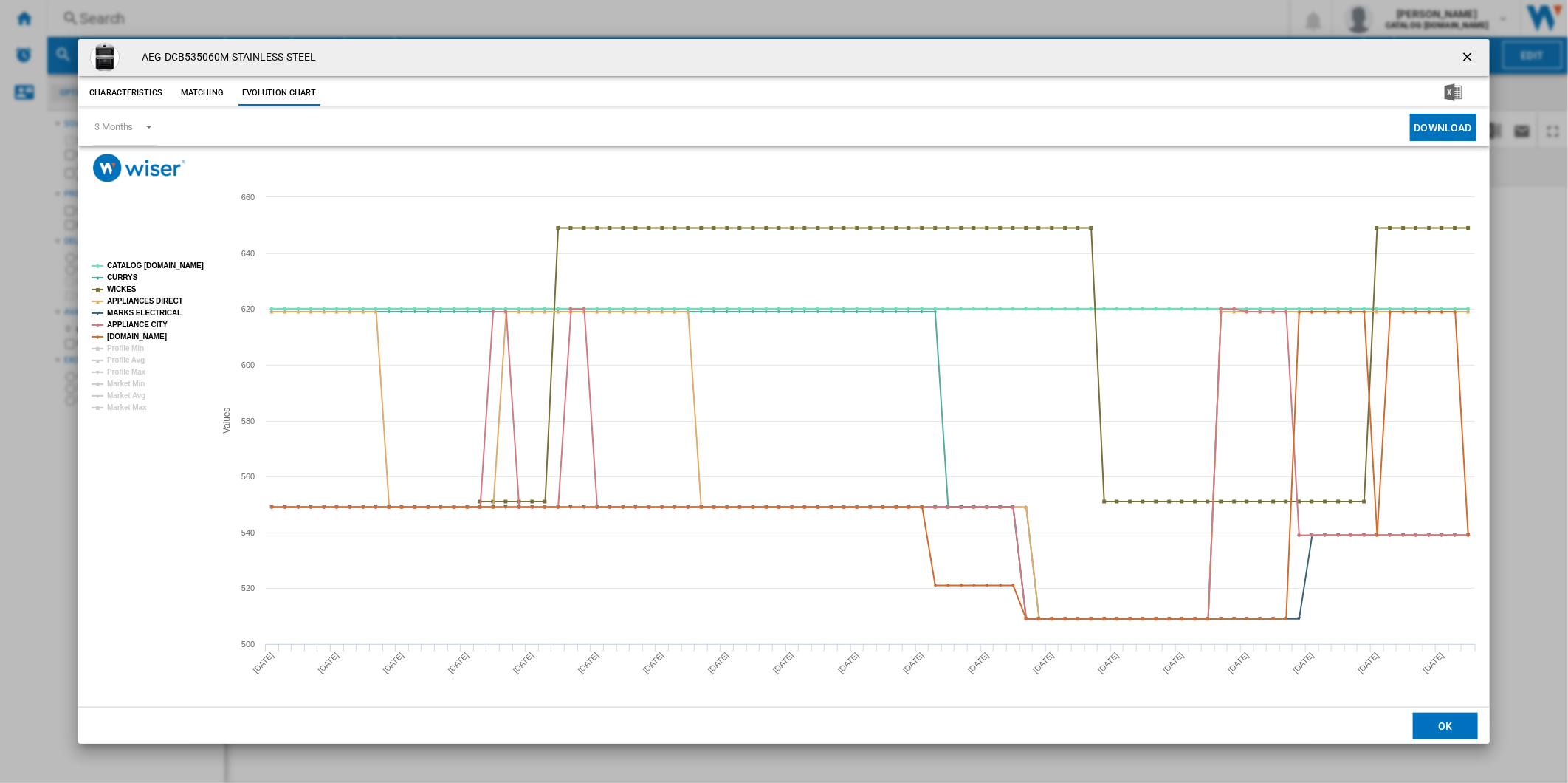
click at [156, 262] on tspan "CATALOG [DOMAIN_NAME]" at bounding box center [155, 265] width 97 height 8
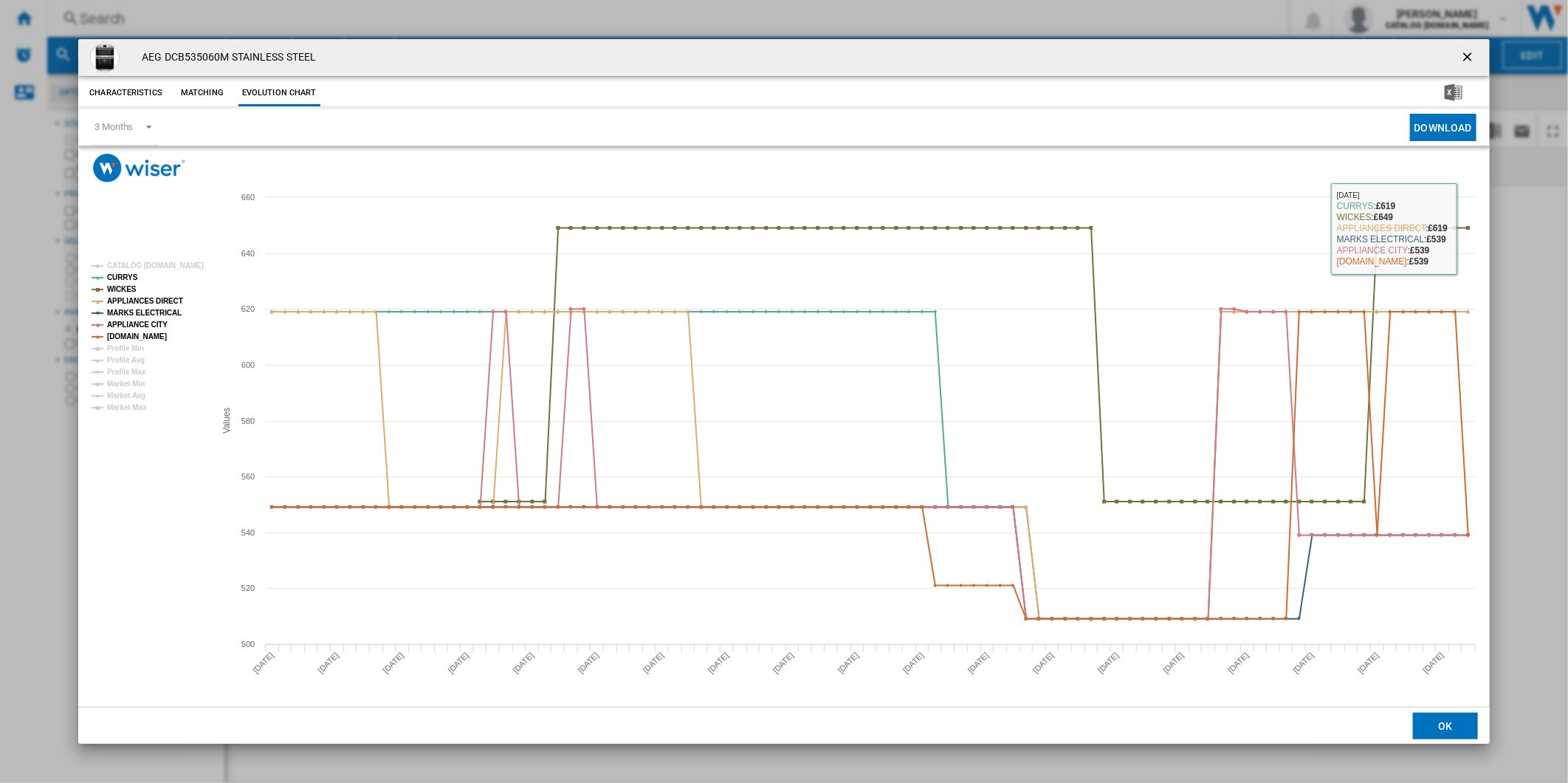
drag, startPoint x: 1467, startPoint y: 62, endPoint x: 1223, endPoint y: 60, distance: 244.0
click at [1467, 62] on ng-md-icon "getI18NText('BUTTONS.CLOSE_DIALOG')" at bounding box center [1468, 58] width 18 height 18
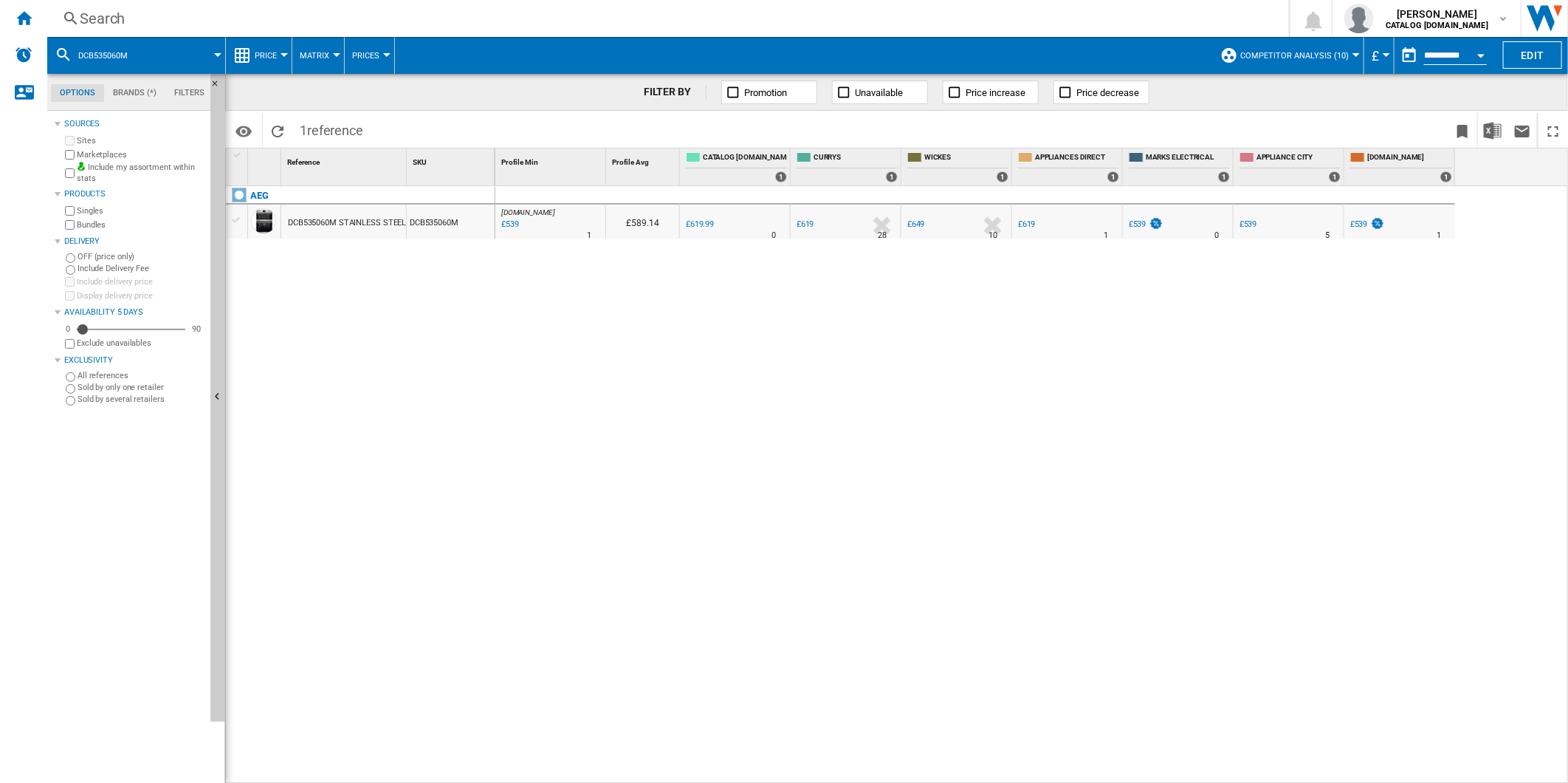
click at [905, 16] on div "Search" at bounding box center [665, 18] width 1171 height 21
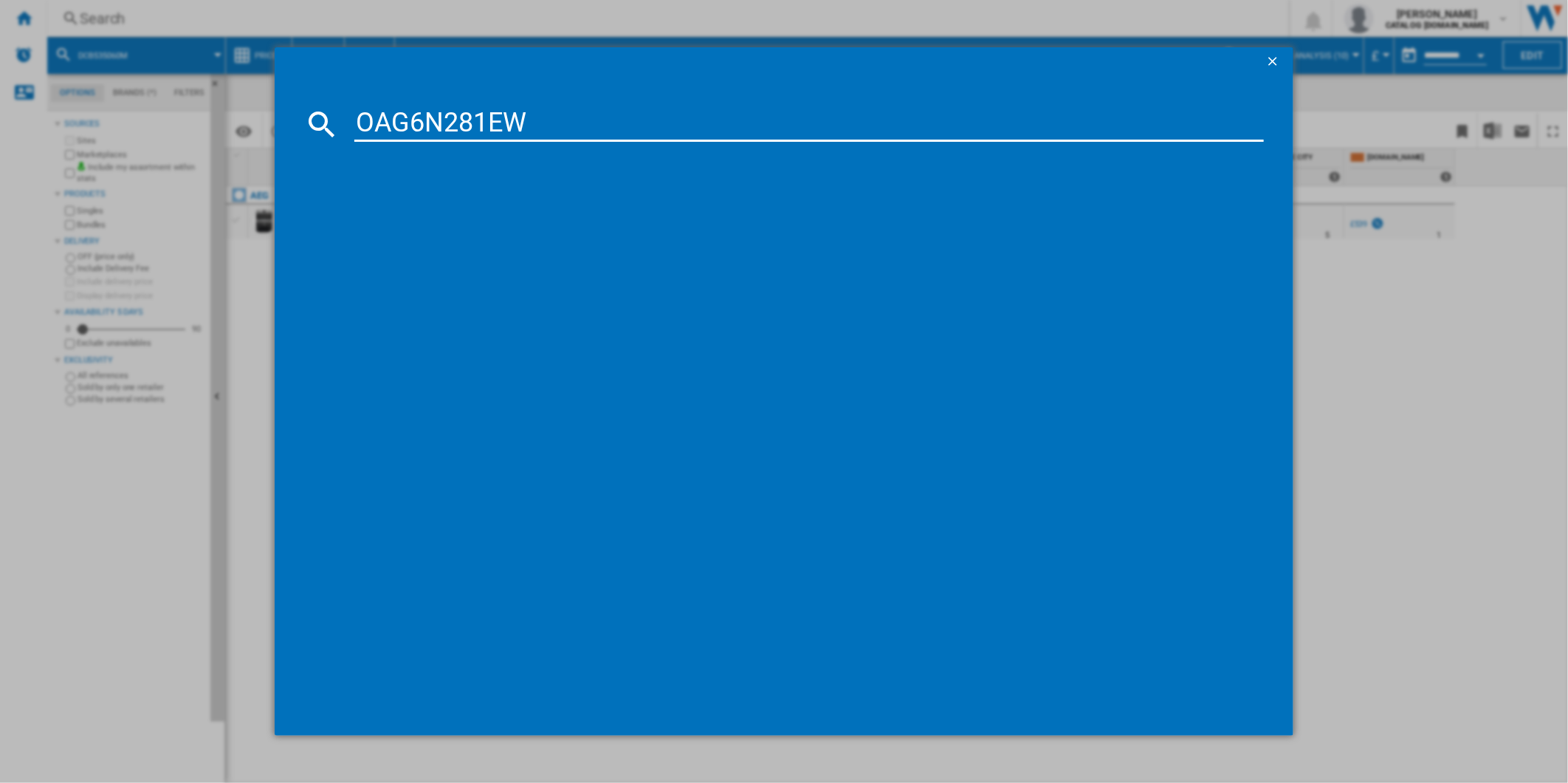
type input "OAG6N281EW"
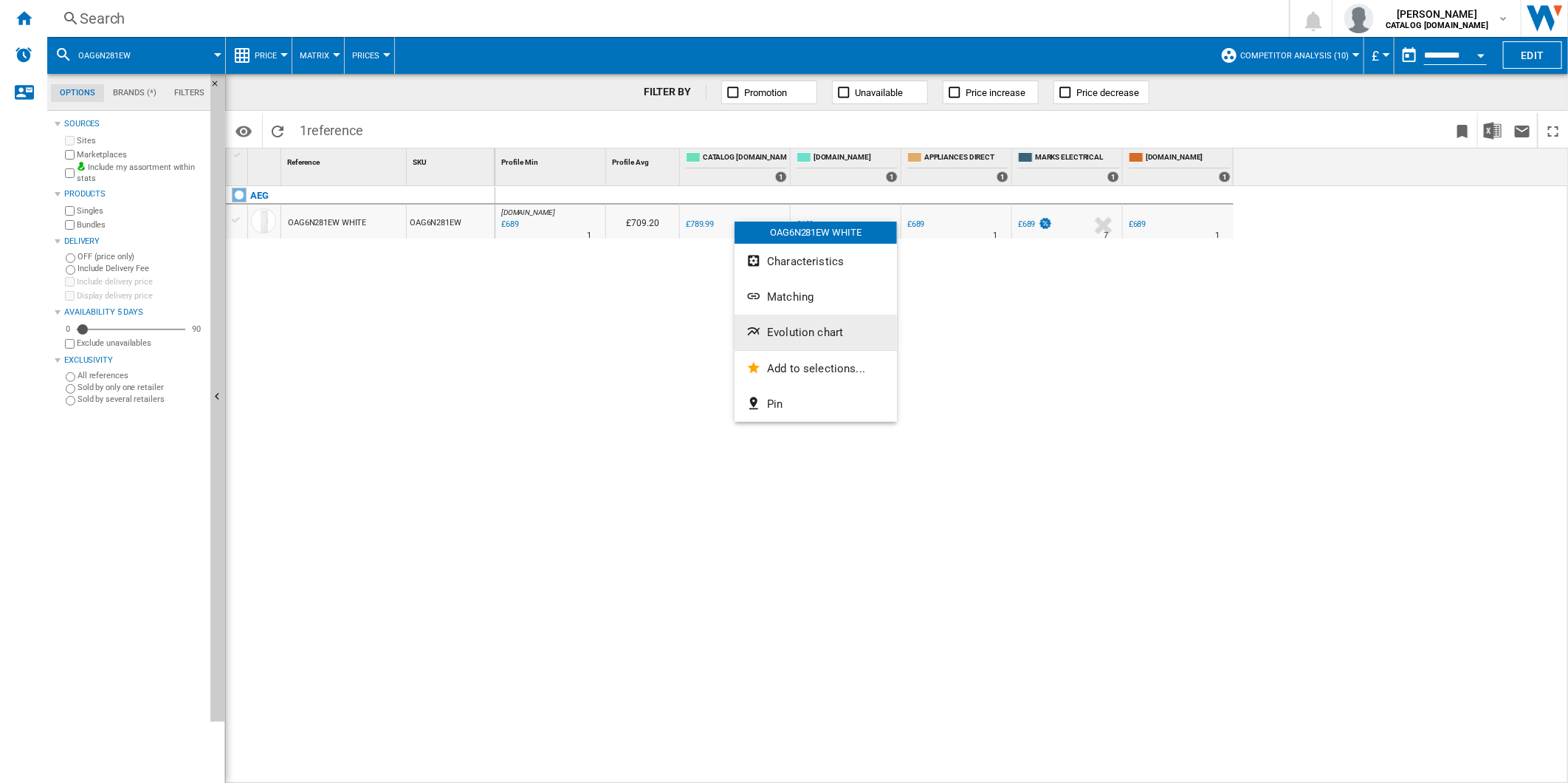
click at [838, 323] on button "Evolution chart" at bounding box center [815, 332] width 162 height 35
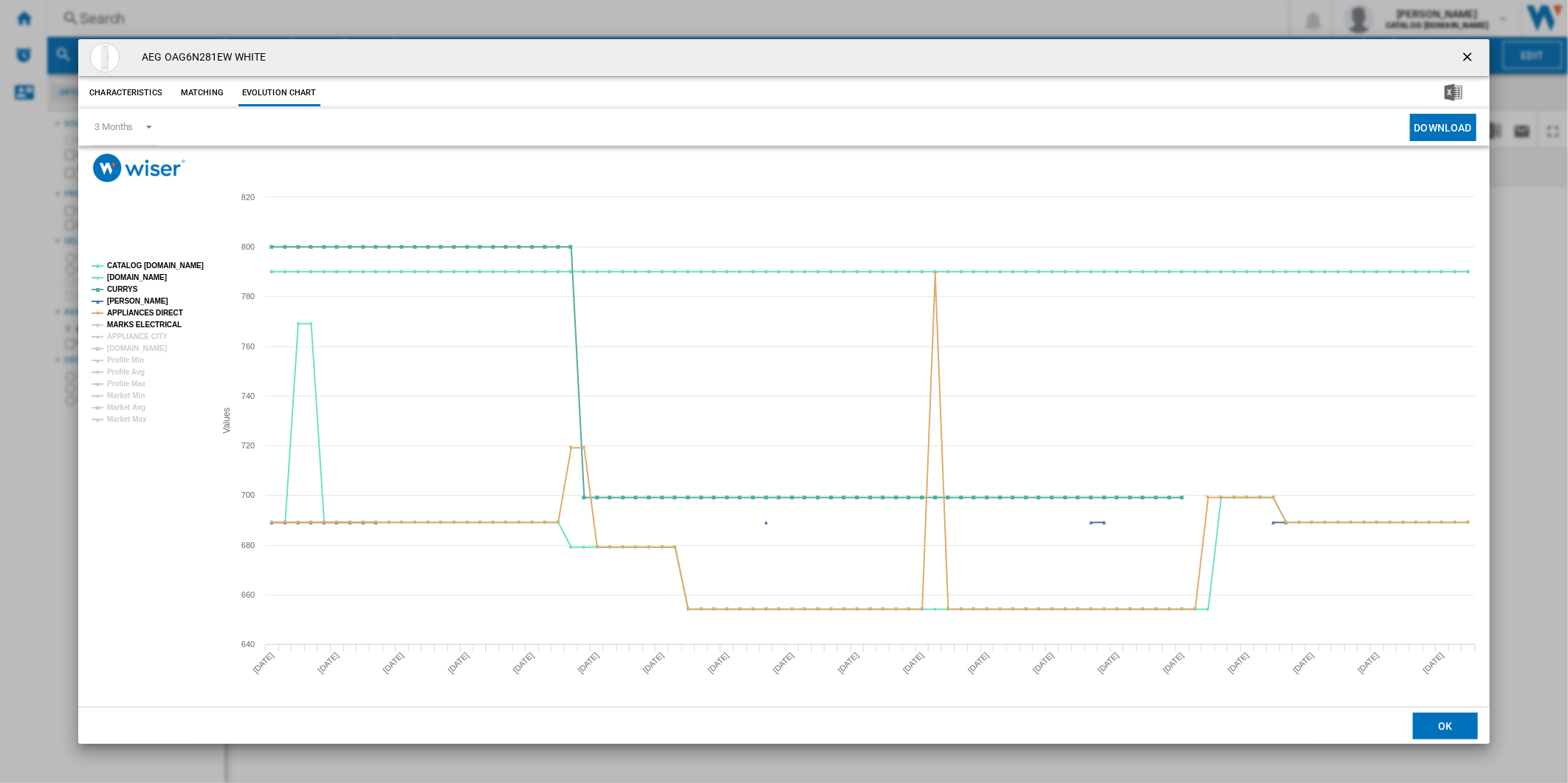
click at [148, 326] on tspan "MARKS ELECTRICAL" at bounding box center [144, 324] width 75 height 8
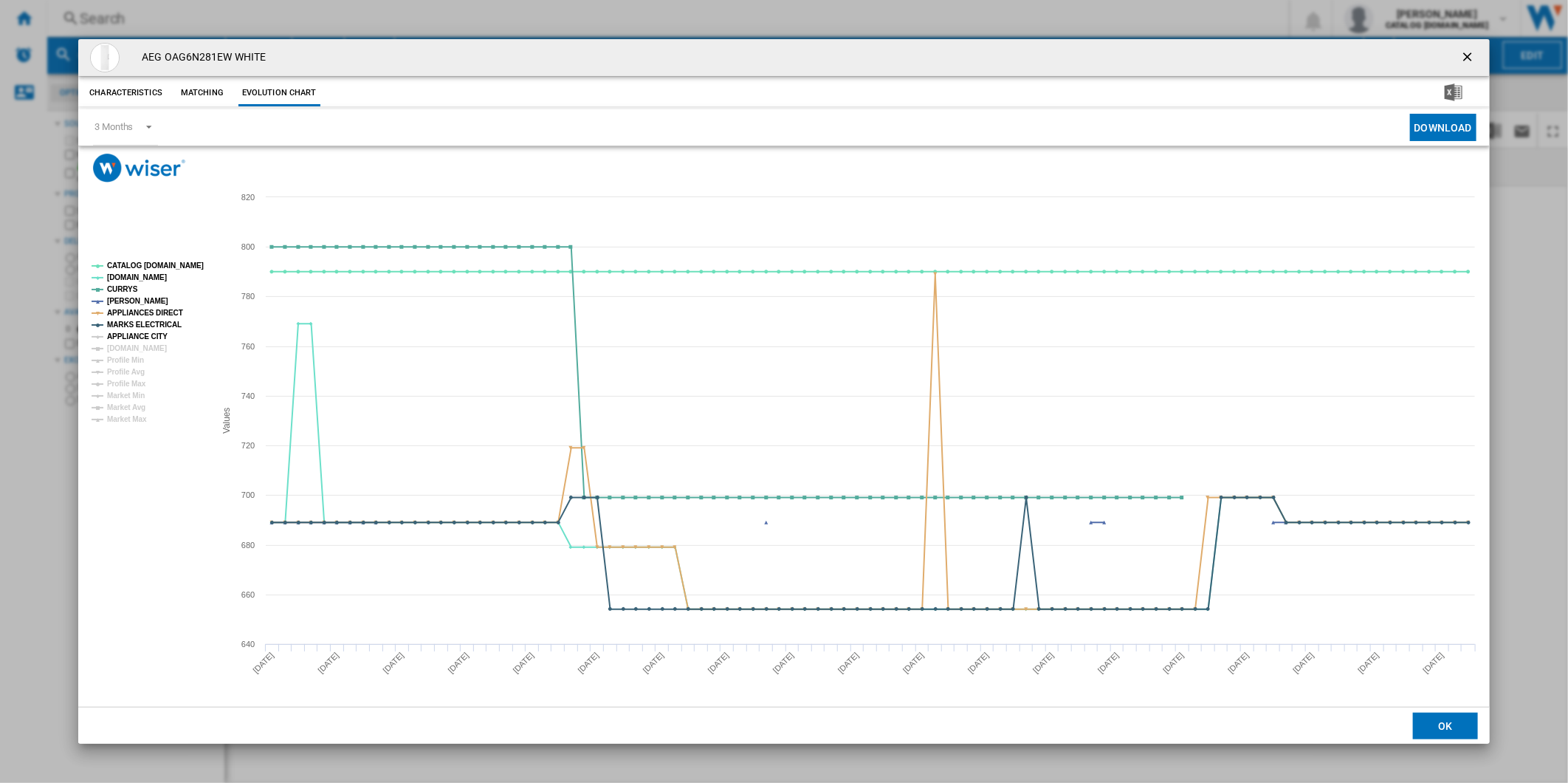
click at [144, 333] on tspan "APPLIANCE CITY" at bounding box center [137, 336] width 60 height 8
click at [142, 344] on tspan "[DOMAIN_NAME]" at bounding box center [136, 349] width 60 height 8
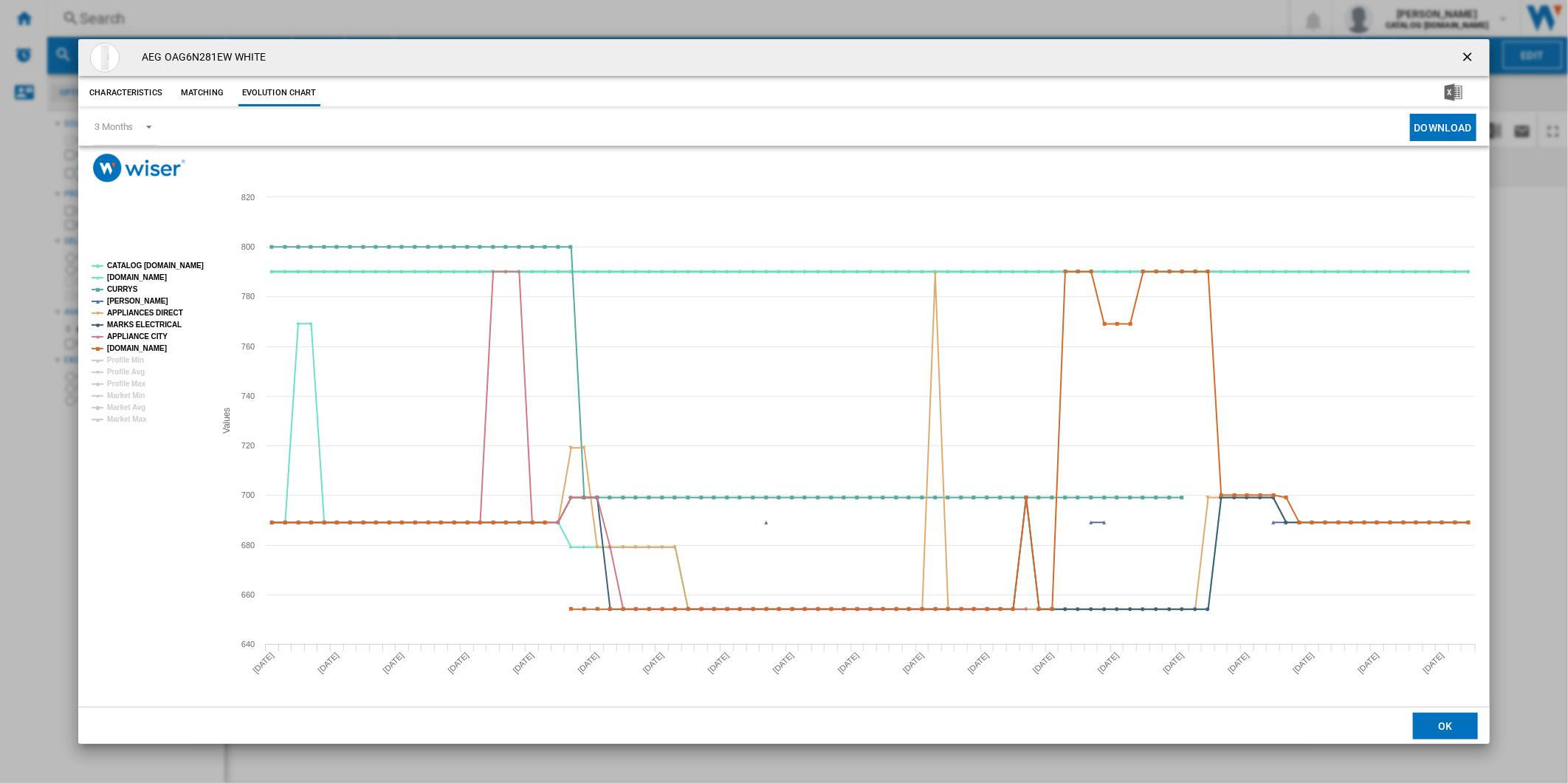
click at [162, 261] on tspan "CATALOG [DOMAIN_NAME]" at bounding box center [155, 265] width 97 height 8
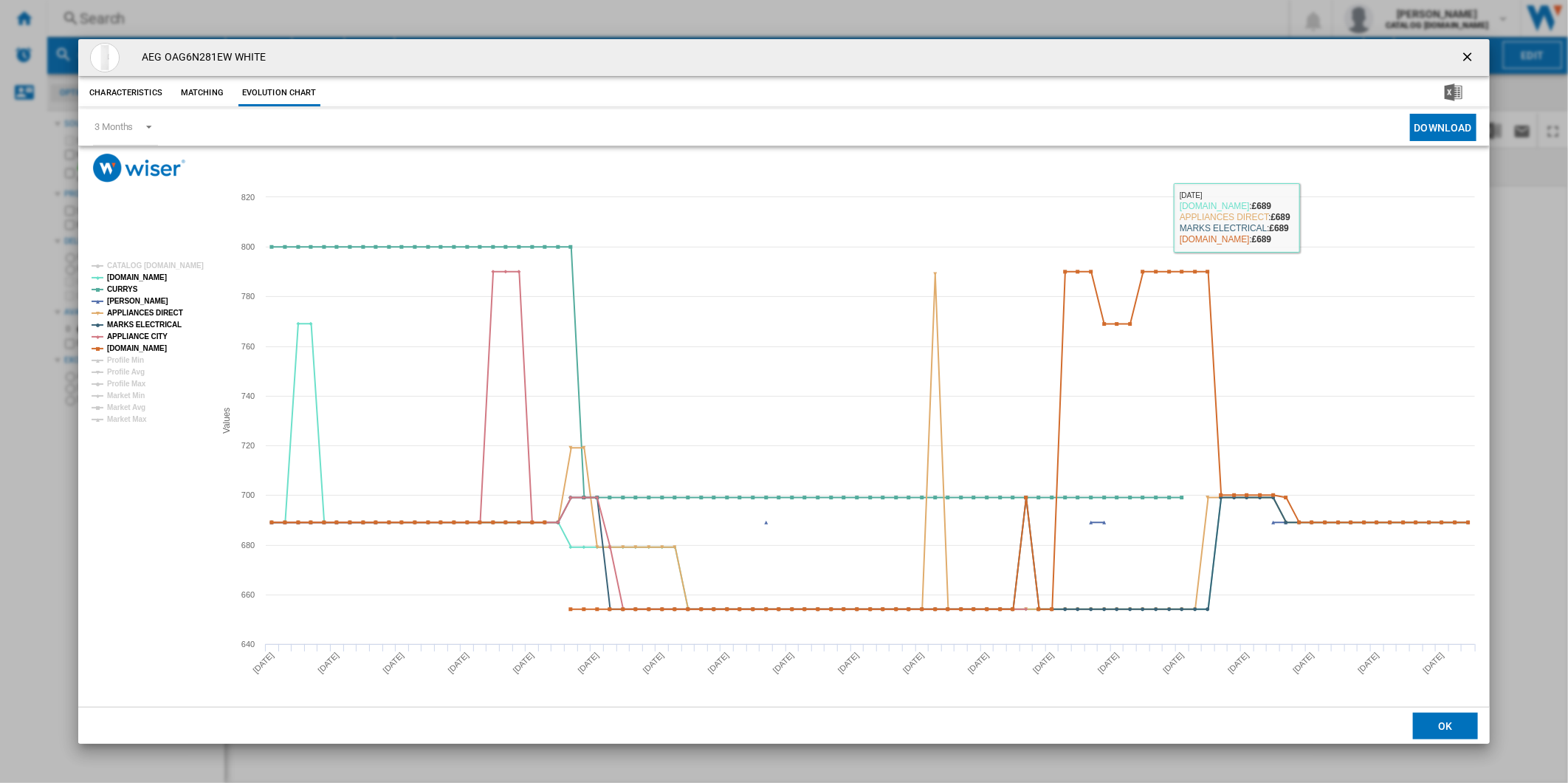
drag, startPoint x: 1474, startPoint y: 54, endPoint x: 1259, endPoint y: 52, distance: 215.0
click at [1474, 54] on ng-md-icon "getI18NText('BUTTONS.CLOSE_DIALOG')" at bounding box center [1468, 58] width 18 height 18
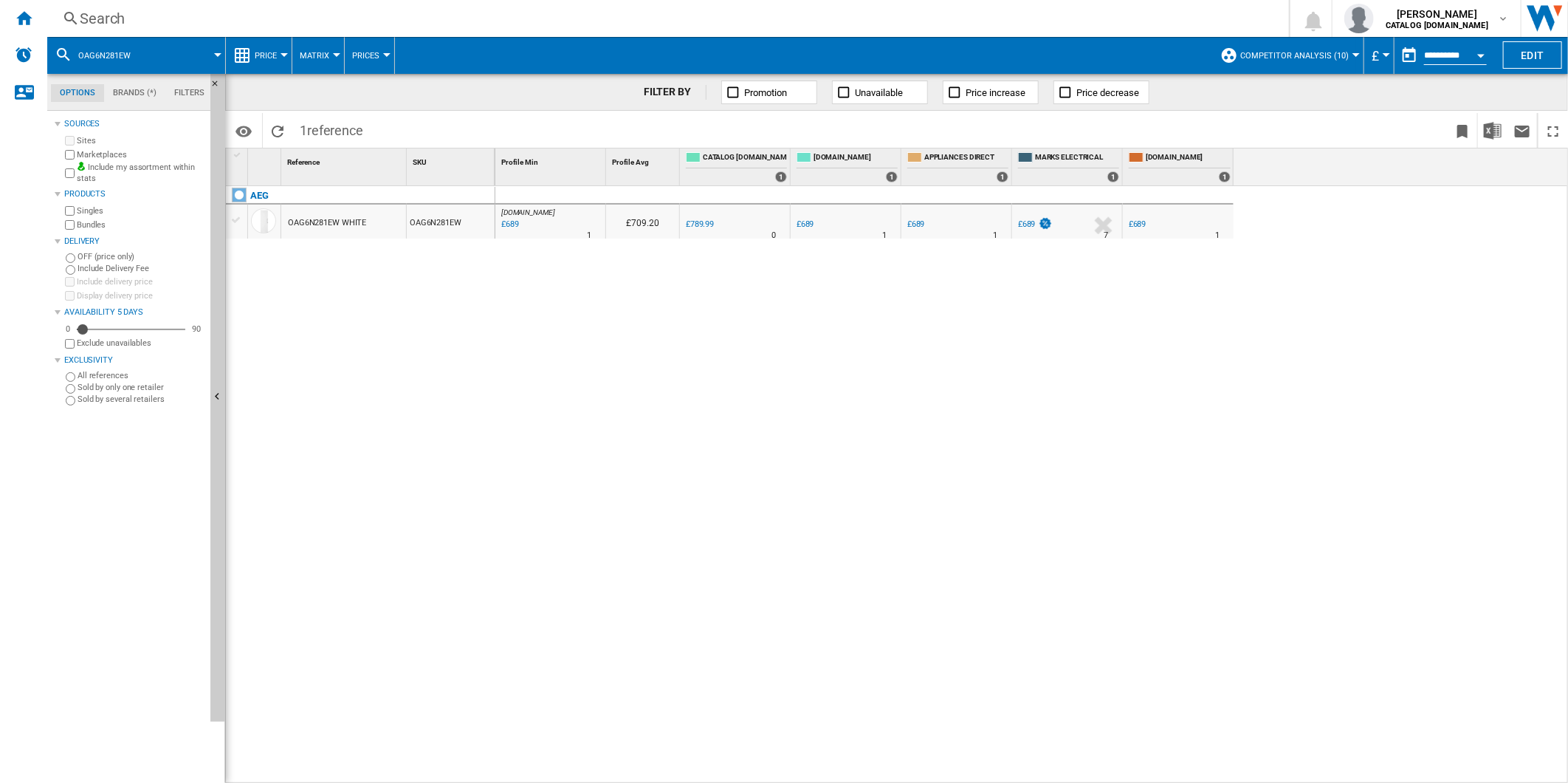
click at [886, 30] on div "Search Search 0 [PERSON_NAME] CATALOG [DOMAIN_NAME] CATALOG [DOMAIN_NAME] My se…" at bounding box center [807, 18] width 1520 height 37
click at [884, 28] on div "Search" at bounding box center [665, 18] width 1171 height 21
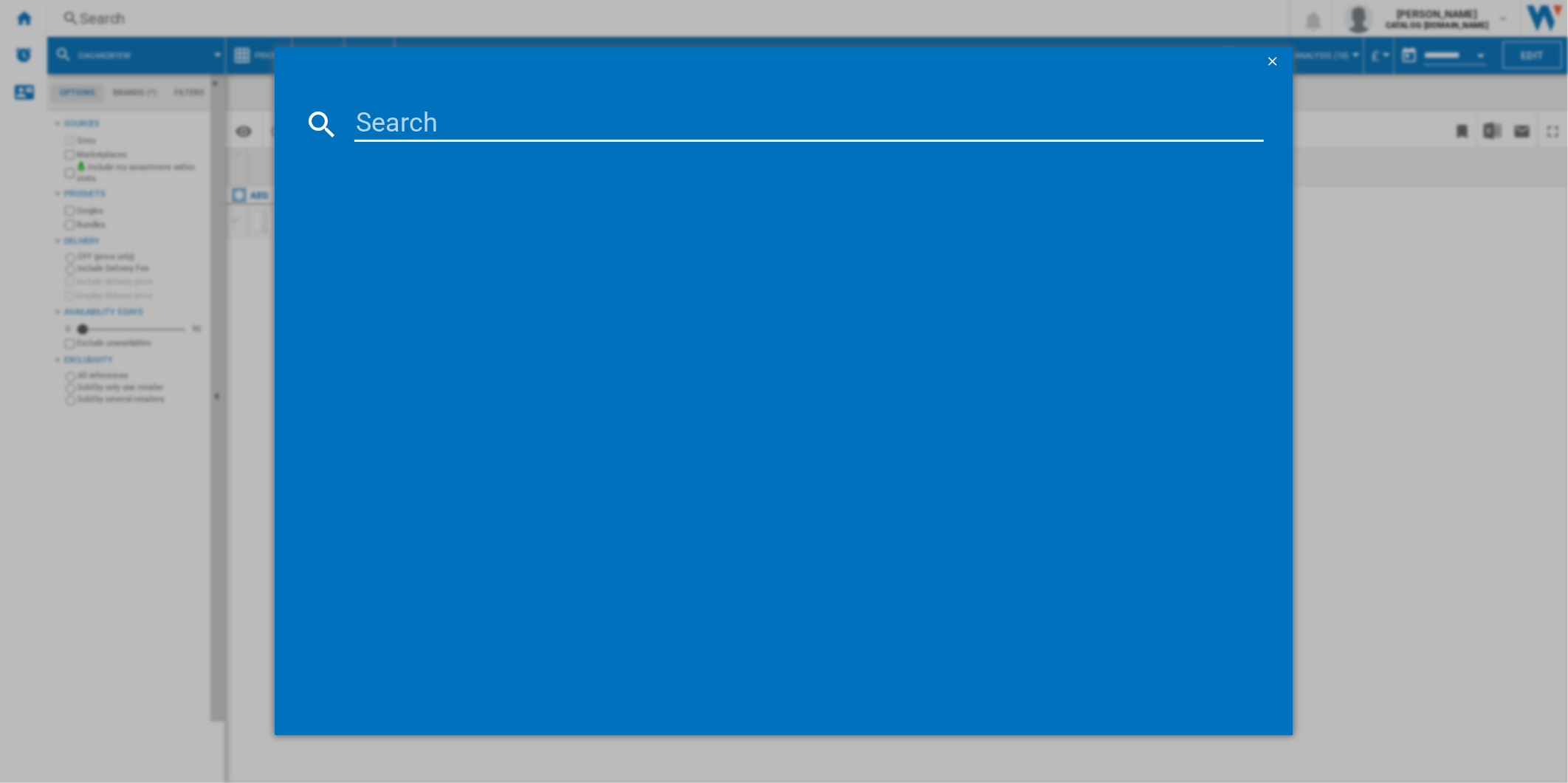
click at [688, 125] on input at bounding box center [810, 124] width 910 height 35
paste input "ORC7P321DW"
type input "ORC7P321DW"
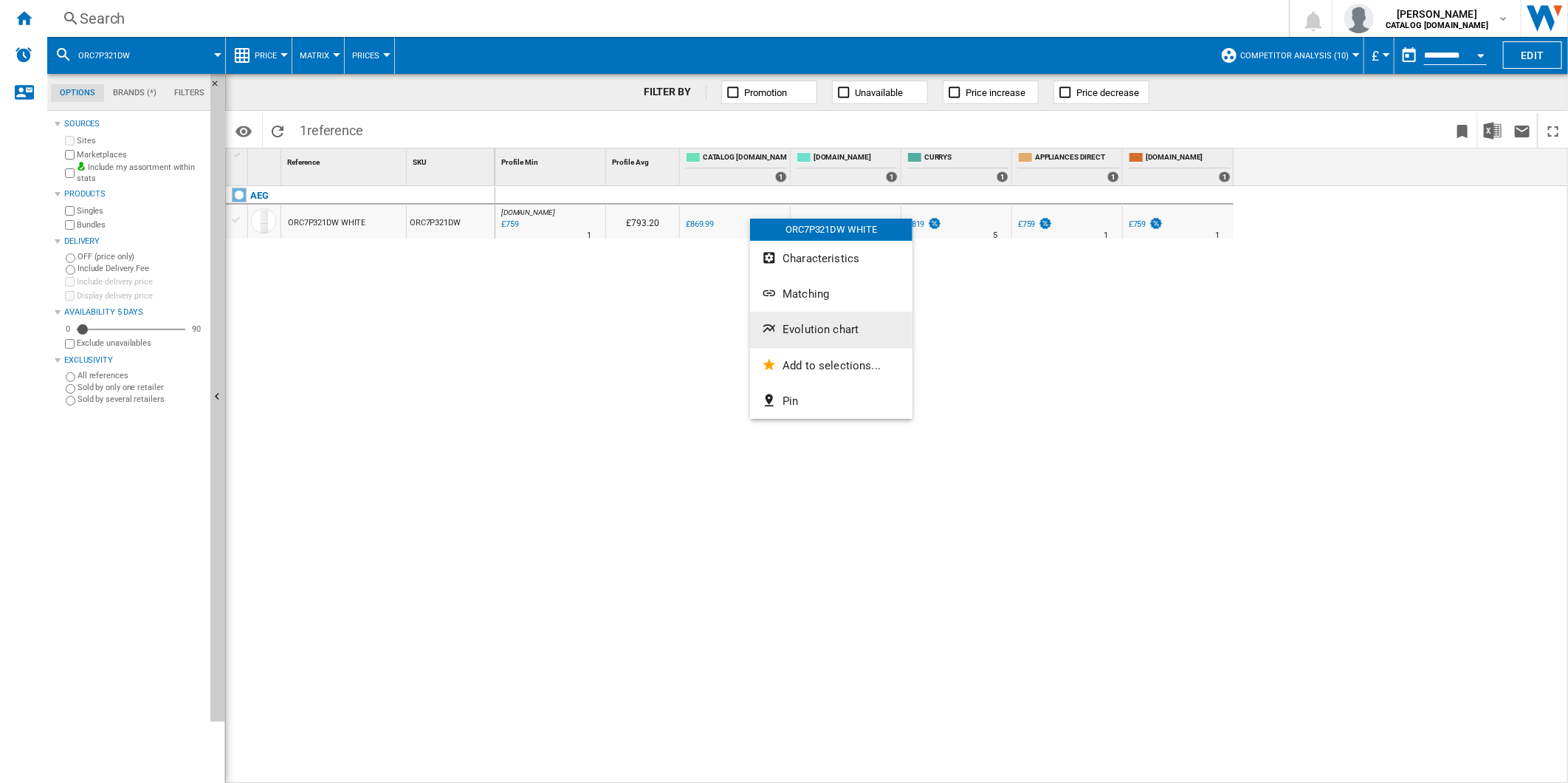
click at [821, 323] on span "Evolution chart" at bounding box center [821, 329] width 76 height 13
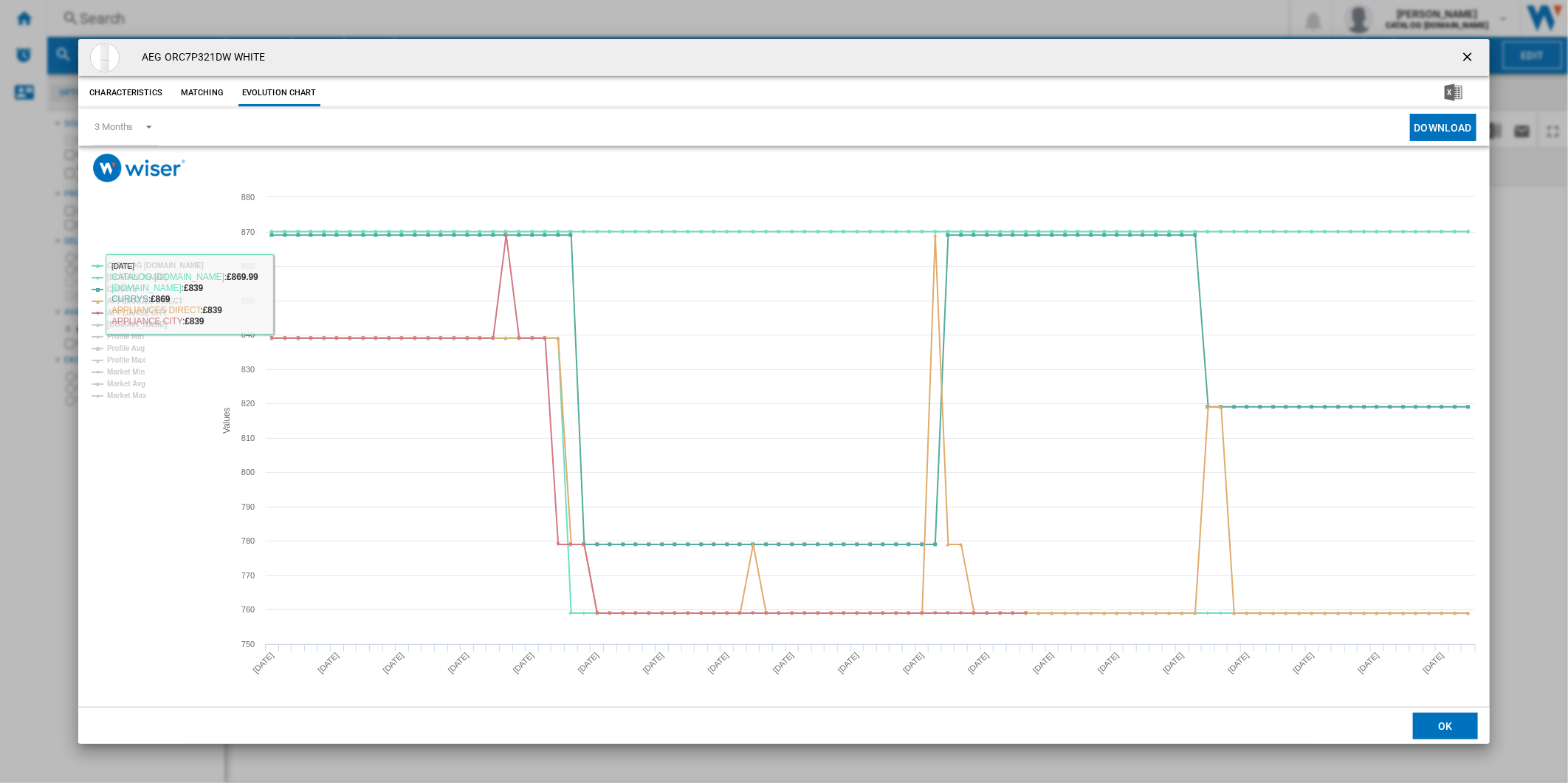
click at [149, 322] on tspan "[DOMAIN_NAME]" at bounding box center [136, 324] width 60 height 8
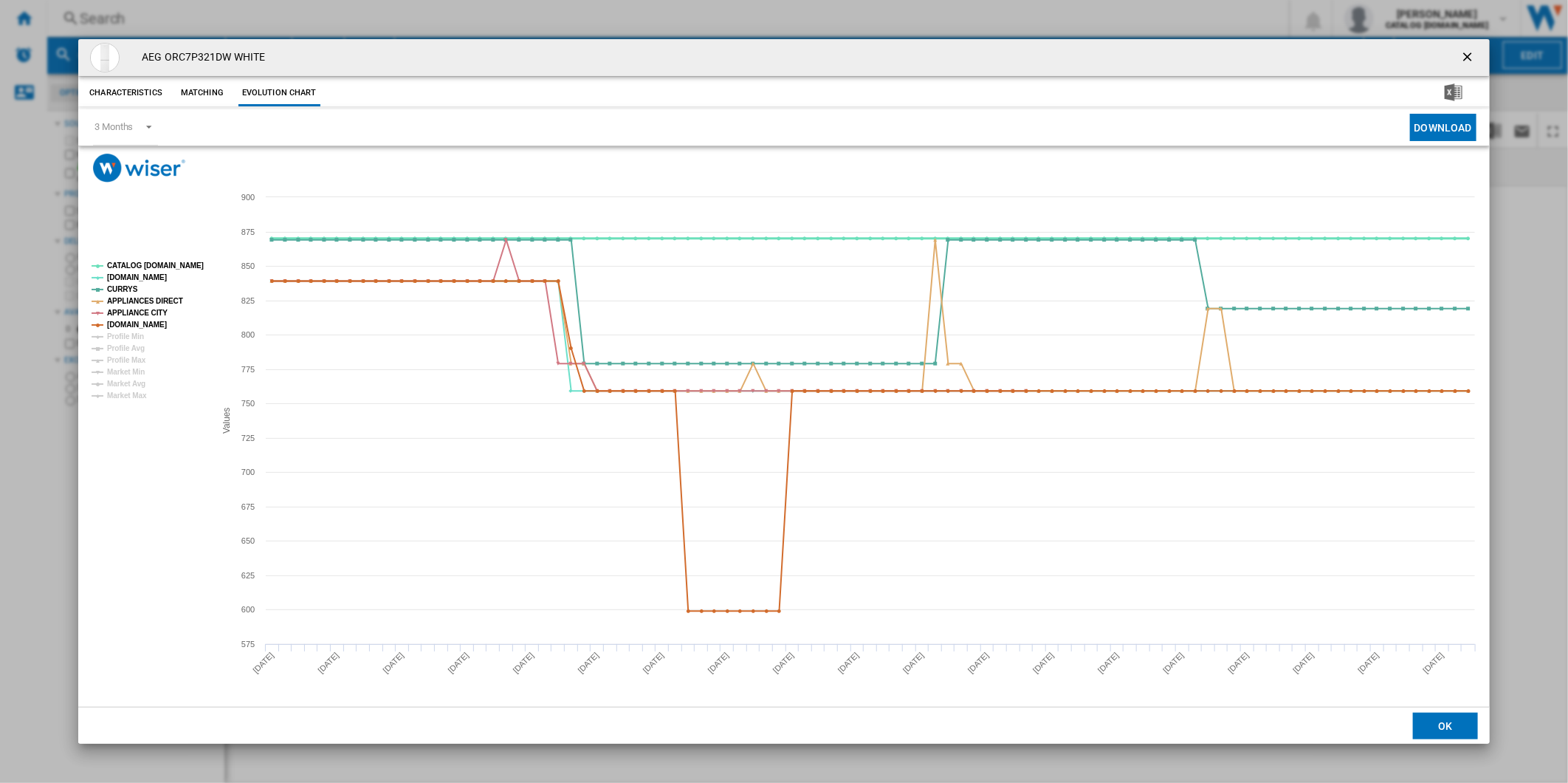
click at [149, 269] on tspan "CATALOG [DOMAIN_NAME]" at bounding box center [155, 265] width 97 height 8
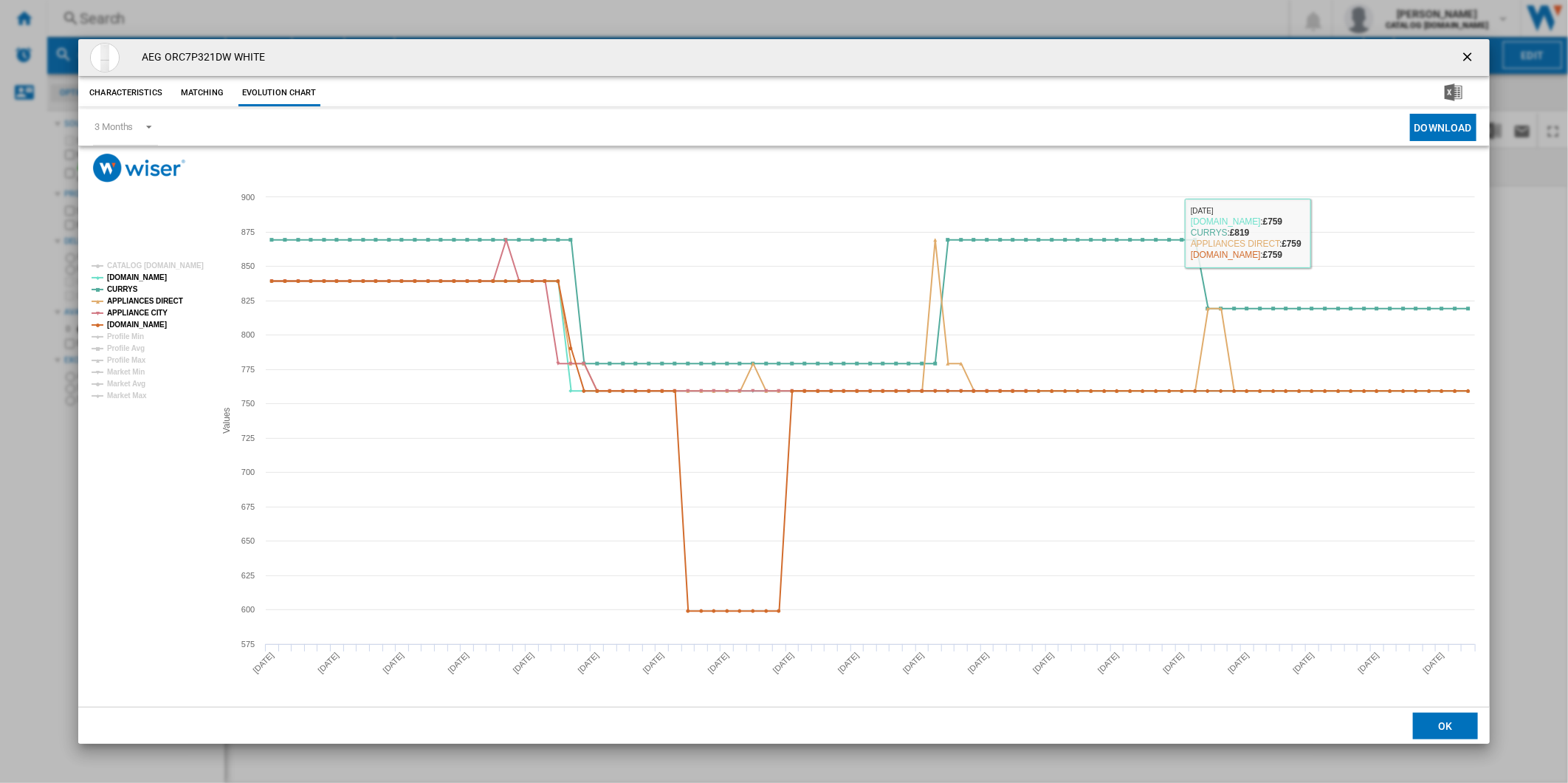
click at [1479, 55] on button "Product popup" at bounding box center [1468, 57] width 29 height 29
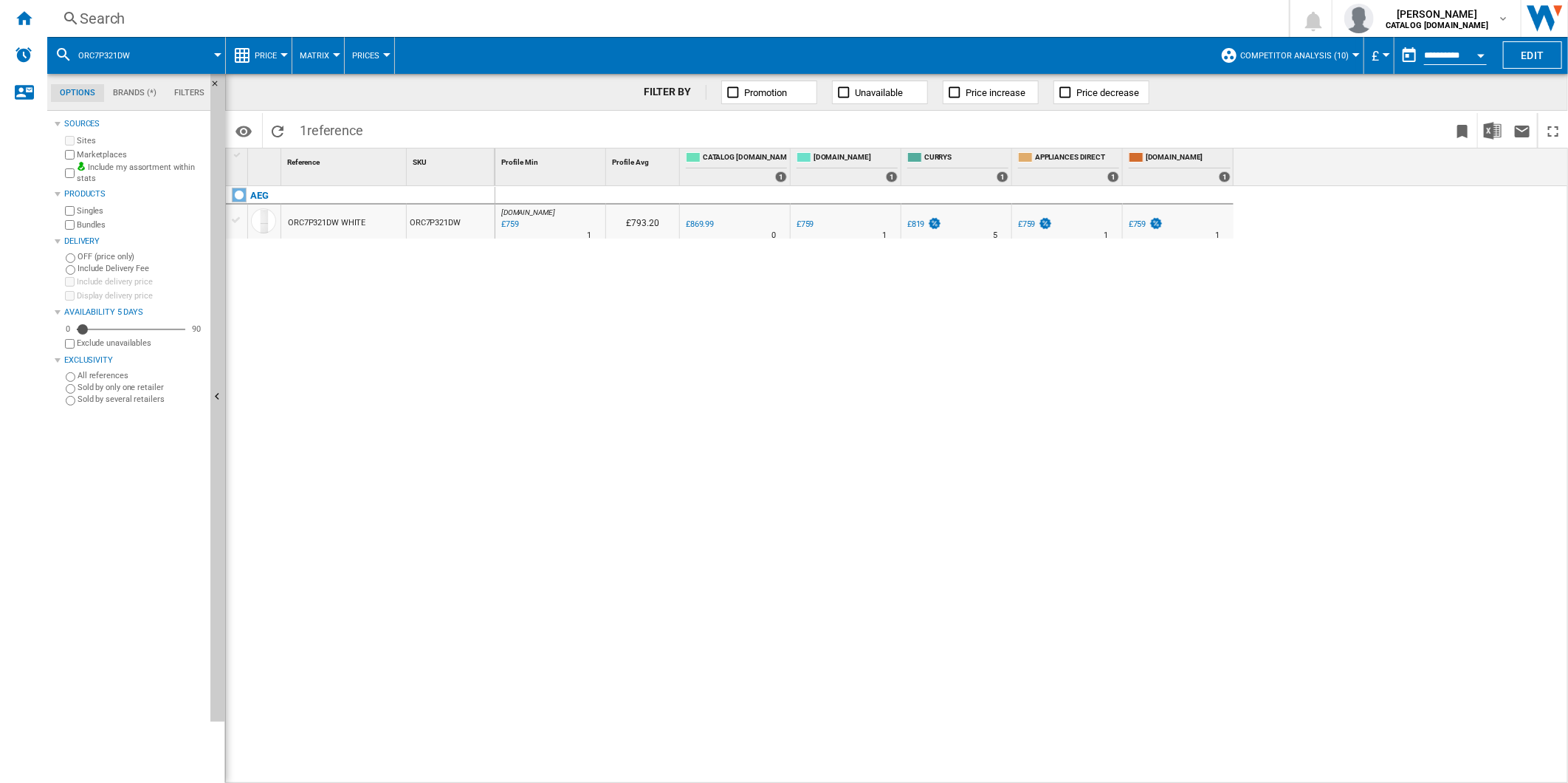
click at [1142, 227] on div "£759" at bounding box center [1137, 223] width 18 height 9
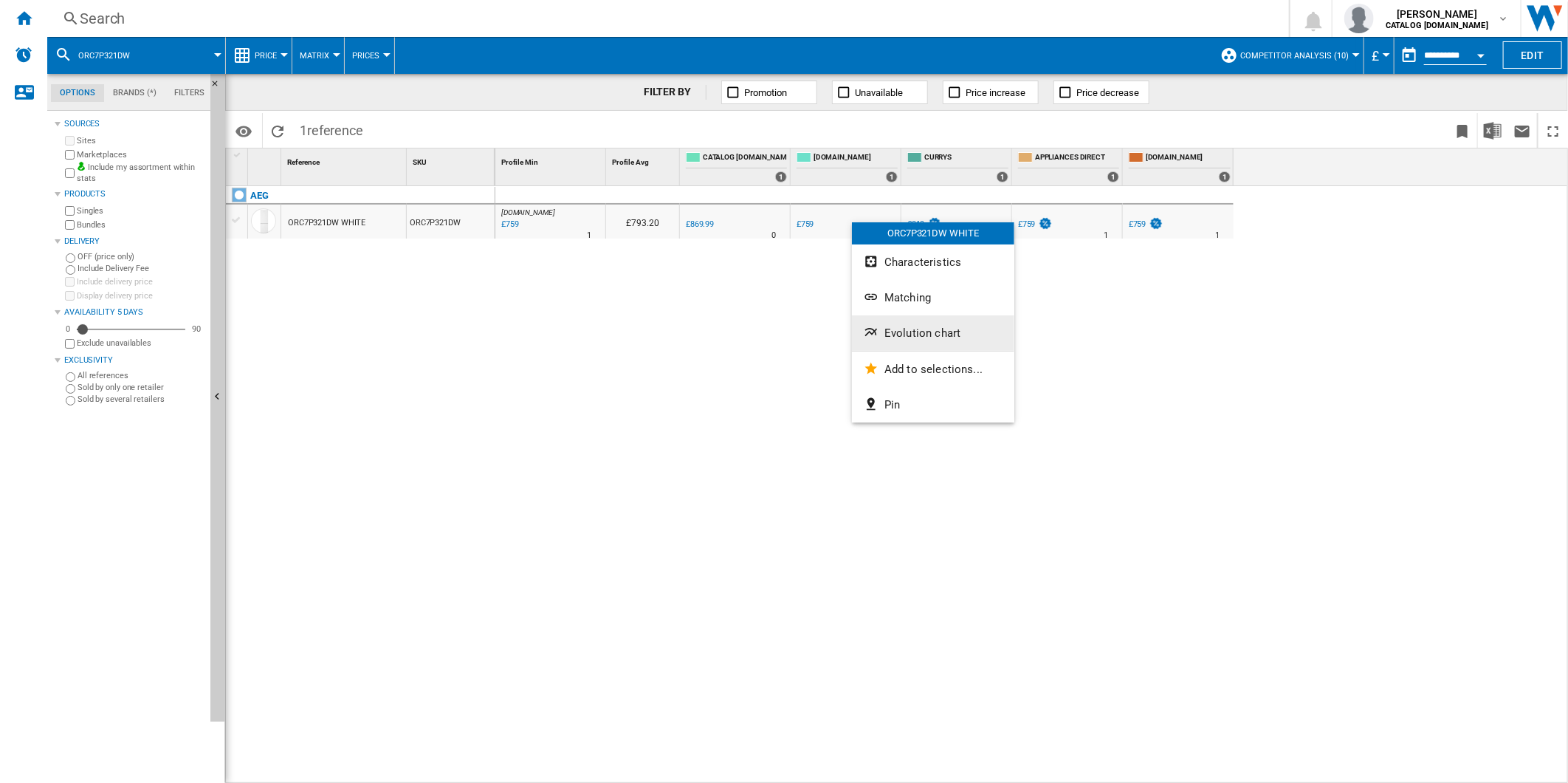
click at [916, 325] on button "Evolution chart" at bounding box center [932, 333] width 162 height 35
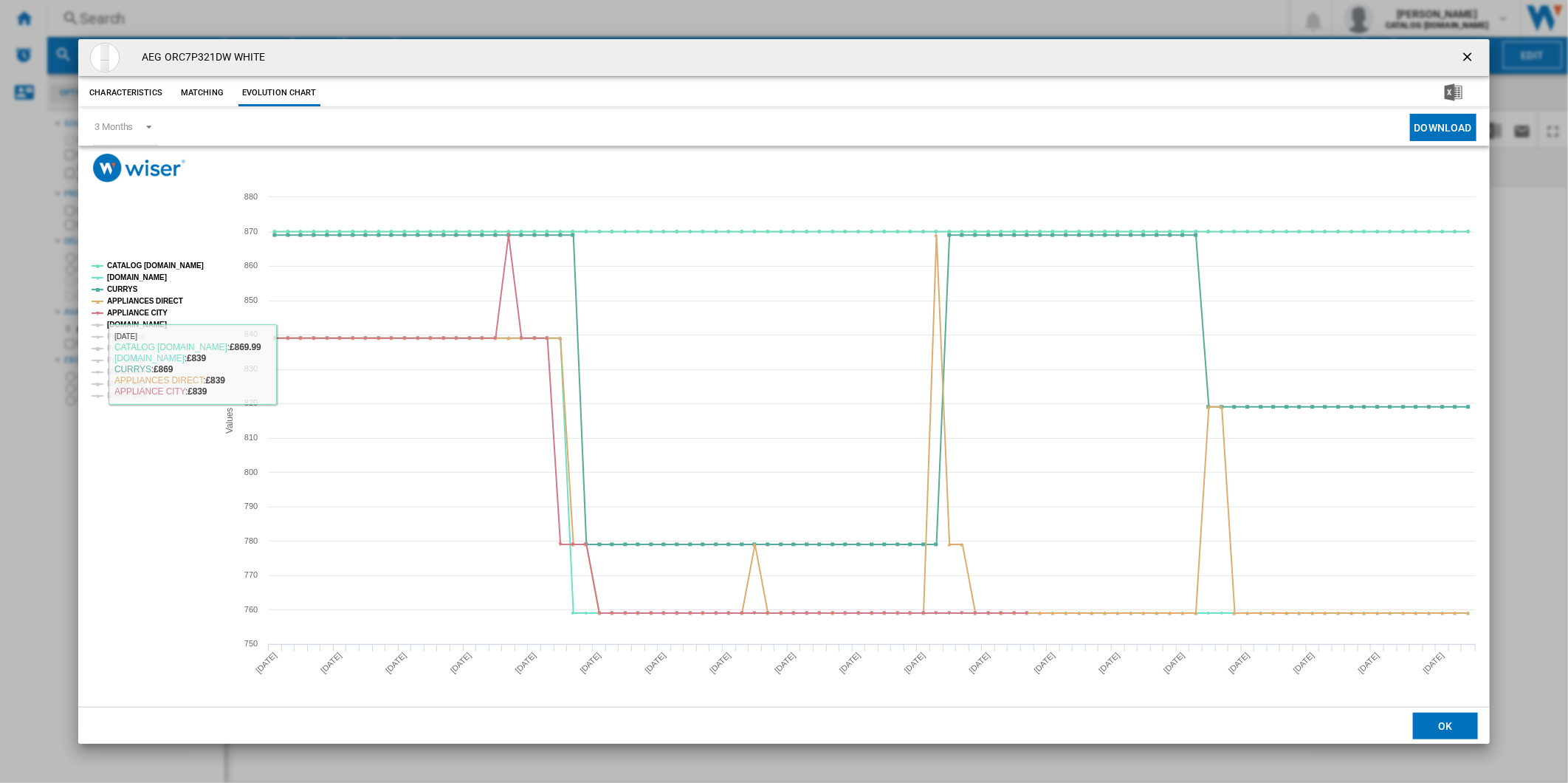
click at [126, 320] on tspan "[DOMAIN_NAME]" at bounding box center [136, 324] width 60 height 8
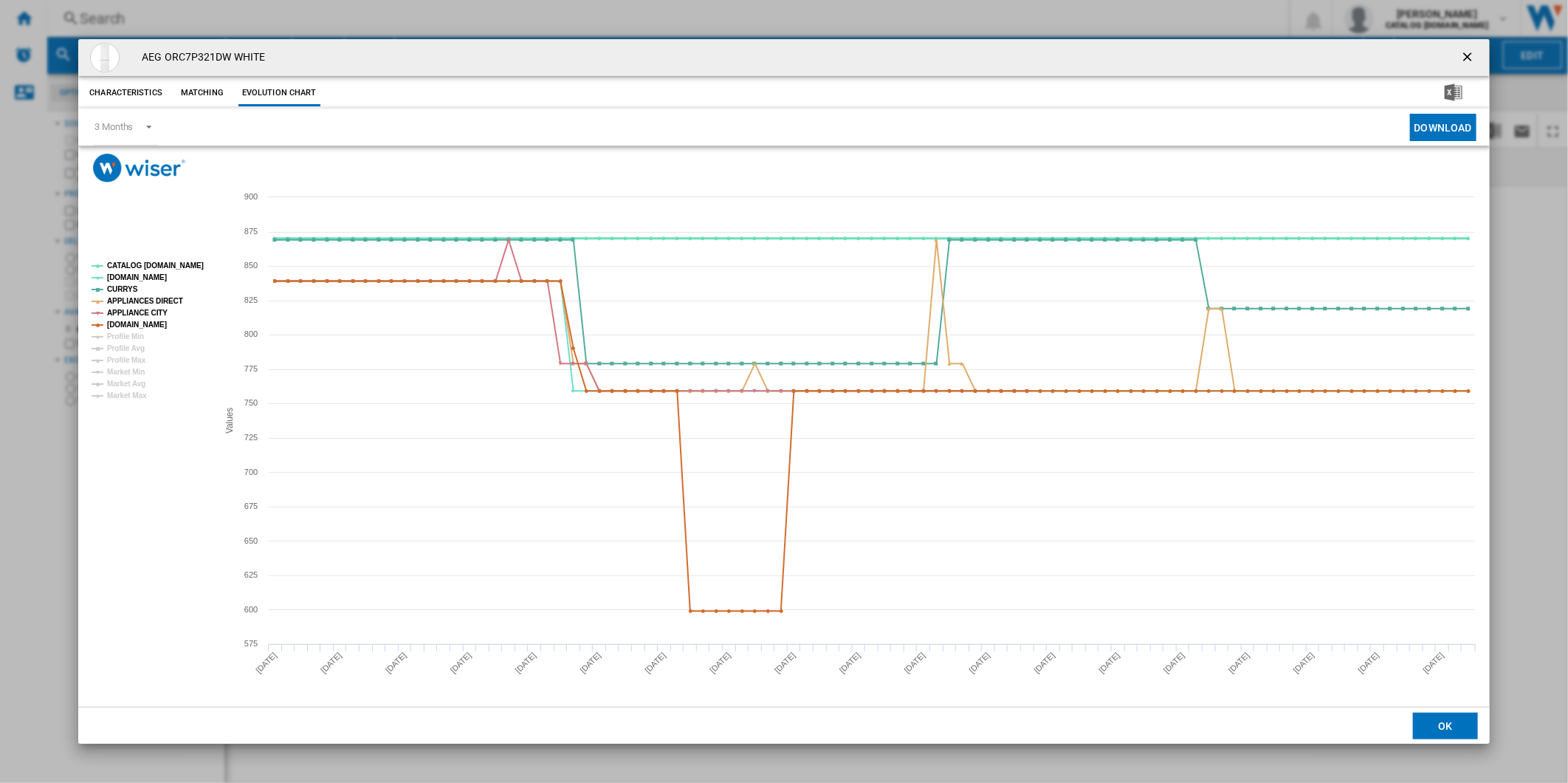
click at [145, 263] on tspan "CATALOG [DOMAIN_NAME]" at bounding box center [155, 265] width 97 height 8
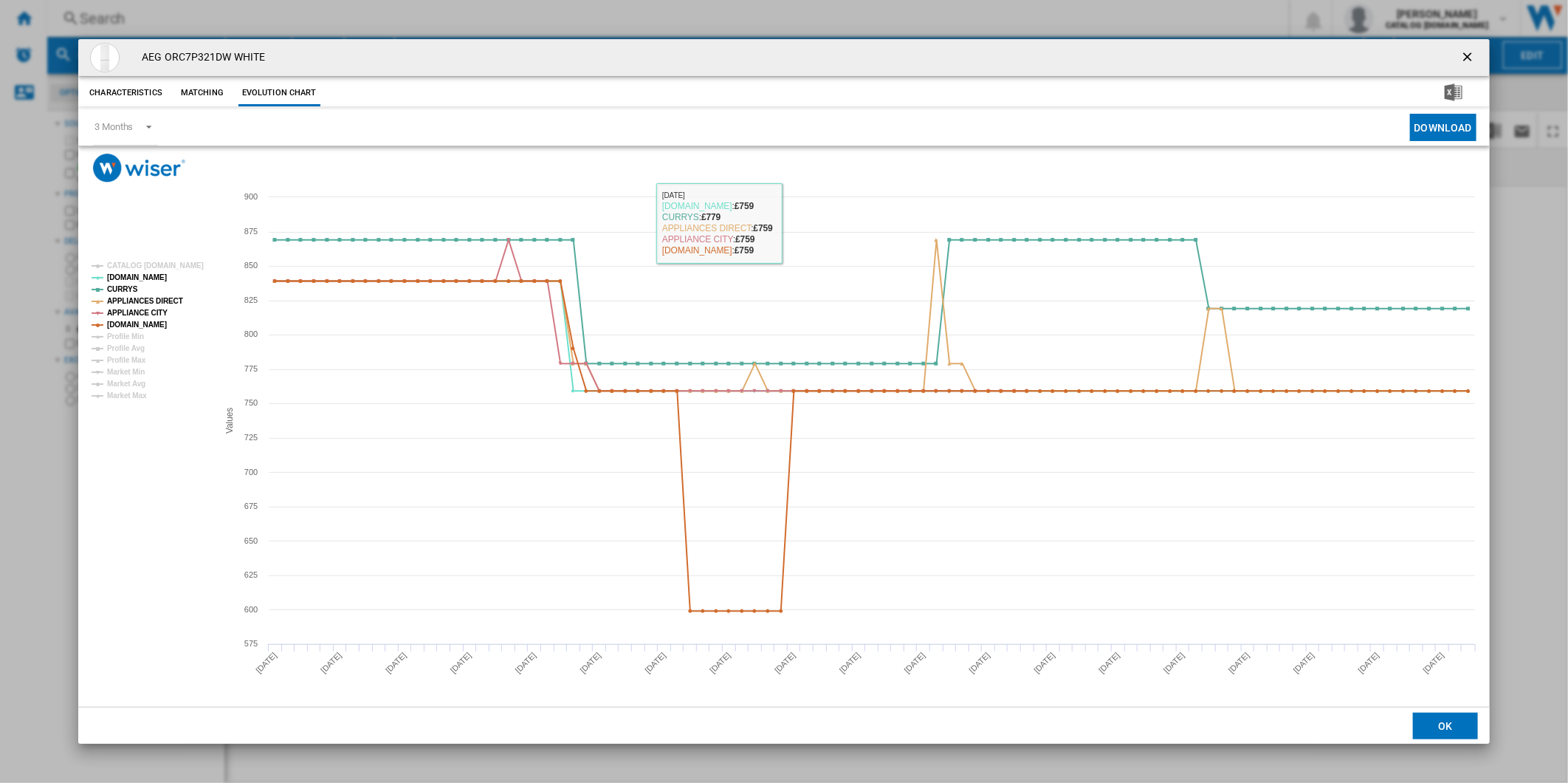
click at [1458, 34] on div "AEG ORC7P321DW WHITE Characteristics Matching Evolution chart price £869.99 del…" at bounding box center [784, 392] width 1568 height 783
click at [1466, 52] on ng-md-icon "getI18NText('BUTTONS.CLOSE_DIALOG')" at bounding box center [1468, 58] width 18 height 18
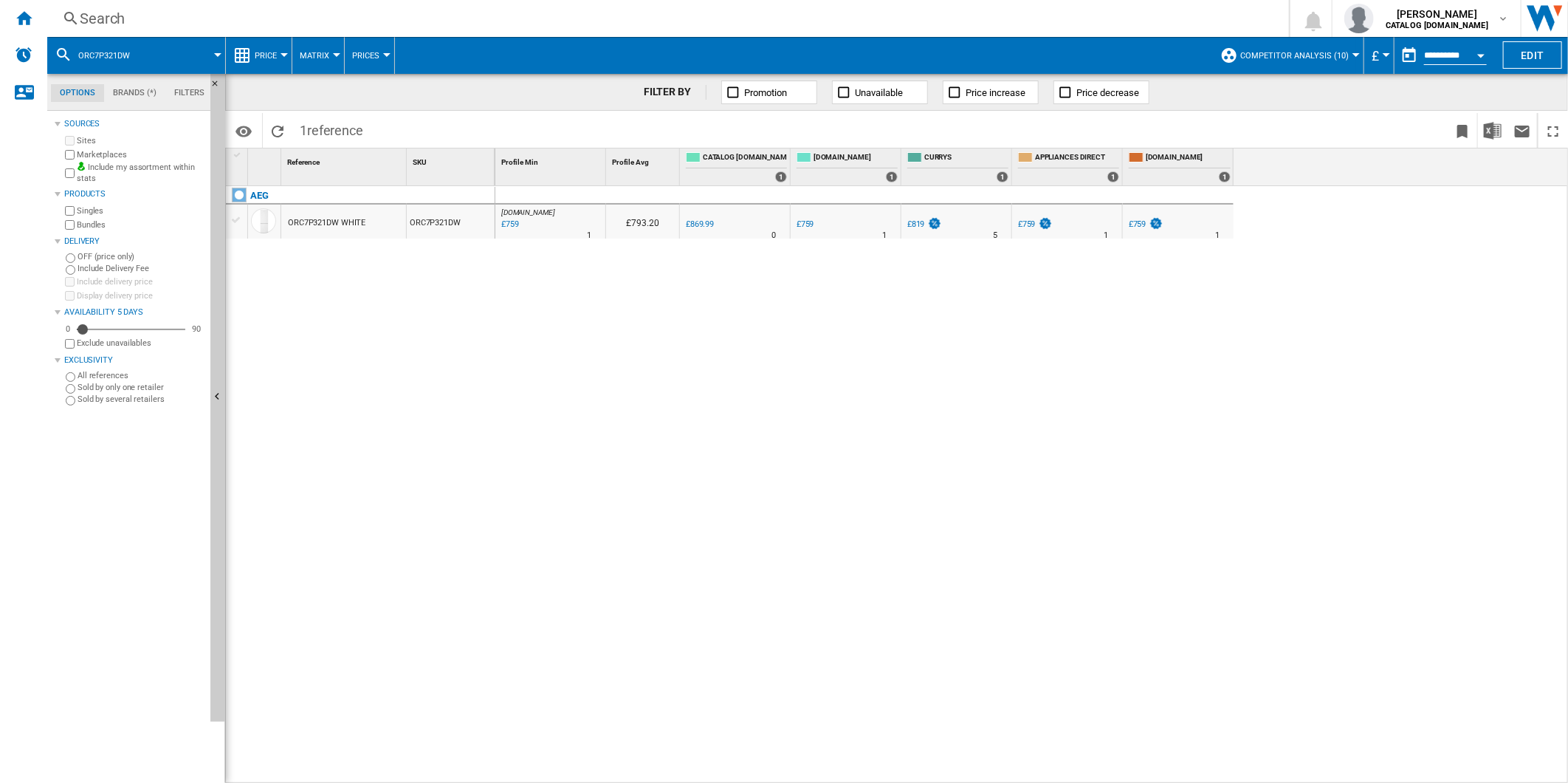
click at [880, 17] on div "Search" at bounding box center [665, 18] width 1171 height 21
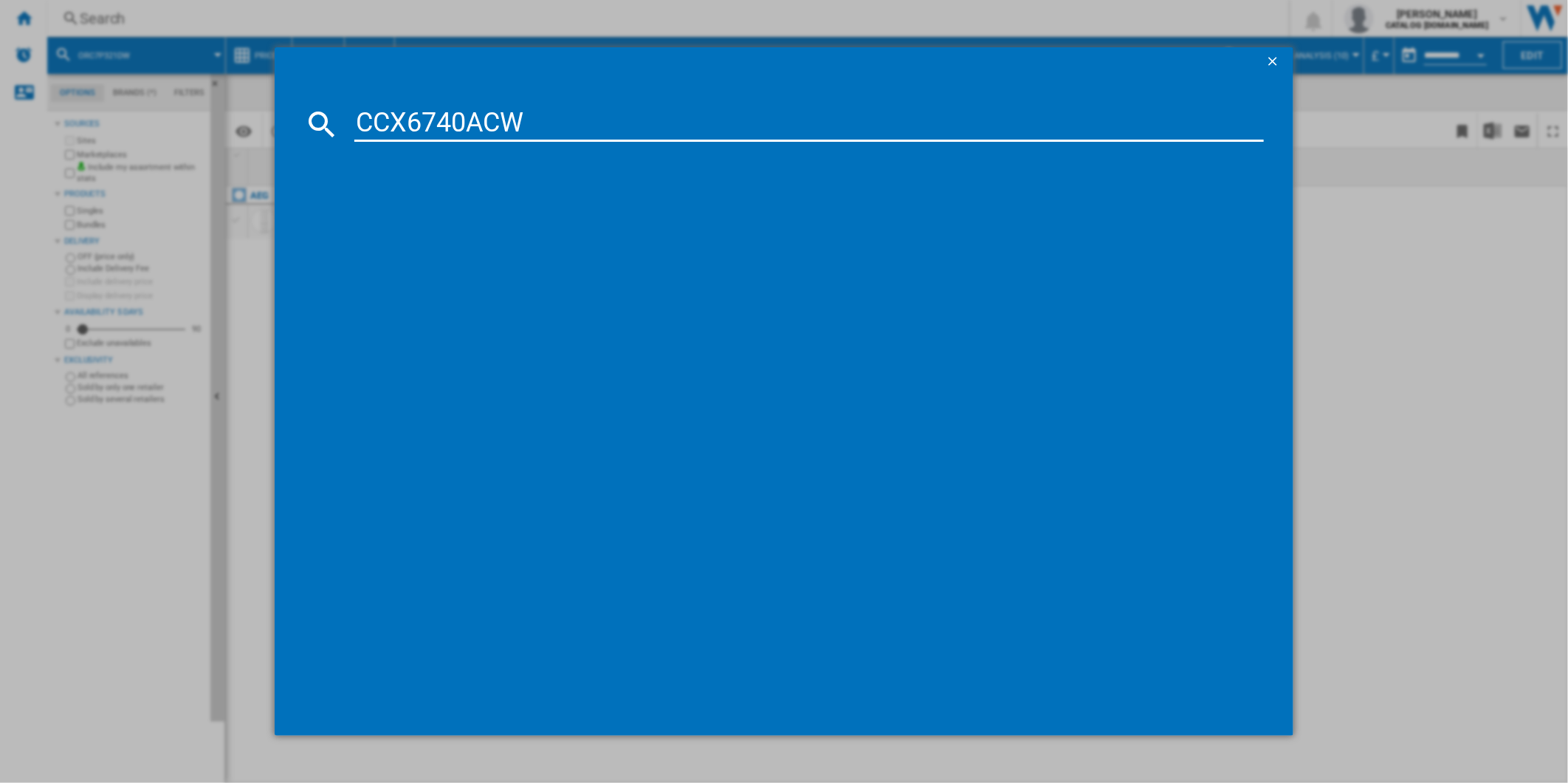
type input "CCX6740ACW"
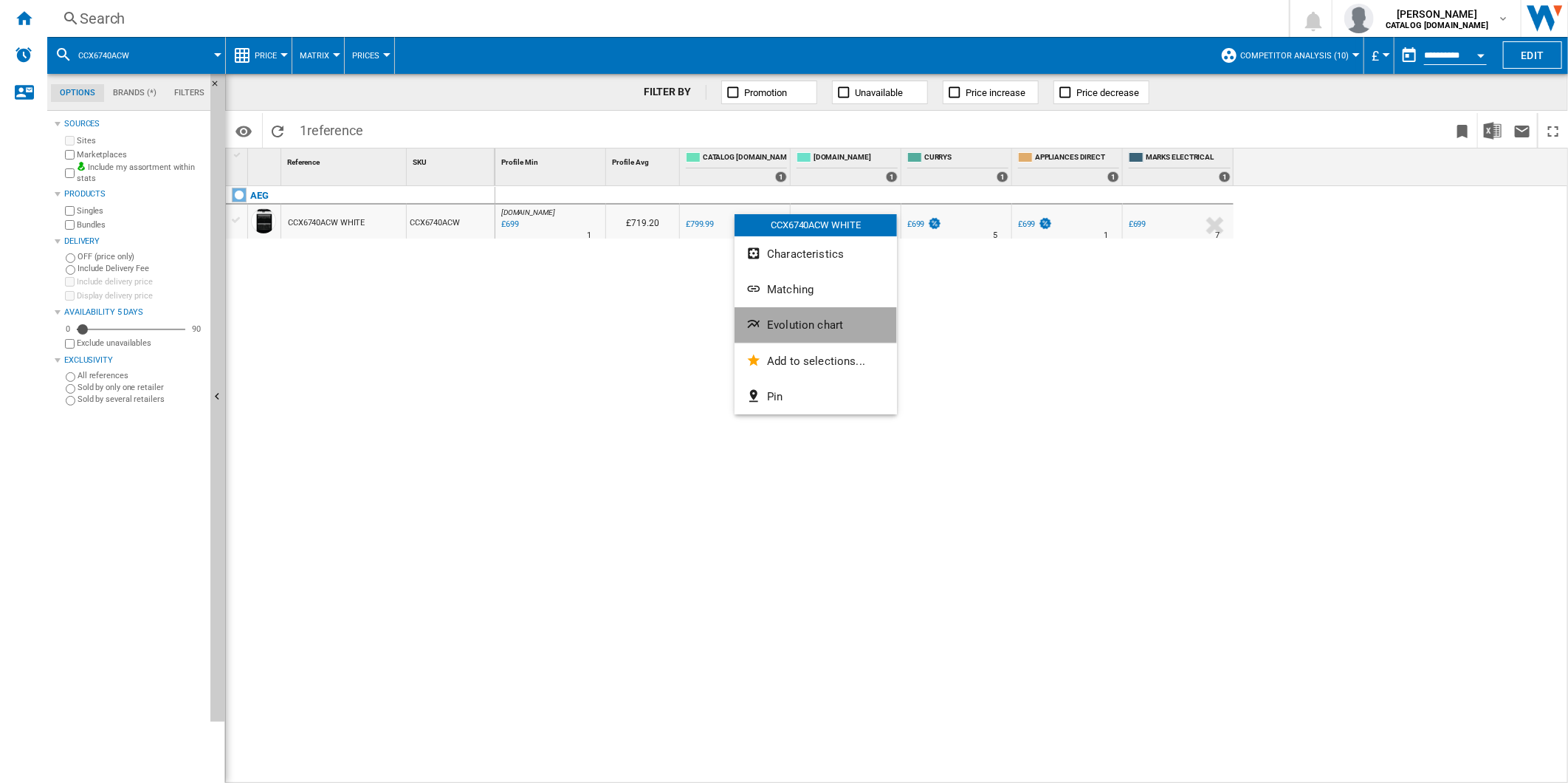
click at [812, 314] on button "Evolution chart" at bounding box center [815, 325] width 162 height 35
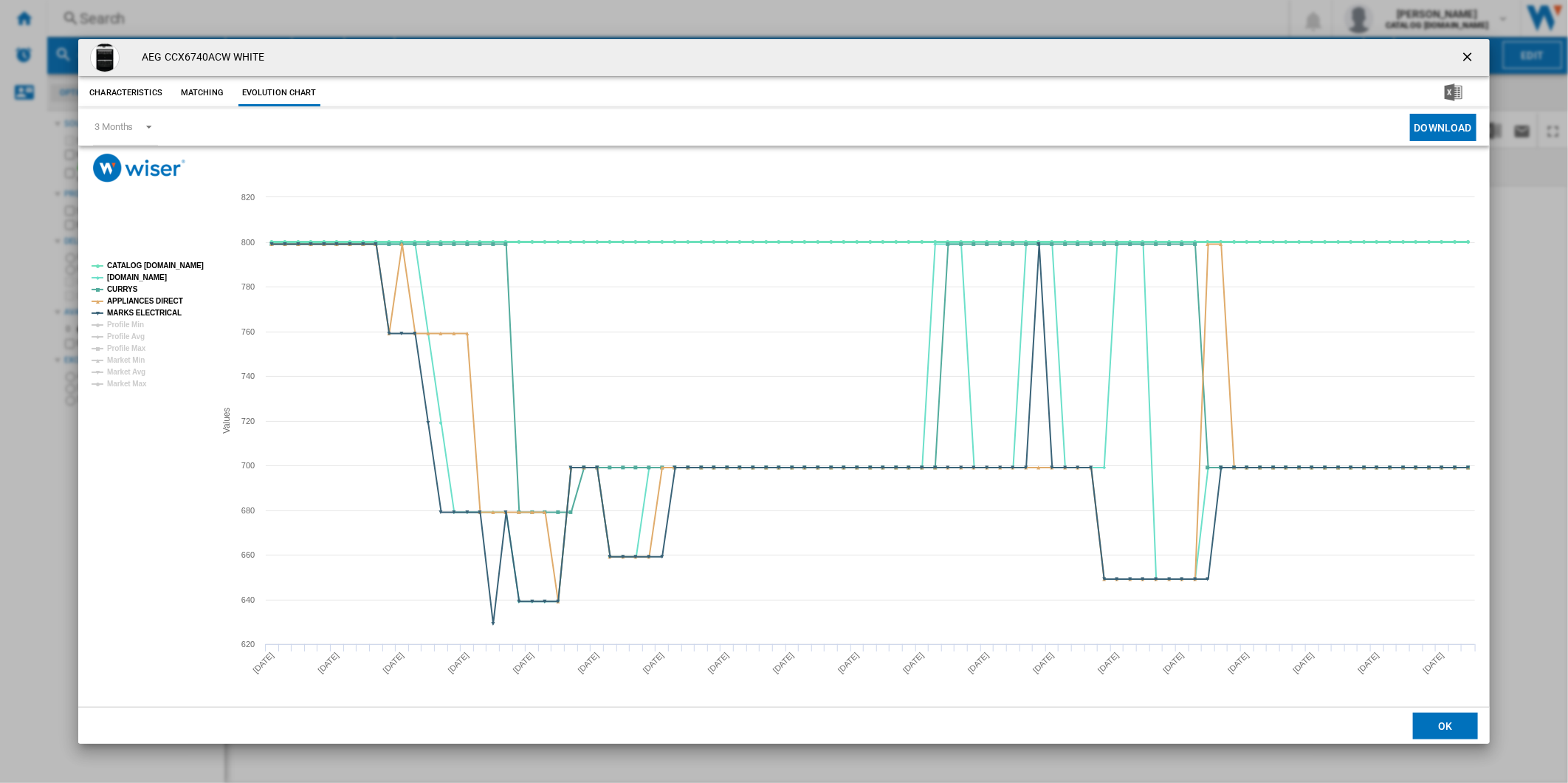
click at [143, 263] on tspan "CATALOG [DOMAIN_NAME]" at bounding box center [155, 265] width 97 height 8
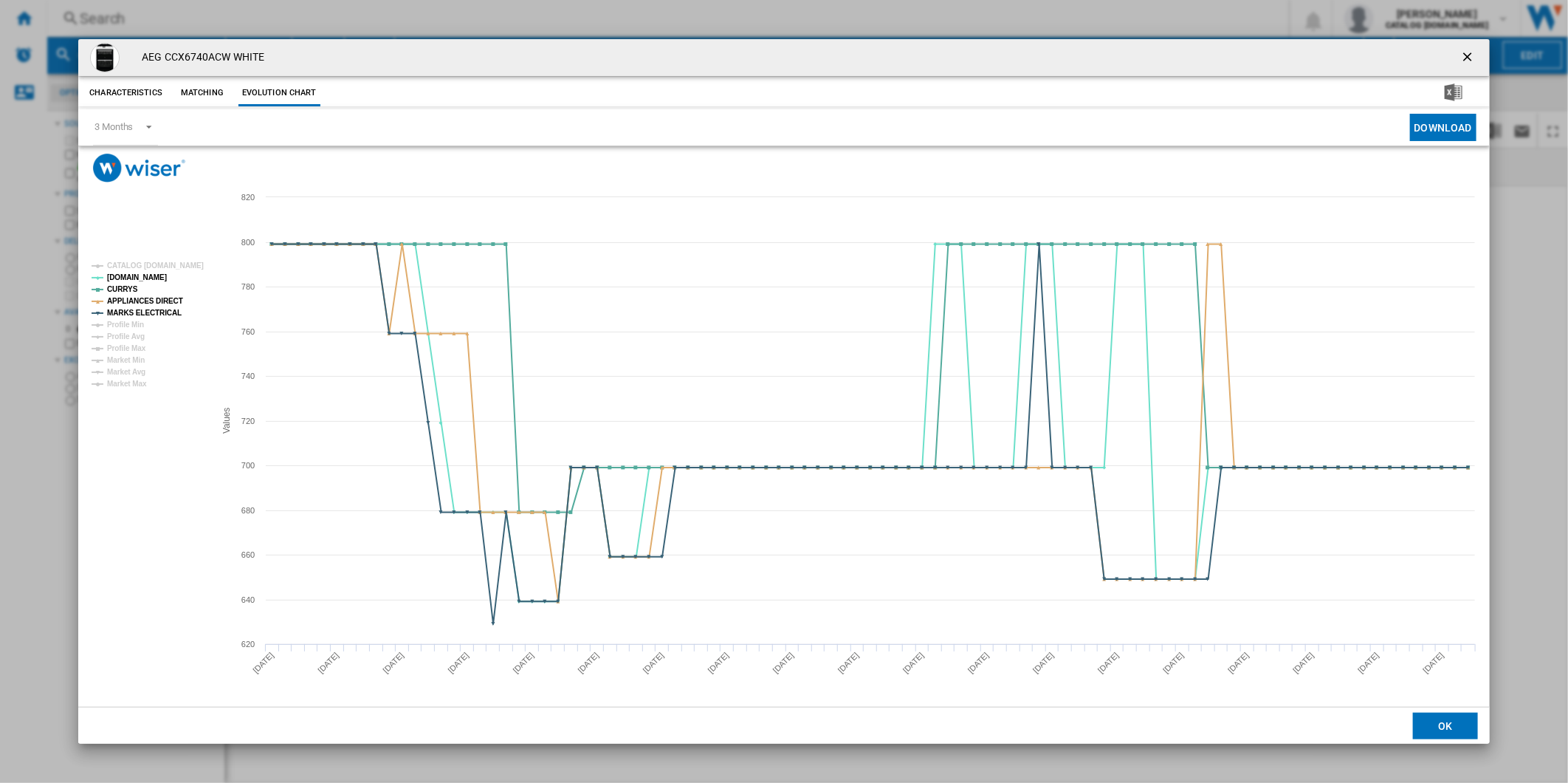
click at [1480, 52] on button "Product popup" at bounding box center [1468, 57] width 29 height 29
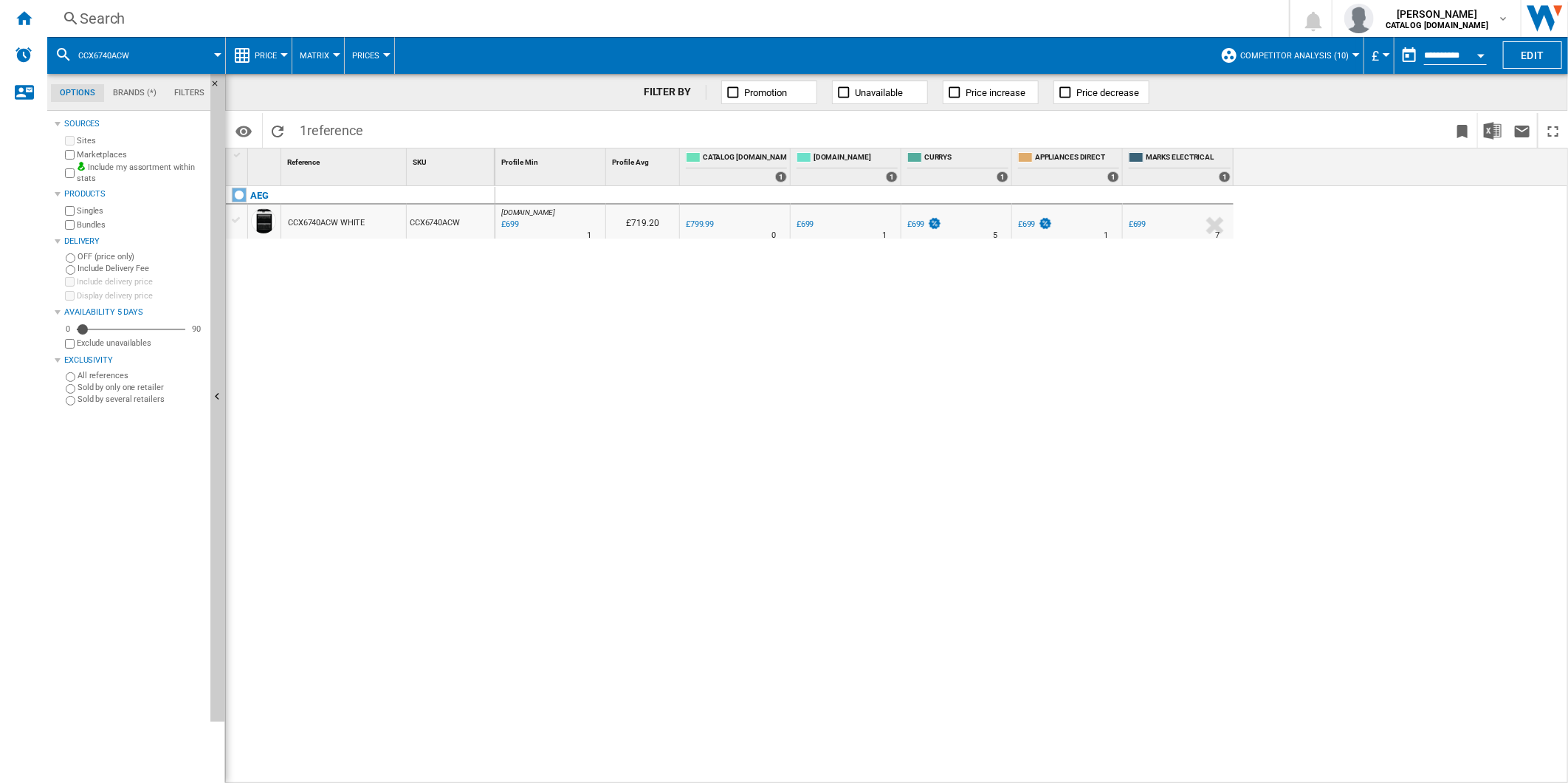
click at [792, 13] on div "Search" at bounding box center [665, 18] width 1171 height 21
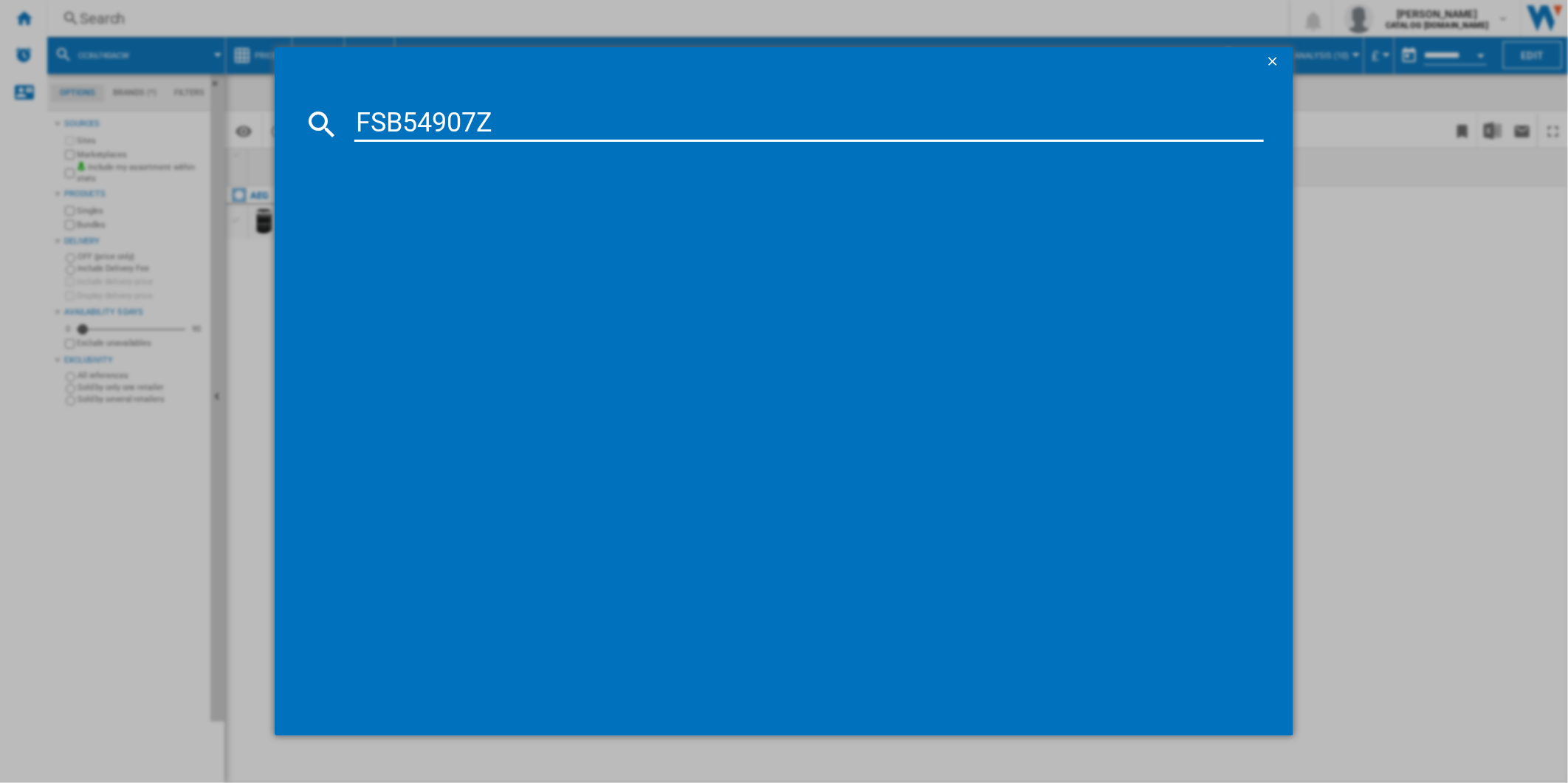
type input "FSB54907Z"
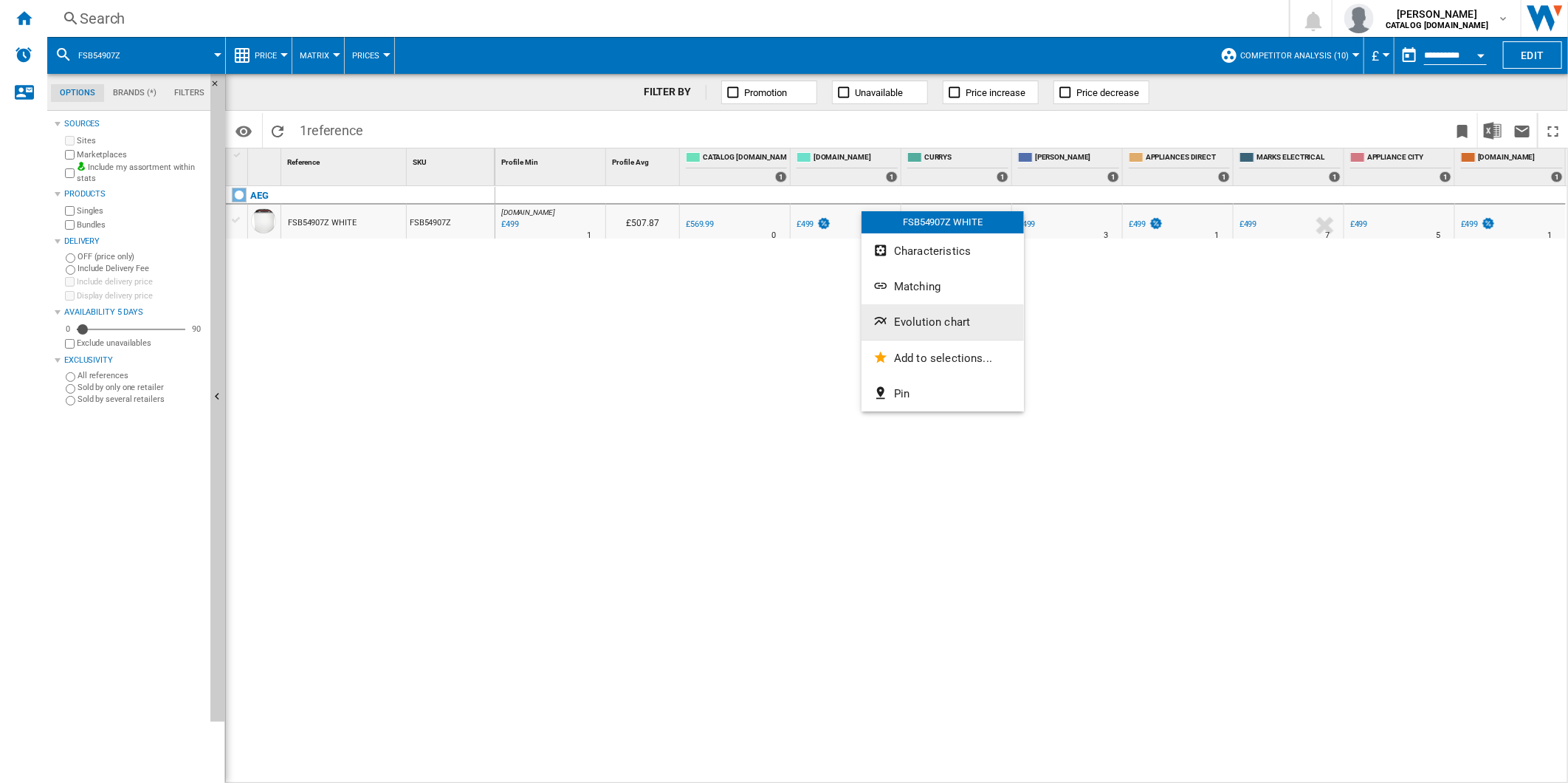
click at [940, 326] on span "Evolution chart" at bounding box center [931, 322] width 76 height 13
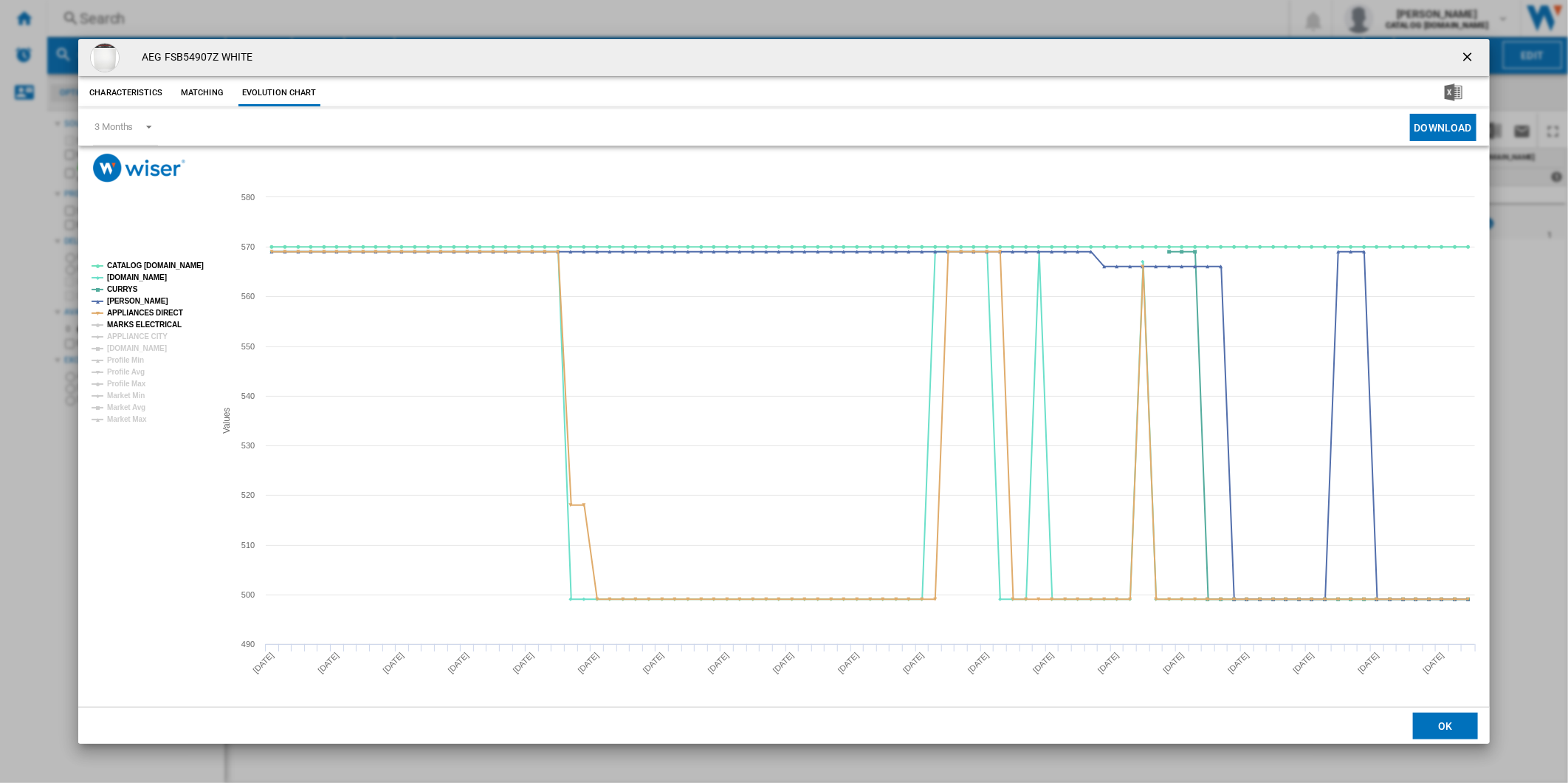
click at [140, 325] on tspan "MARKS ELECTRICAL" at bounding box center [144, 324] width 75 height 8
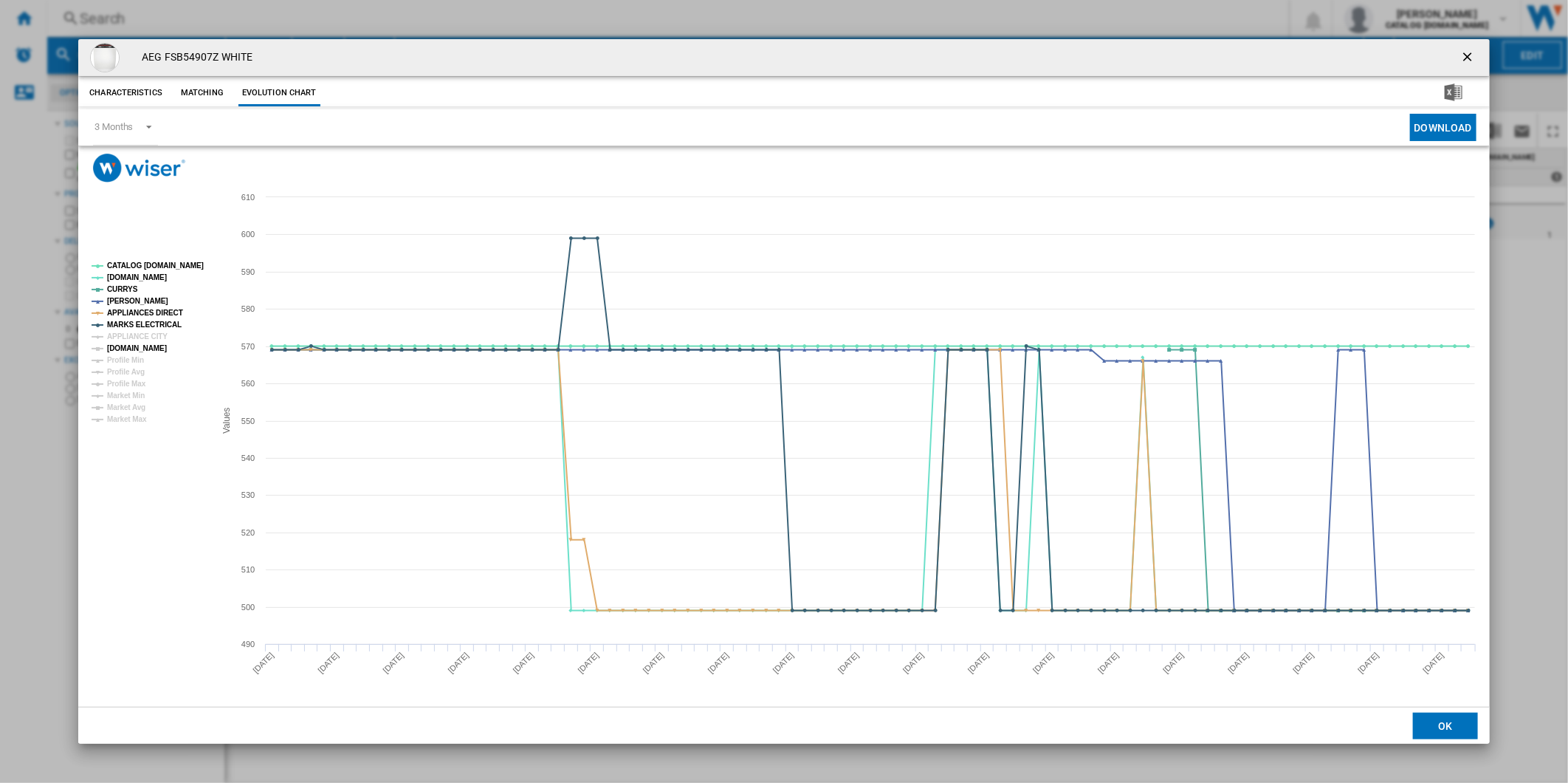
click at [131, 347] on tspan "[DOMAIN_NAME]" at bounding box center [136, 349] width 60 height 8
click at [136, 337] on tspan "APPLIANCE CITY" at bounding box center [137, 336] width 60 height 8
click at [153, 266] on tspan "CATALOG [DOMAIN_NAME]" at bounding box center [155, 265] width 97 height 8
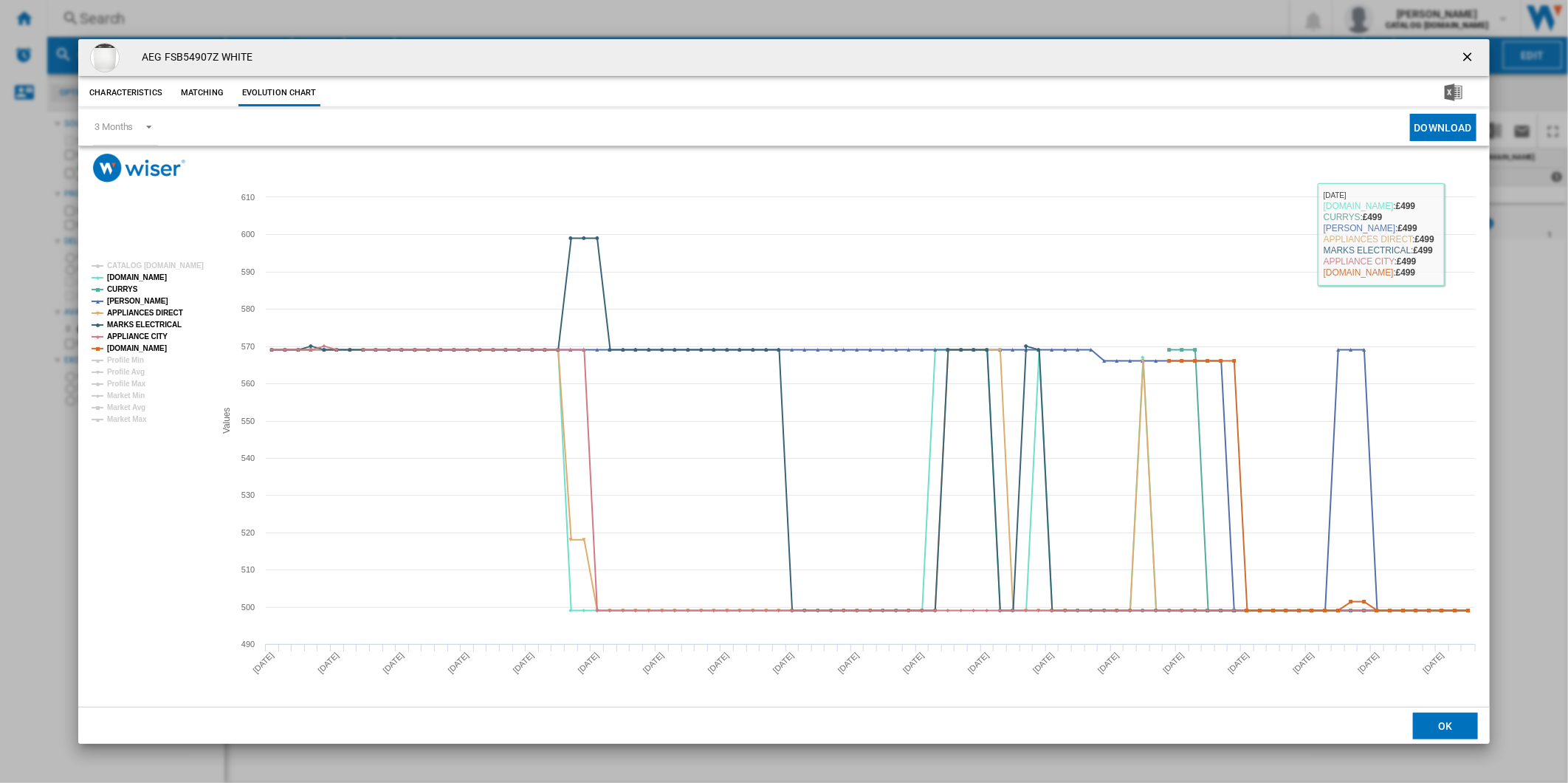
click at [1465, 53] on ng-md-icon "getI18NText('BUTTONS.CLOSE_DIALOG')" at bounding box center [1468, 58] width 18 height 18
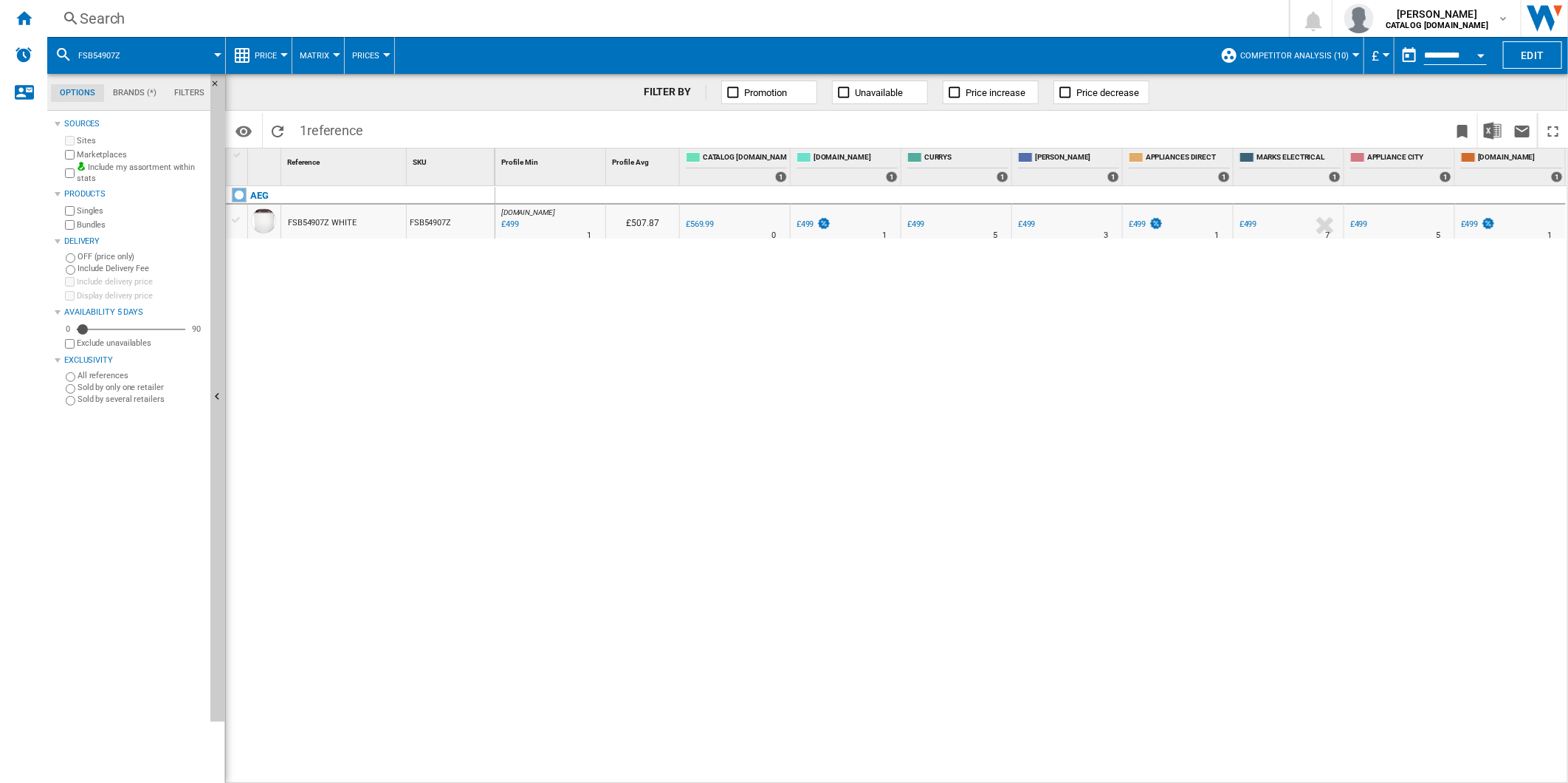
click at [1466, 223] on div "£499" at bounding box center [1469, 223] width 18 height 9
click at [788, 28] on div "Search" at bounding box center [665, 18] width 1171 height 21
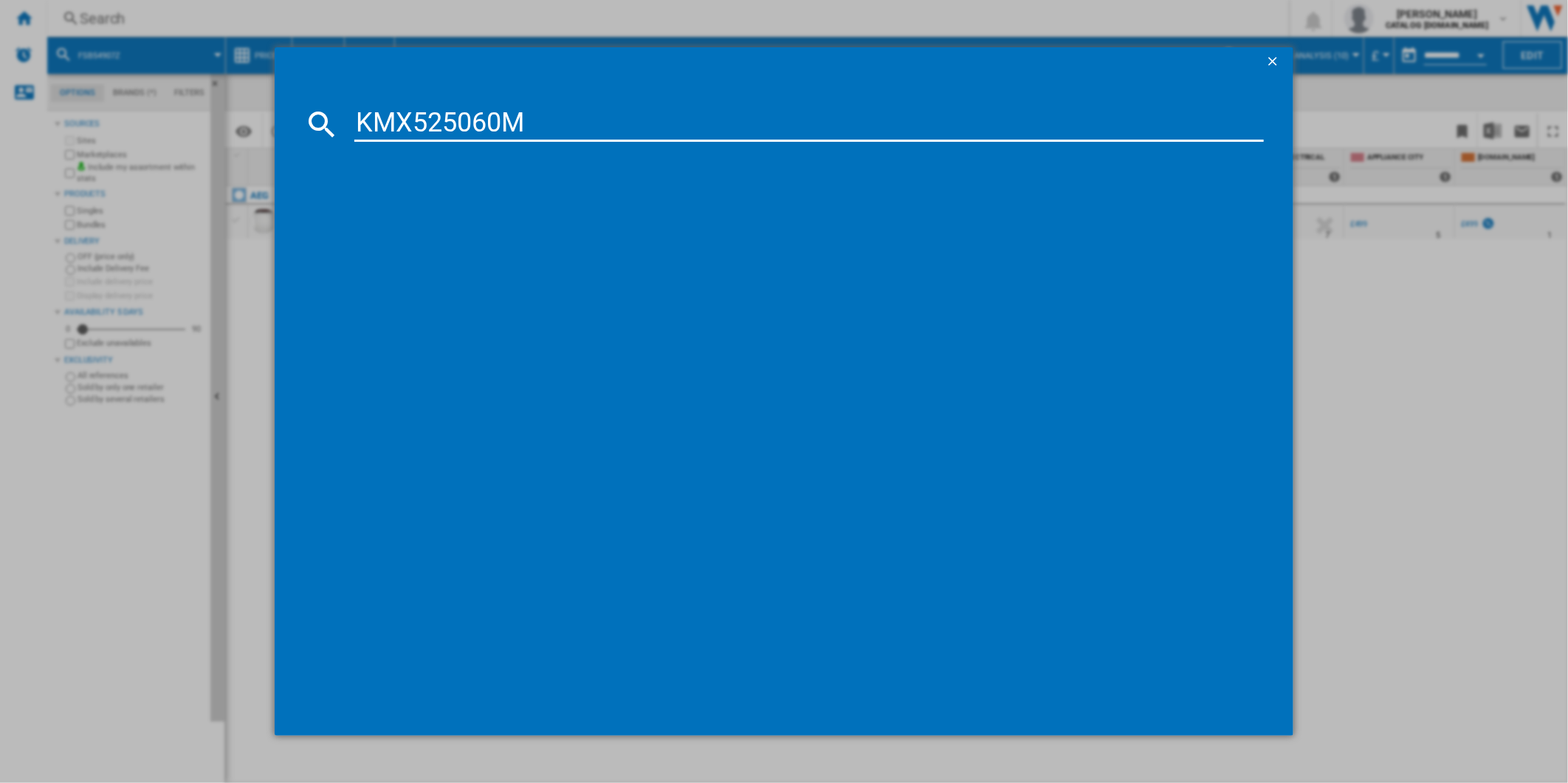
type input "KMX525060M"
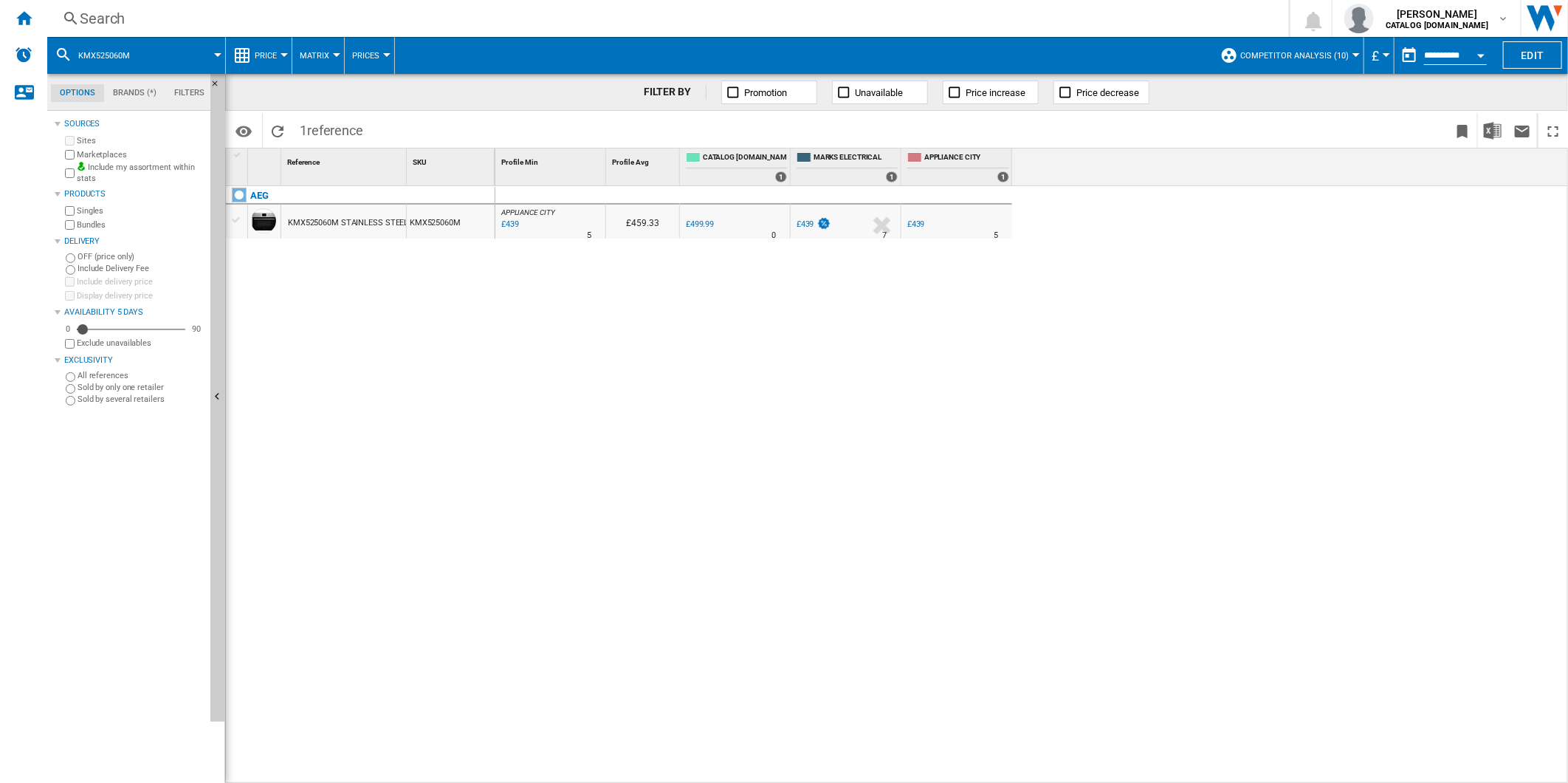
drag, startPoint x: 747, startPoint y: 223, endPoint x: 749, endPoint y: 232, distance: 9.2
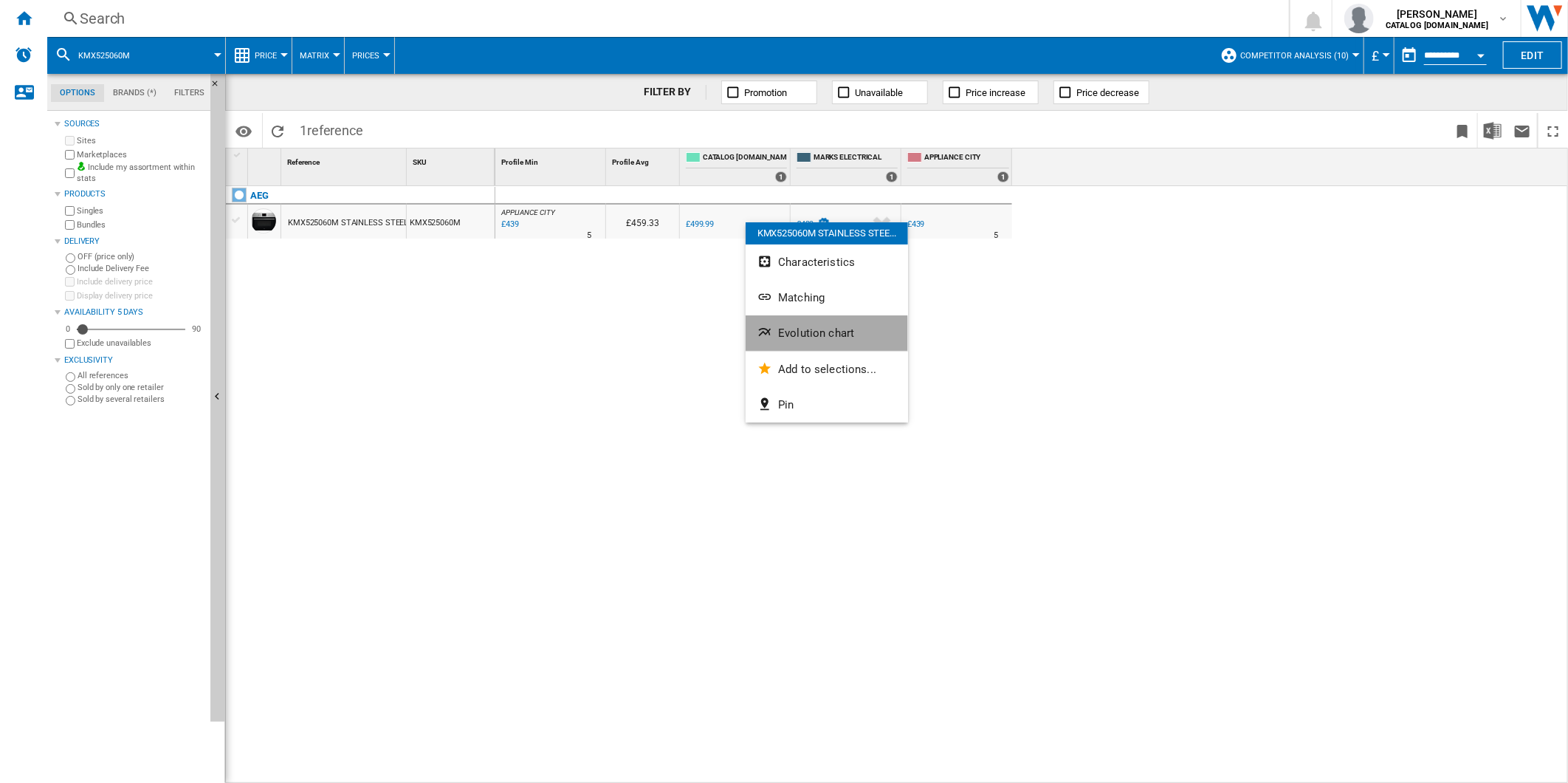
drag, startPoint x: 824, startPoint y: 334, endPoint x: 815, endPoint y: 334, distance: 9.0
click at [823, 334] on span "Evolution chart" at bounding box center [815, 333] width 76 height 13
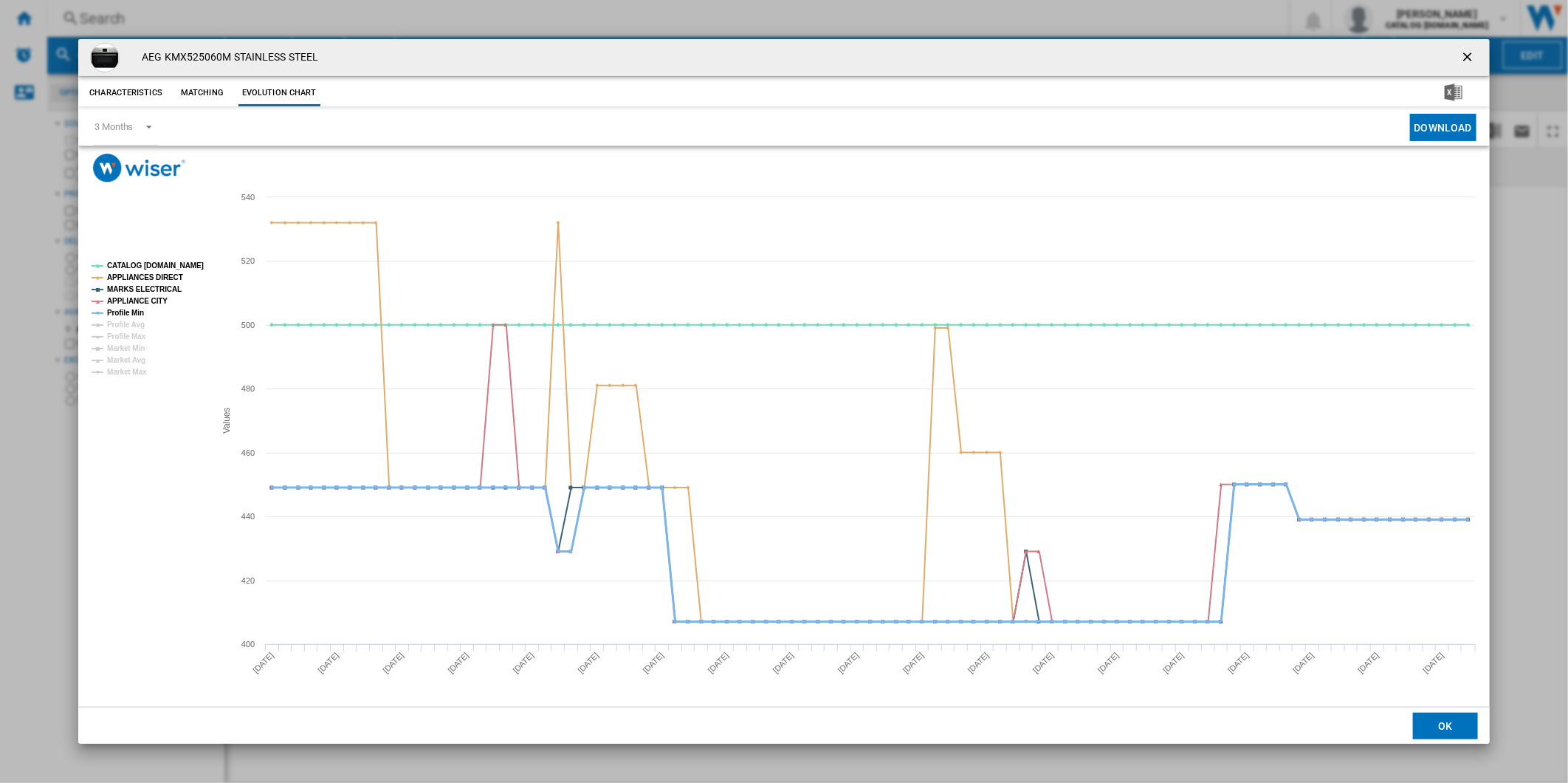
click at [139, 312] on tspan "Profile Min" at bounding box center [125, 313] width 37 height 8
click at [165, 265] on tspan "CATALOG [DOMAIN_NAME]" at bounding box center [155, 265] width 97 height 8
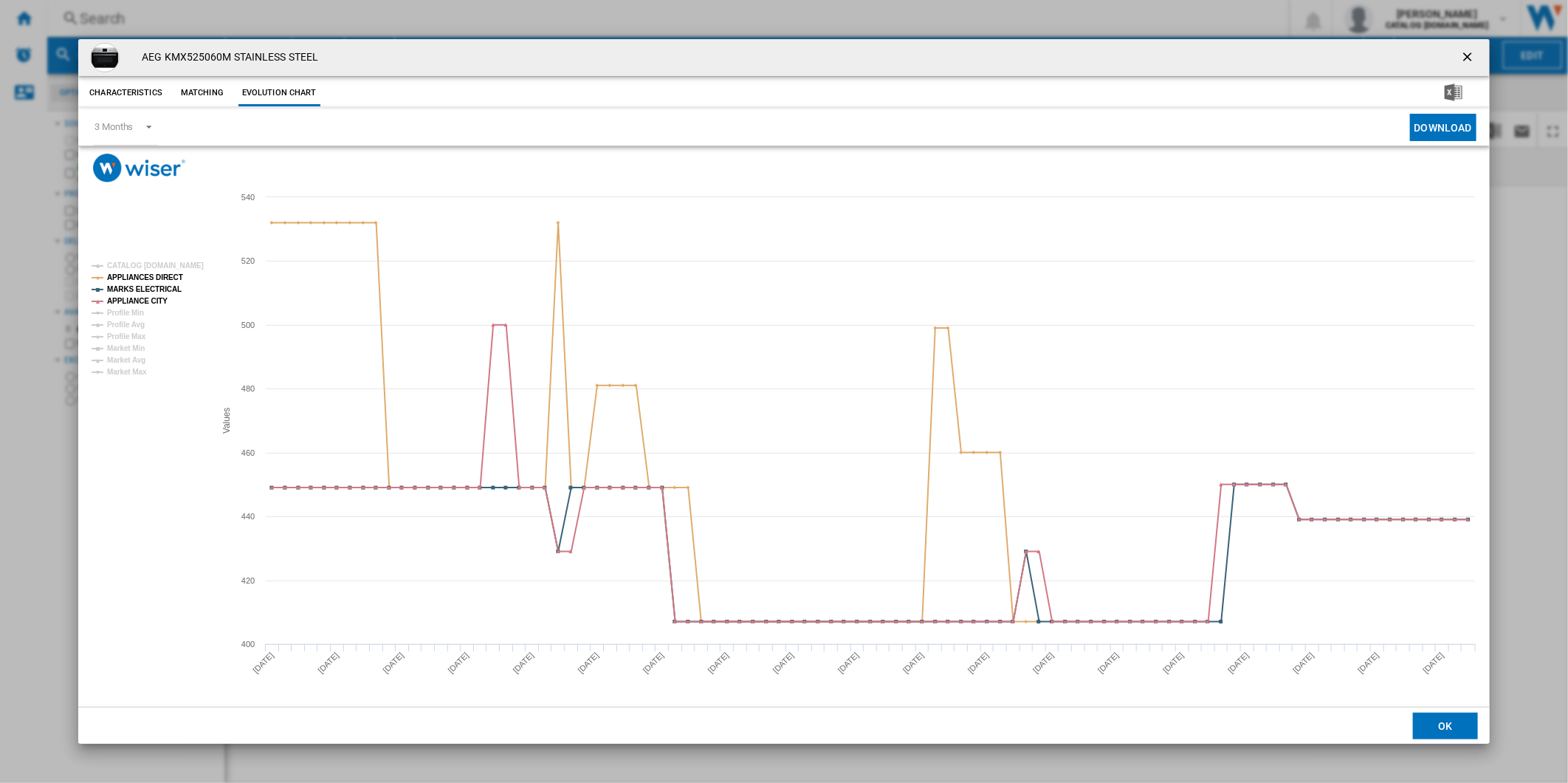
drag, startPoint x: 1471, startPoint y: 53, endPoint x: 1115, endPoint y: 43, distance: 356.1
click at [1471, 53] on ng-md-icon "getI18NText('BUTTONS.CLOSE_DIALOG')" at bounding box center [1468, 58] width 18 height 18
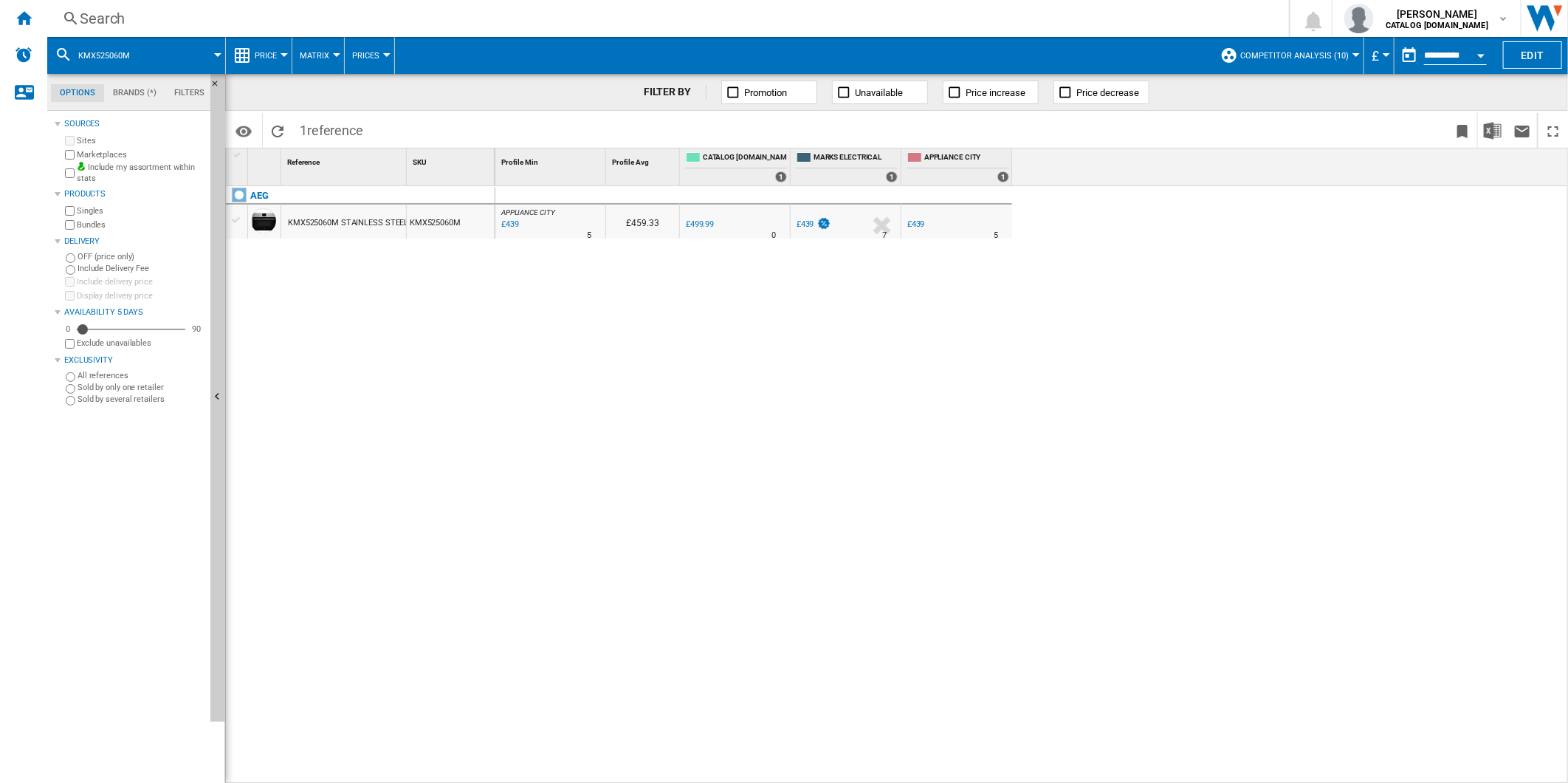
click at [921, 12] on div "Search" at bounding box center [665, 18] width 1171 height 21
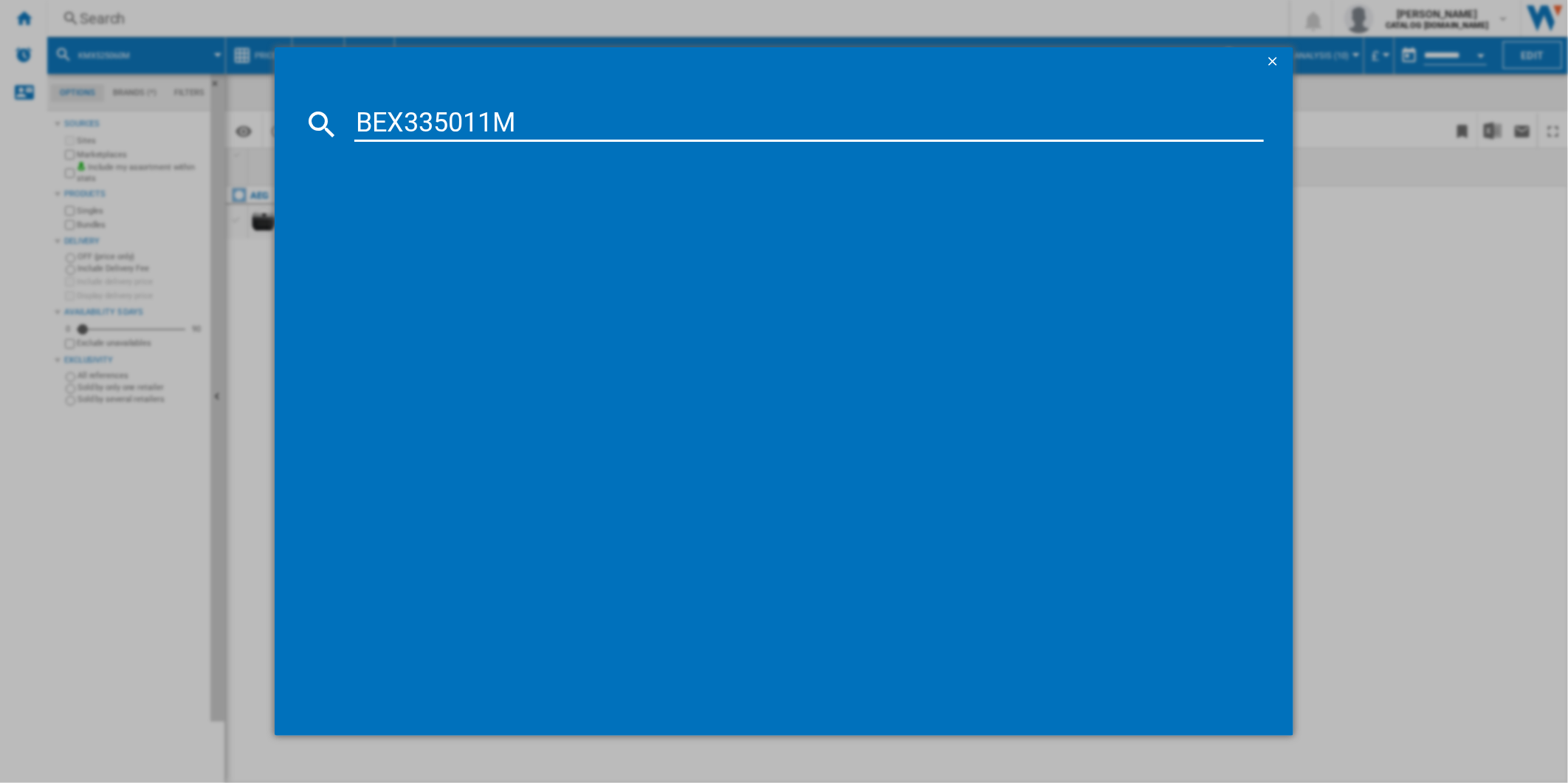
type input "BEX335011M"
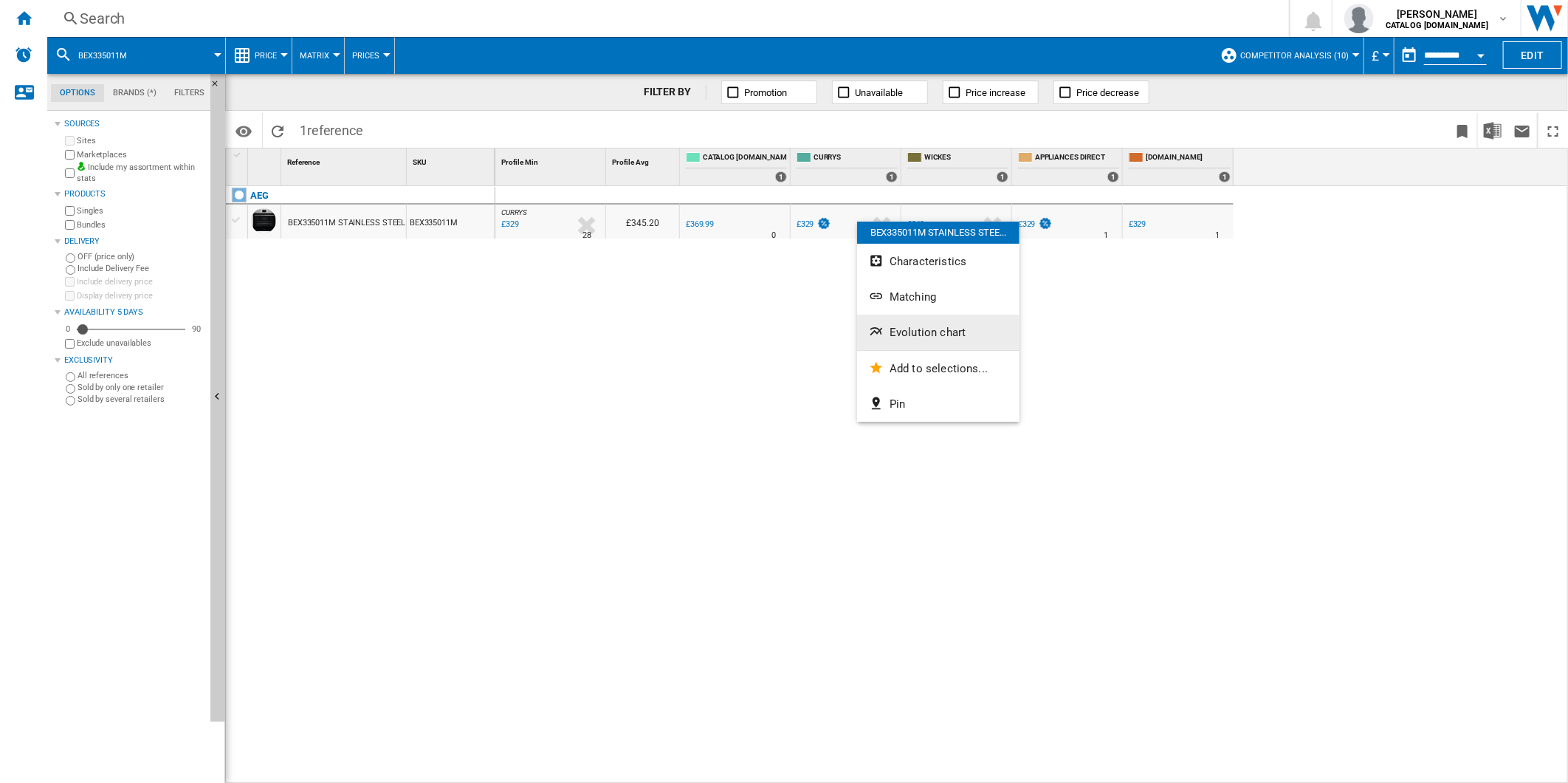
click at [894, 321] on button "Evolution chart" at bounding box center [937, 332] width 162 height 35
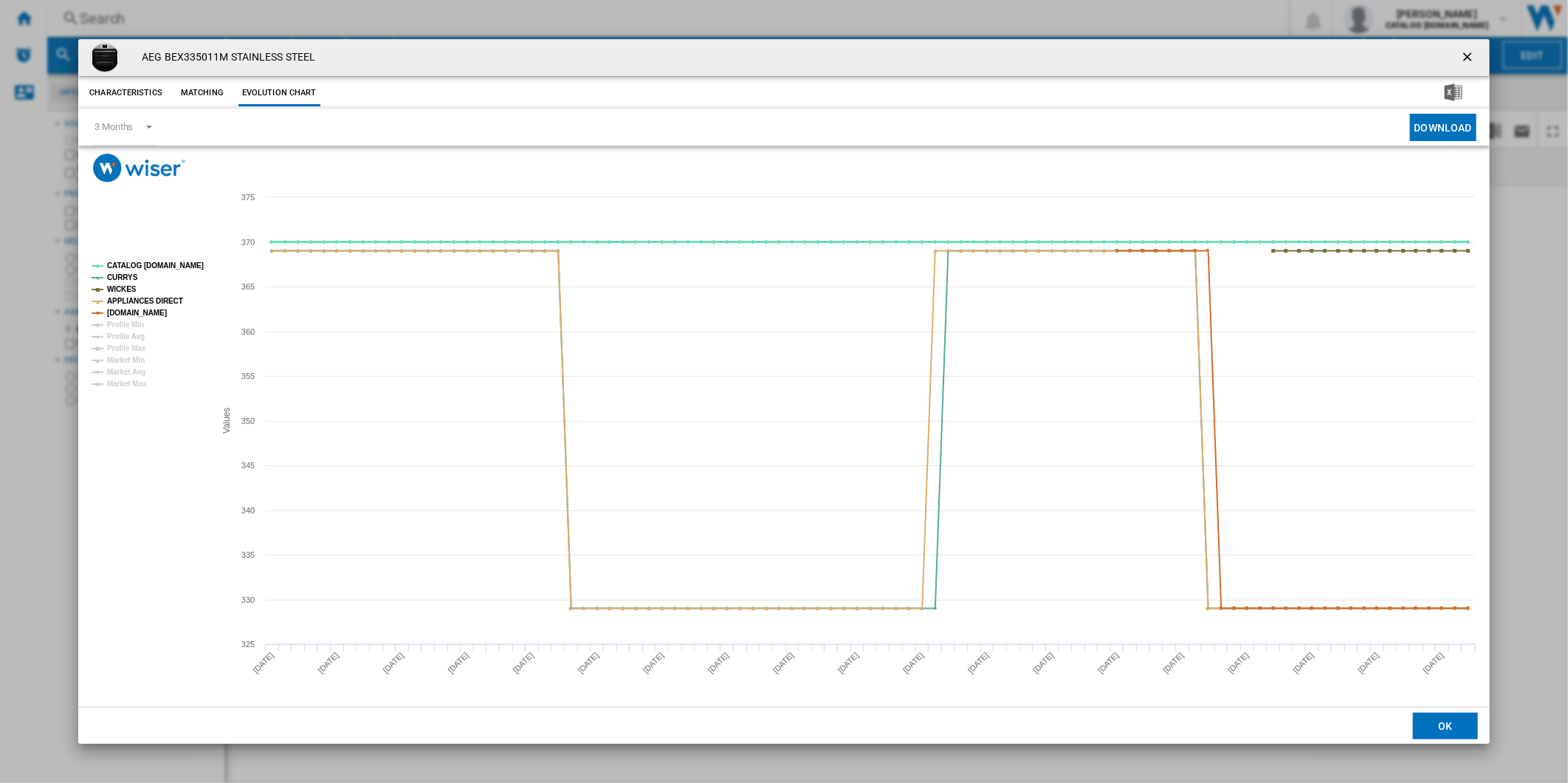
click at [138, 263] on tspan "CATALOG [DOMAIN_NAME]" at bounding box center [155, 265] width 97 height 8
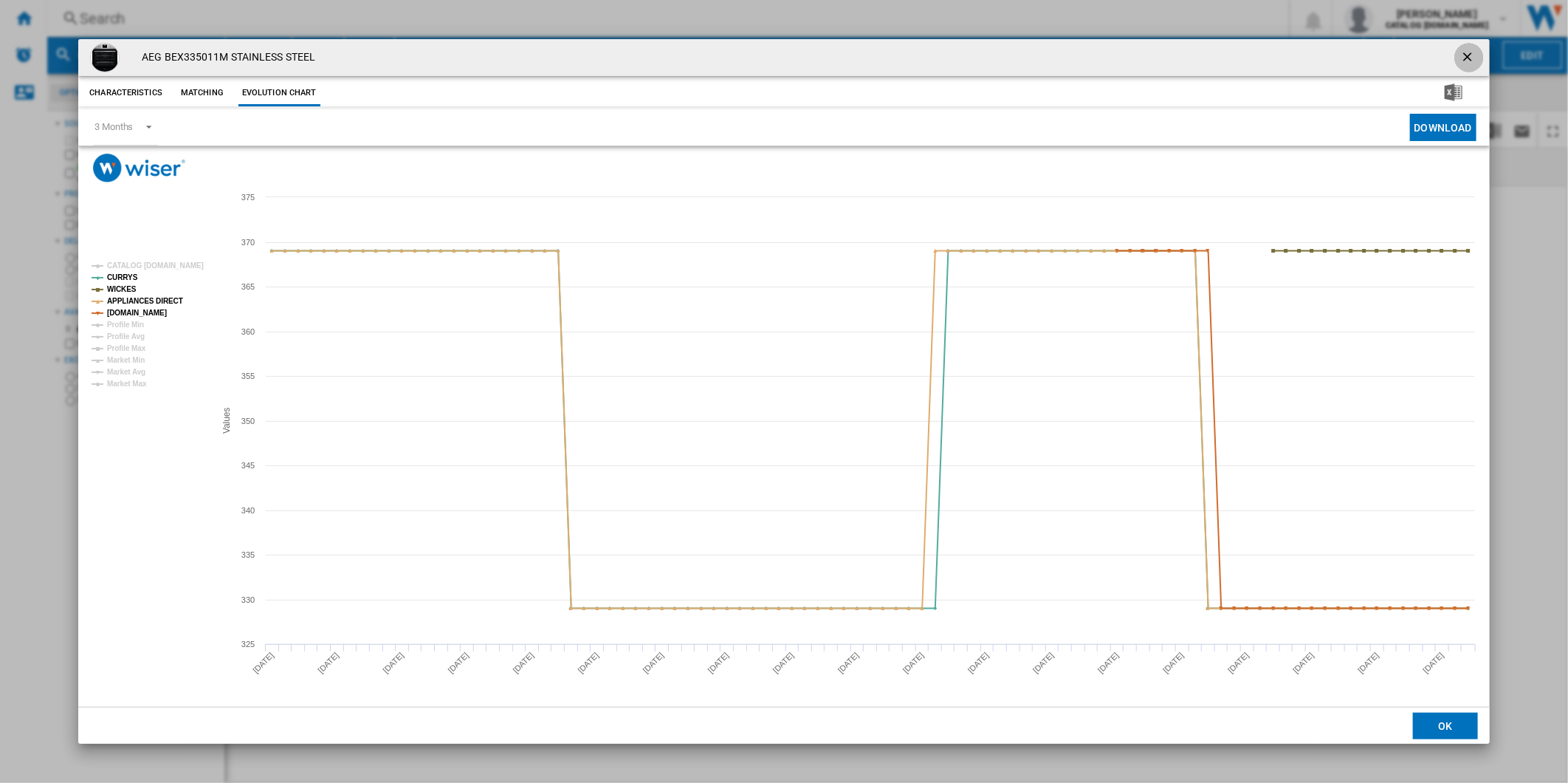
click at [1467, 50] on ng-md-icon "getI18NText('BUTTONS.CLOSE_DIALOG')" at bounding box center [1468, 58] width 18 height 18
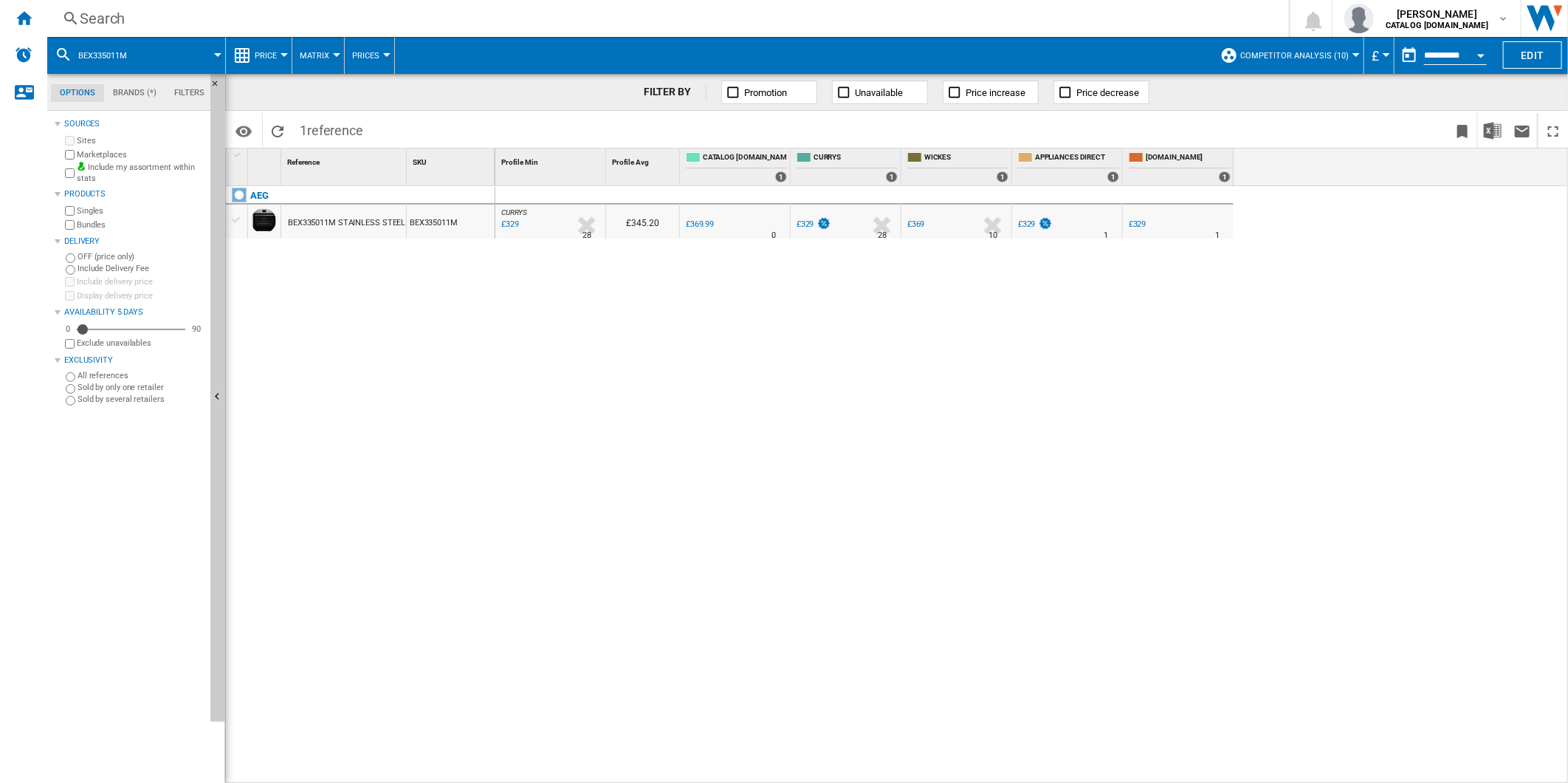
click at [949, 17] on div "Search" at bounding box center [665, 18] width 1171 height 21
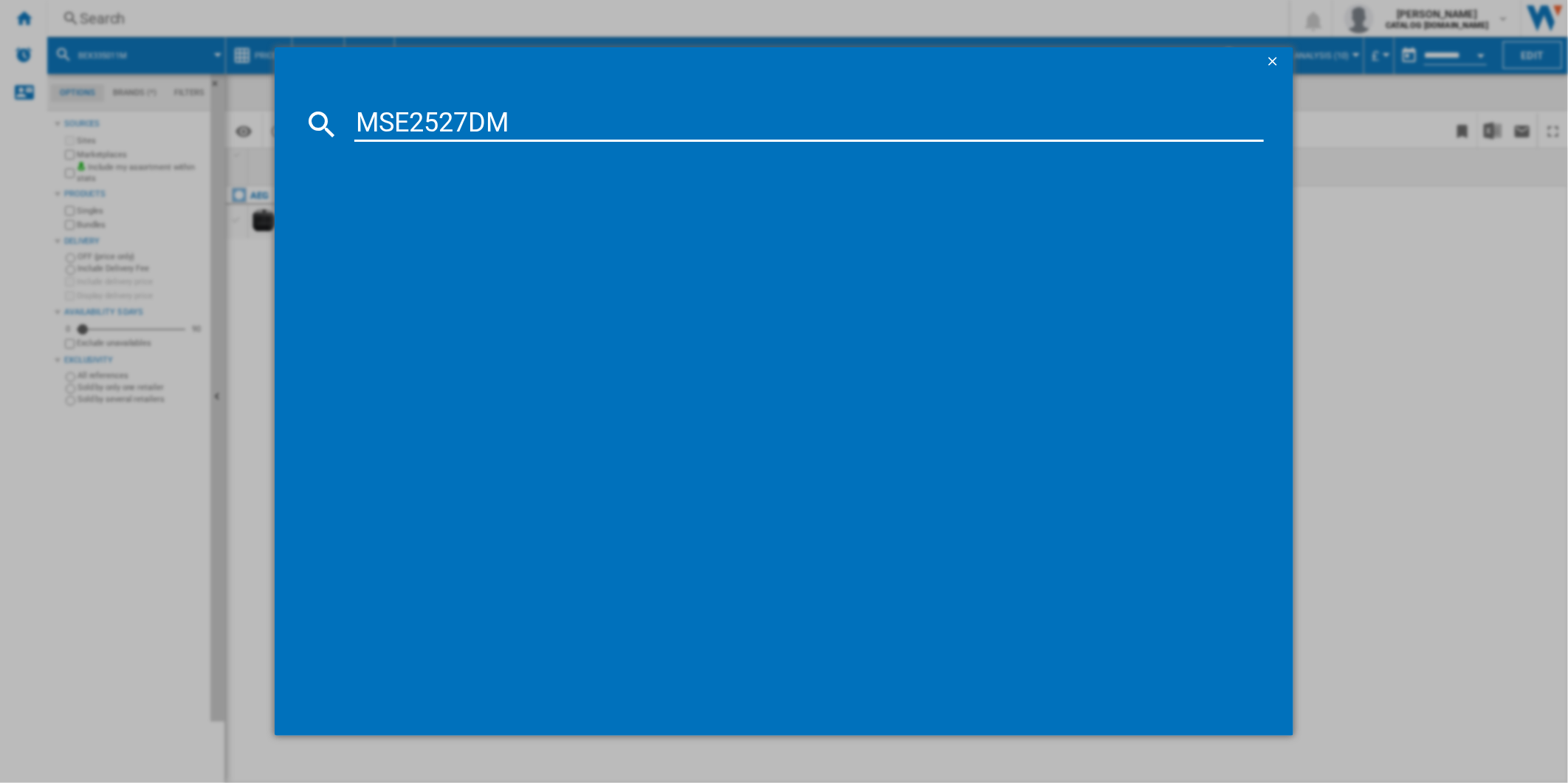
type input "MSE2527DM"
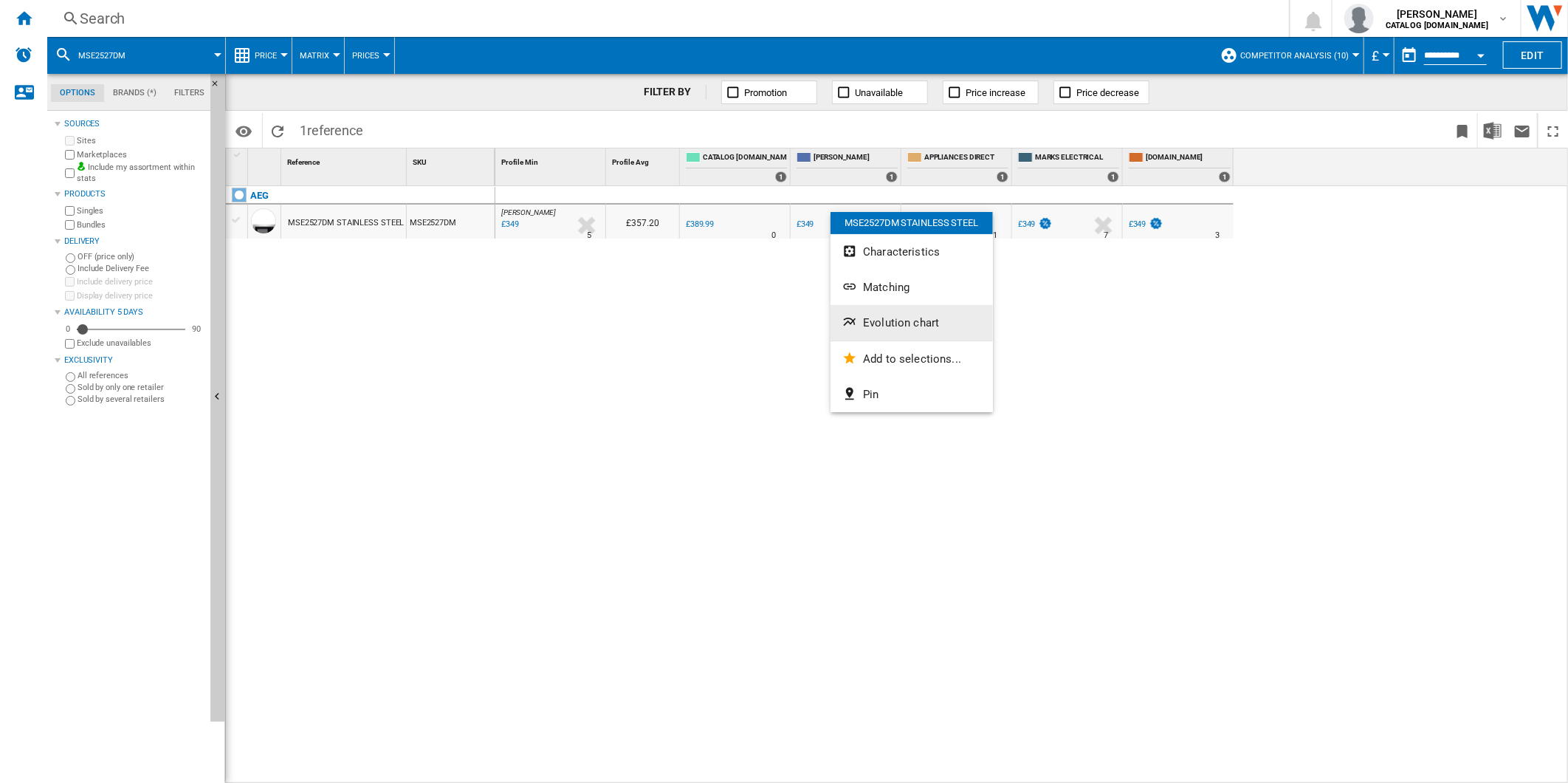
click at [910, 316] on span "Evolution chart" at bounding box center [900, 323] width 76 height 13
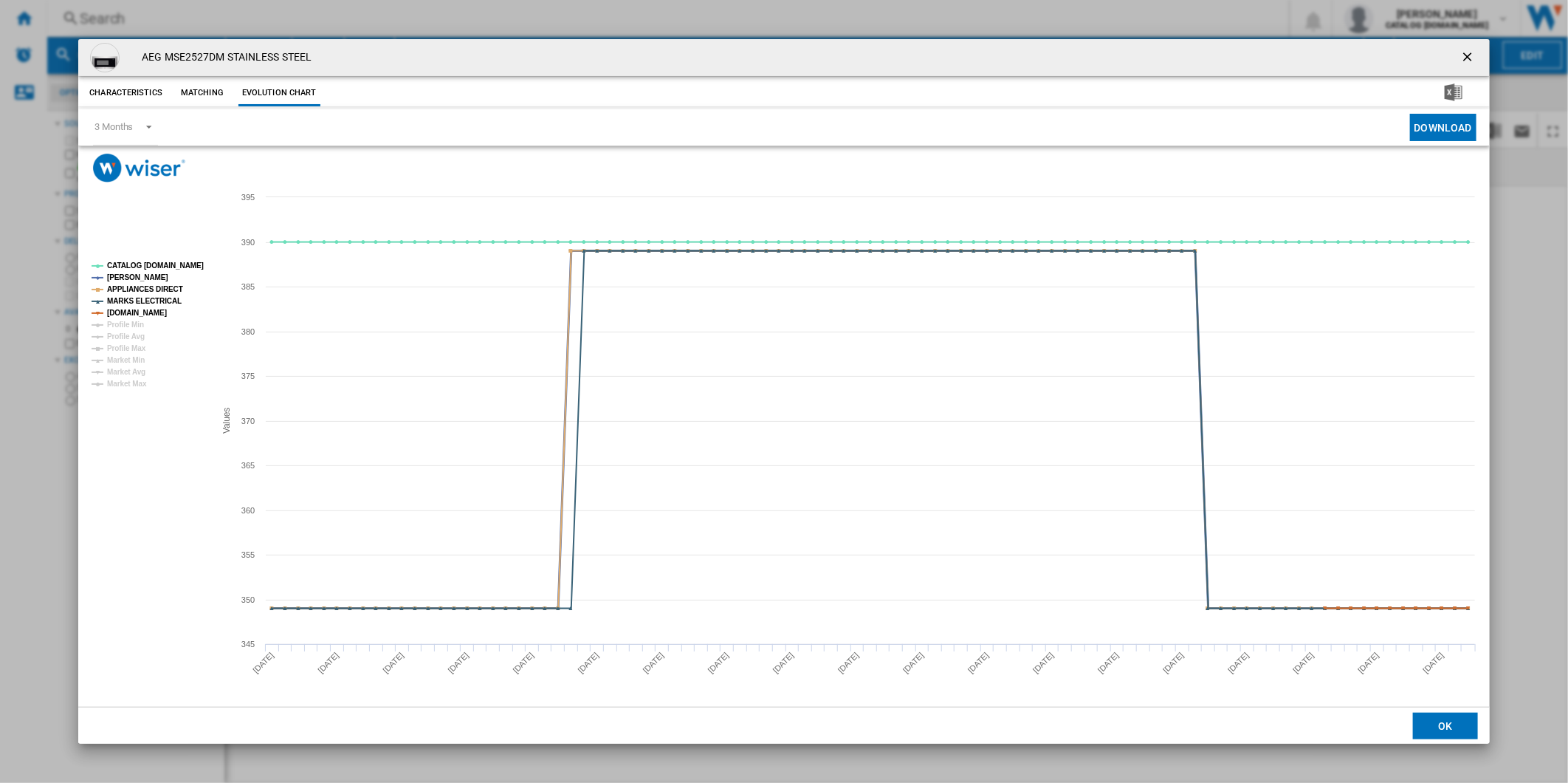
click at [149, 267] on tspan "CATALOG [DOMAIN_NAME]" at bounding box center [155, 265] width 97 height 8
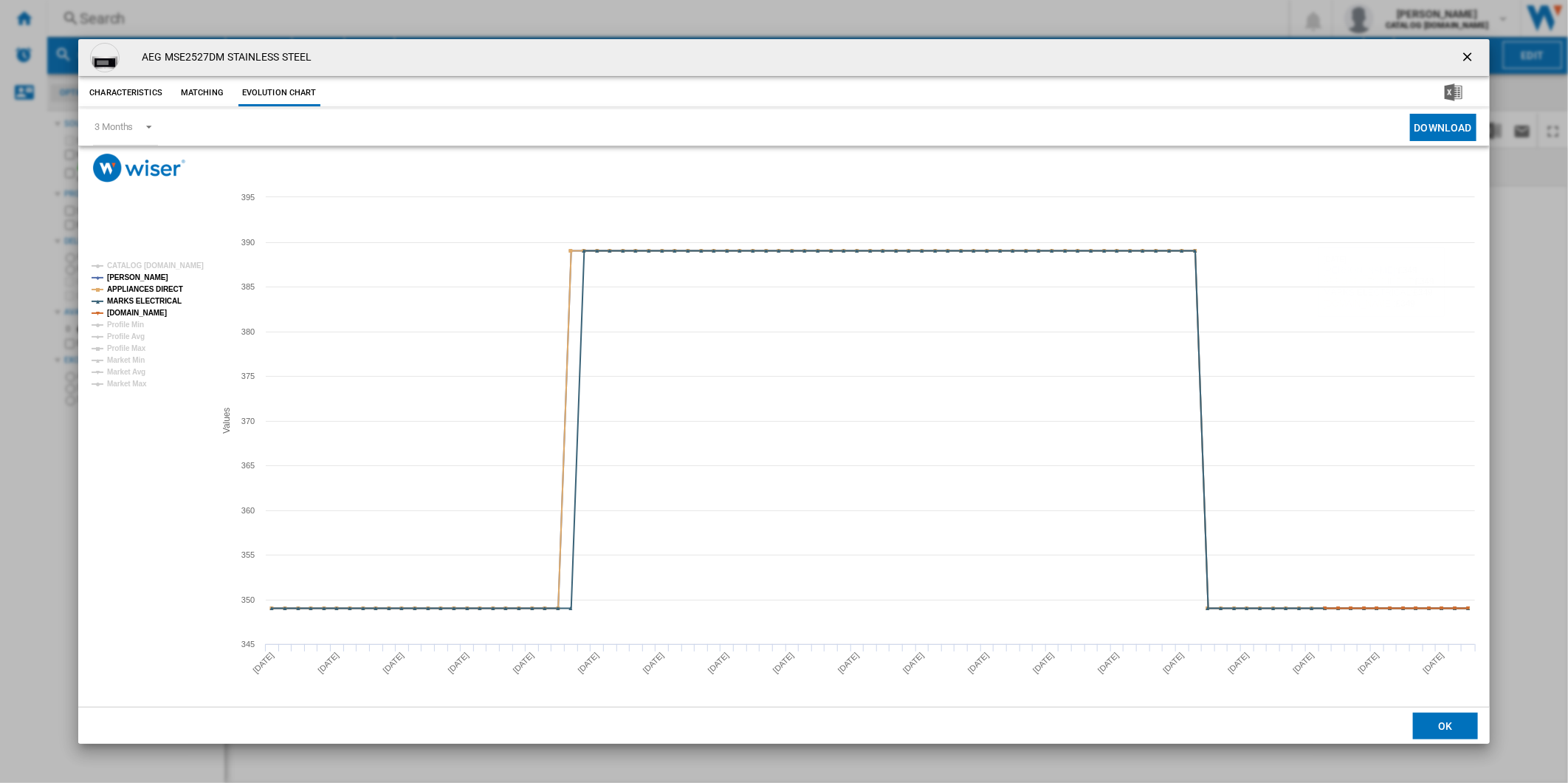
drag, startPoint x: 1464, startPoint y: 49, endPoint x: 1078, endPoint y: 38, distance: 386.2
click at [1458, 49] on button "Product popup" at bounding box center [1468, 57] width 29 height 29
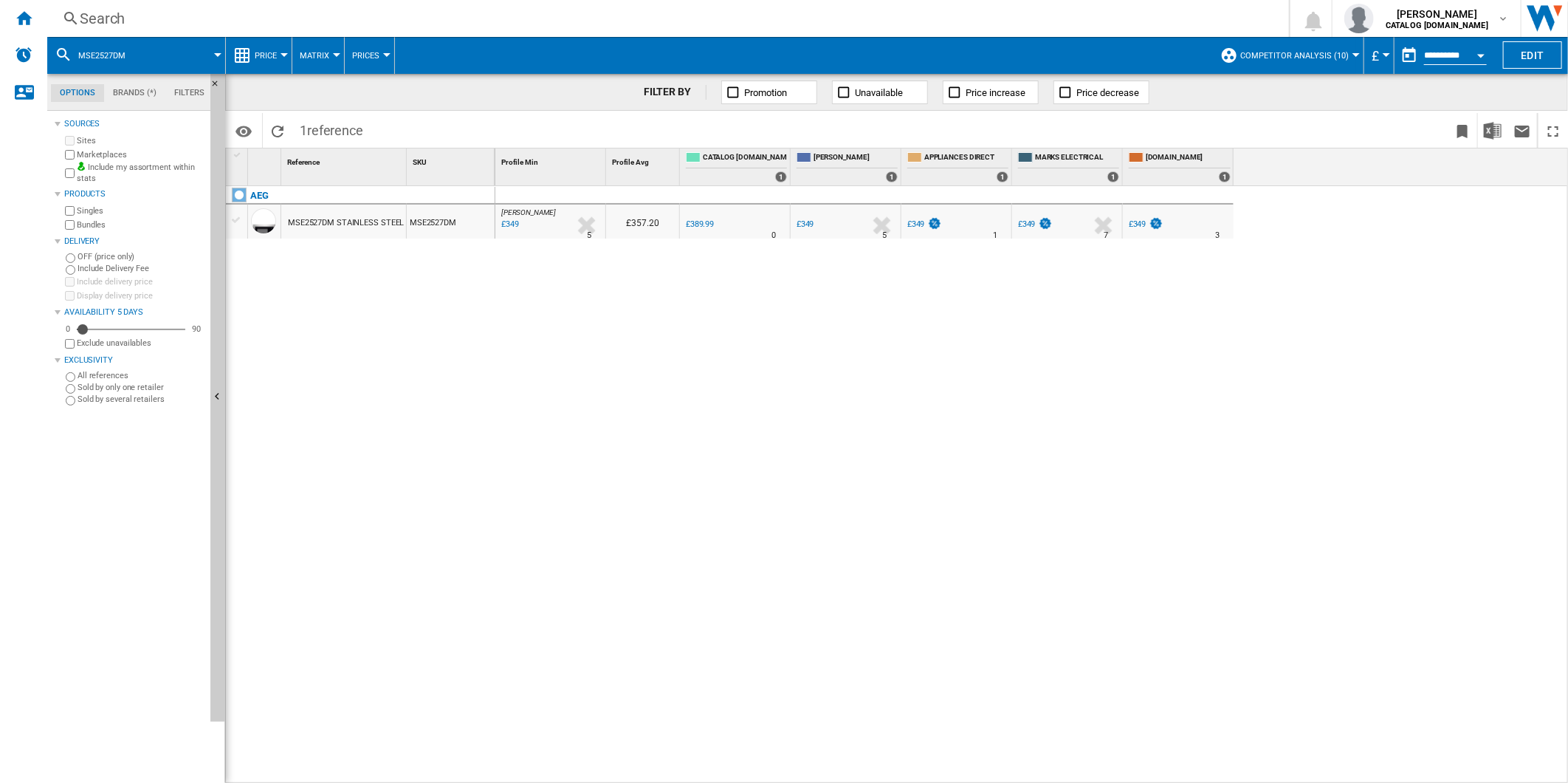
drag, startPoint x: 890, startPoint y: 3, endPoint x: 877, endPoint y: 16, distance: 18.4
click at [889, 3] on div "Search Search 0 [PERSON_NAME] CATALOG [DOMAIN_NAME] CATALOG [DOMAIN_NAME] My se…" at bounding box center [807, 18] width 1520 height 37
click at [877, 16] on div "Search" at bounding box center [665, 18] width 1171 height 21
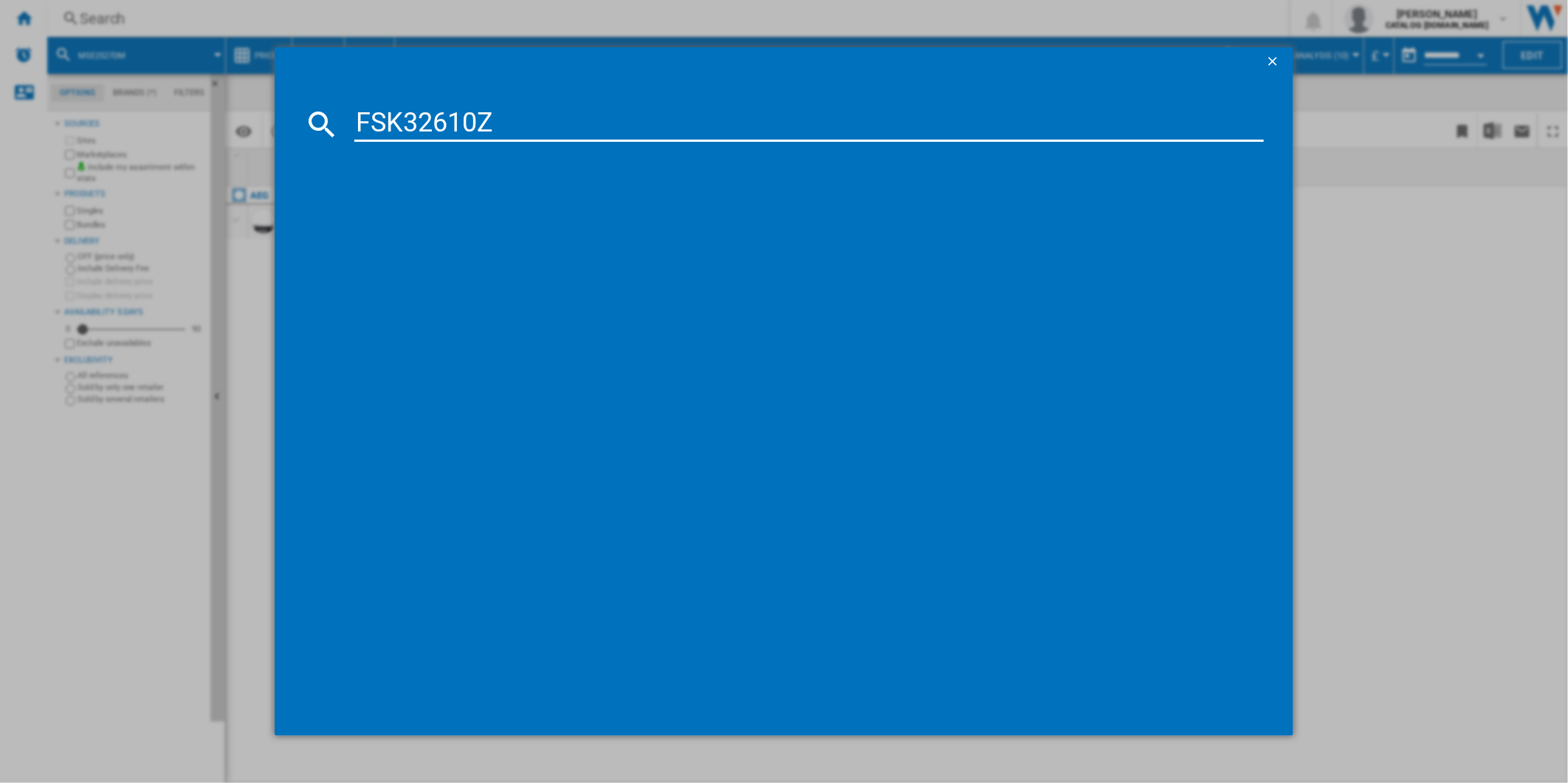
type input "FSK32610Z"
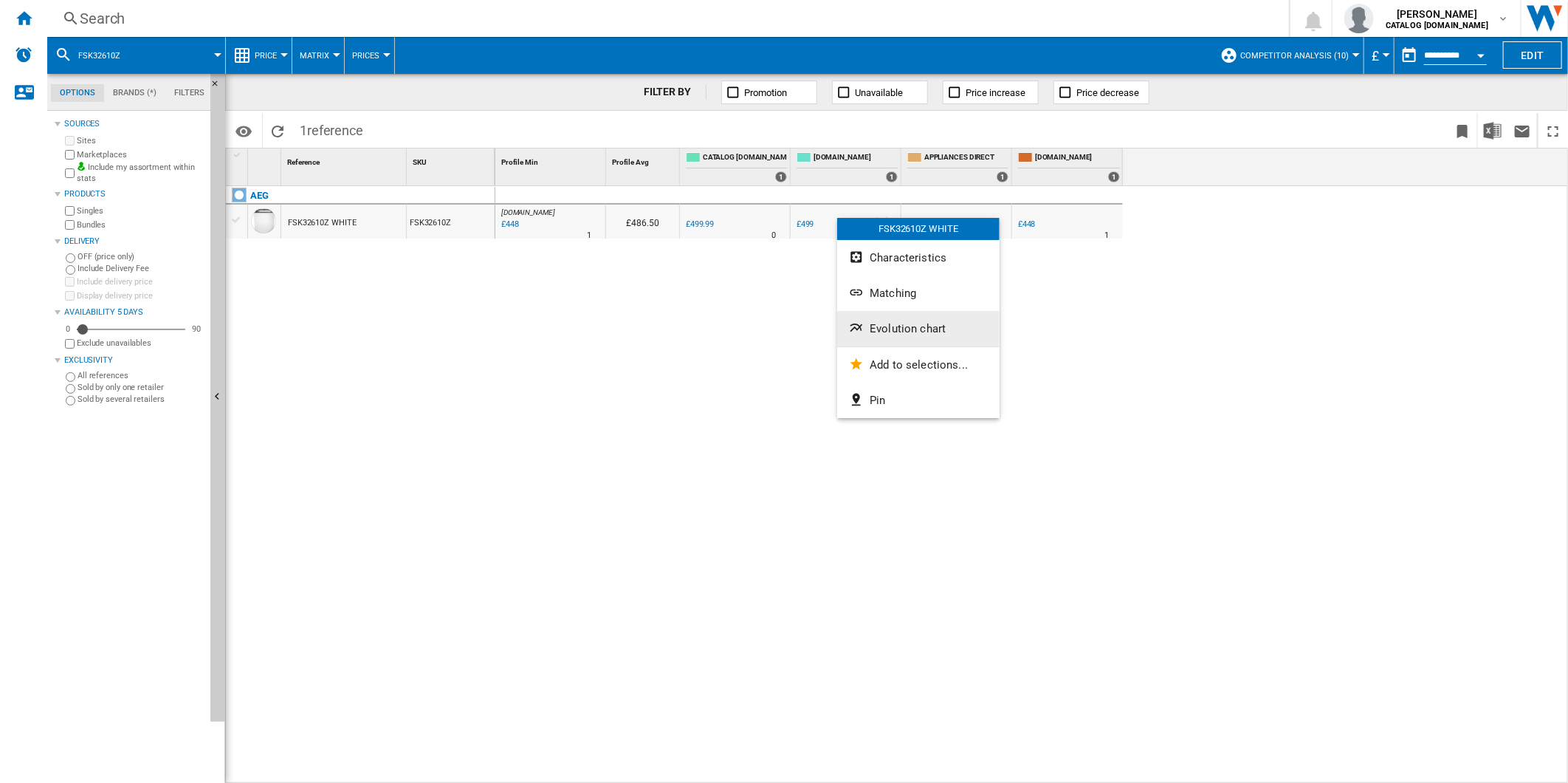
click at [894, 334] on span "Evolution chart" at bounding box center [907, 328] width 76 height 13
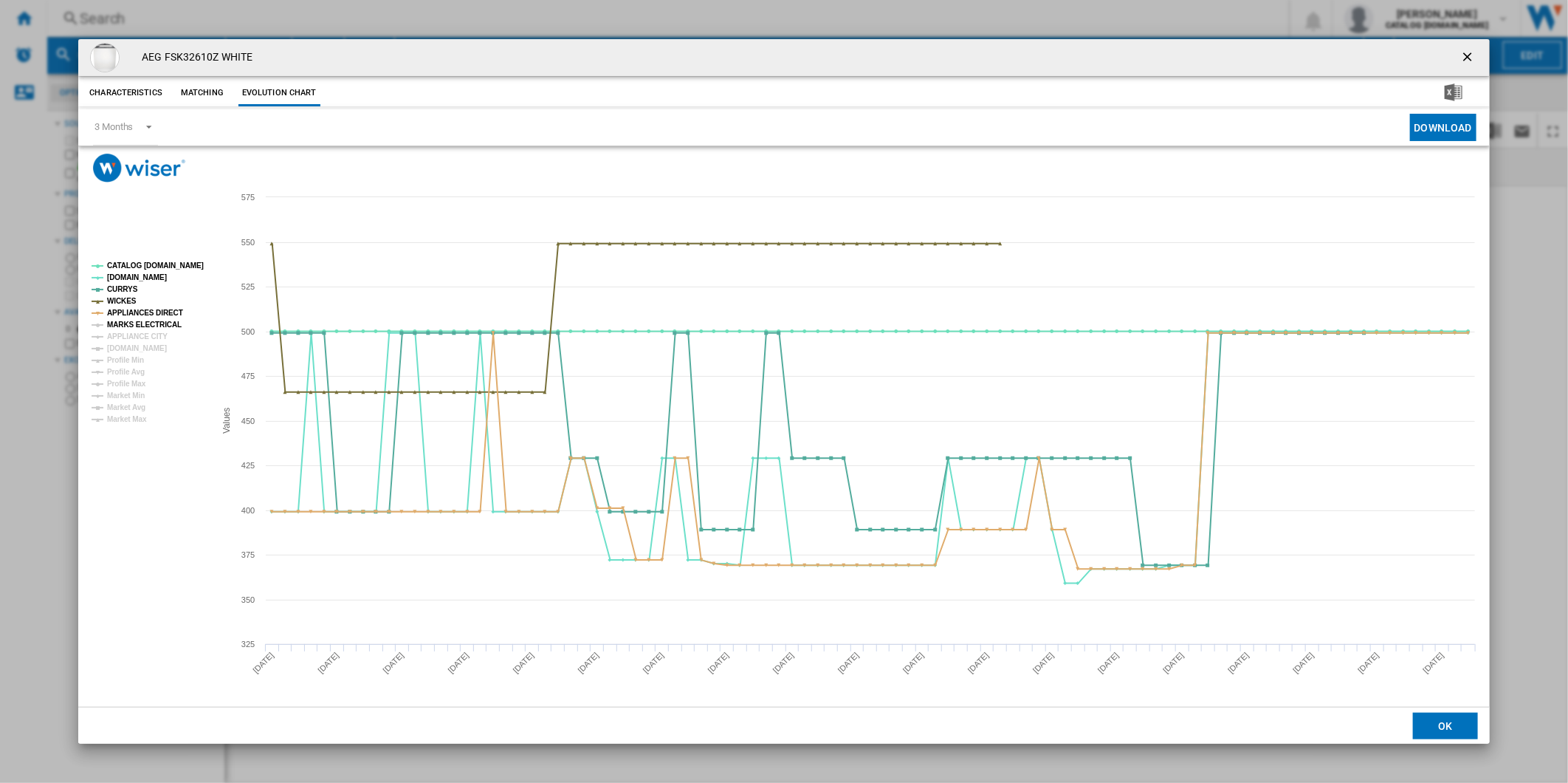
click at [164, 320] on tspan "MARKS ELECTRICAL" at bounding box center [144, 324] width 75 height 8
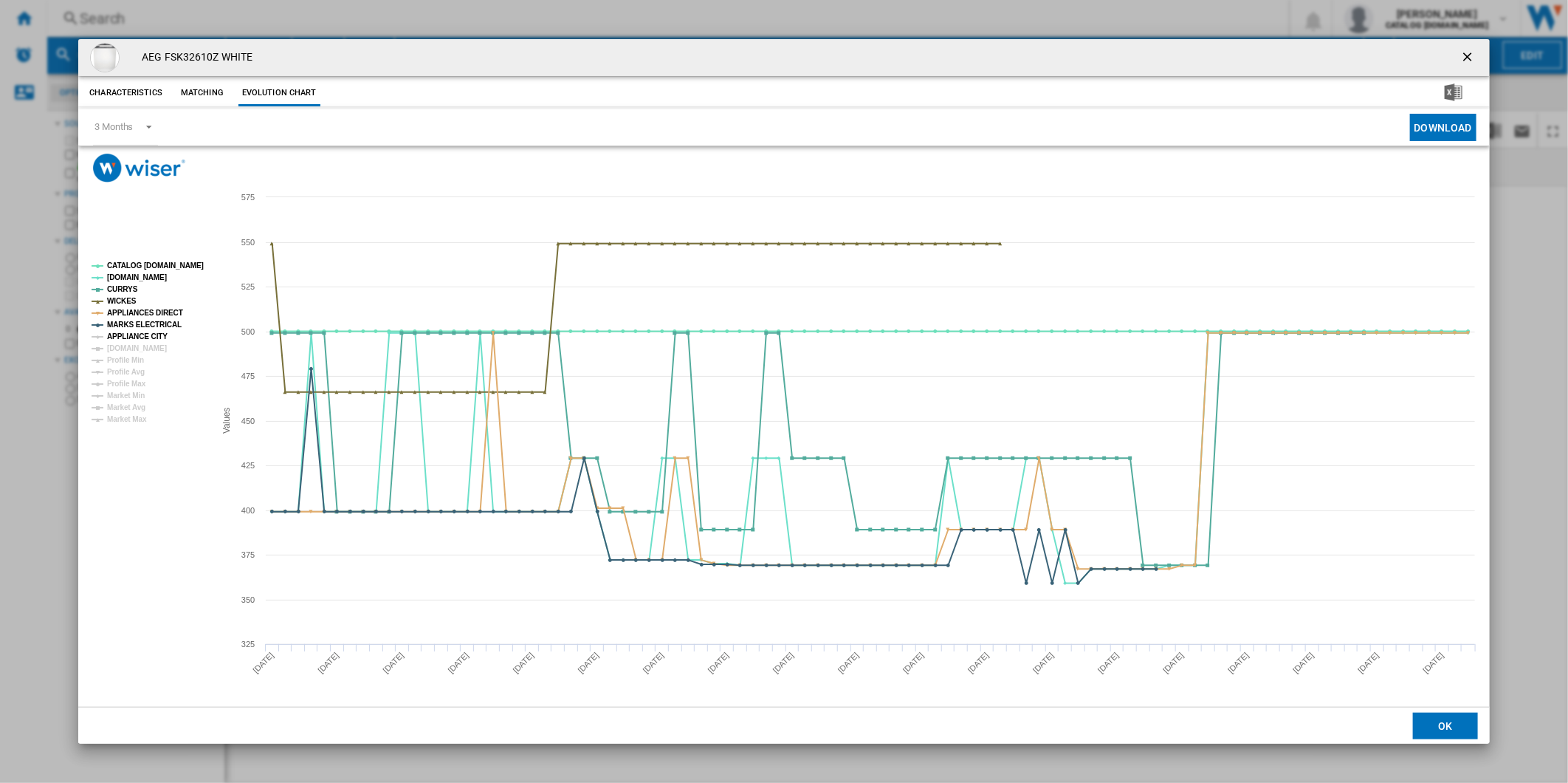
click at [150, 332] on tspan "APPLIANCE CITY" at bounding box center [137, 336] width 60 height 8
click at [144, 348] on tspan "[DOMAIN_NAME]" at bounding box center [136, 349] width 60 height 8
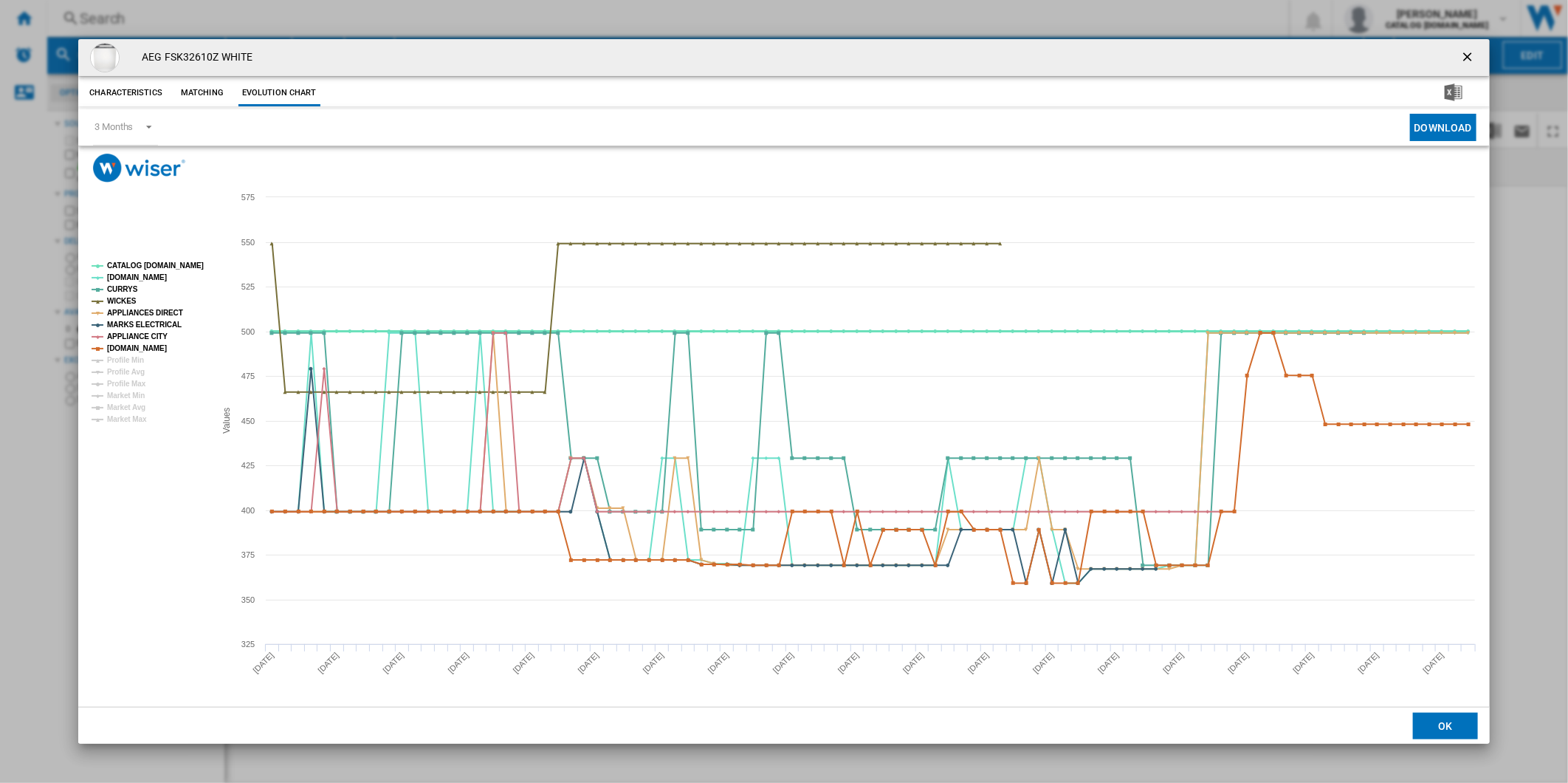
click at [154, 265] on tspan "CATALOG [DOMAIN_NAME]" at bounding box center [155, 265] width 97 height 8
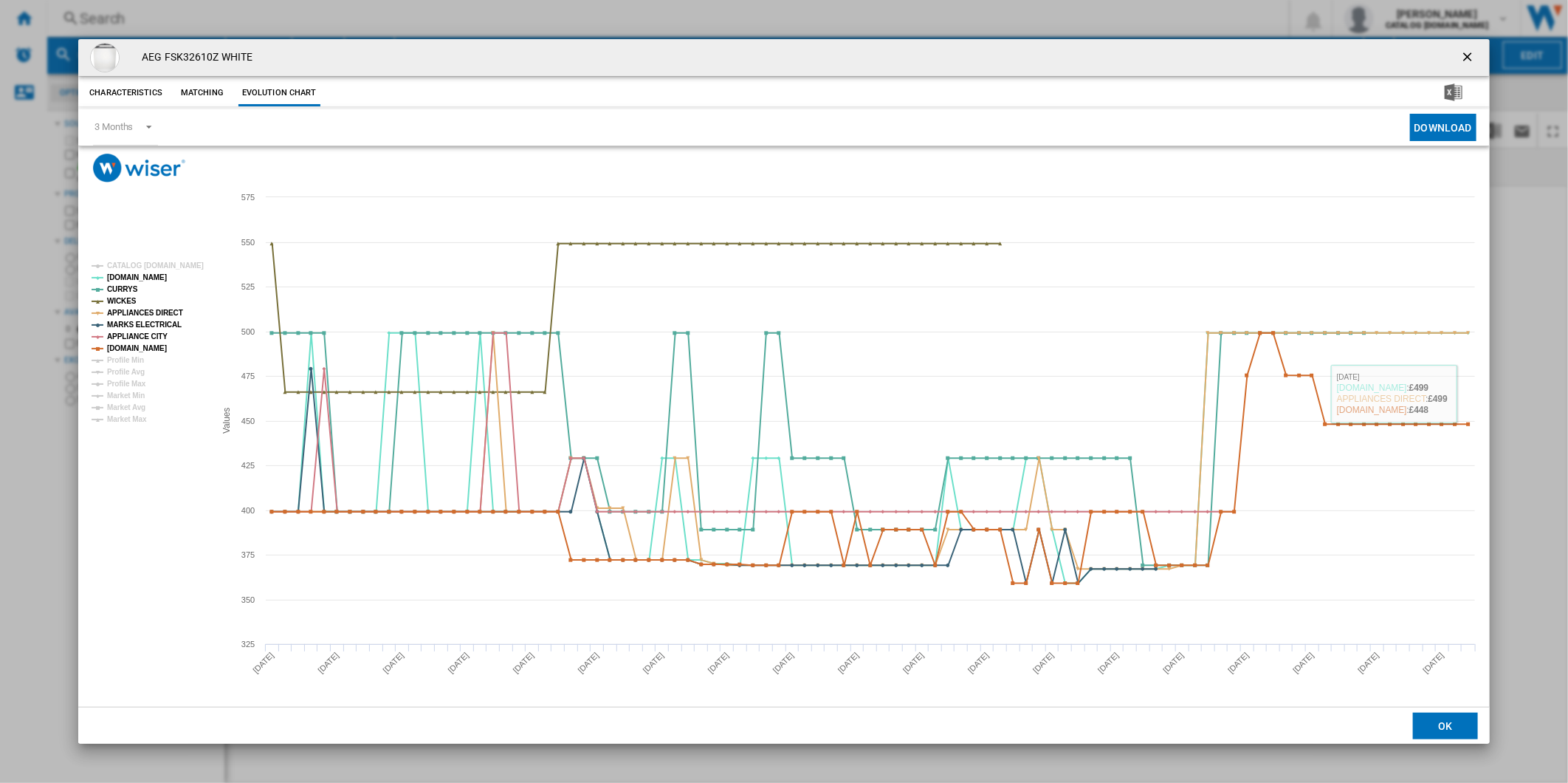
click at [1471, 56] on ng-md-icon "getI18NText('BUTTONS.CLOSE_DIALOG')" at bounding box center [1468, 58] width 18 height 18
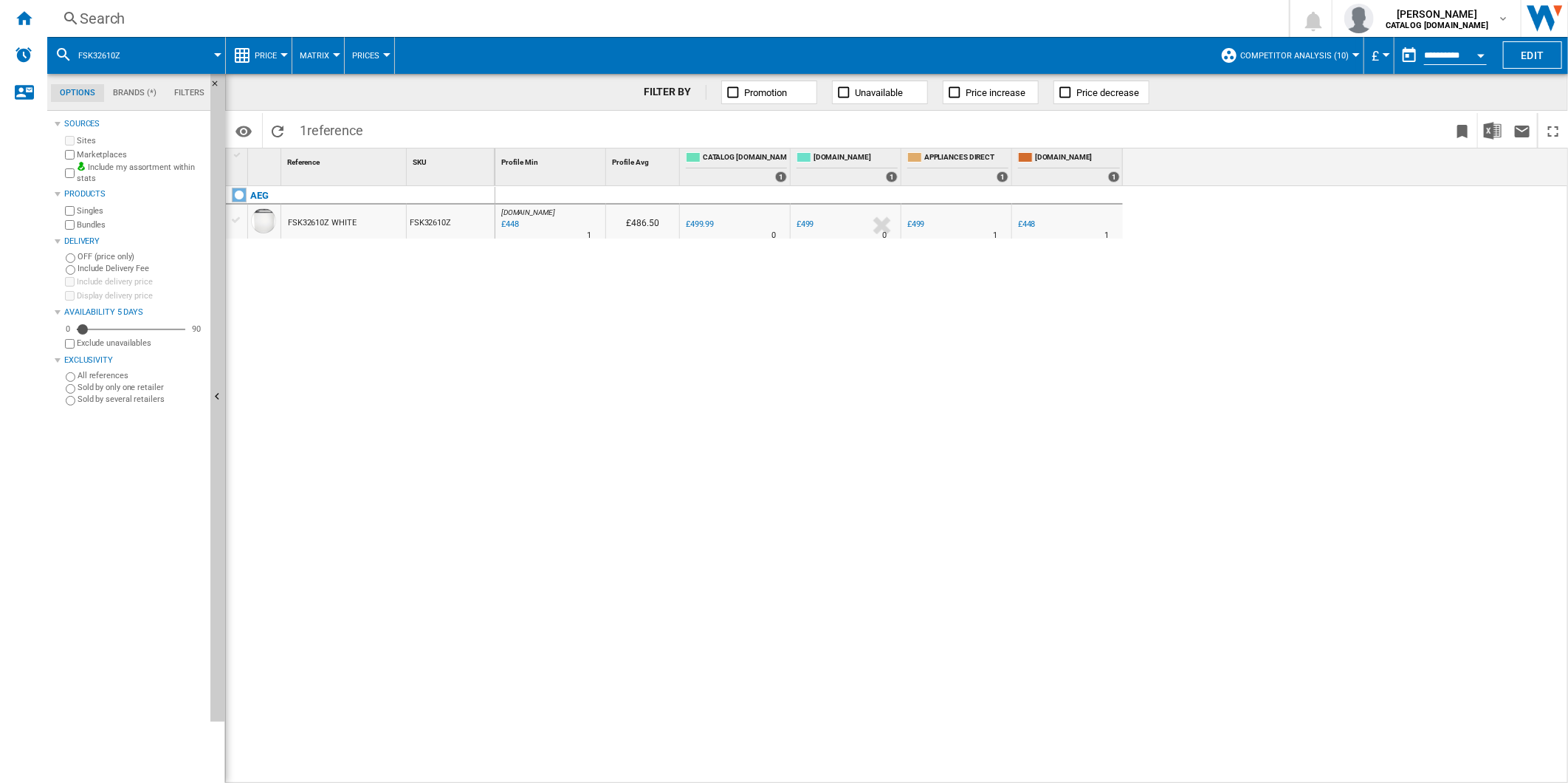
click at [1028, 229] on div "£448" at bounding box center [1026, 223] width 18 height 9
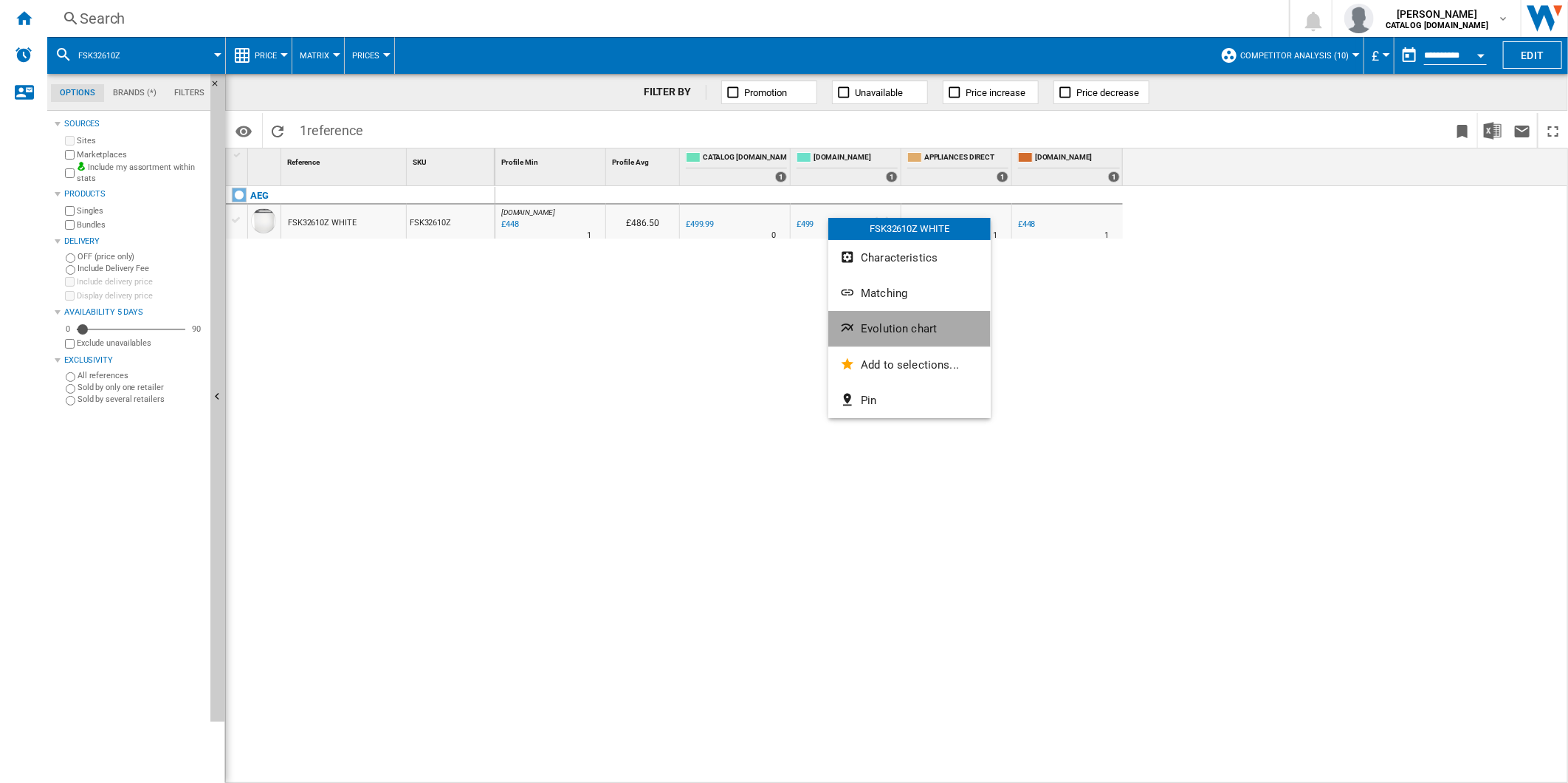
click at [911, 325] on span "Evolution chart" at bounding box center [899, 328] width 76 height 13
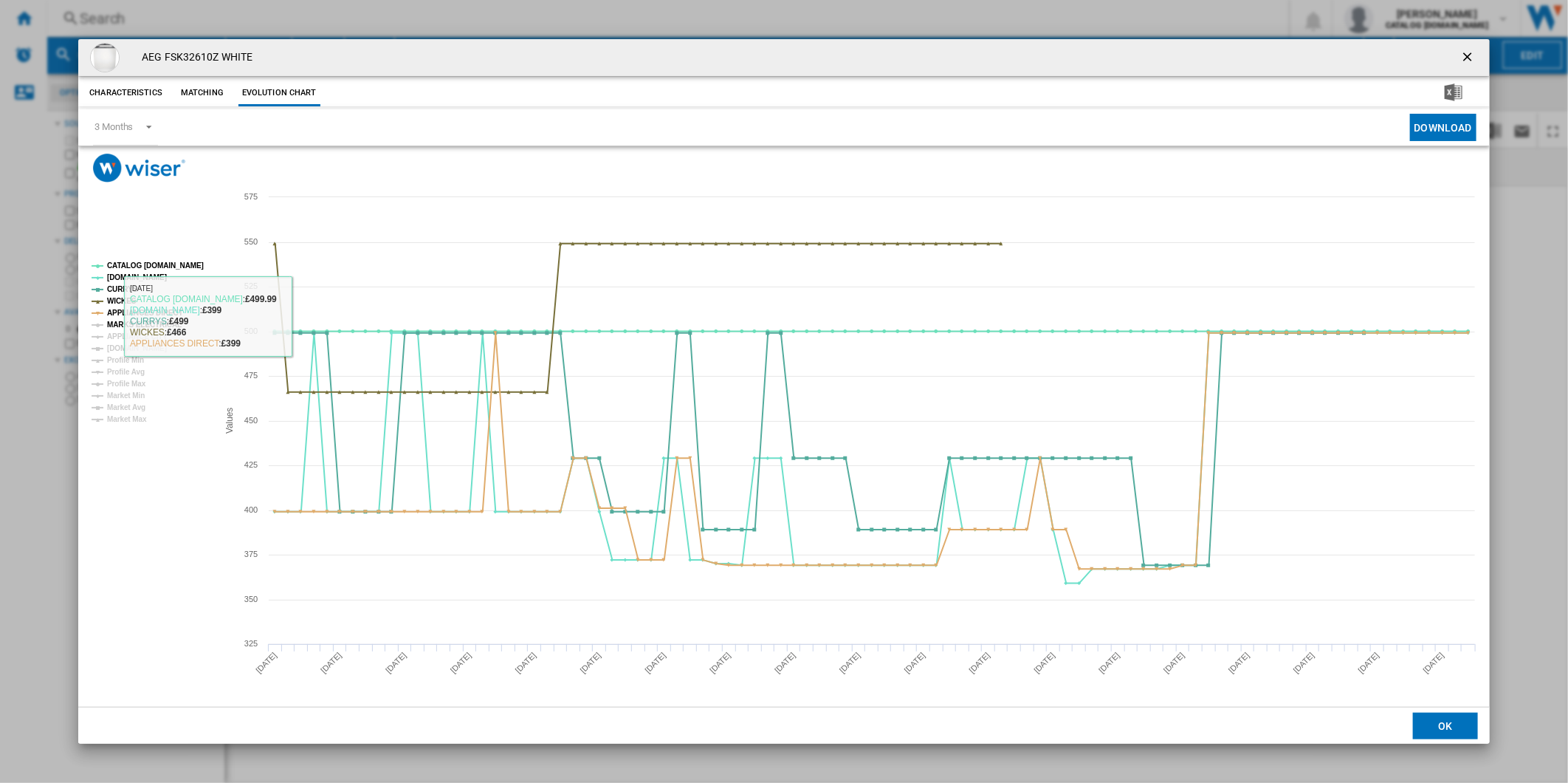
click at [133, 320] on tspan "MARKS ELECTRICAL" at bounding box center [144, 324] width 75 height 8
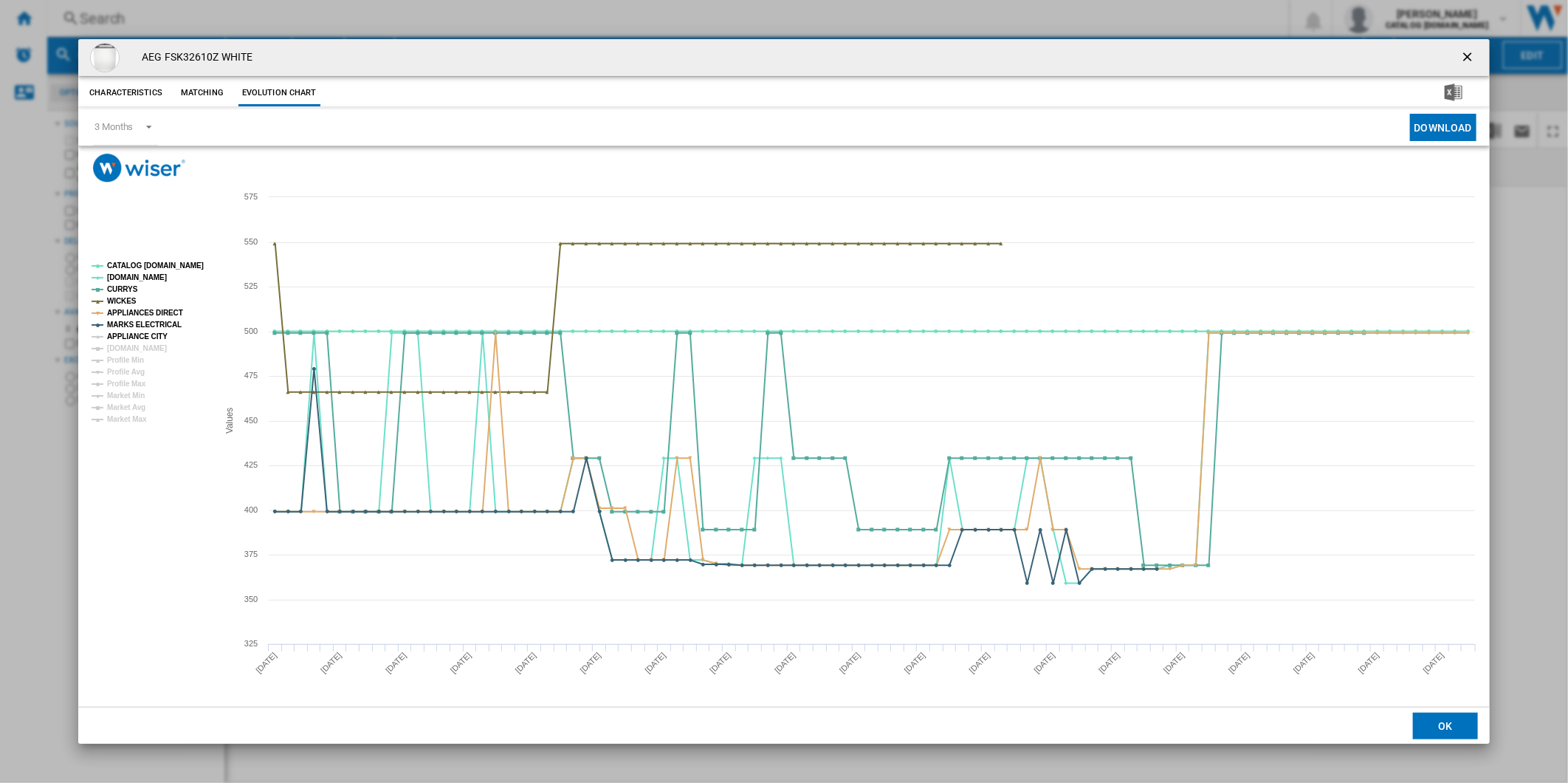
click at [135, 333] on tspan "APPLIANCE CITY" at bounding box center [137, 336] width 60 height 8
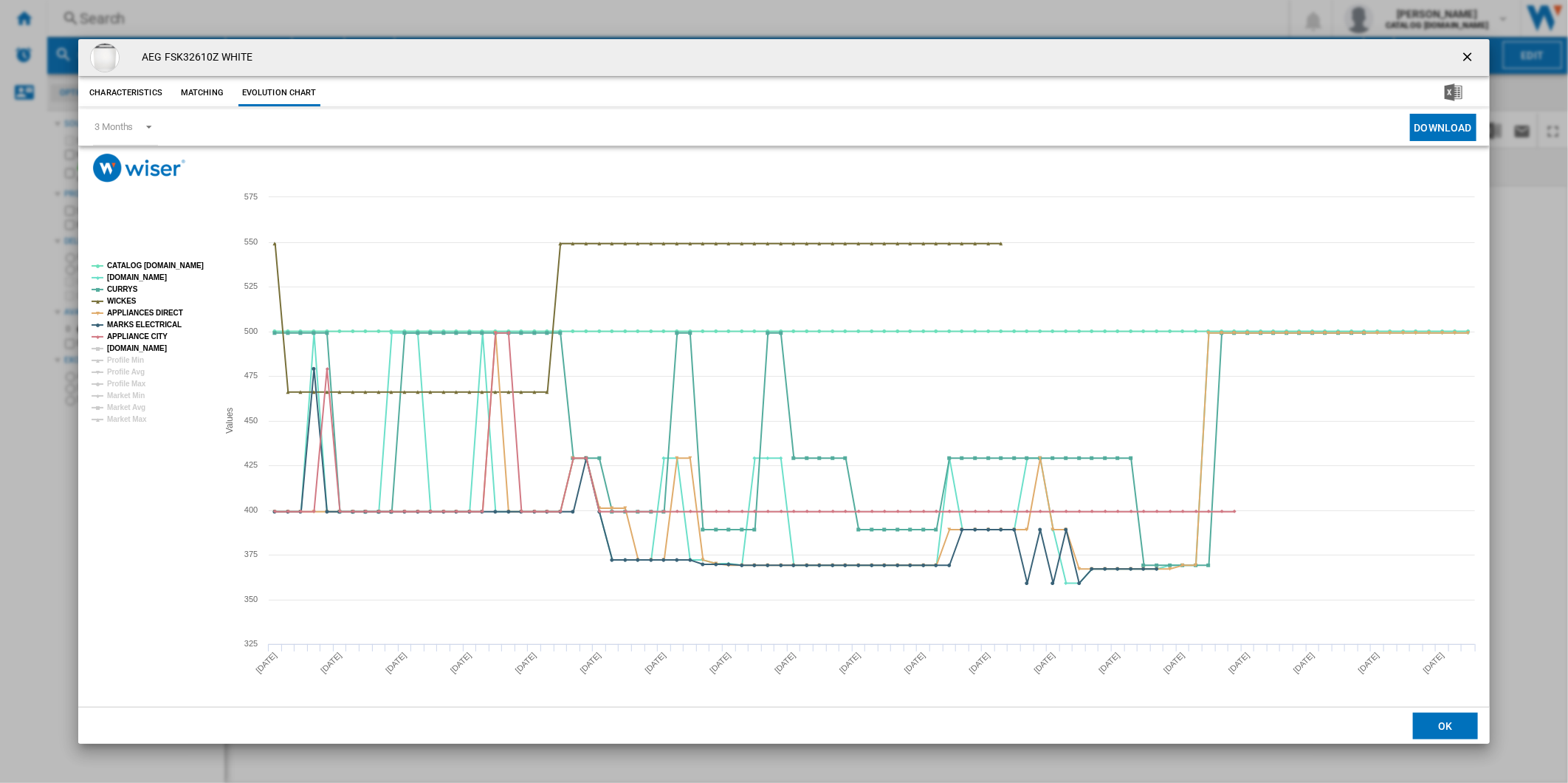
click at [129, 344] on tspan "[DOMAIN_NAME]" at bounding box center [136, 349] width 60 height 8
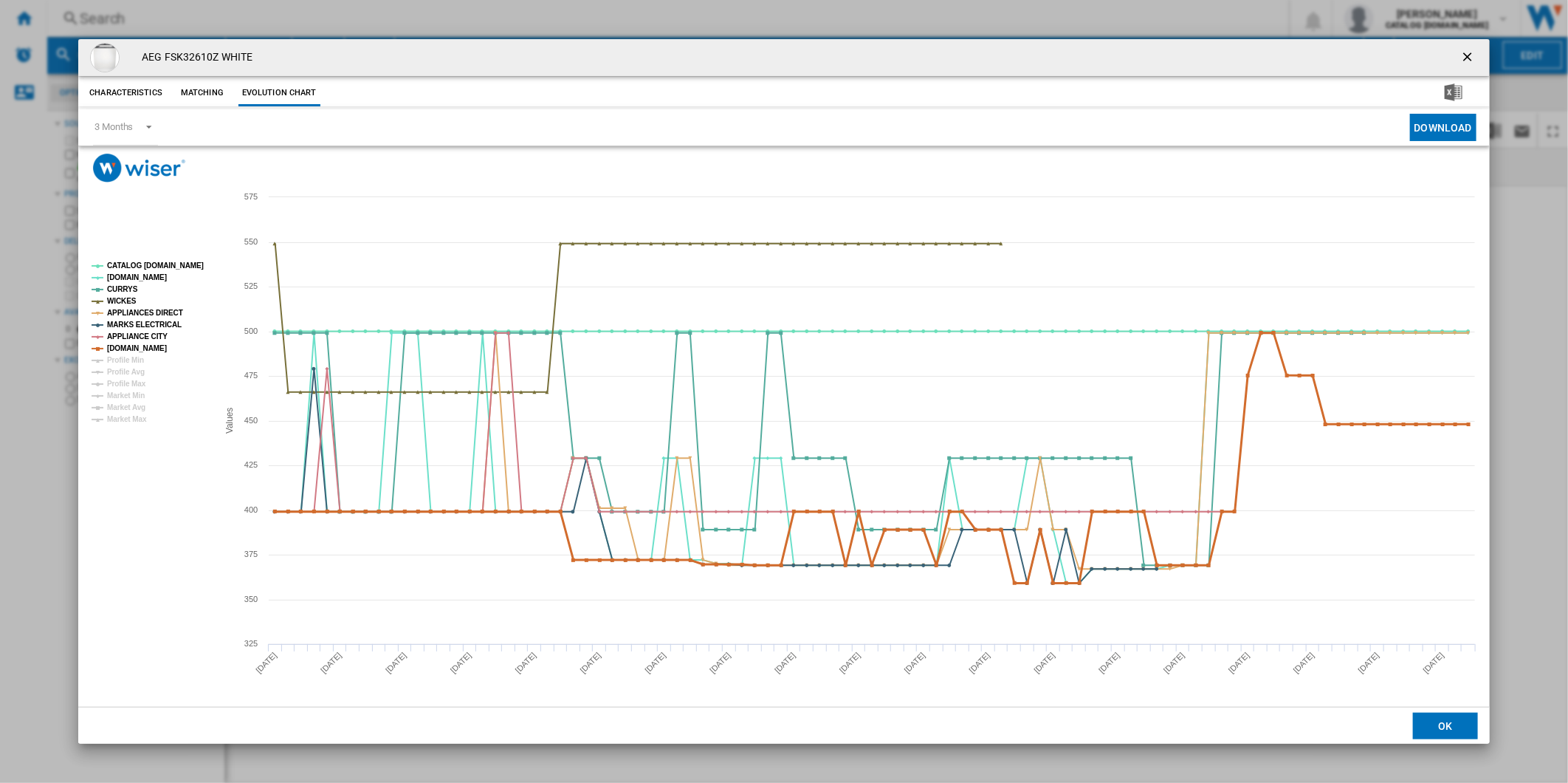
click at [144, 344] on tspan "[DOMAIN_NAME]" at bounding box center [136, 349] width 60 height 8
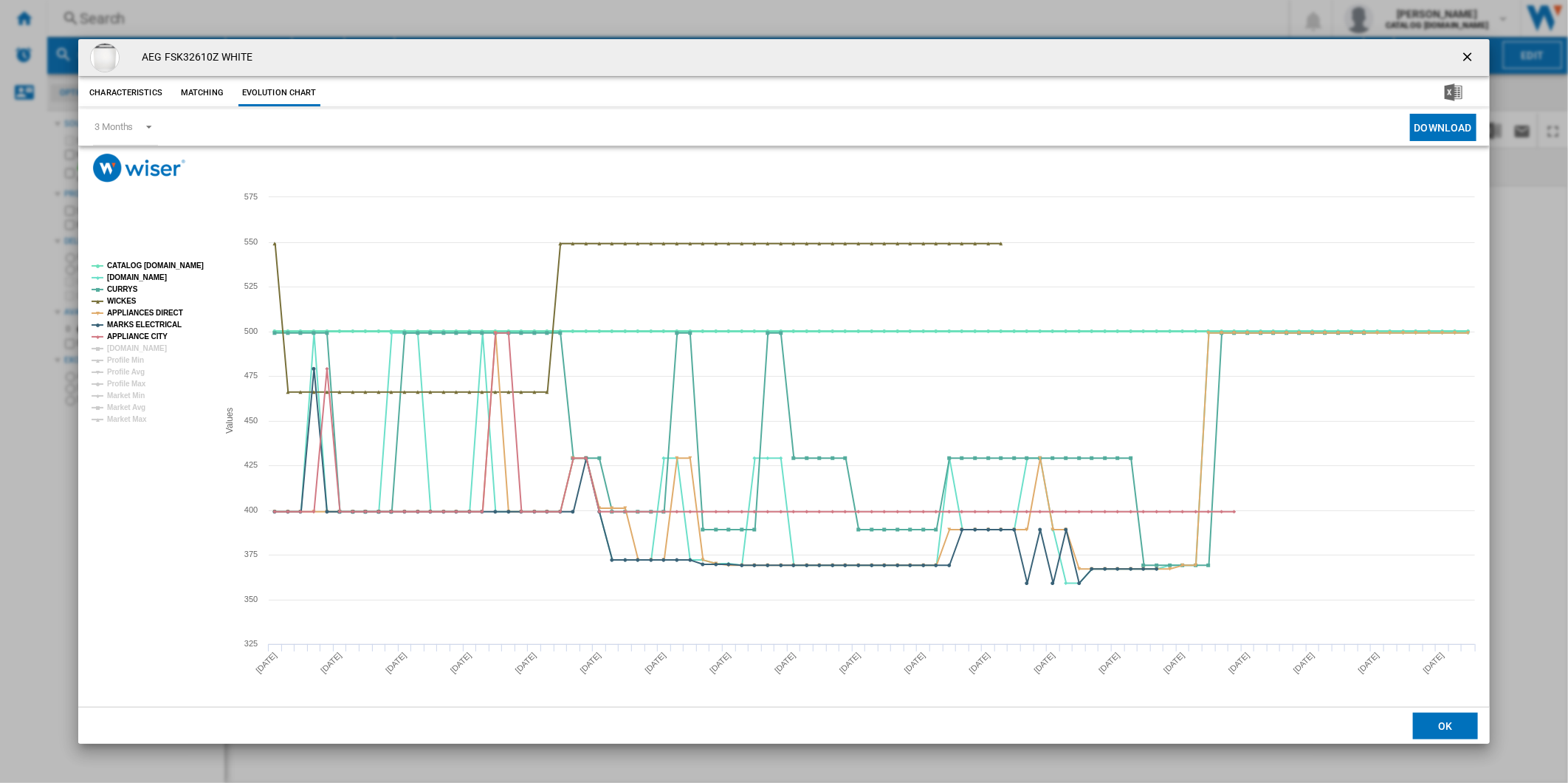
click at [163, 268] on tspan "CATALOG [DOMAIN_NAME]" at bounding box center [155, 265] width 97 height 8
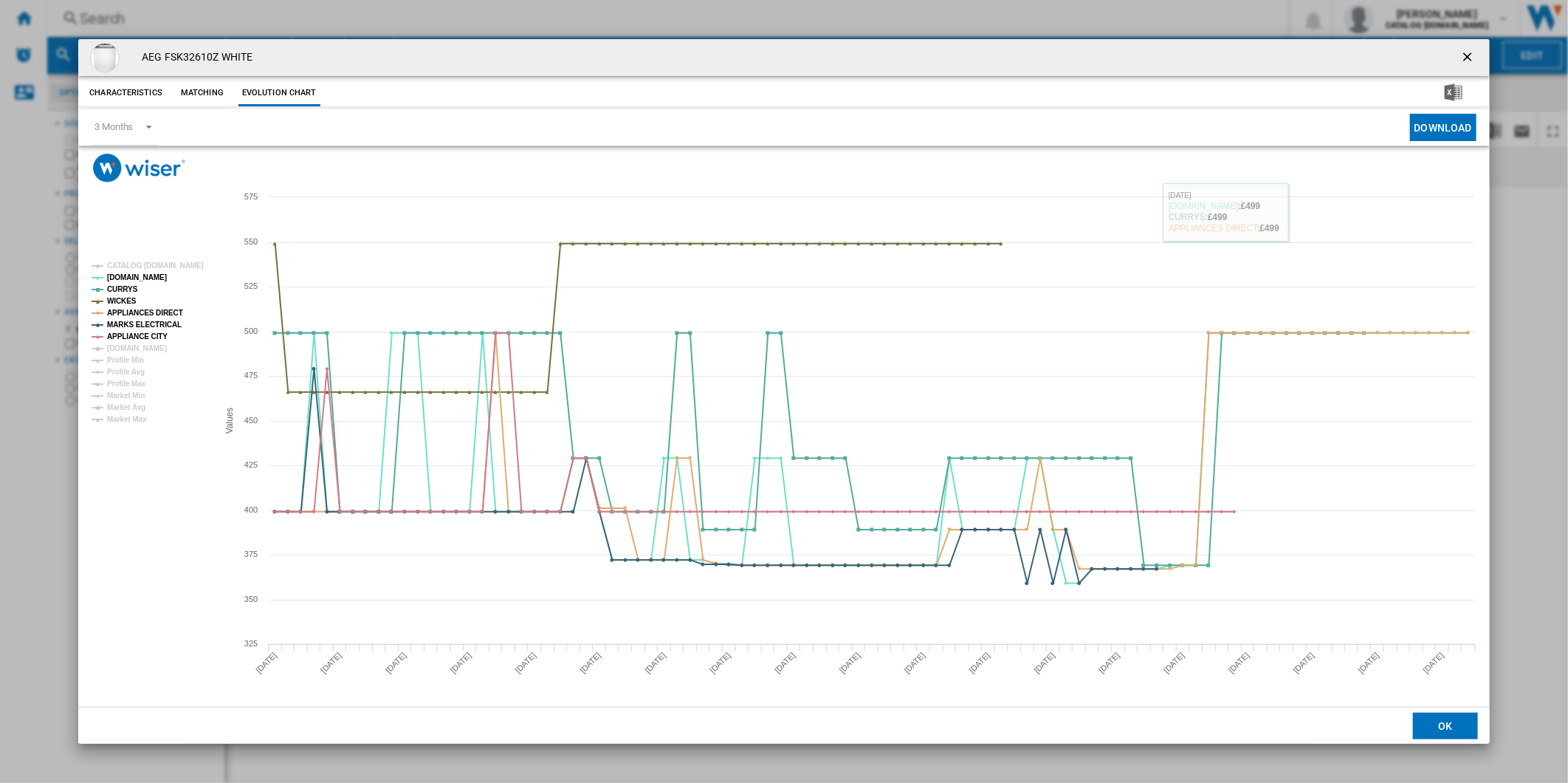
click at [1463, 60] on ng-md-icon "getI18NText('BUTTONS.CLOSE_DIALOG')" at bounding box center [1468, 58] width 18 height 18
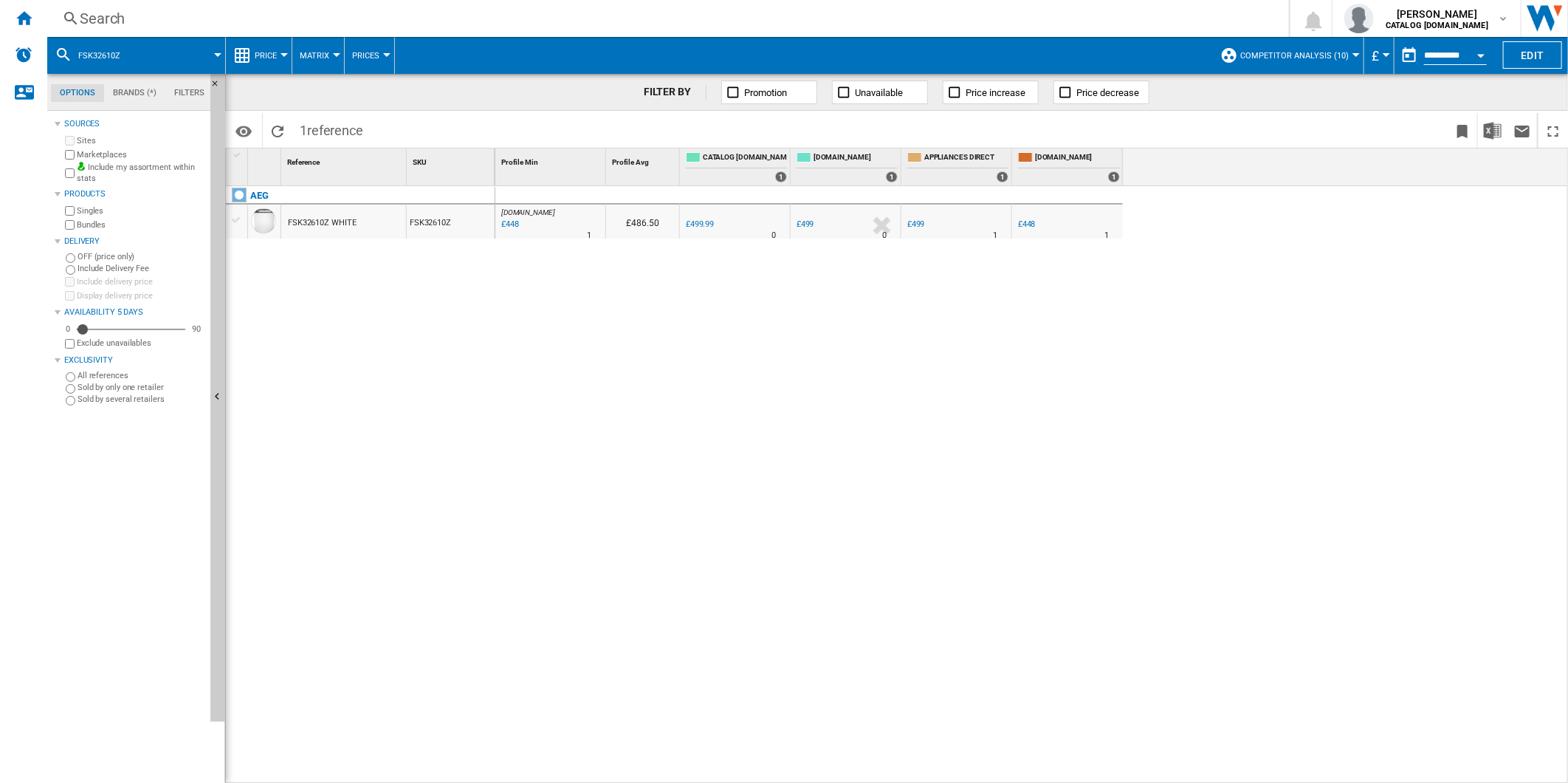
click at [1020, 18] on div "Search" at bounding box center [665, 18] width 1171 height 21
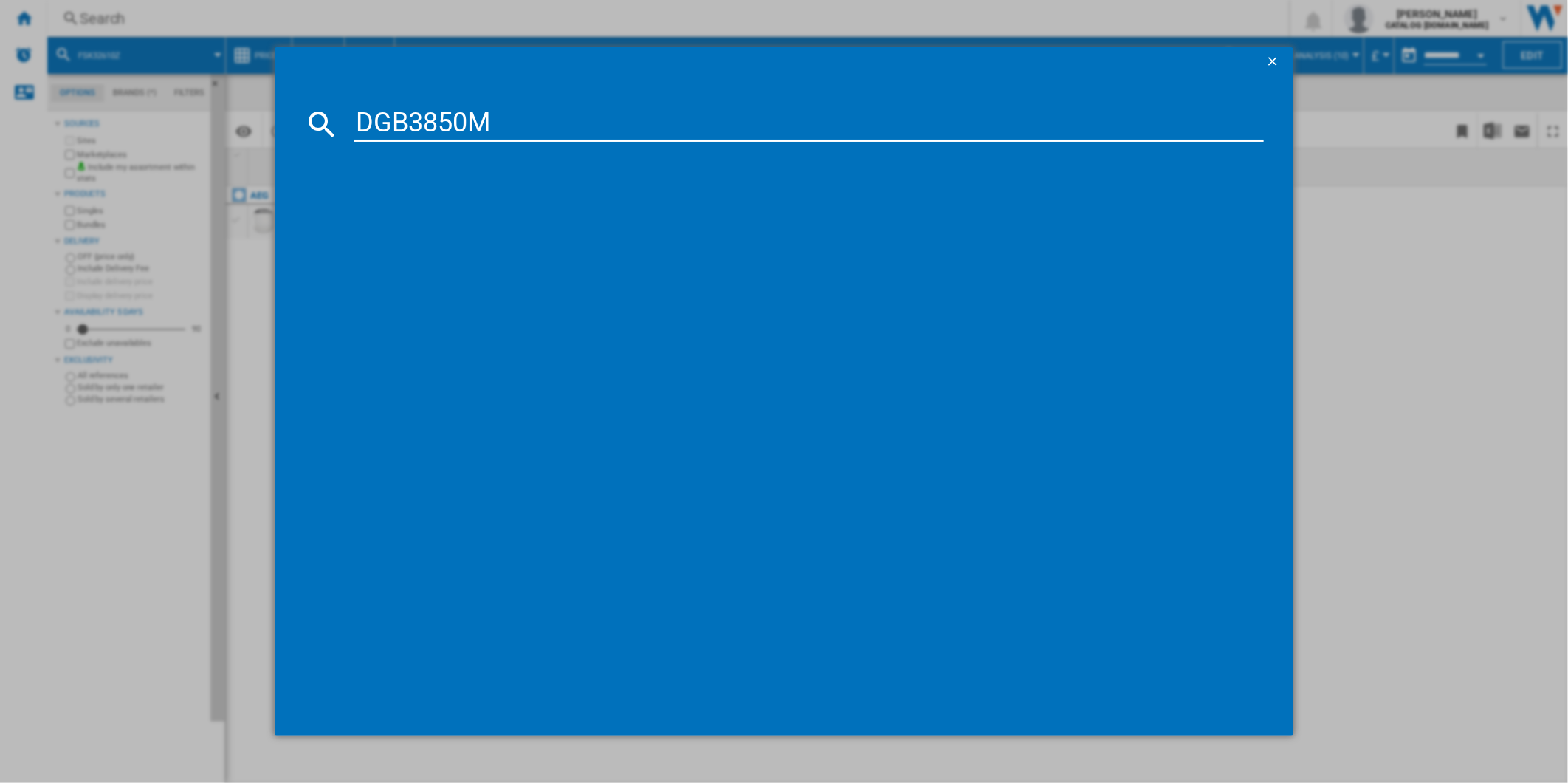
type input "DGB3850M"
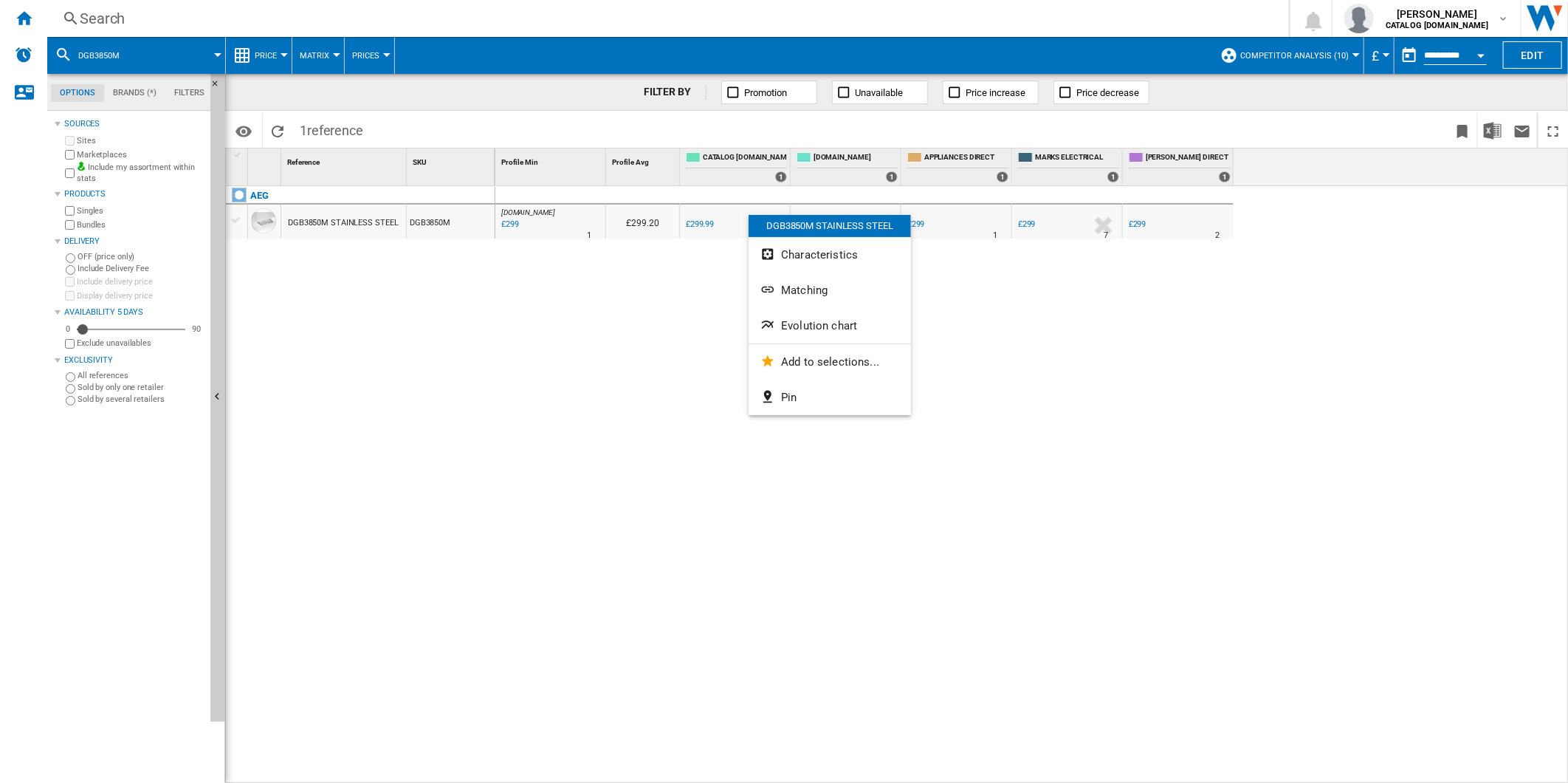
click at [820, 319] on span "Evolution chart" at bounding box center [819, 326] width 76 height 13
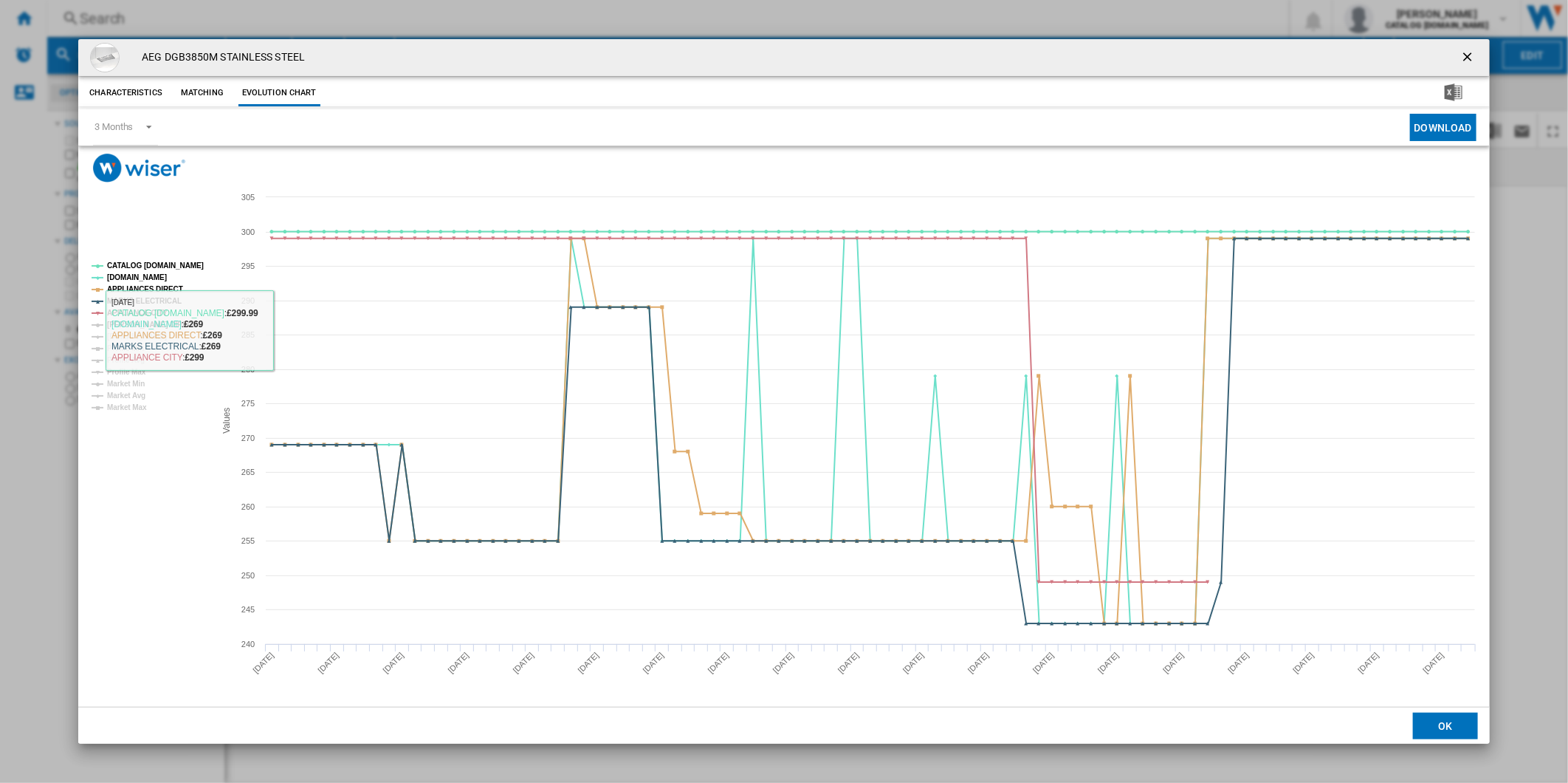
click at [120, 325] on tspan "[PERSON_NAME] DIRECT" at bounding box center [151, 324] width 90 height 8
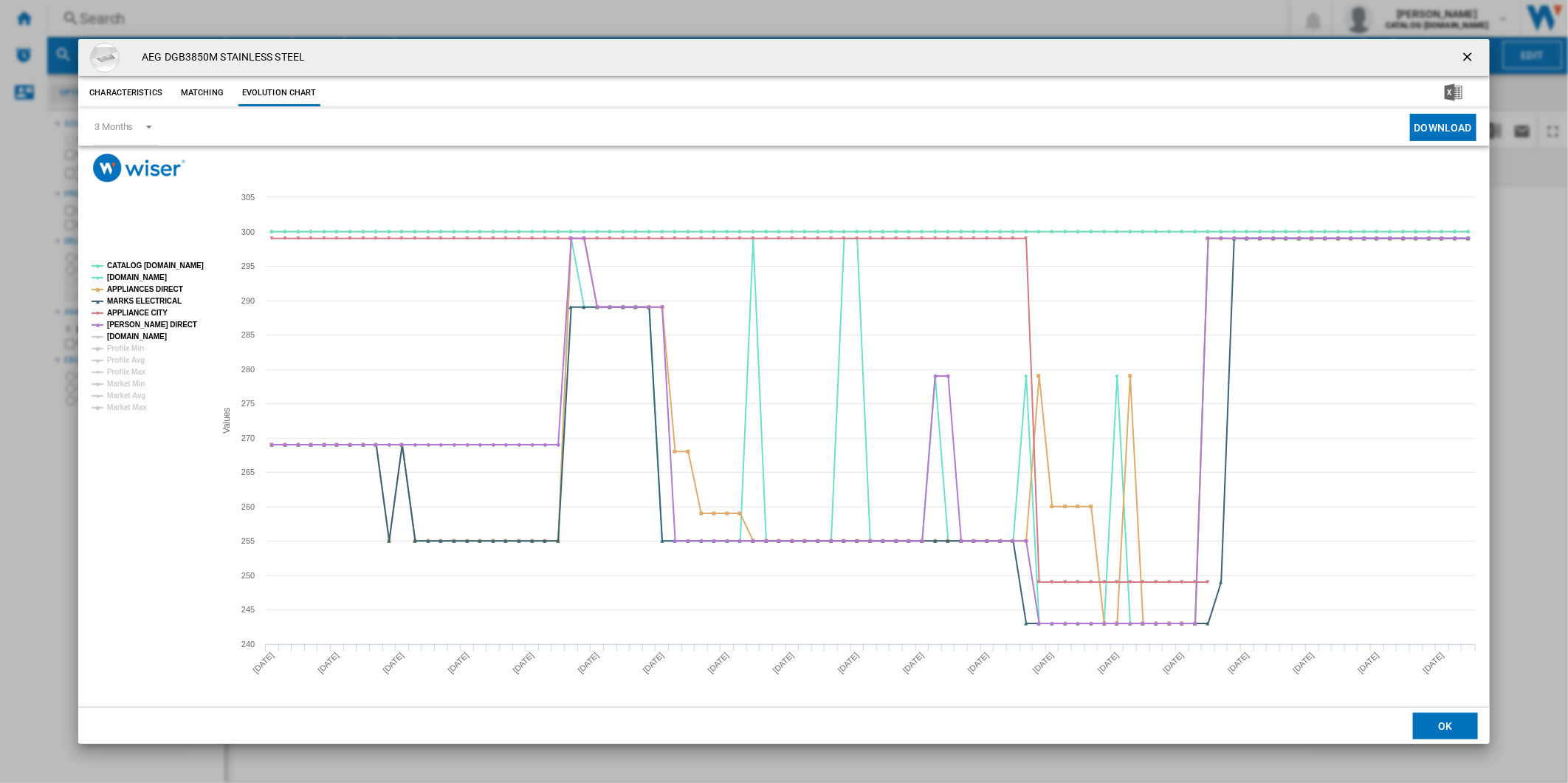
click at [127, 337] on tspan "[DOMAIN_NAME]" at bounding box center [136, 336] width 60 height 8
click at [157, 264] on tspan "CATALOG [DOMAIN_NAME]" at bounding box center [155, 265] width 97 height 8
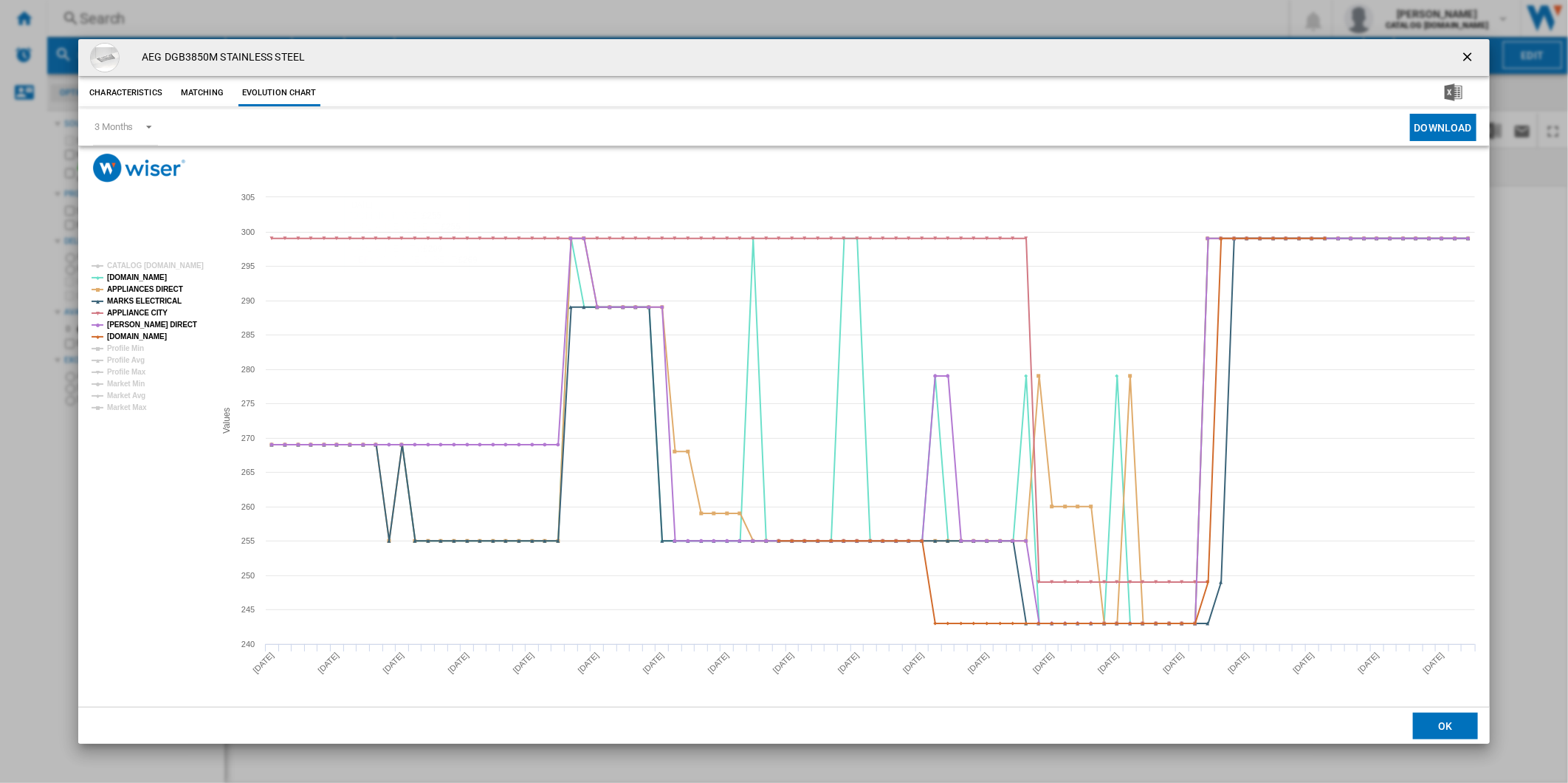
drag, startPoint x: 1465, startPoint y: 47, endPoint x: 1454, endPoint y: 47, distance: 11.0
click at [1466, 47] on button "Product popup" at bounding box center [1468, 57] width 29 height 29
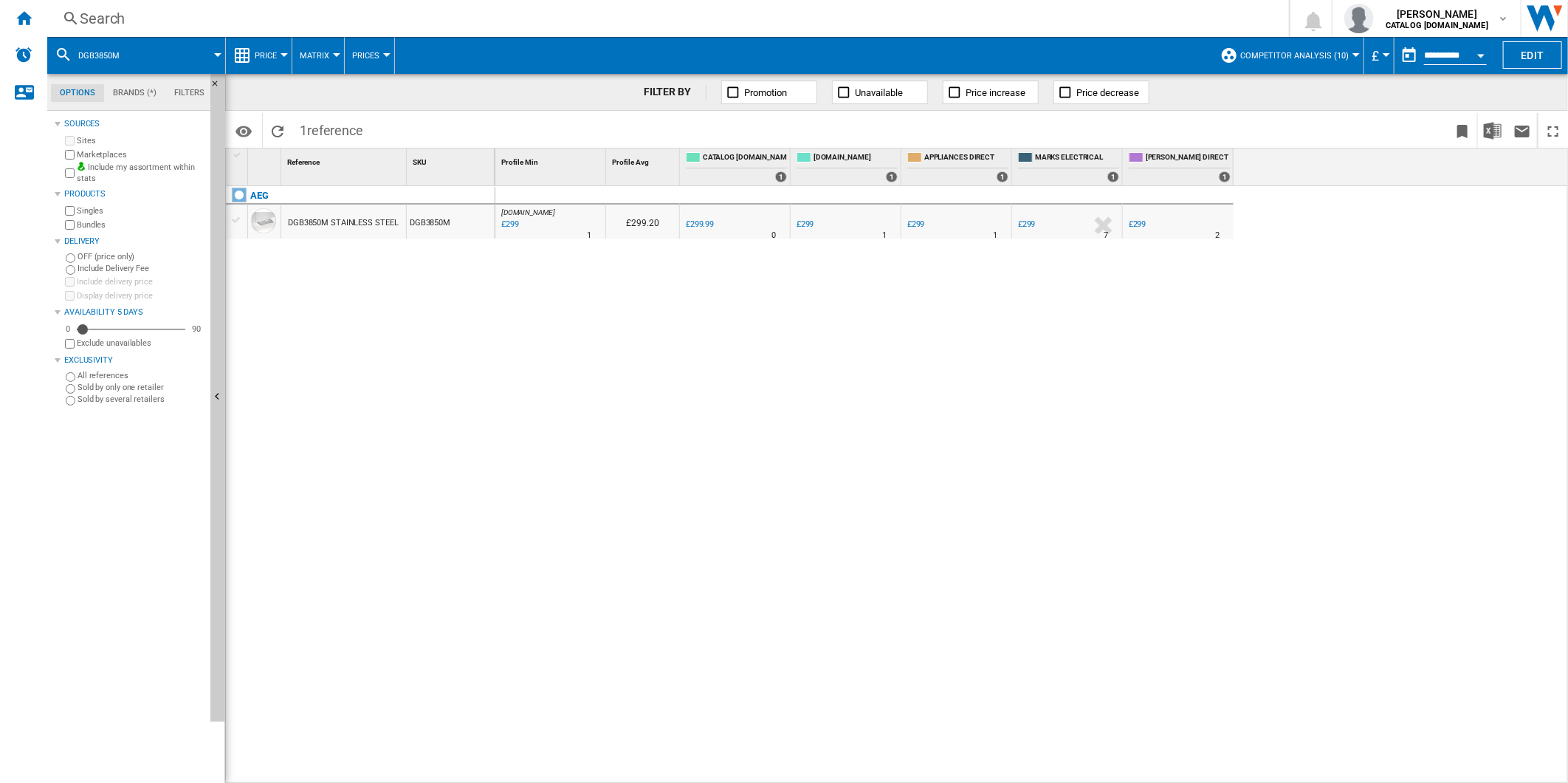
click at [972, 28] on div "Search" at bounding box center [665, 18] width 1171 height 21
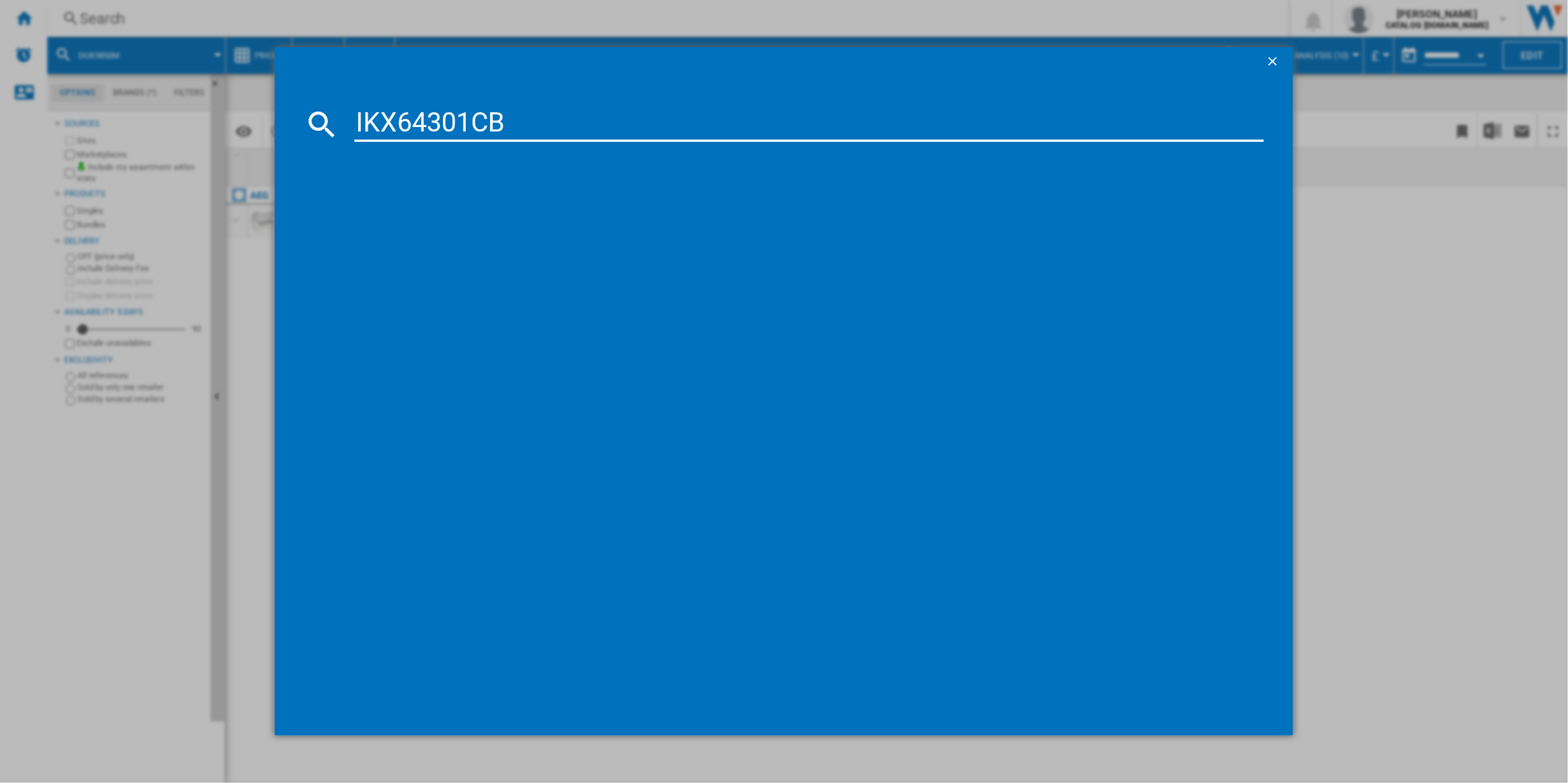
type input "IKX64301CB"
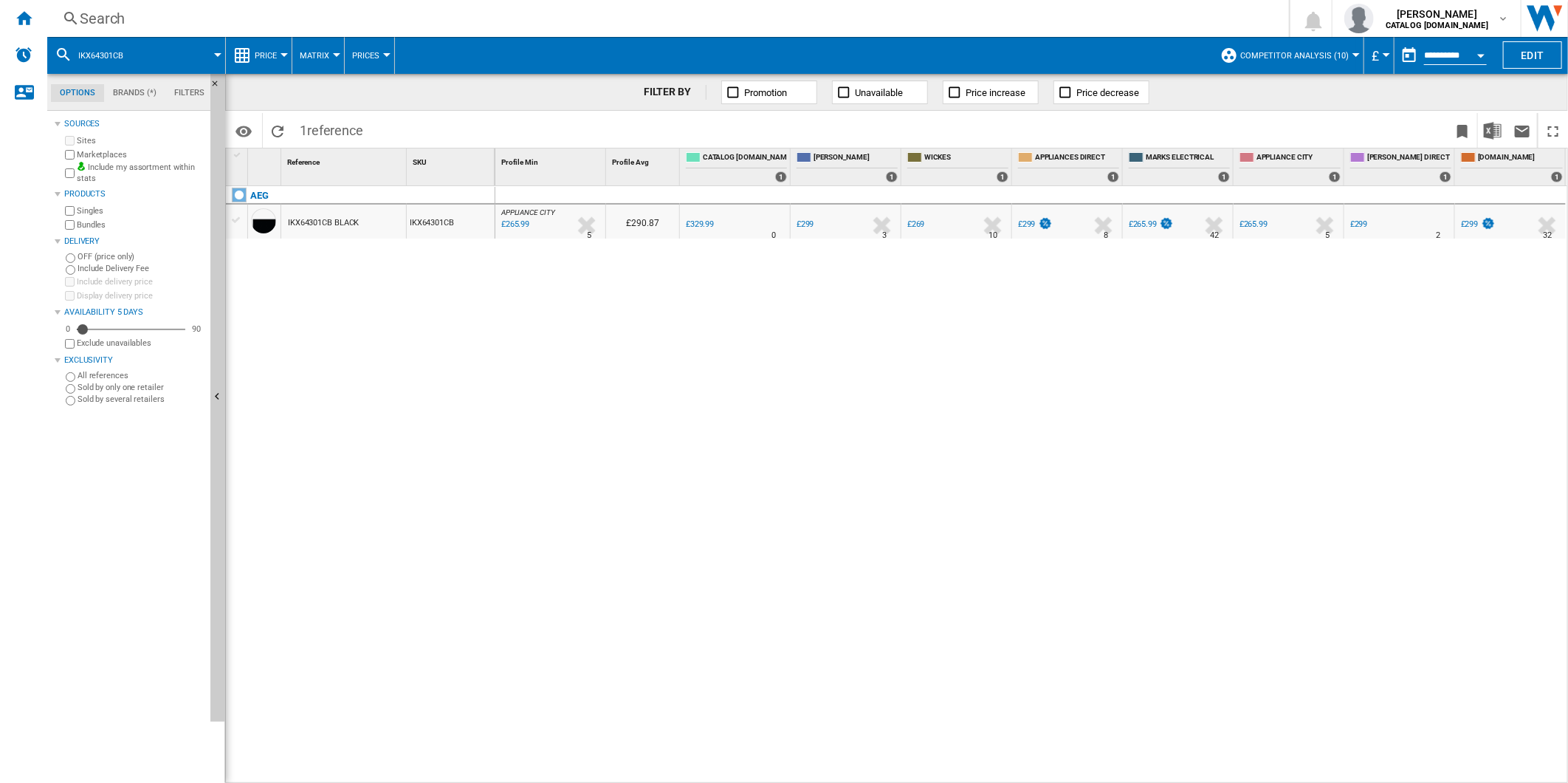
drag, startPoint x: 941, startPoint y: 217, endPoint x: 860, endPoint y: 223, distance: 81.2
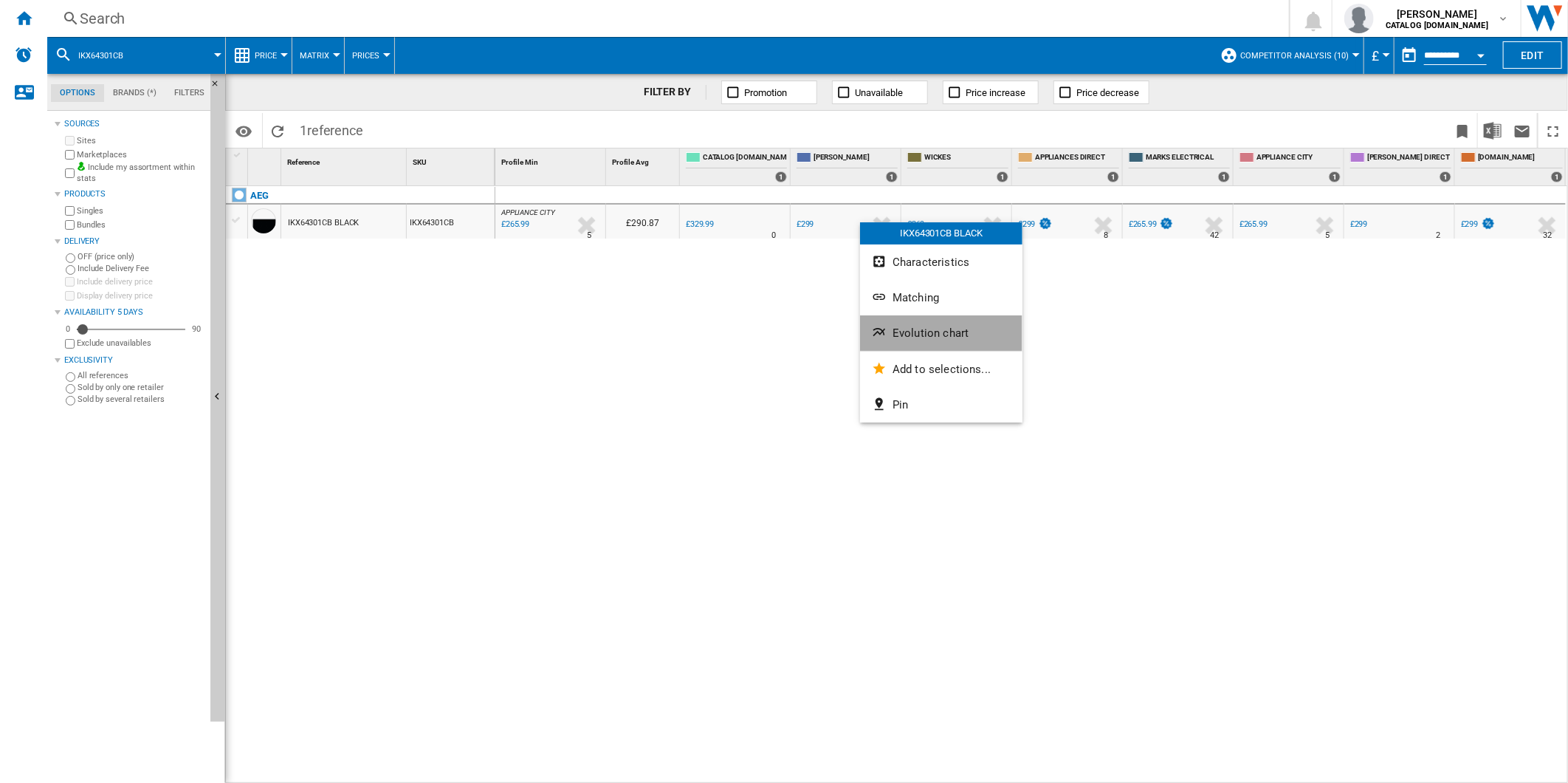
click at [938, 319] on button "Evolution chart" at bounding box center [941, 333] width 162 height 35
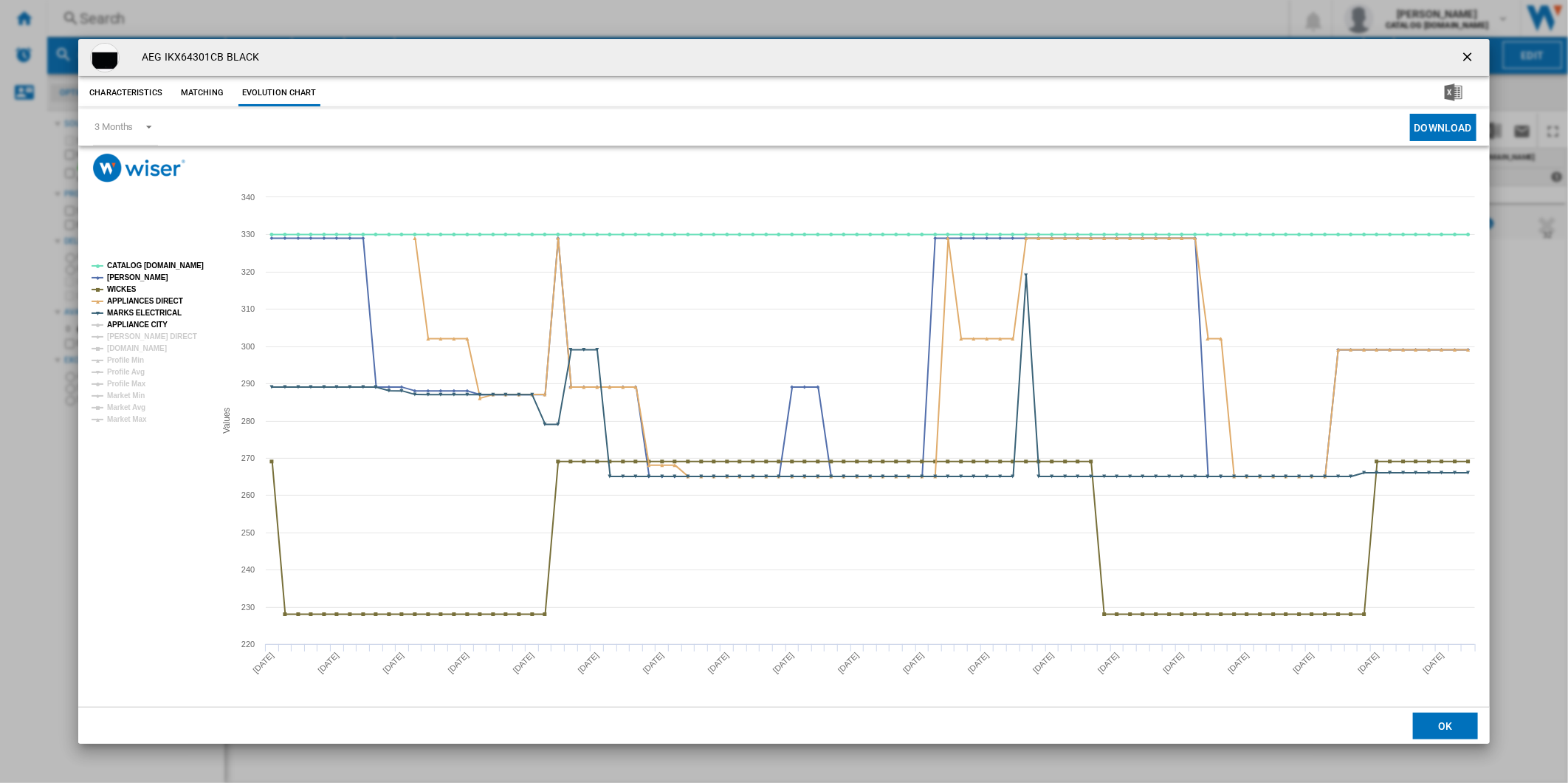
click at [143, 320] on tspan "APPLIANCE CITY" at bounding box center [137, 324] width 60 height 8
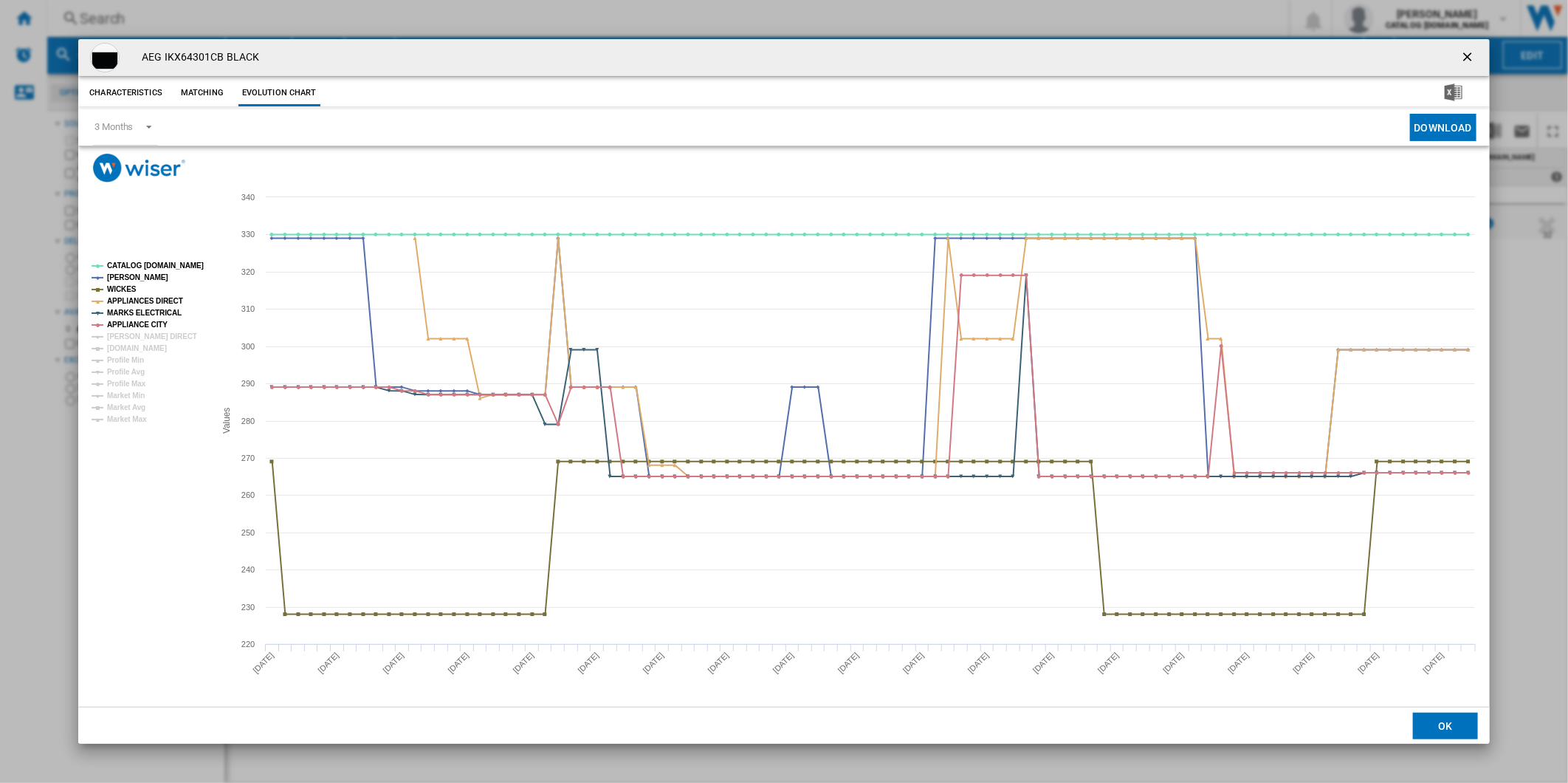
click at [144, 332] on tspan "[PERSON_NAME] DIRECT" at bounding box center [151, 336] width 90 height 8
click at [144, 344] on tspan "[DOMAIN_NAME]" at bounding box center [136, 349] width 60 height 8
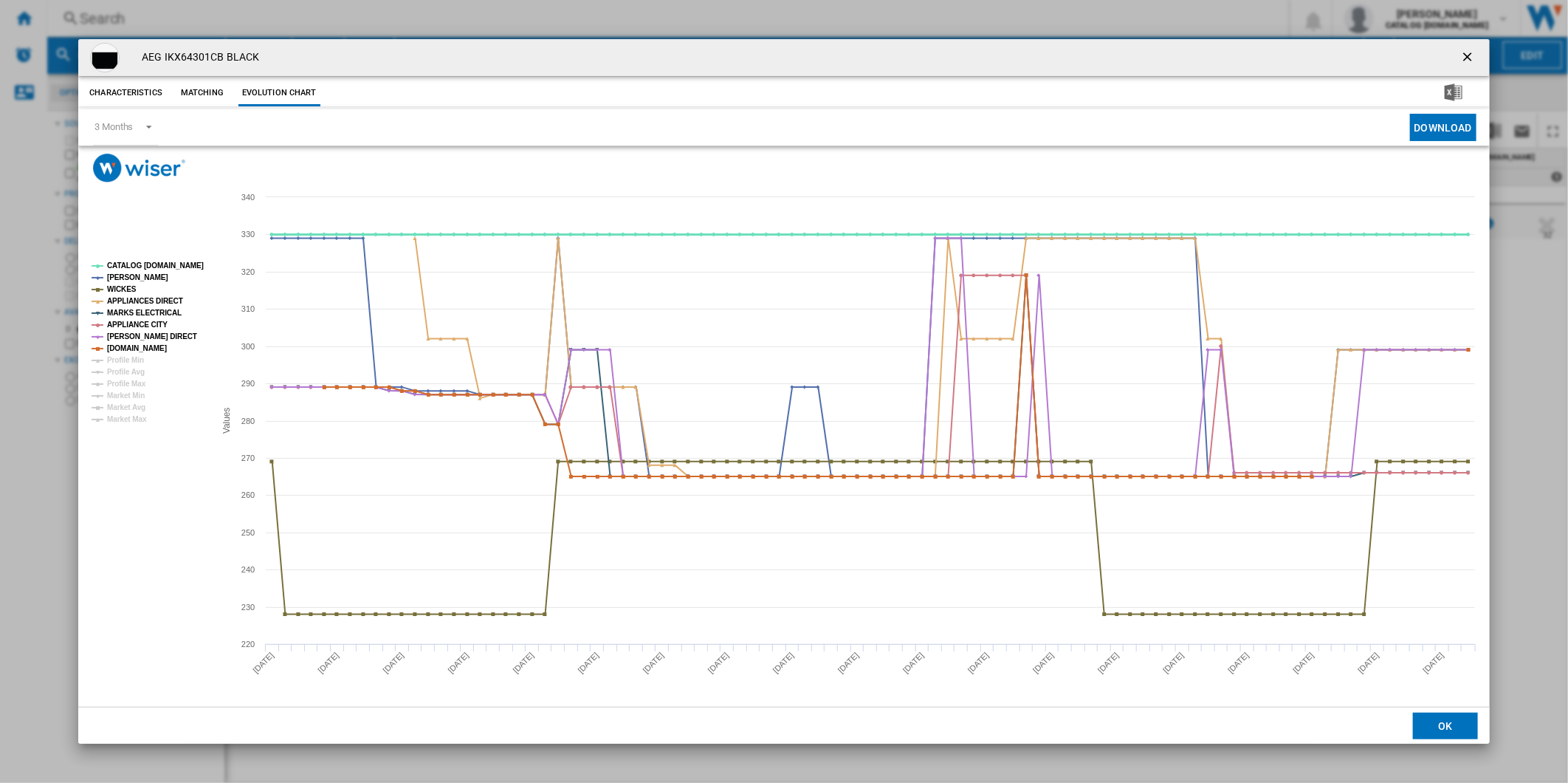
click at [163, 267] on tspan "CATALOG [DOMAIN_NAME]" at bounding box center [155, 265] width 97 height 8
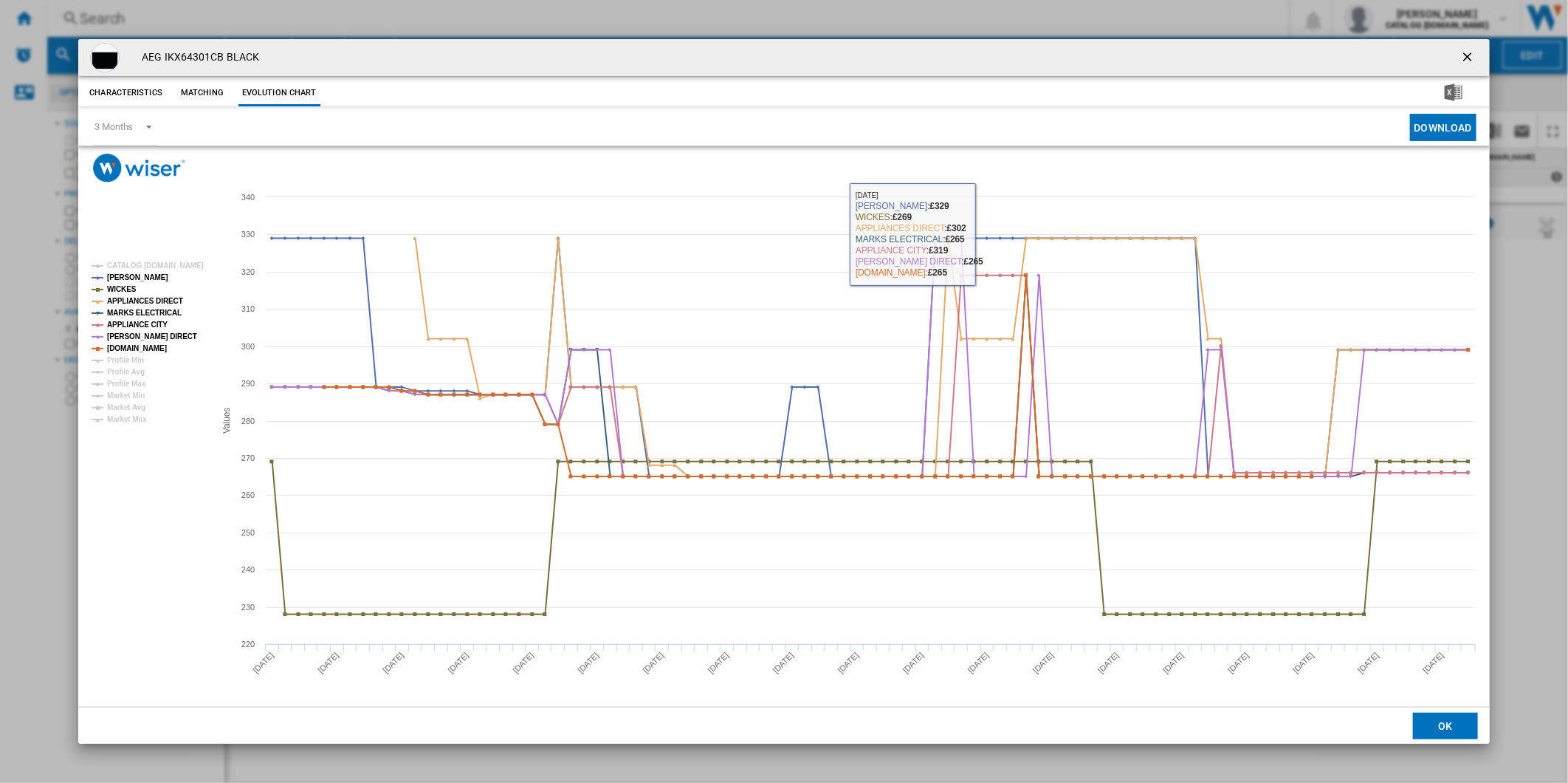
drag, startPoint x: 1471, startPoint y: 56, endPoint x: 1235, endPoint y: 50, distance: 236.1
click at [1471, 56] on ng-md-icon "getI18NText('BUTTONS.CLOSE_DIALOG')" at bounding box center [1468, 58] width 18 height 18
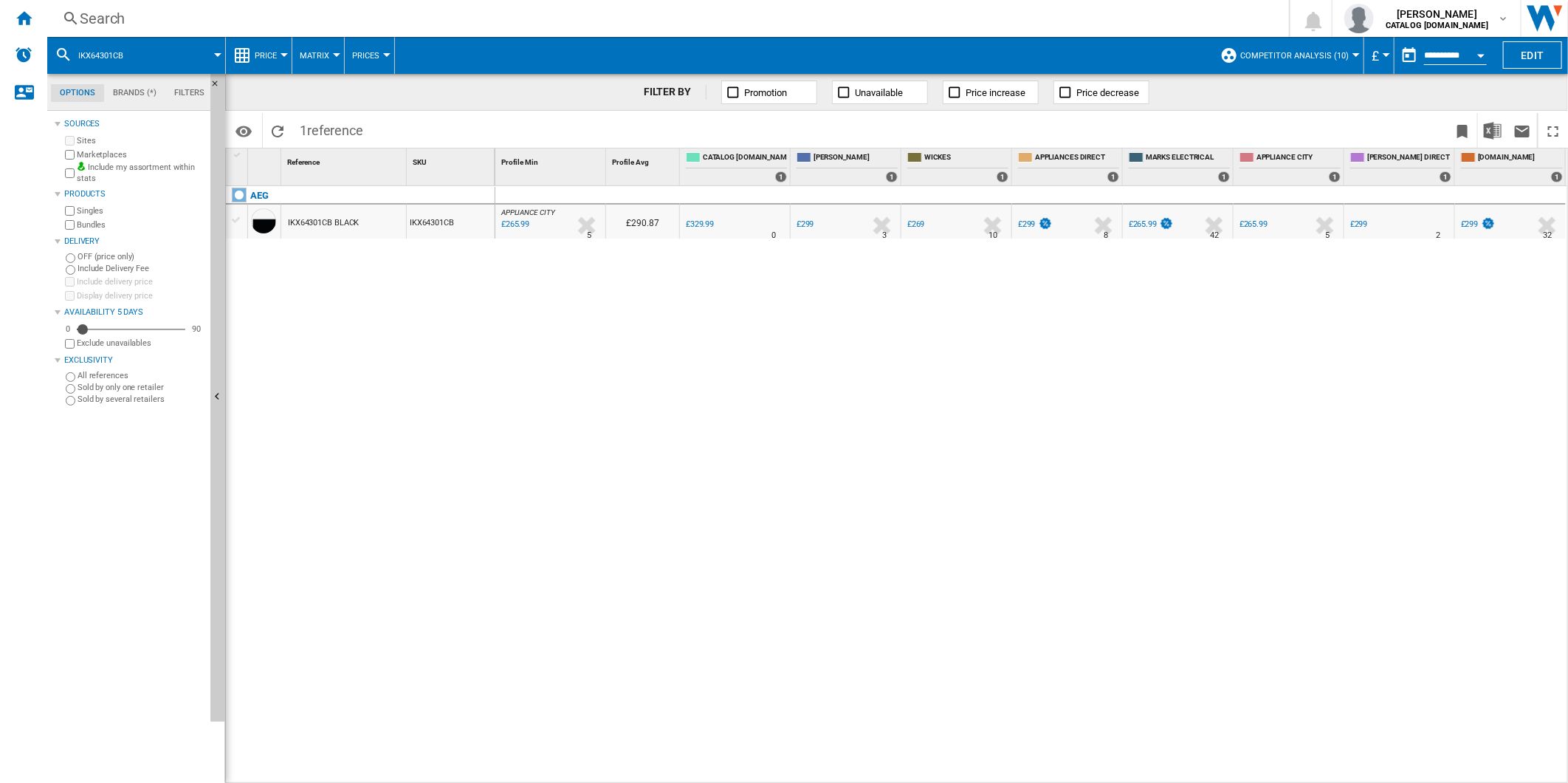
click at [895, 18] on div "Search" at bounding box center [665, 18] width 1171 height 21
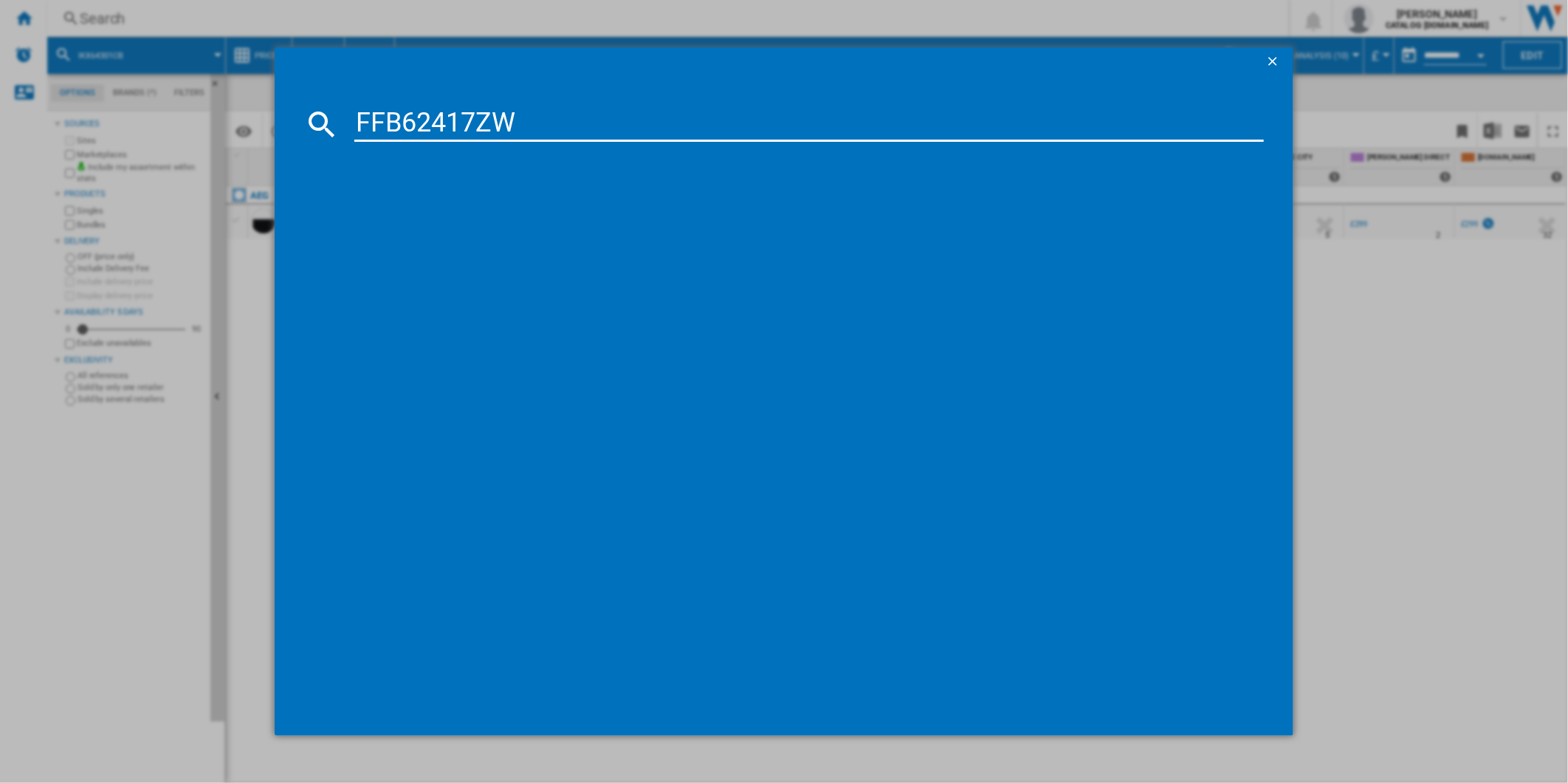
type input "FFB62417ZW"
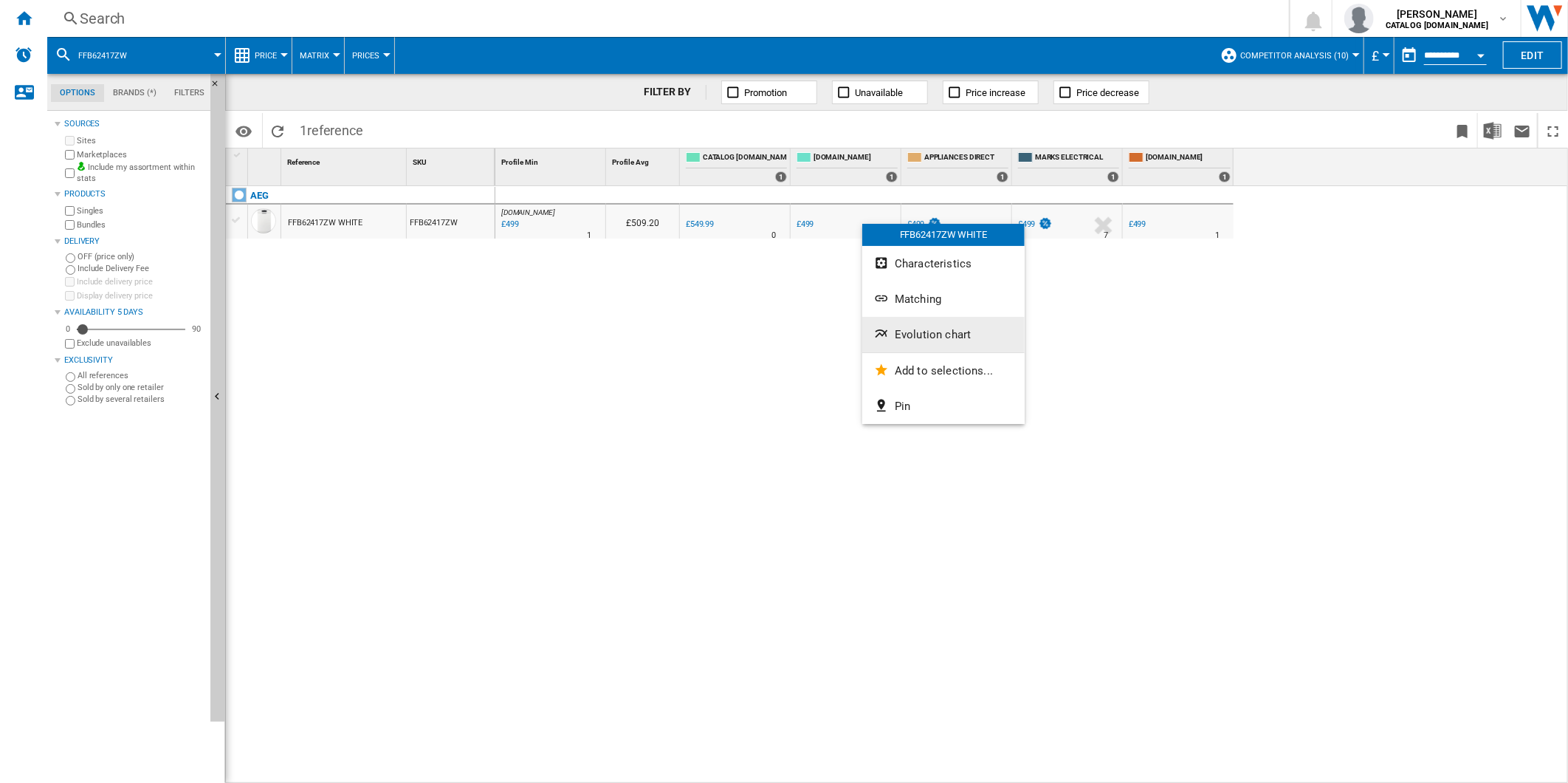
click at [941, 340] on span "Evolution chart" at bounding box center [932, 334] width 76 height 13
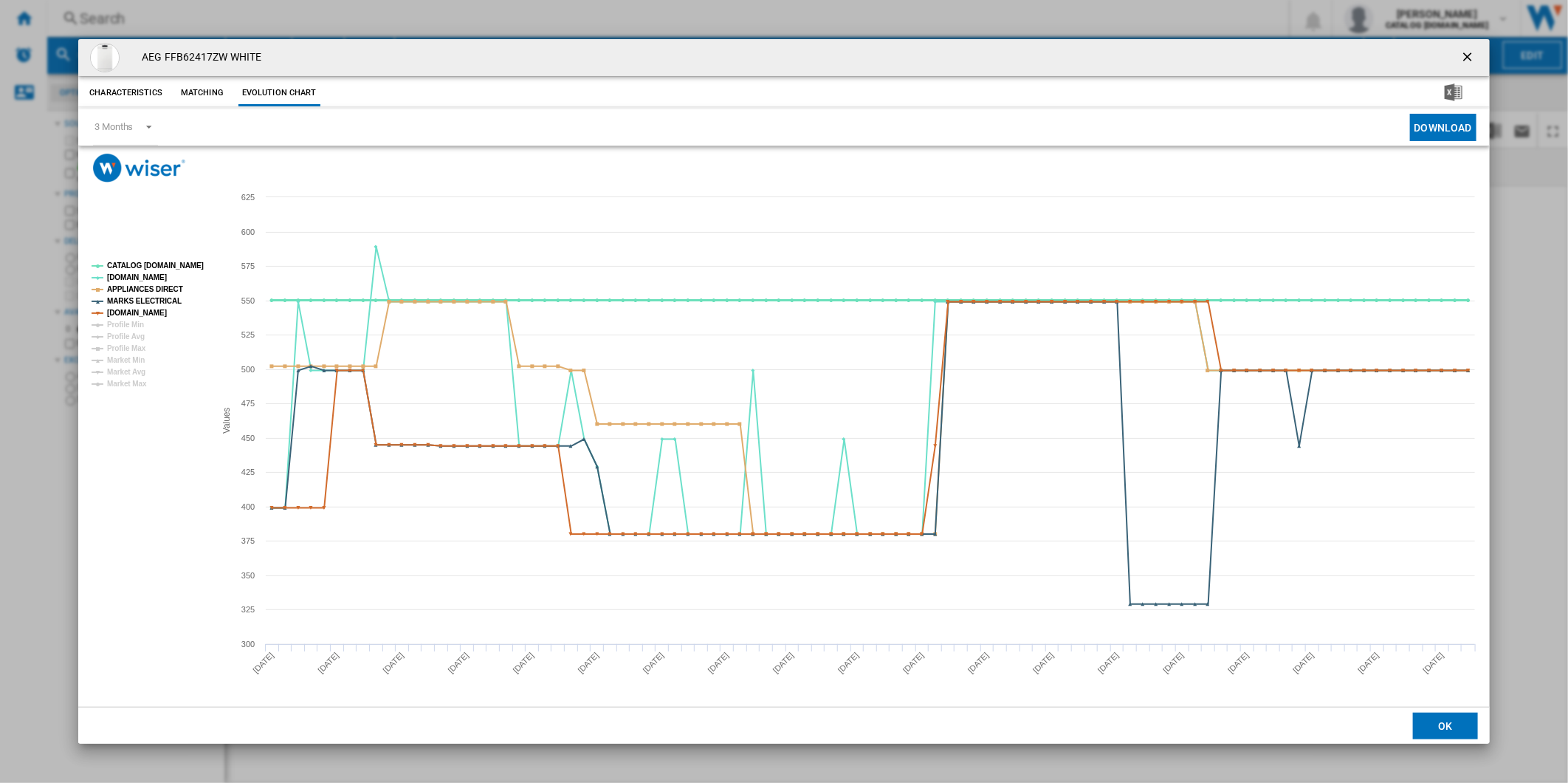
click at [141, 261] on tspan "CATALOG [DOMAIN_NAME]" at bounding box center [155, 265] width 97 height 8
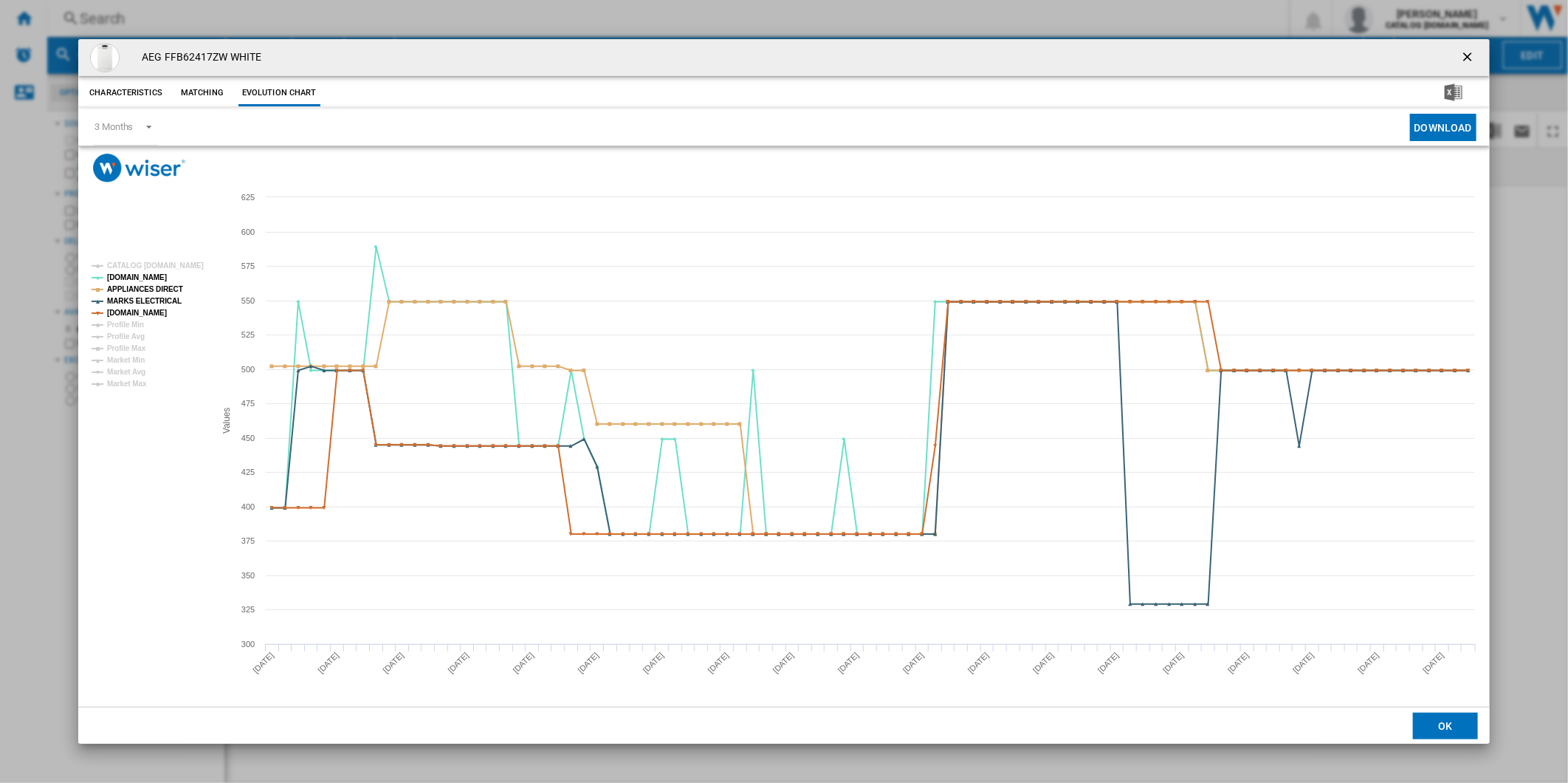
drag, startPoint x: 1459, startPoint y: 50, endPoint x: 1265, endPoint y: 61, distance: 194.3
click at [1461, 50] on ng-md-icon "getI18NText('BUTTONS.CLOSE_DIALOG')" at bounding box center [1468, 58] width 18 height 18
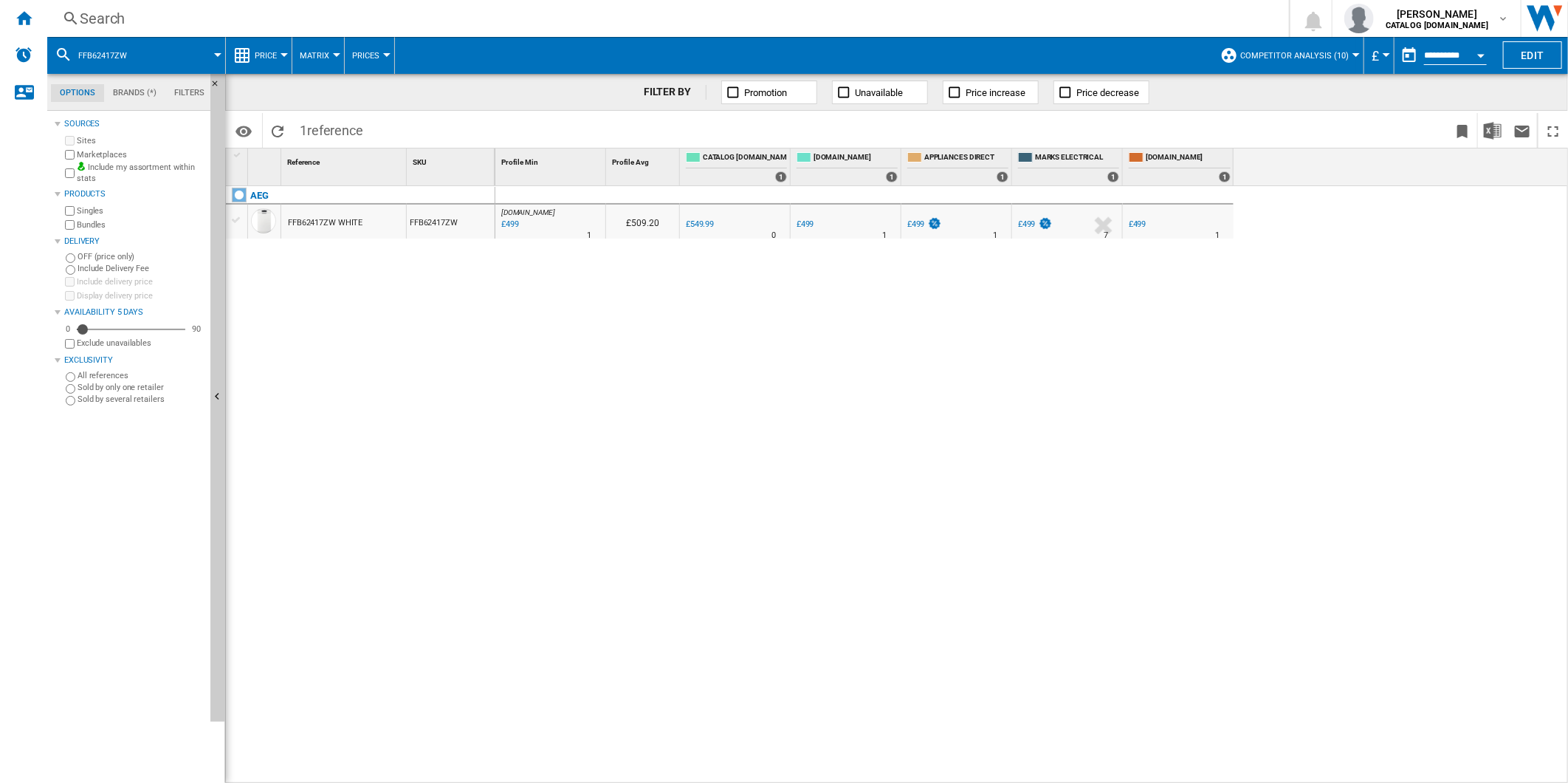
click at [975, 24] on div "Search" at bounding box center [665, 18] width 1171 height 21
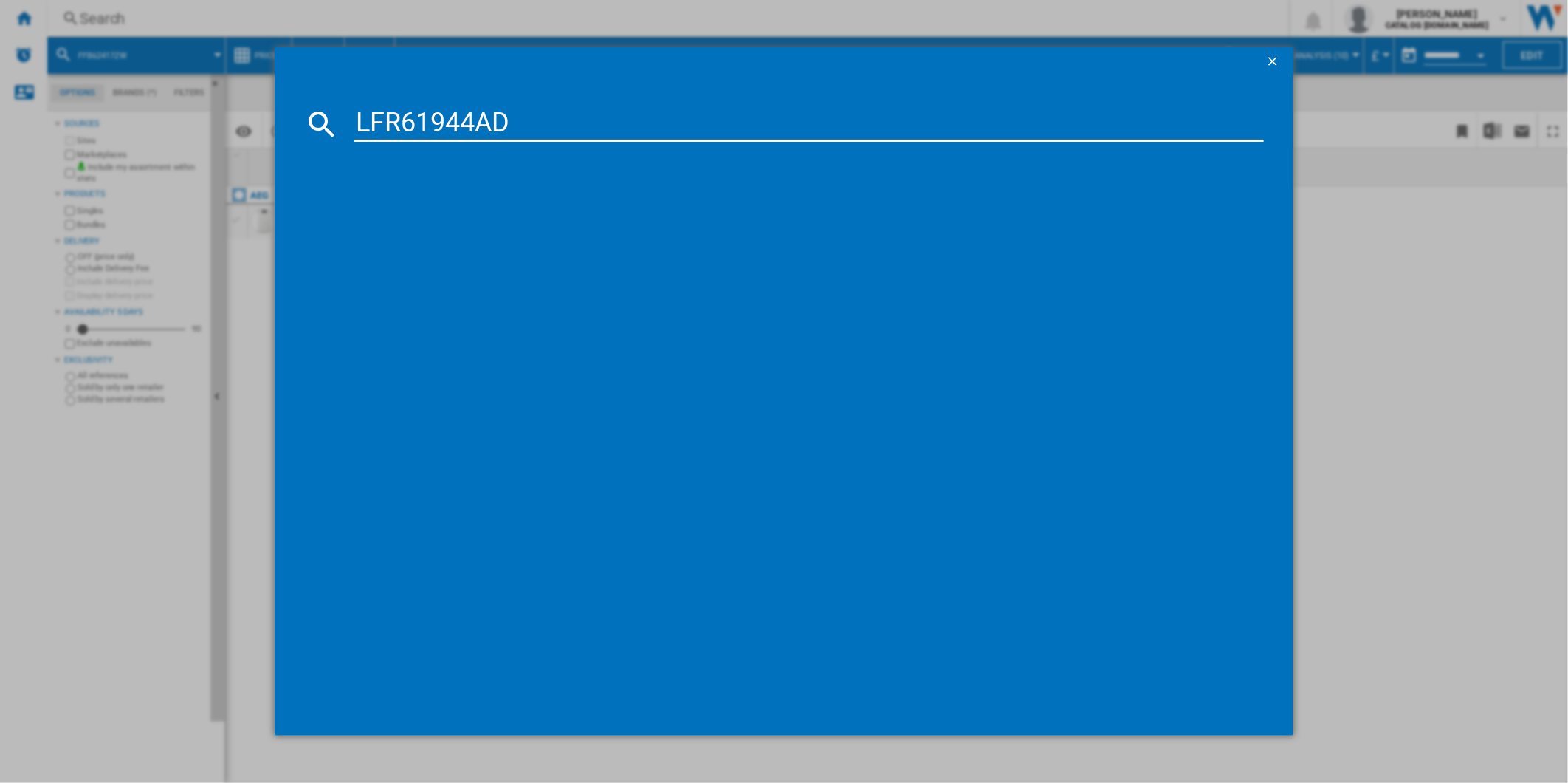
type input "LFR61944AD"
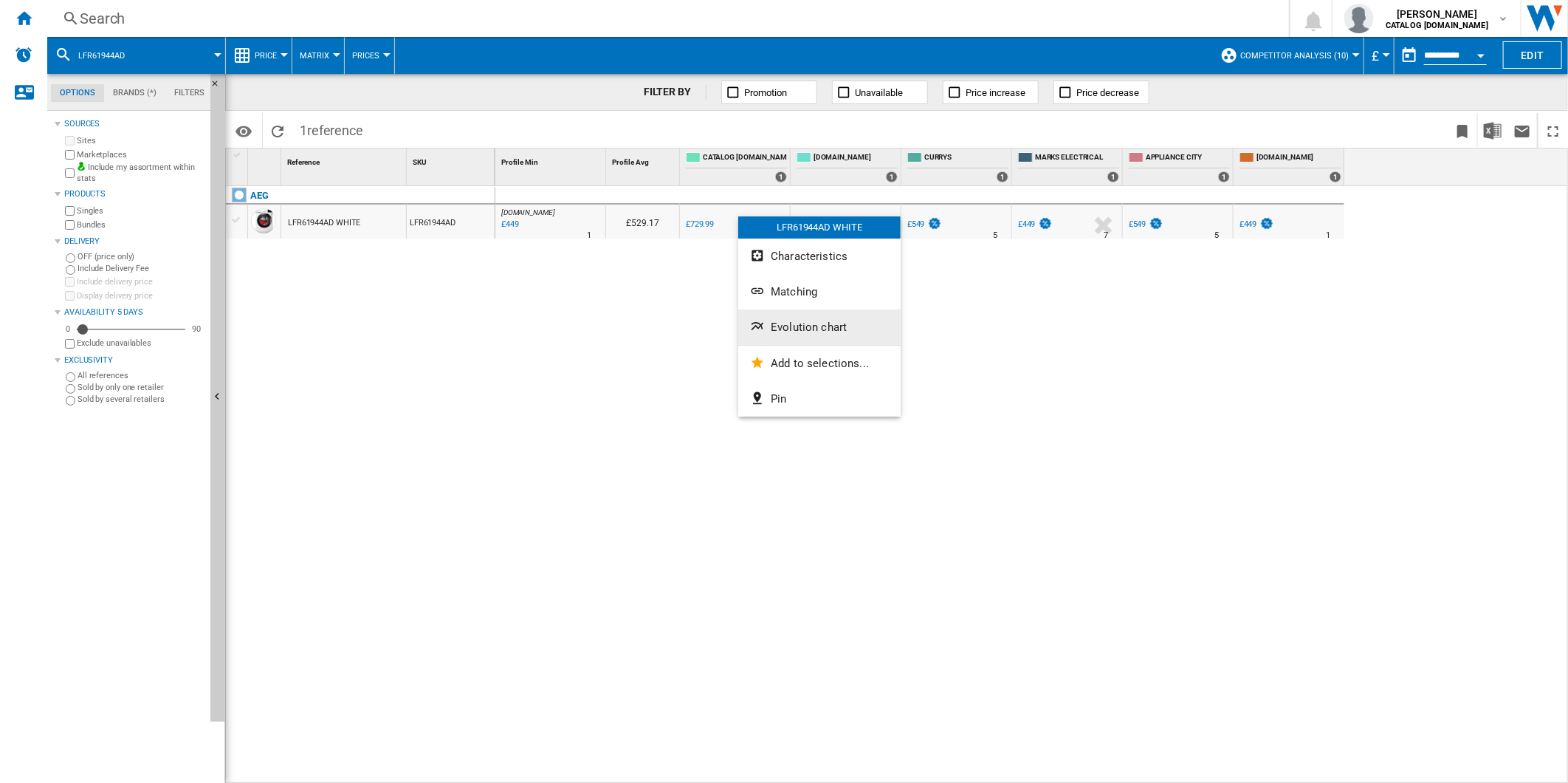
click at [843, 328] on span "Evolution chart" at bounding box center [809, 327] width 76 height 13
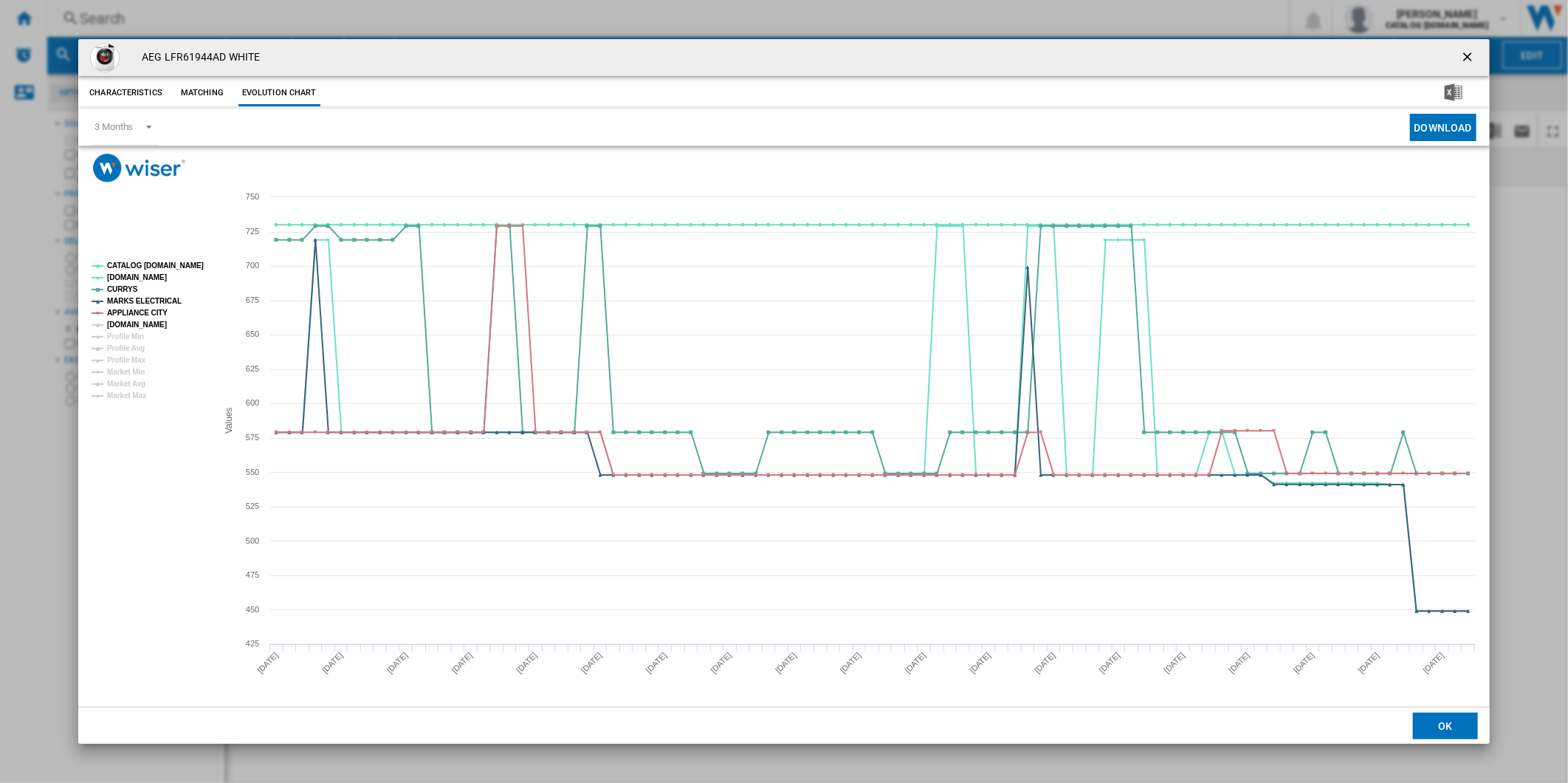
click at [134, 321] on tspan "[DOMAIN_NAME]" at bounding box center [136, 324] width 60 height 8
click at [151, 264] on tspan "CATALOG [DOMAIN_NAME]" at bounding box center [155, 265] width 97 height 8
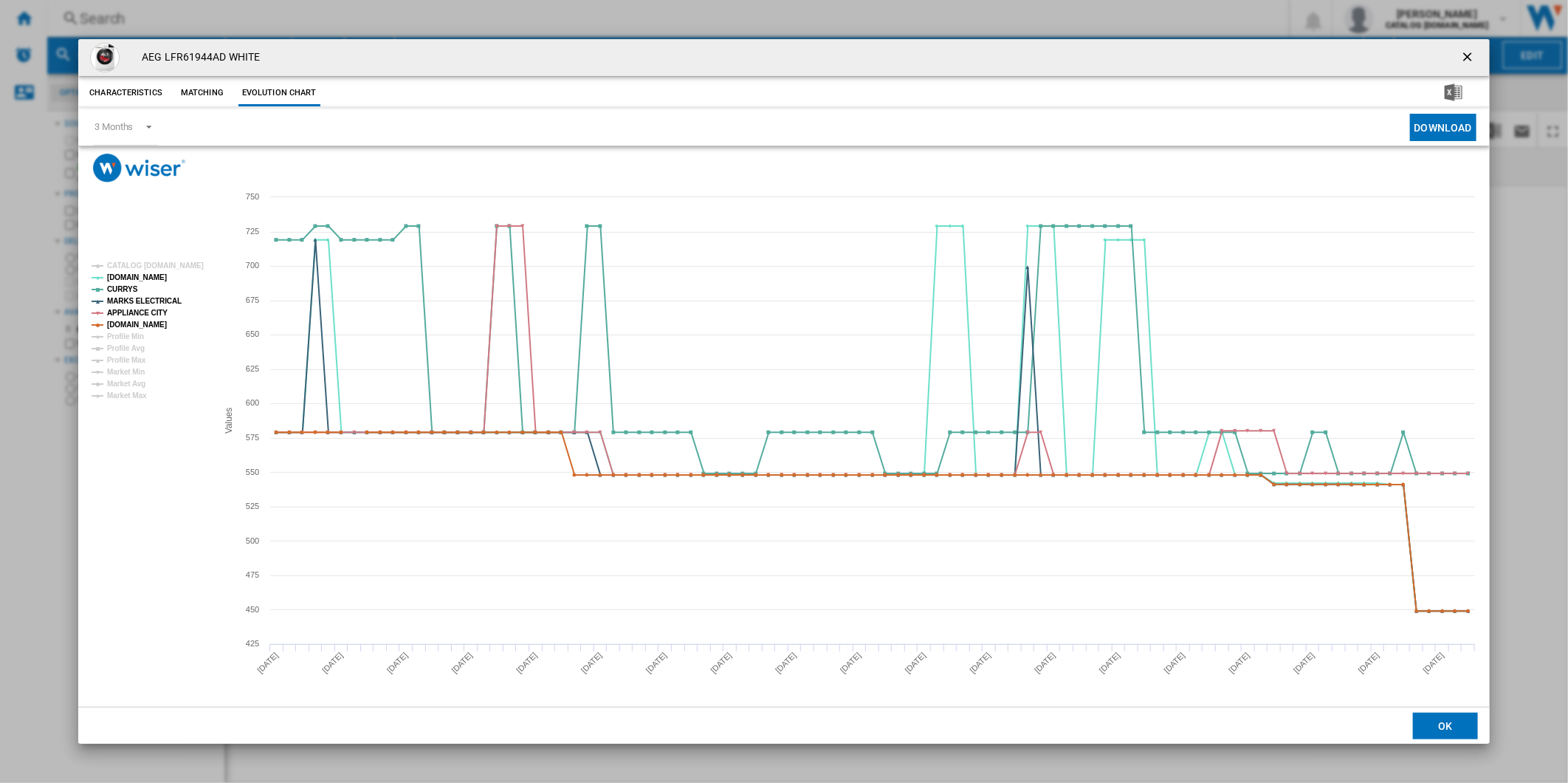
click at [1475, 54] on ng-md-icon "getI18NText('BUTTONS.CLOSE_DIALOG')" at bounding box center [1468, 58] width 18 height 18
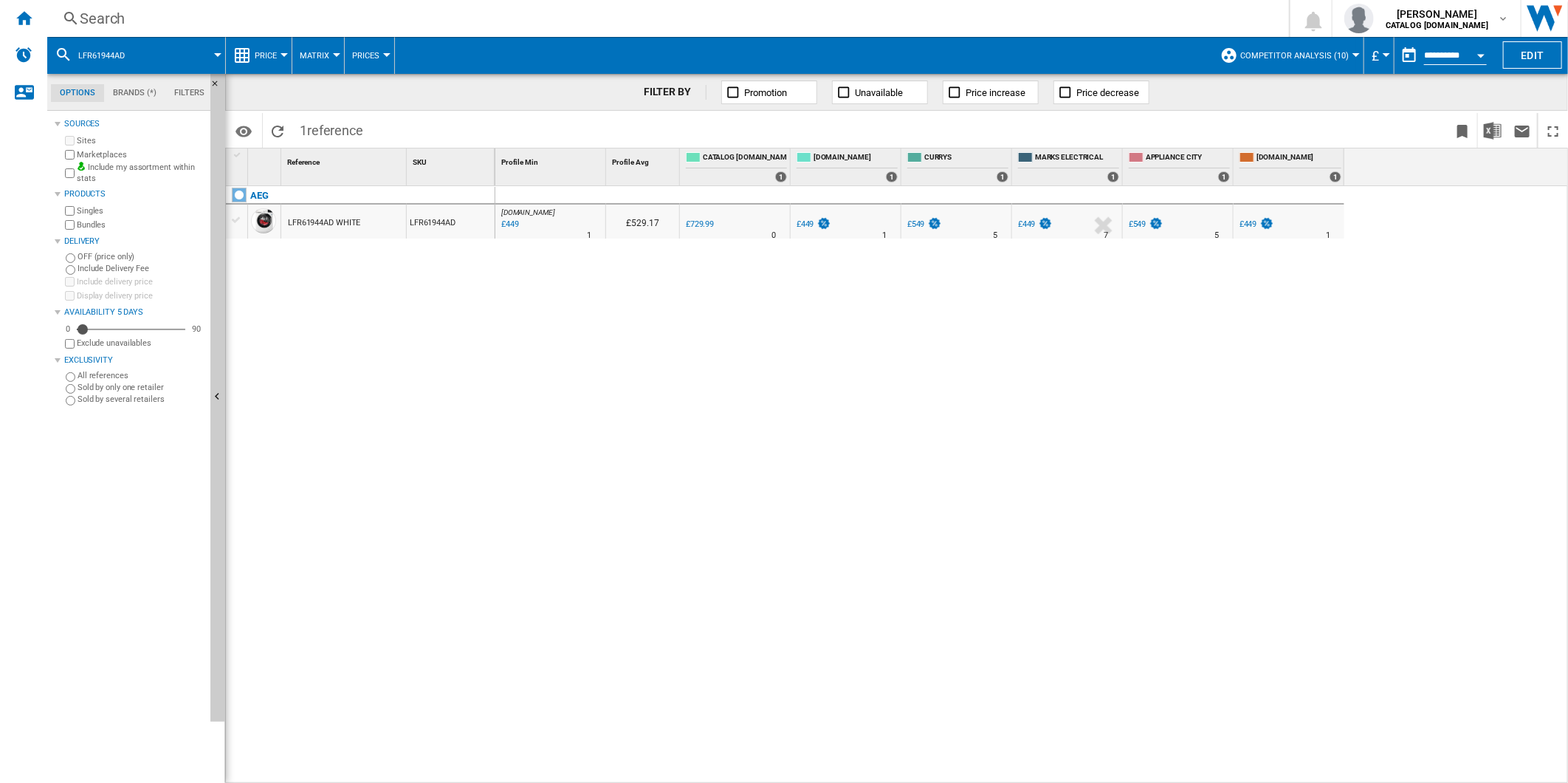
click at [863, 23] on div "Search" at bounding box center [665, 18] width 1171 height 21
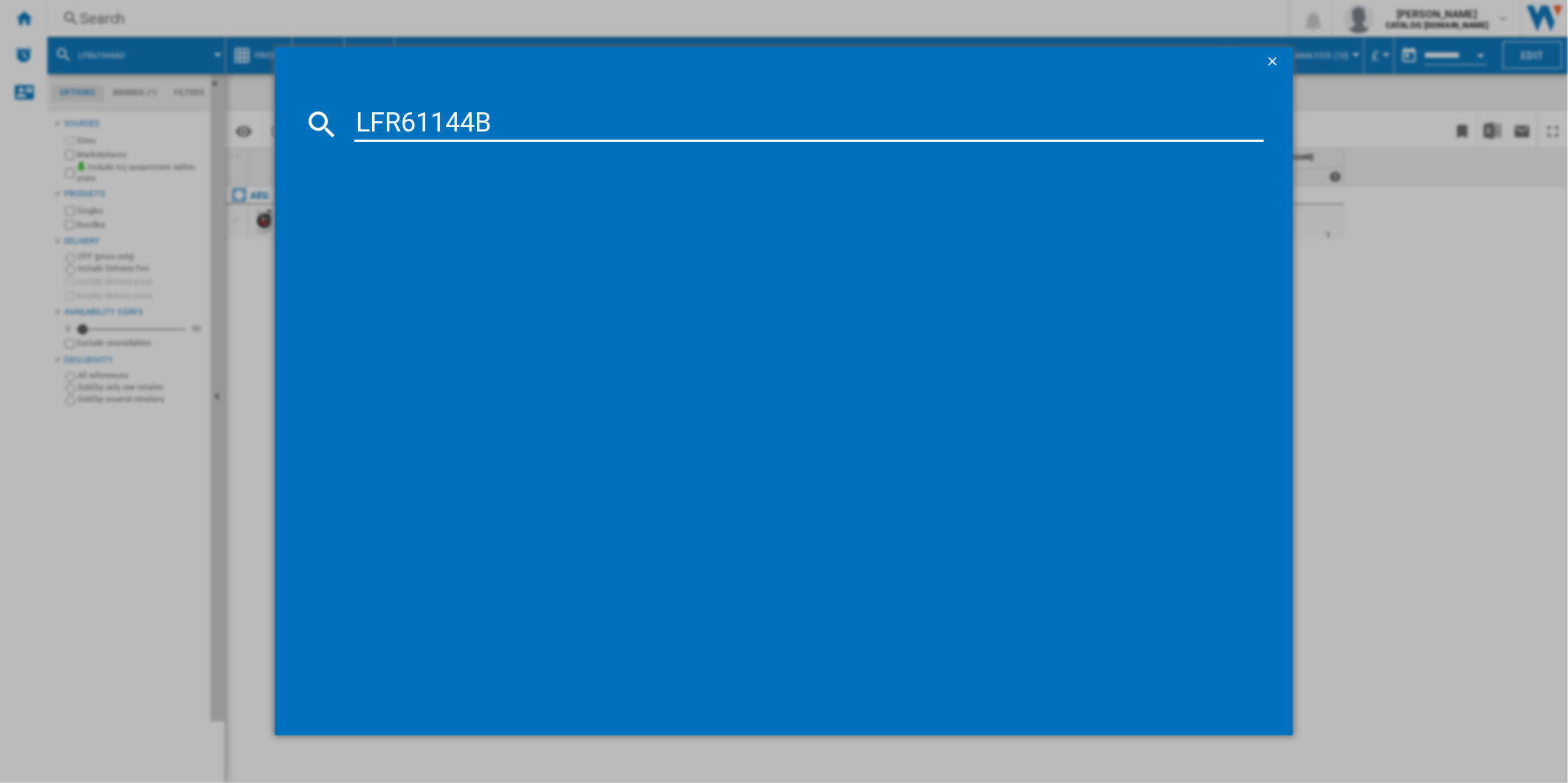
type input "LFR61144B"
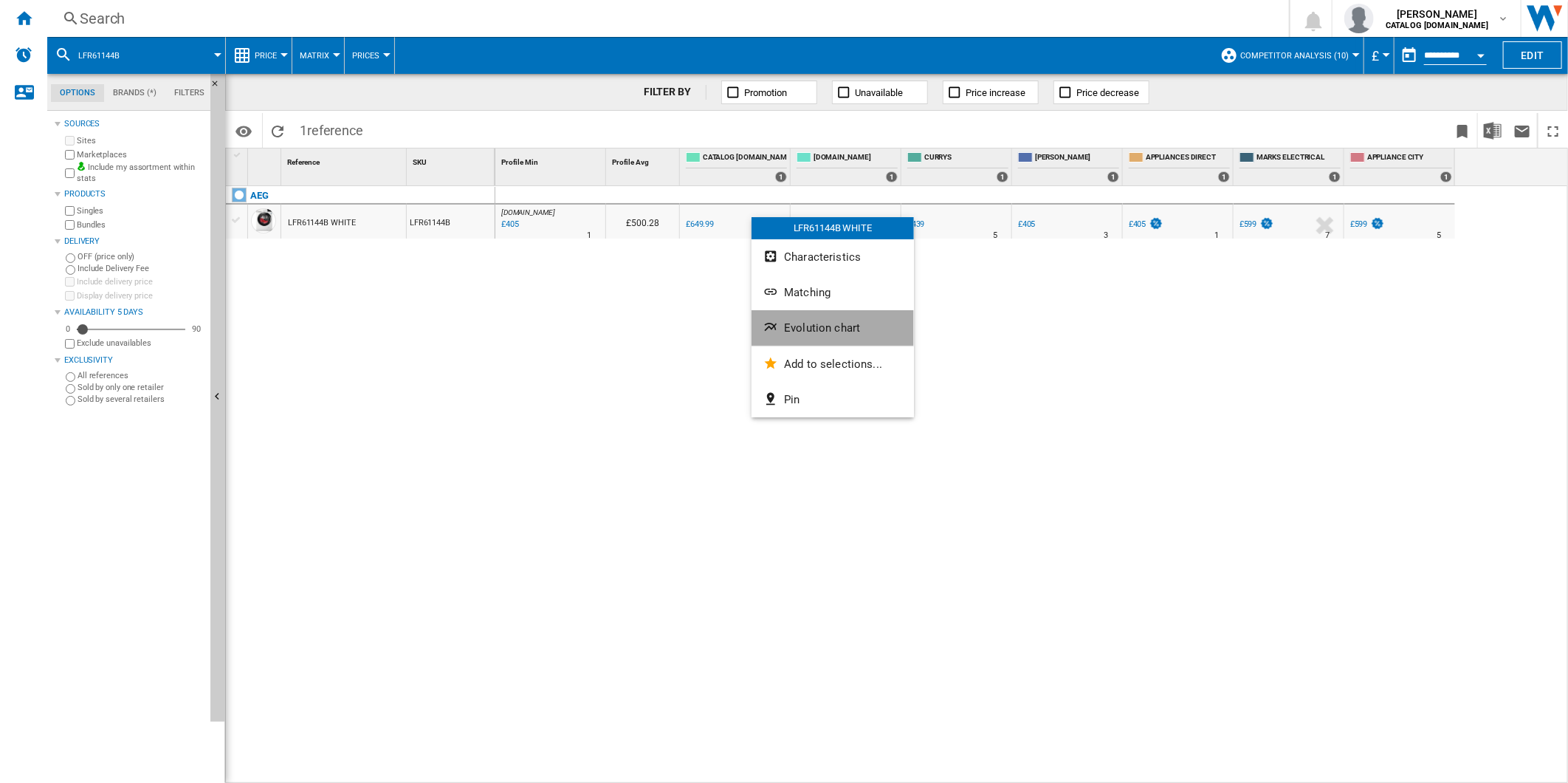
click at [805, 318] on button "Evolution chart" at bounding box center [832, 328] width 162 height 35
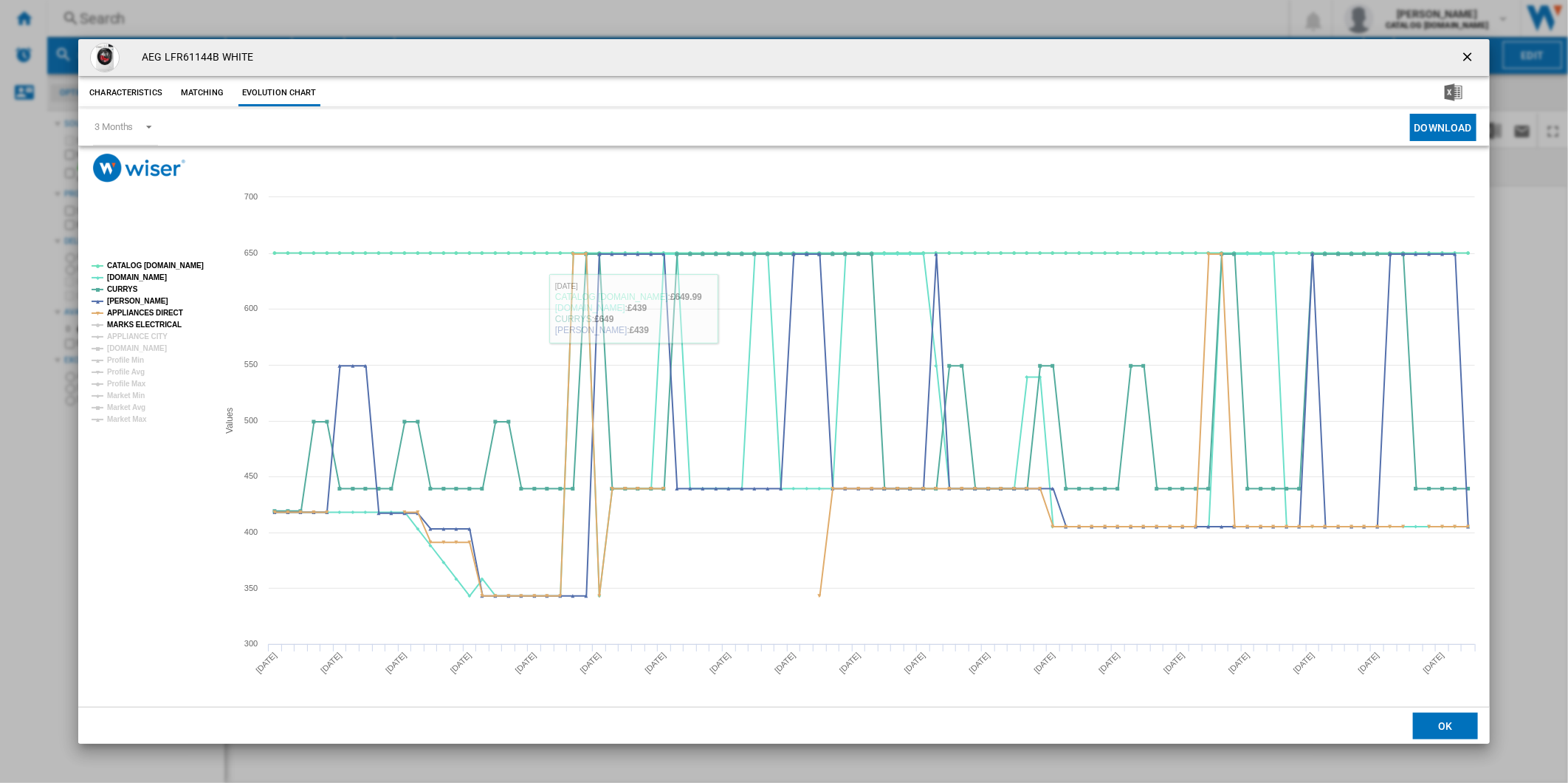
click at [158, 321] on tspan "MARKS ELECTRICAL" at bounding box center [144, 324] width 75 height 8
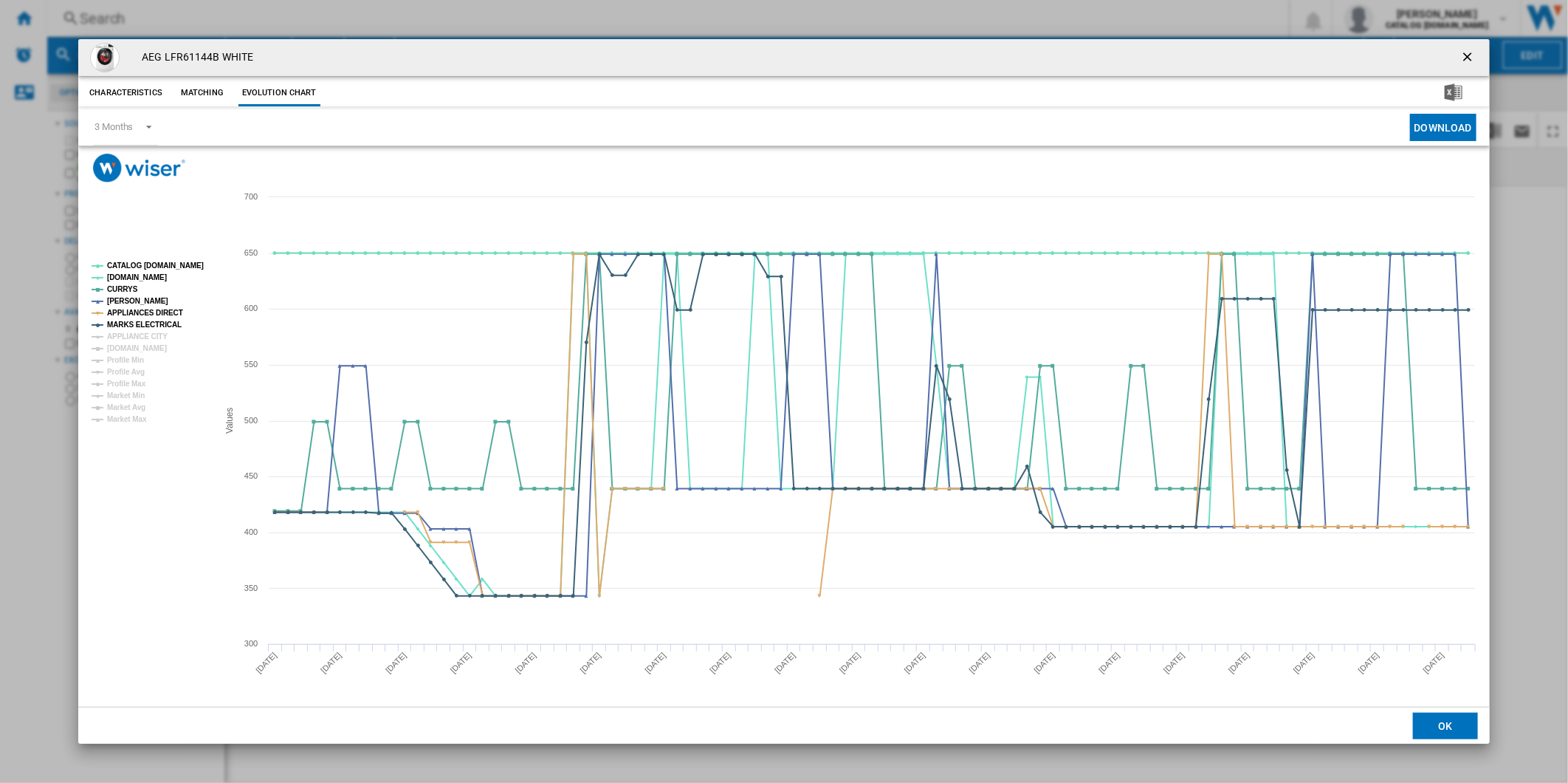
click at [156, 333] on tspan "APPLIANCE CITY" at bounding box center [137, 336] width 60 height 8
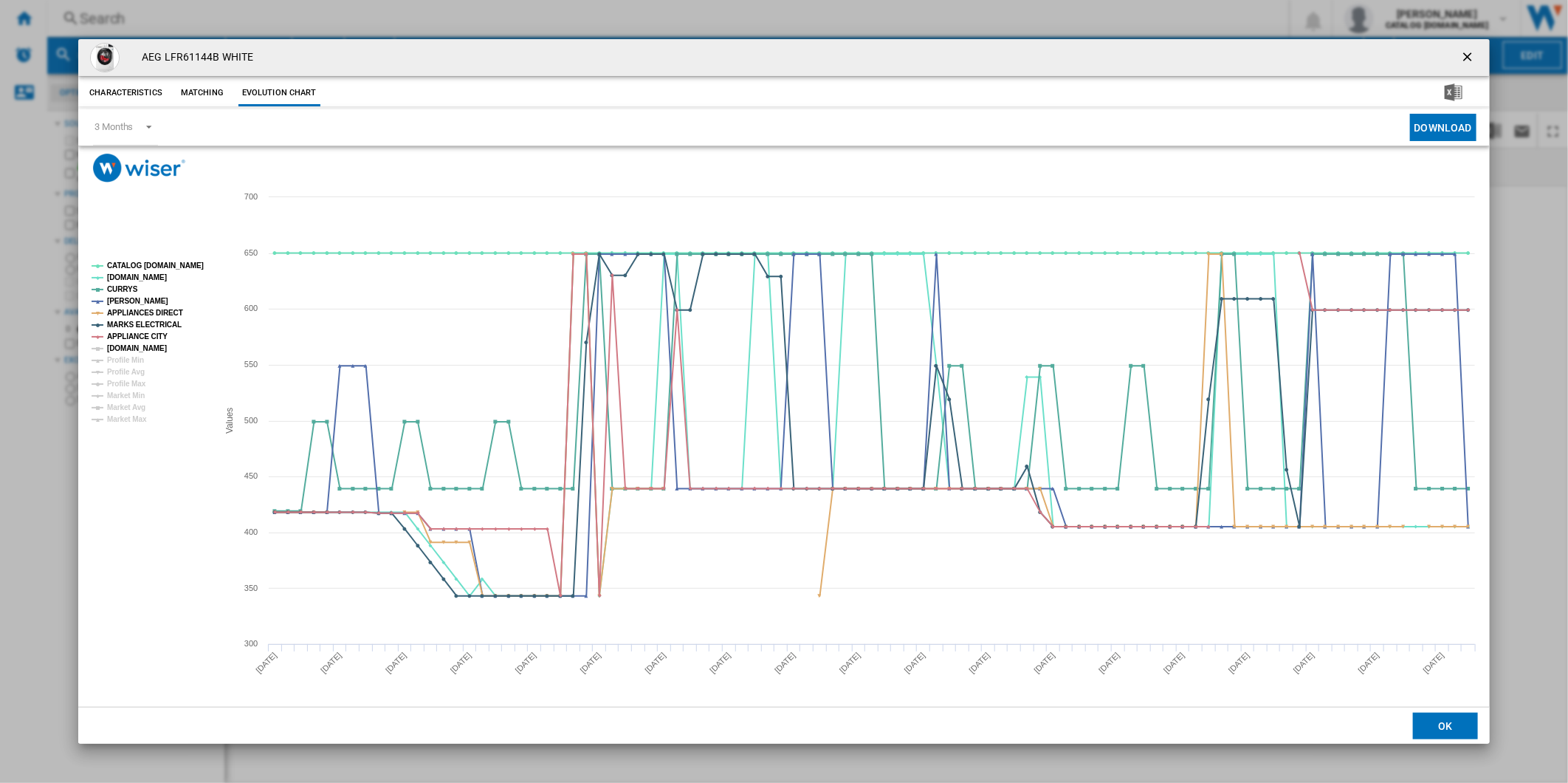
click at [150, 344] on tspan "[DOMAIN_NAME]" at bounding box center [136, 349] width 60 height 8
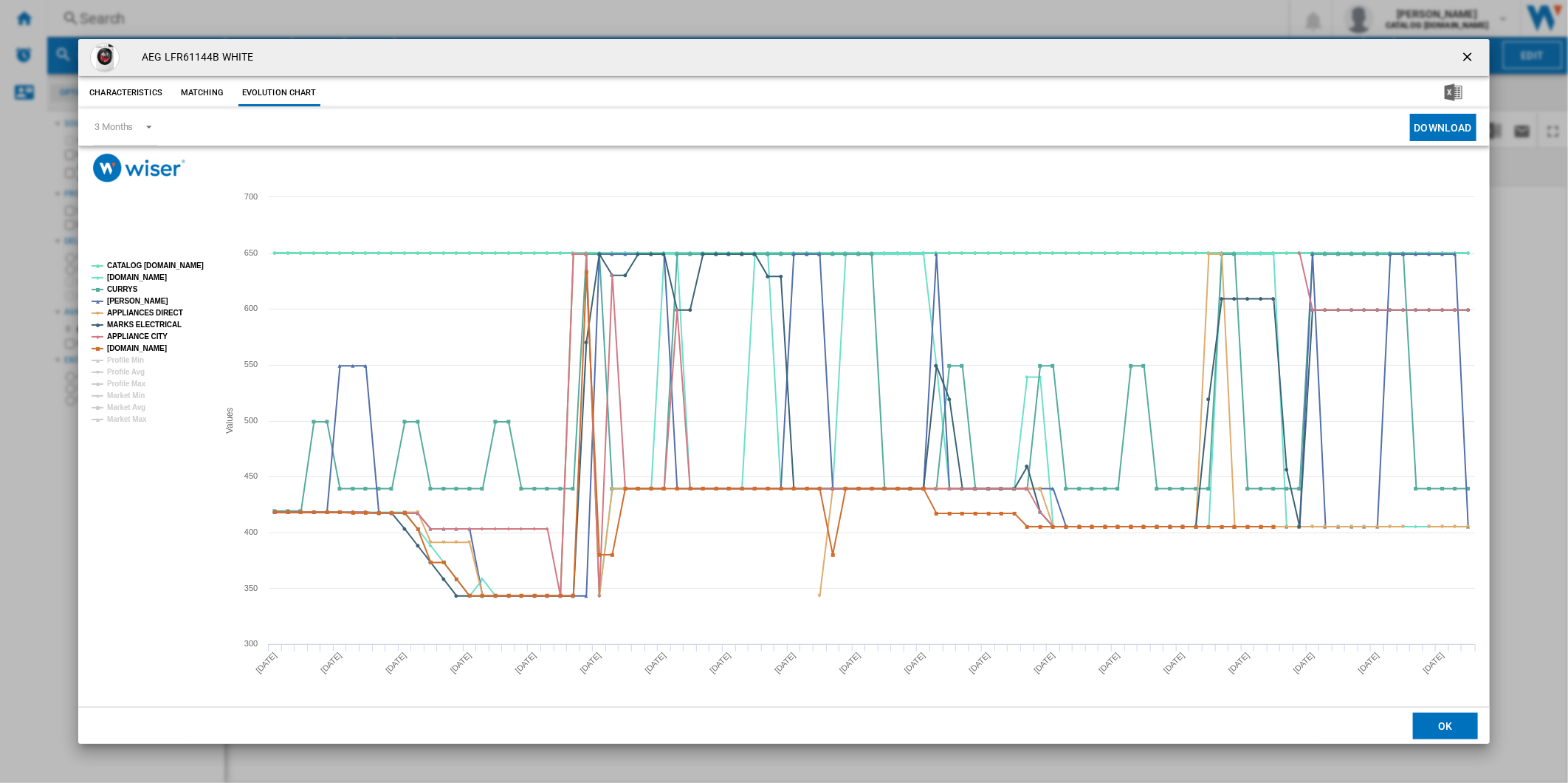
click at [158, 264] on tspan "CATALOG [DOMAIN_NAME]" at bounding box center [155, 265] width 97 height 8
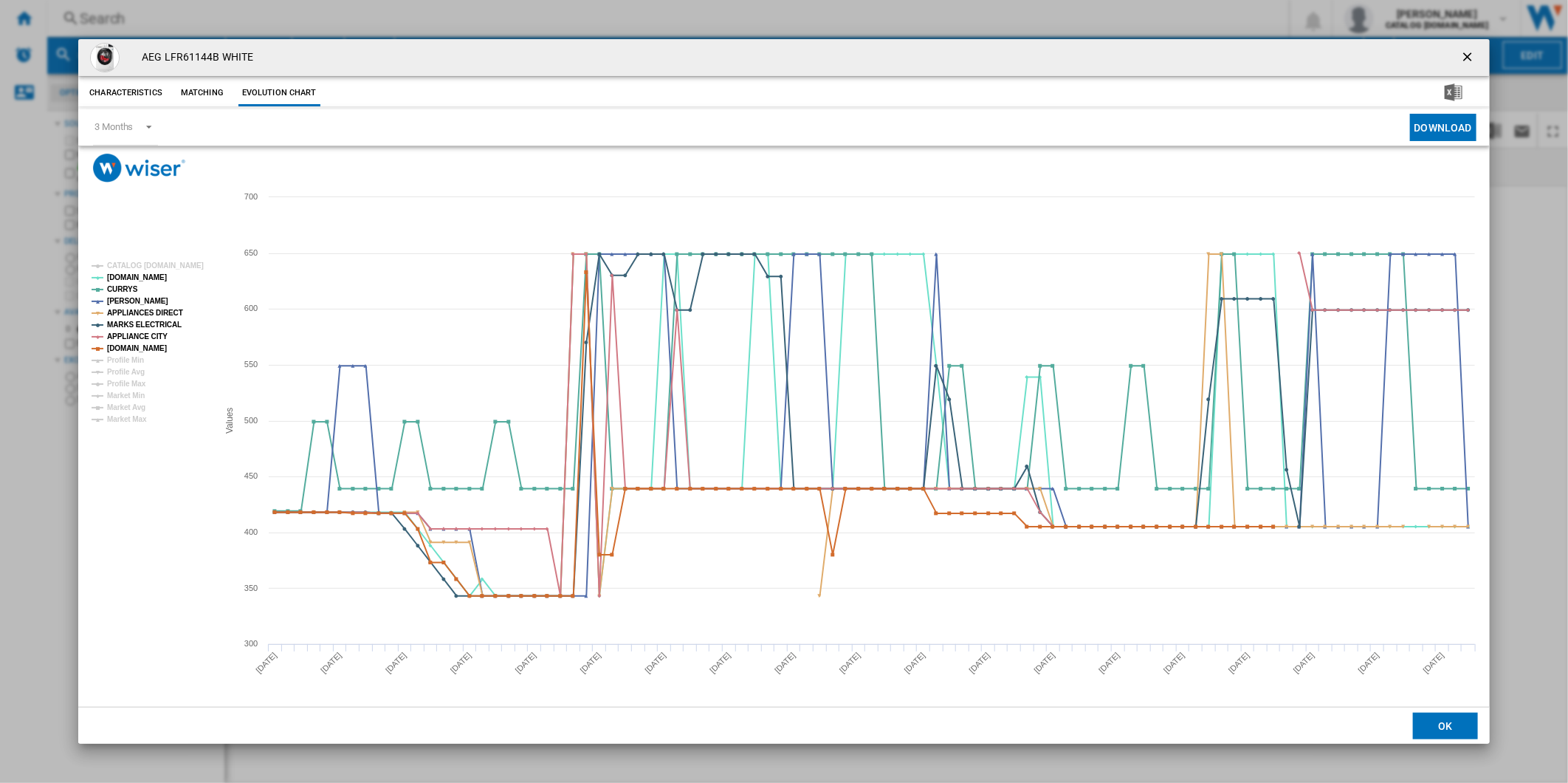
click at [1474, 53] on ng-md-icon "getI18NText('BUTTONS.CLOSE_DIALOG')" at bounding box center [1468, 58] width 18 height 18
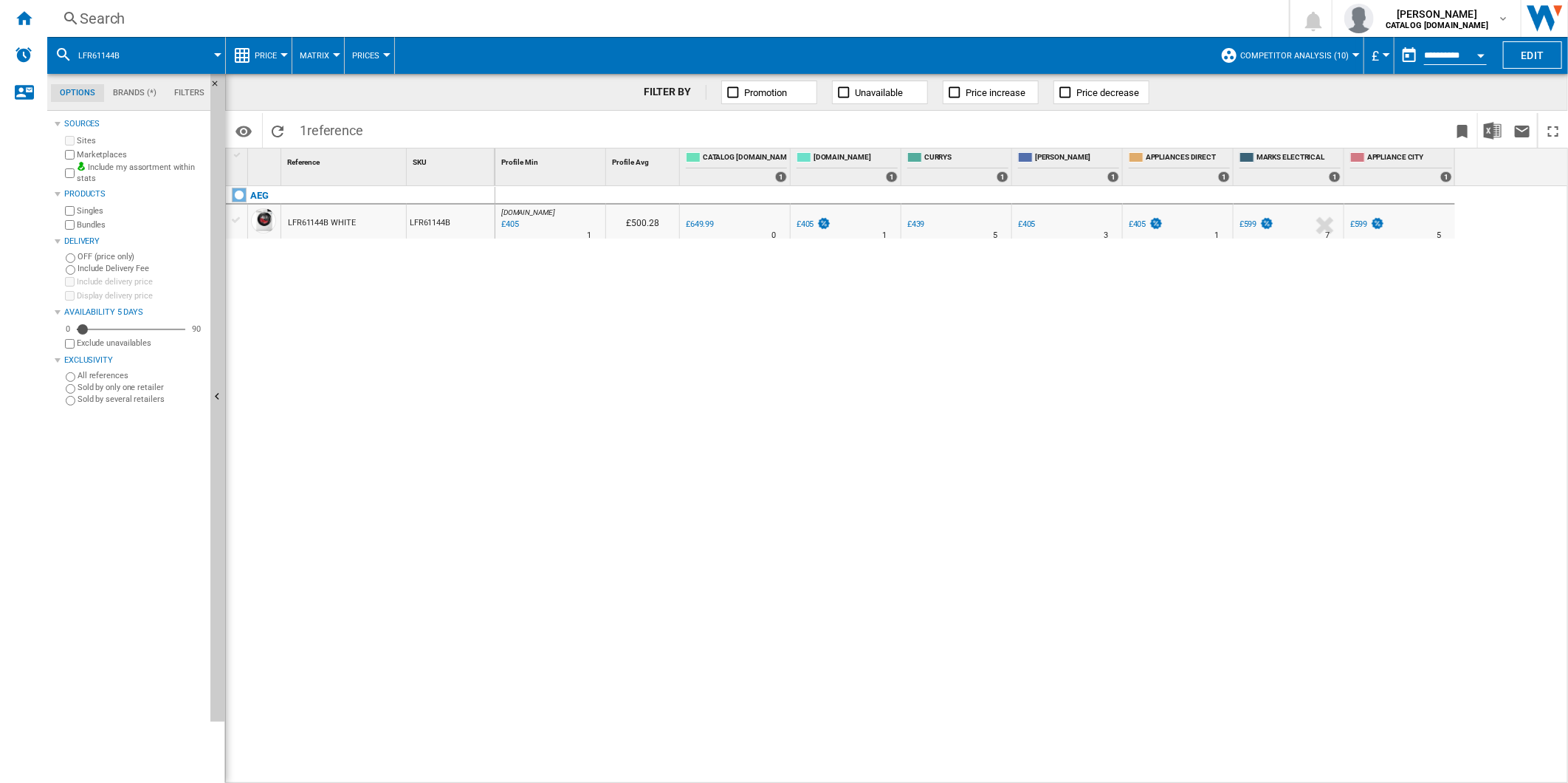
click at [814, 22] on div "Search" at bounding box center [665, 18] width 1171 height 21
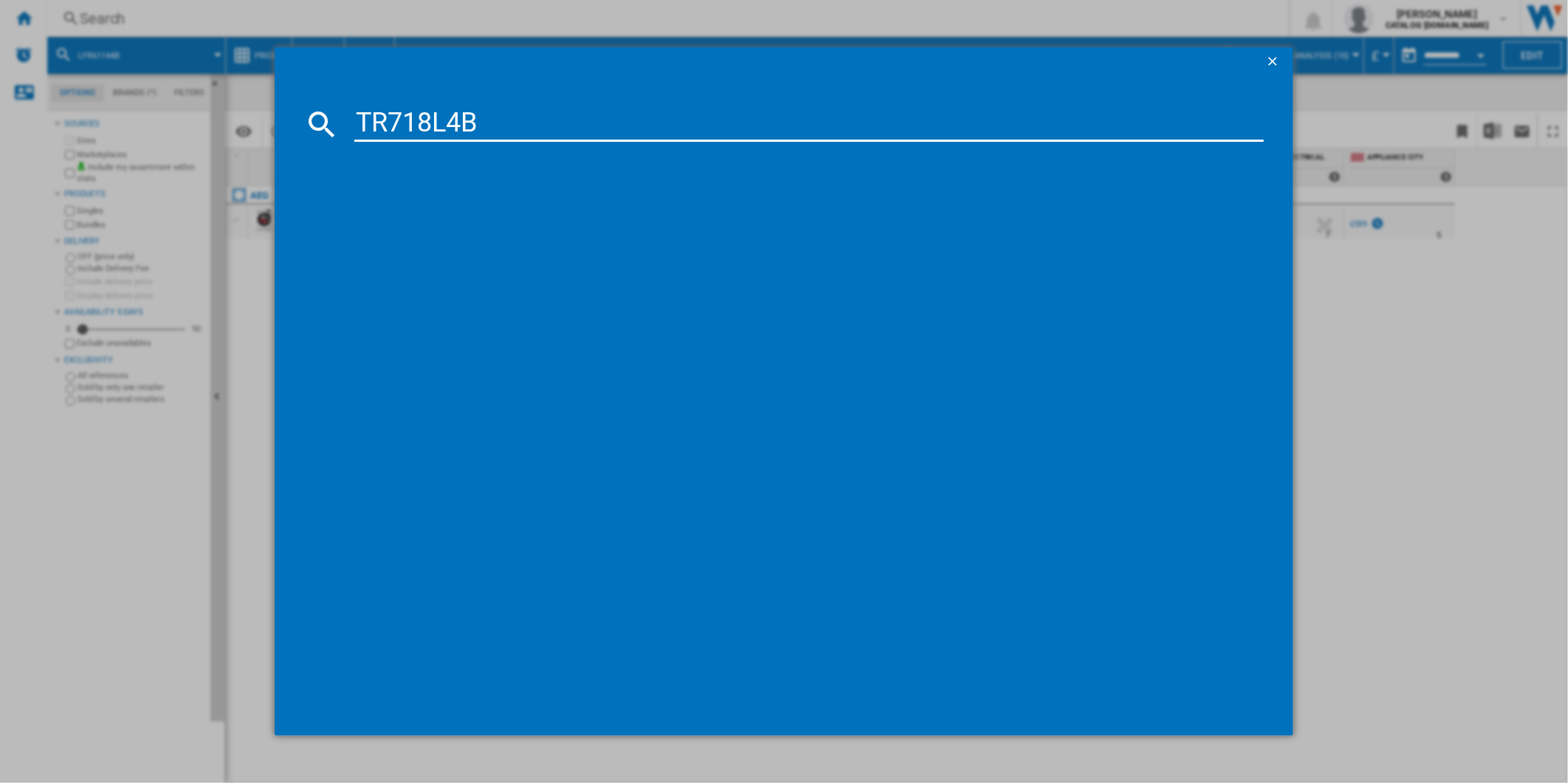
type input "TR718L4B"
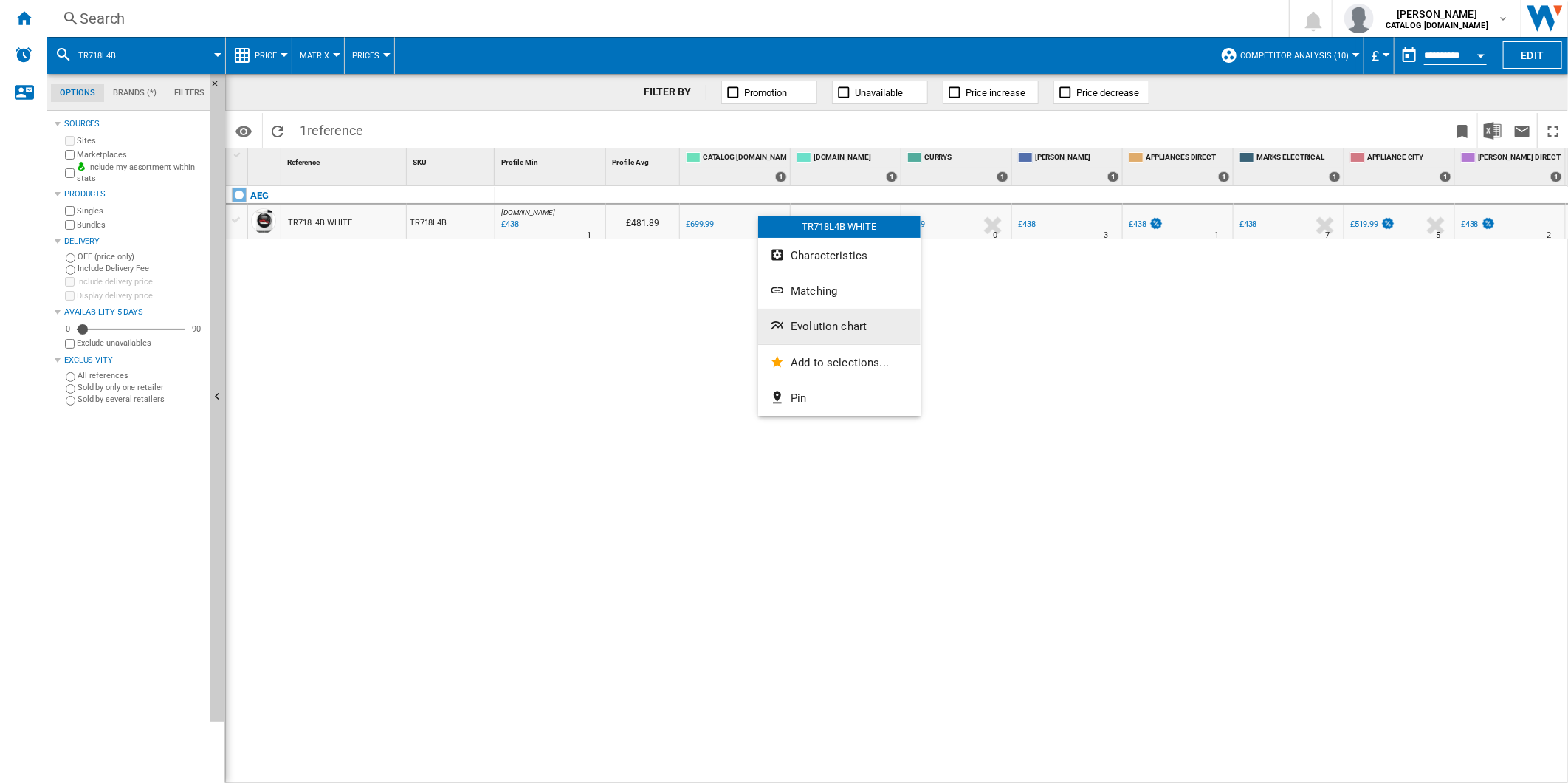
click at [817, 325] on span "Evolution chart" at bounding box center [828, 327] width 76 height 13
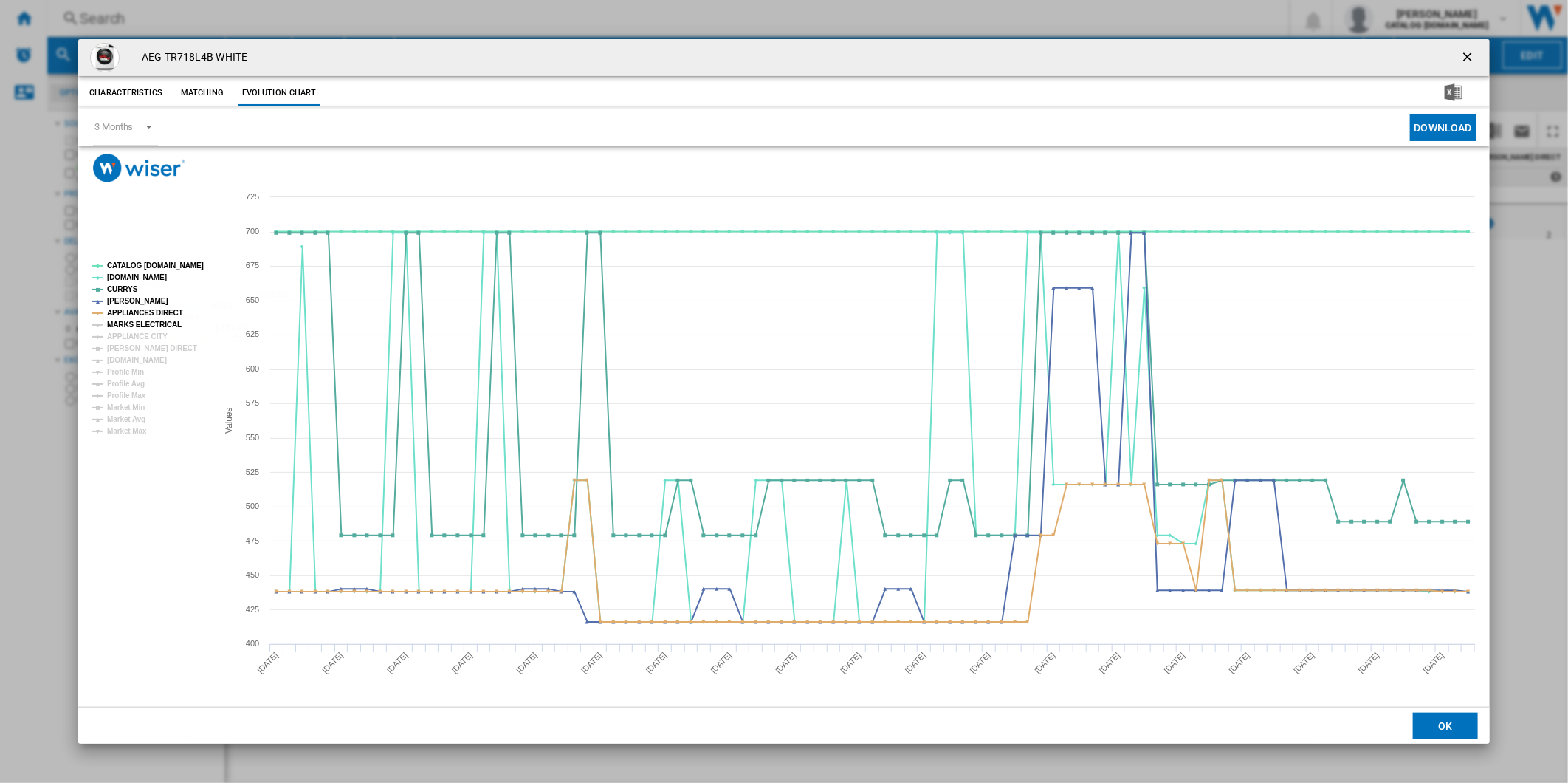
click at [131, 323] on tspan "MARKS ELECTRICAL" at bounding box center [144, 324] width 75 height 8
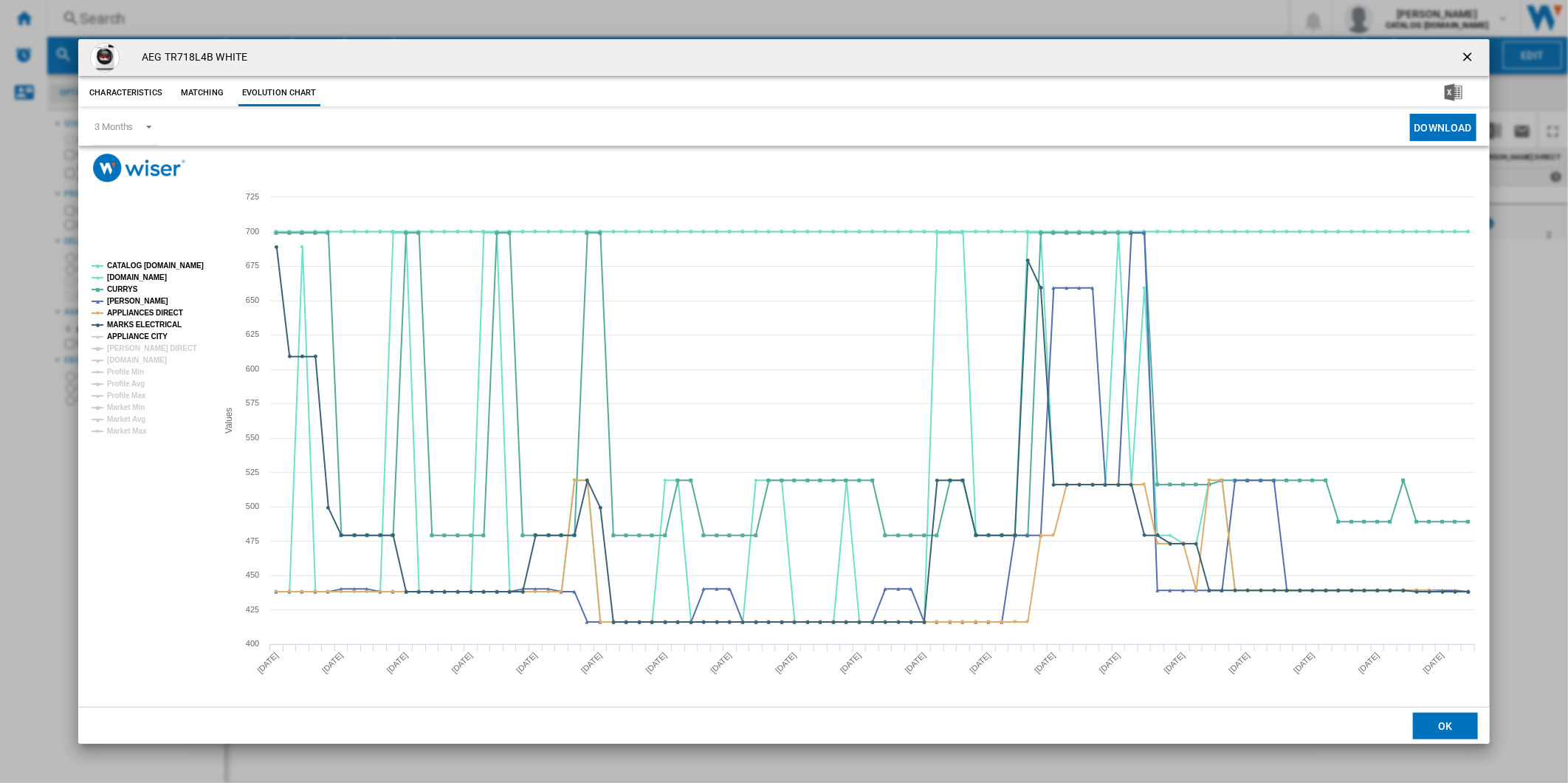
drag, startPoint x: 138, startPoint y: 336, endPoint x: 140, endPoint y: 350, distance: 14.1
click at [138, 338] on tspan "APPLIANCE CITY" at bounding box center [137, 336] width 60 height 8
click at [140, 350] on tspan "[PERSON_NAME] DIRECT" at bounding box center [151, 349] width 90 height 8
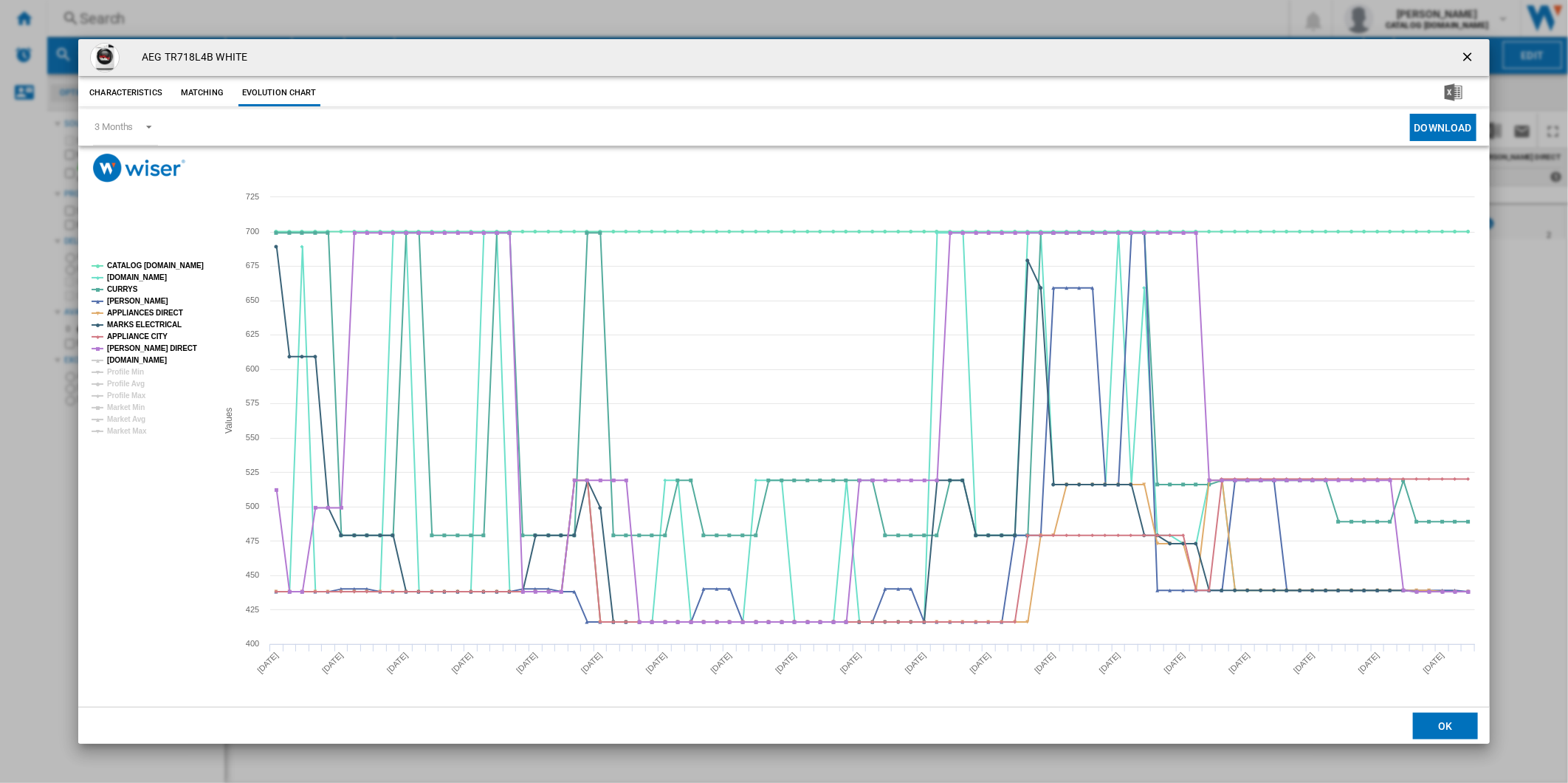
click at [139, 358] on tspan "[DOMAIN_NAME]" at bounding box center [136, 360] width 60 height 8
click at [154, 261] on tspan "CATALOG [DOMAIN_NAME]" at bounding box center [155, 265] width 97 height 8
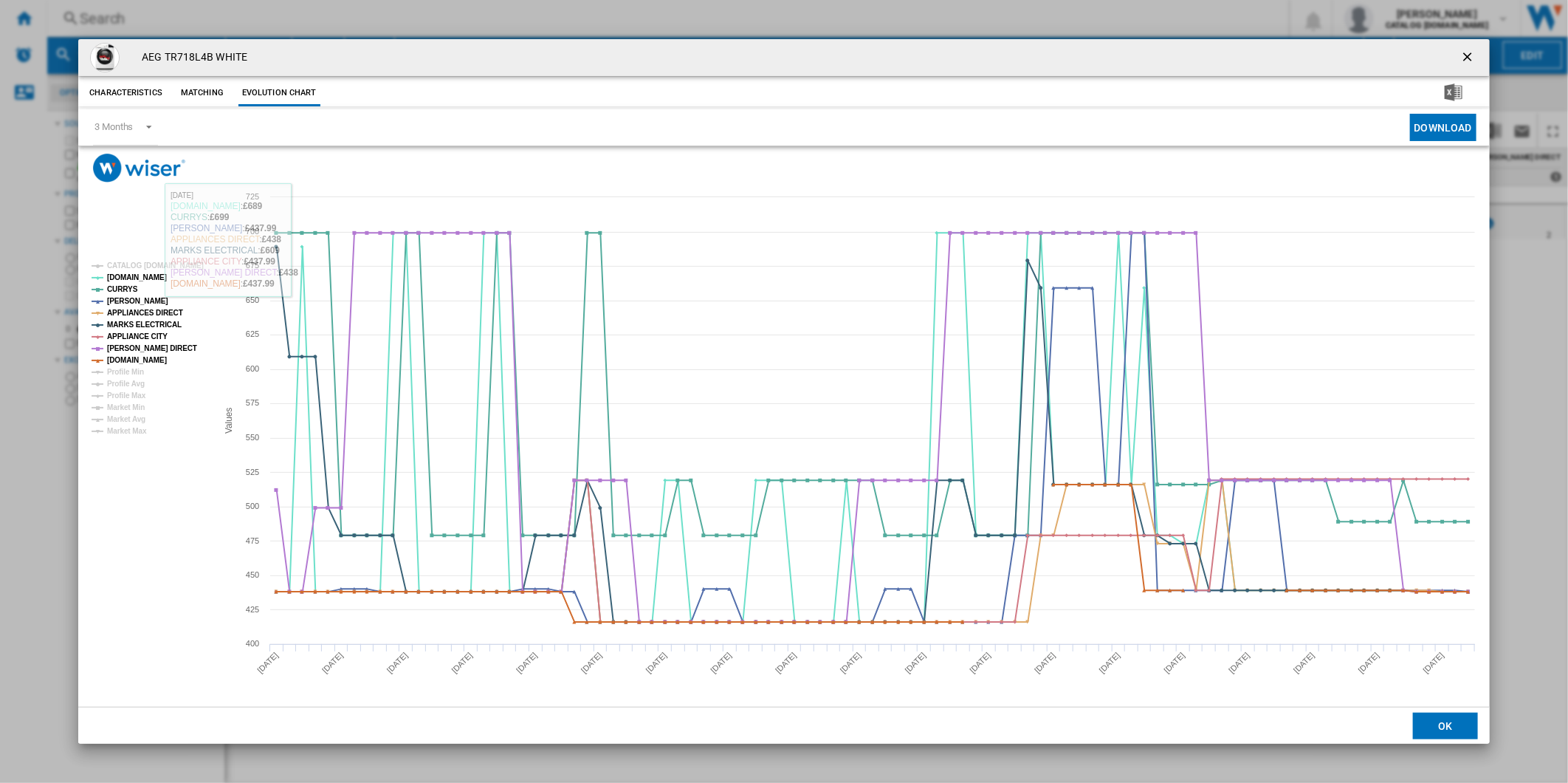
click at [1480, 50] on button "Product popup" at bounding box center [1468, 57] width 29 height 29
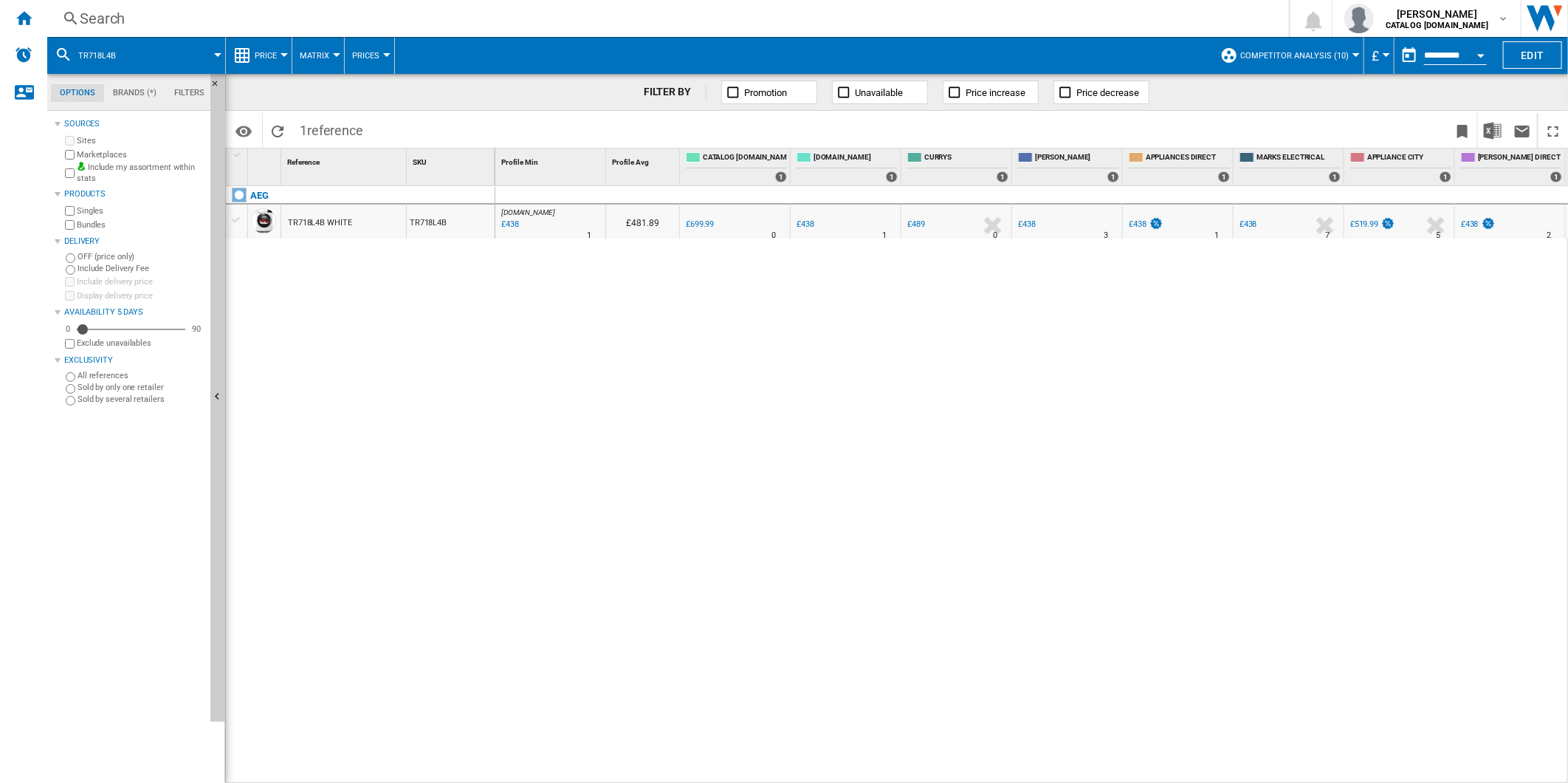
click at [930, 13] on div "Search" at bounding box center [665, 18] width 1171 height 21
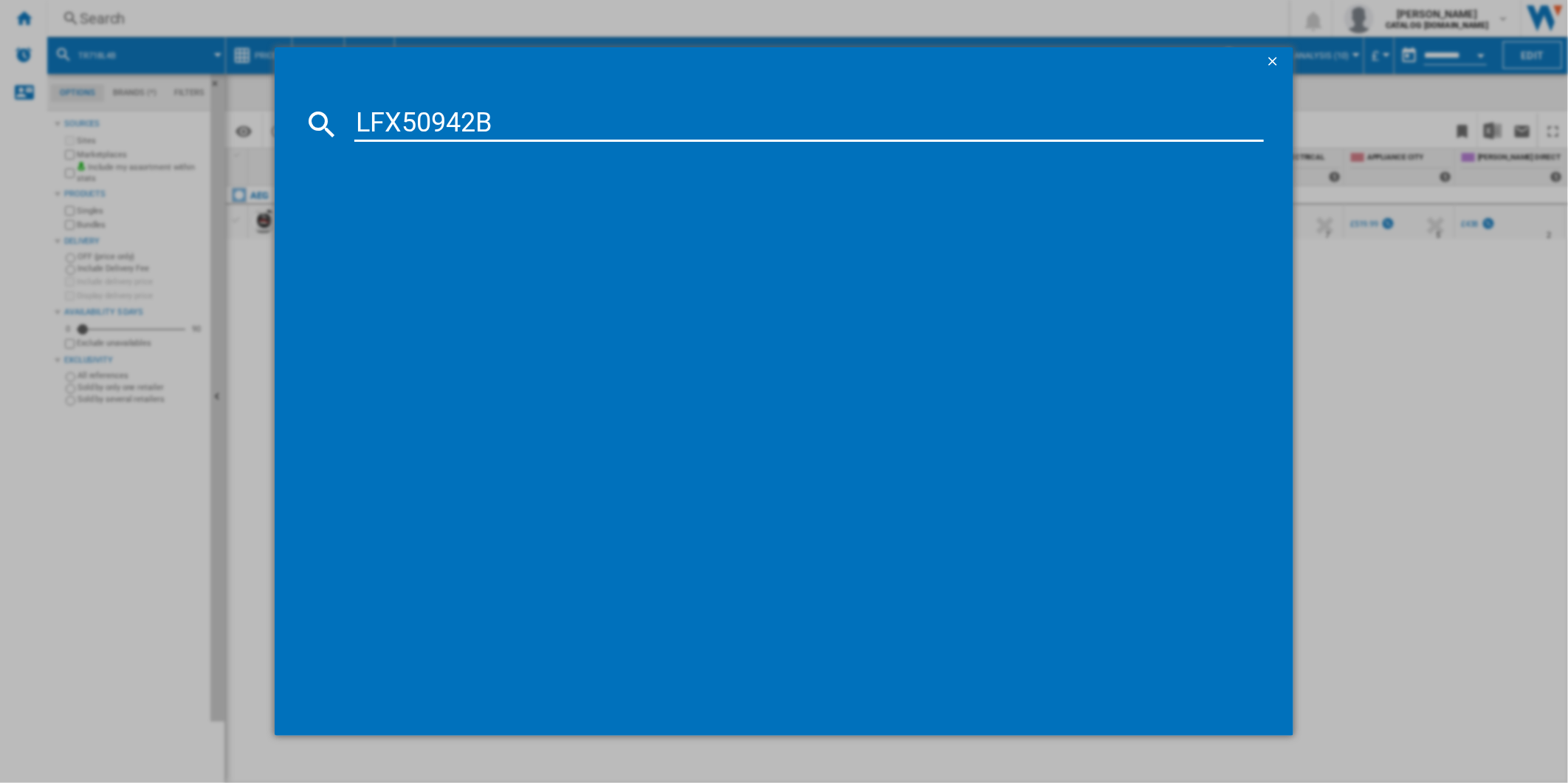
type input "LFX50942B"
